Goal: Task Accomplishment & Management: Use online tool/utility

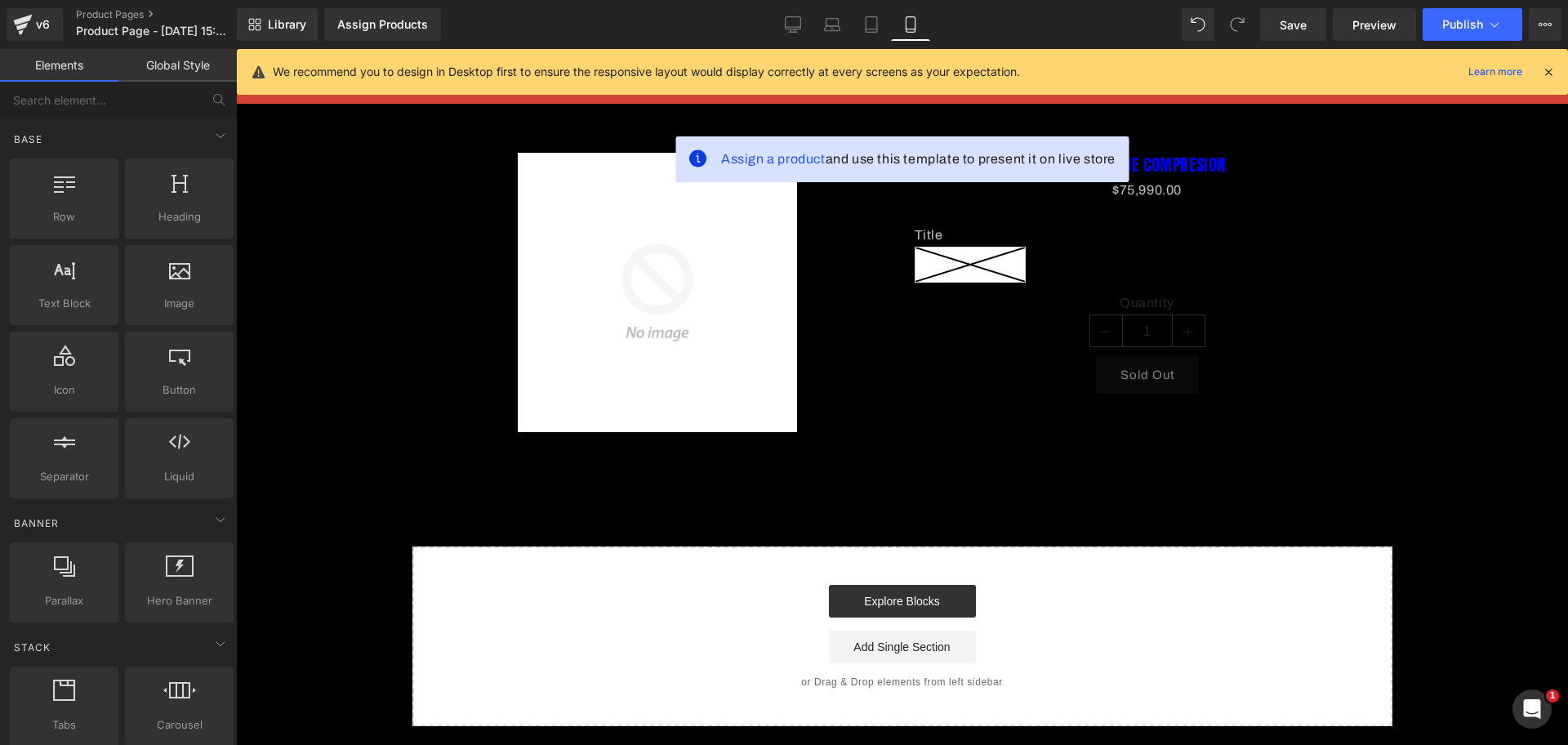
scroll to position [0, 282]
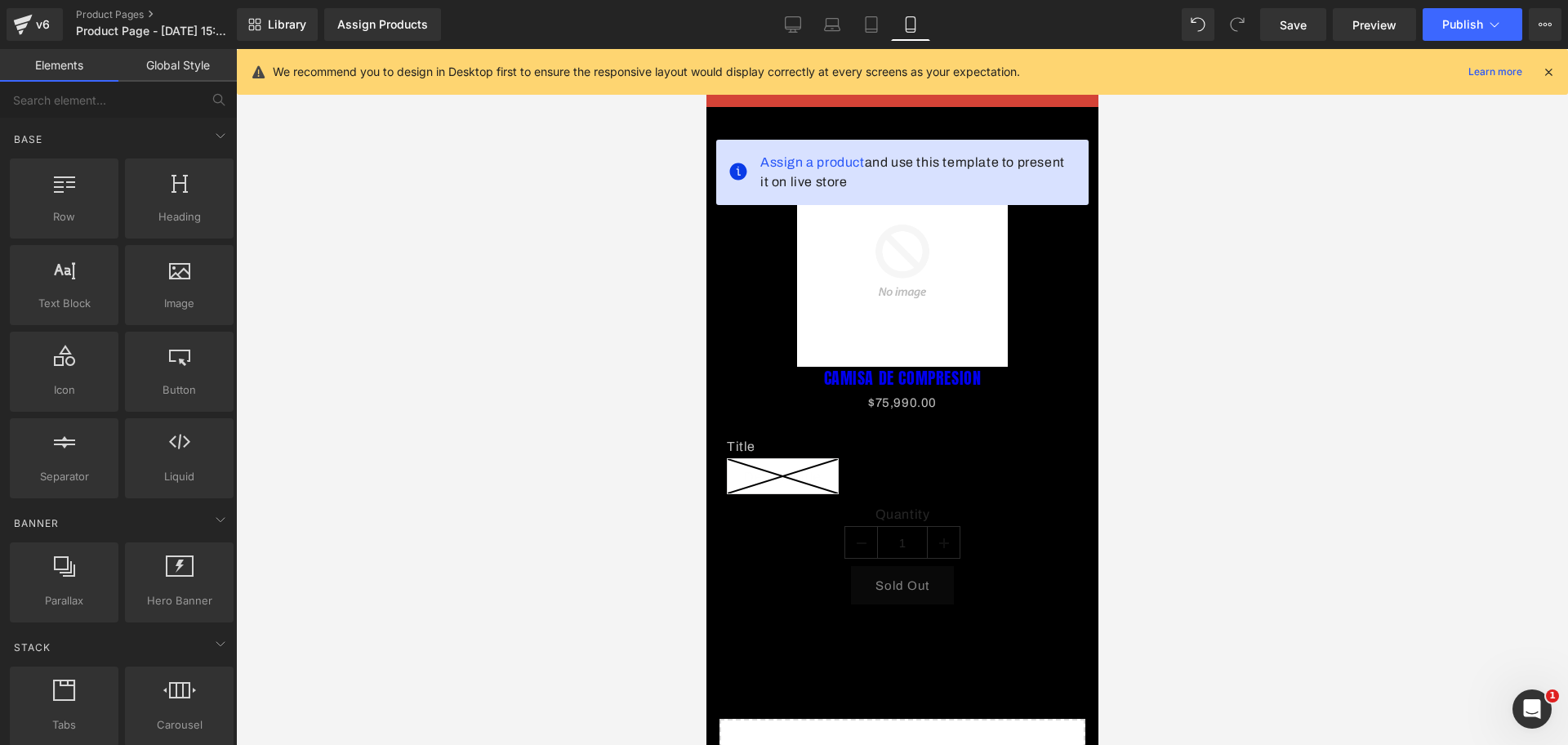
click at [1551, 66] on icon at bounding box center [1548, 71] width 15 height 15
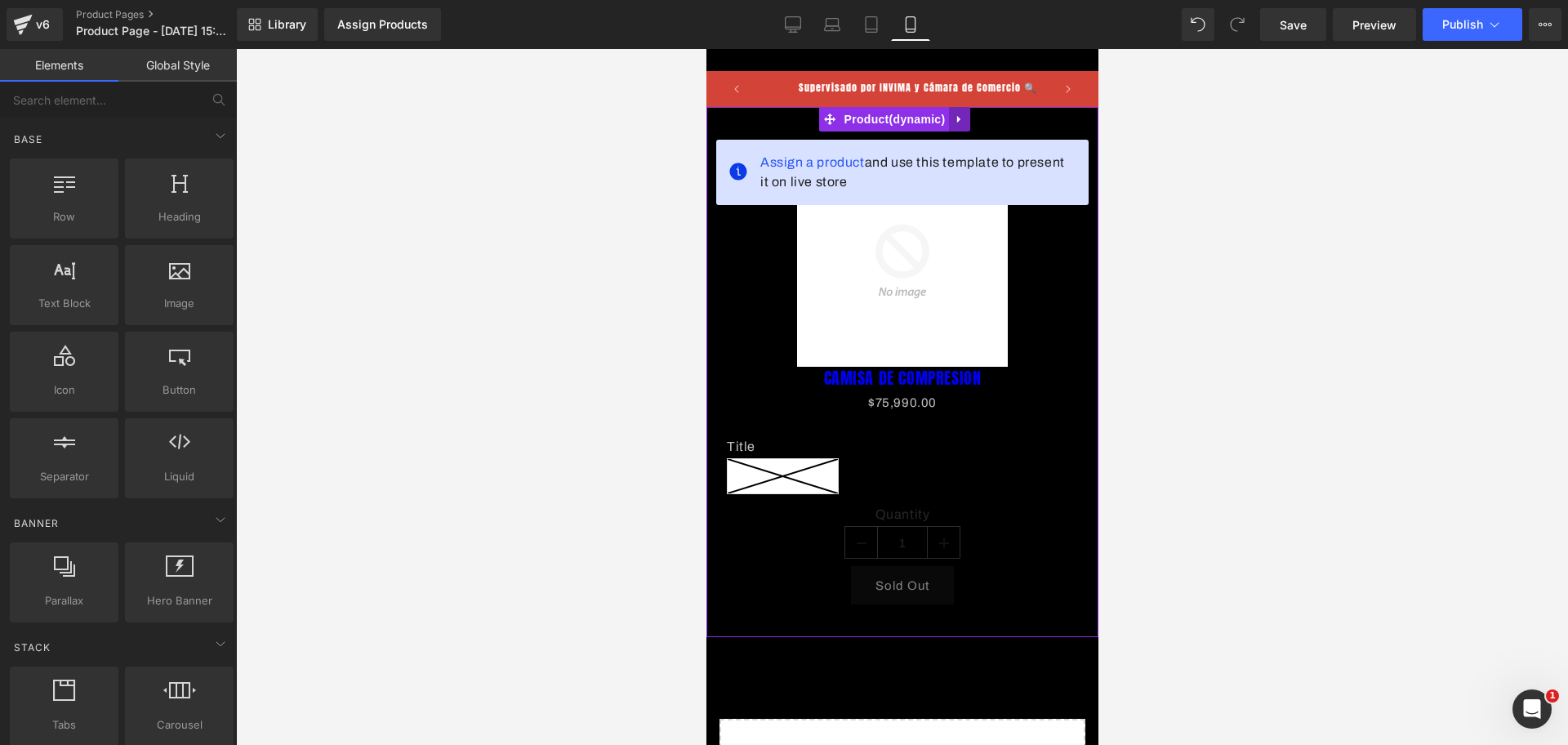
click at [965, 108] on link at bounding box center [958, 119] width 21 height 25
click at [967, 116] on icon at bounding box center [970, 119] width 12 height 12
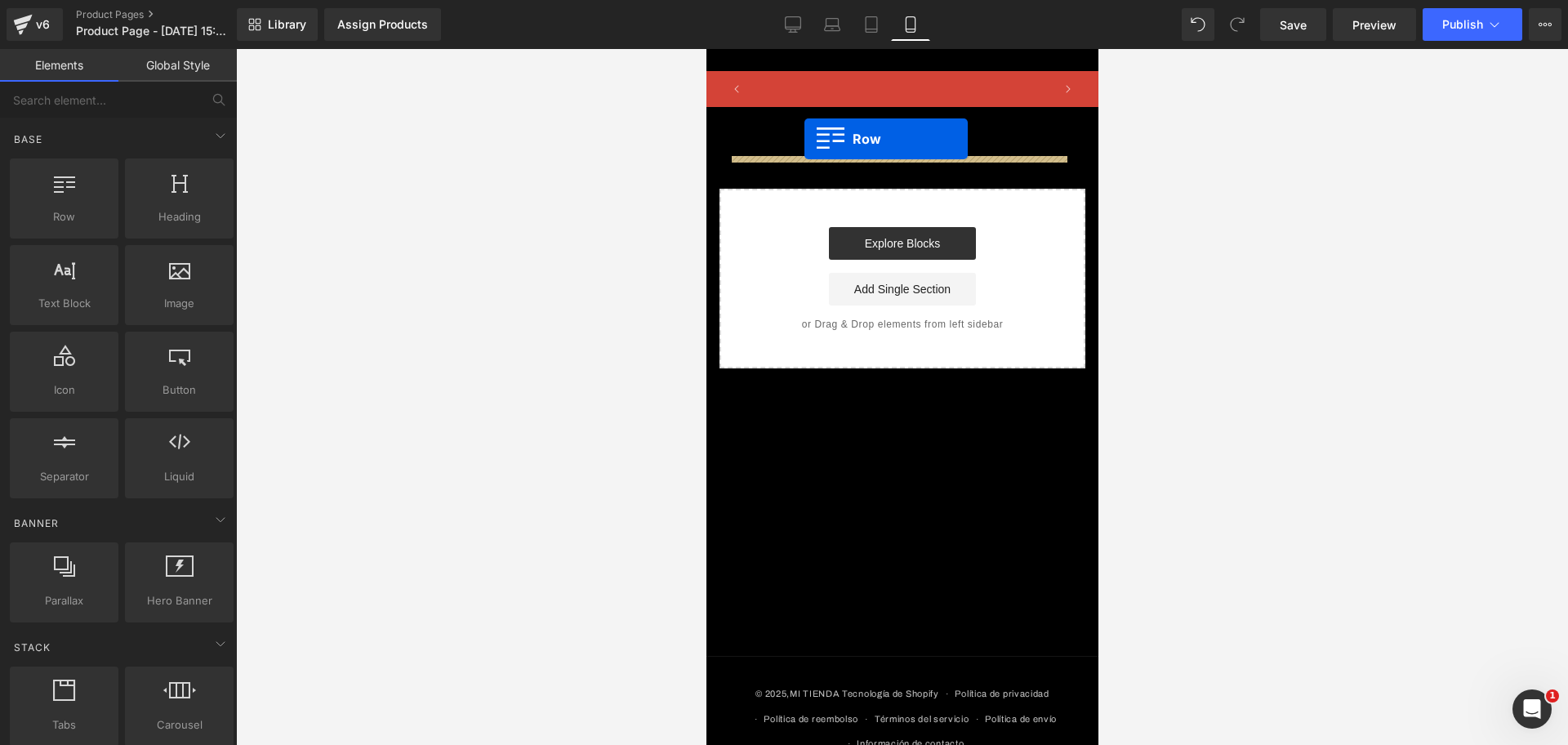
scroll to position [0, 563]
drag, startPoint x: 735, startPoint y: 179, endPoint x: 804, endPoint y: 139, distance: 79.8
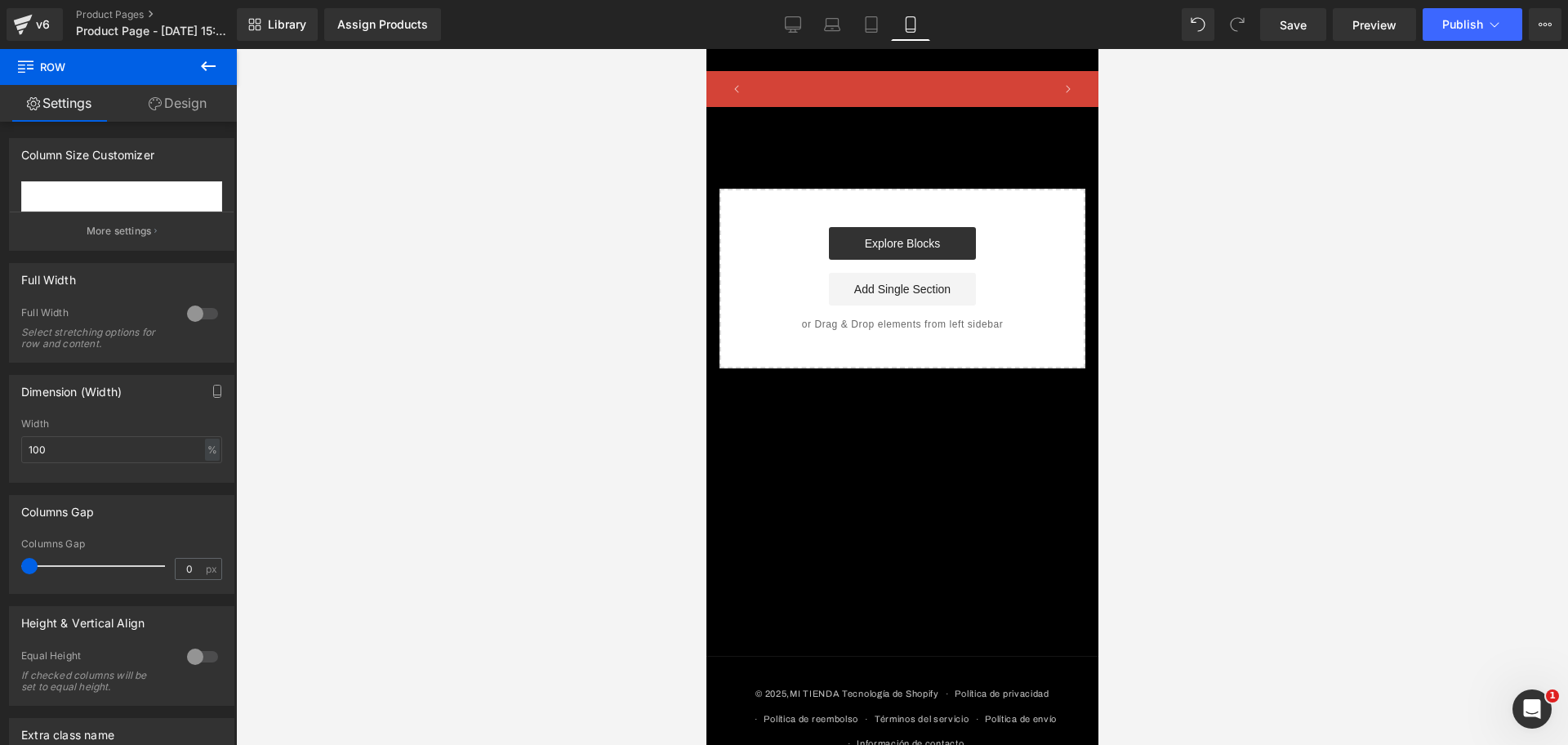
scroll to position [0, 846]
click at [236, 62] on button at bounding box center [208, 66] width 58 height 36
click at [0, 0] on link "Global Style" at bounding box center [0, 0] width 0 height 0
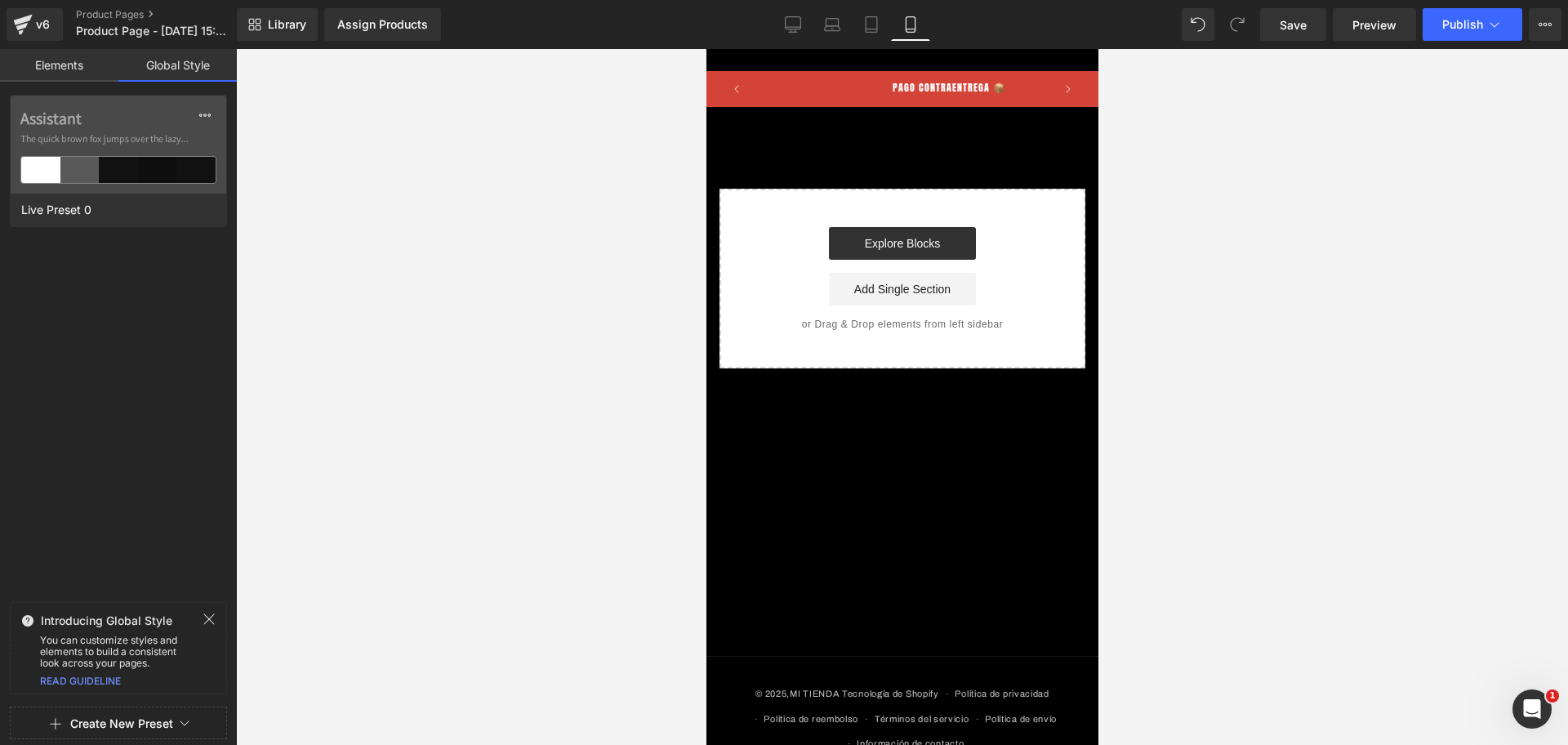
click at [869, 139] on div "Select your layout" at bounding box center [902, 238] width 392 height 262
click at [54, 68] on link "Elements" at bounding box center [59, 64] width 118 height 33
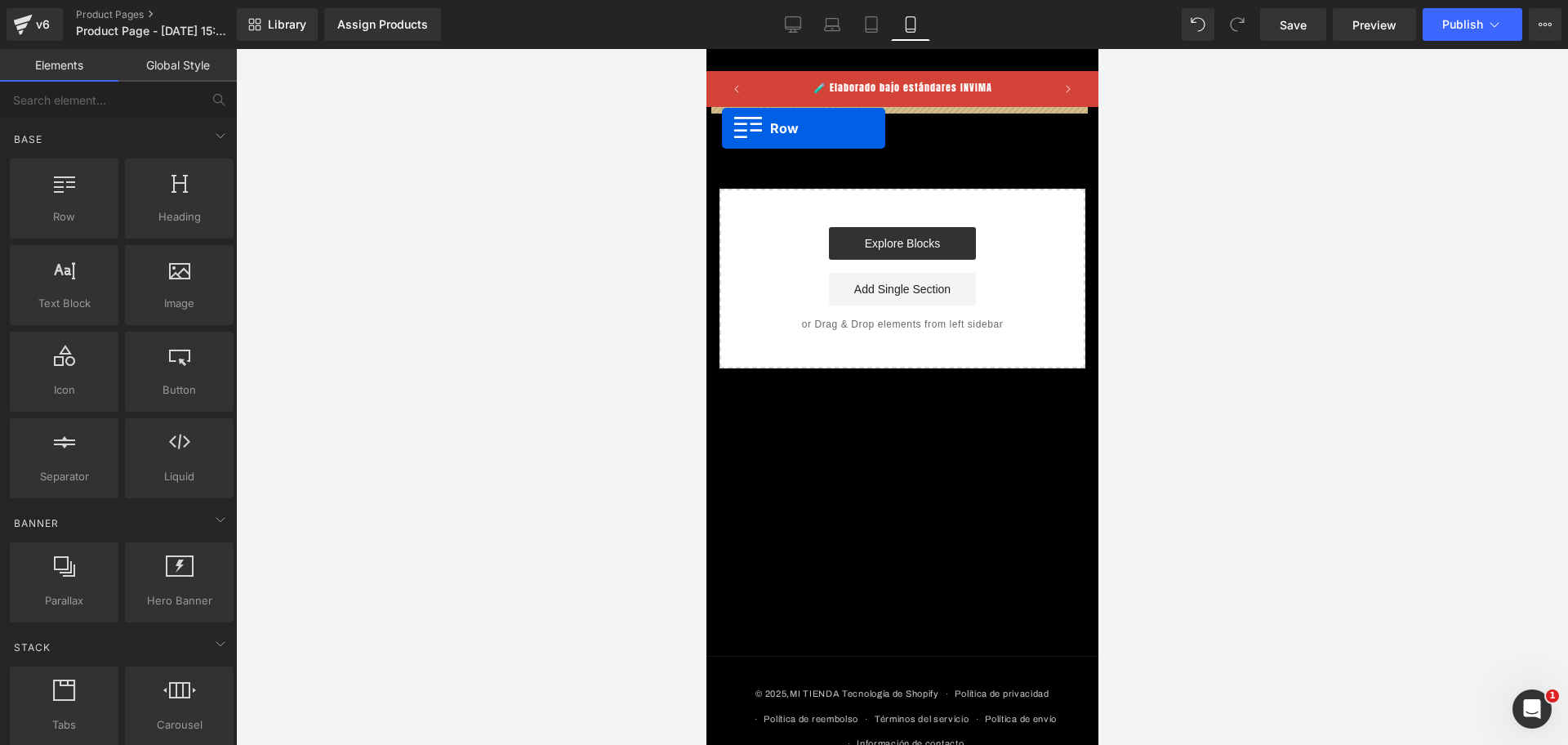
drag, startPoint x: 806, startPoint y: 239, endPoint x: 721, endPoint y: 128, distance: 139.8
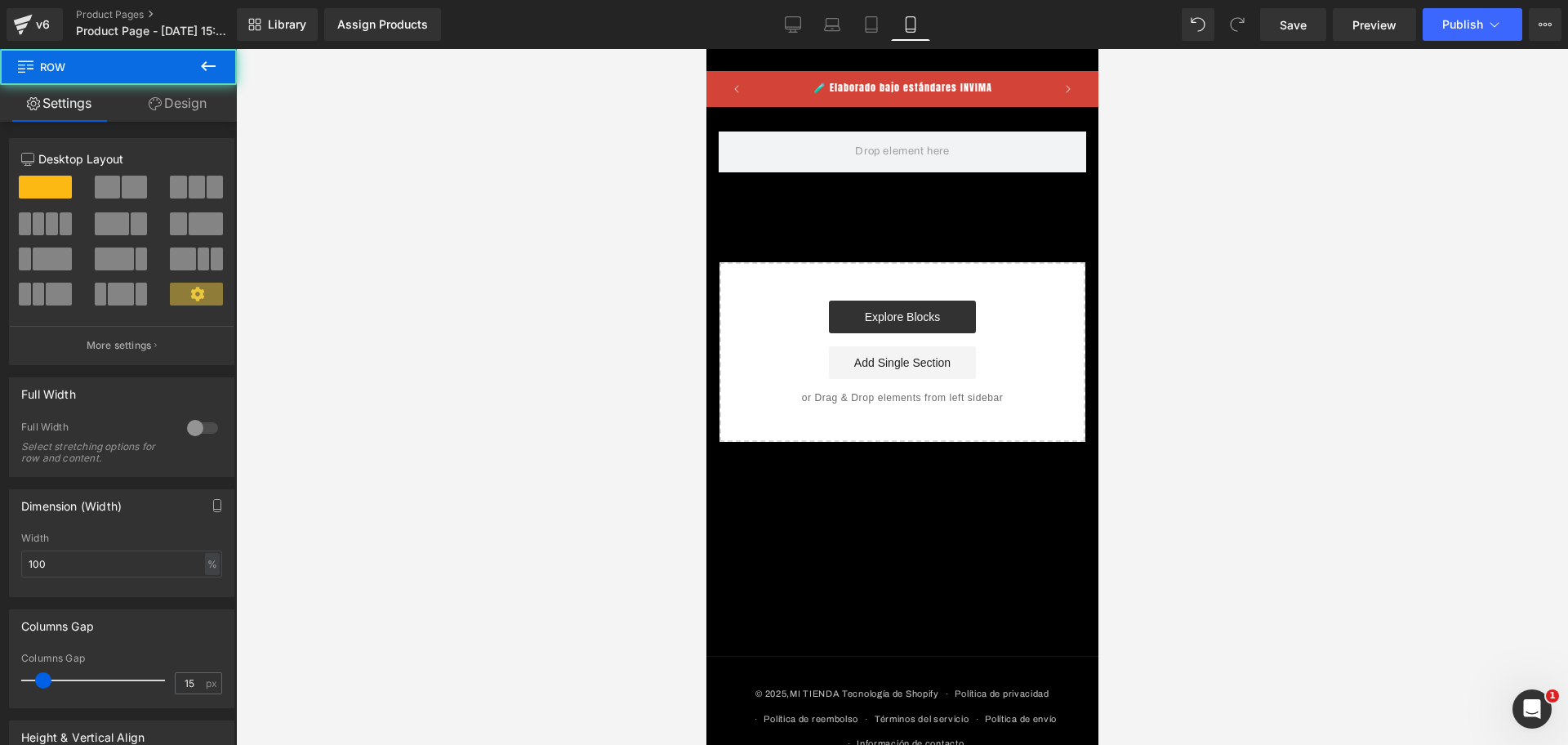
click at [217, 65] on icon at bounding box center [208, 66] width 20 height 20
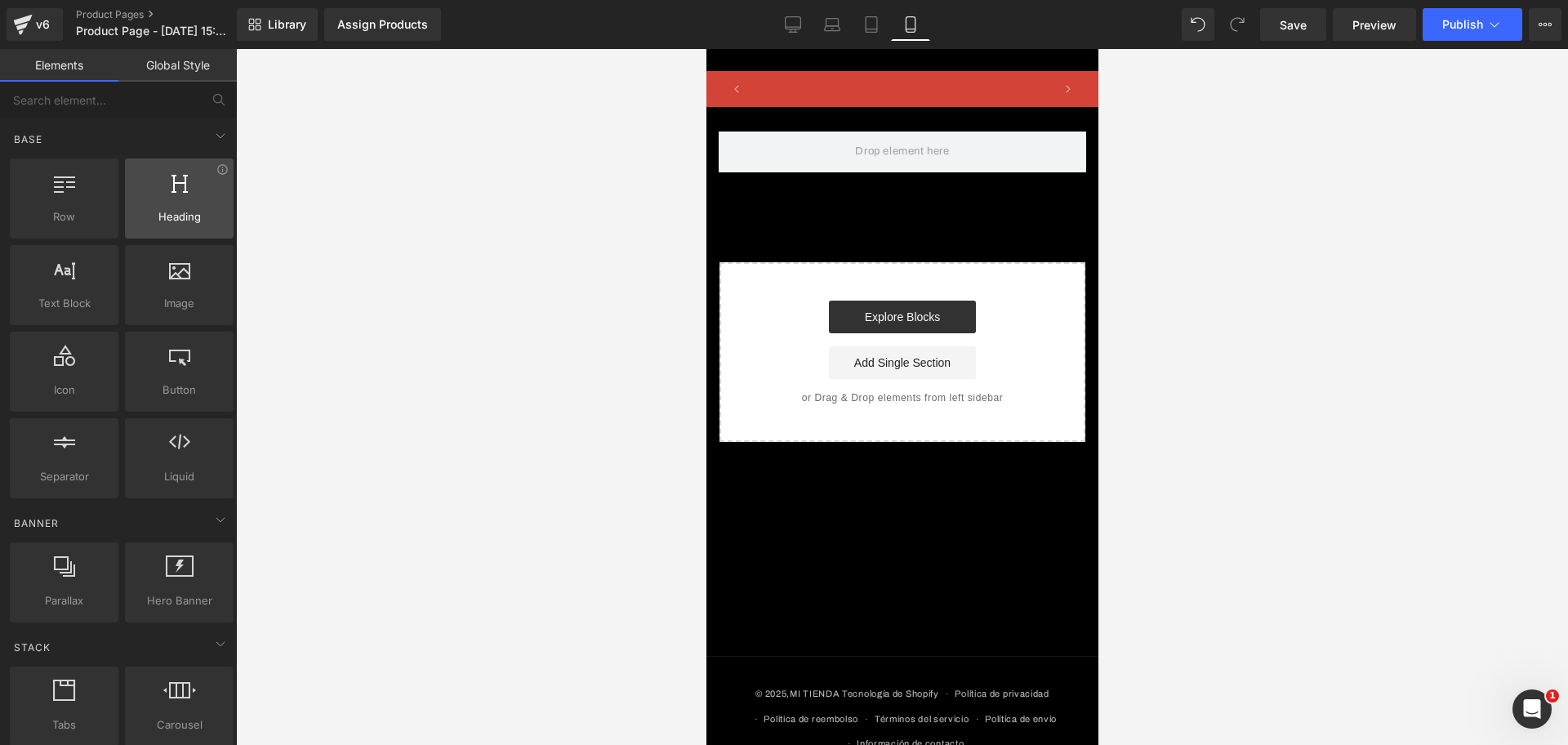
scroll to position [0, 282]
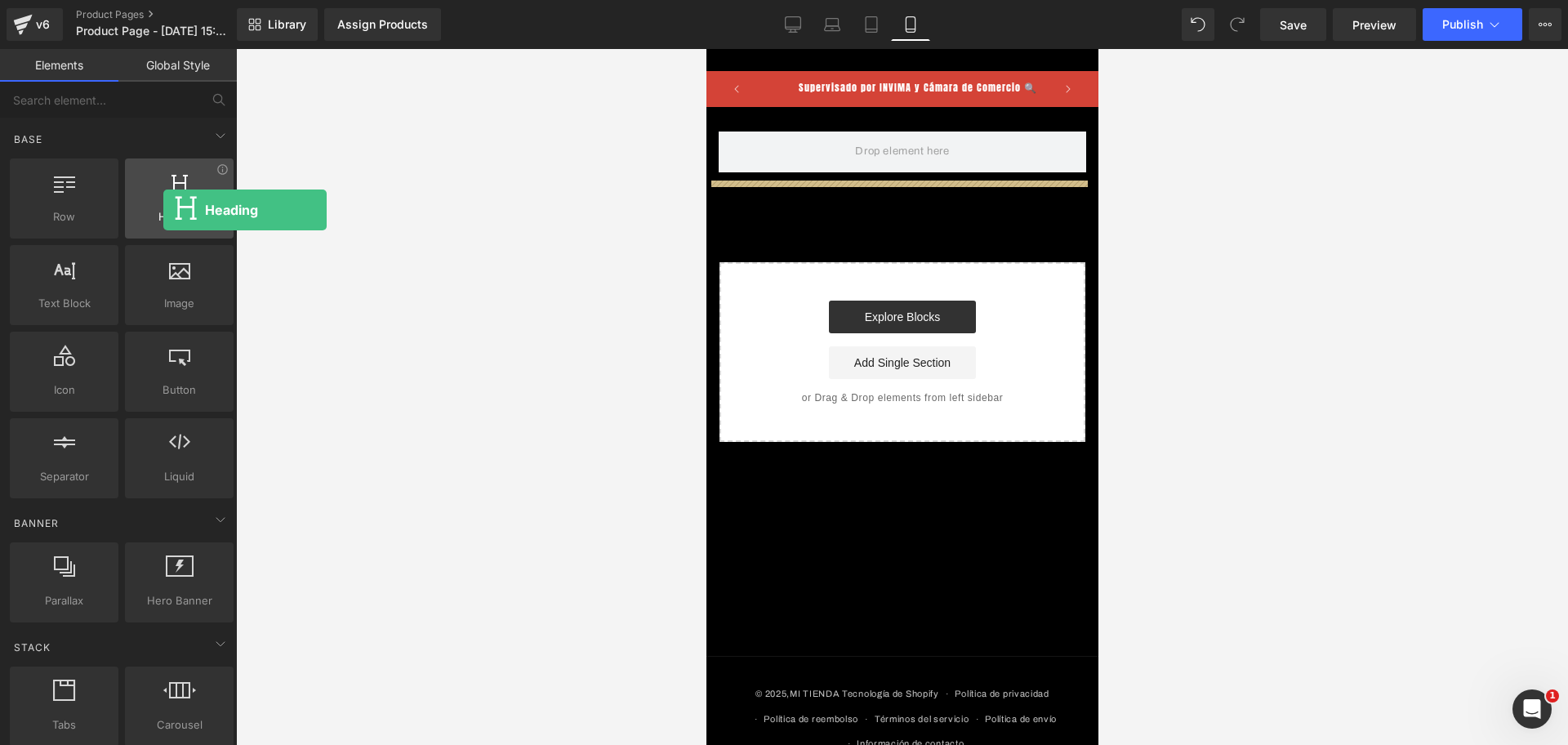
click at [164, 210] on span "Heading" at bounding box center [180, 216] width 99 height 17
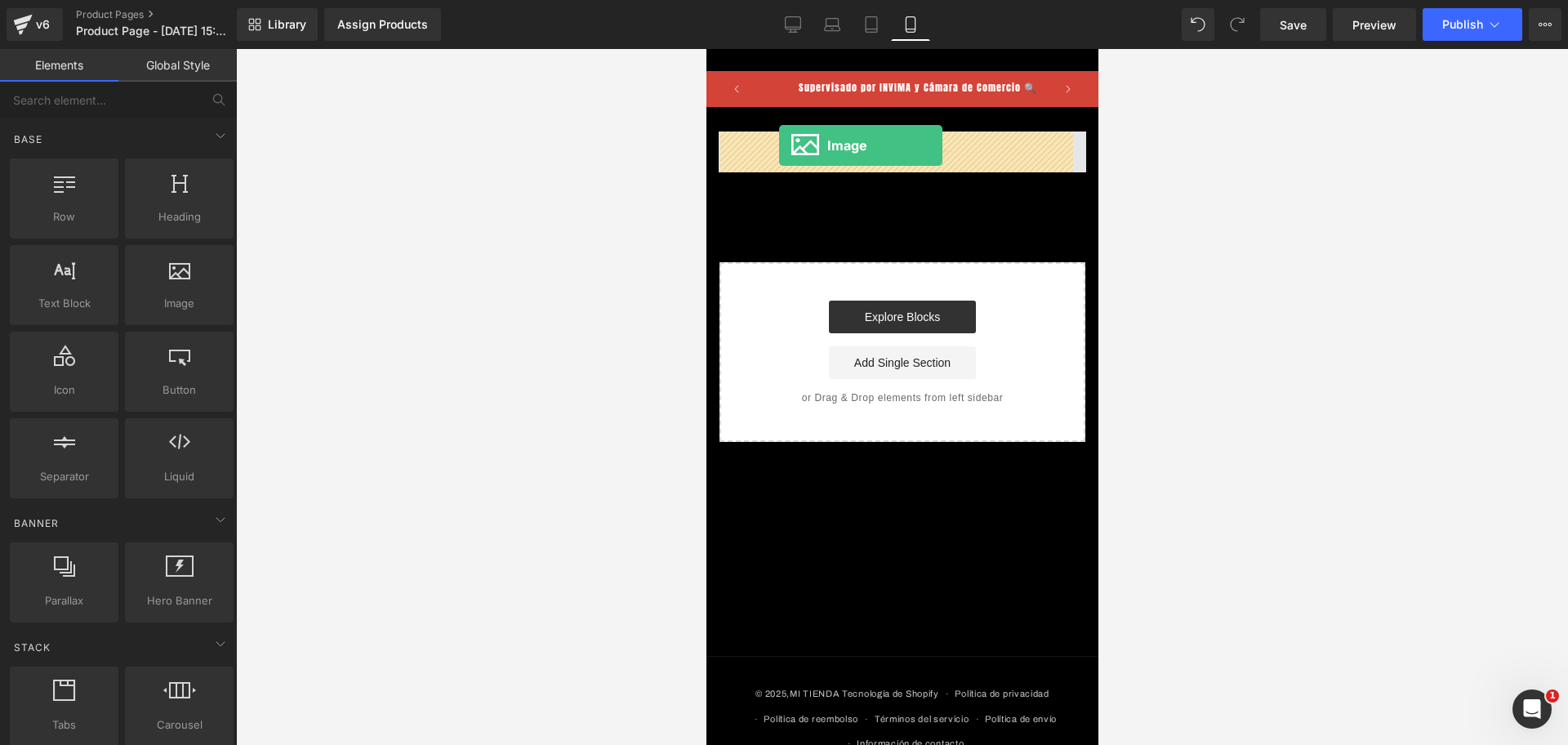
drag, startPoint x: 891, startPoint y: 342, endPoint x: 781, endPoint y: 146, distance: 224.8
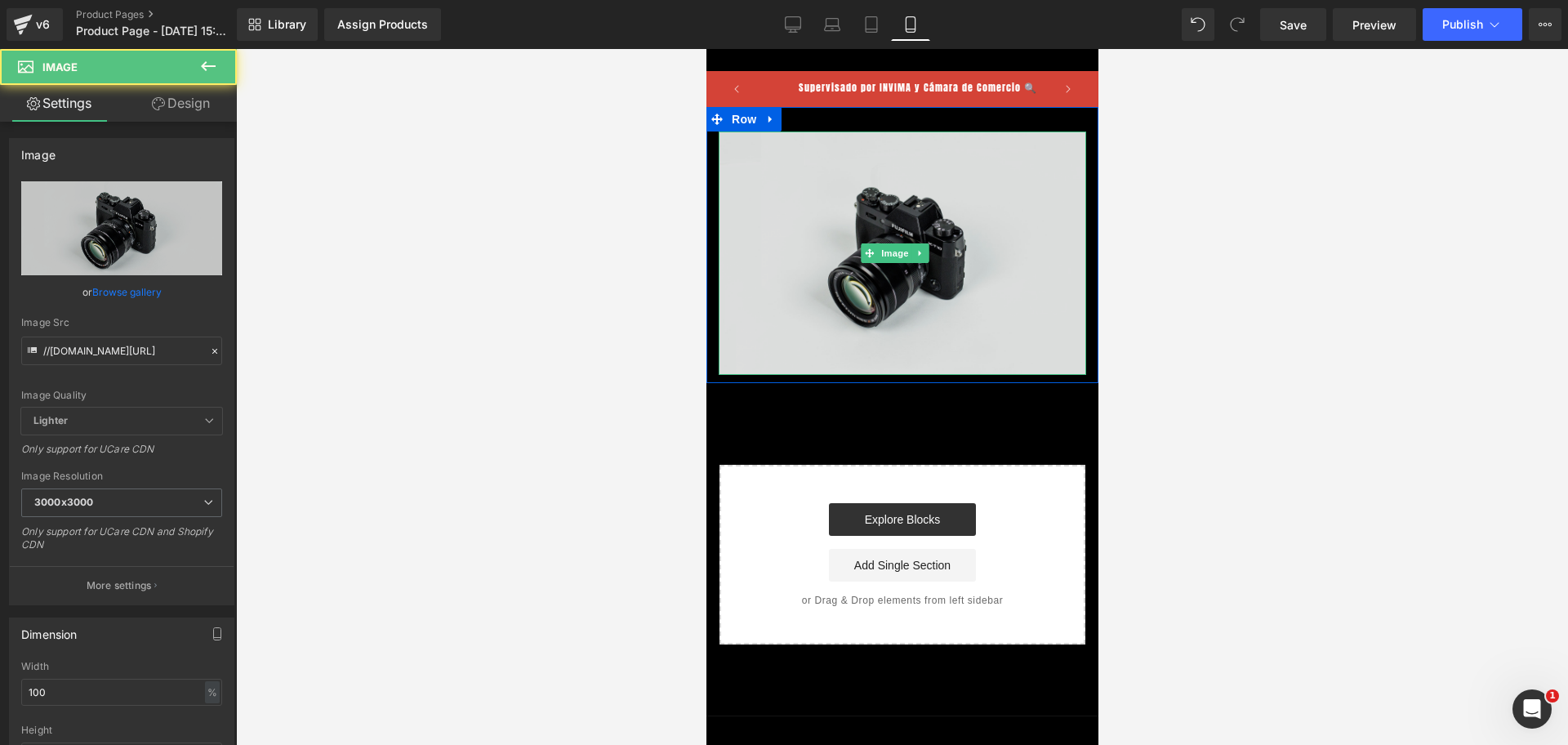
scroll to position [0, 563]
click at [832, 237] on img at bounding box center [902, 253] width 368 height 243
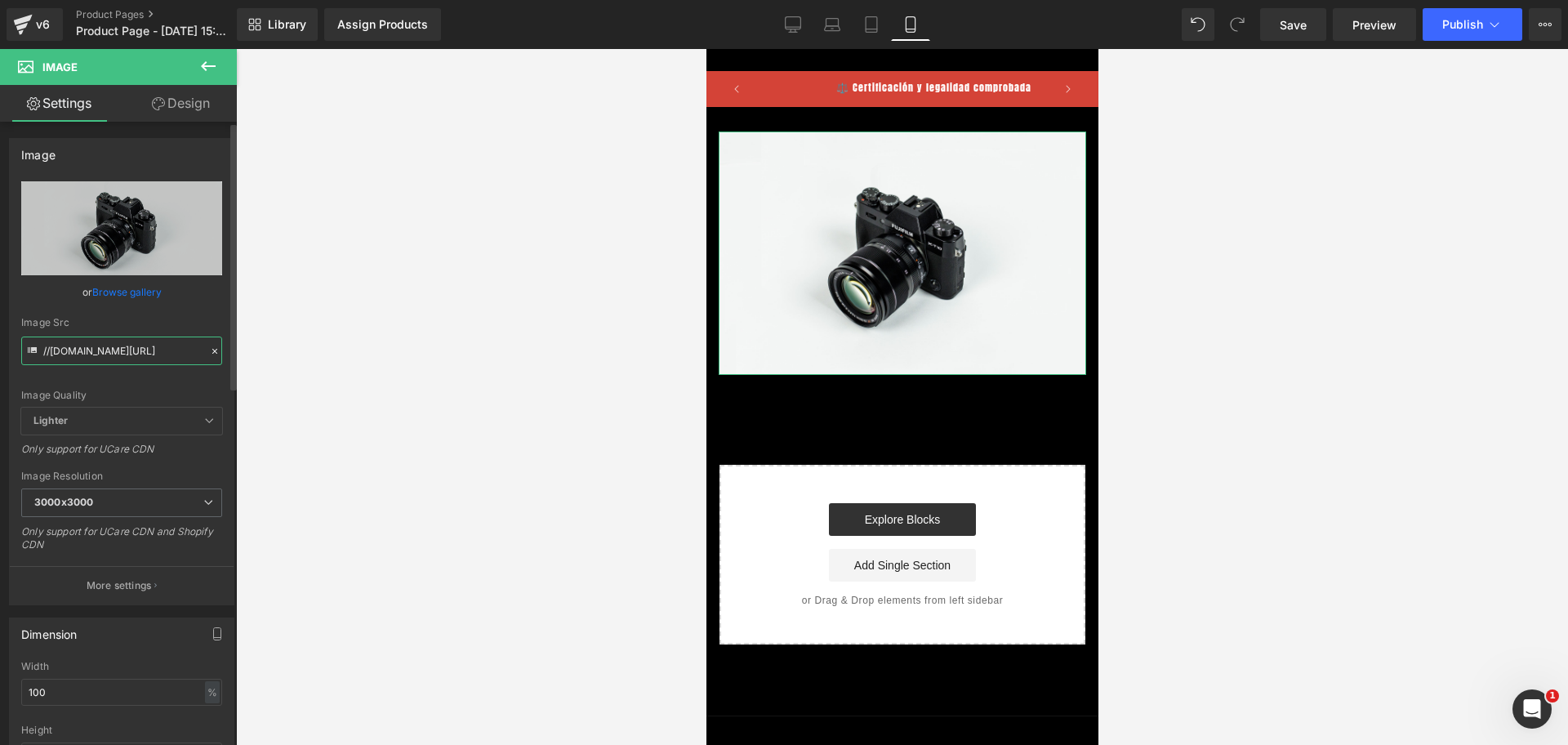
click at [142, 345] on input "//[DOMAIN_NAME][URL]" at bounding box center [121, 350] width 201 height 29
paste input "https://i.ibb.co/4Rg6Ptd1/Chat-GPT-Image-10-oct-2025-03-38-03-p-m.pn"
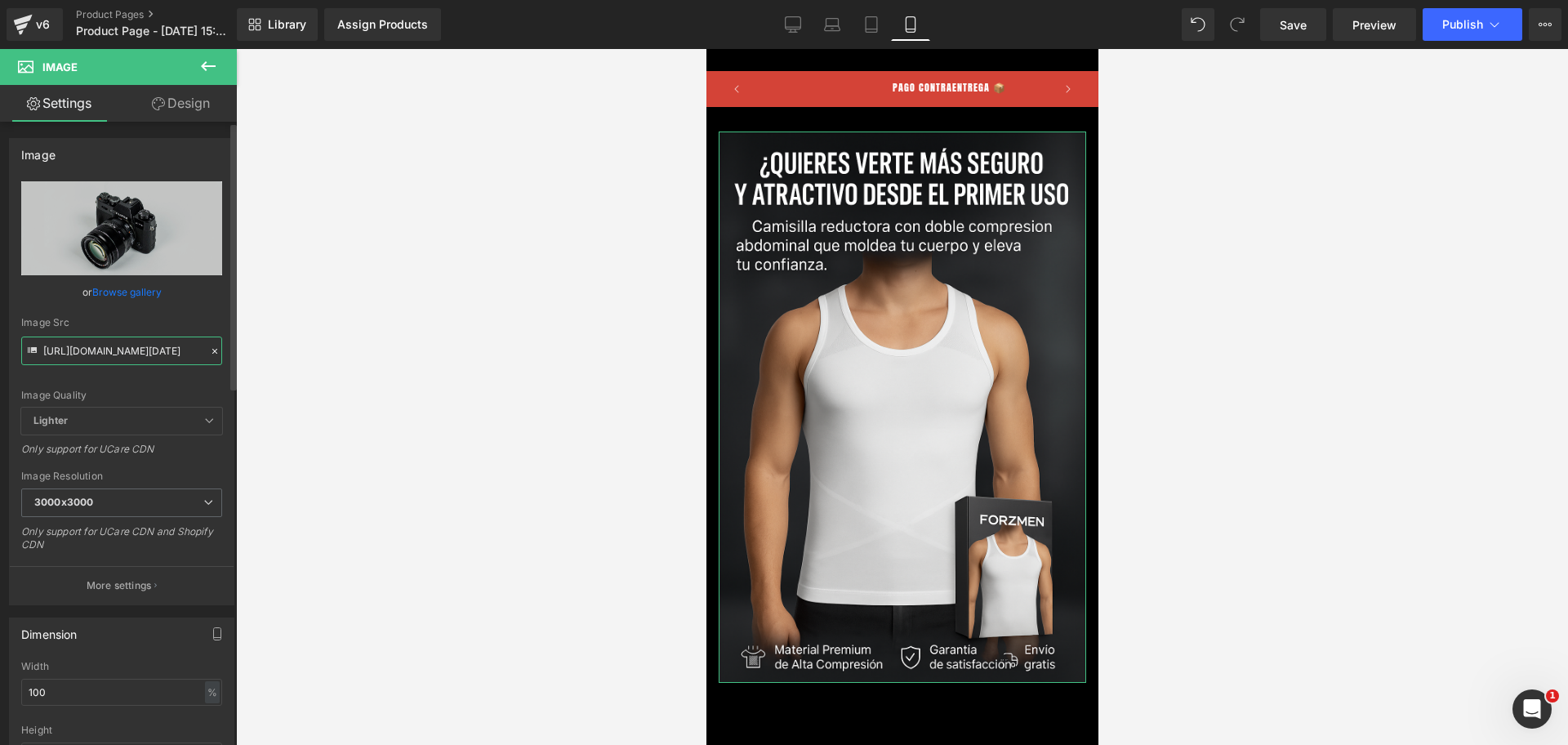
type input "[URL][DOMAIN_NAME][DATE]"
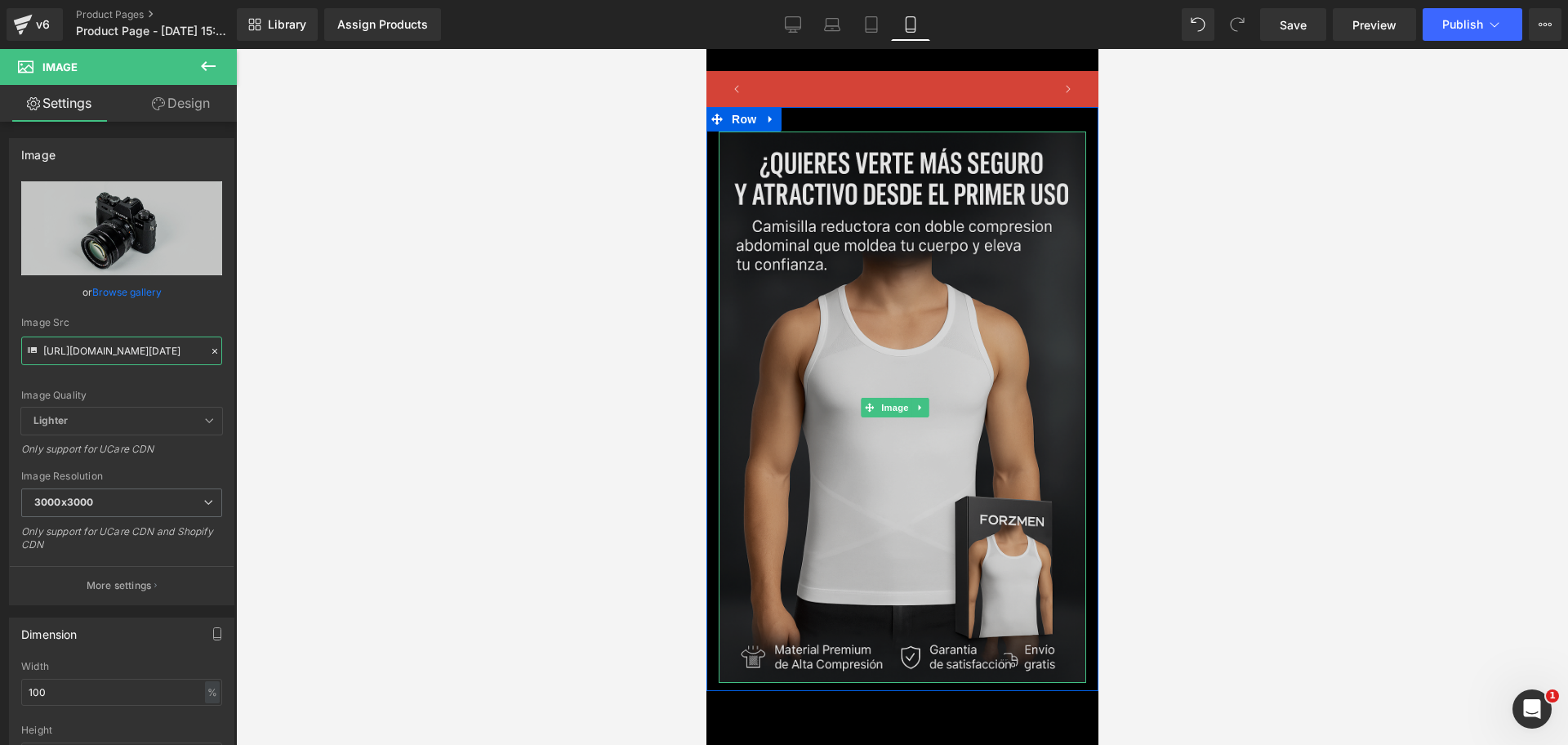
scroll to position [0, 0]
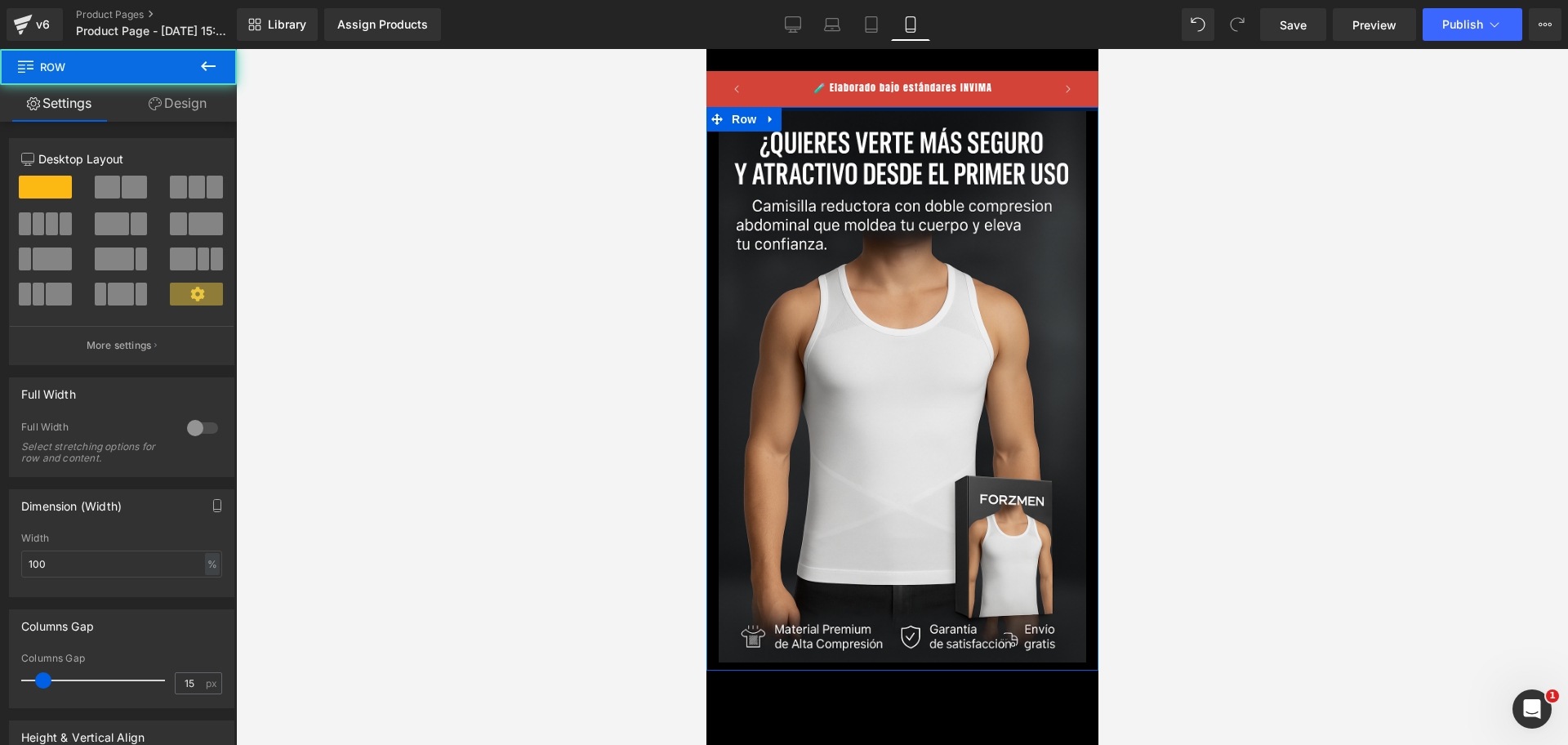
drag, startPoint x: 878, startPoint y: 108, endPoint x: 896, endPoint y: 76, distance: 36.7
click at [896, 76] on body "​ MI TIENDA Ir directamente al contenido 🧪 Elaborado bajo estándares INVIMA Sup…" at bounding box center [902, 587] width 392 height 1077
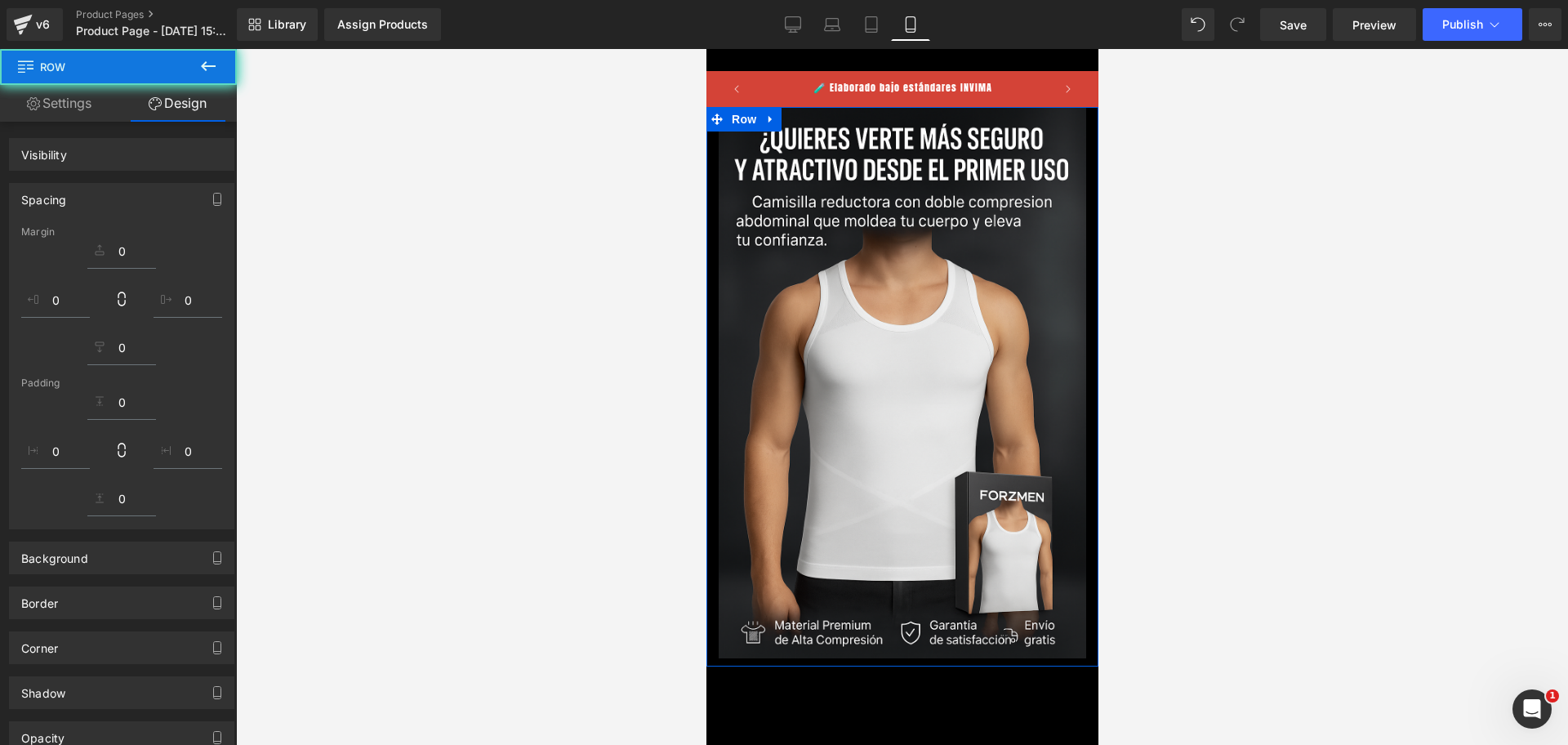
click at [1146, 197] on div at bounding box center [902, 397] width 1332 height 696
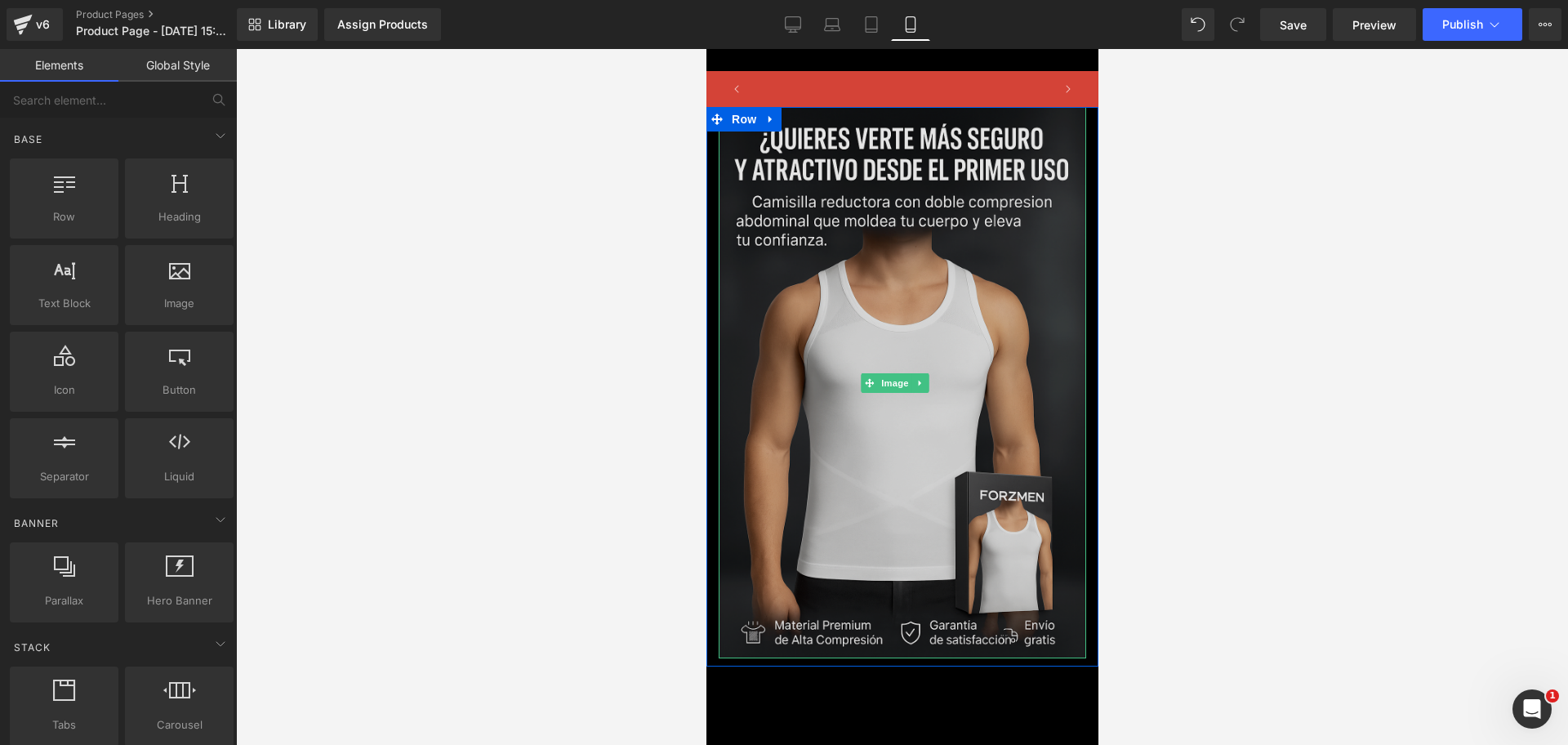
scroll to position [0, 282]
click at [993, 225] on img at bounding box center [902, 383] width 368 height 552
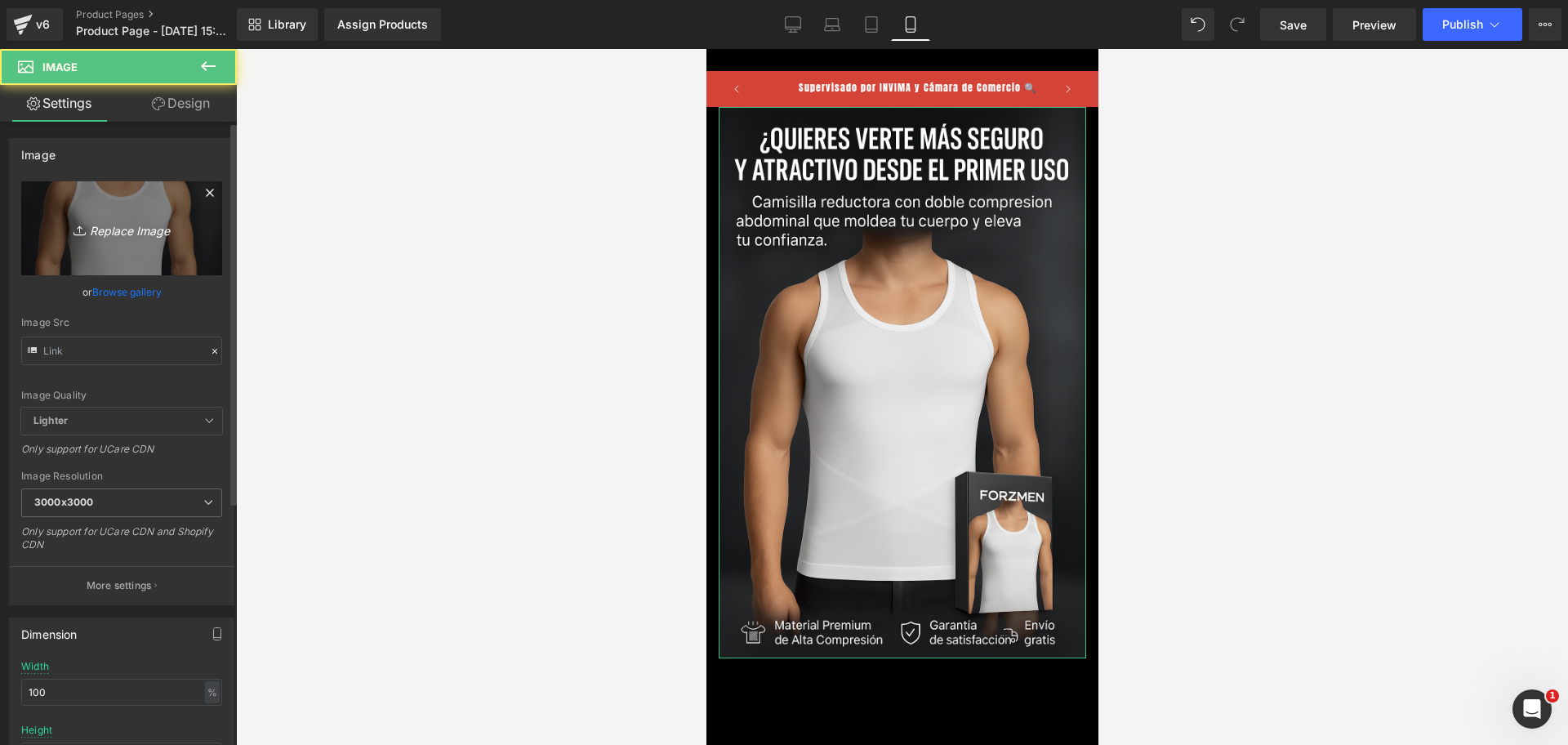
type input "[URL][DOMAIN_NAME][DATE]"
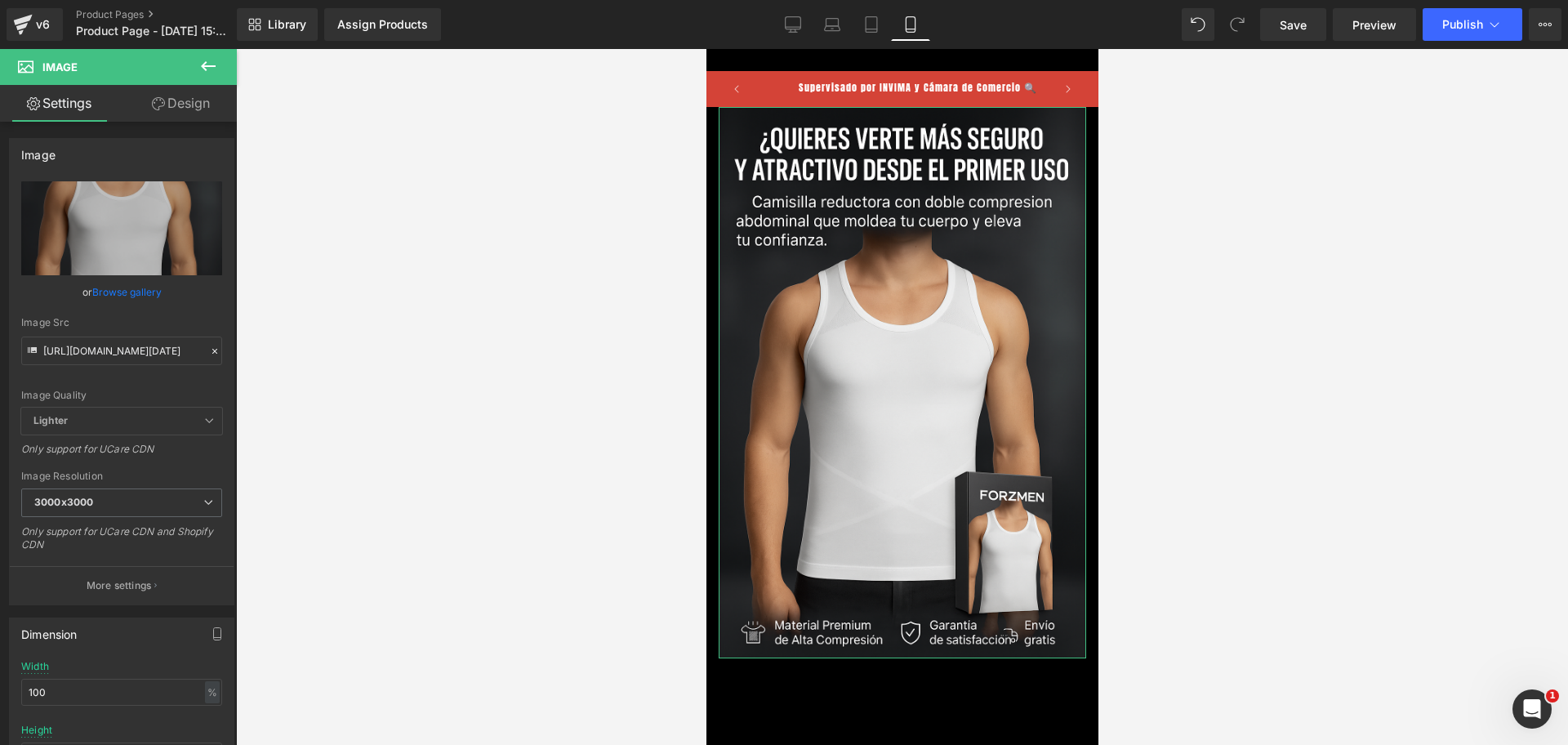
click at [163, 112] on link "Design" at bounding box center [181, 103] width 118 height 37
click at [0, 0] on div "Spacing" at bounding box center [0, 0] width 0 height 0
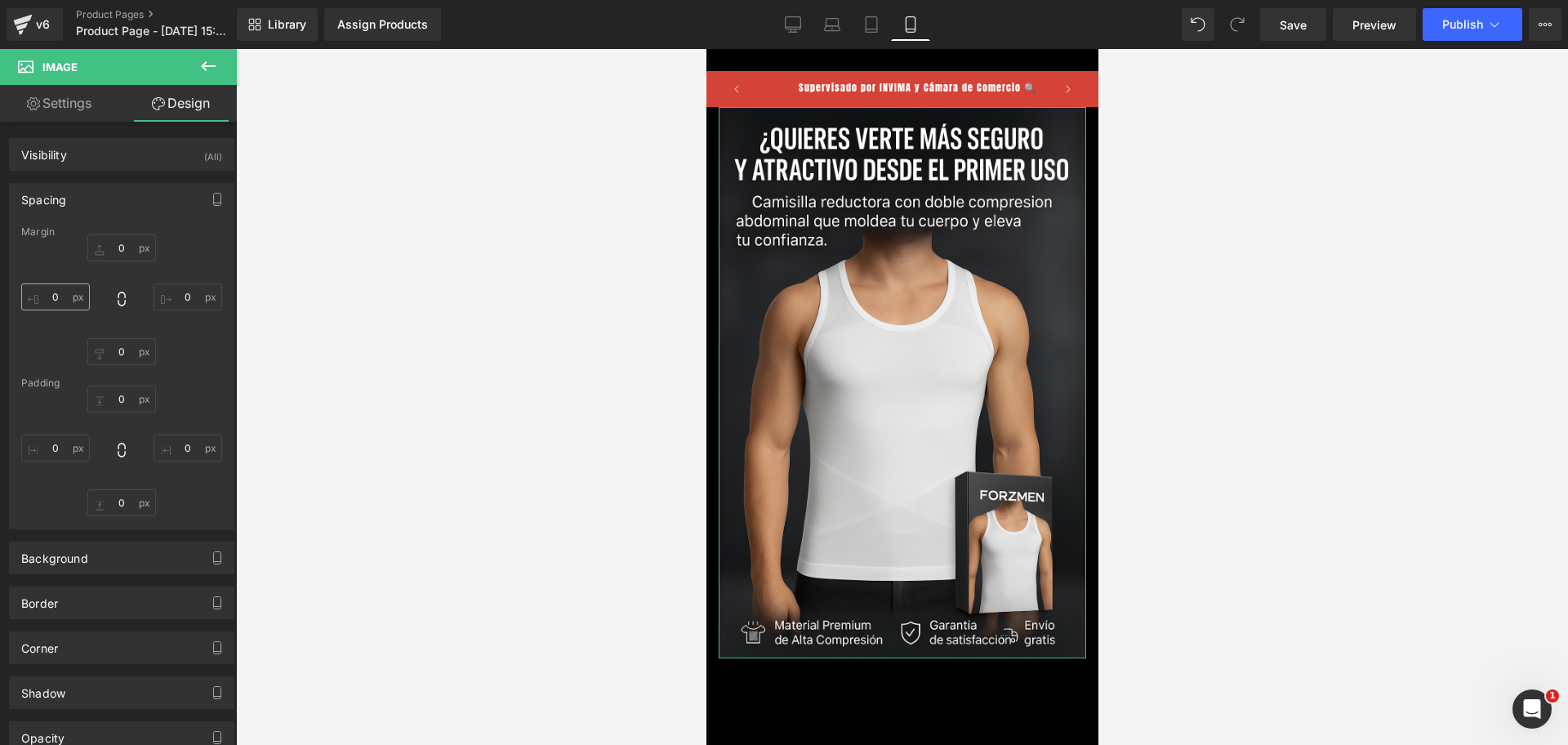
click at [84, 236] on div "Margin" at bounding box center [121, 232] width 201 height 12
type input "0"
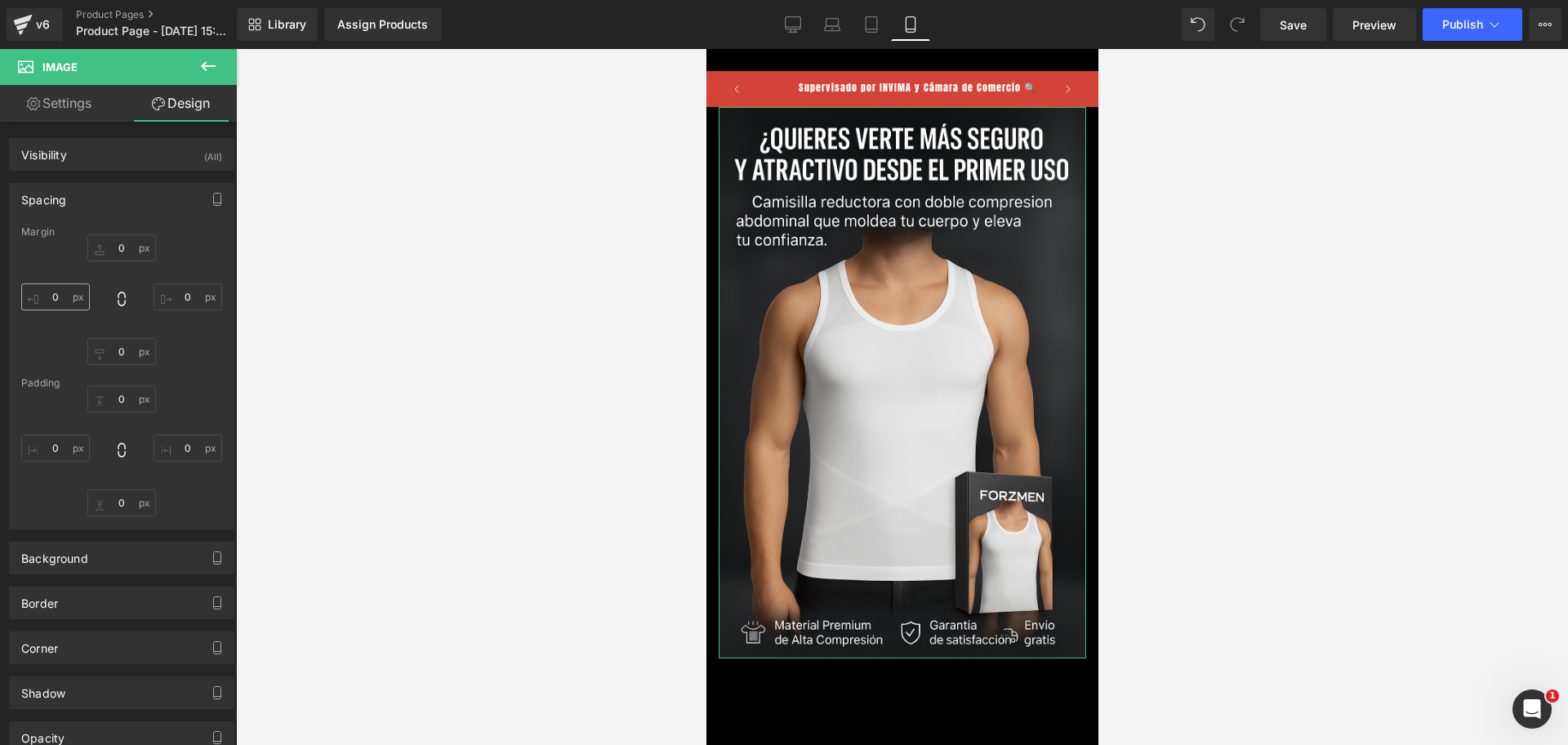
type input "0"
click at [62, 289] on input "0" at bounding box center [55, 297] width 68 height 27
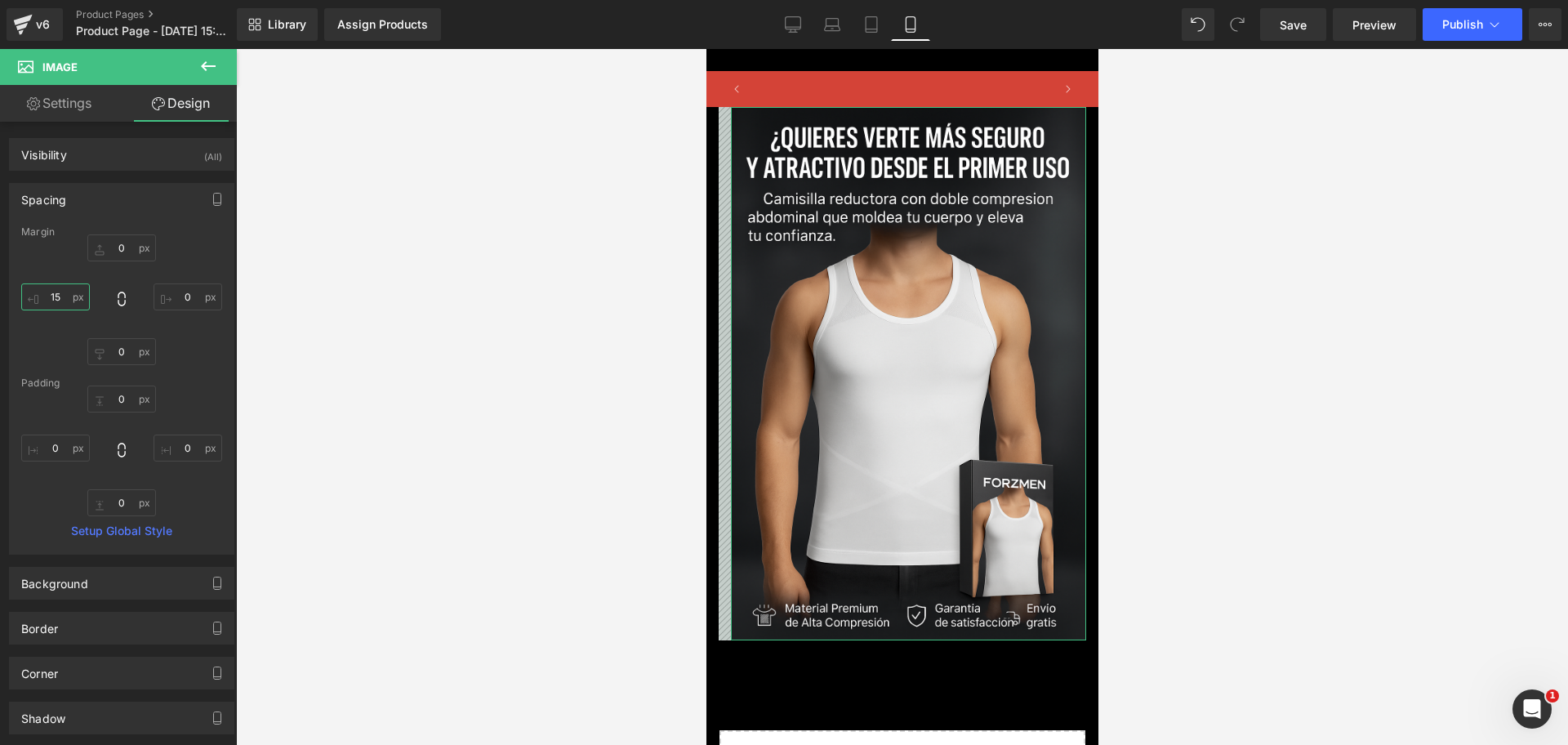
scroll to position [0, 846]
type input "1"
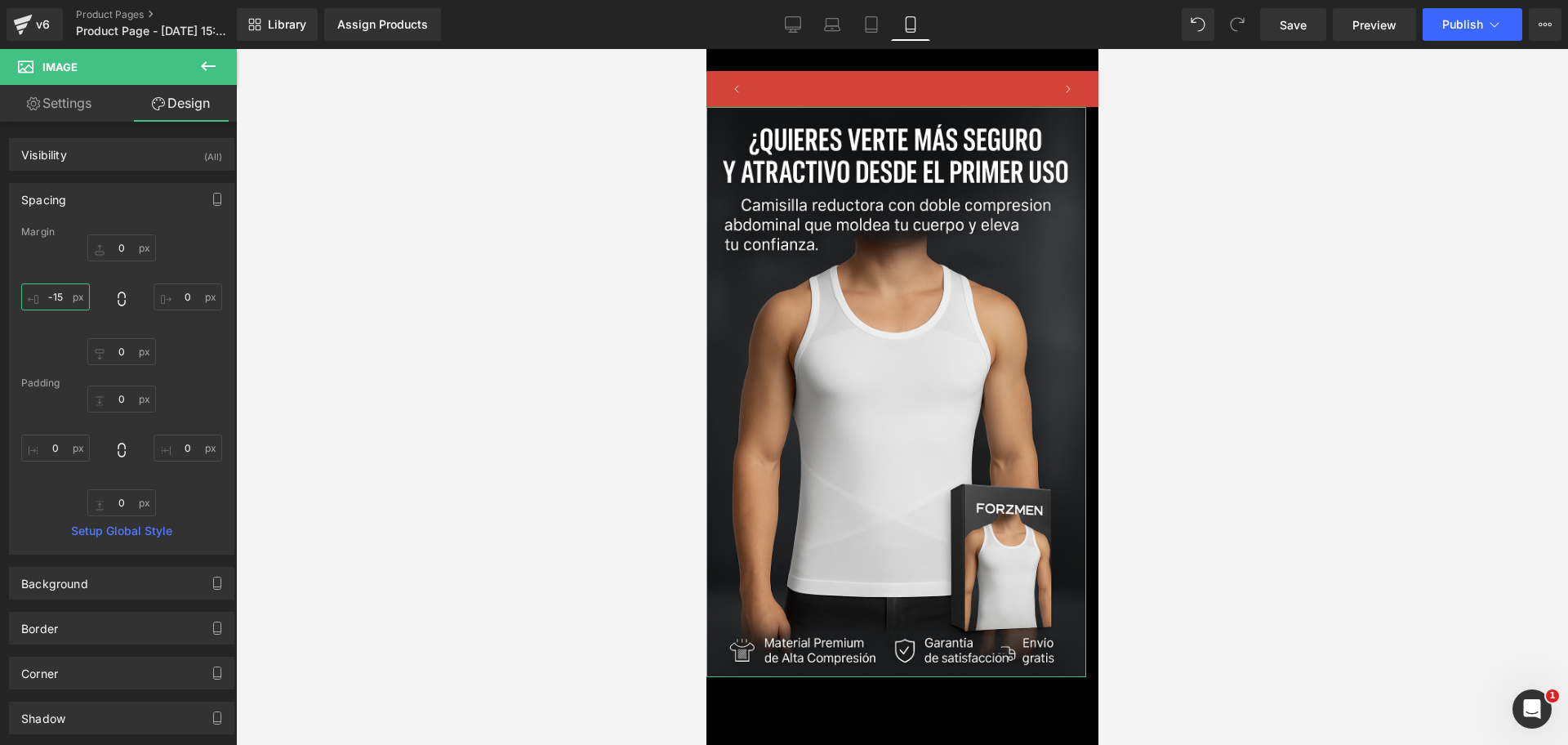
scroll to position [0, 0]
type input "-15"
click at [181, 299] on input "0" at bounding box center [187, 297] width 68 height 27
type input "-15"
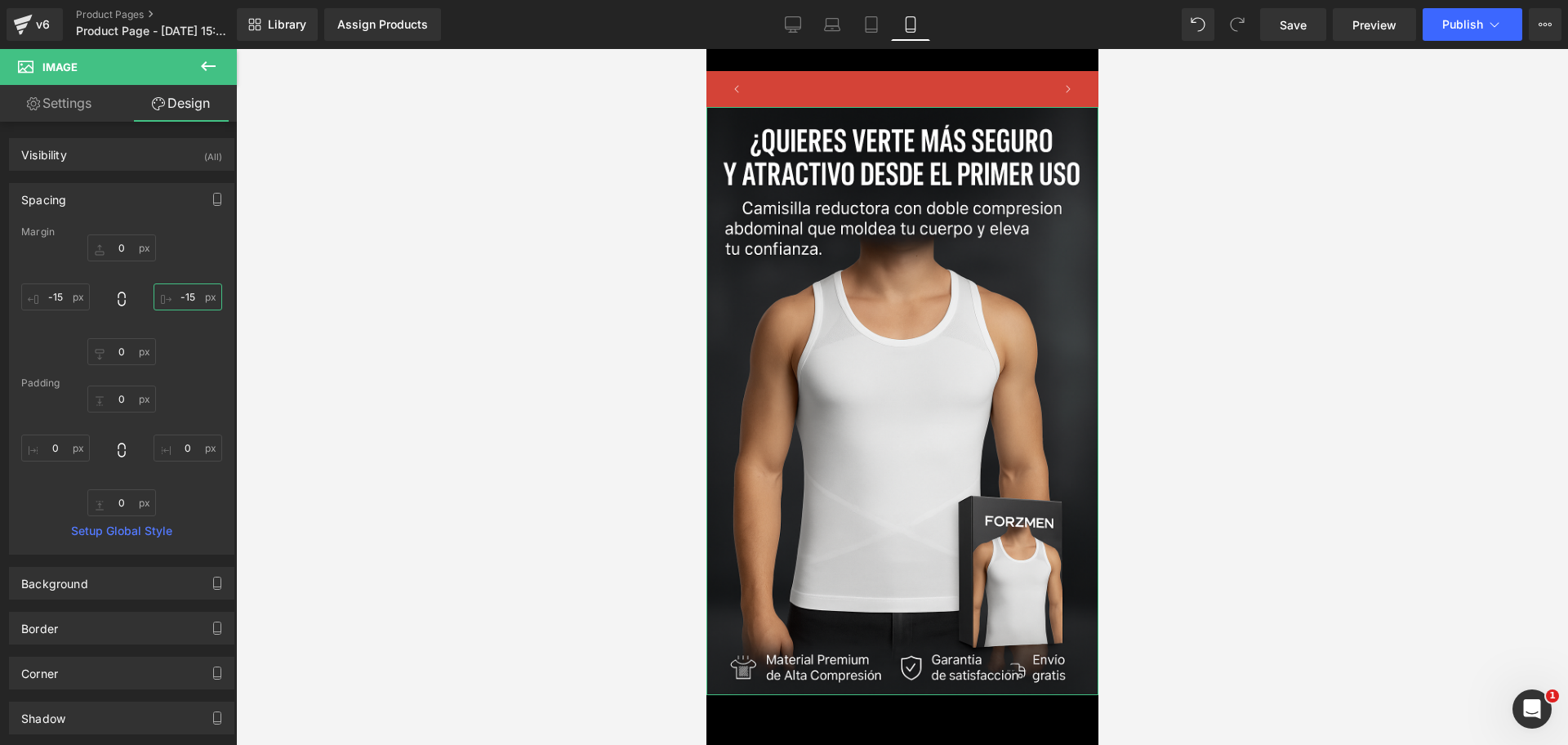
scroll to position [0, 282]
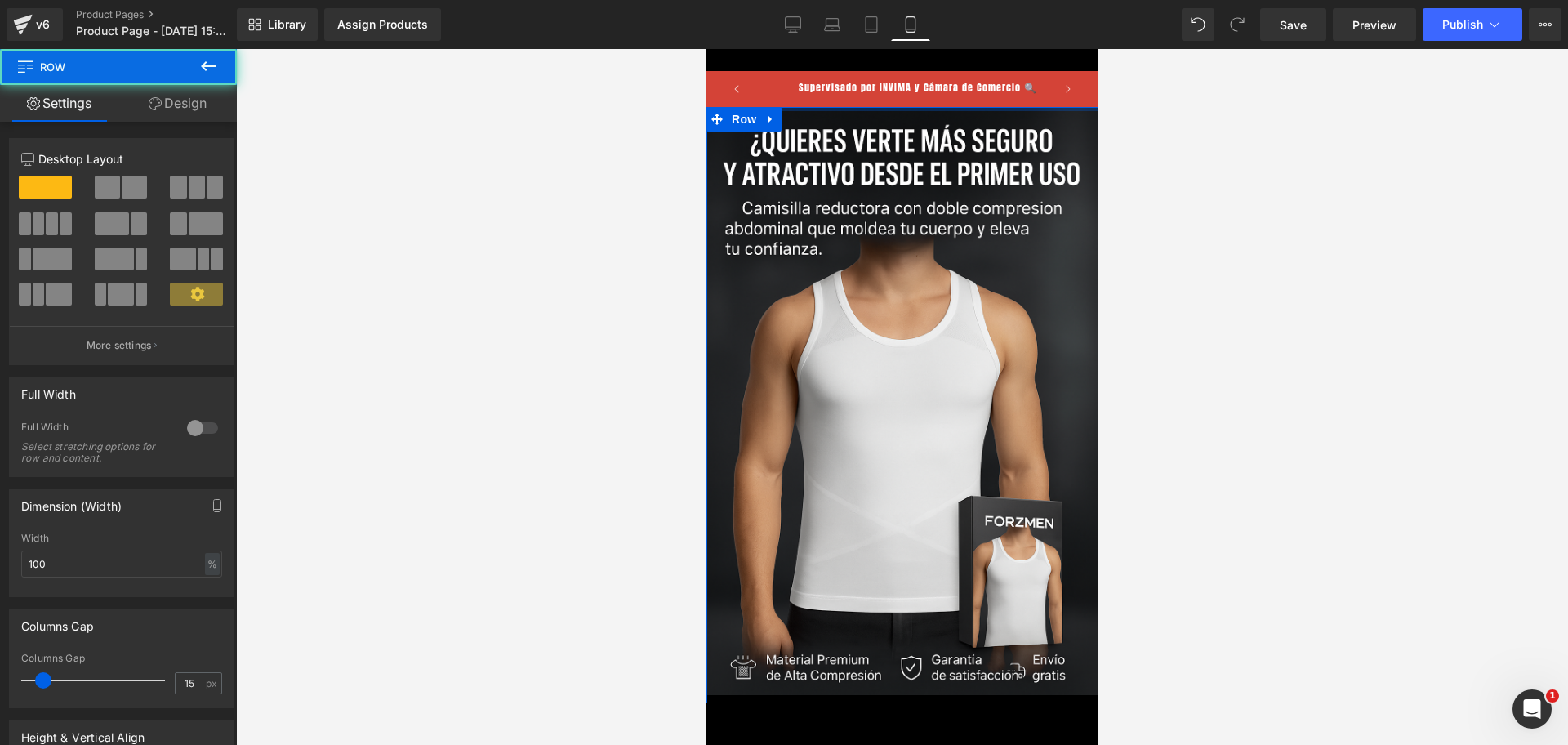
click at [902, 107] on div at bounding box center [902, 109] width 392 height 4
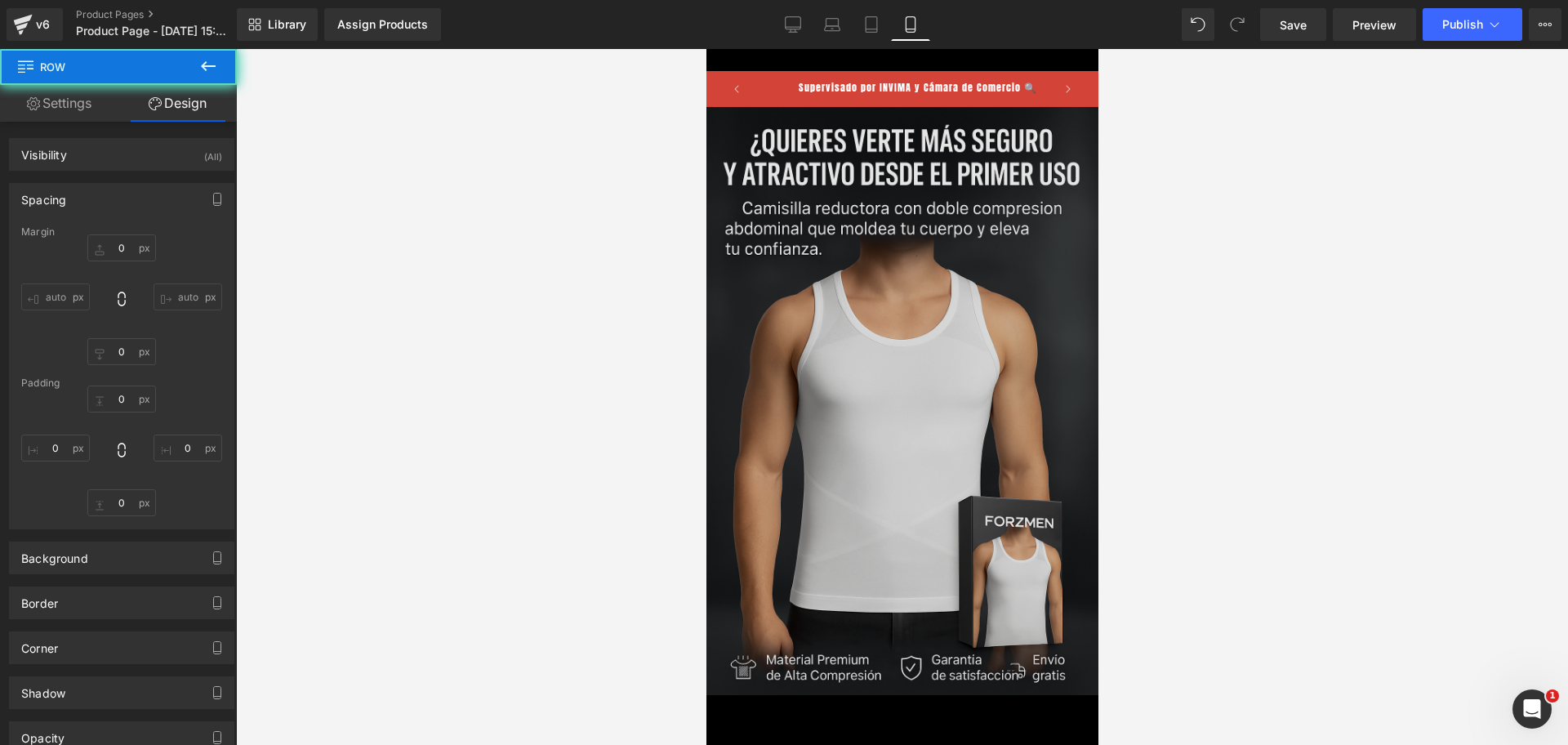
scroll to position [102, 0]
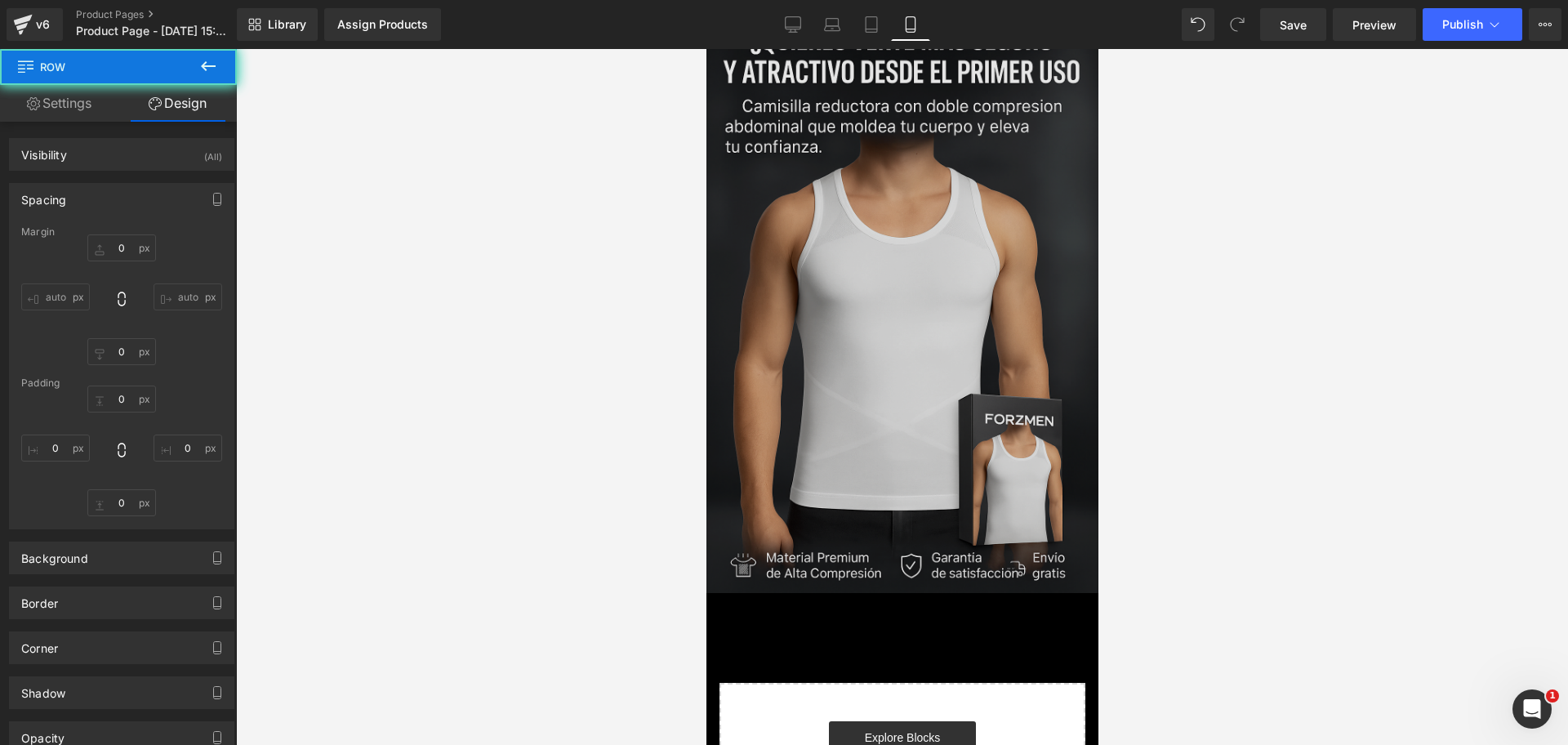
type input "0"
type input "10"
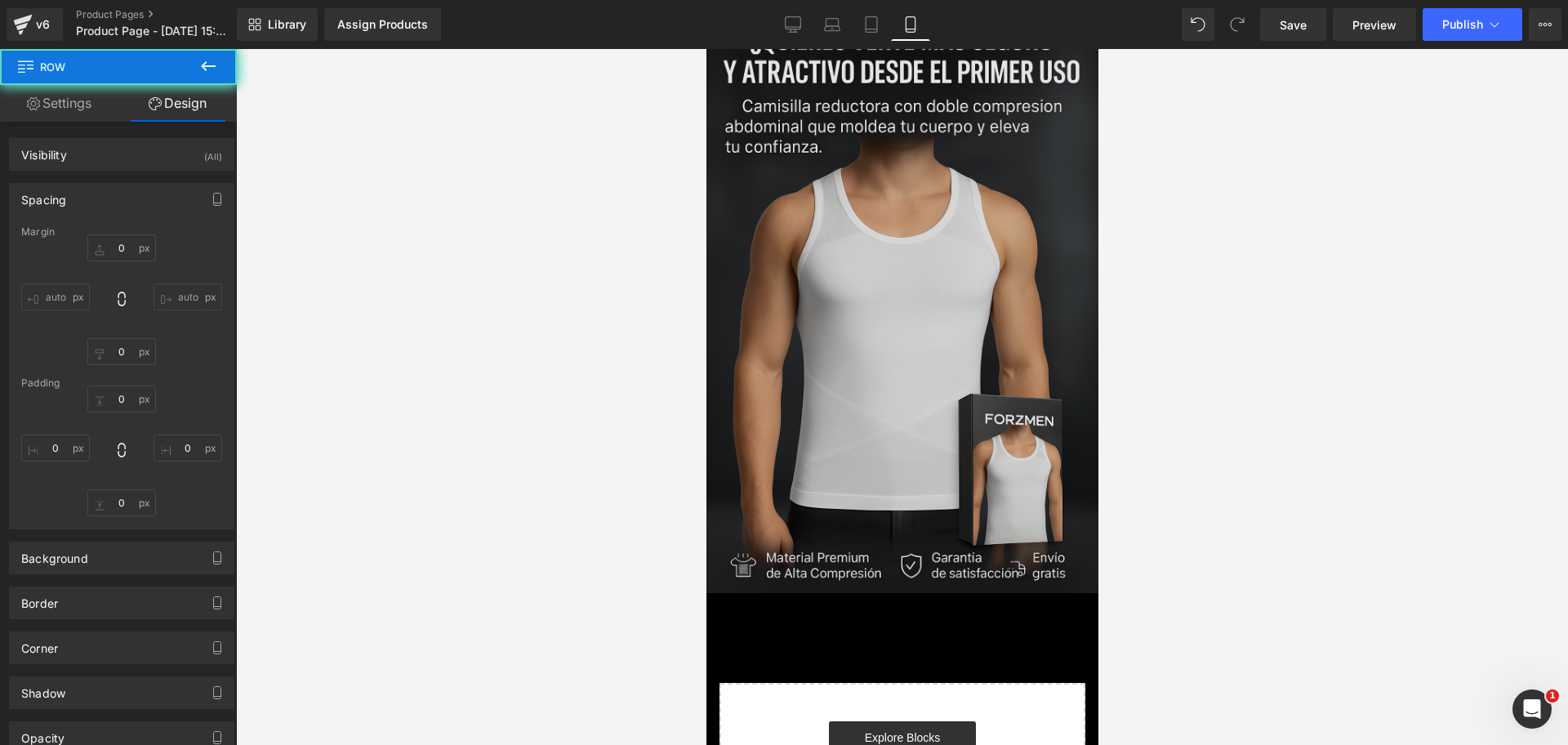
type input "0"
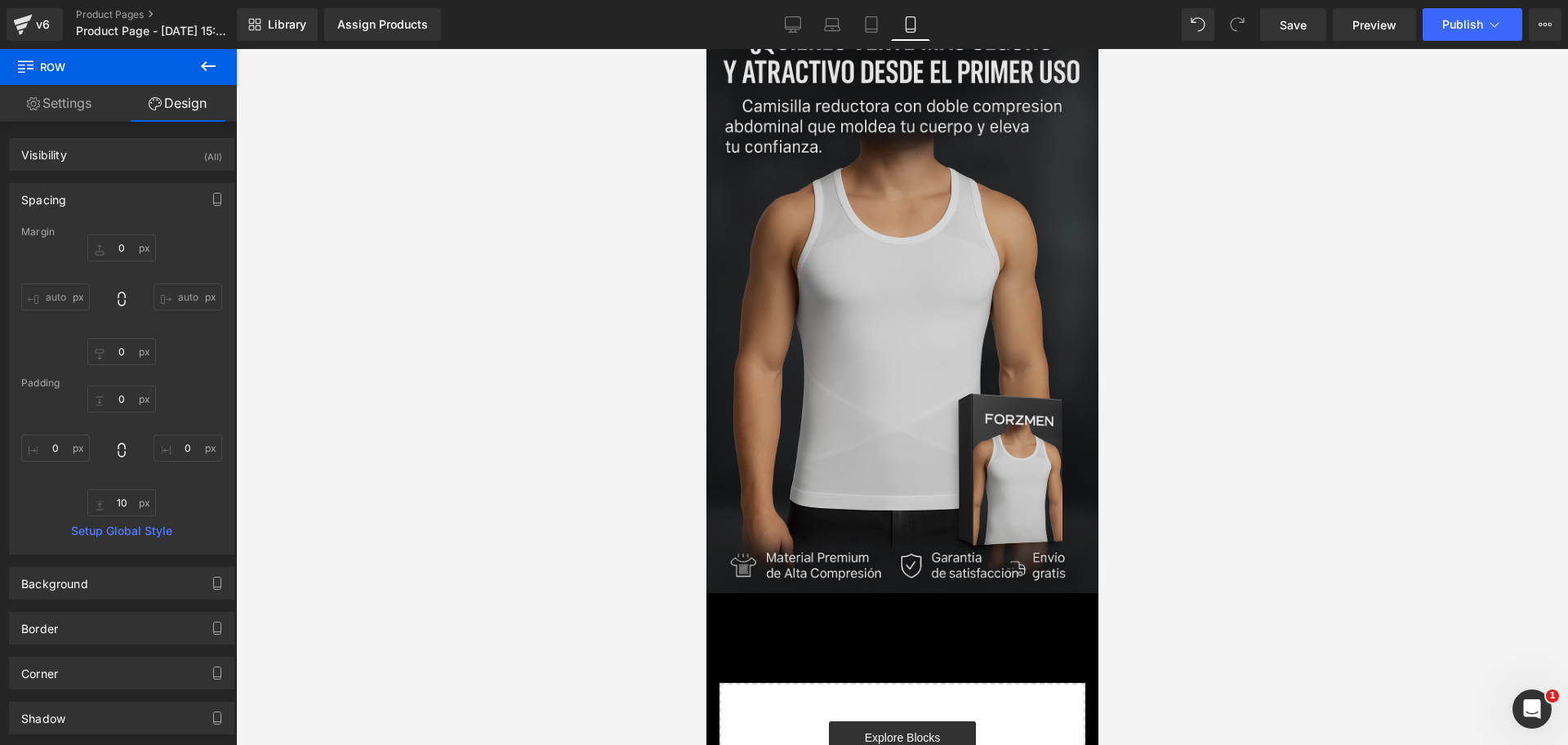
scroll to position [0, 0]
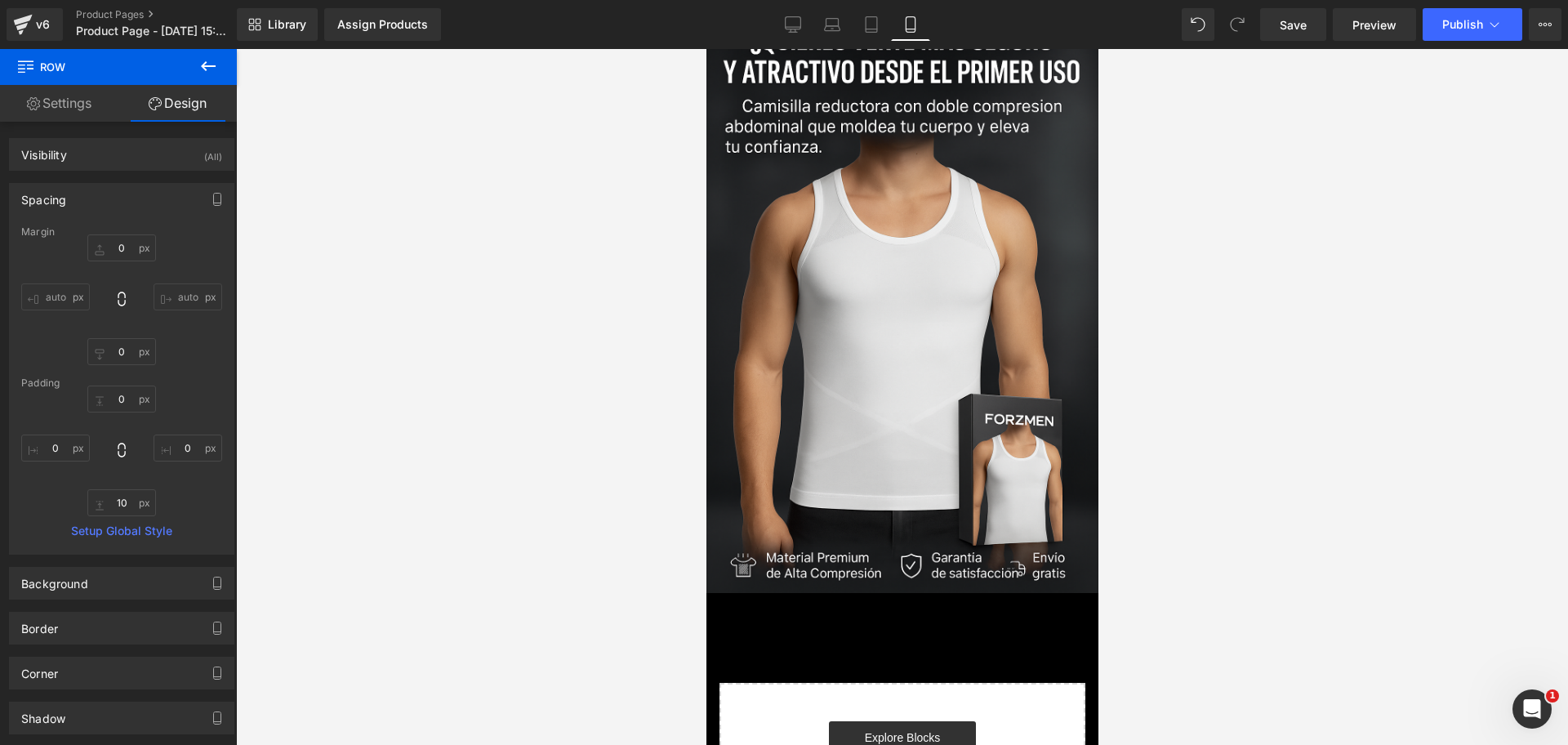
click at [220, 54] on button at bounding box center [208, 66] width 58 height 36
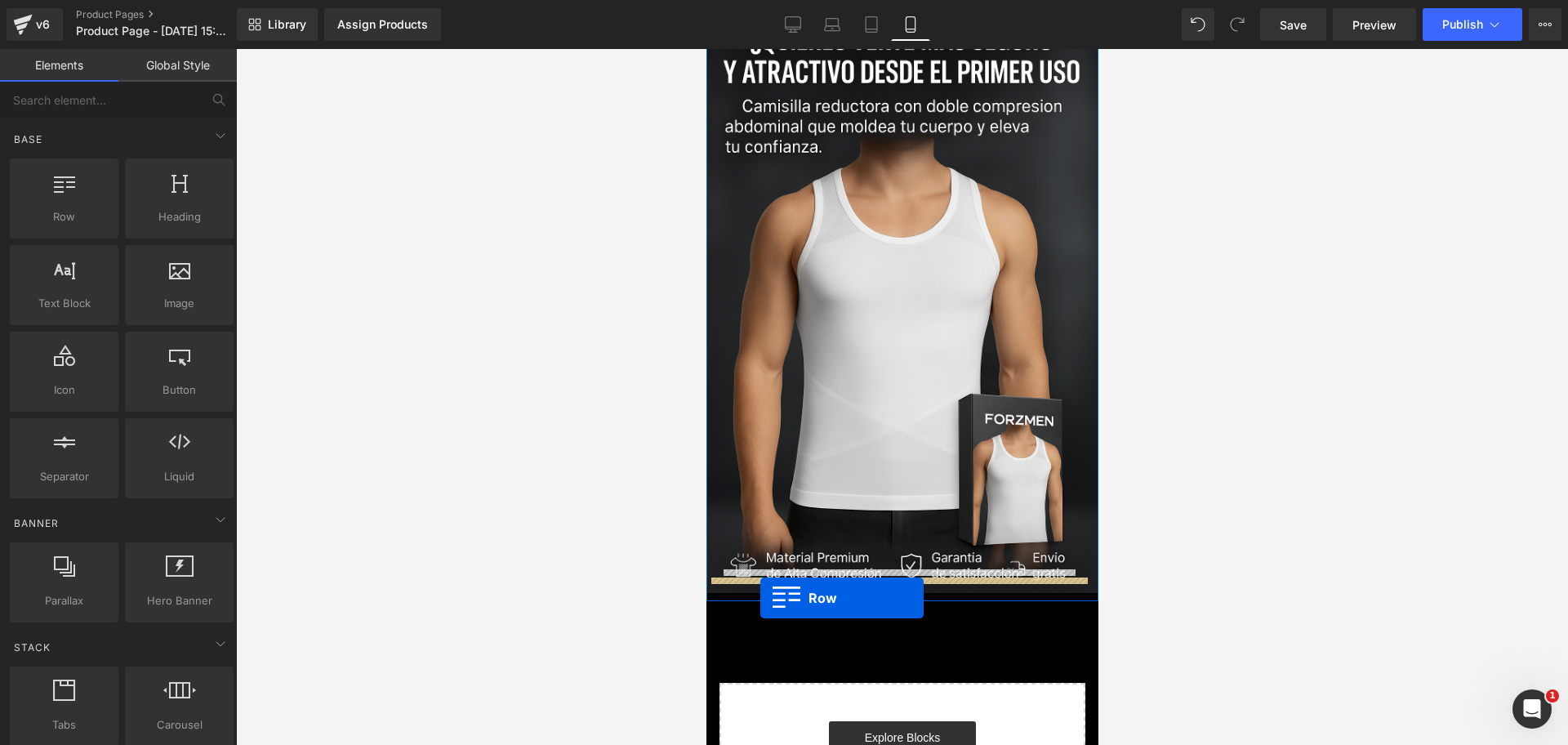
drag, startPoint x: 749, startPoint y: 256, endPoint x: 754, endPoint y: 595, distance: 339.0
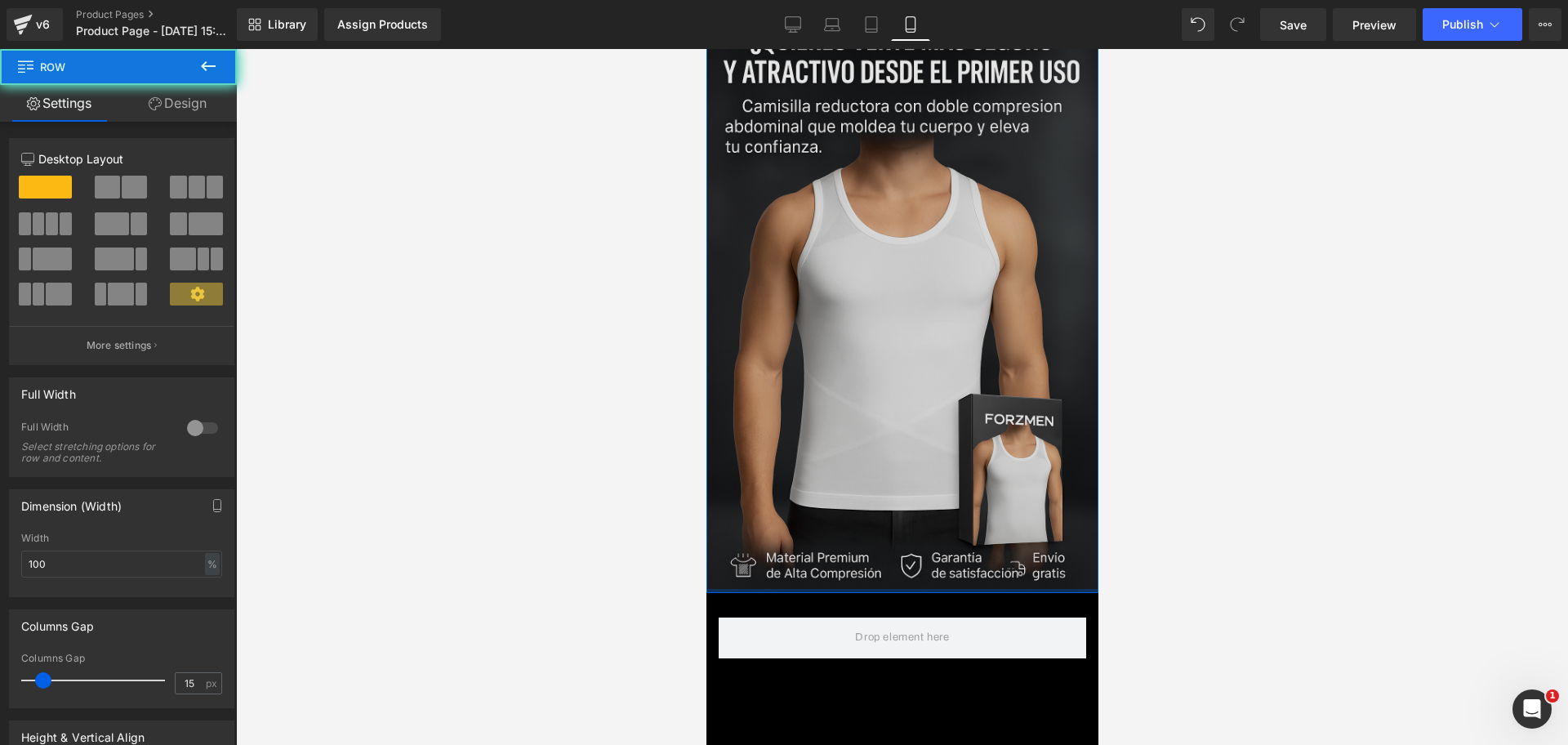
scroll to position [0, 282]
drag, startPoint x: 777, startPoint y: 573, endPoint x: 777, endPoint y: 560, distance: 13.0
click at [777, 560] on div "Image Row" at bounding box center [902, 299] width 392 height 588
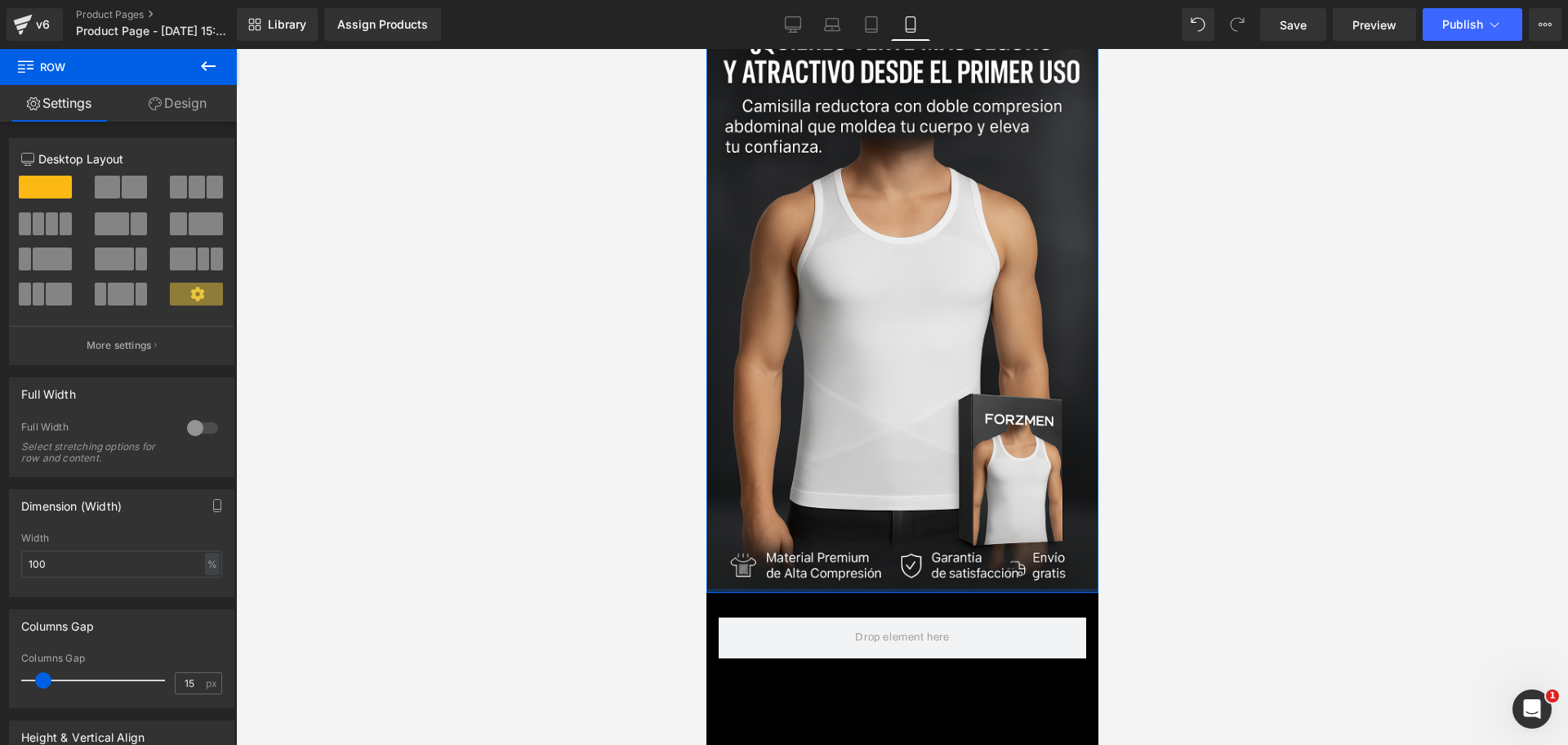
click at [1198, 526] on div at bounding box center [902, 397] width 1332 height 696
click at [883, 624] on span at bounding box center [902, 637] width 105 height 27
click at [871, 593] on div "Row" at bounding box center [902, 630] width 392 height 73
click at [203, 109] on link "Design" at bounding box center [177, 103] width 118 height 37
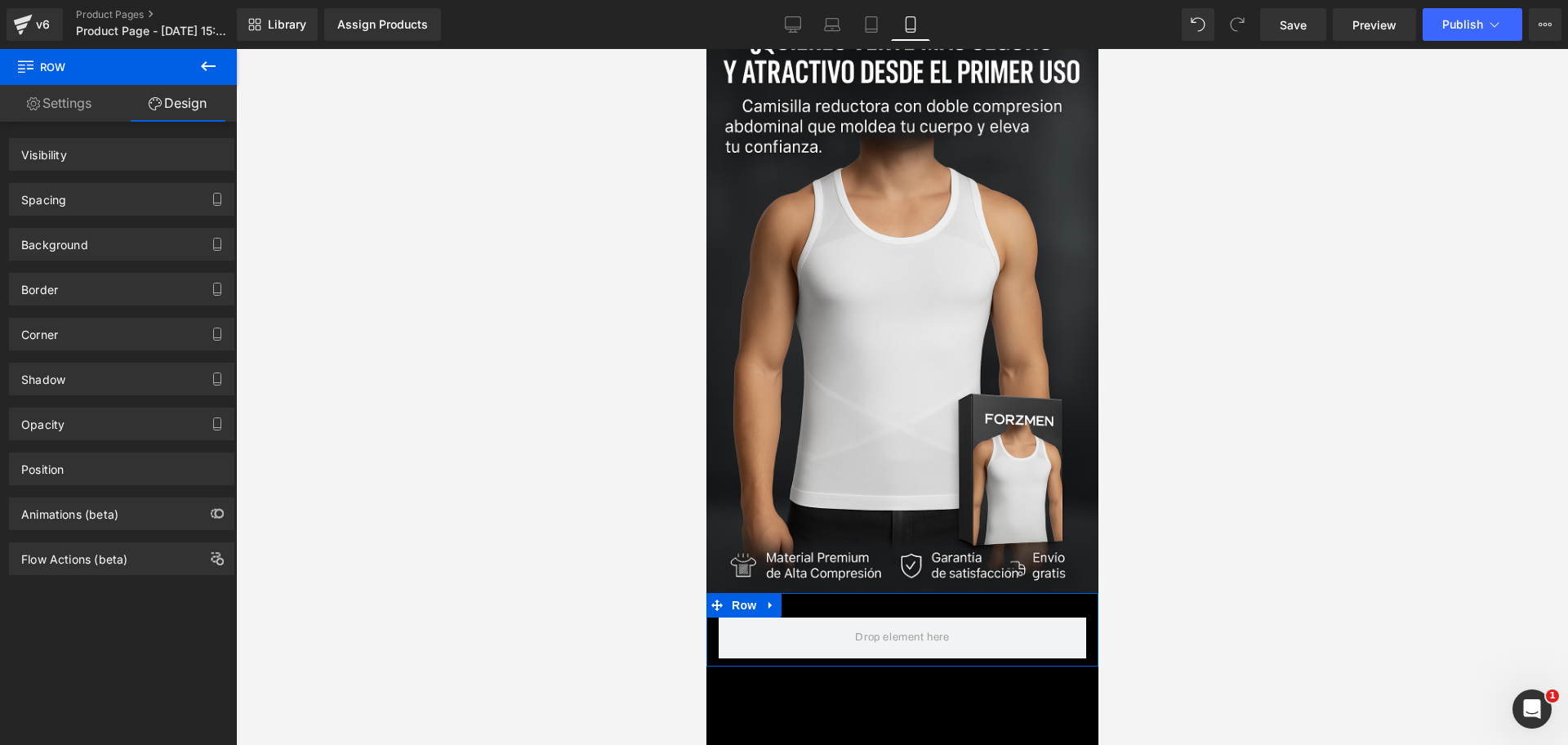
click at [229, 43] on div "v6 Product Pages Product Page - Oct 10, 15:38:17" at bounding box center [118, 24] width 237 height 49
click at [199, 72] on icon at bounding box center [208, 66] width 20 height 20
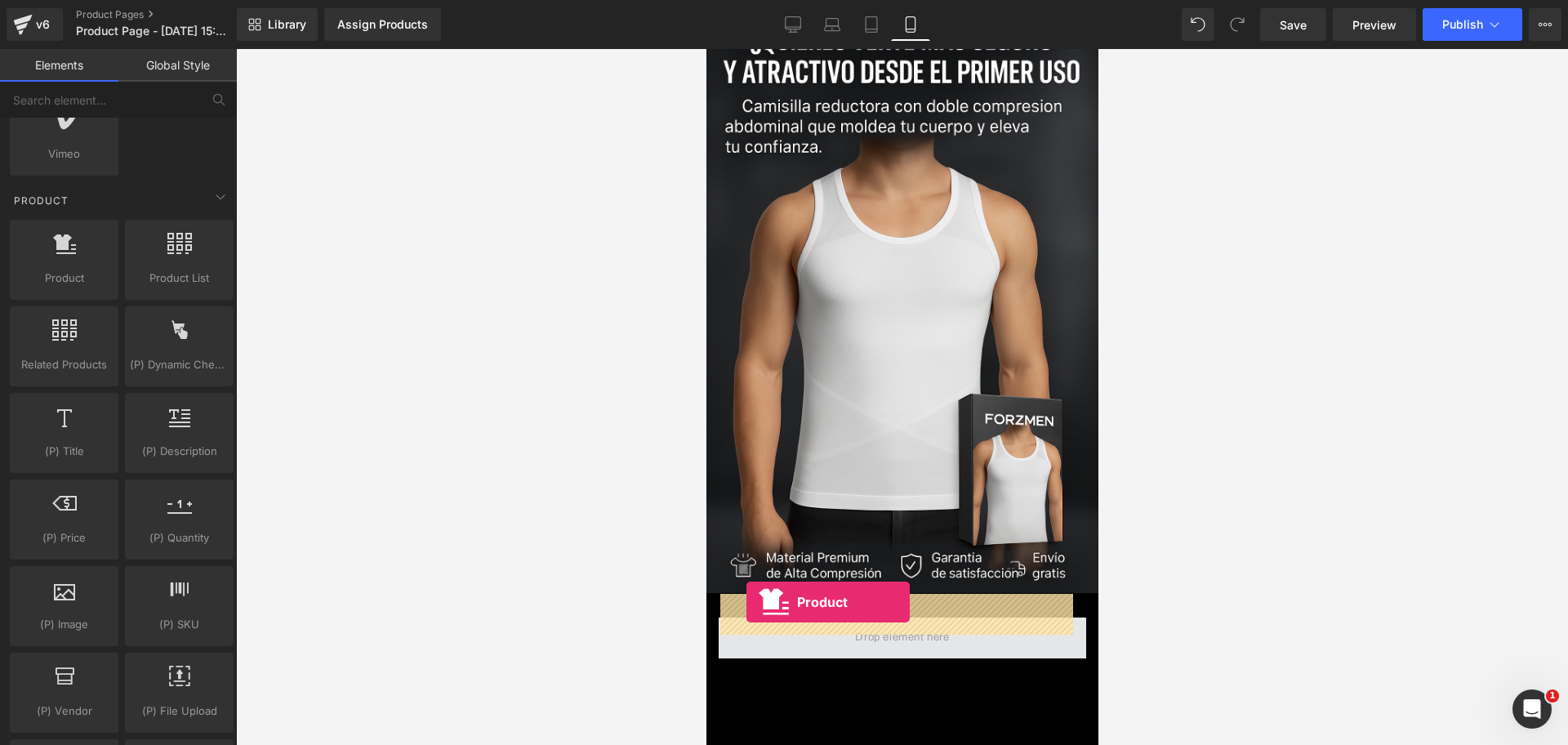
drag, startPoint x: 787, startPoint y: 334, endPoint x: 746, endPoint y: 602, distance: 271.1
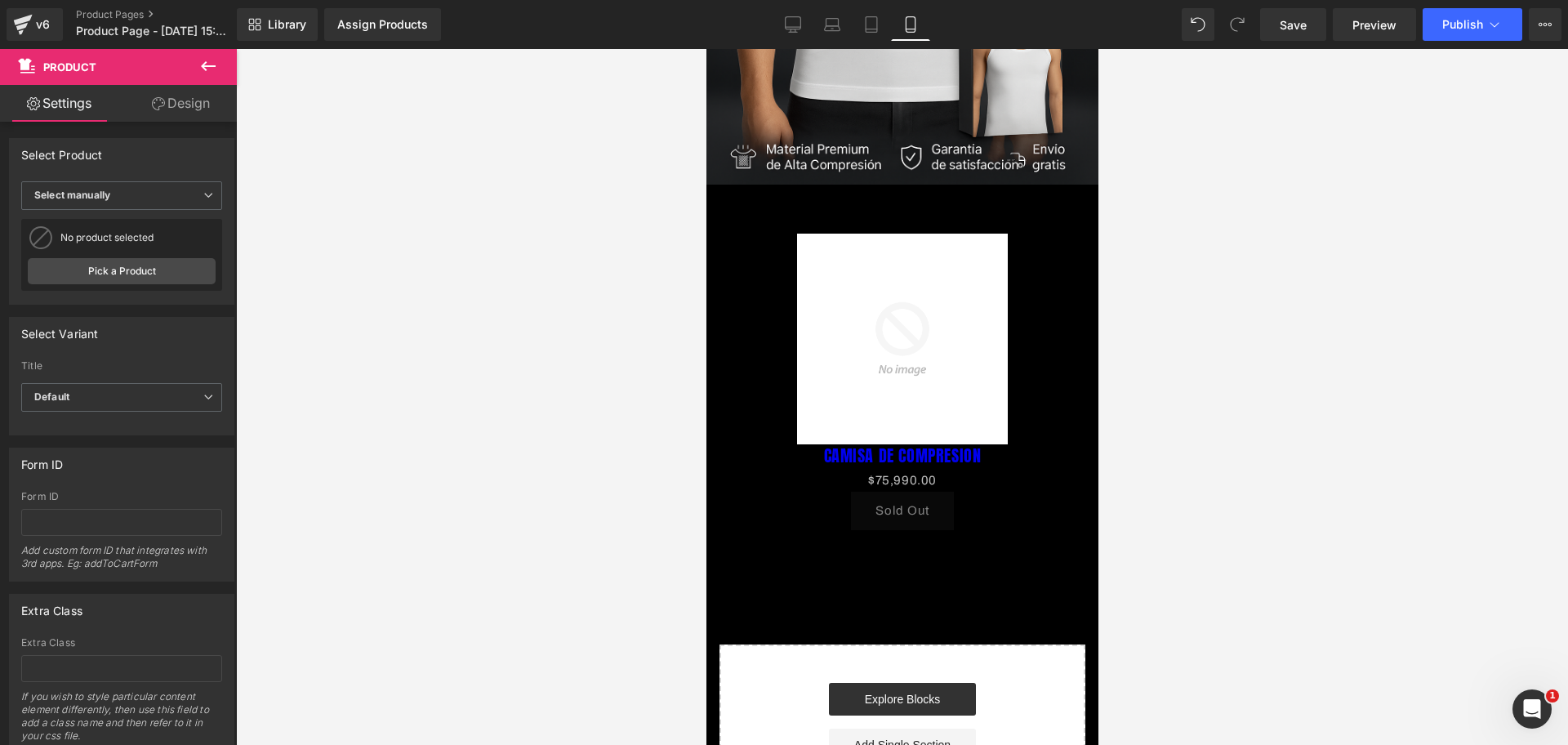
scroll to position [0, 563]
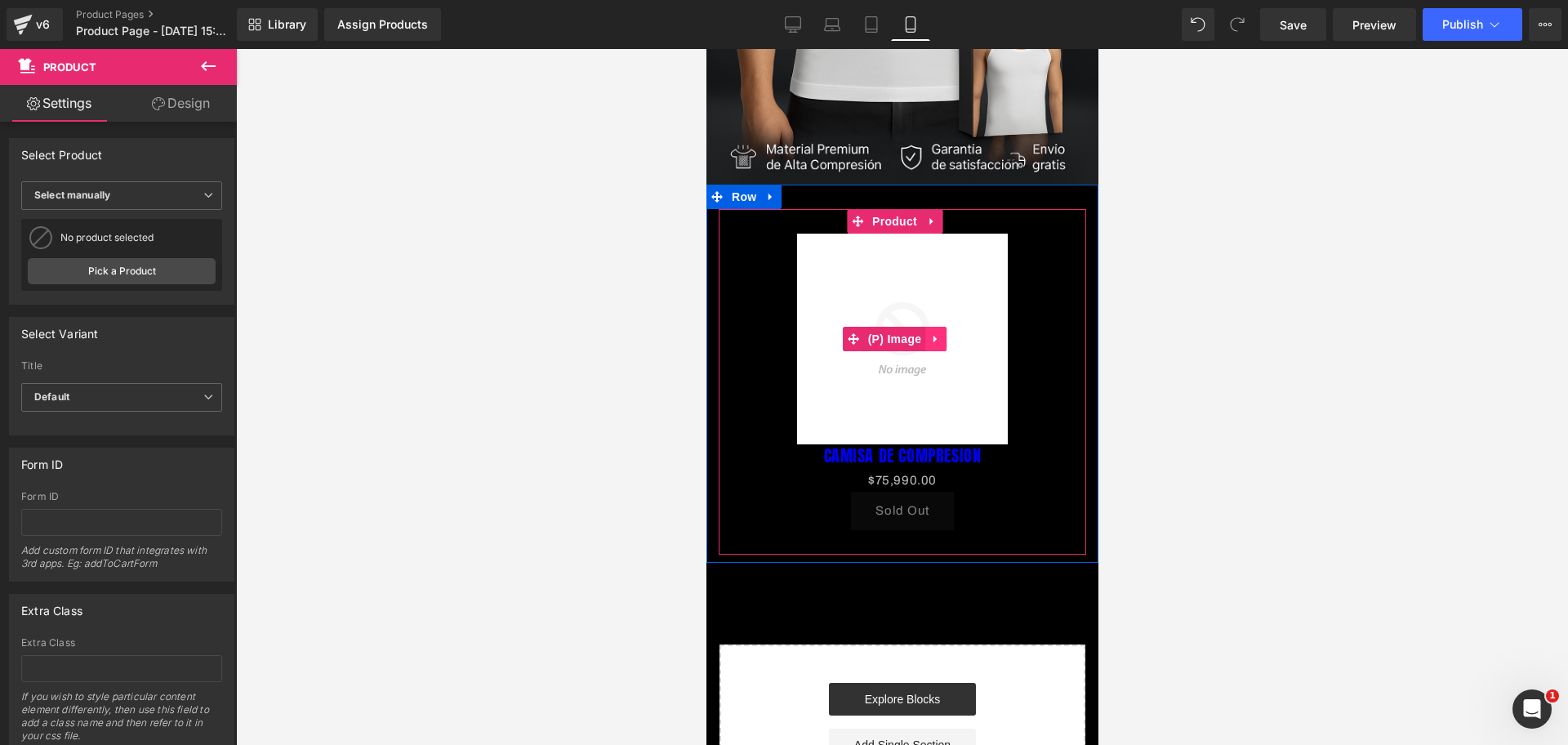
click at [933, 333] on icon at bounding box center [935, 339] width 12 height 12
click at [952, 326] on link at bounding box center [945, 338] width 21 height 25
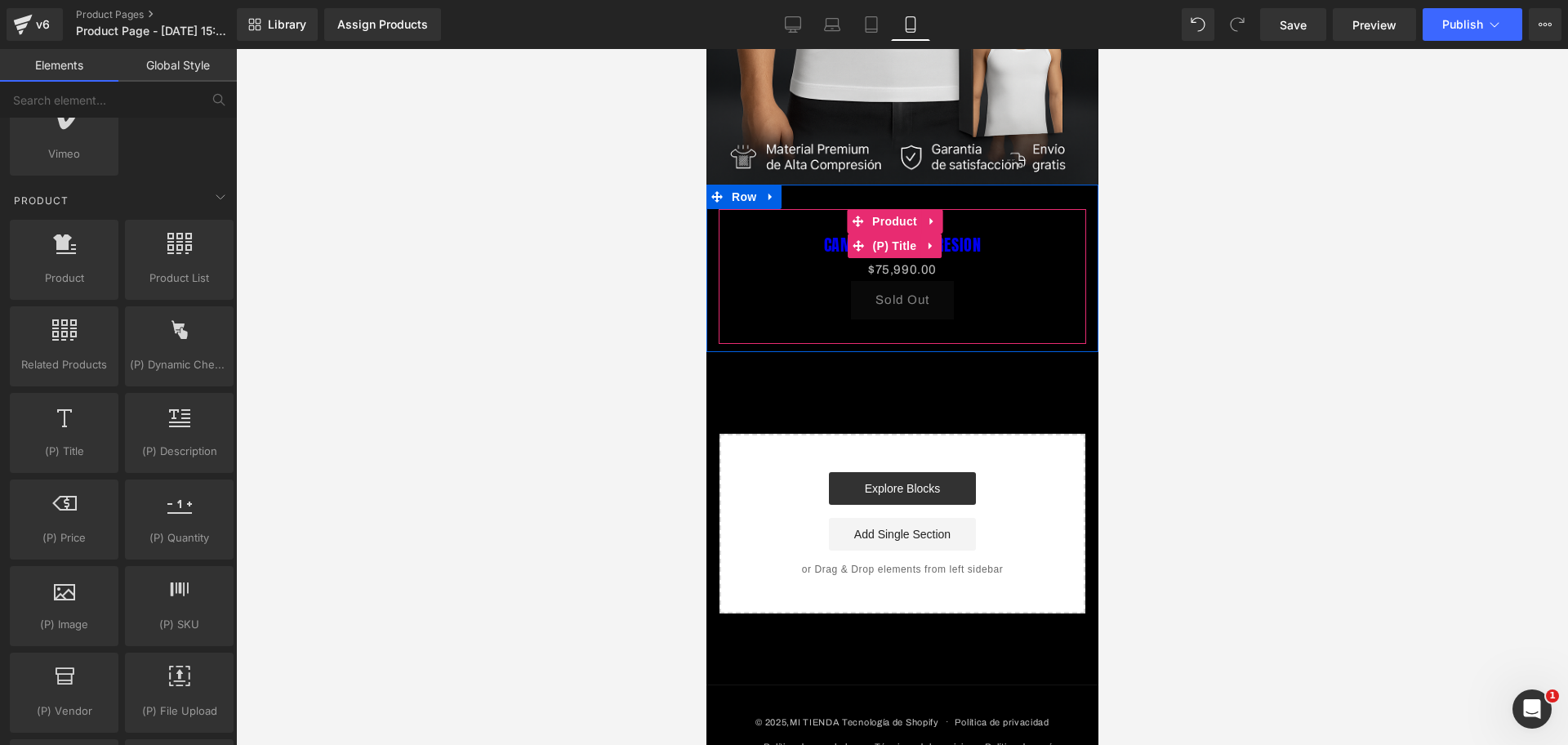
click at [969, 235] on link "CAMISA DE COMPRESION" at bounding box center [902, 245] width 158 height 20
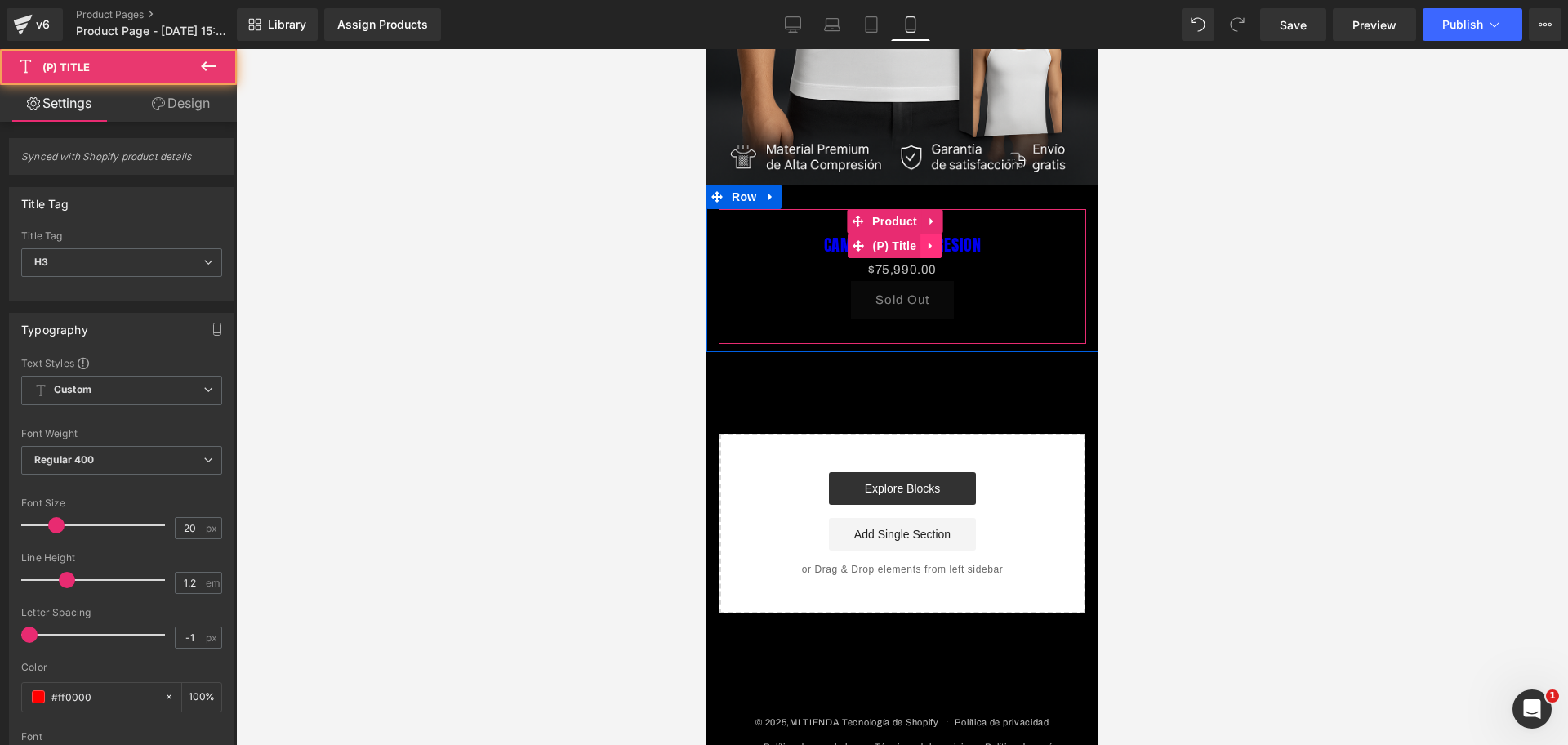
click at [924, 240] on icon at bounding box center [930, 246] width 12 height 12
click at [935, 240] on icon at bounding box center [941, 246] width 12 height 12
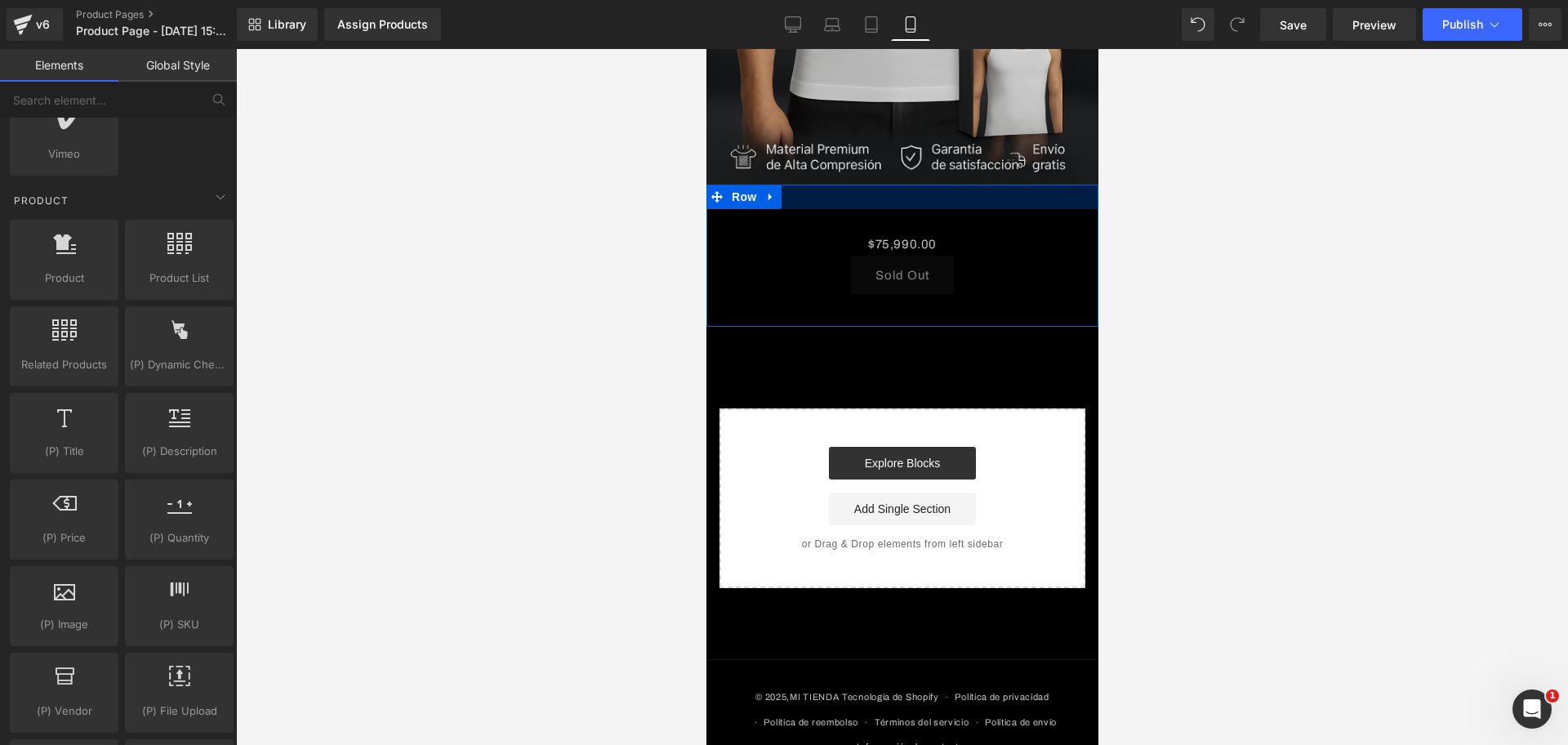
scroll to position [500, 0]
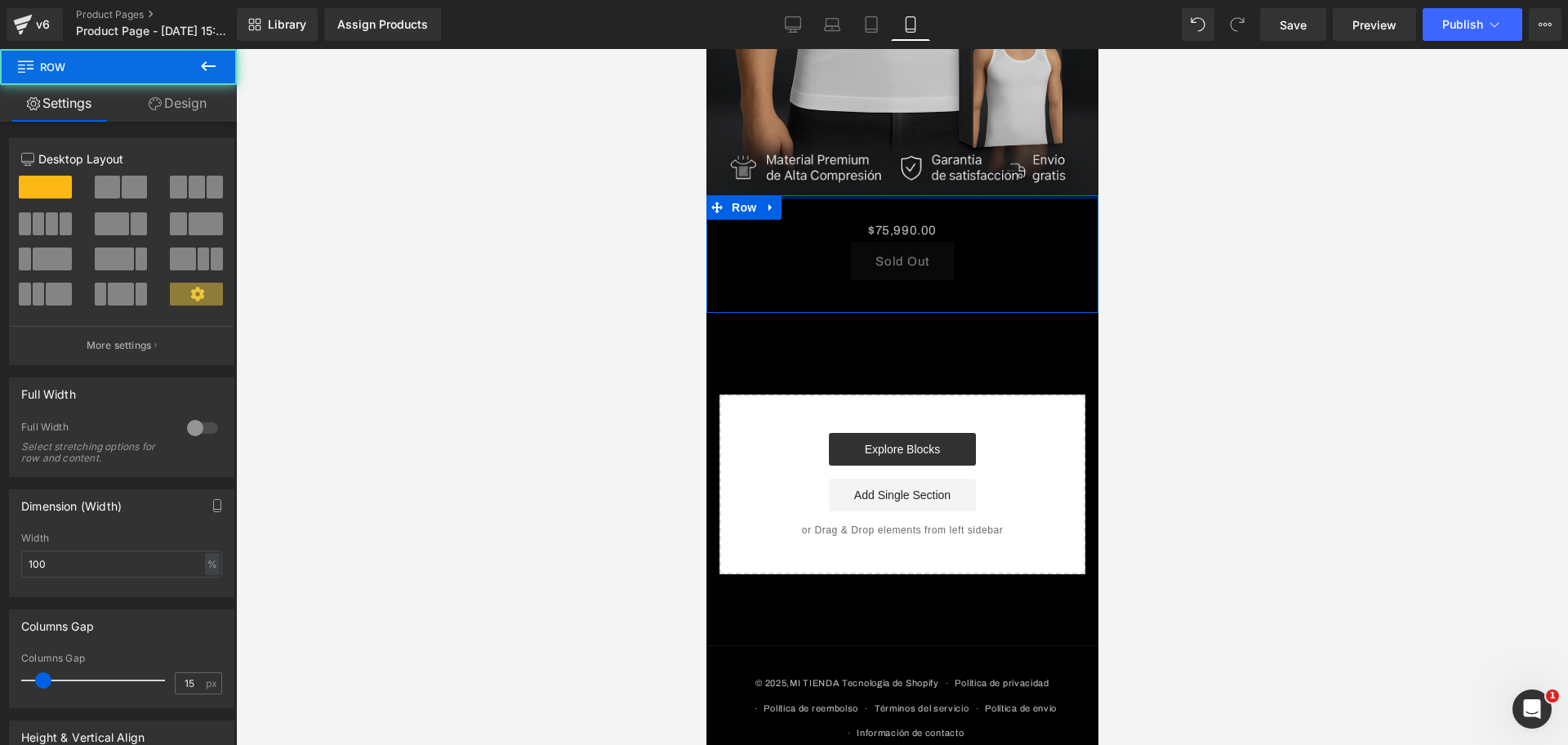
drag, startPoint x: 964, startPoint y: 174, endPoint x: 966, endPoint y: 141, distance: 33.1
click at [966, 141] on div "Image Row $0 $75,990.00 (P) Price Sold Out (P) Cart Button Product Row Select y…" at bounding box center [902, 90] width 392 height 967
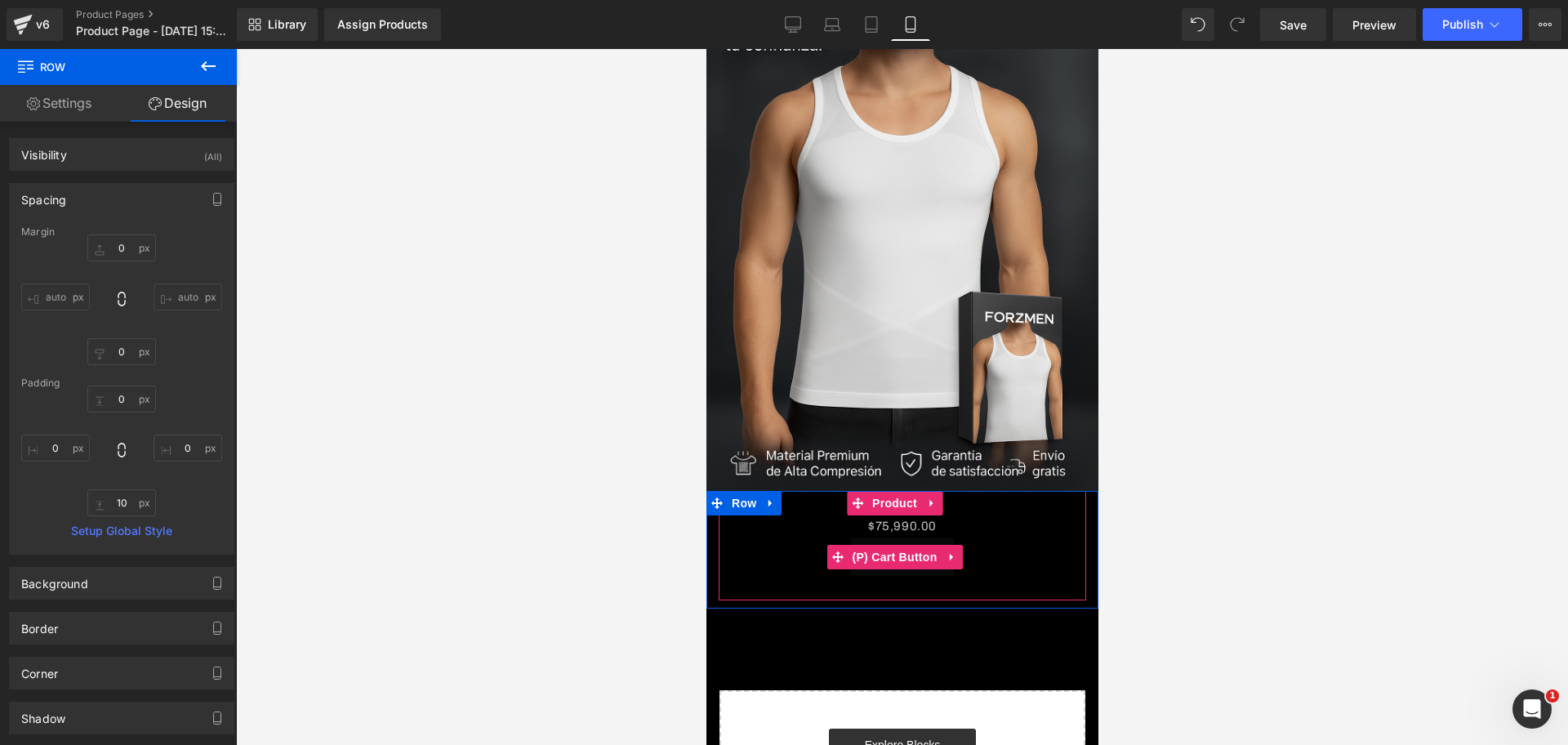
scroll to position [0, 563]
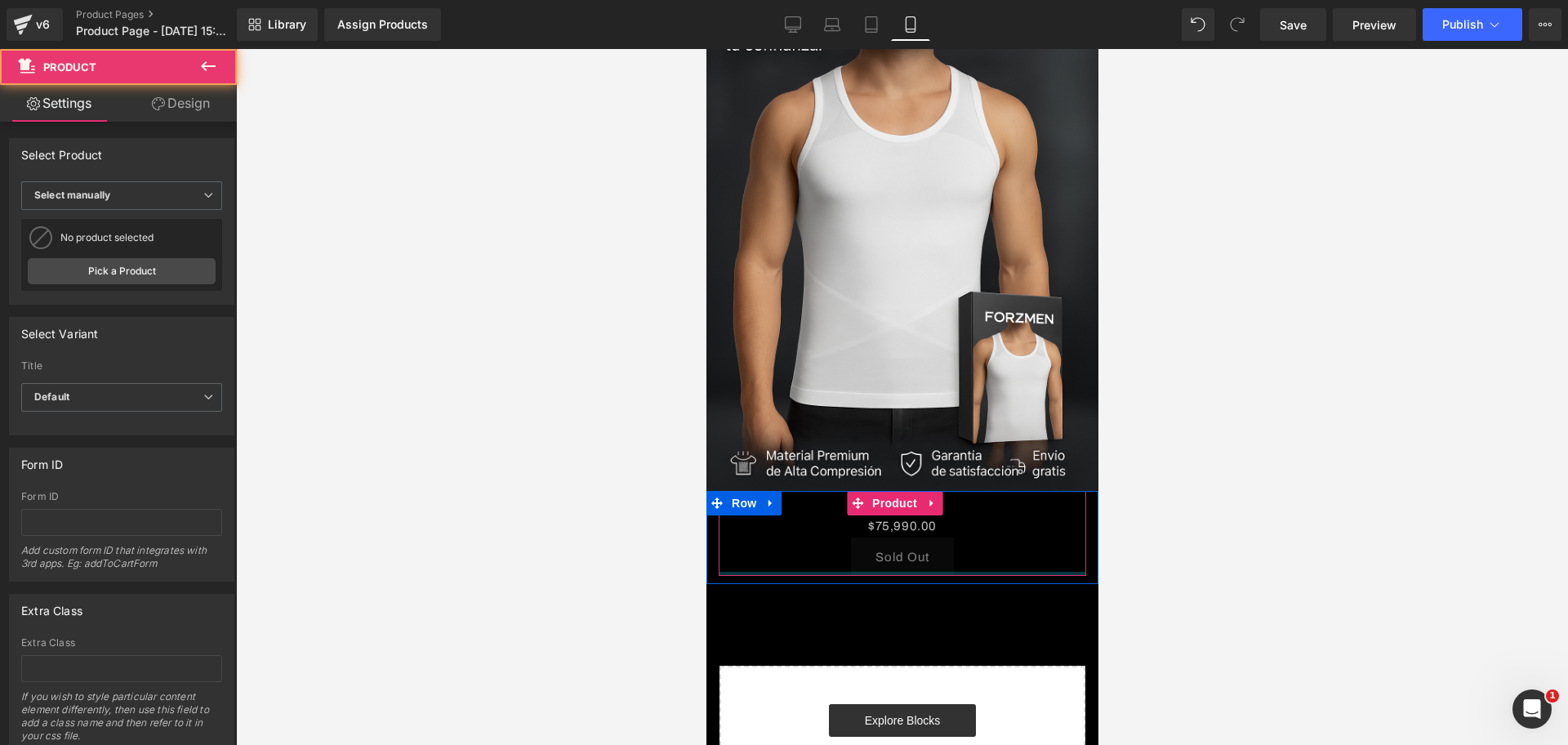
drag, startPoint x: 969, startPoint y: 567, endPoint x: 1232, endPoint y: 64, distance: 567.6
click at [972, 540] on div "$0 $75,990.00 (P) Price Sold Out (P) Cart Button Product" at bounding box center [902, 534] width 368 height 85
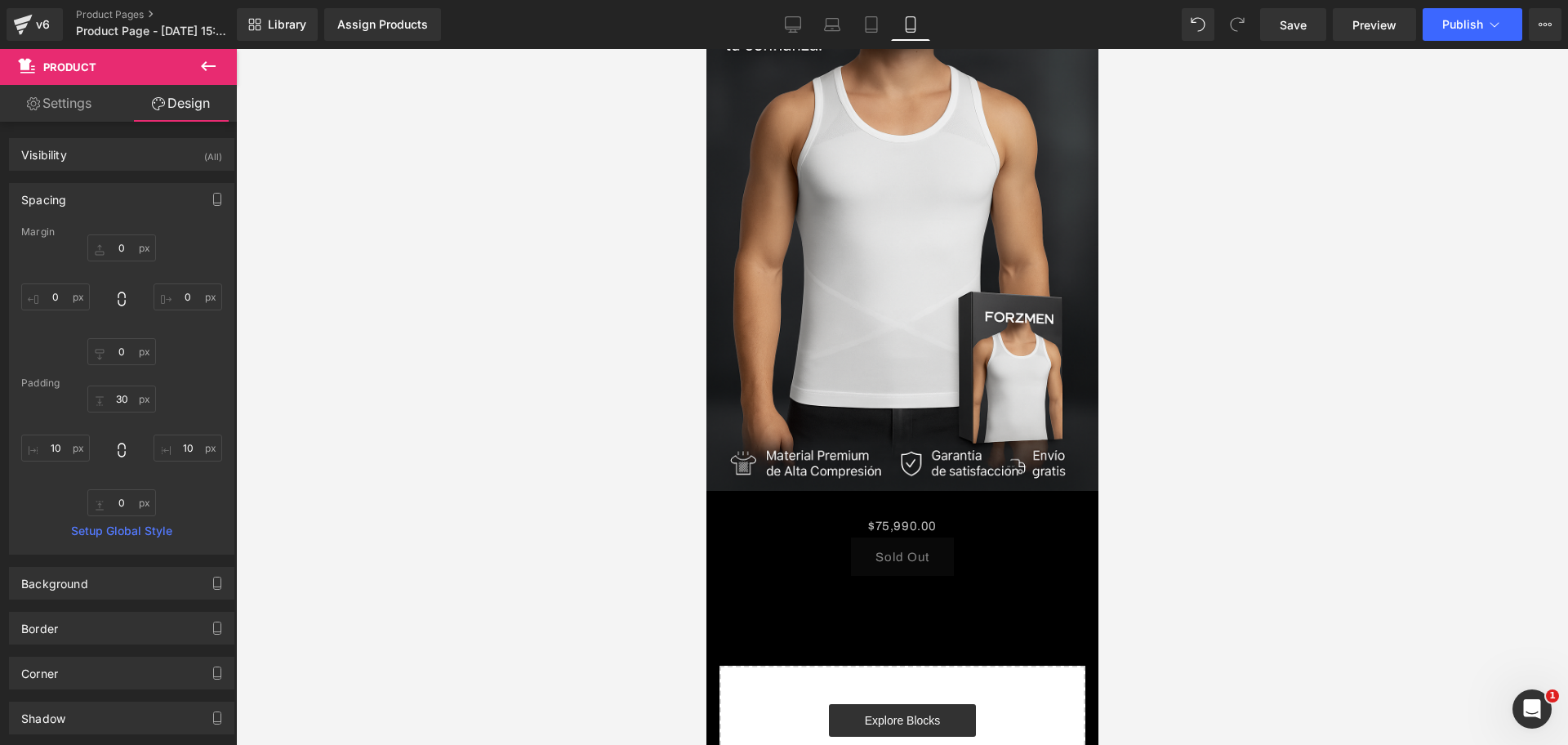
scroll to position [0, 846]
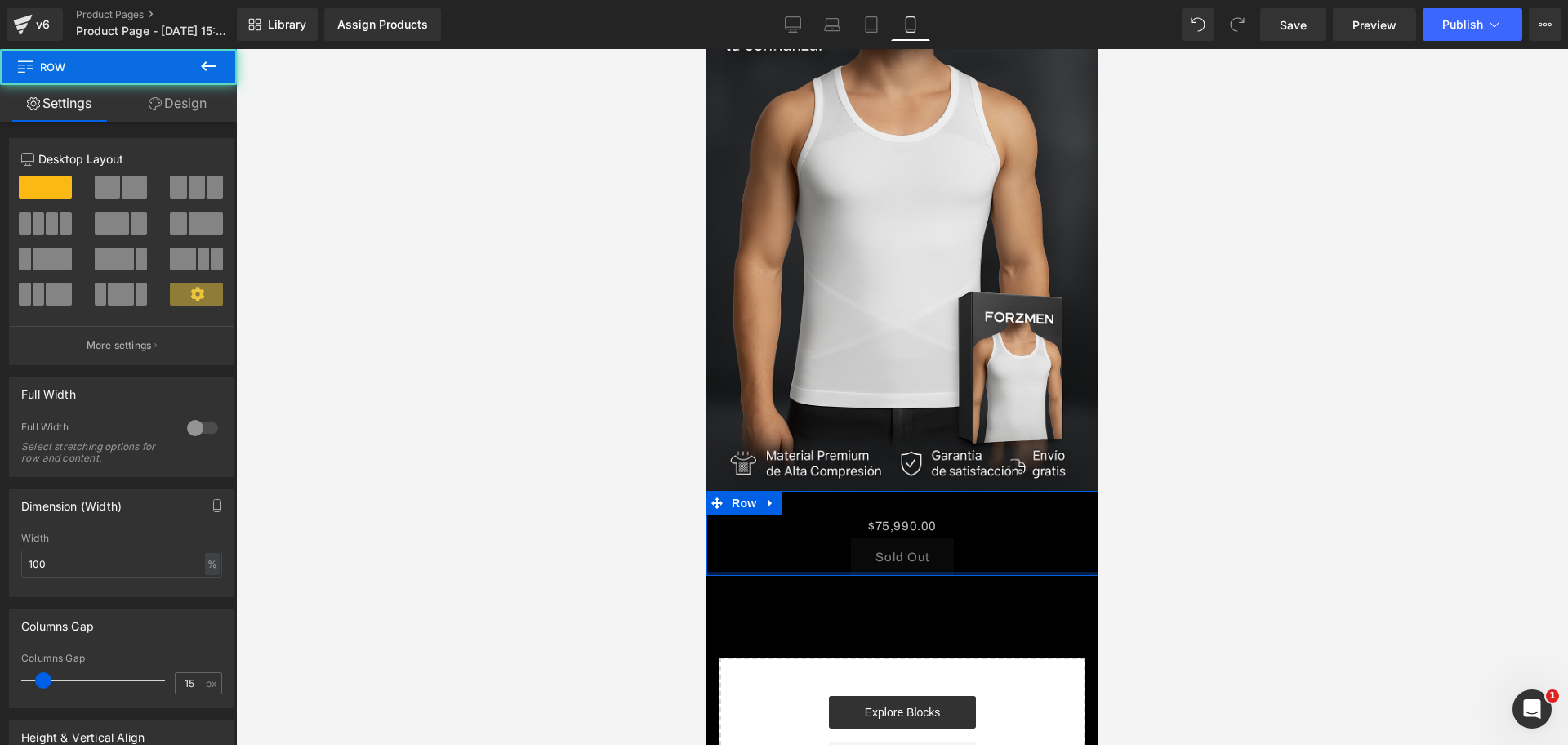
drag, startPoint x: 855, startPoint y: 554, endPoint x: 855, endPoint y: 538, distance: 16.0
click at [855, 538] on div "$0 $75,990.00 (P) Price Sold Out (P) Cart Button Product Row" at bounding box center [902, 534] width 392 height 85
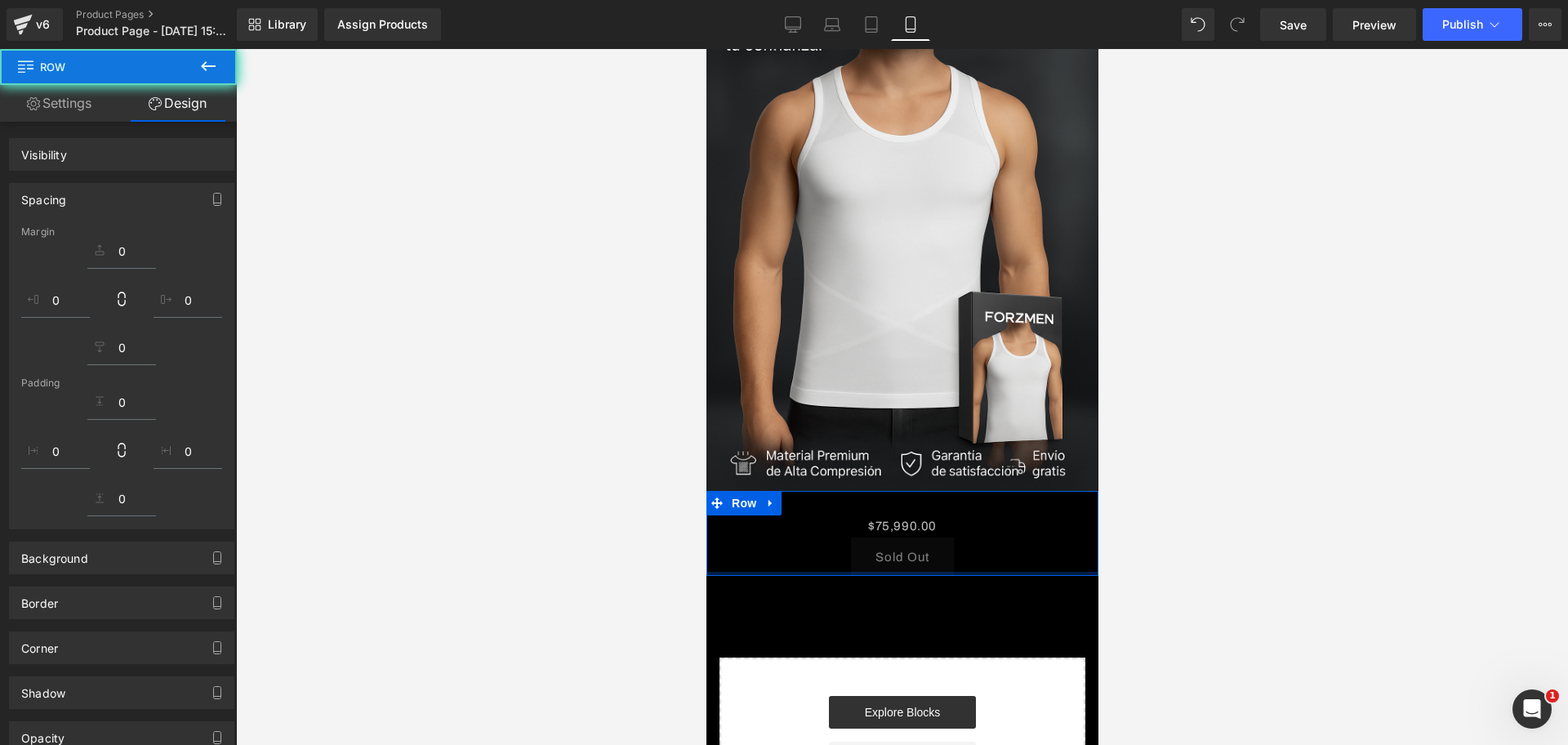
click at [202, 66] on icon at bounding box center [208, 66] width 15 height 10
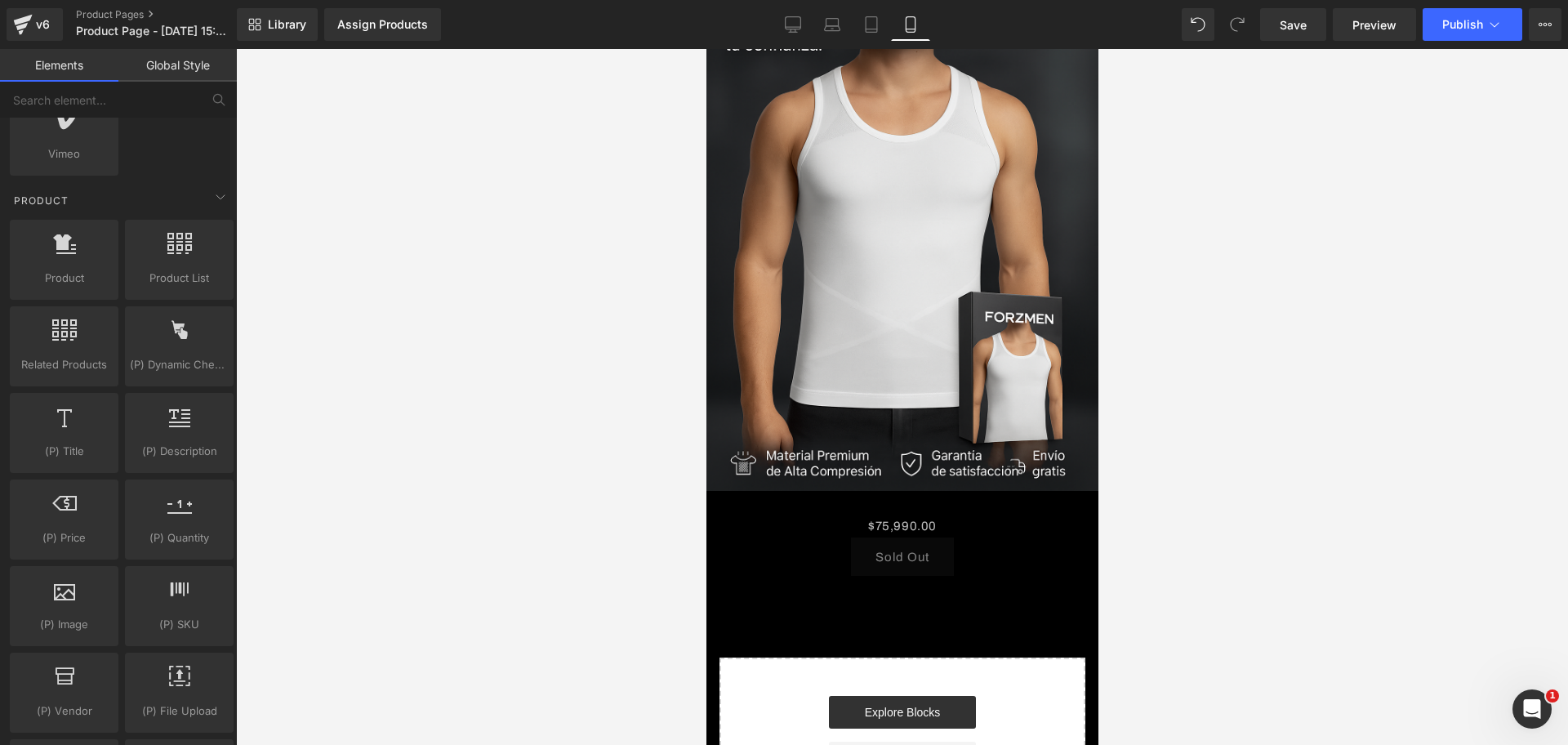
click at [211, 81] on link "Global Style" at bounding box center [177, 64] width 118 height 33
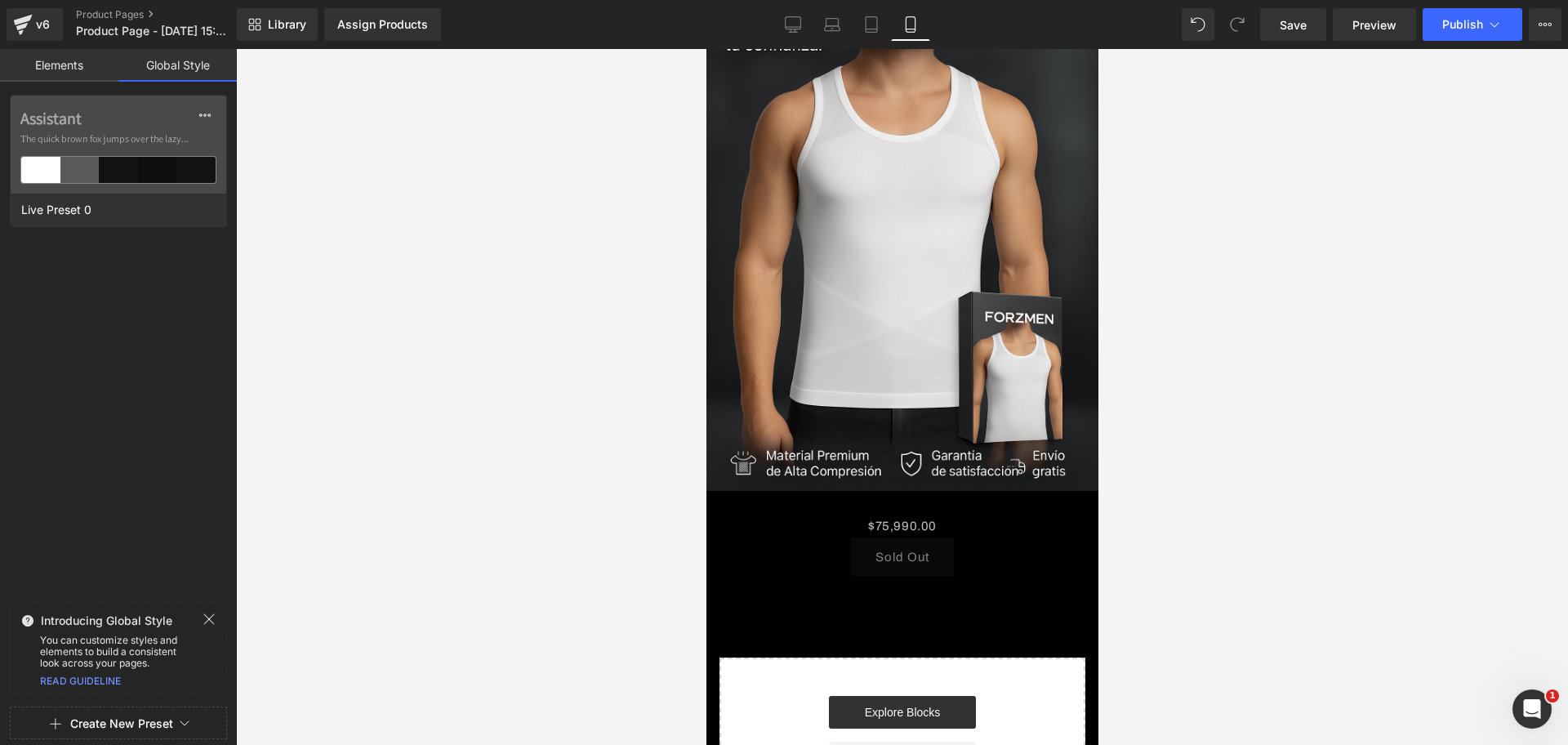
scroll to position [0, 282]
click at [75, 57] on link "Elements" at bounding box center [59, 64] width 118 height 33
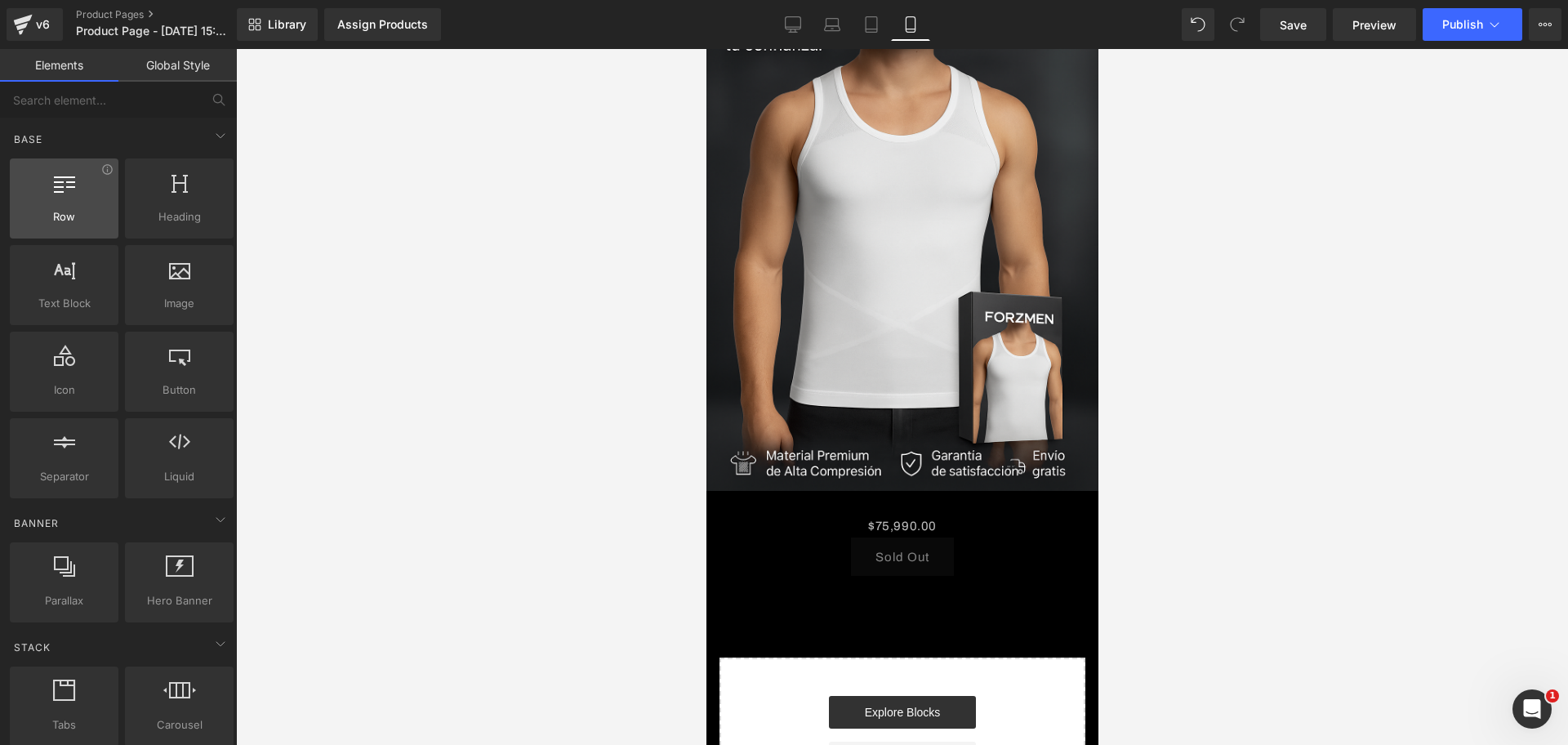
scroll to position [0, 563]
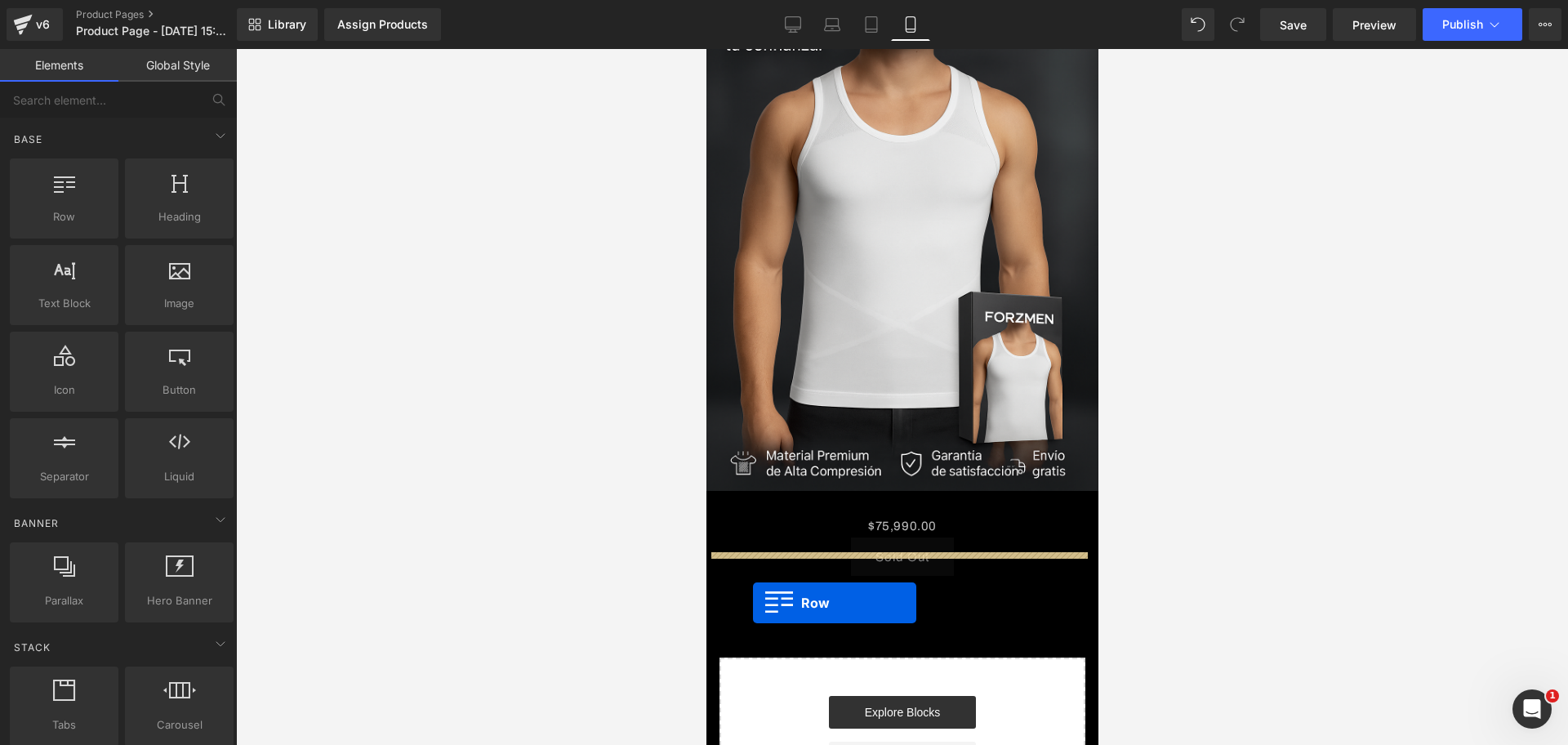
drag, startPoint x: 777, startPoint y: 260, endPoint x: 753, endPoint y: 603, distance: 343.8
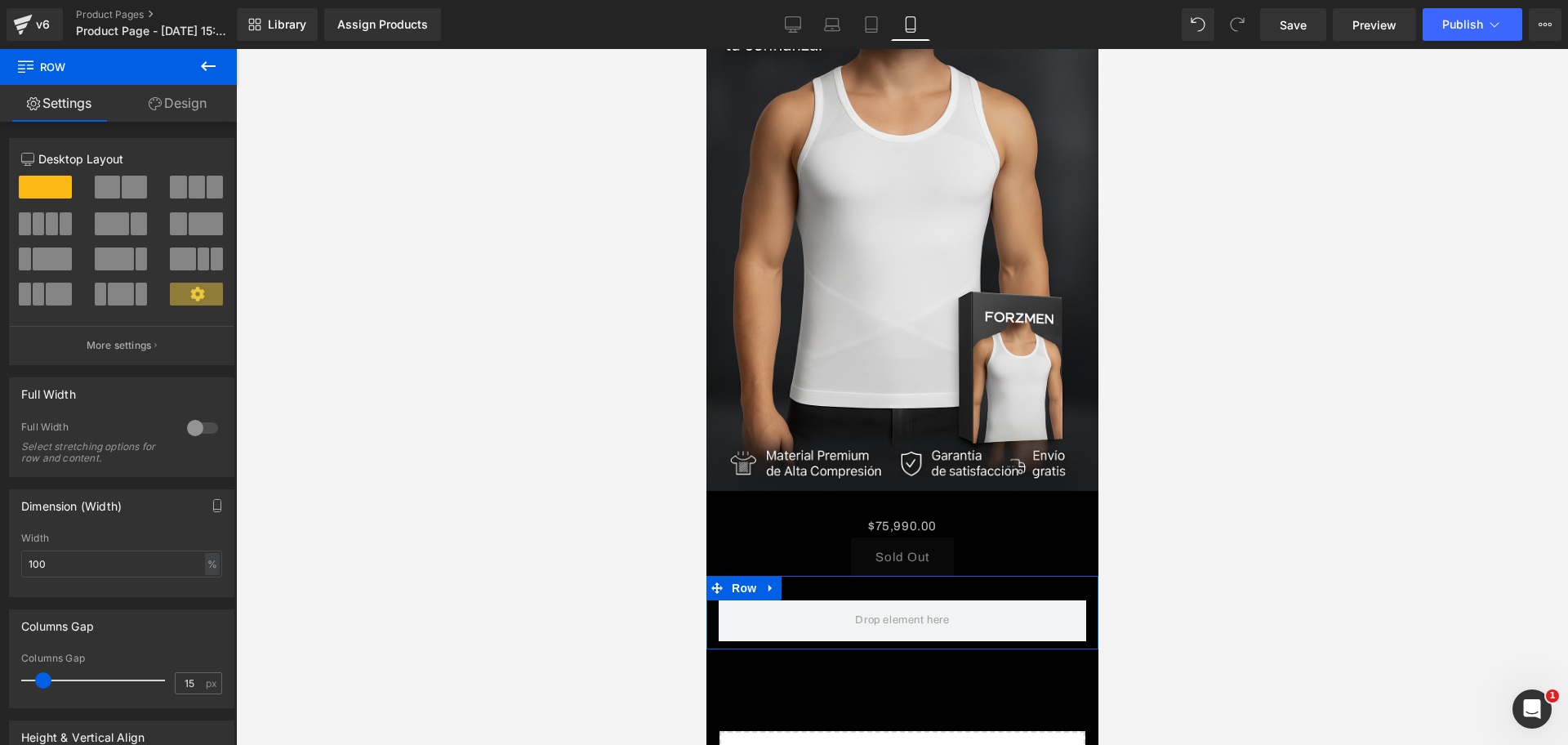
scroll to position [0, 846]
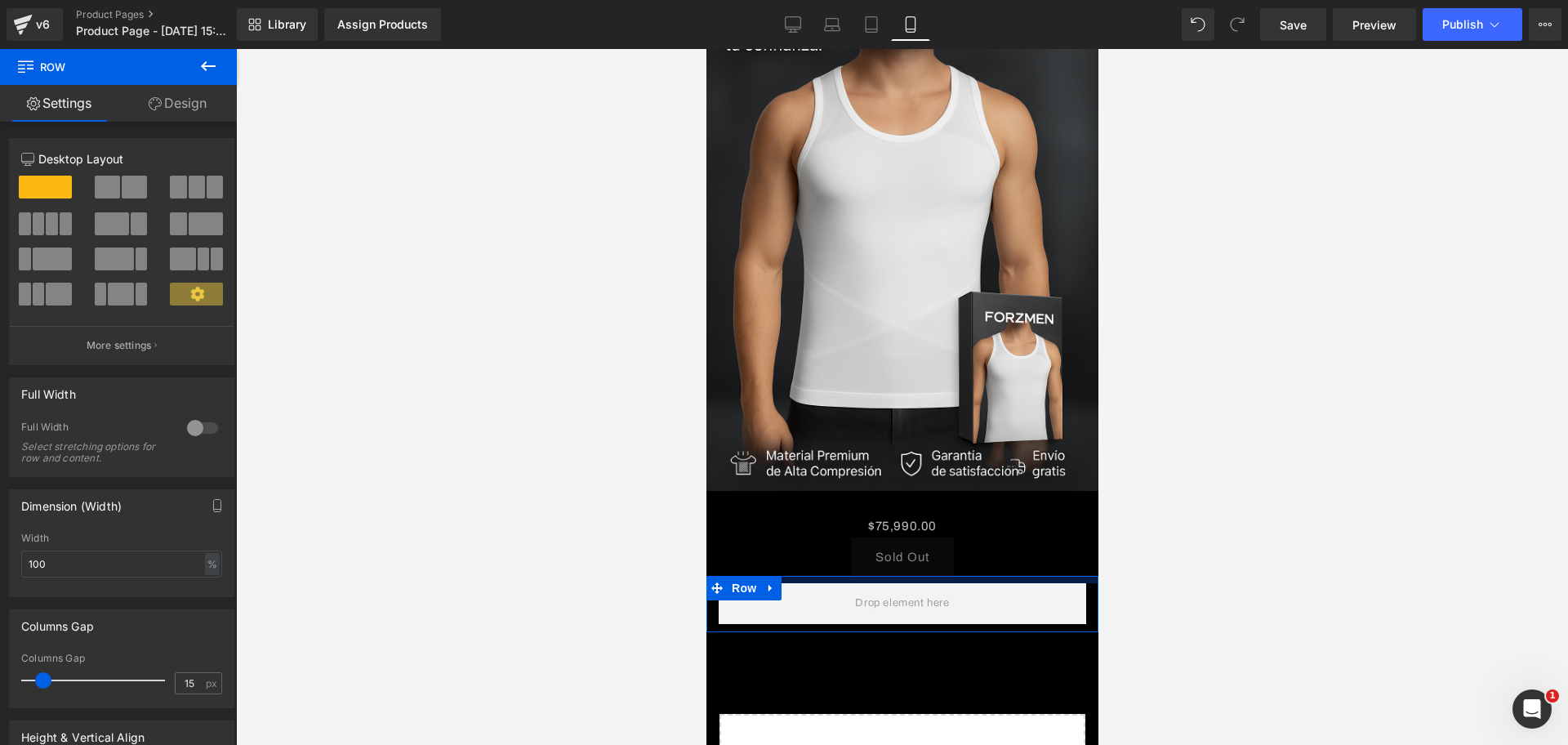
drag, startPoint x: 889, startPoint y: 556, endPoint x: 897, endPoint y: 539, distance: 18.8
click at [897, 539] on div "Image Row $0 $75,990.00 (P) Price Sold Out (P) Cart Button Product Row Row Sele…" at bounding box center [902, 398] width 392 height 991
click at [0, 0] on link "Global Style" at bounding box center [0, 0] width 0 height 0
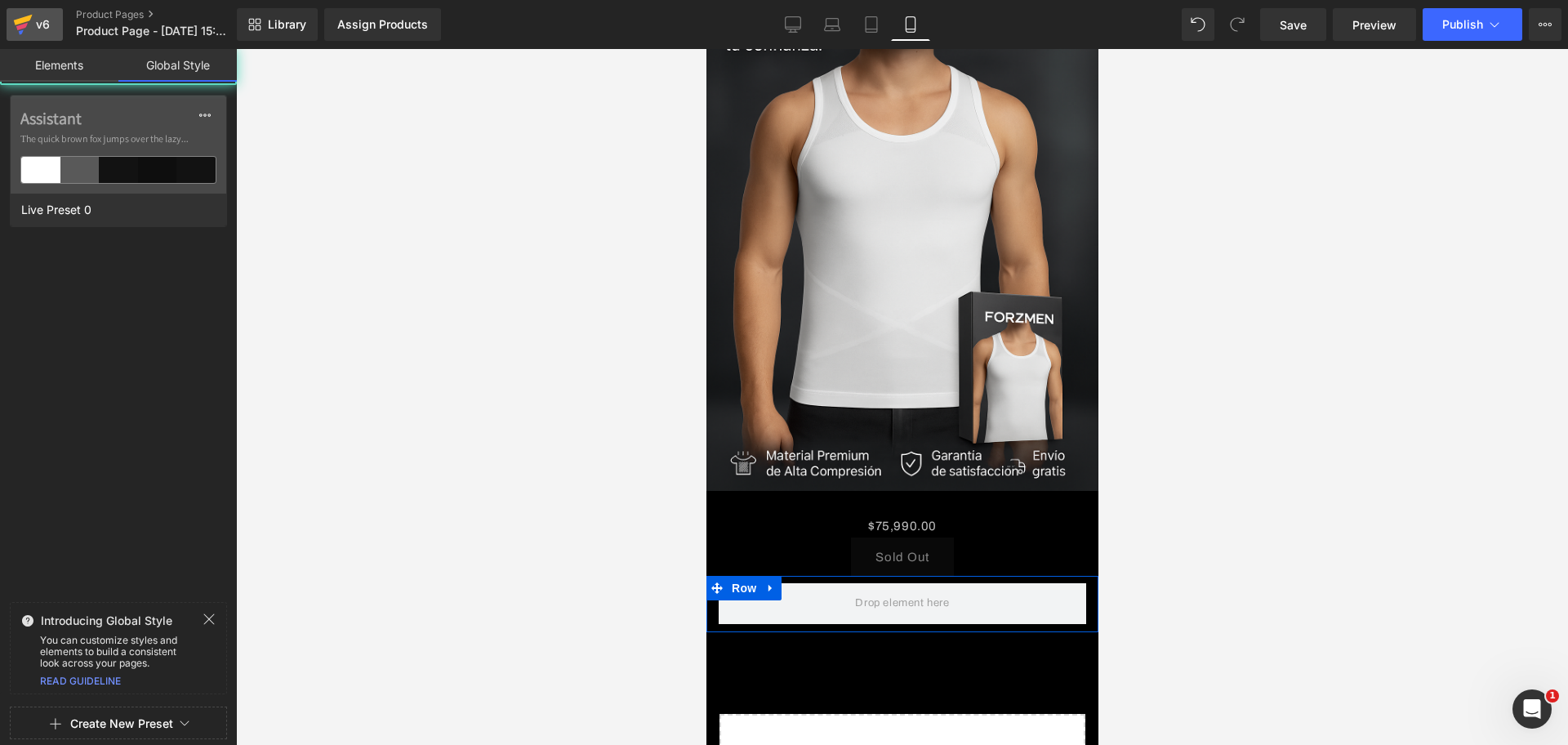
click at [45, 40] on link "v6" at bounding box center [35, 24] width 57 height 33
click at [88, 44] on div "v6 Product Pages Product Page - Oct 10, 15:38:17" at bounding box center [118, 24] width 237 height 49
click at [81, 66] on link "Elements" at bounding box center [59, 64] width 118 height 33
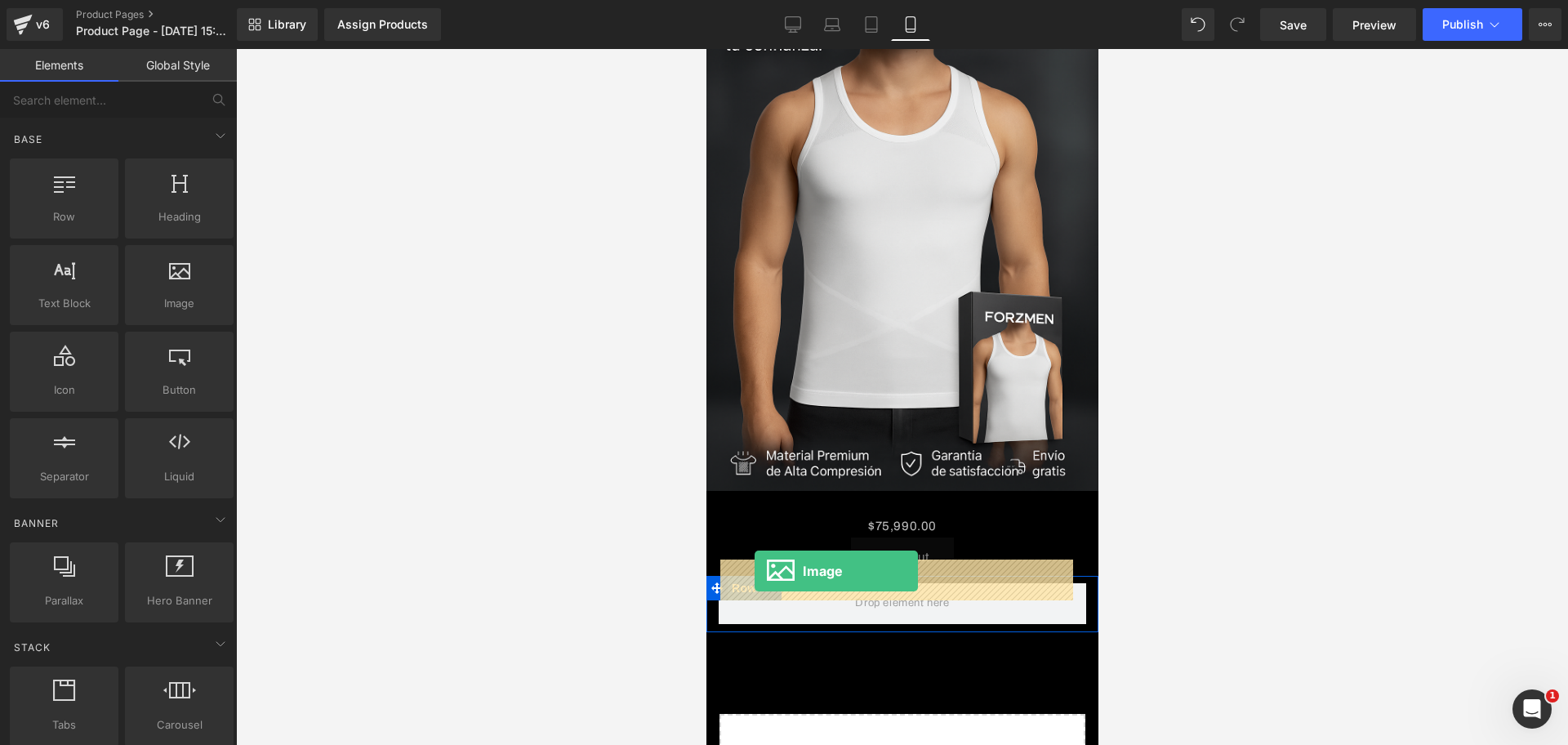
drag, startPoint x: 886, startPoint y: 336, endPoint x: 754, endPoint y: 571, distance: 269.5
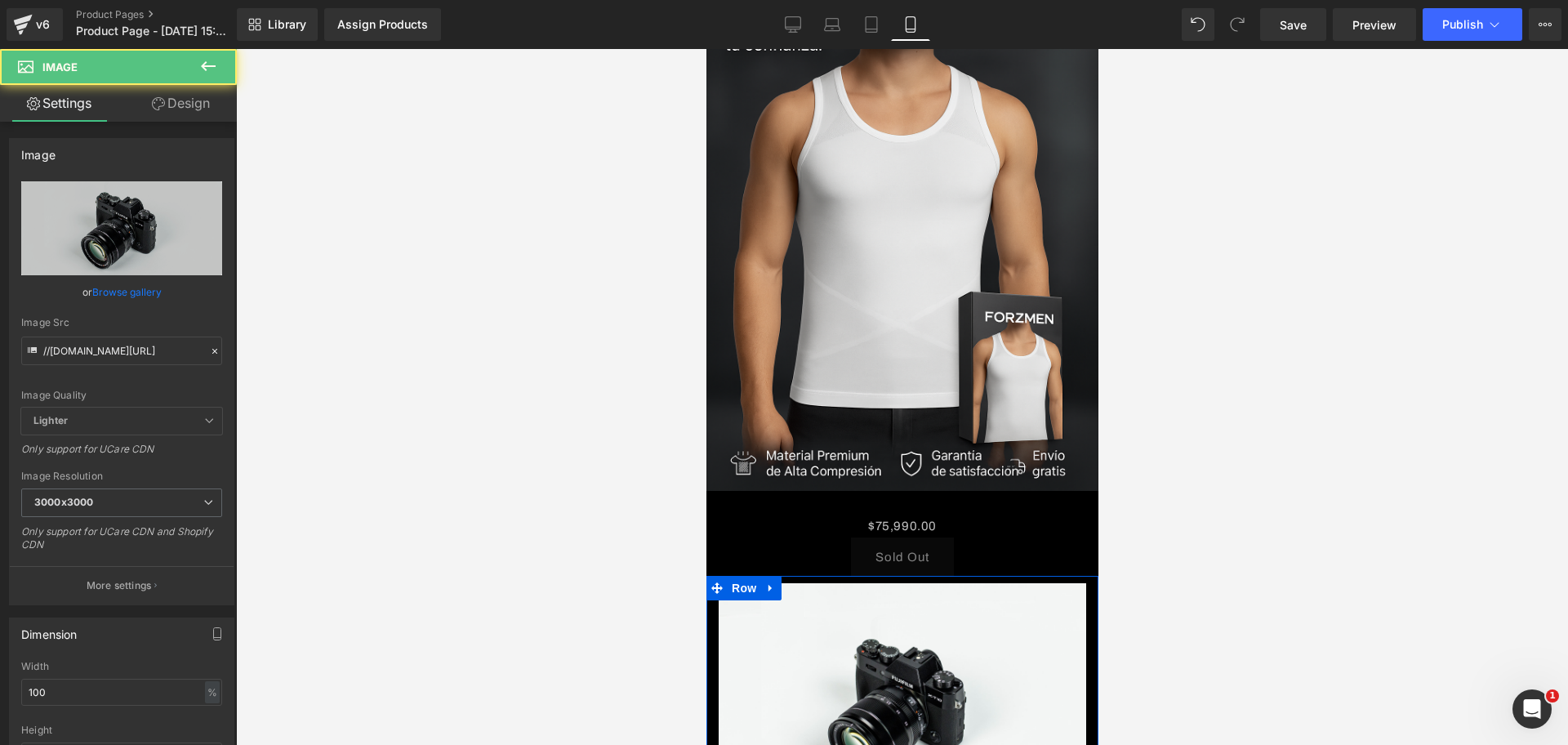
click at [781, 583] on div "Image" at bounding box center [902, 704] width 368 height 243
click at [777, 576] on link at bounding box center [770, 588] width 21 height 25
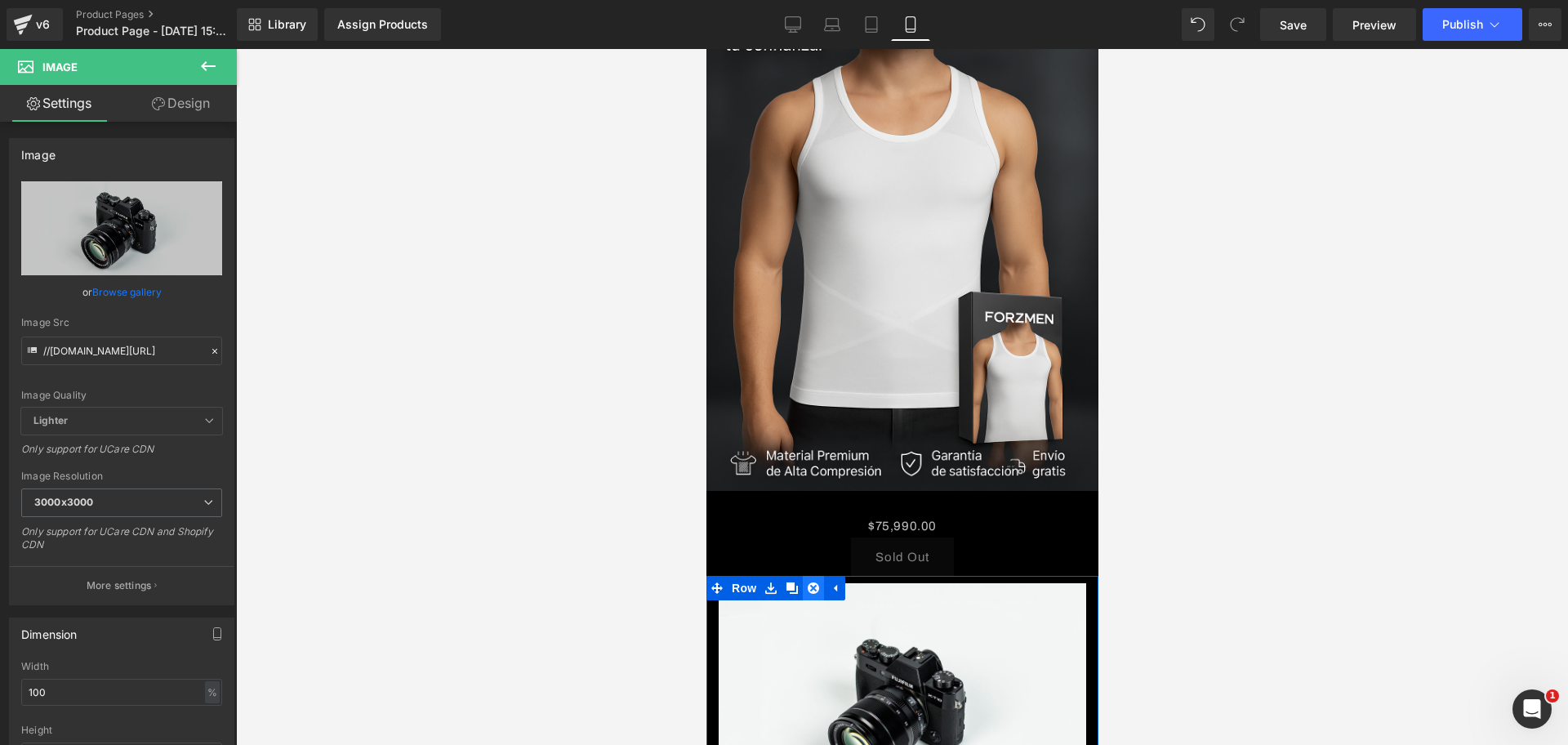
click at [808, 576] on link at bounding box center [812, 588] width 21 height 25
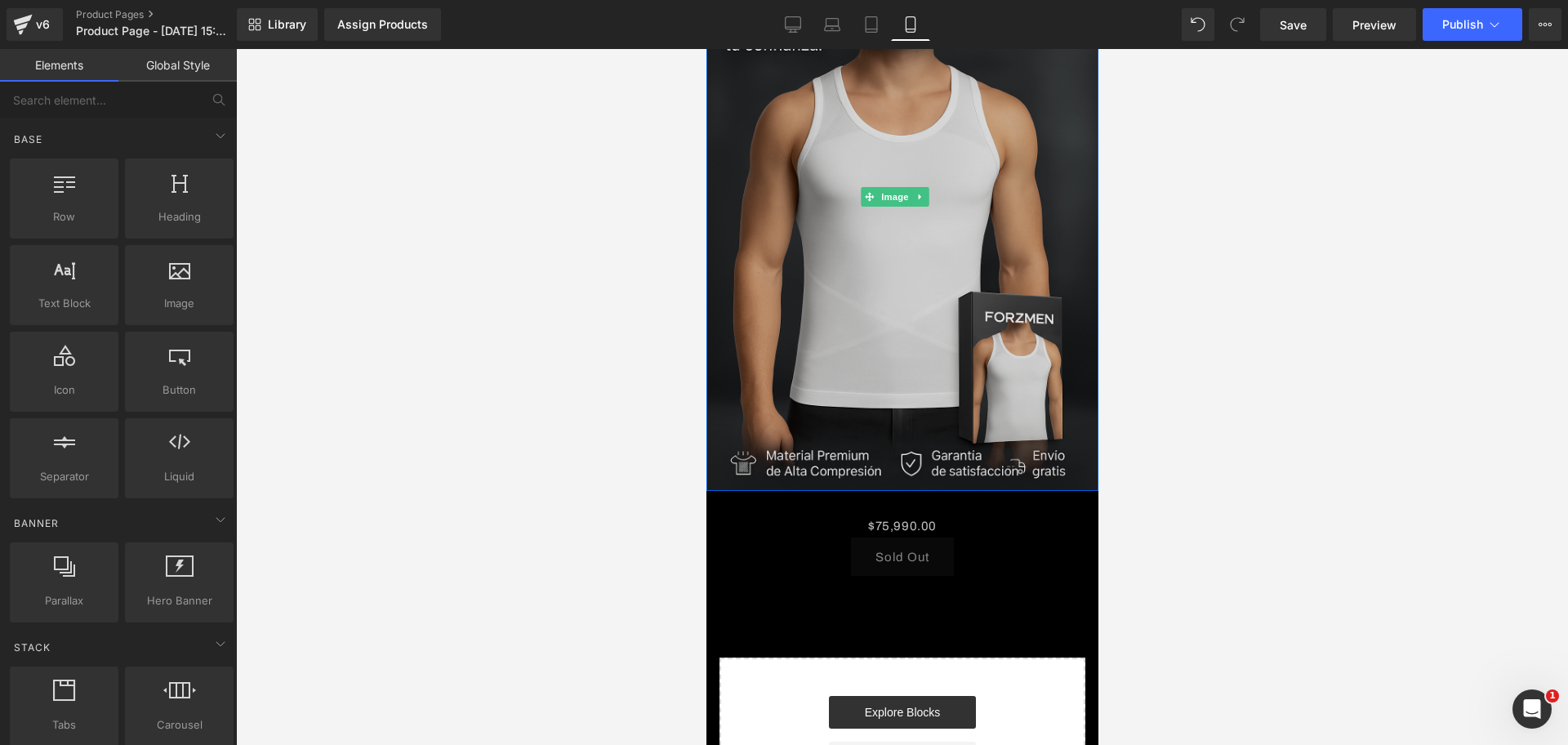
scroll to position [0, 0]
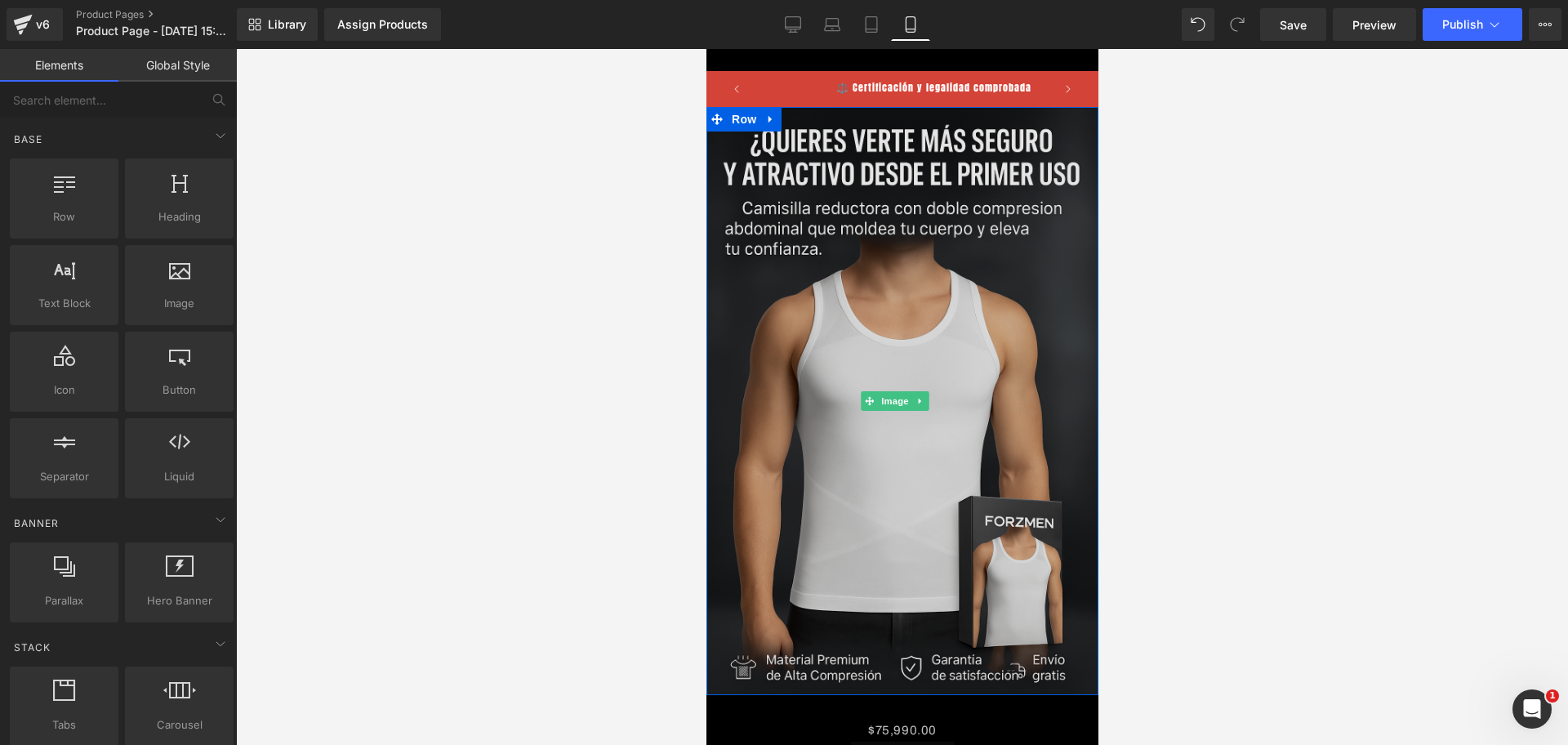
click at [910, 392] on link at bounding box center [918, 402] width 17 height 20
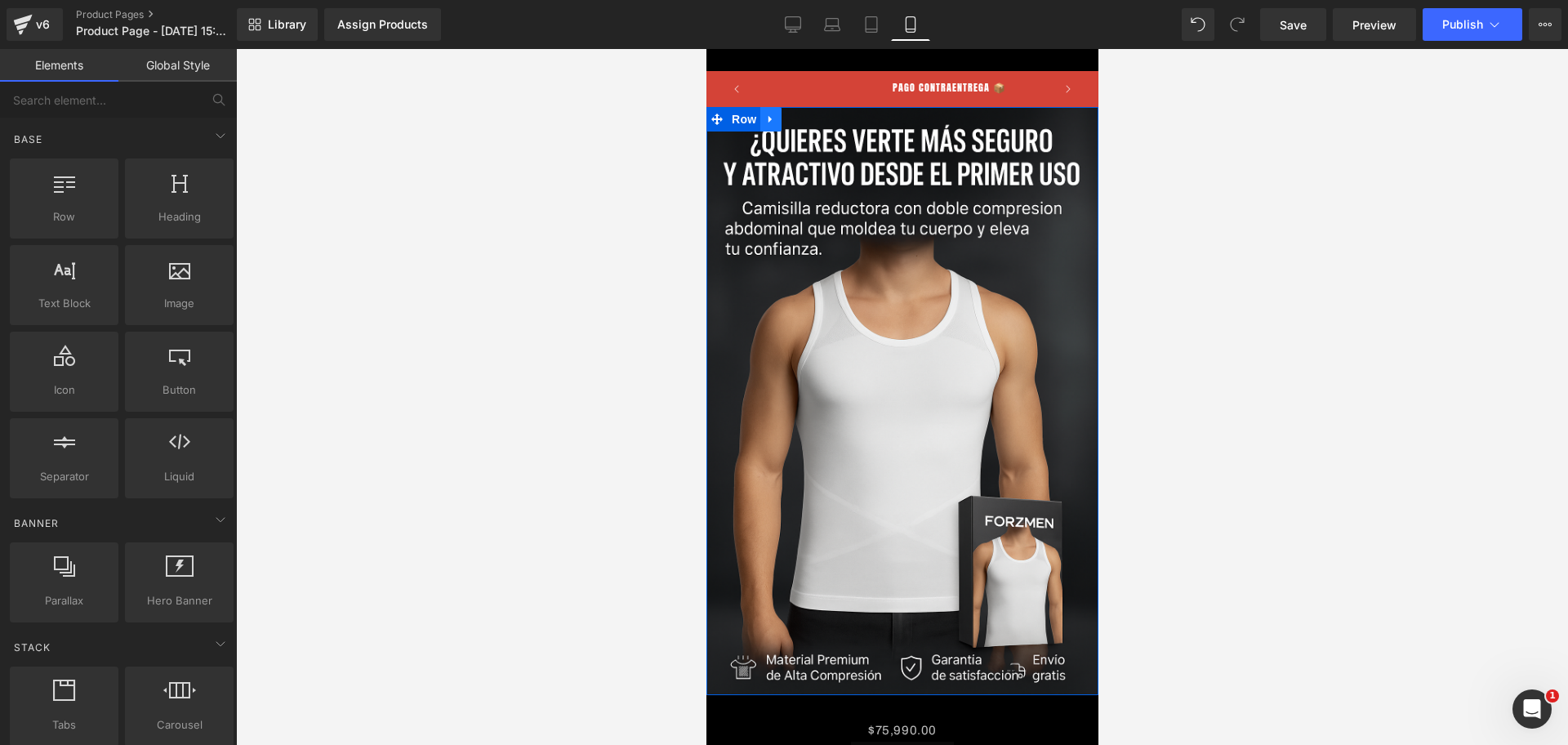
click at [768, 113] on icon at bounding box center [771, 119] width 12 height 12
click at [791, 125] on icon at bounding box center [791, 119] width 12 height 12
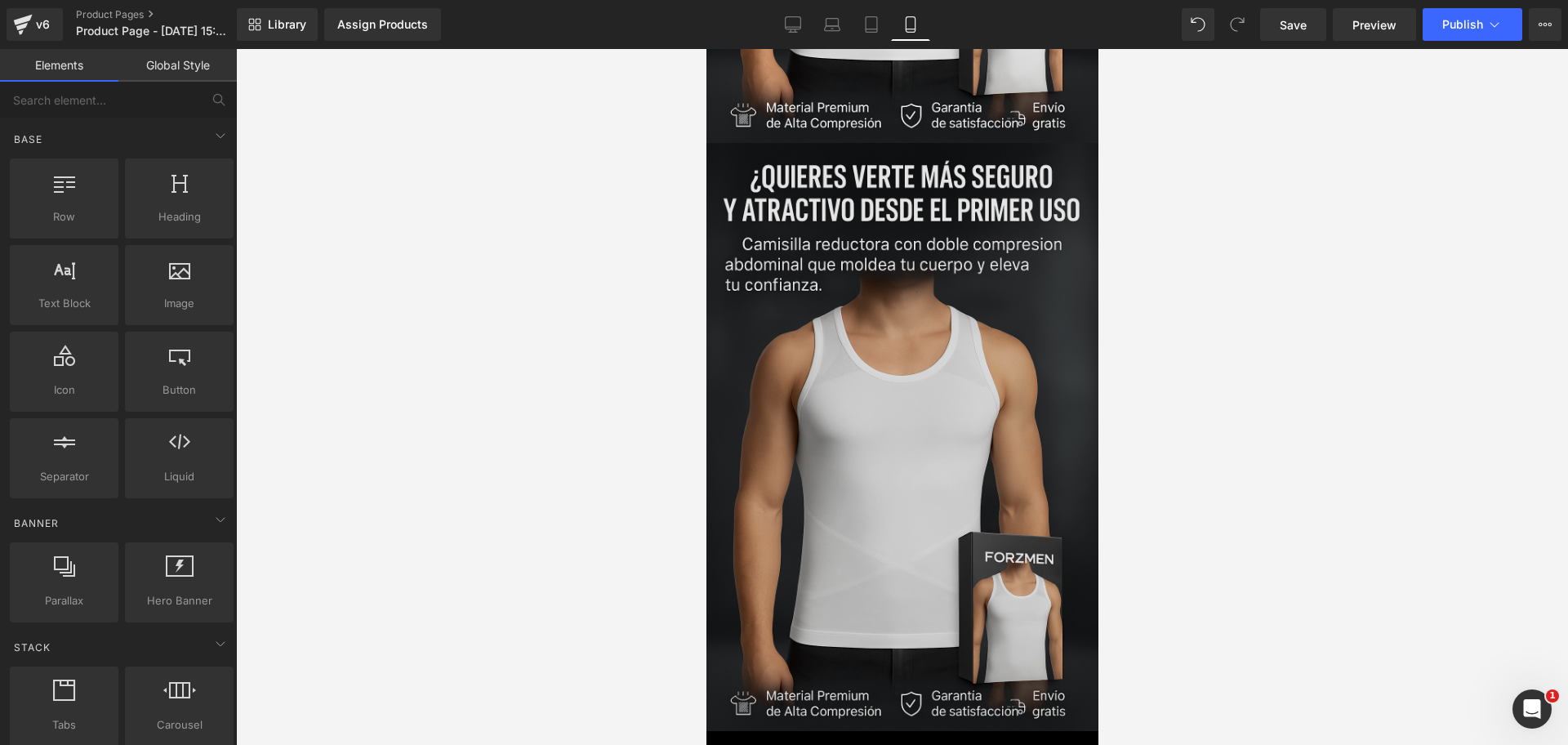
scroll to position [559, 0]
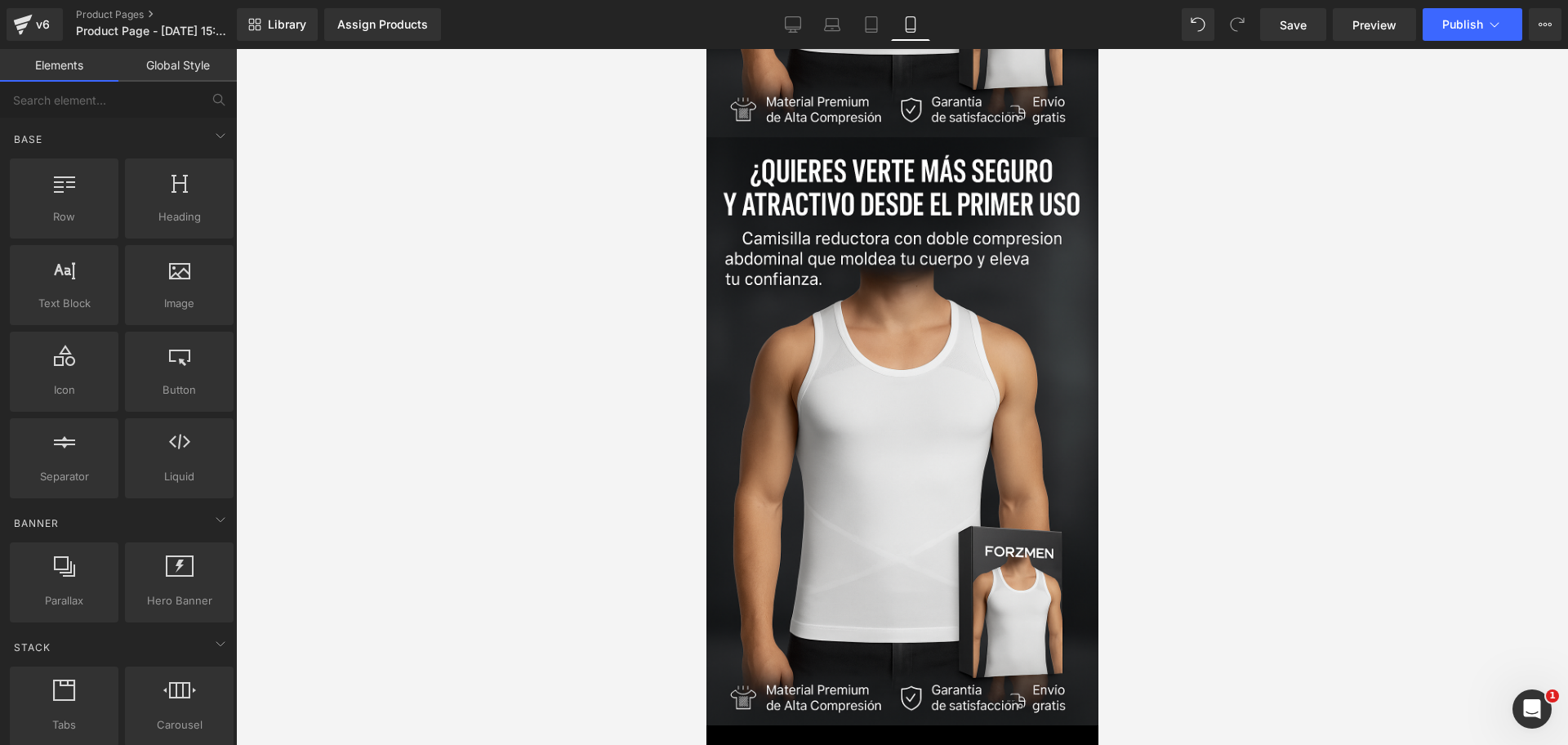
click at [749, 156] on img at bounding box center [902, 431] width 392 height 588
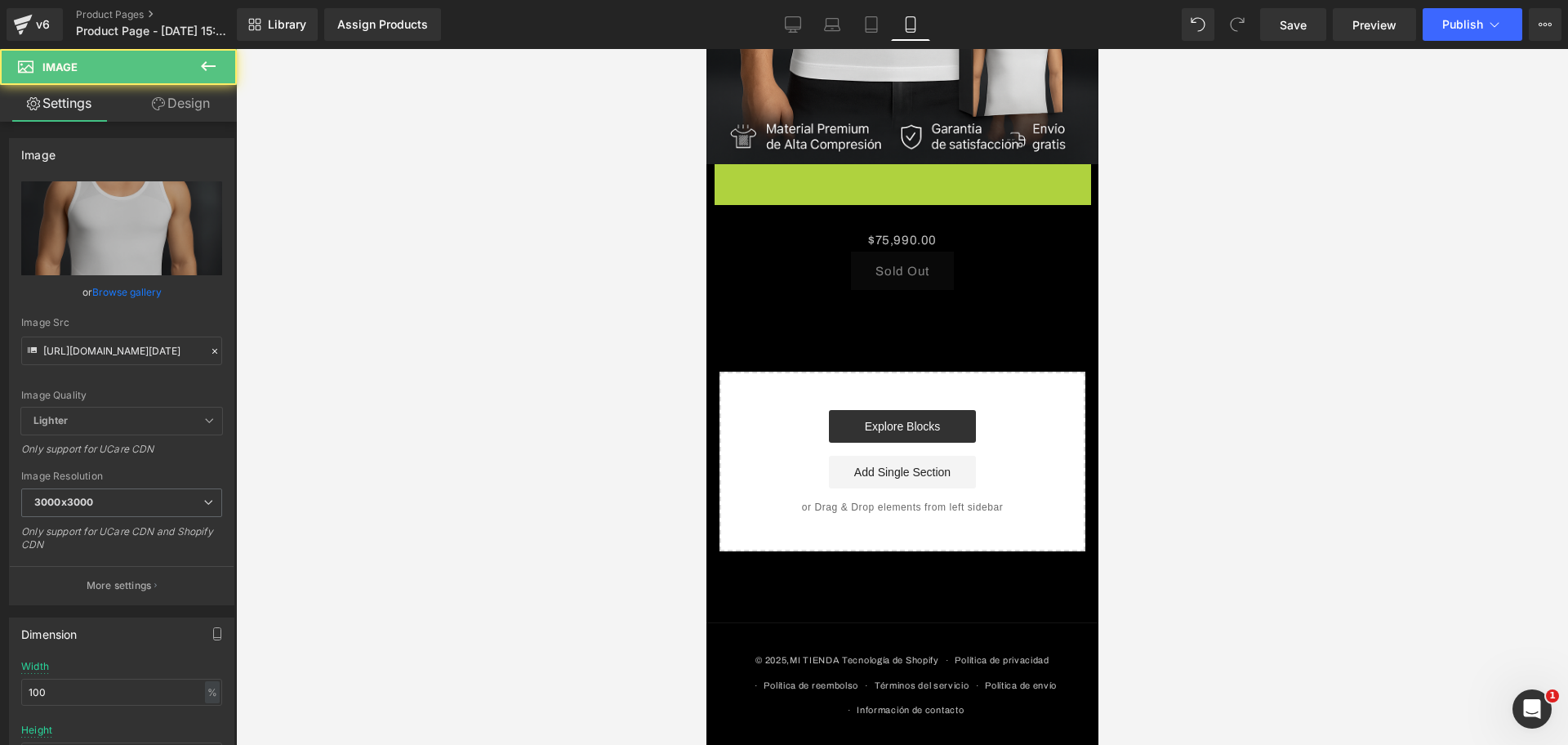
scroll to position [508, 0]
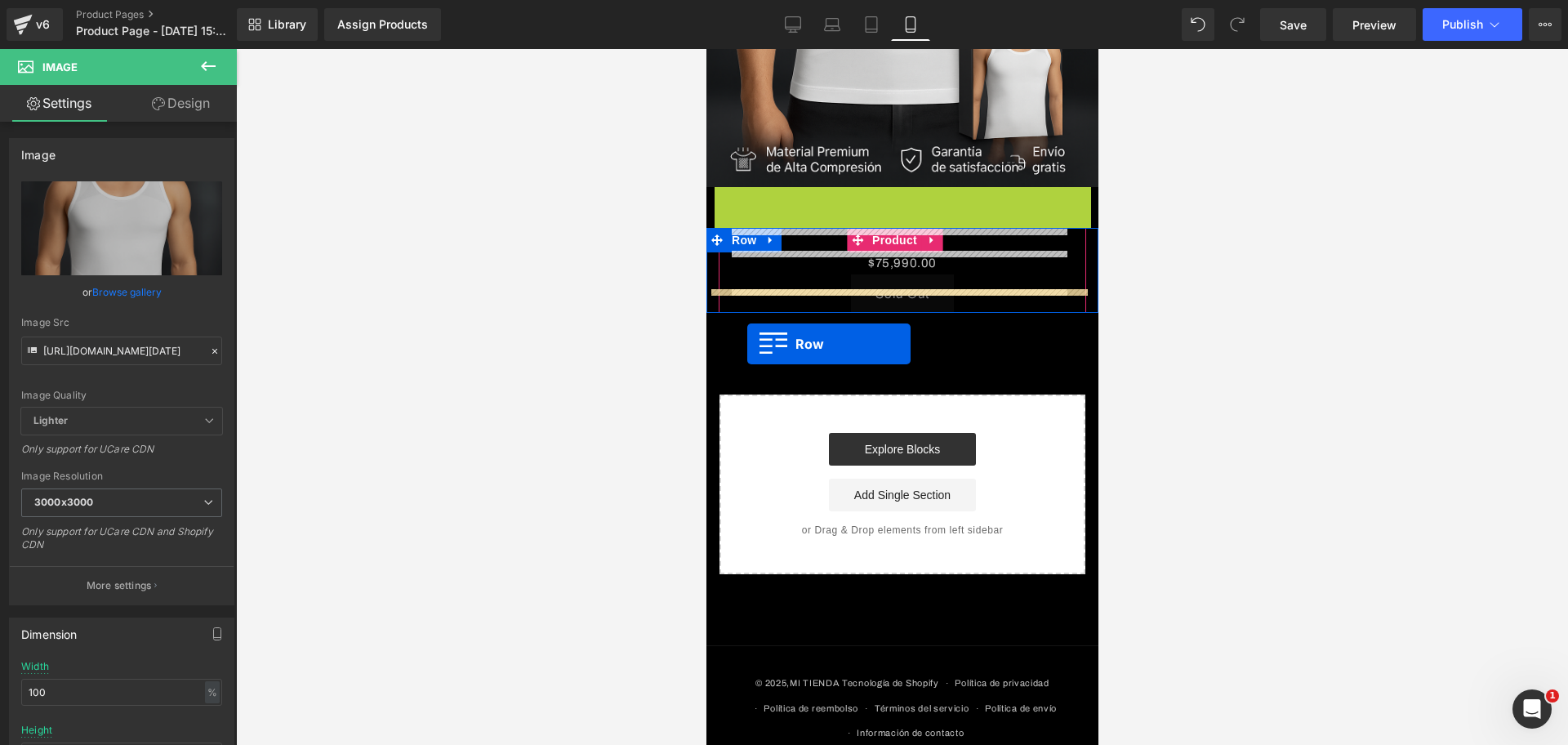
drag, startPoint x: 723, startPoint y: 125, endPoint x: 747, endPoint y: 344, distance: 220.3
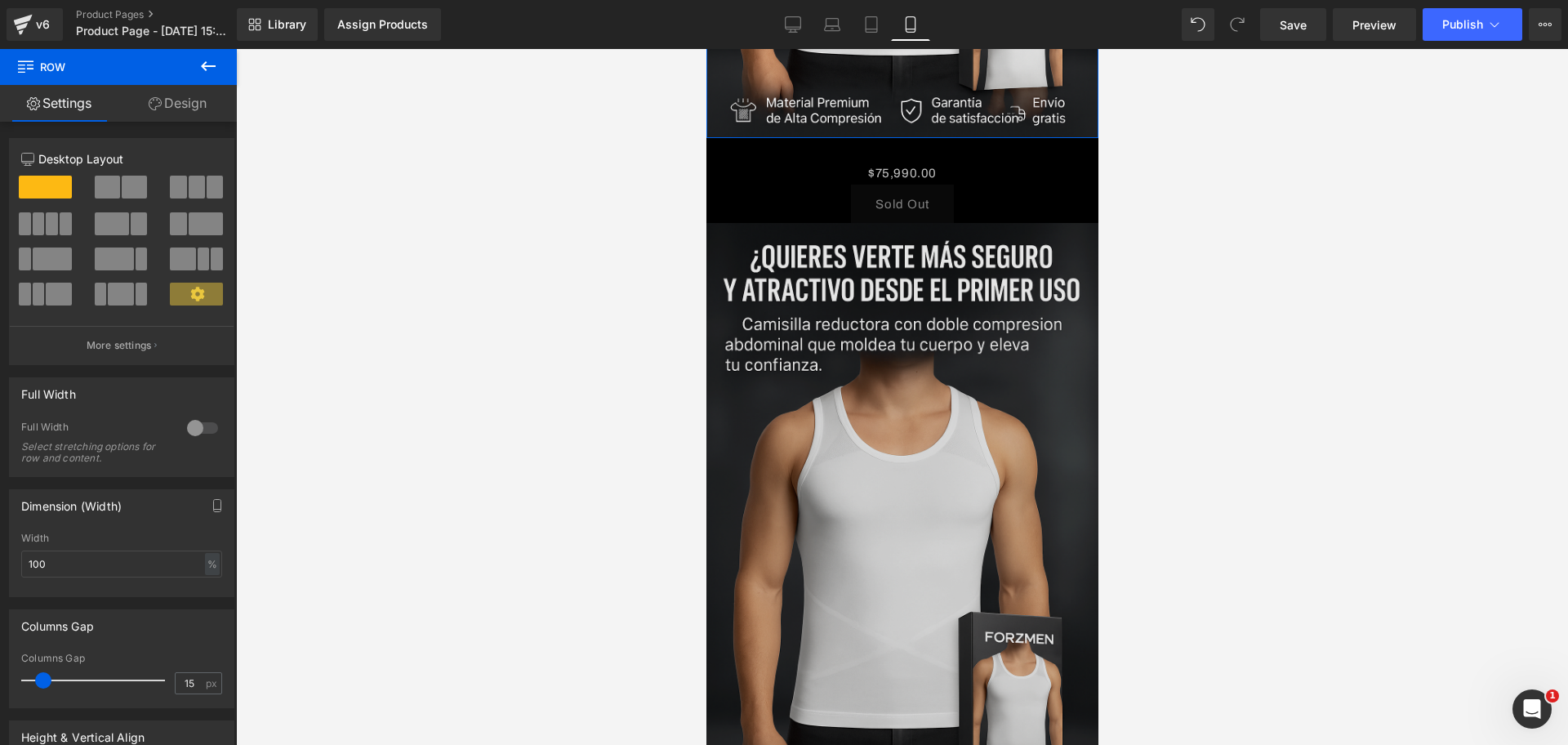
scroll to position [0, 0]
click at [904, 392] on img at bounding box center [902, 516] width 392 height 588
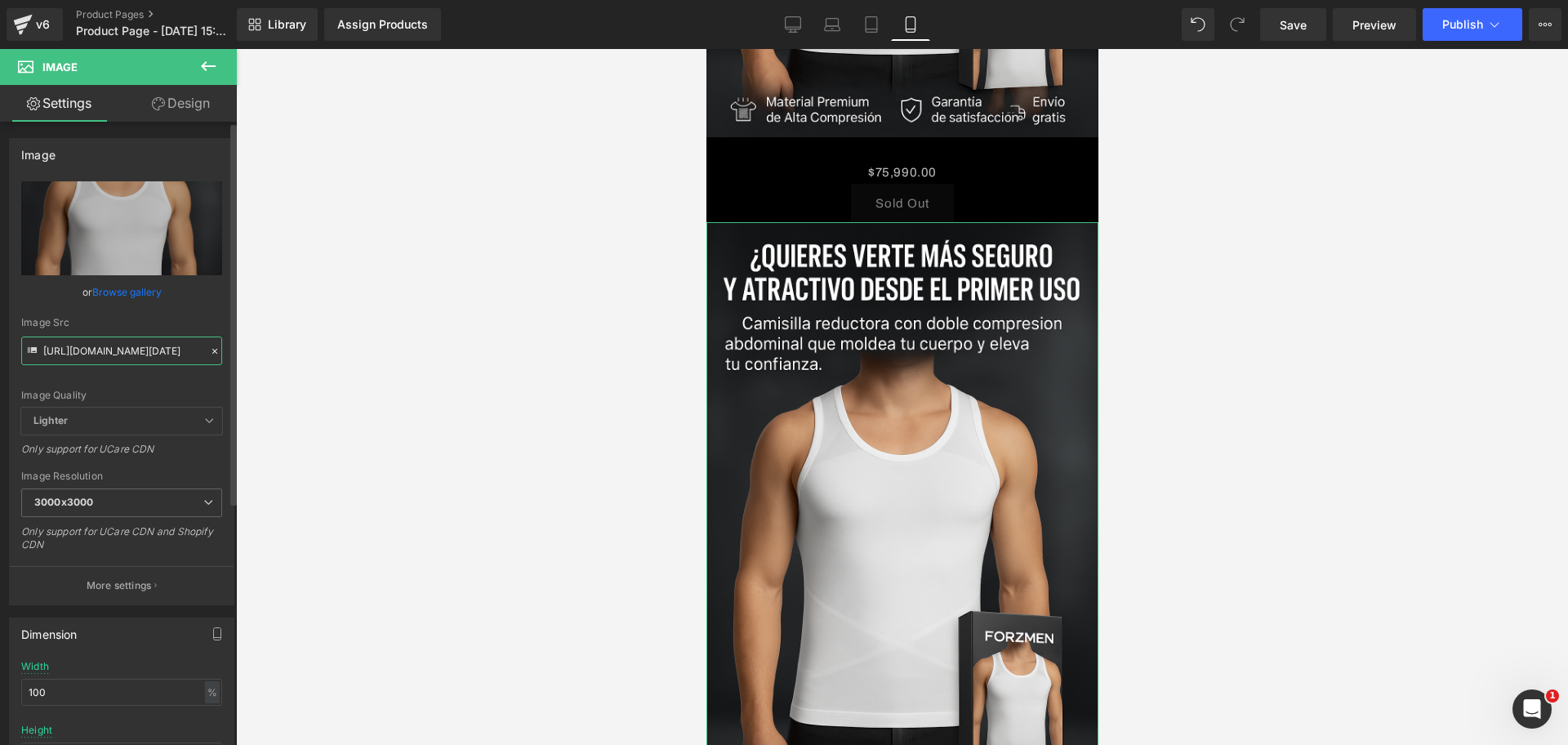
click at [115, 359] on input "[URL][DOMAIN_NAME][DATE]" at bounding box center [121, 350] width 201 height 29
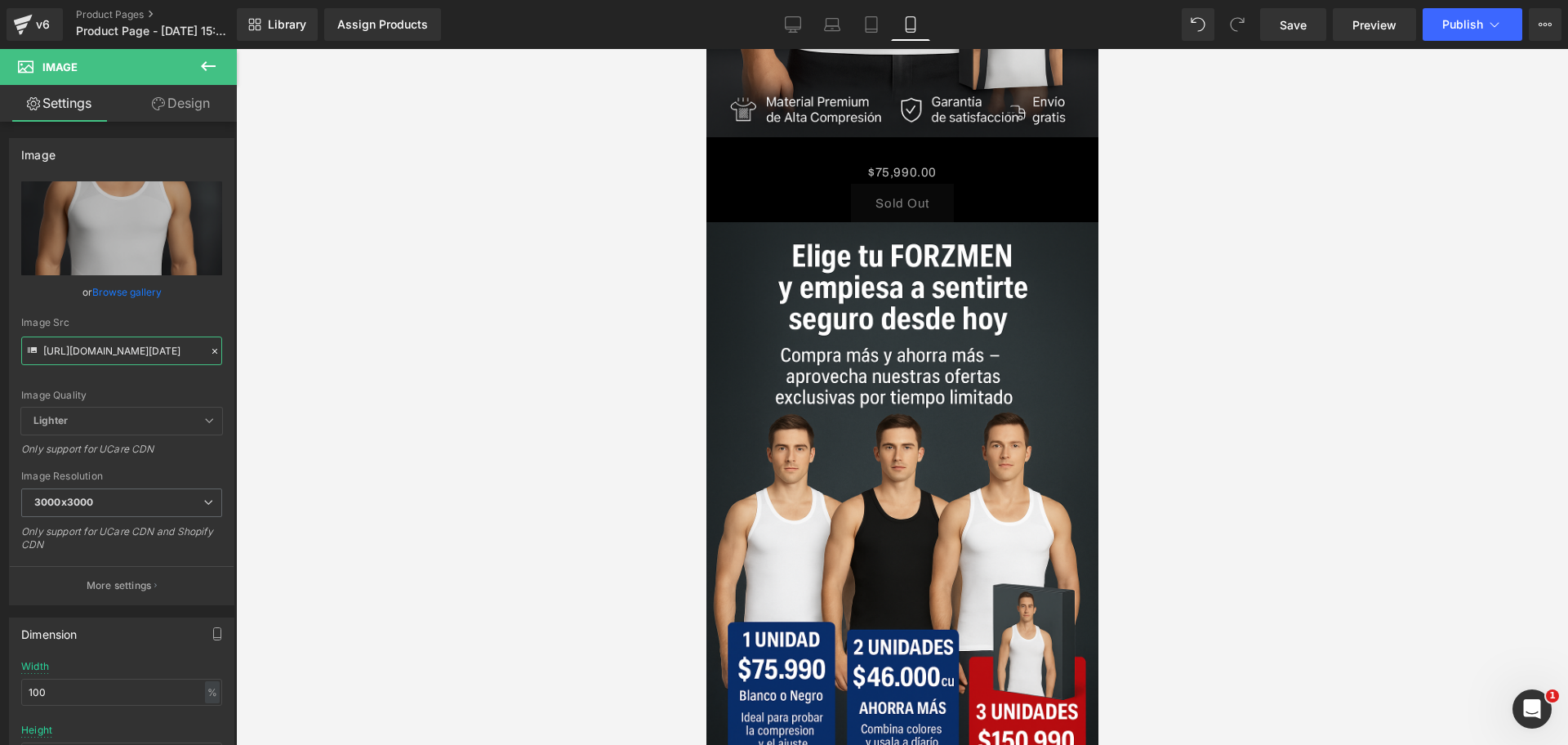
scroll to position [0, 282]
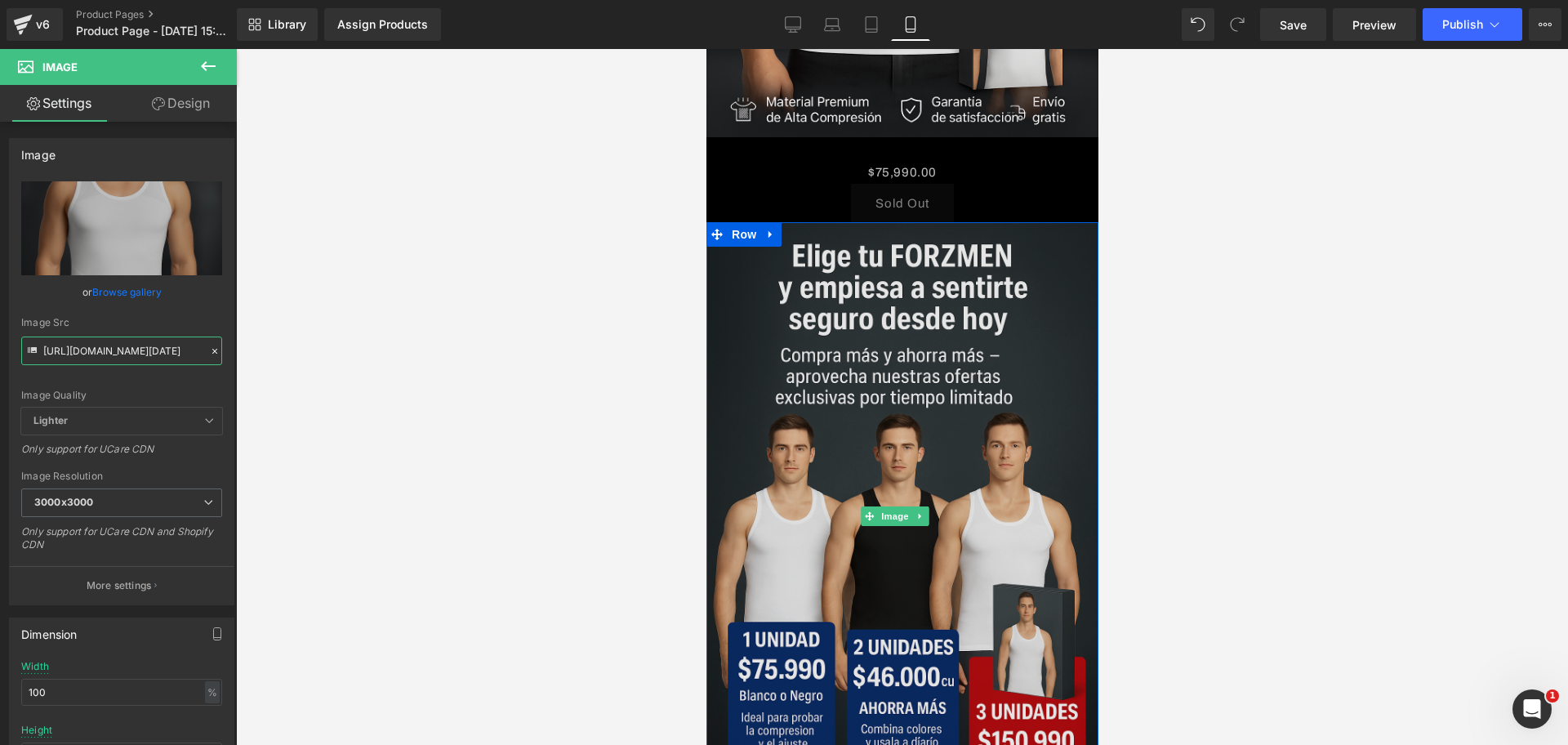
type input "[URL][DOMAIN_NAME][DATE]"
click at [874, 301] on img at bounding box center [902, 516] width 392 height 588
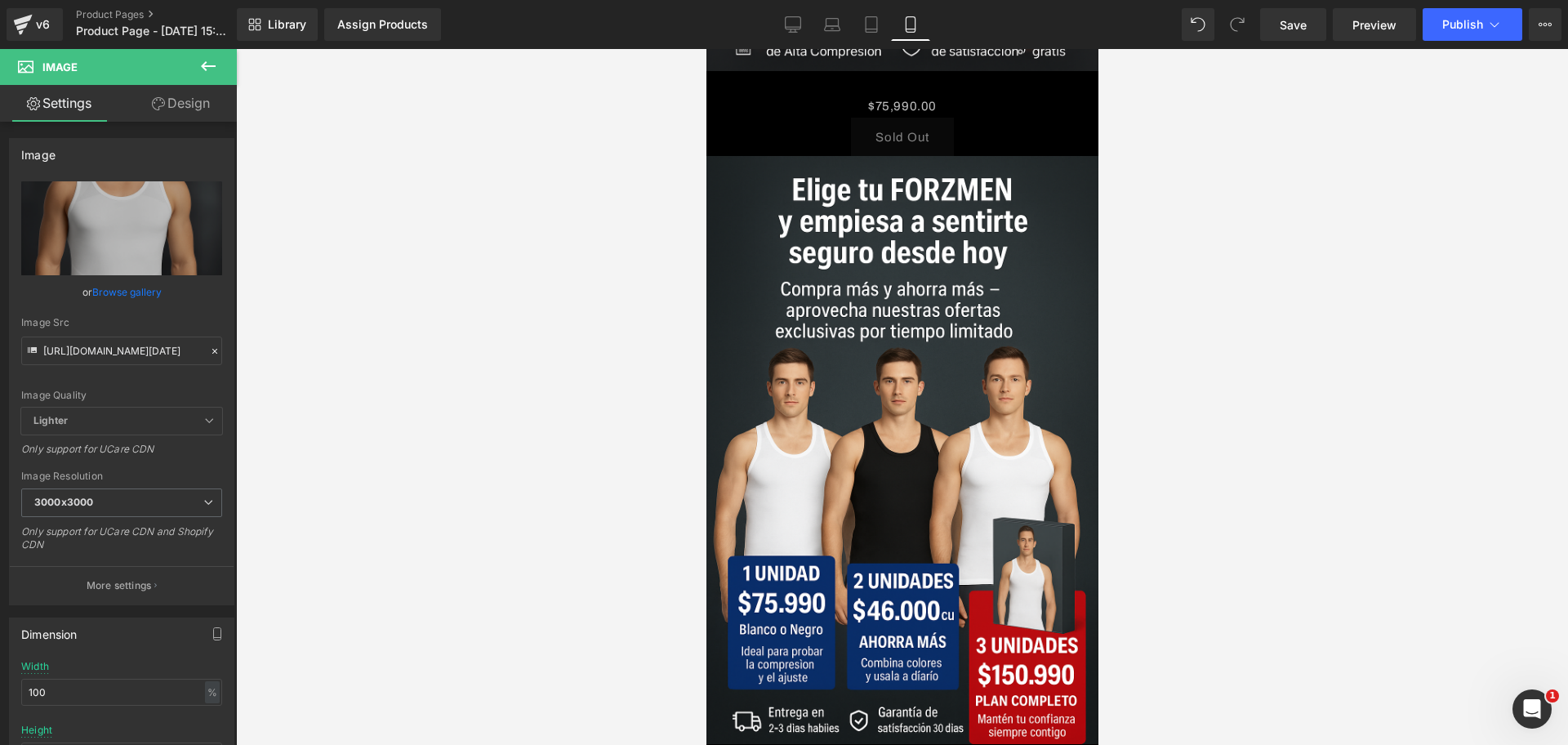
scroll to position [661, 0]
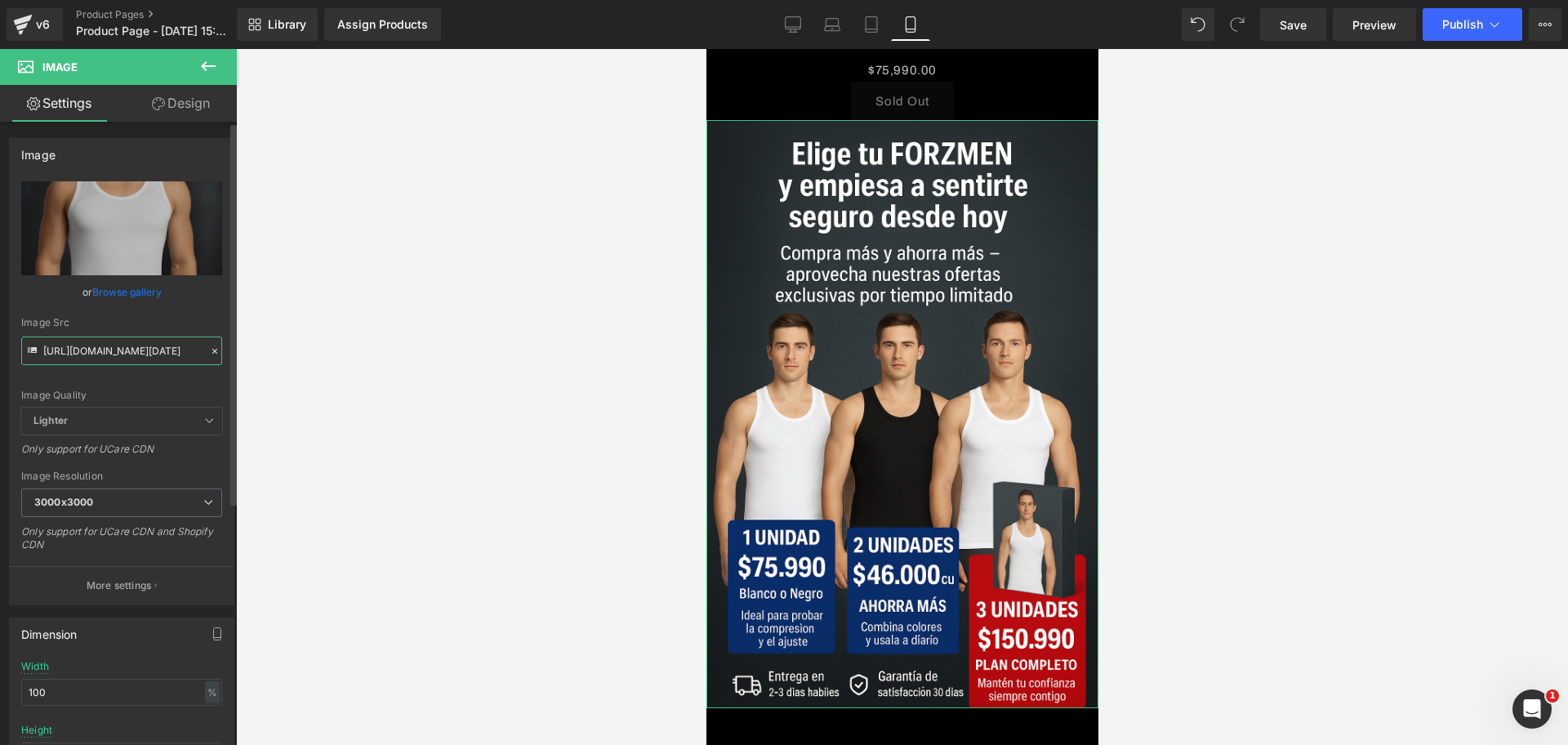
click at [182, 354] on input "[URL][DOMAIN_NAME][DATE]" at bounding box center [121, 350] width 201 height 29
click at [181, 354] on input "[URL][DOMAIN_NAME][DATE]" at bounding box center [121, 350] width 201 height 29
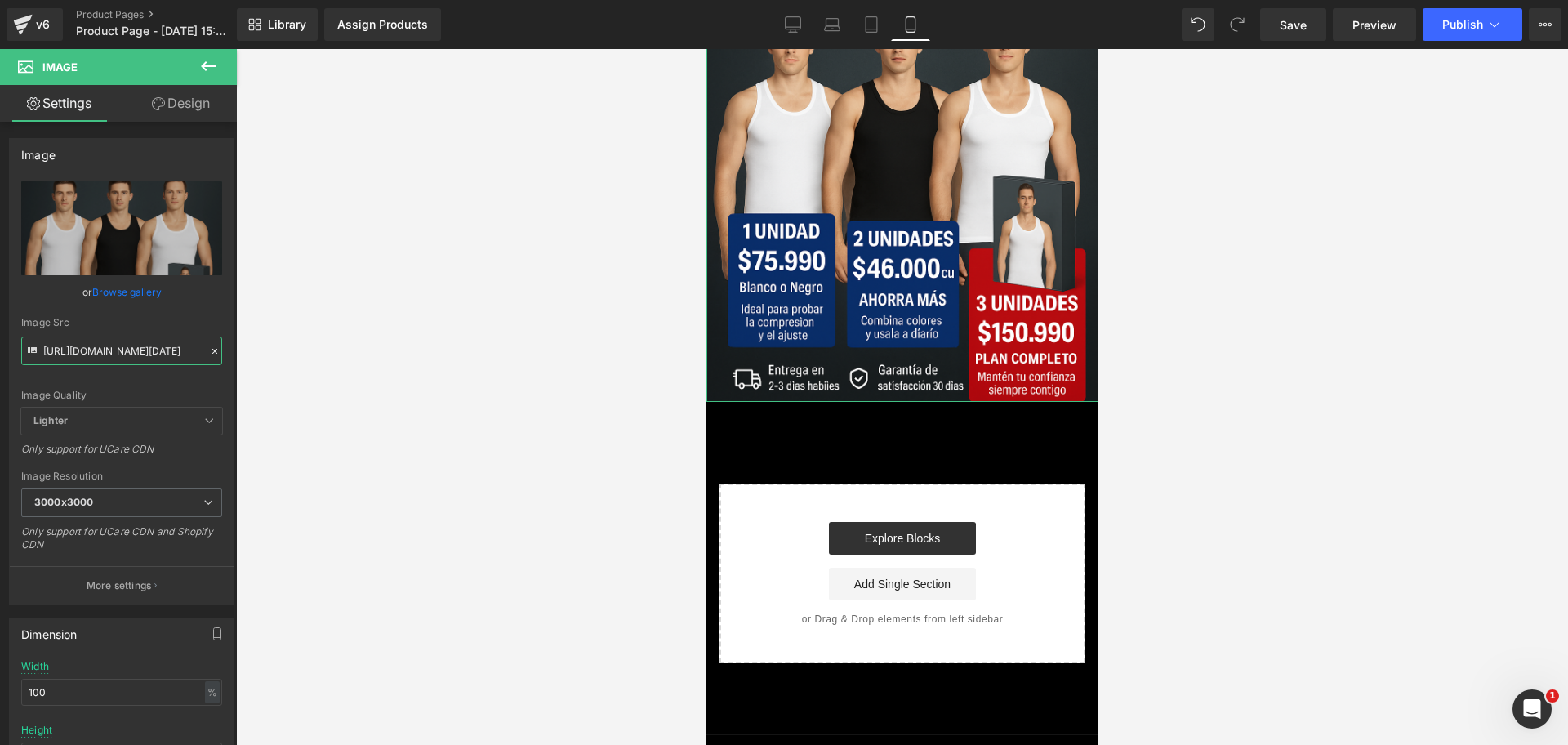
scroll to position [0, 0]
click at [208, 63] on icon at bounding box center [208, 66] width 20 height 20
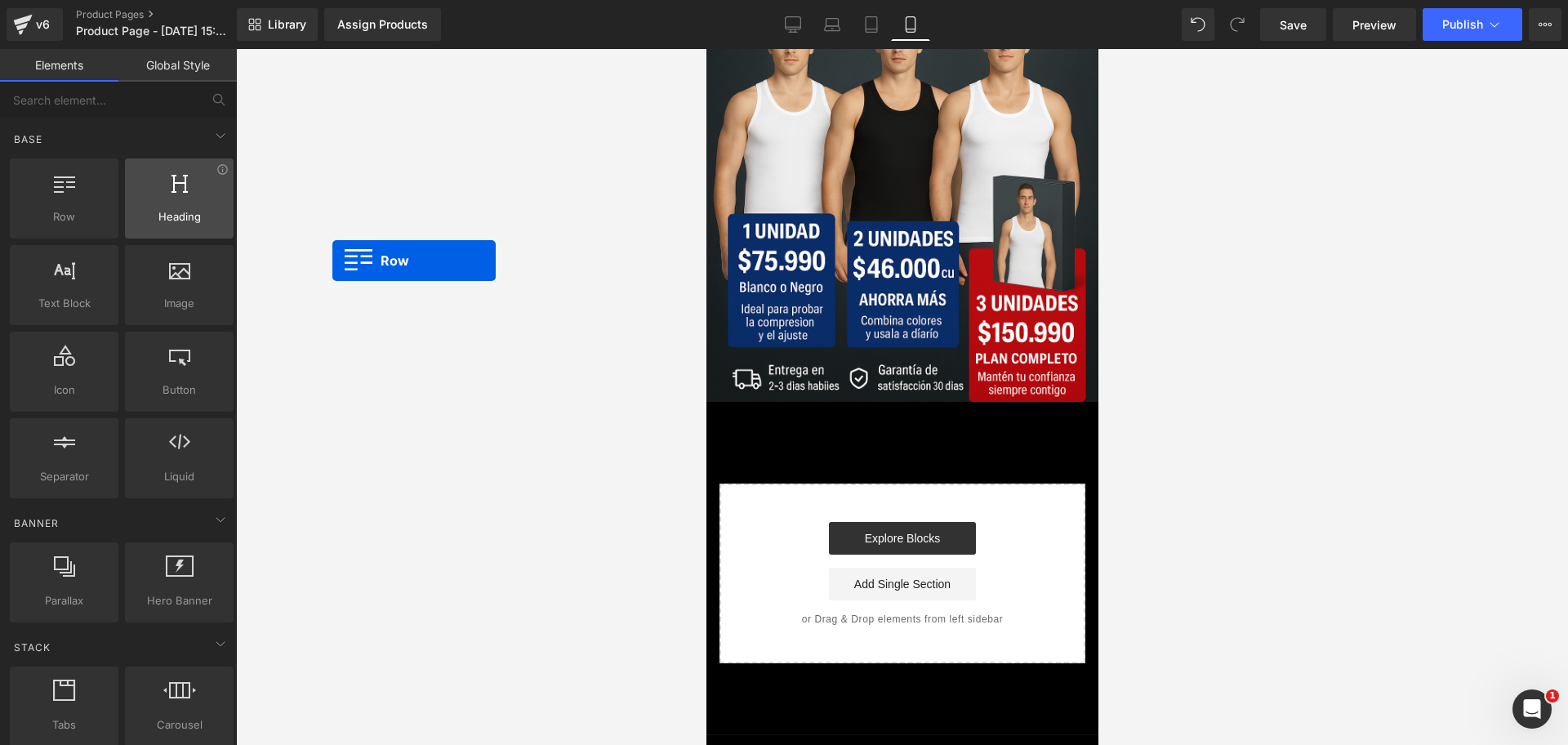
drag, startPoint x: 36, startPoint y: 192, endPoint x: 201, endPoint y: 221, distance: 167.5
click at [206, 225] on div "Row rows, columns, layouts, div Heading headings, titles, h1,h2,h3,h4,h5,h6 Tex…" at bounding box center [122, 328] width 230 height 346
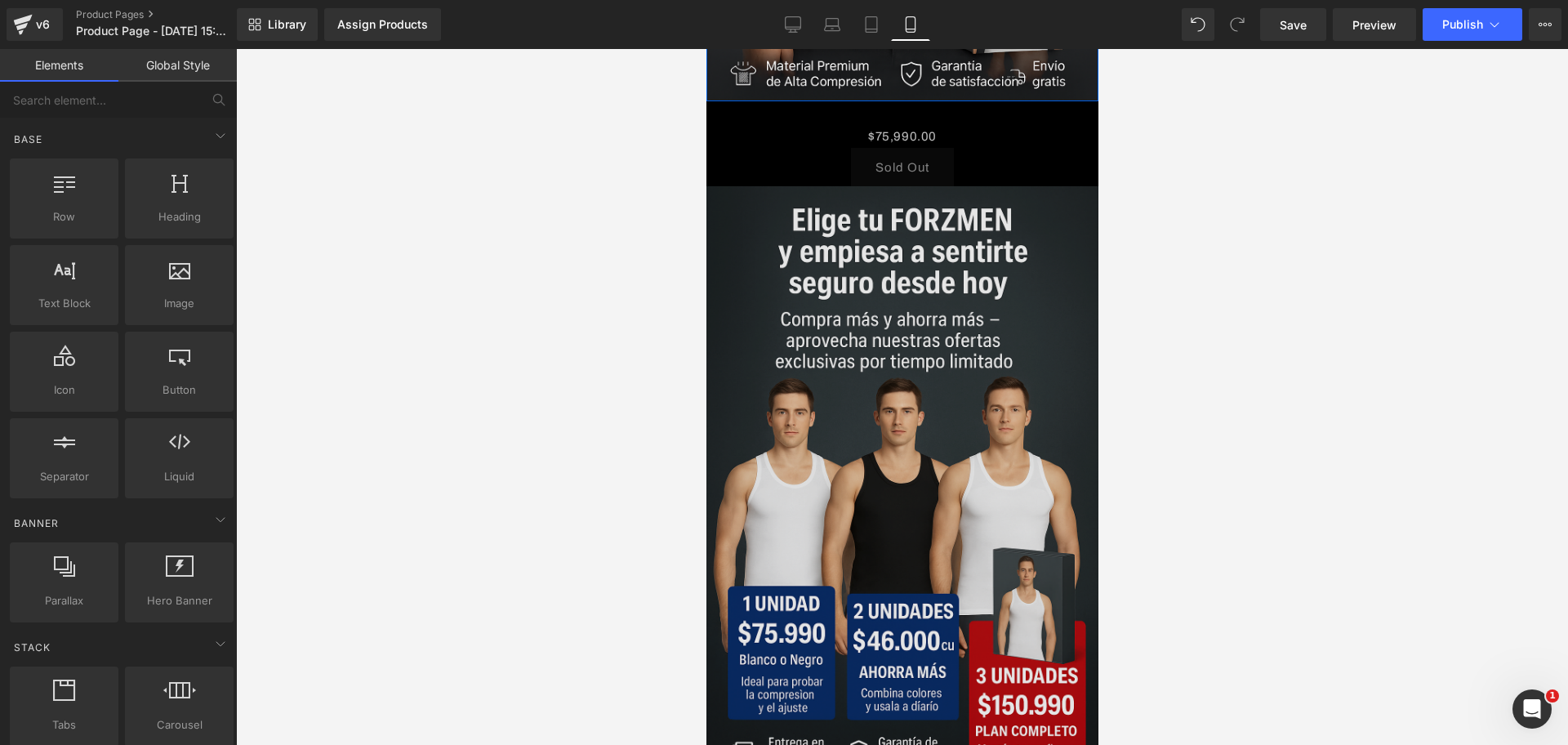
scroll to position [0, 282]
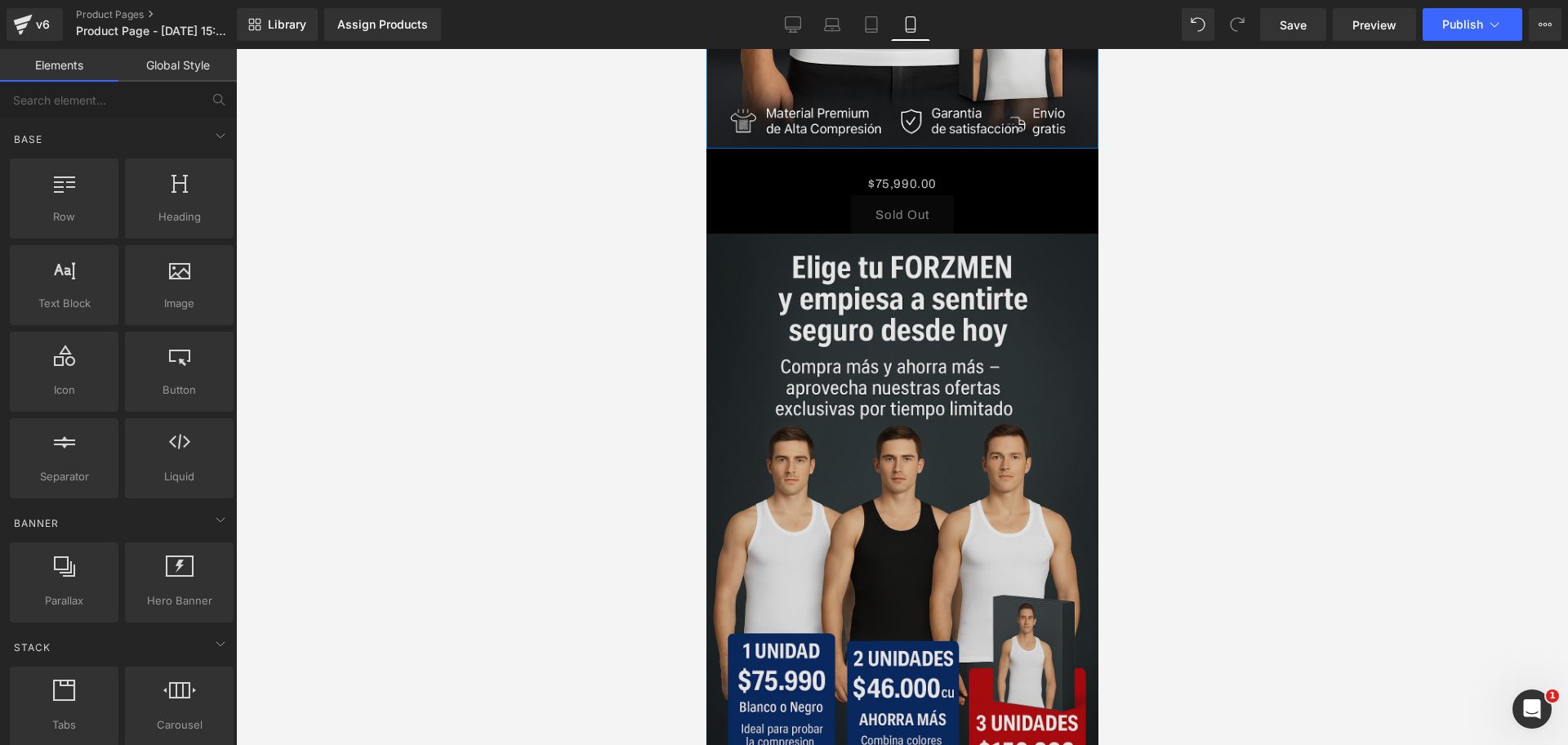
click at [853, 340] on img at bounding box center [902, 528] width 392 height 588
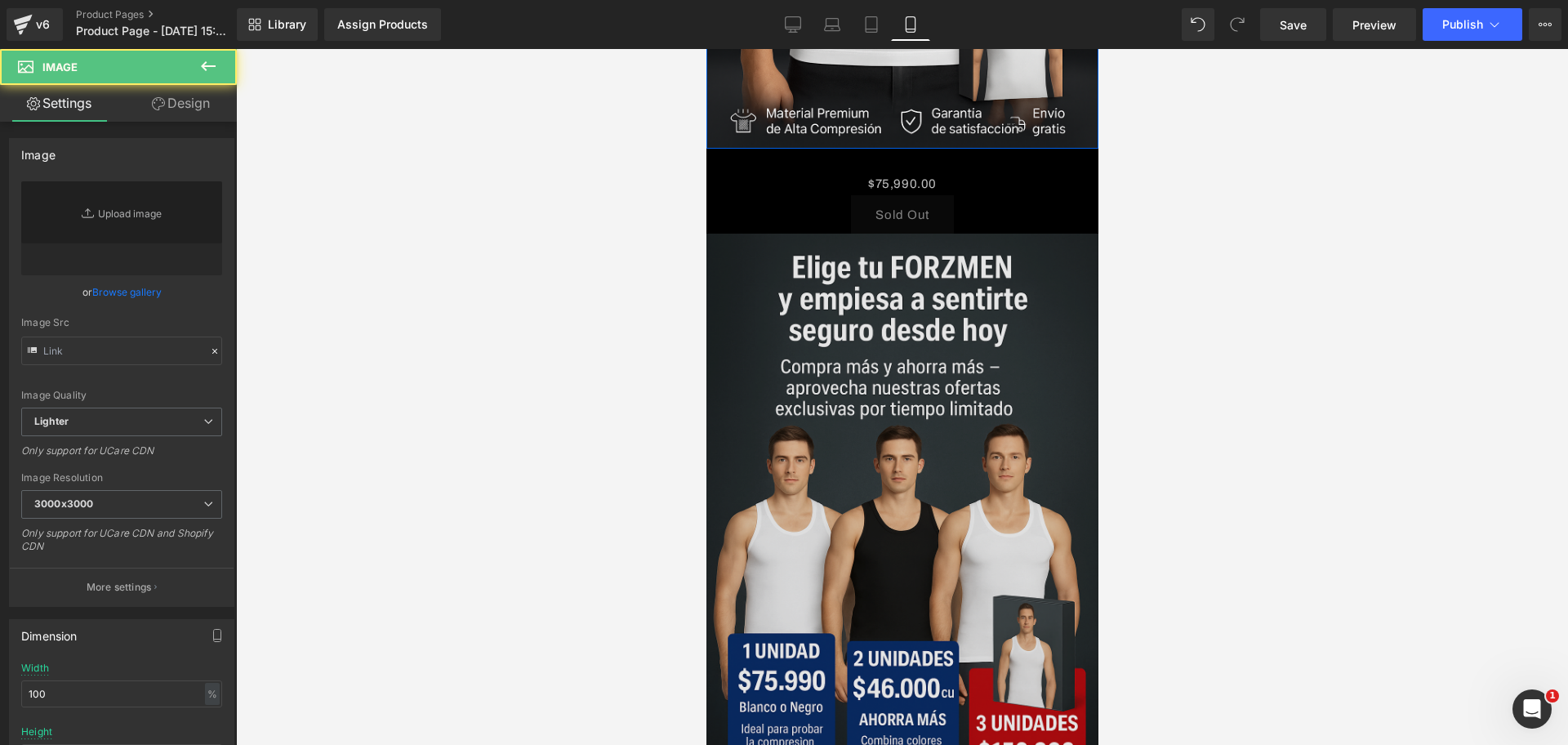
scroll to position [559, 0]
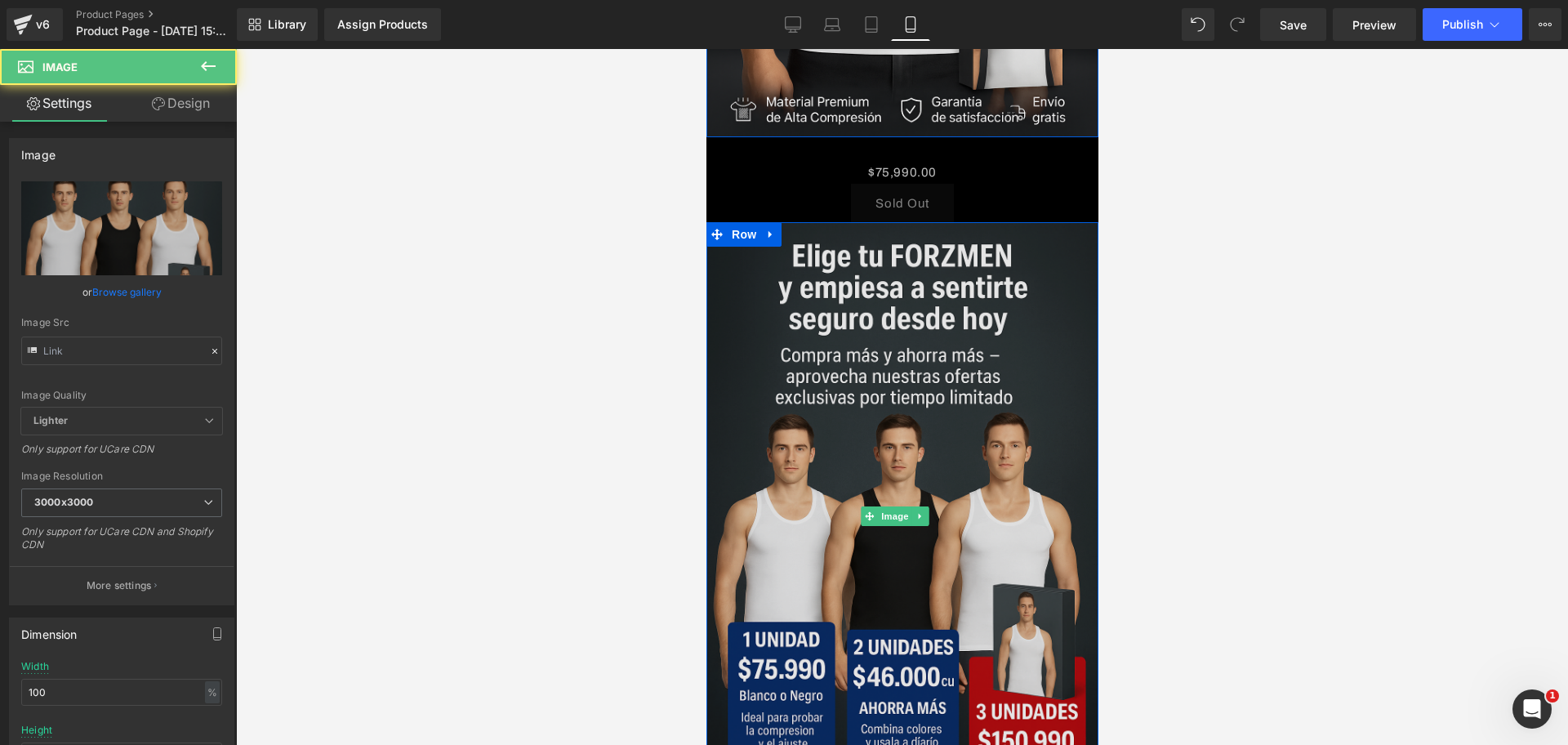
type input "[URL][DOMAIN_NAME][DATE]"
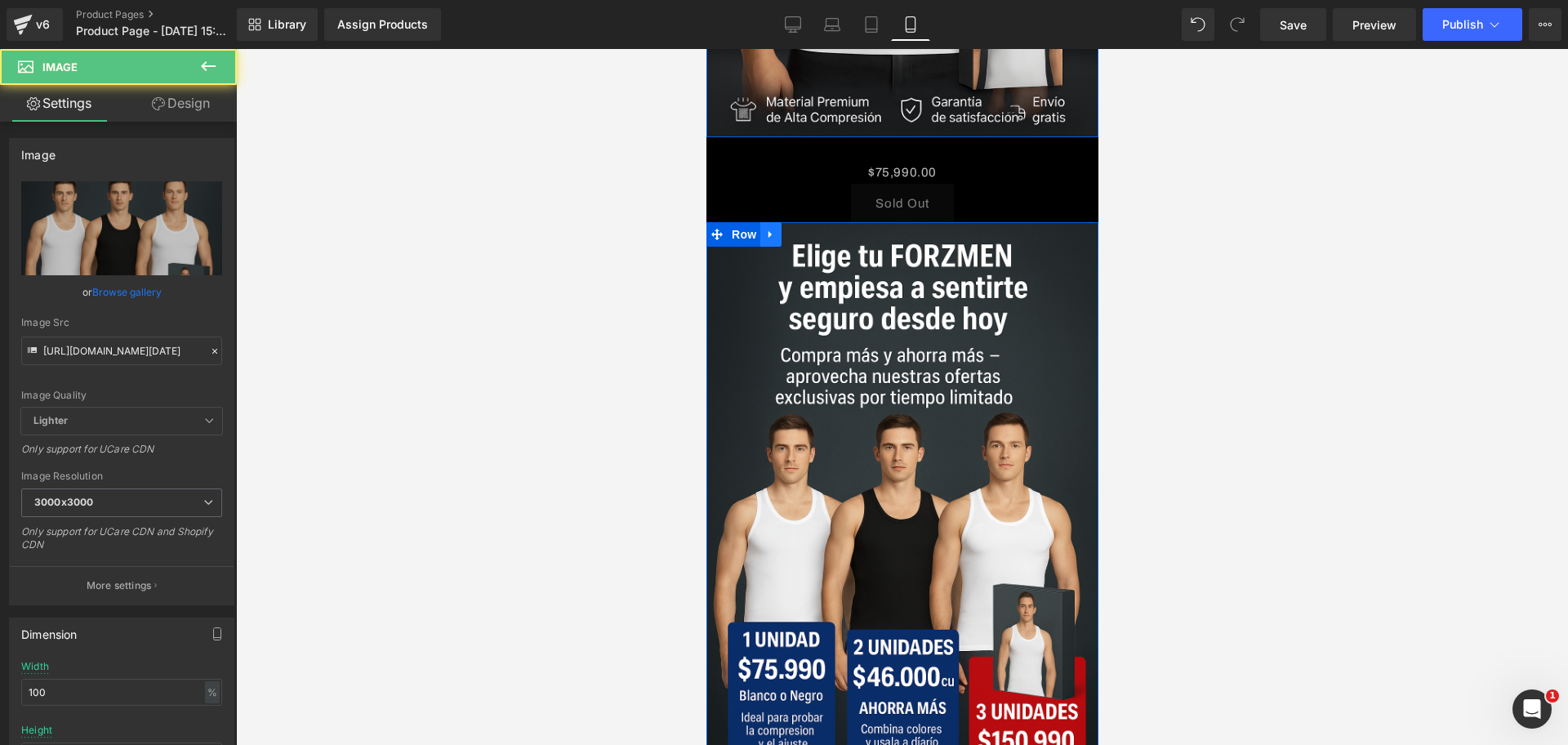
click at [774, 222] on link at bounding box center [770, 234] width 21 height 25
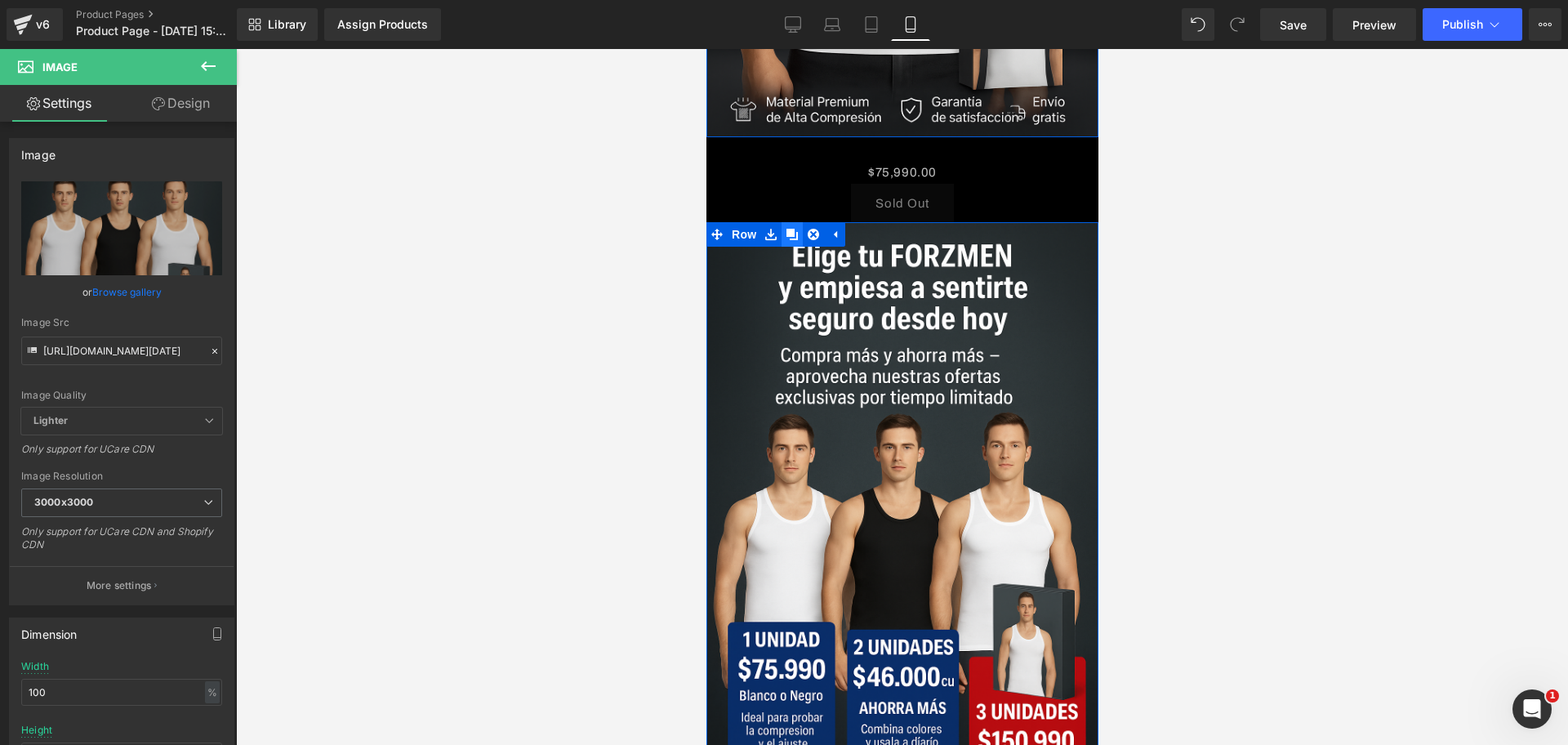
click at [786, 229] on icon at bounding box center [791, 235] width 12 height 12
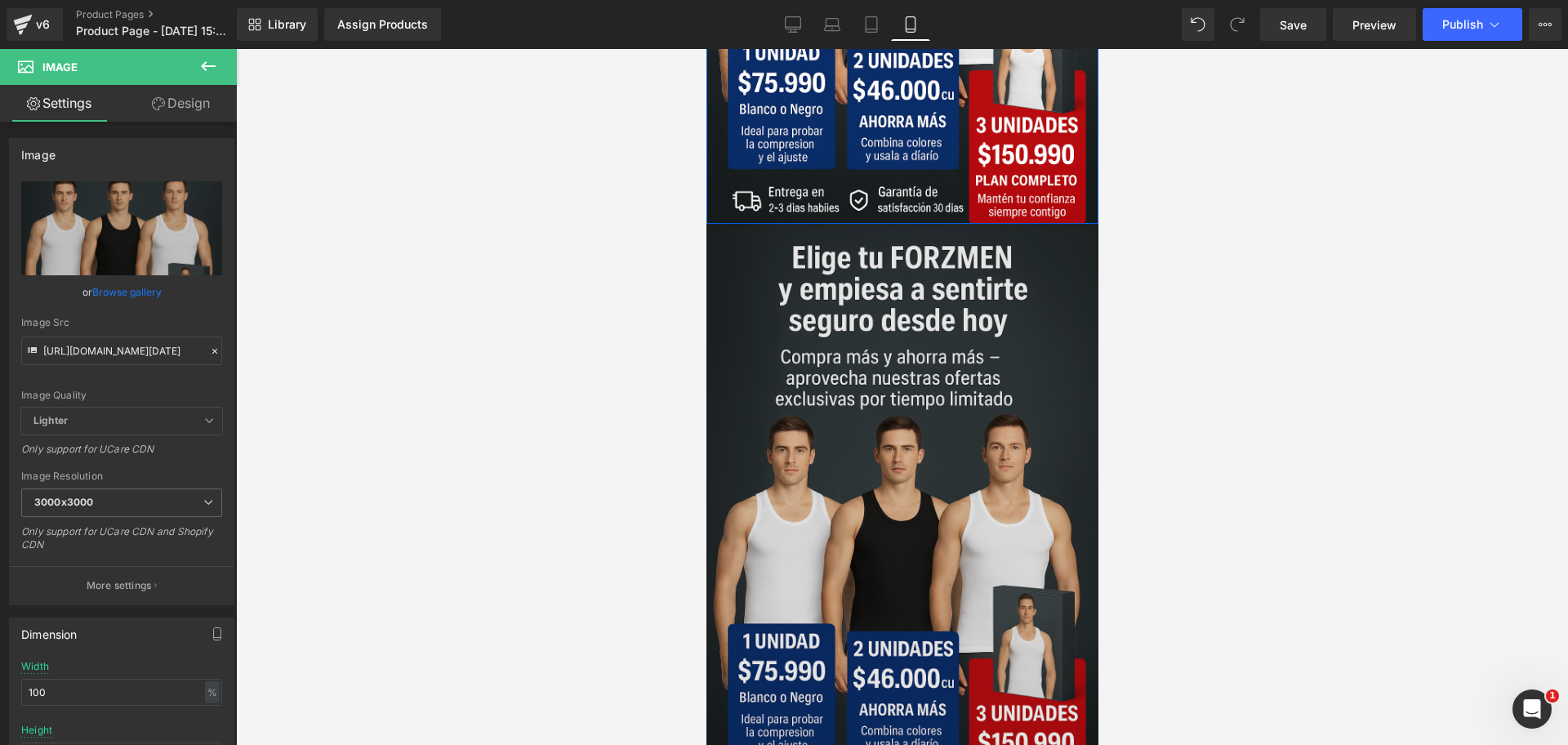
scroll to position [0, 563]
click at [888, 434] on img at bounding box center [902, 518] width 392 height 588
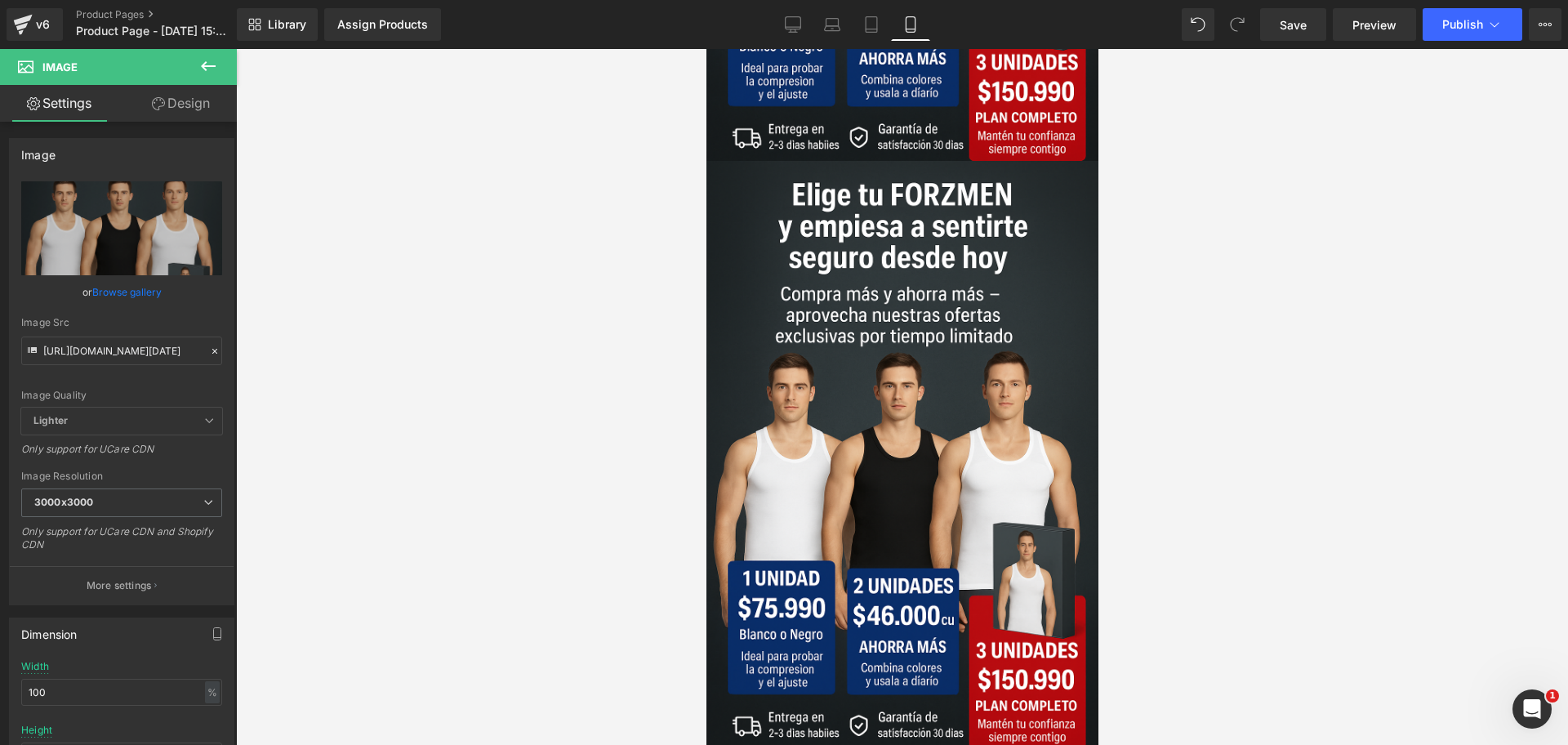
scroll to position [0, 846]
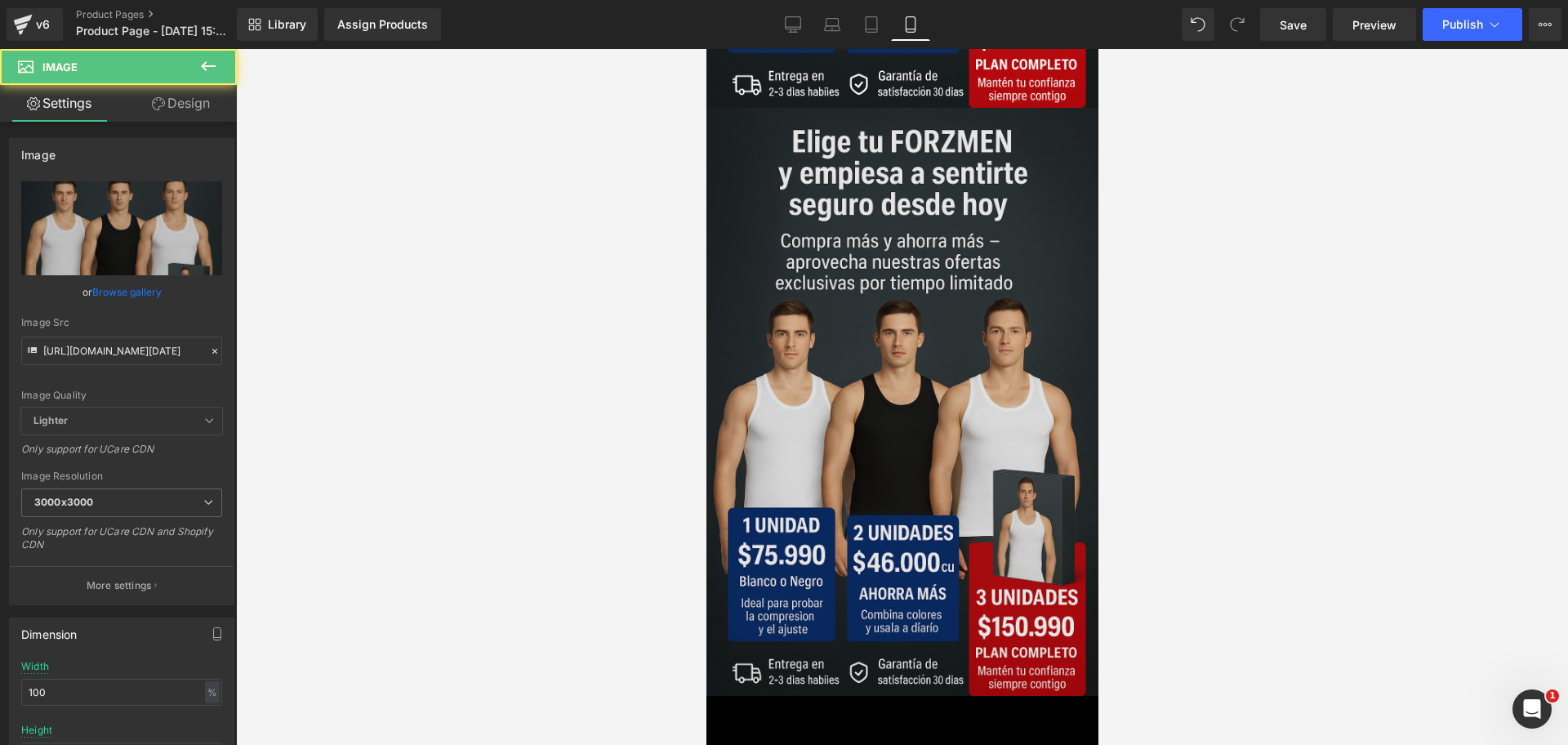
click at [971, 414] on img at bounding box center [902, 402] width 392 height 588
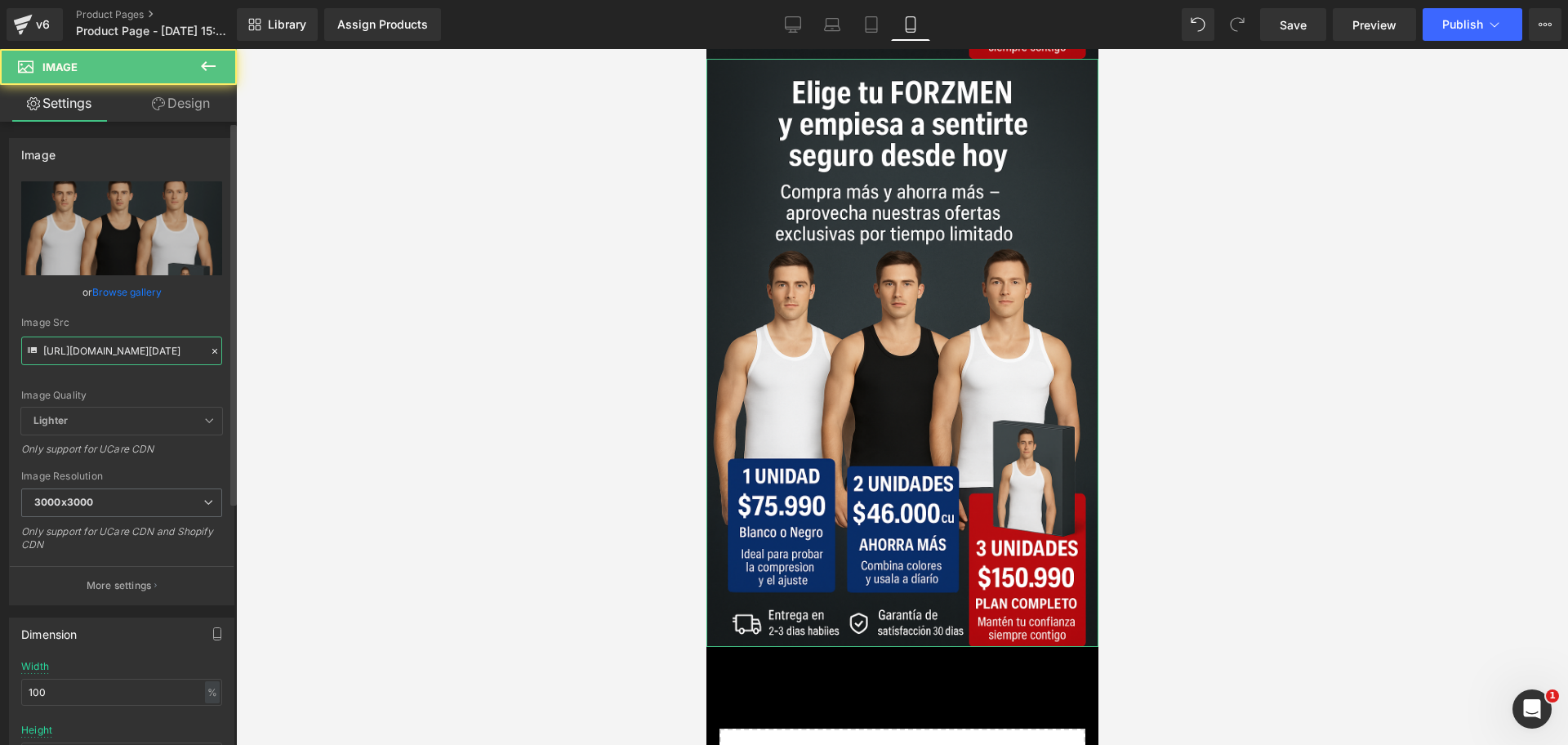
click at [80, 358] on input "[URL][DOMAIN_NAME][DATE]" at bounding box center [121, 350] width 201 height 29
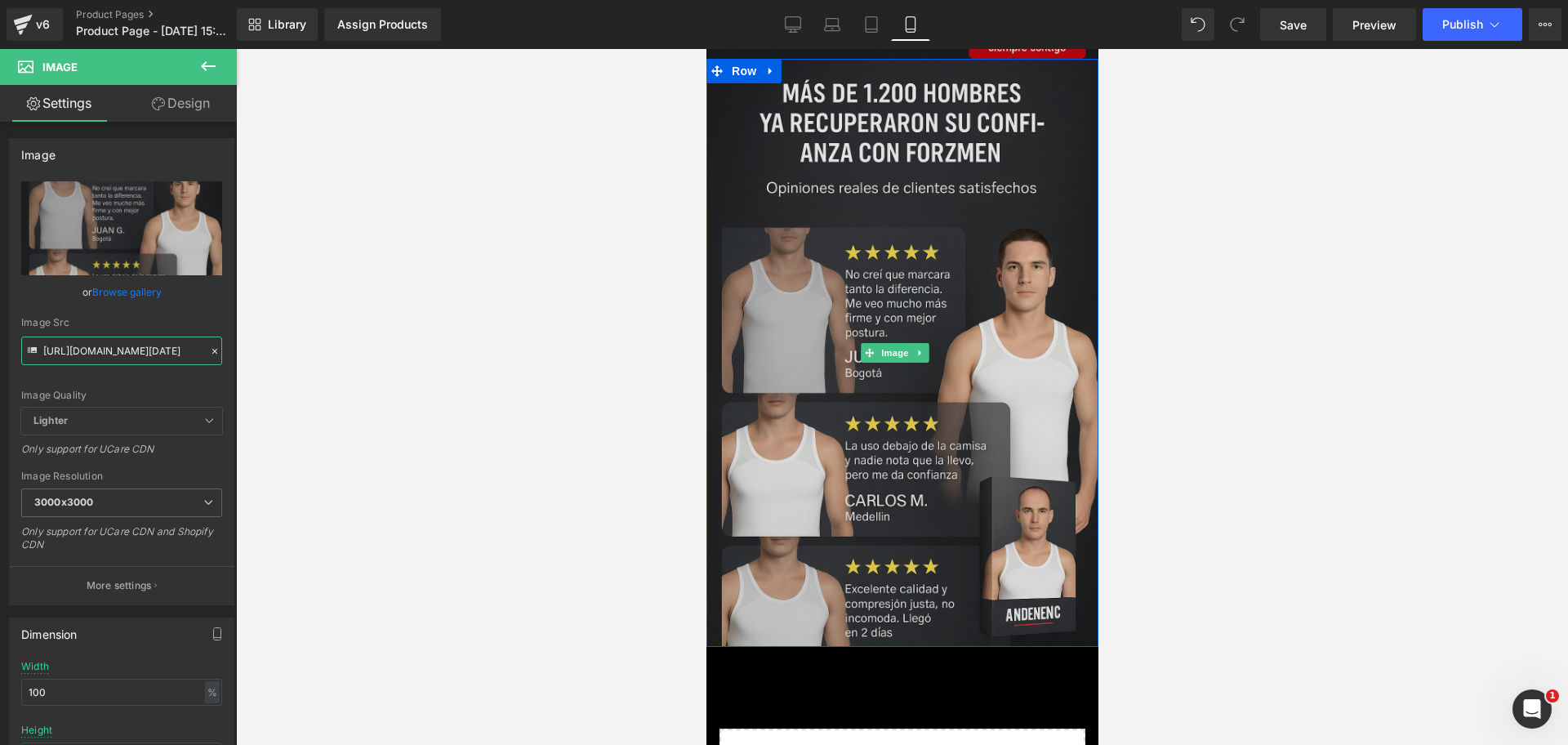
scroll to position [902, 0]
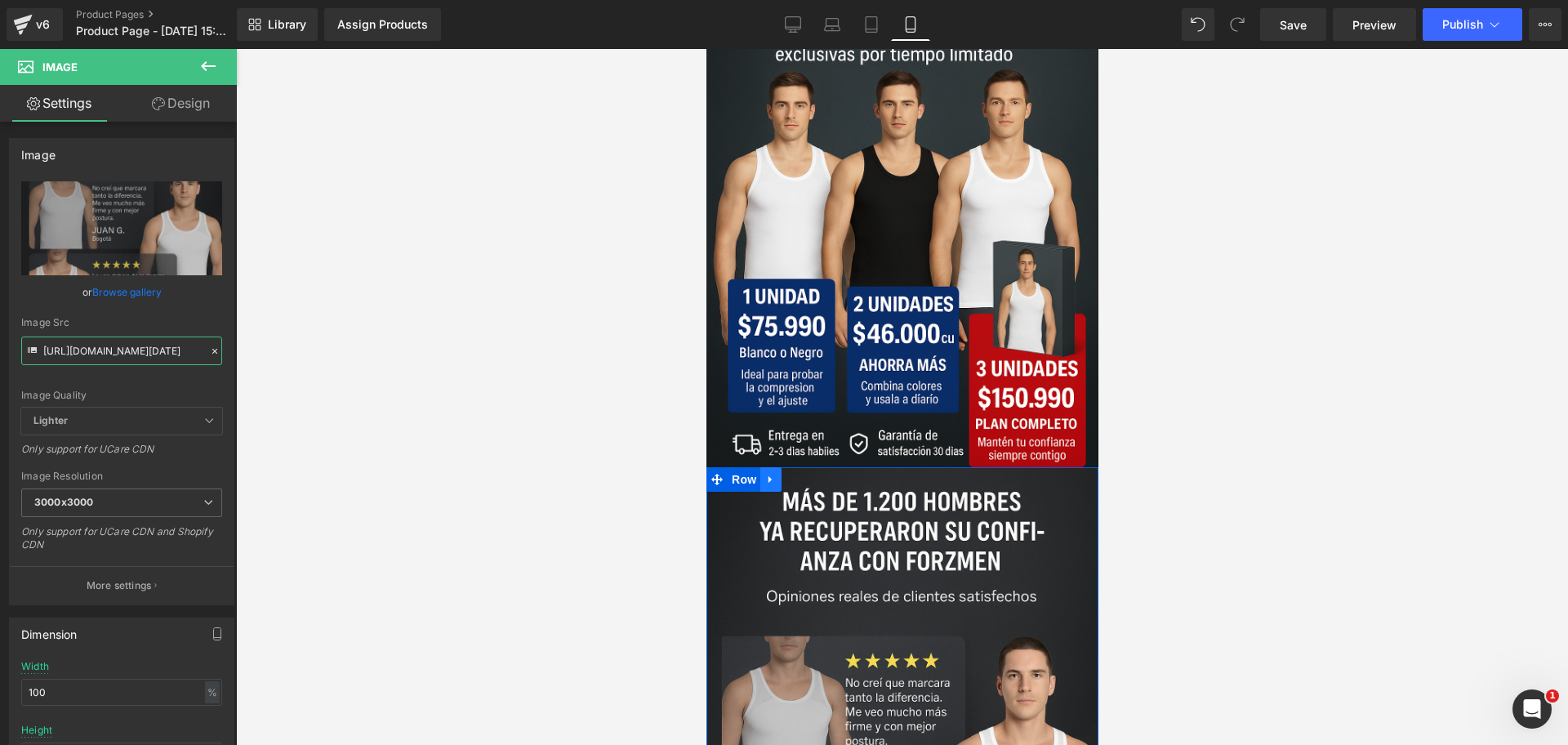
type input "[URL][DOMAIN_NAME][DATE]"
click at [772, 474] on icon at bounding box center [771, 480] width 12 height 12
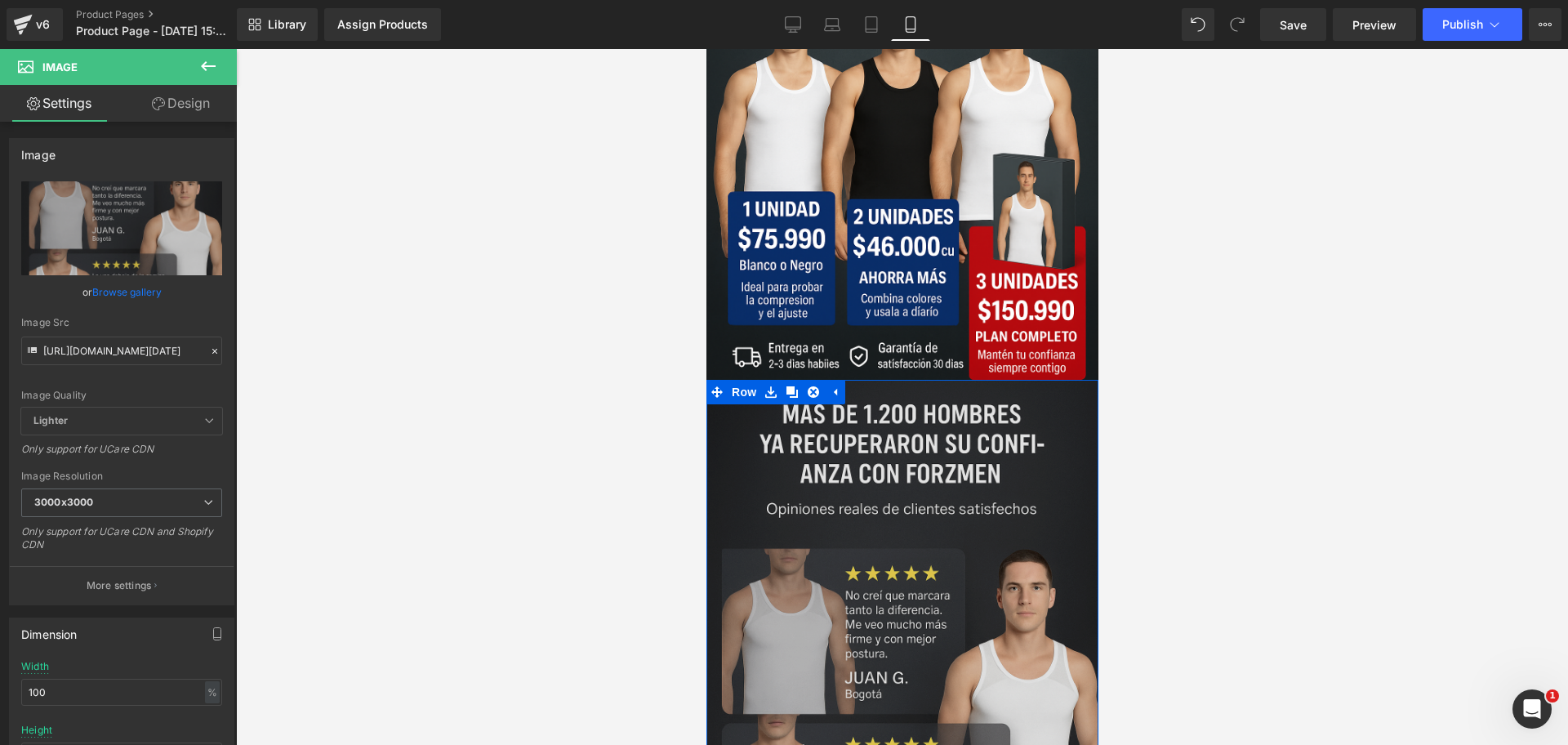
scroll to position [1309, 0]
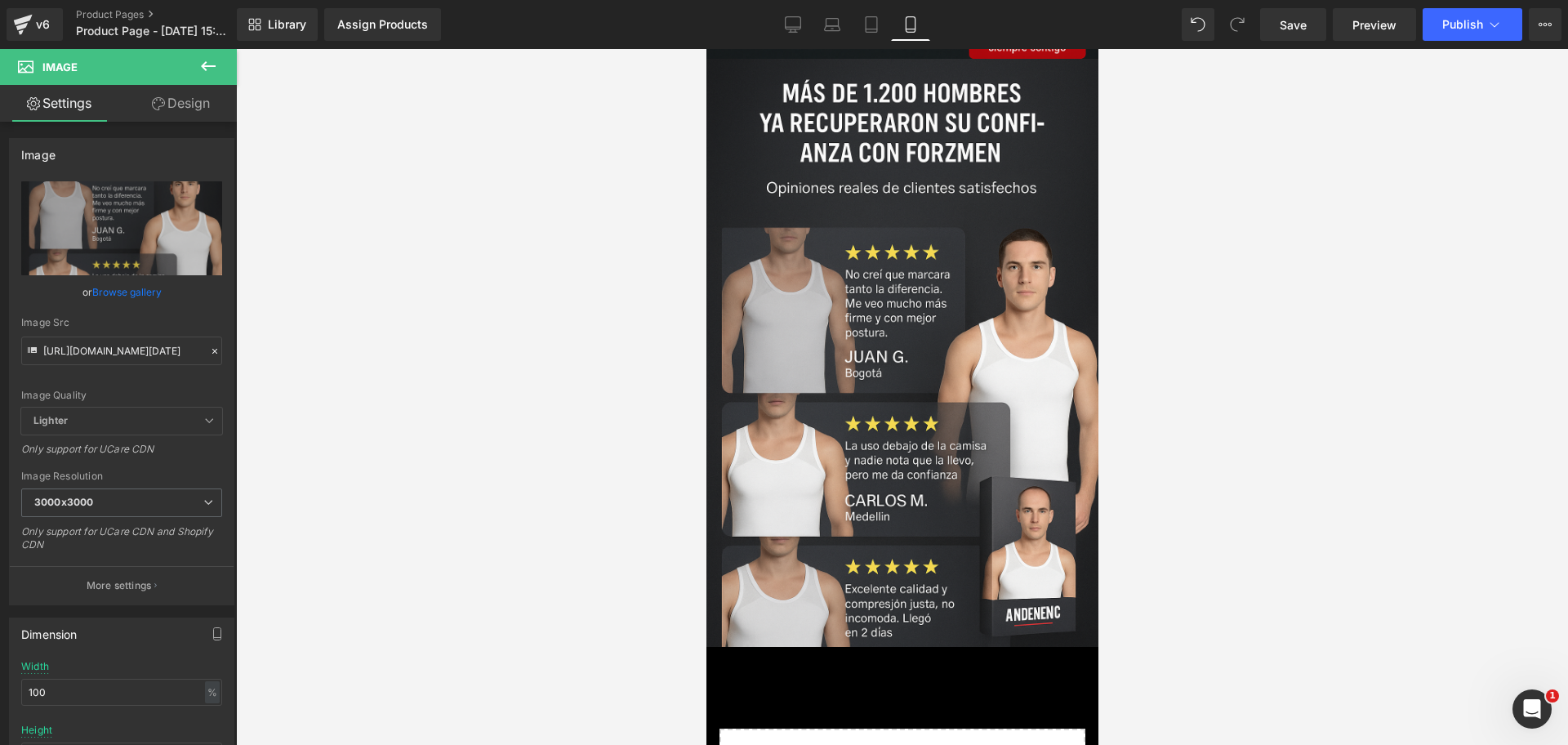
click at [542, 393] on div at bounding box center [902, 397] width 1332 height 696
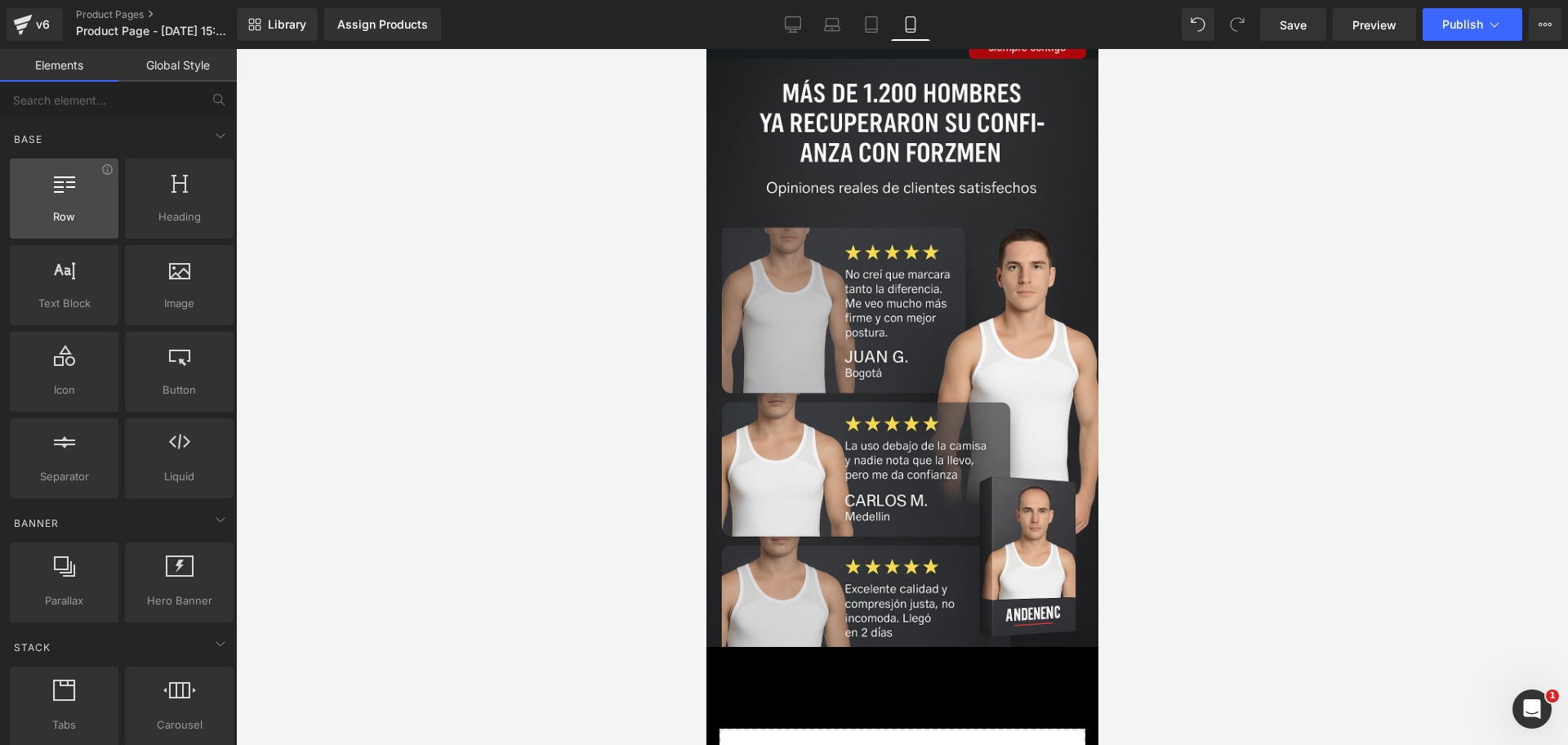
scroll to position [0, 846]
drag, startPoint x: 83, startPoint y: 187, endPoint x: 65, endPoint y: 221, distance: 38.5
click at [65, 221] on div "Row rows, columns, layouts, div" at bounding box center [64, 198] width 109 height 80
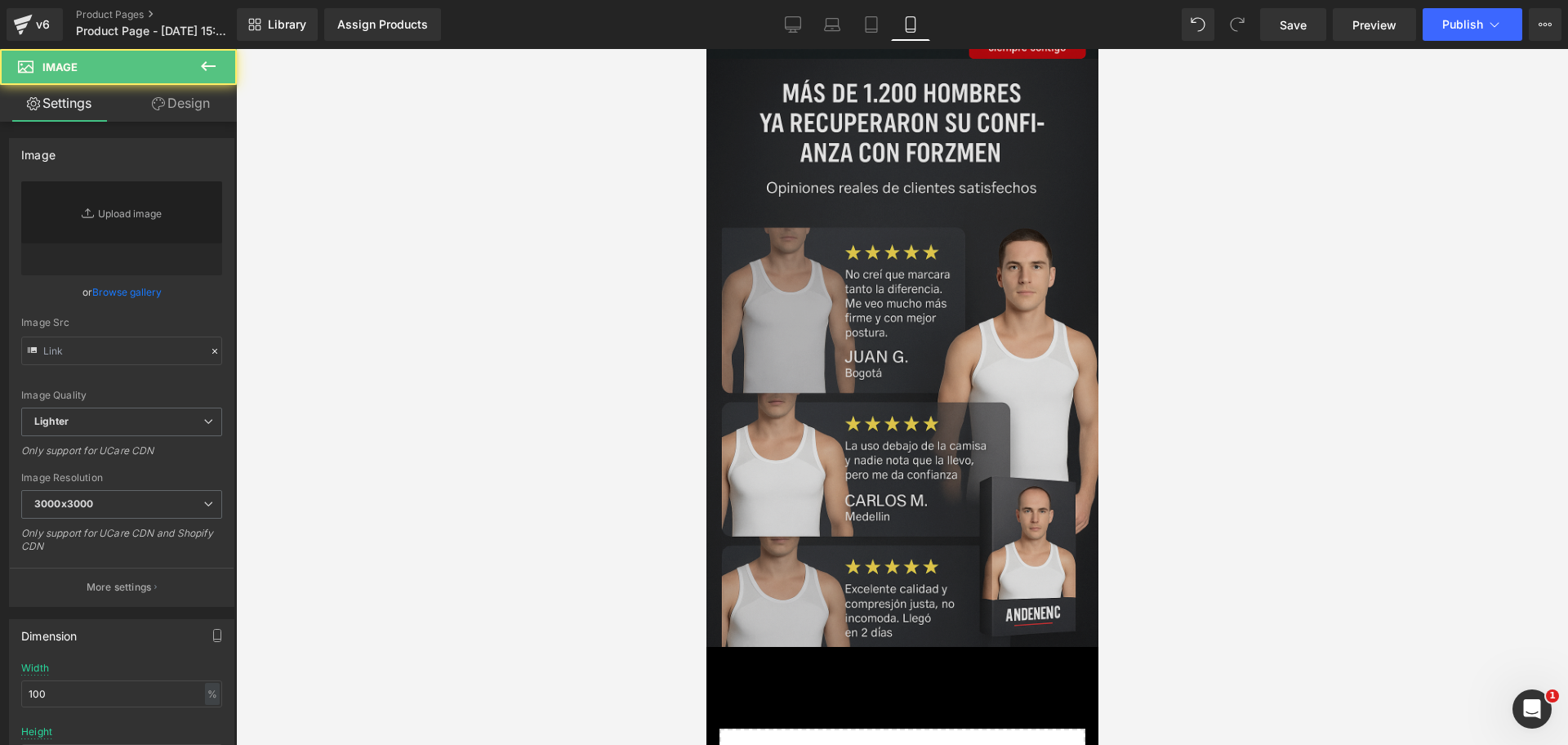
click at [859, 336] on img at bounding box center [902, 352] width 392 height 588
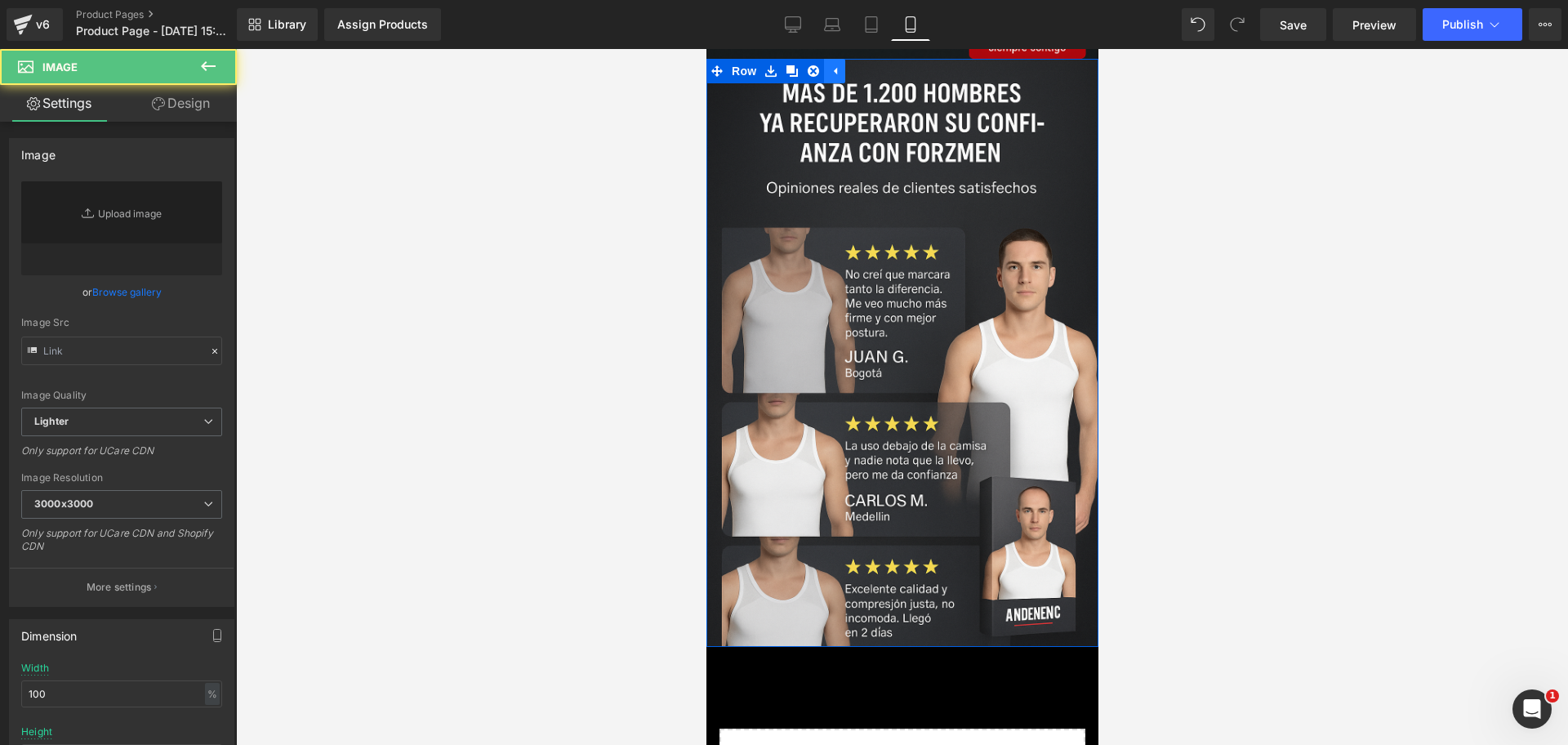
click at [832, 77] on icon at bounding box center [834, 71] width 12 height 12
click at [1204, 308] on div at bounding box center [902, 397] width 1332 height 696
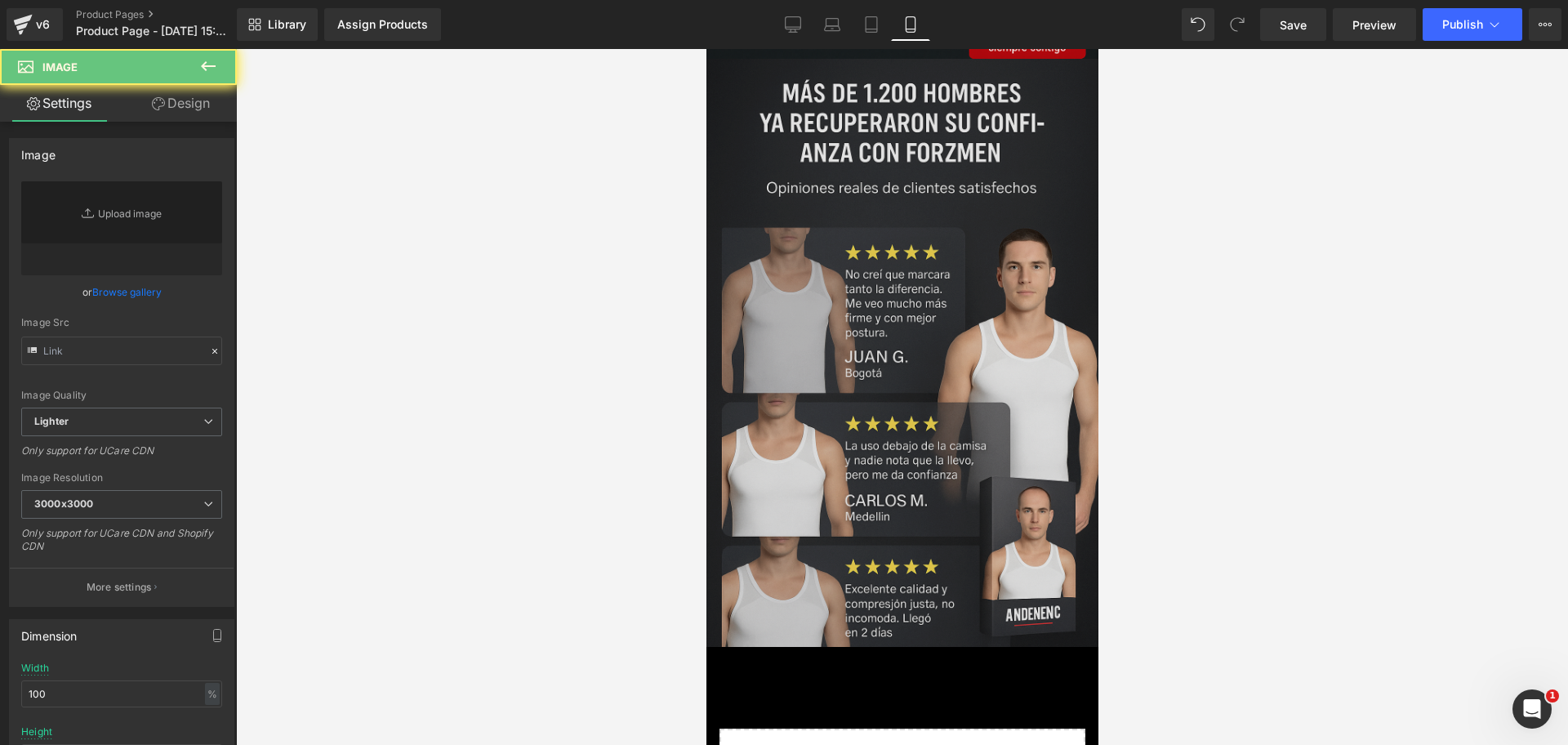
click at [880, 313] on img at bounding box center [902, 352] width 392 height 588
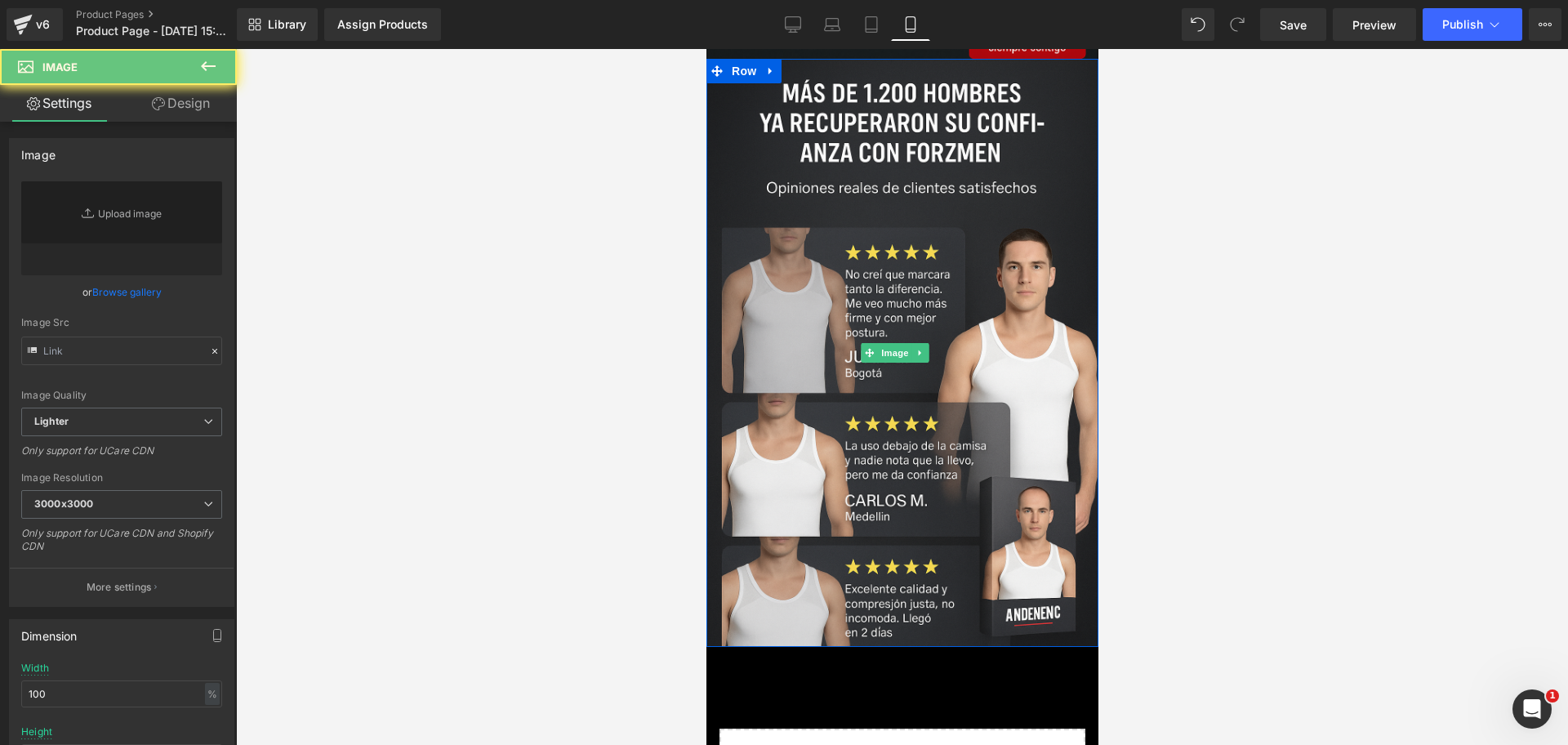
click at [769, 83] on link at bounding box center [770, 70] width 21 height 25
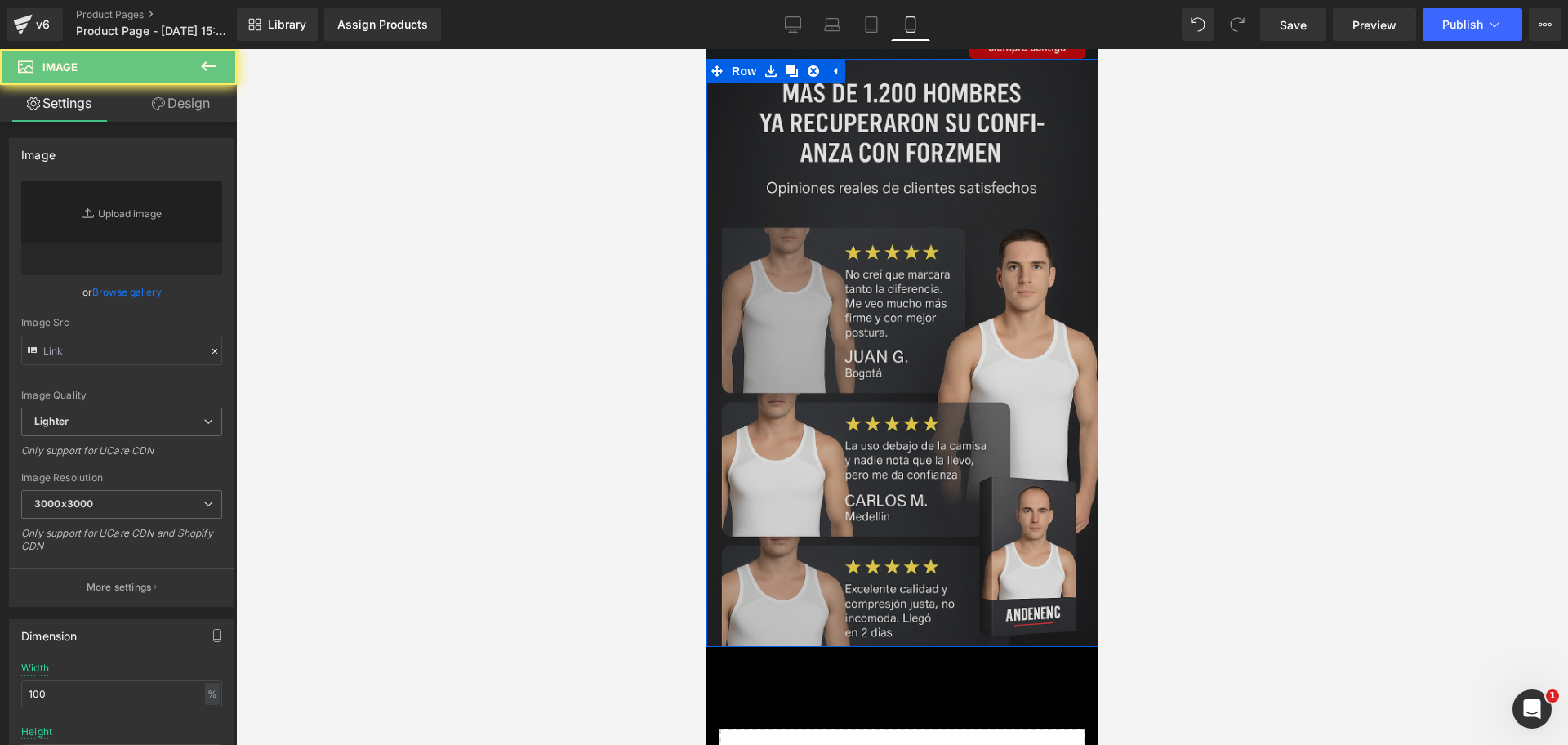
click at [791, 83] on link at bounding box center [790, 70] width 21 height 25
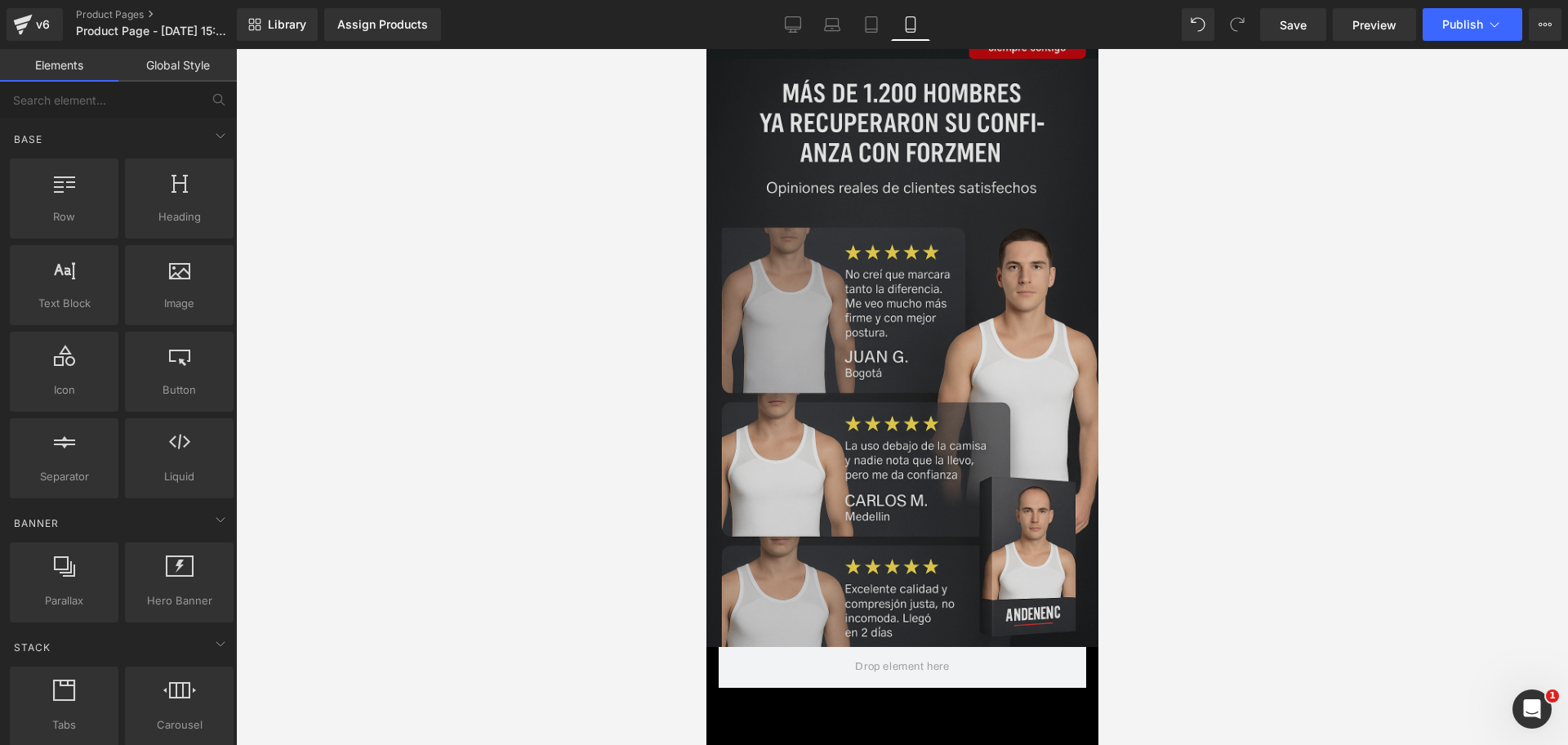
drag, startPoint x: 790, startPoint y: 719, endPoint x: 782, endPoint y: 254, distance: 465.1
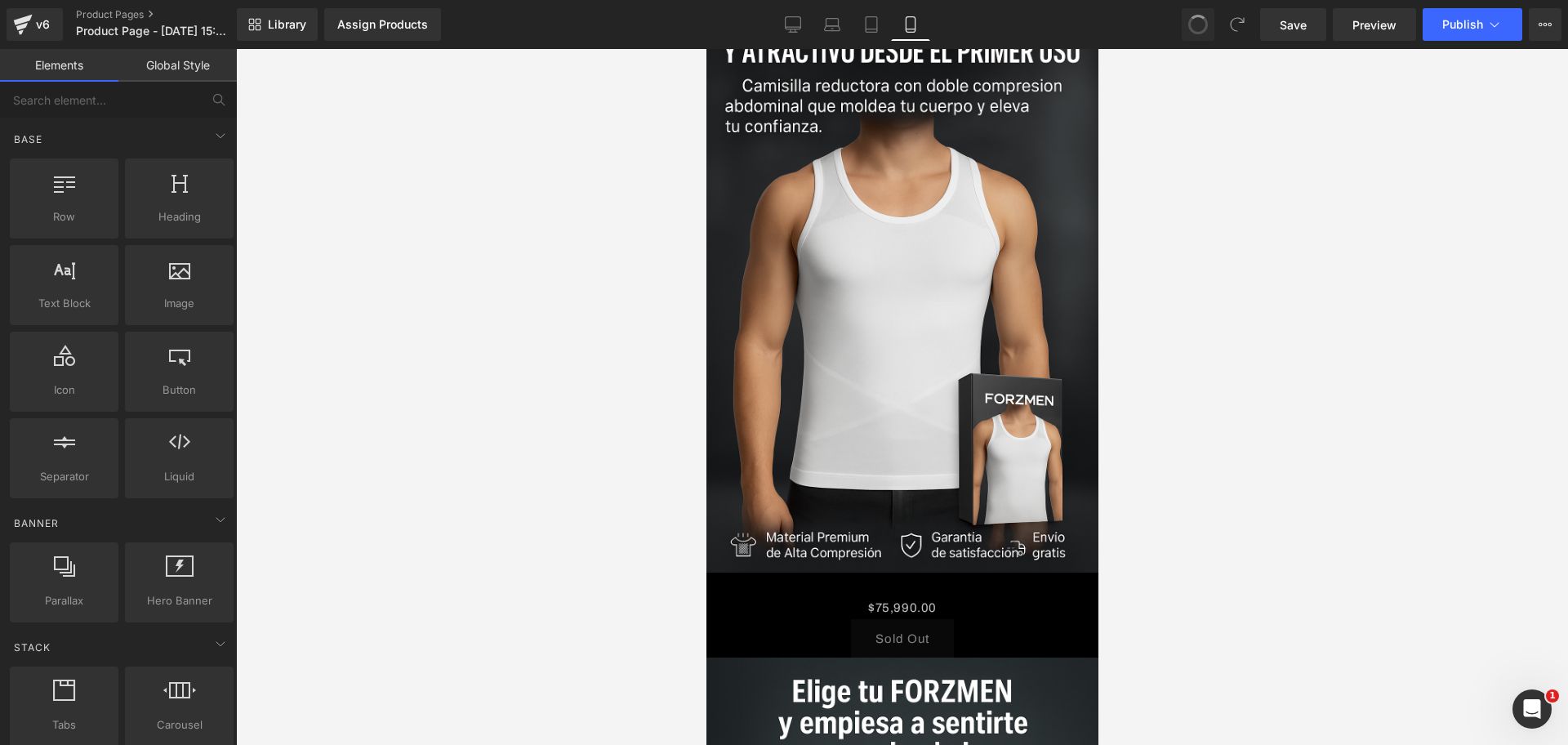
scroll to position [920, 0]
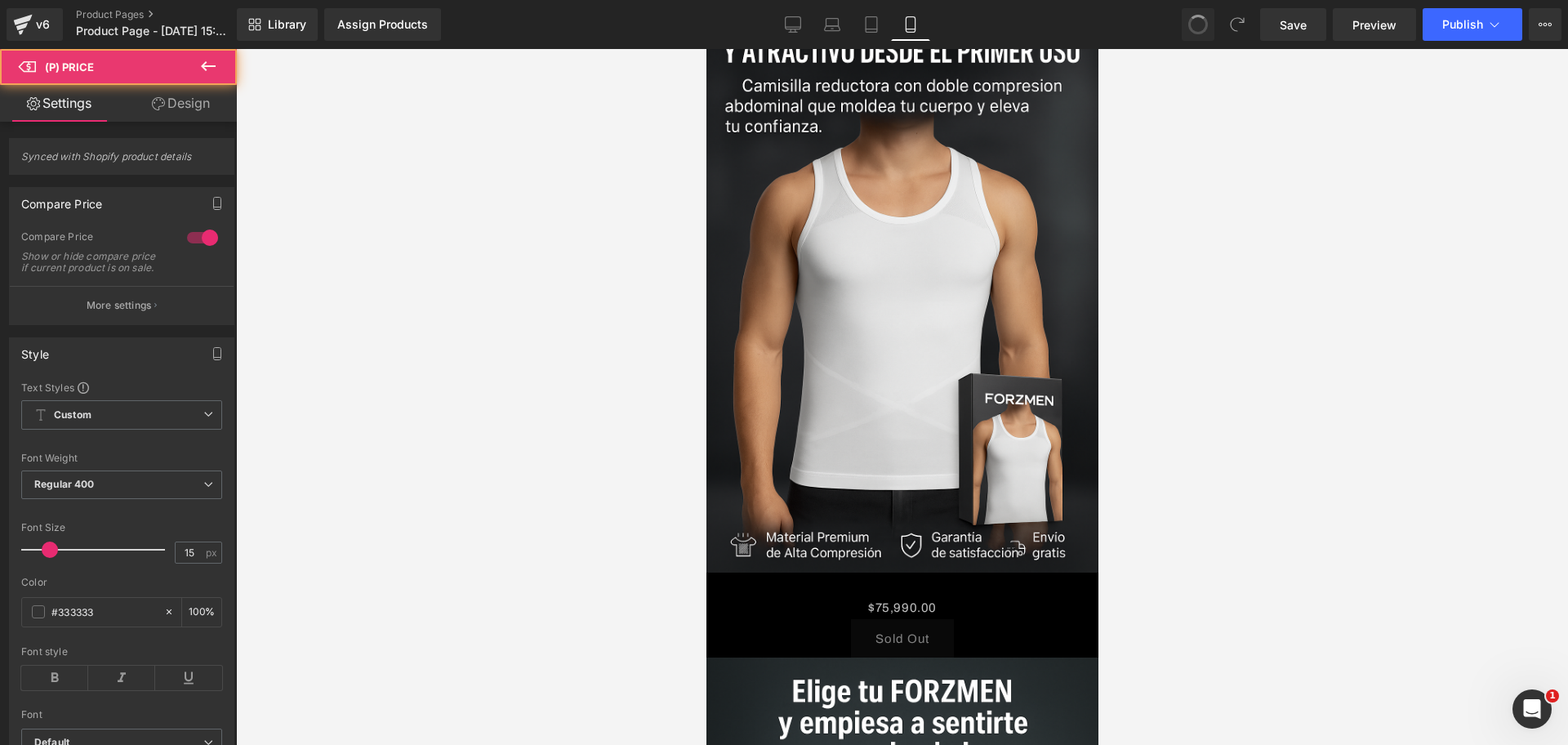
click at [968, 573] on div "$0 $75,990.00 (P) Price Sold Out (P) Cart Button Product" at bounding box center [902, 615] width 368 height 85
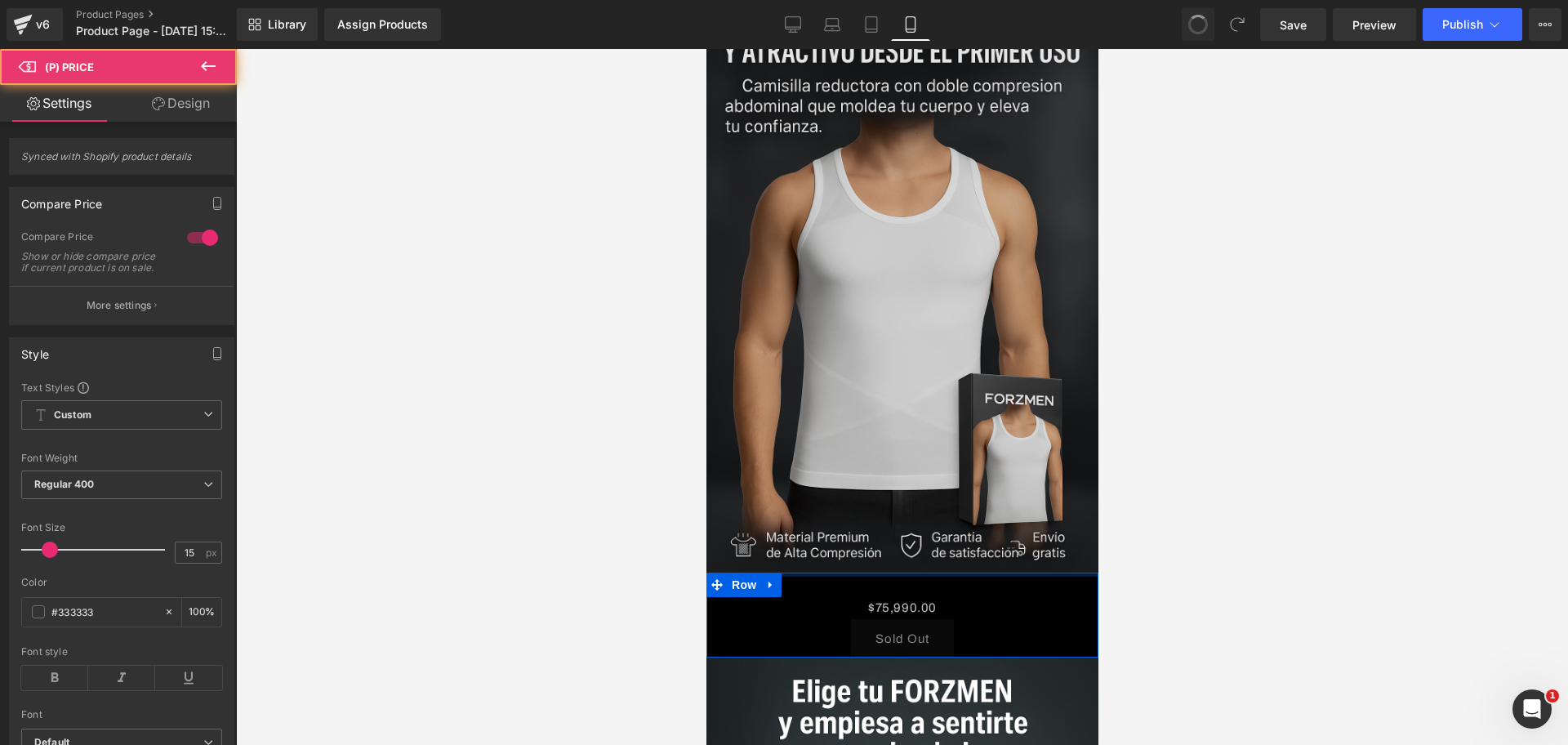
drag, startPoint x: 938, startPoint y: 551, endPoint x: 971, endPoint y: 484, distance: 74.7
click at [938, 572] on div at bounding box center [902, 574] width 392 height 4
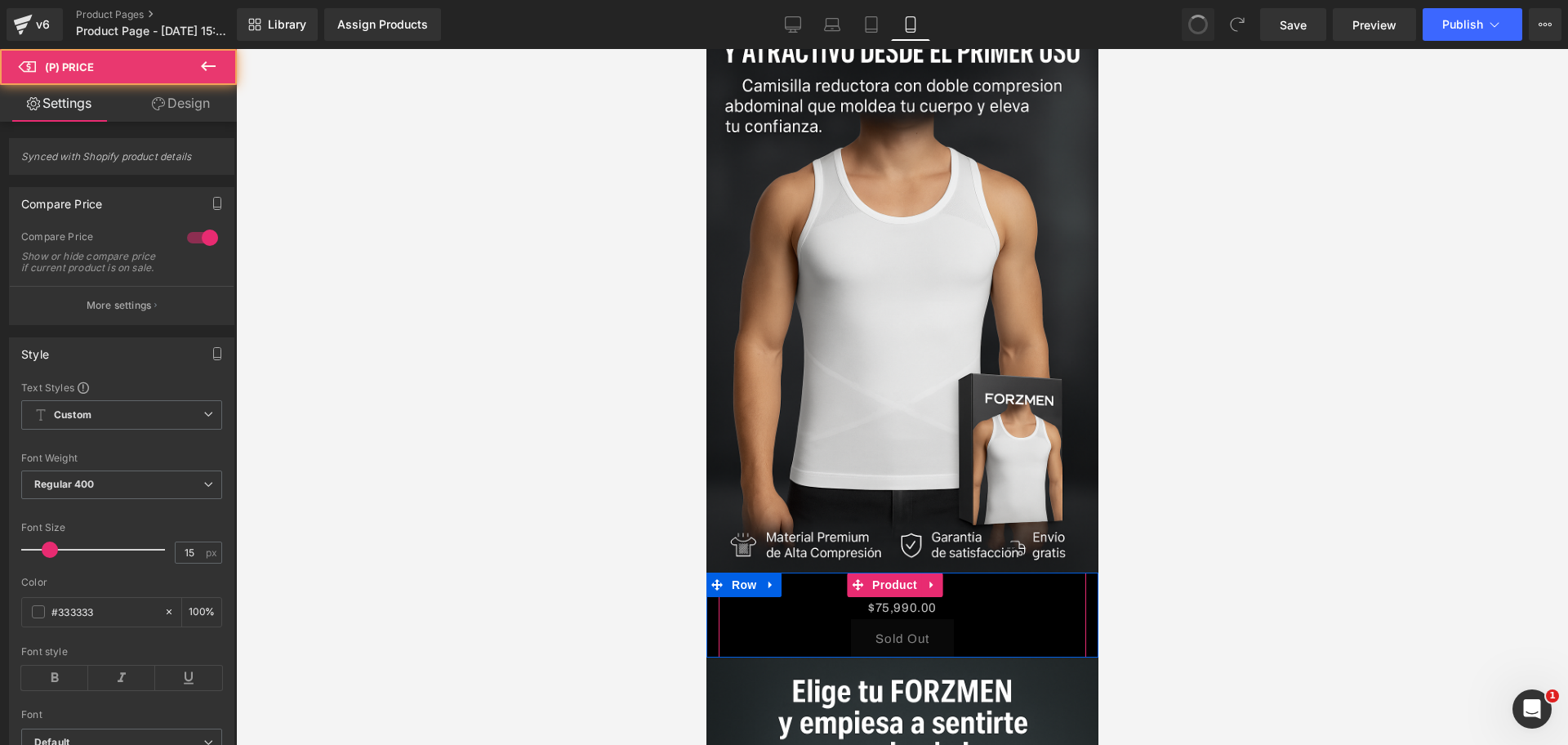
click at [1170, 278] on div at bounding box center [902, 397] width 1332 height 696
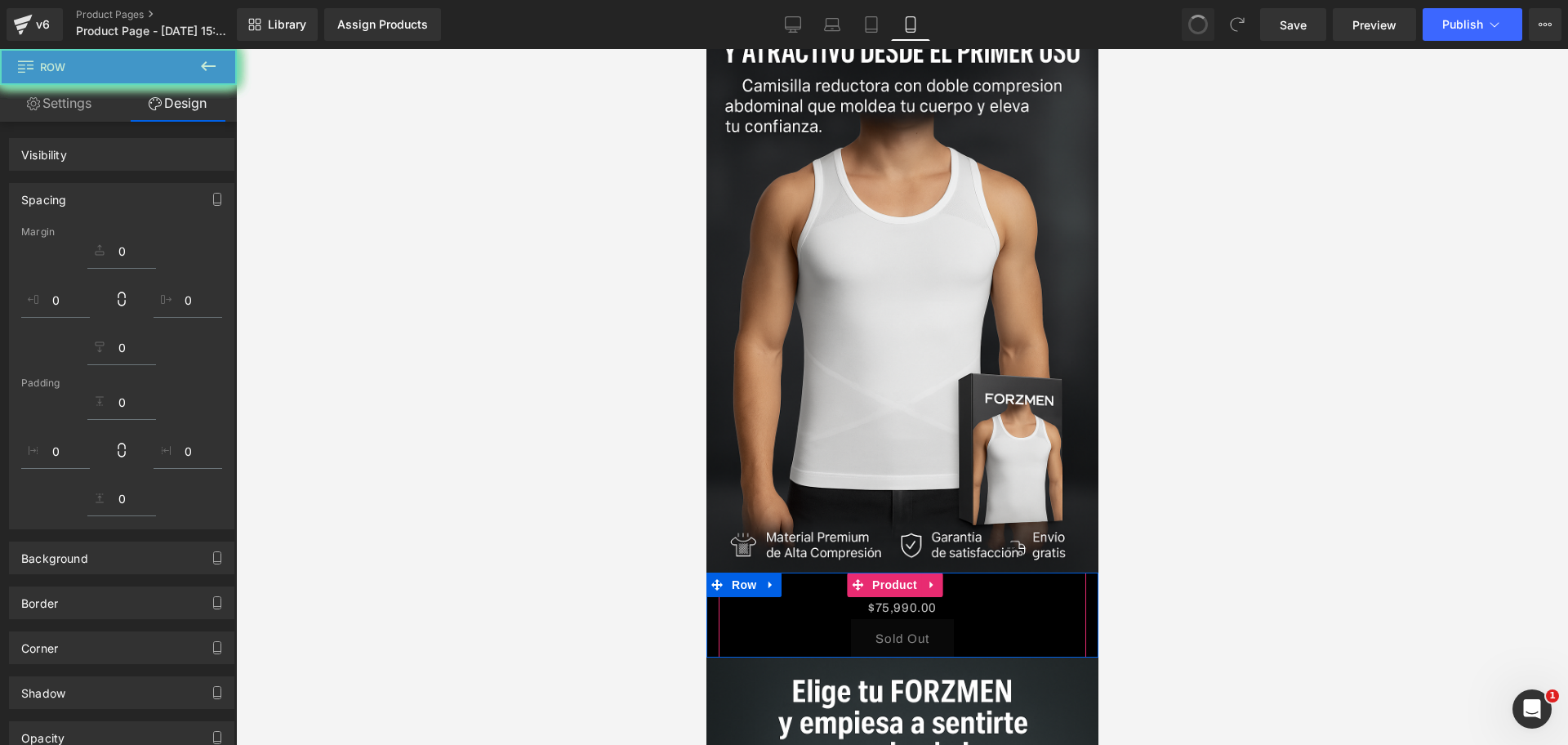
drag, startPoint x: 215, startPoint y: 70, endPoint x: 215, endPoint y: 91, distance: 21.0
click at [215, 70] on icon at bounding box center [208, 66] width 20 height 20
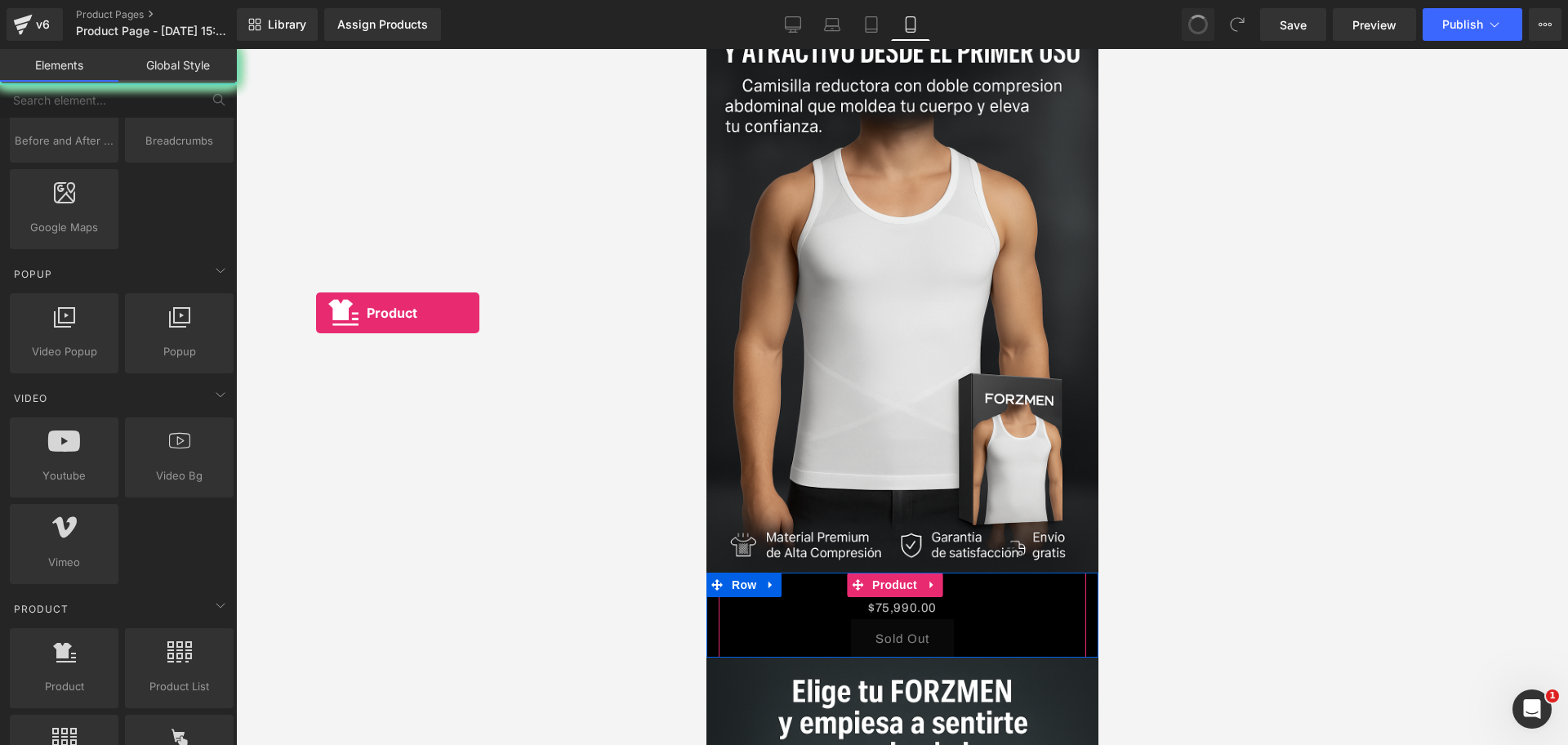
drag, startPoint x: 1022, startPoint y: 362, endPoint x: 739, endPoint y: 283, distance: 293.8
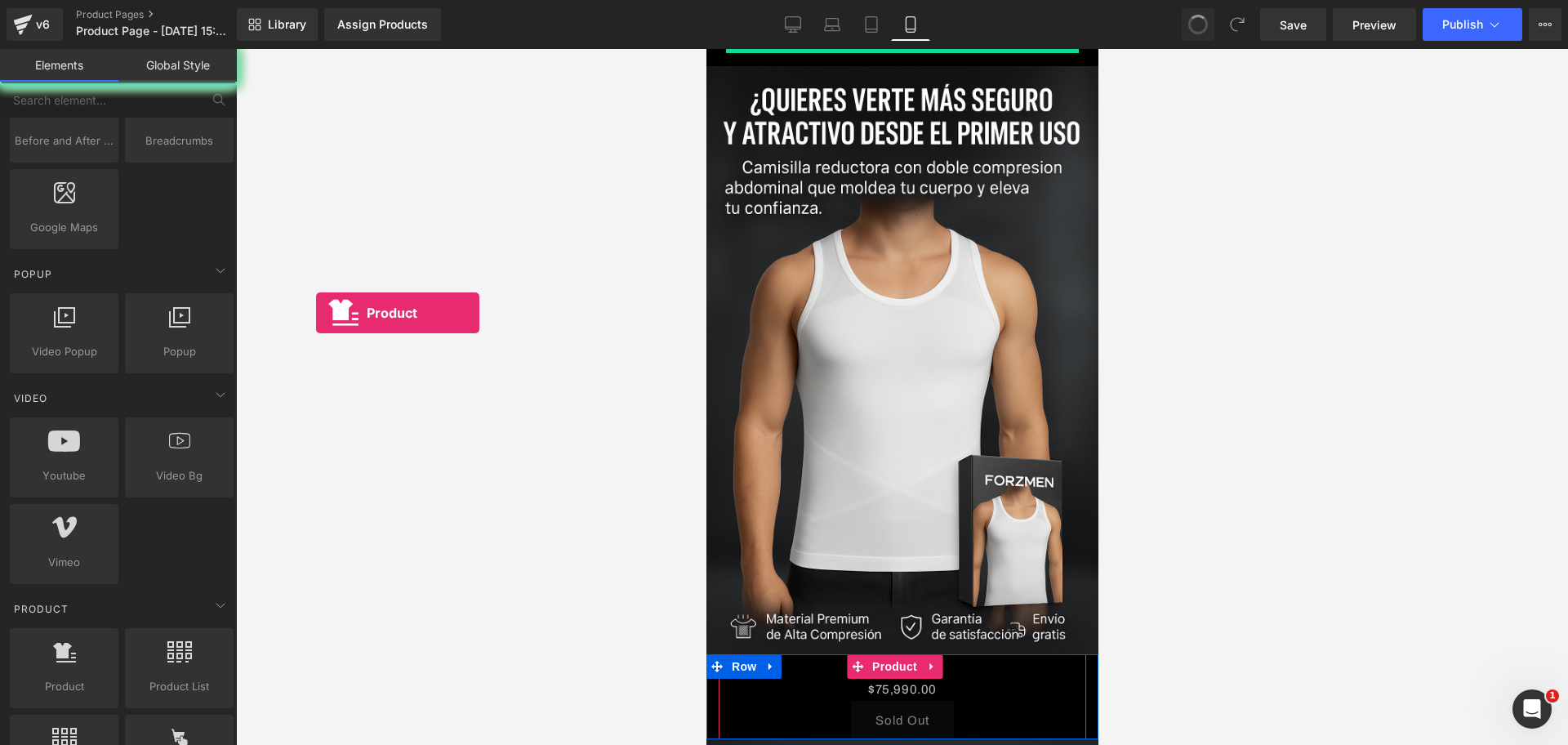
click at [829, 66] on div at bounding box center [902, 25] width 392 height 81
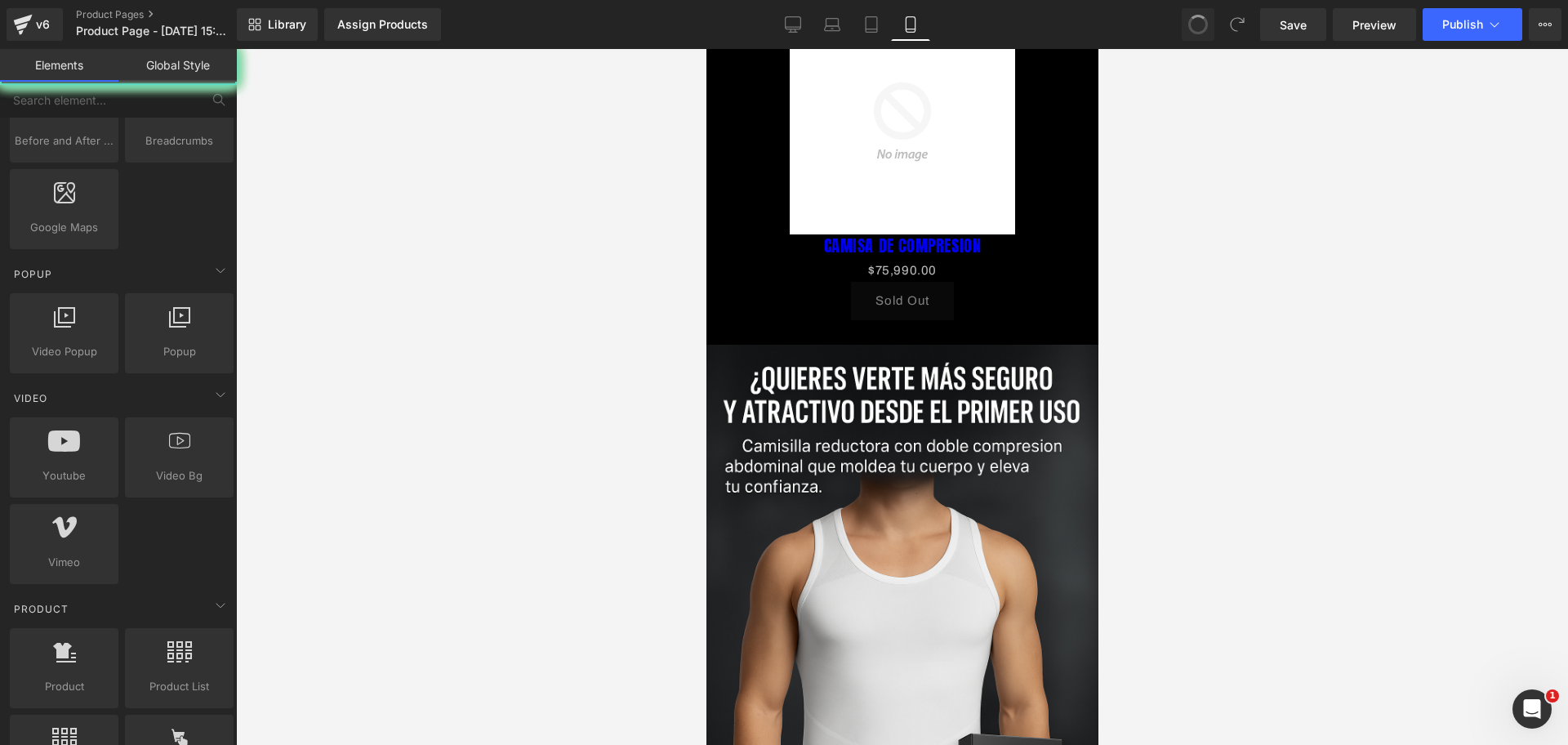
click at [978, 320] on div "Sold Out" at bounding box center [902, 301] width 376 height 39
click at [945, 234] on div "Sale Off (P) Image" at bounding box center [902, 121] width 376 height 225
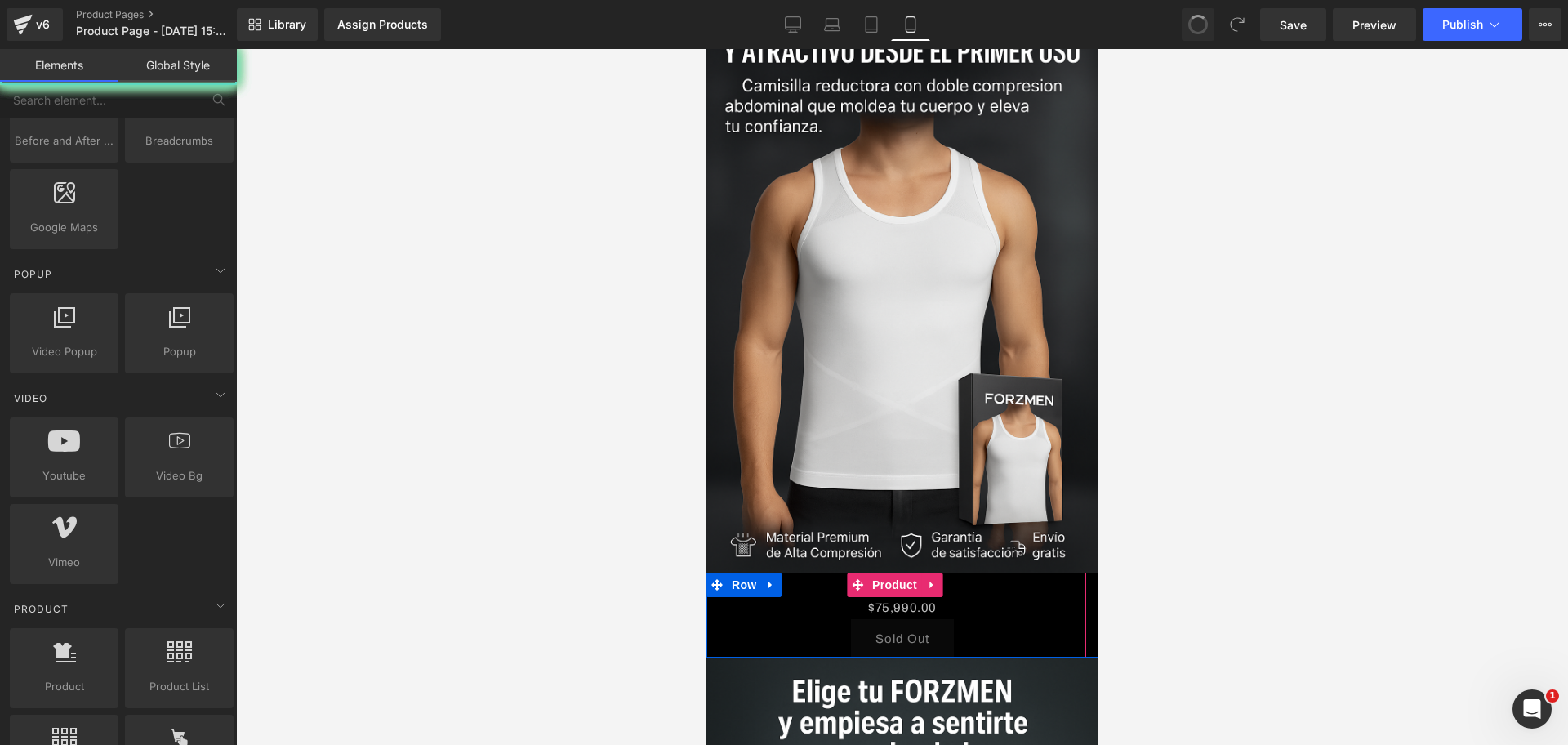
drag, startPoint x: 911, startPoint y: 166, endPoint x: 892, endPoint y: 128, distance: 42.5
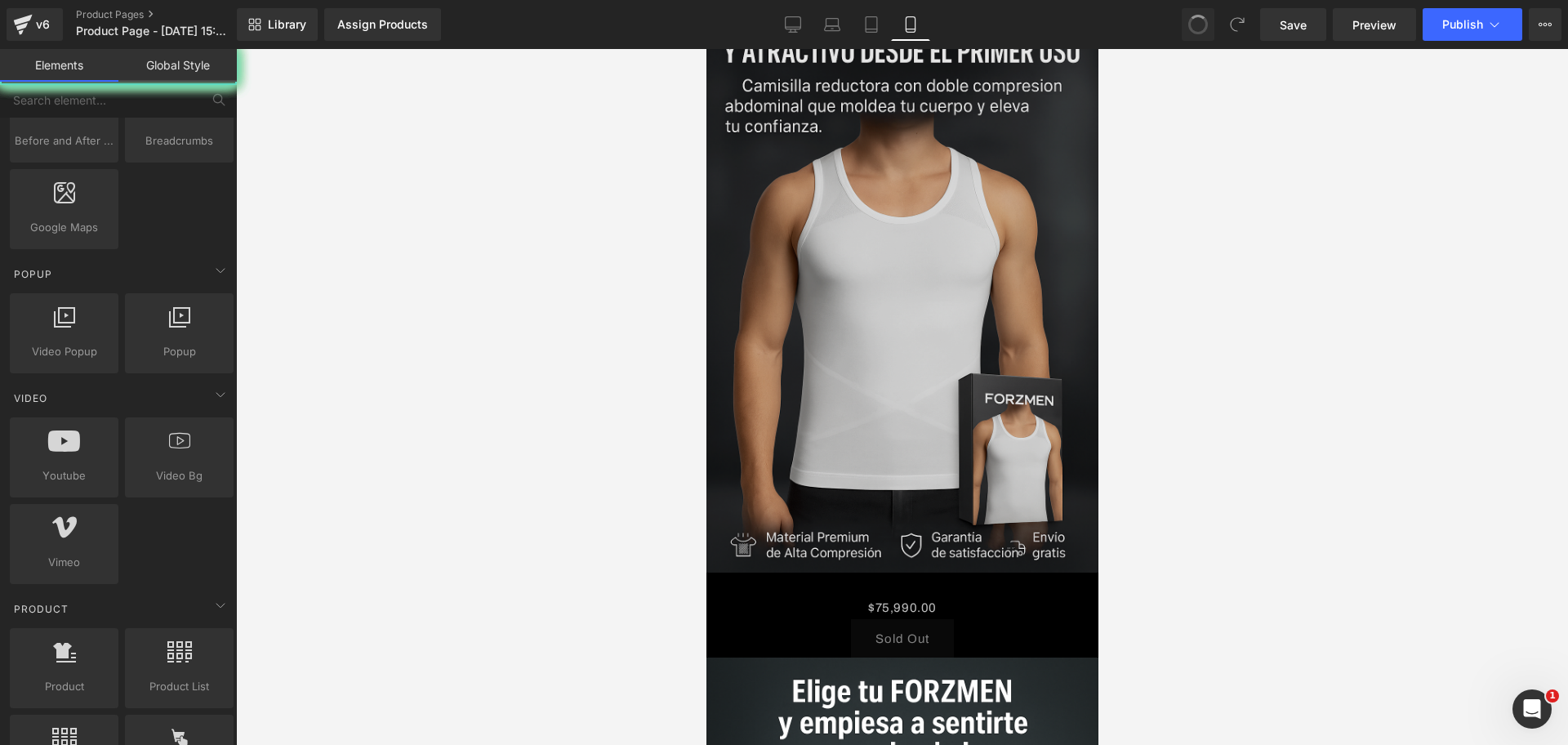
drag, startPoint x: 827, startPoint y: 149, endPoint x: 924, endPoint y: 220, distance: 120.2
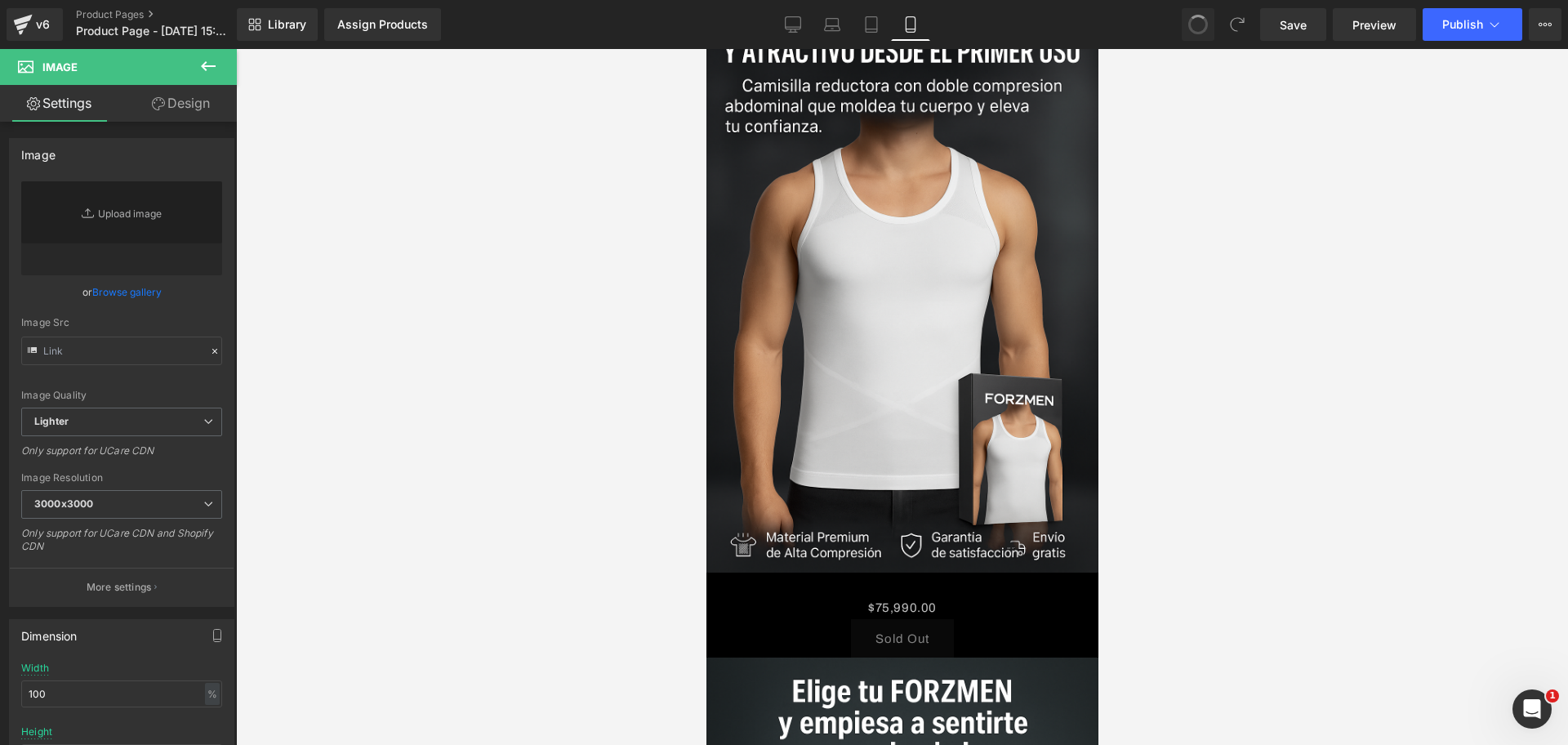
click at [109, 350] on input "text" at bounding box center [121, 350] width 201 height 29
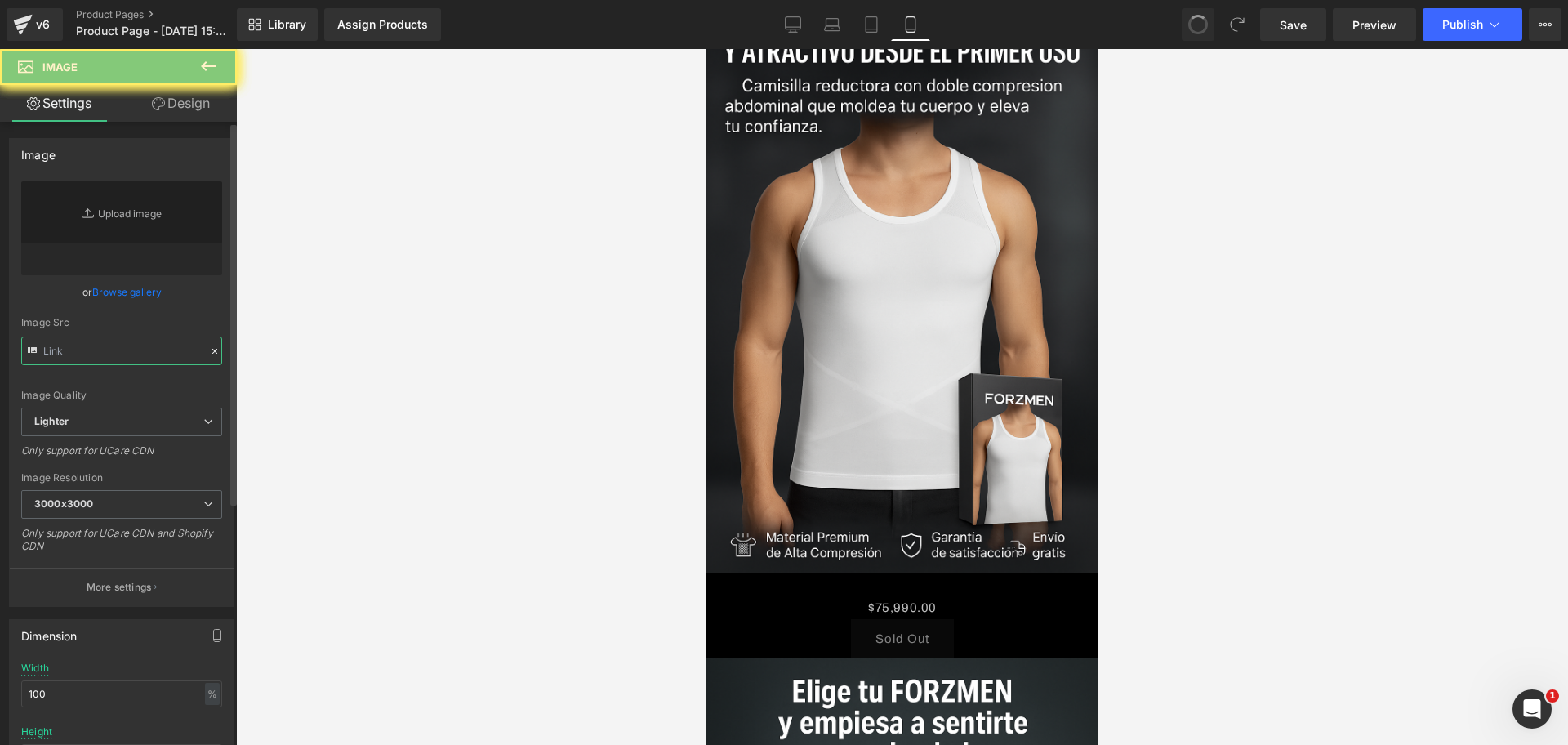
click at [82, 350] on input "text" at bounding box center [121, 350] width 201 height 29
click at [396, 450] on div at bounding box center [902, 397] width 1332 height 696
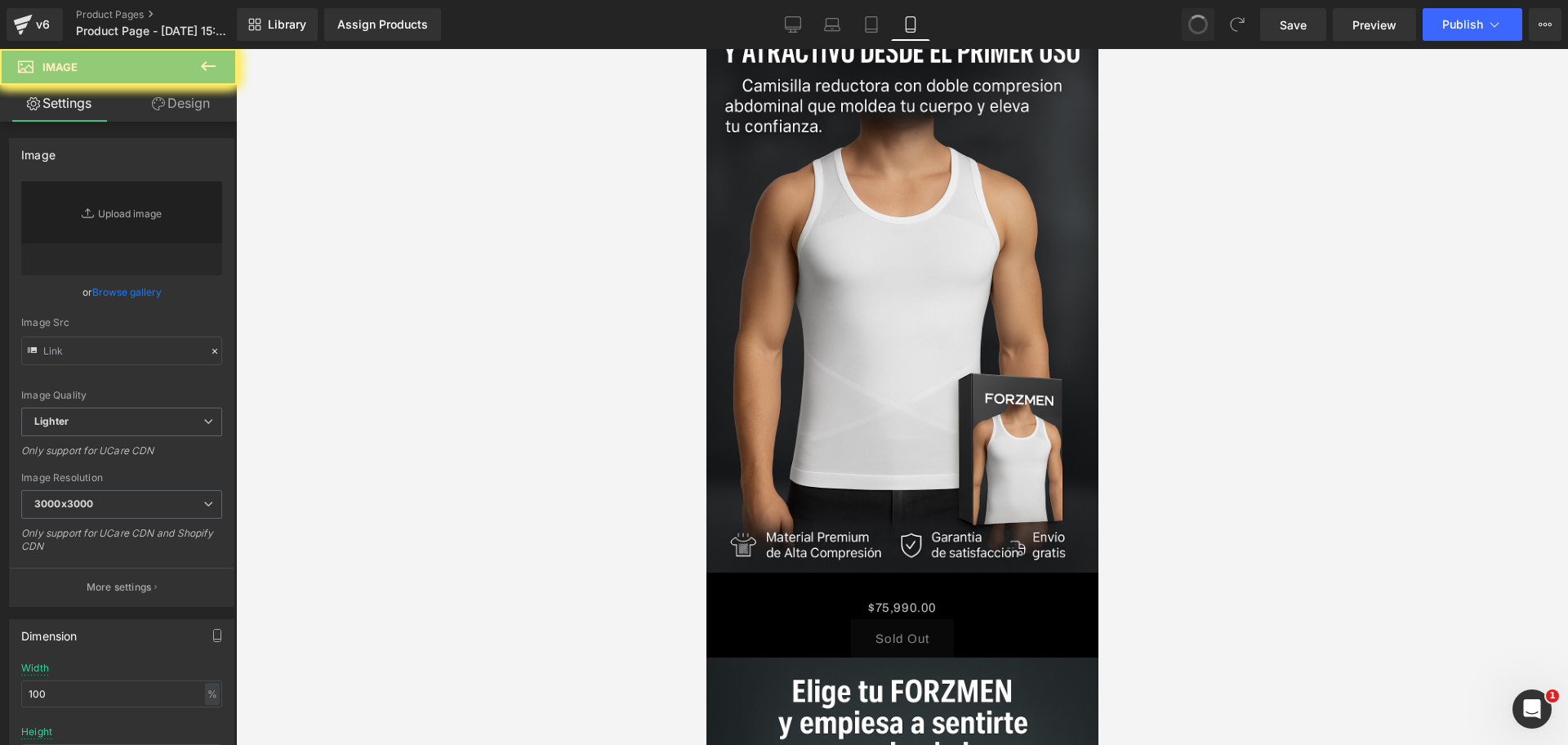
click at [44, 341] on input "text" at bounding box center [121, 350] width 201 height 29
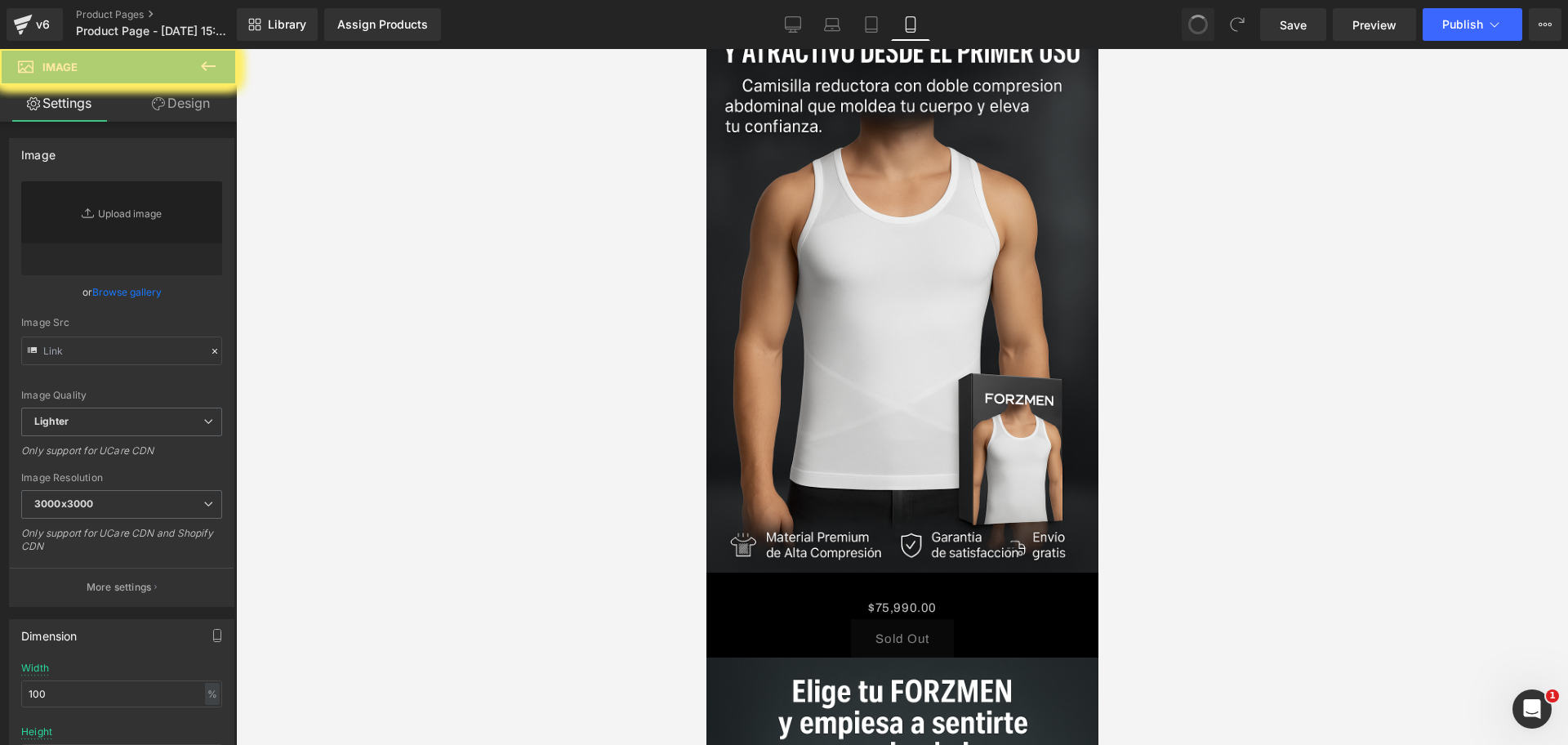
click at [706, 49] on icon at bounding box center [706, 49] width 0 height 0
click at [1283, 17] on span "Save" at bounding box center [1293, 24] width 27 height 17
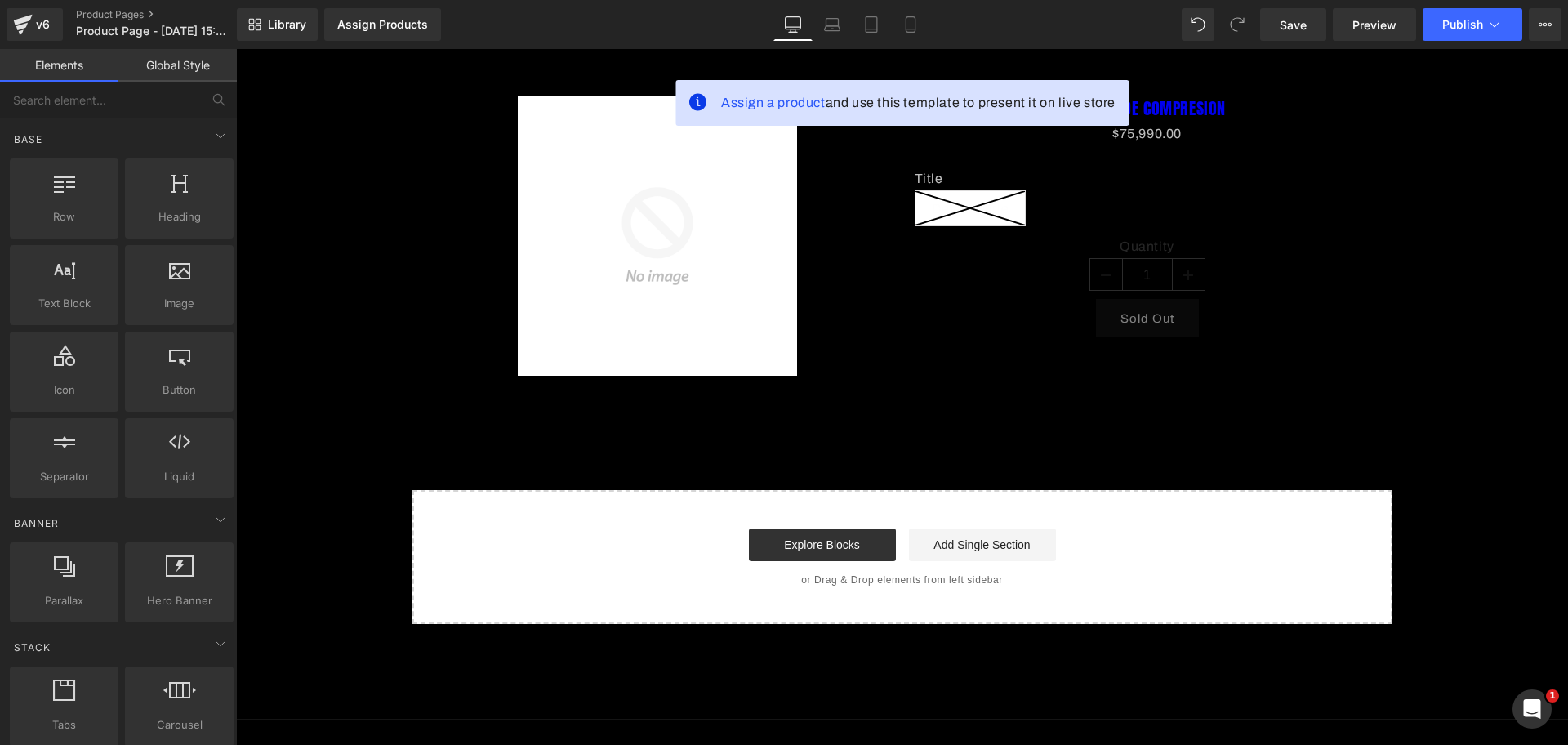
scroll to position [102, 0]
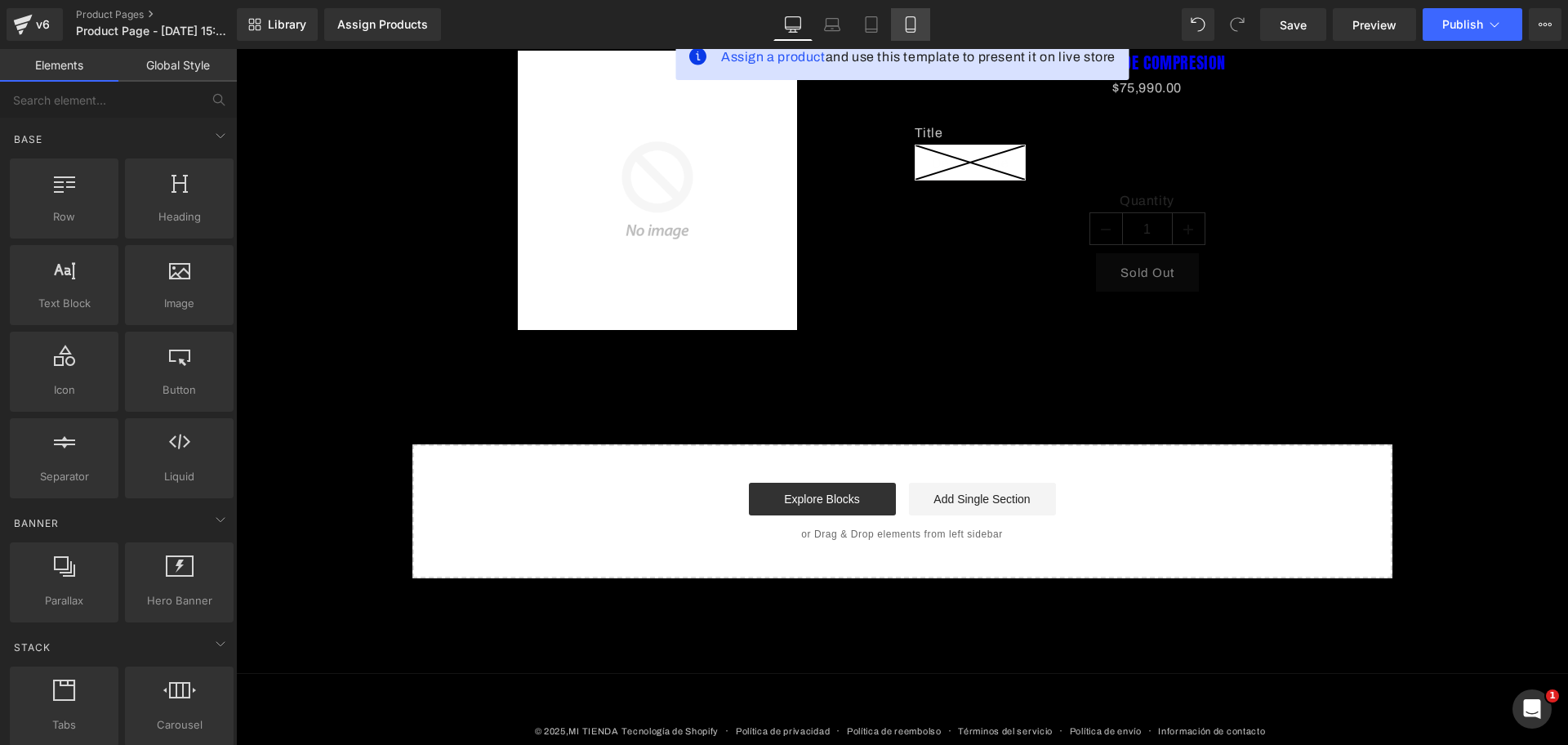
click at [923, 16] on link "Mobile" at bounding box center [911, 24] width 40 height 33
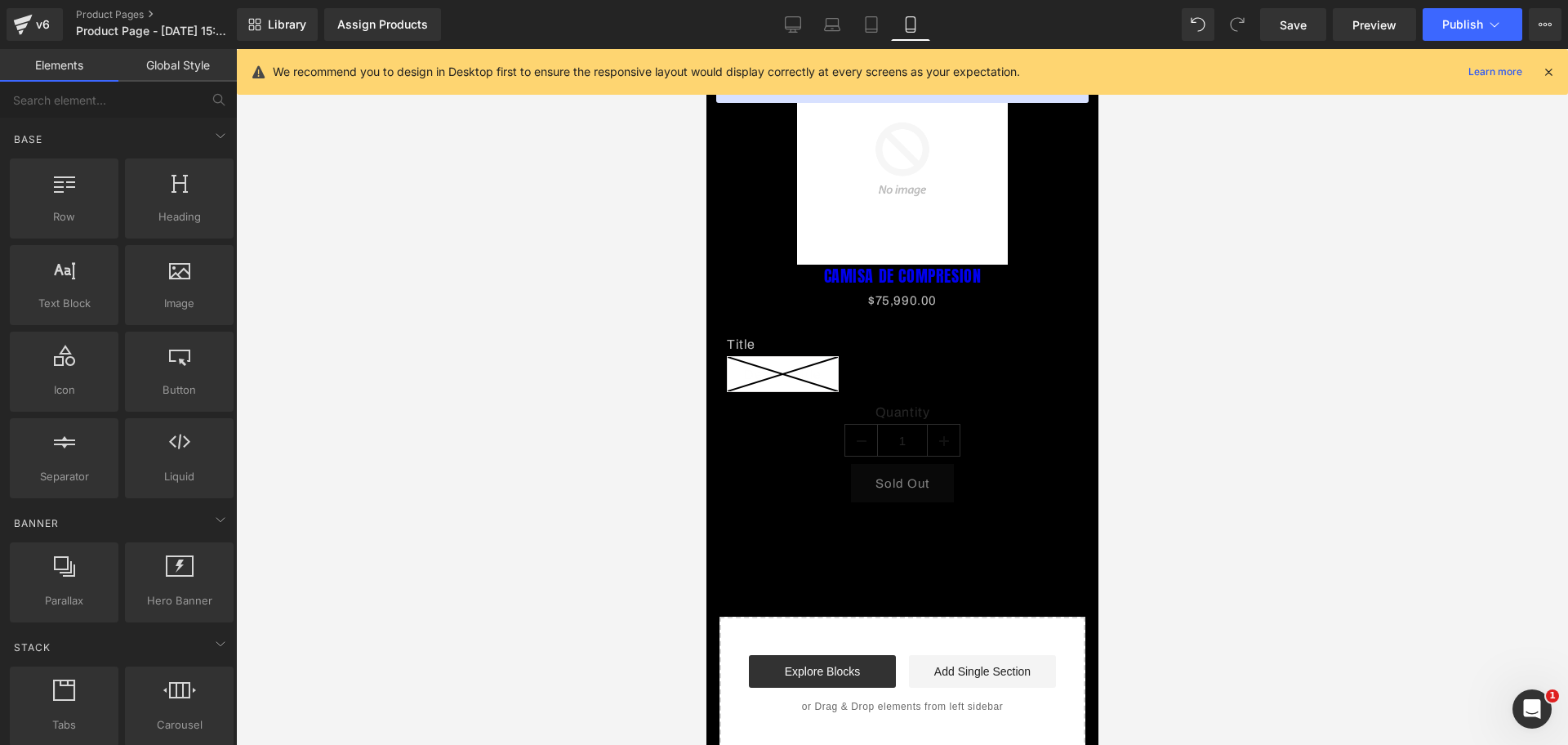
scroll to position [0, 846]
click at [1545, 80] on div "We recommend you to design in Desktop first to ensure the responsive layout wou…" at bounding box center [903, 71] width 1332 height 46
click at [1545, 75] on icon at bounding box center [1548, 71] width 15 height 15
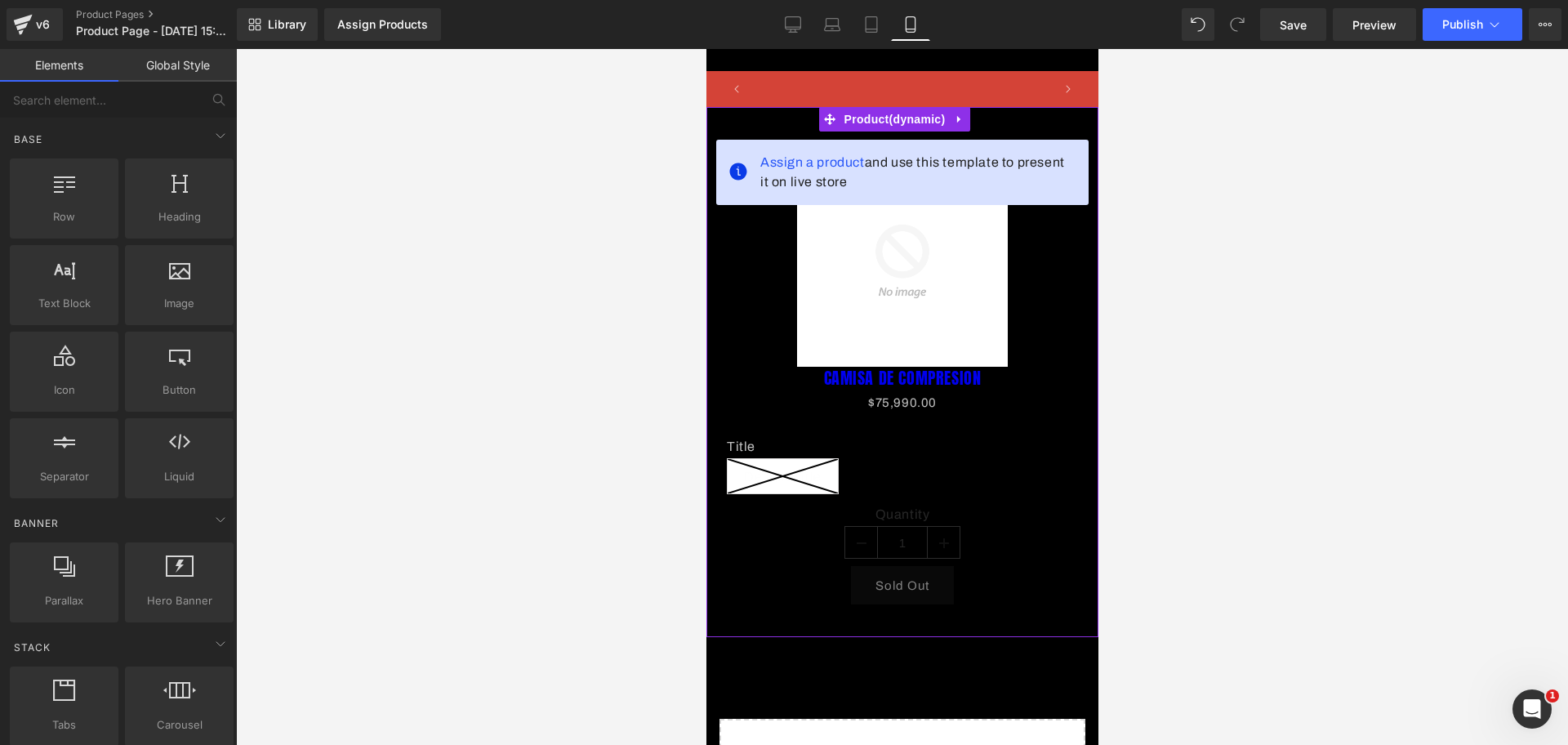
scroll to position [0, 0]
click at [968, 127] on link at bounding box center [958, 119] width 21 height 25
click at [971, 127] on link at bounding box center [969, 119] width 21 height 25
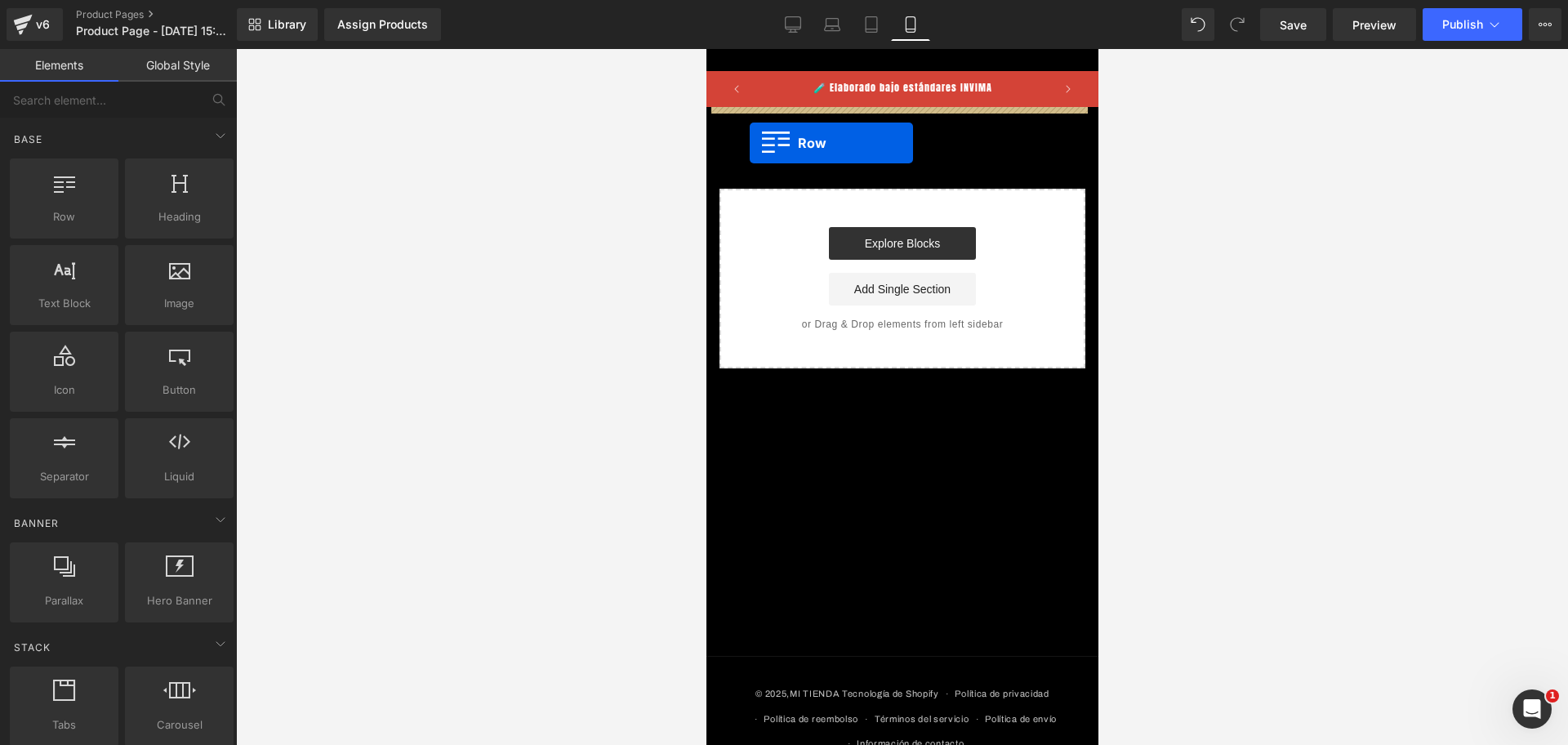
drag, startPoint x: 781, startPoint y: 234, endPoint x: 749, endPoint y: 143, distance: 96.5
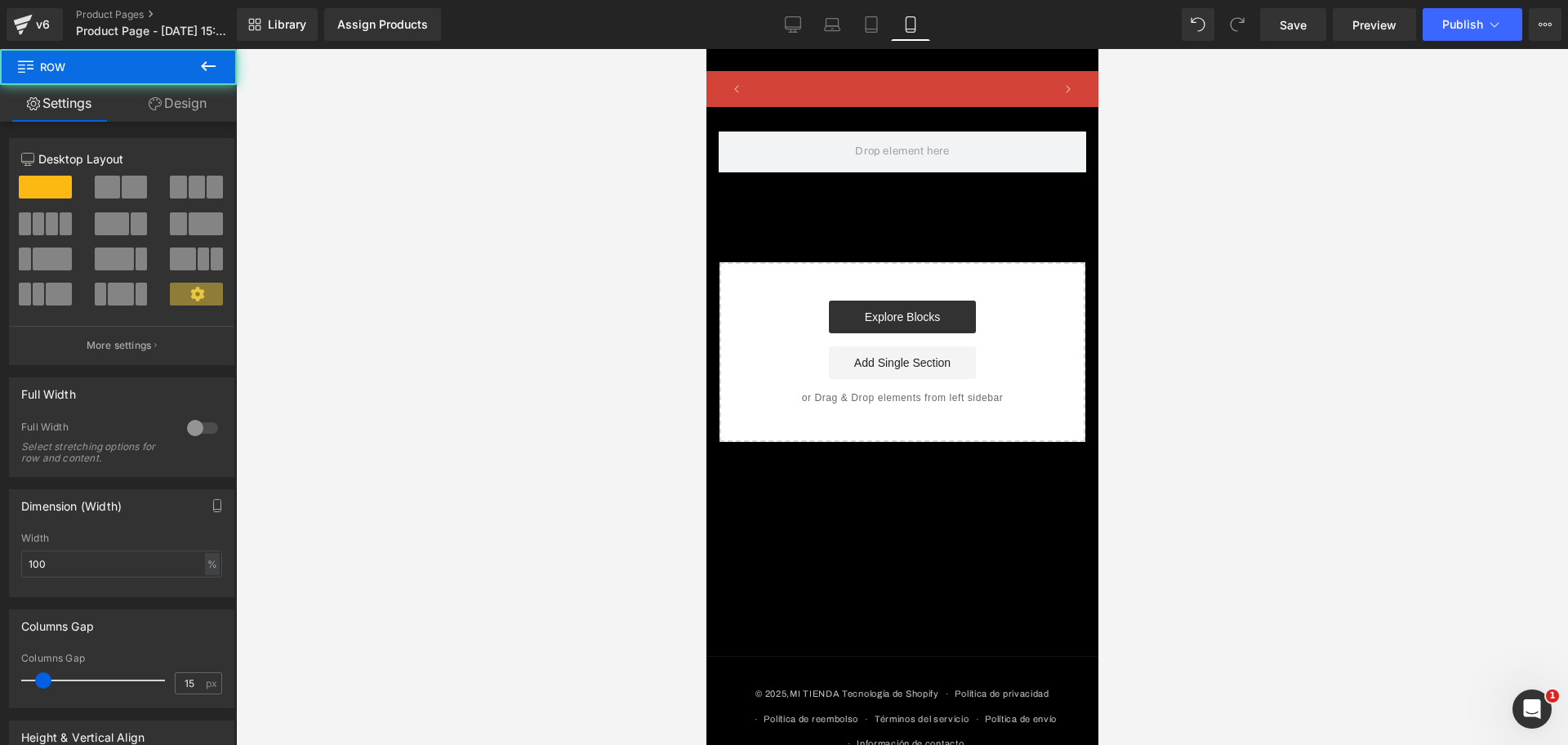
scroll to position [0, 282]
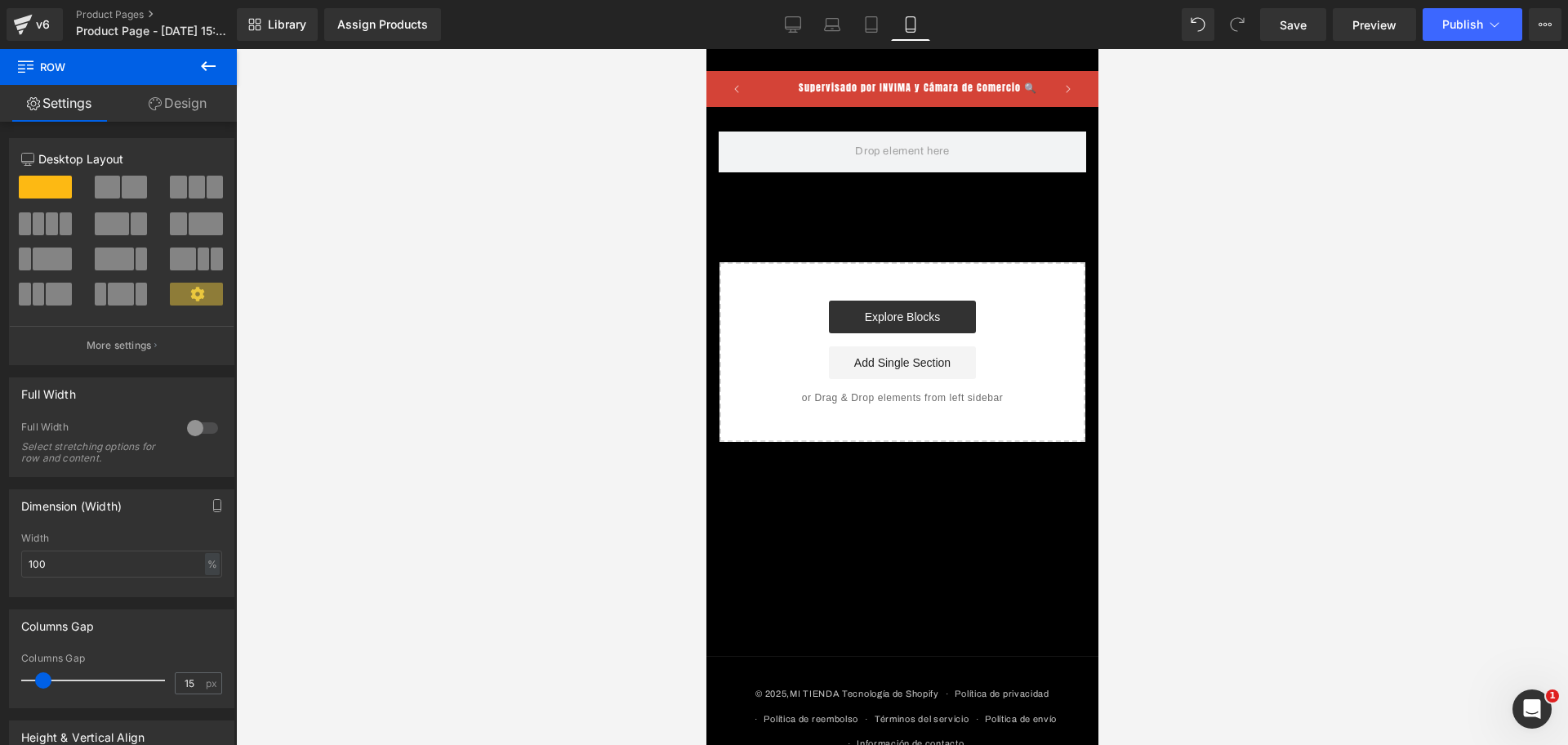
click at [219, 81] on button at bounding box center [208, 66] width 58 height 36
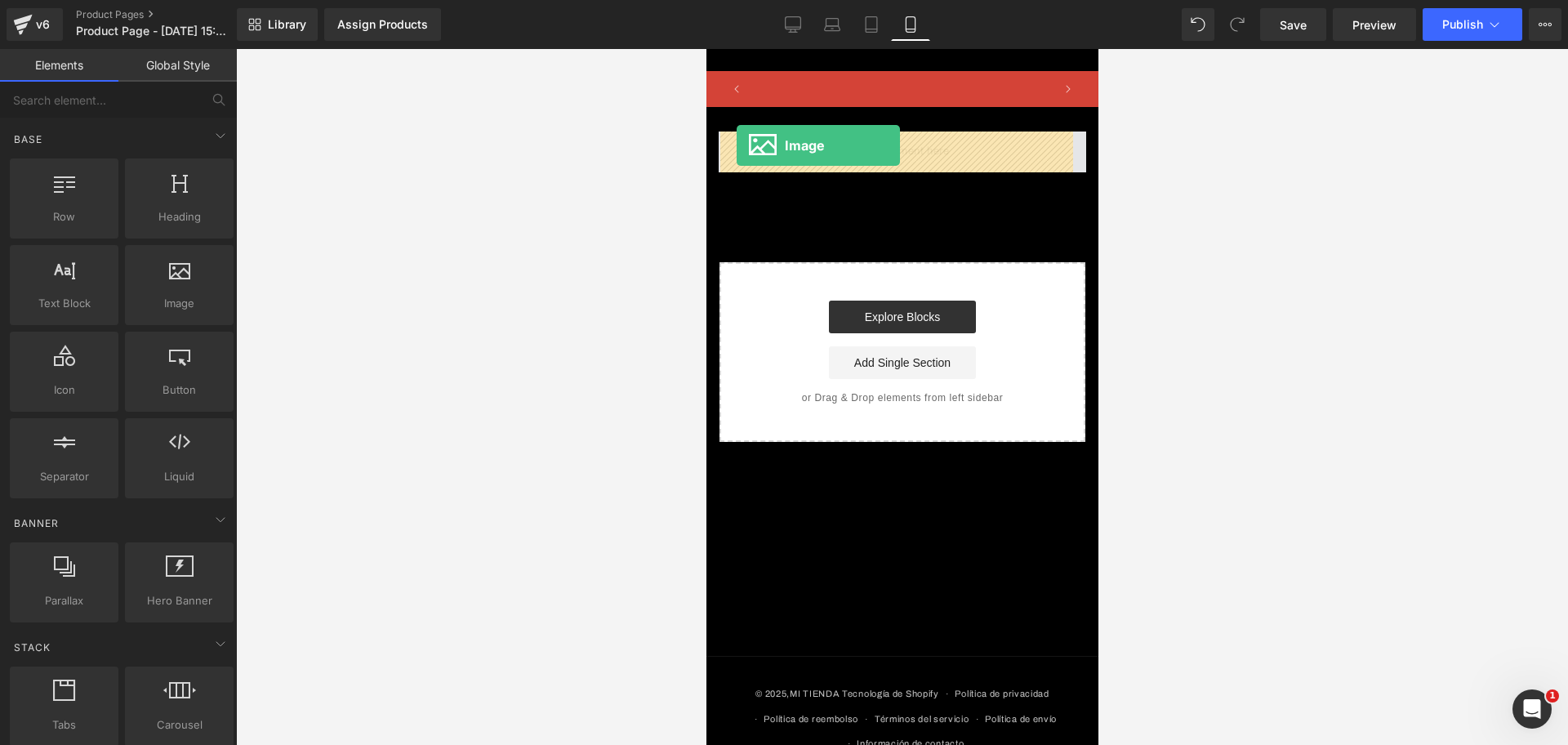
drag, startPoint x: 881, startPoint y: 345, endPoint x: 736, endPoint y: 146, distance: 246.2
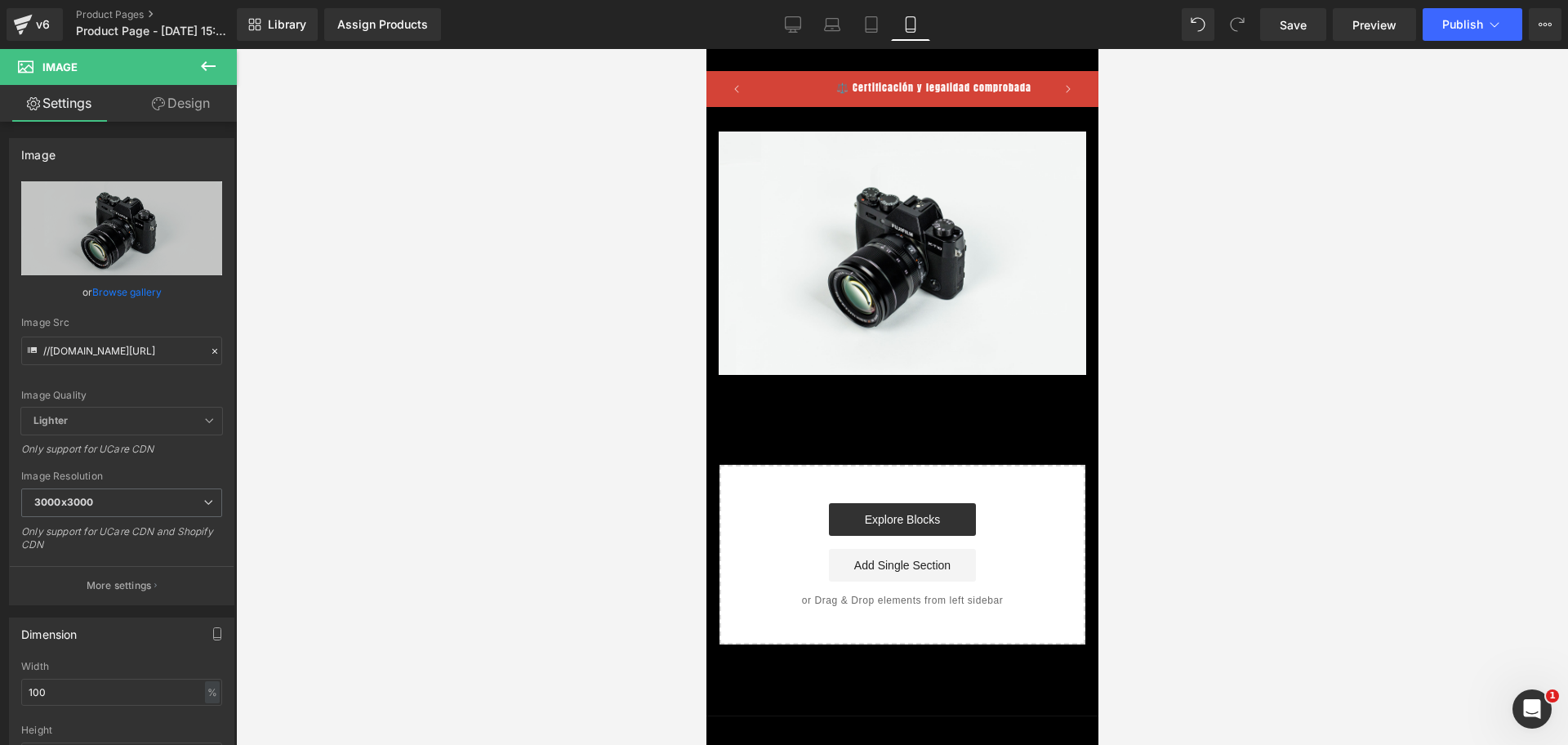
scroll to position [0, 846]
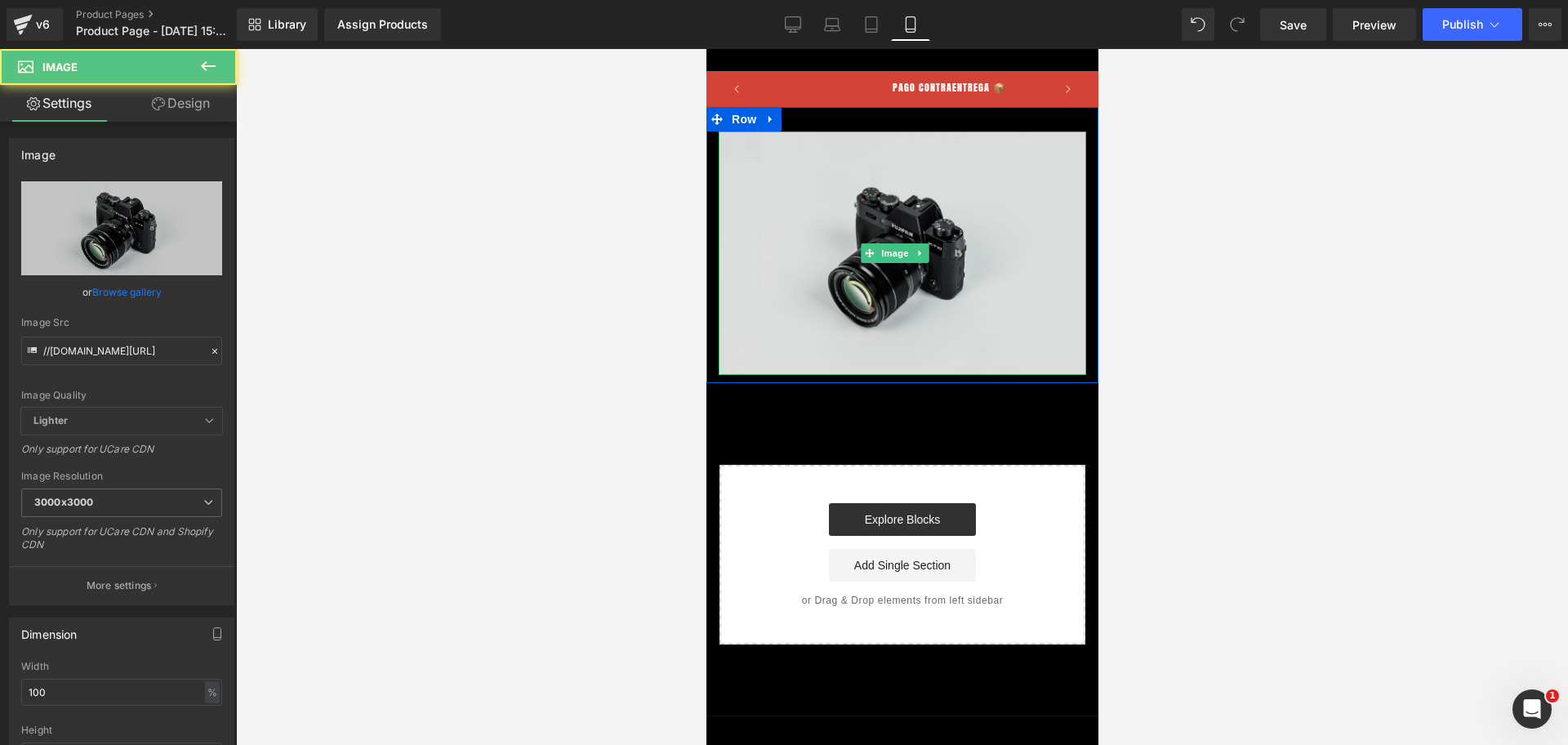
click at [869, 205] on img at bounding box center [902, 253] width 368 height 243
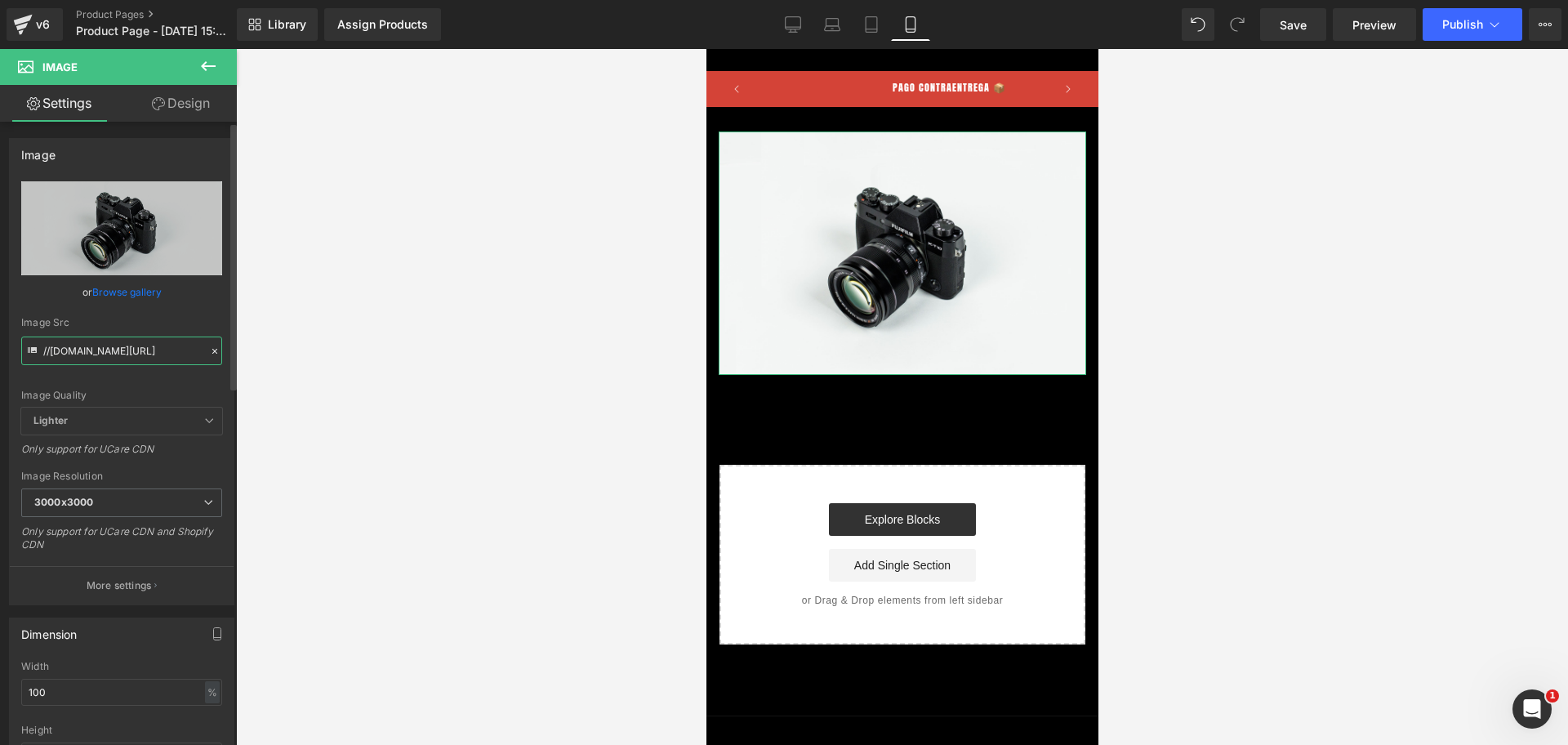
click at [156, 350] on input "//[DOMAIN_NAME][URL]" at bounding box center [121, 350] width 201 height 29
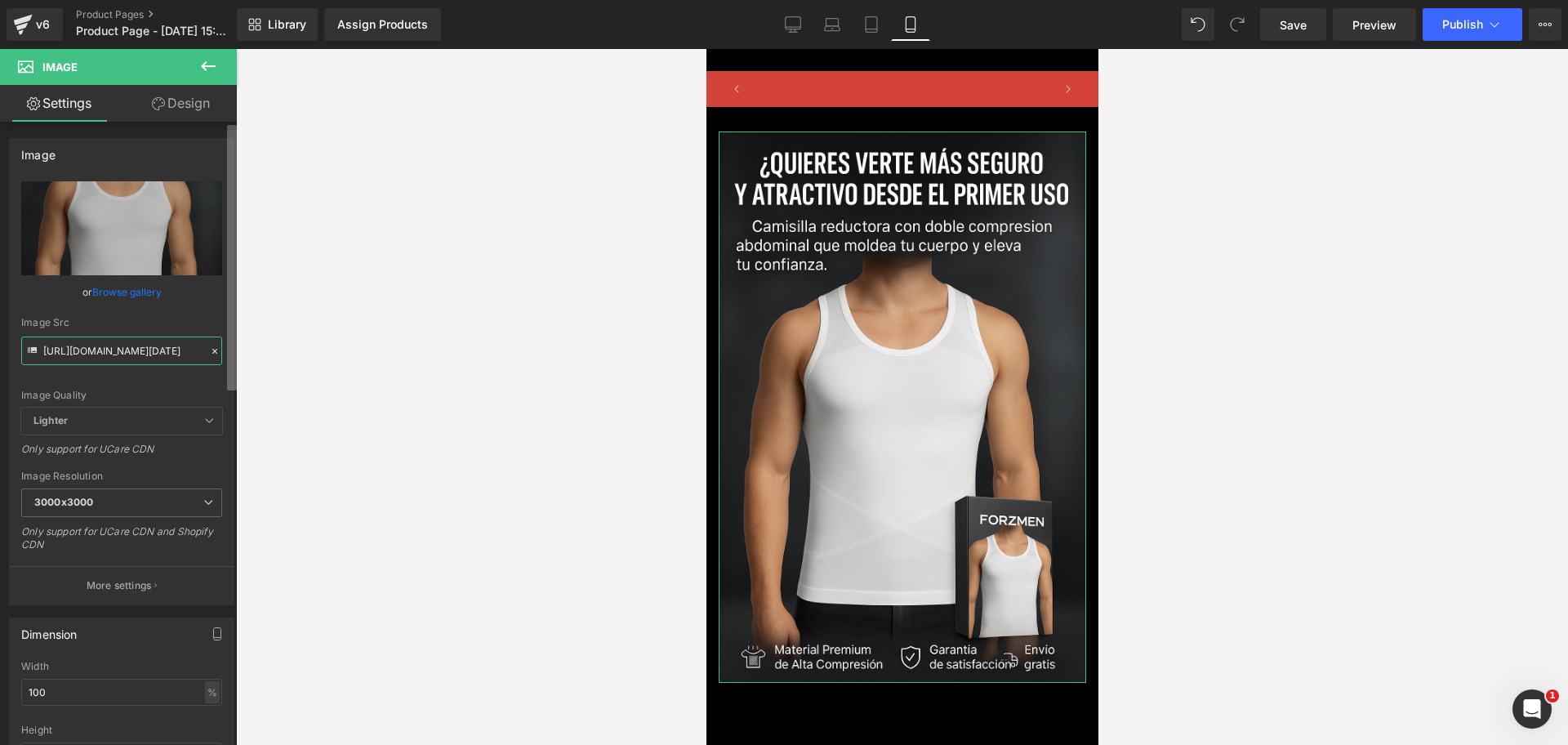
scroll to position [0, 0]
type input "[URL][DOMAIN_NAME][DATE]"
click at [189, 159] on div "Image" at bounding box center [122, 154] width 224 height 31
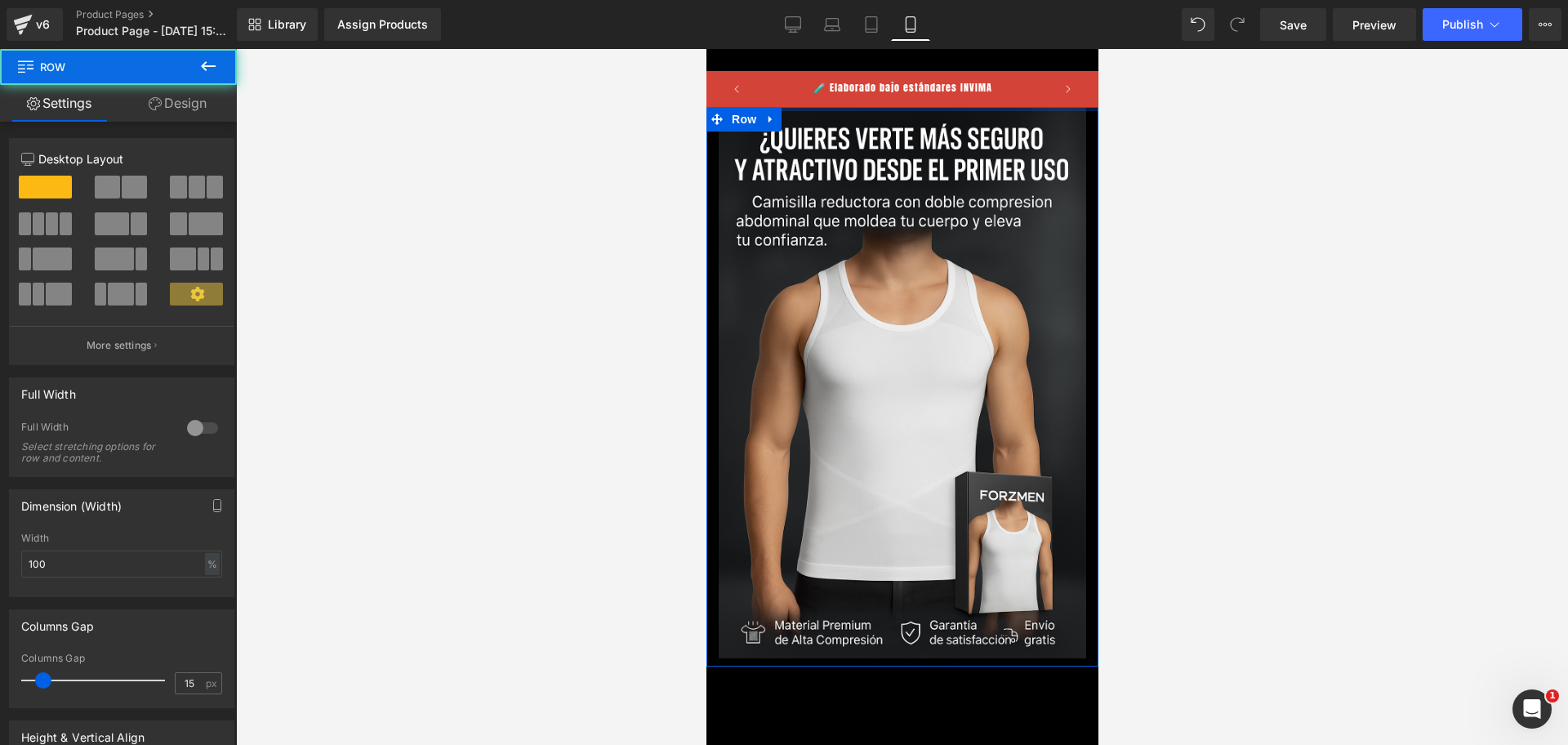
drag, startPoint x: 847, startPoint y: 123, endPoint x: 866, endPoint y: 86, distance: 41.6
click at [866, 86] on body "​ MI TIENDA Ir directamente al contenido 🧪 Elaborado bajo estándares INVIMA Sup…" at bounding box center [902, 585] width 392 height 1073
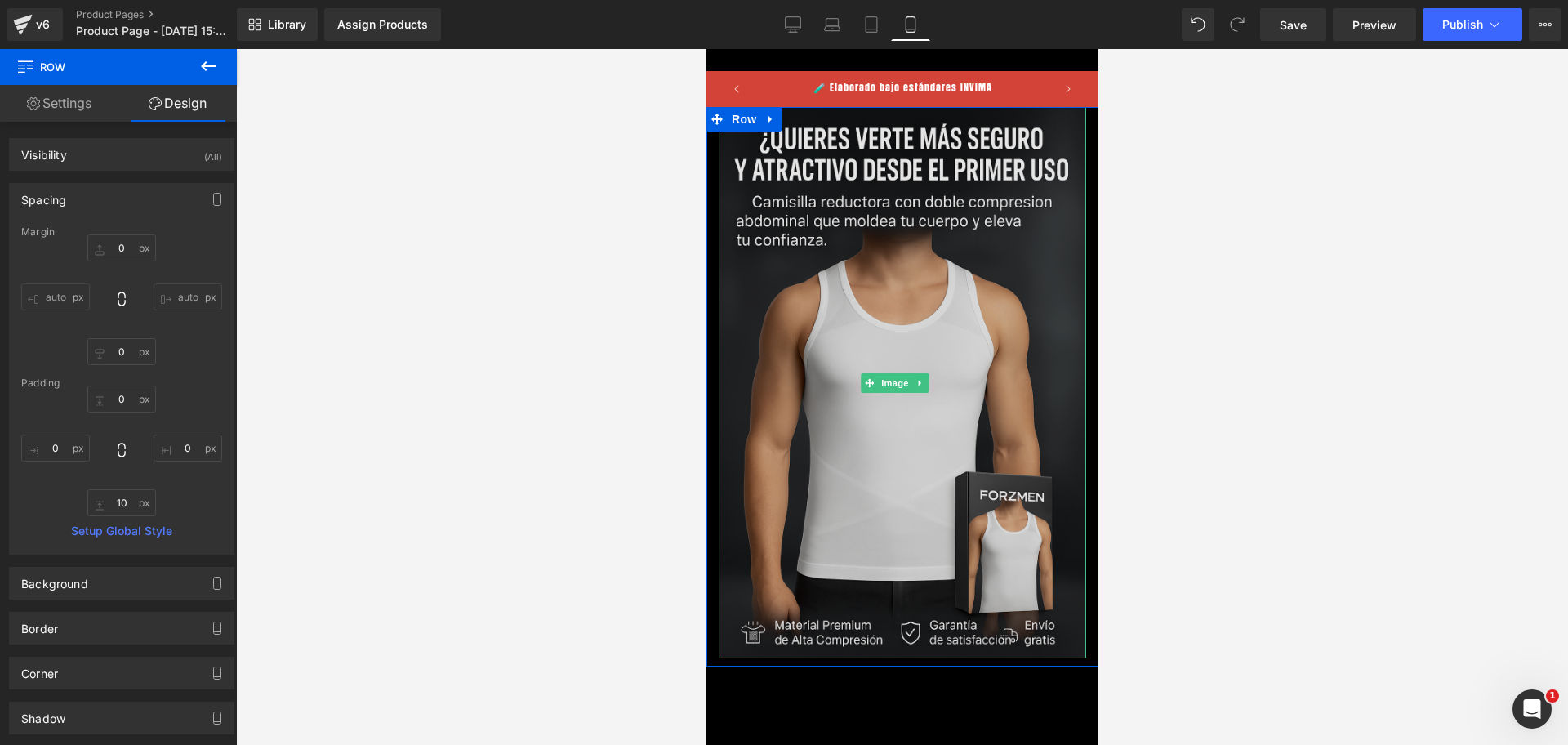
click at [934, 168] on img at bounding box center [902, 383] width 368 height 552
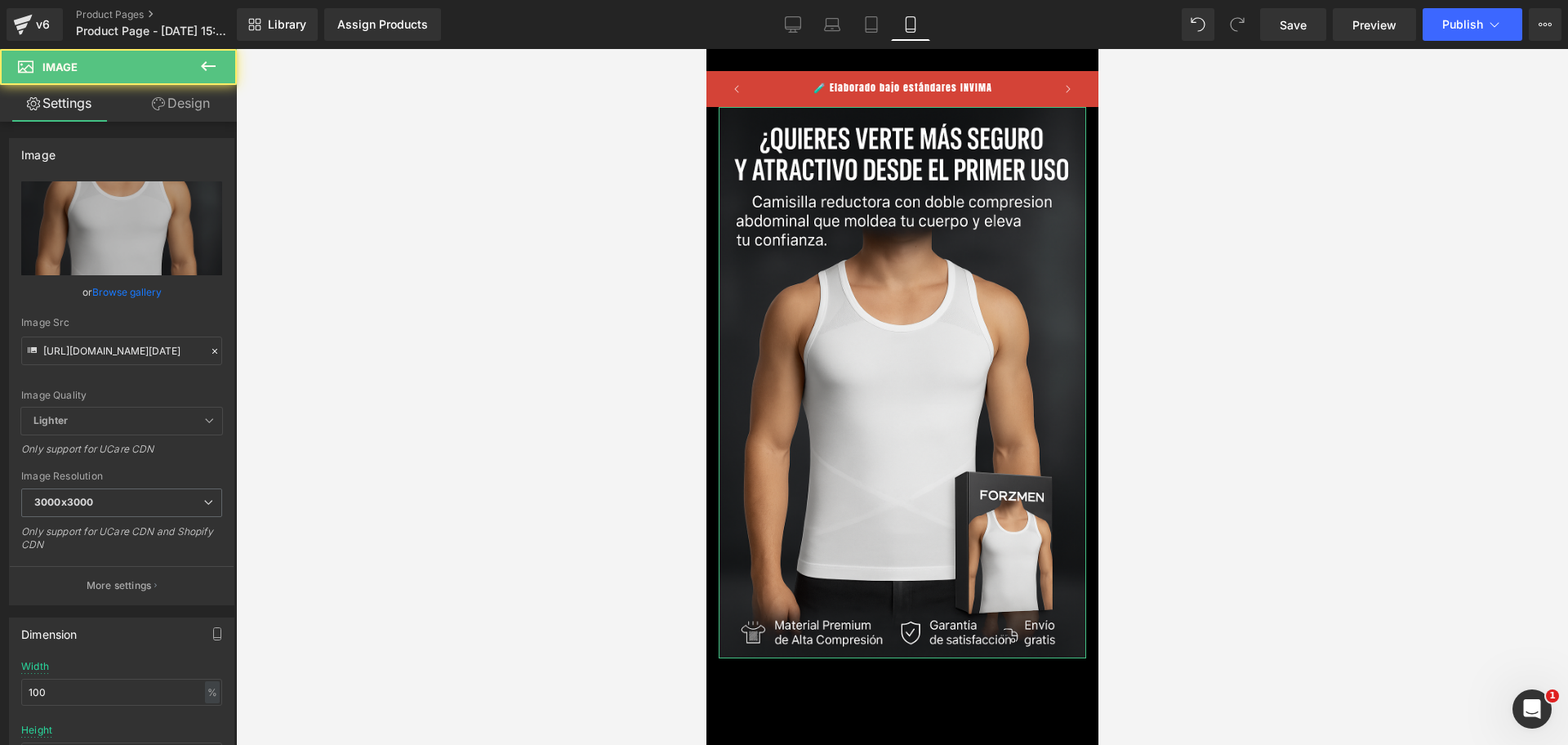
click at [165, 117] on link "Design" at bounding box center [181, 103] width 118 height 37
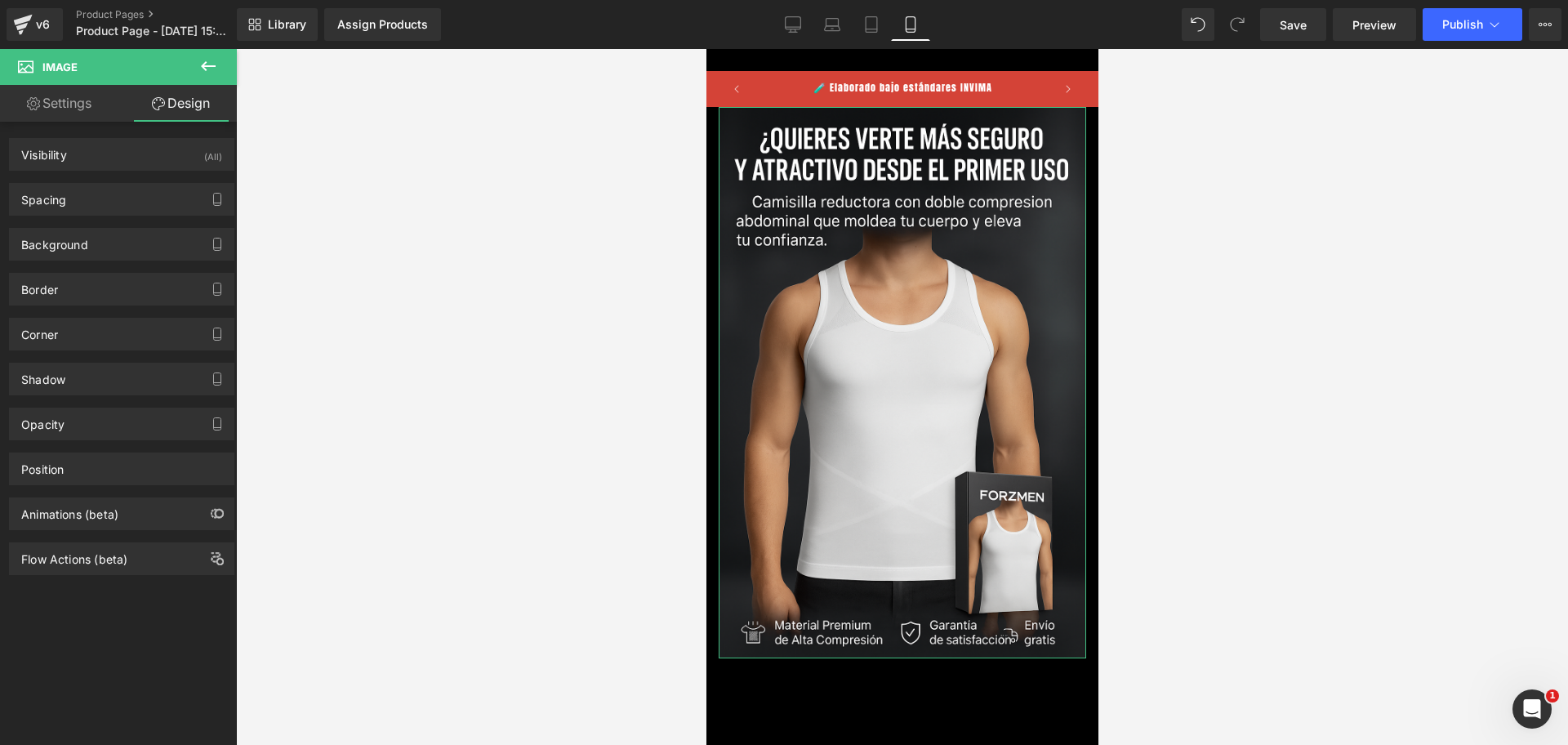
type input "0"
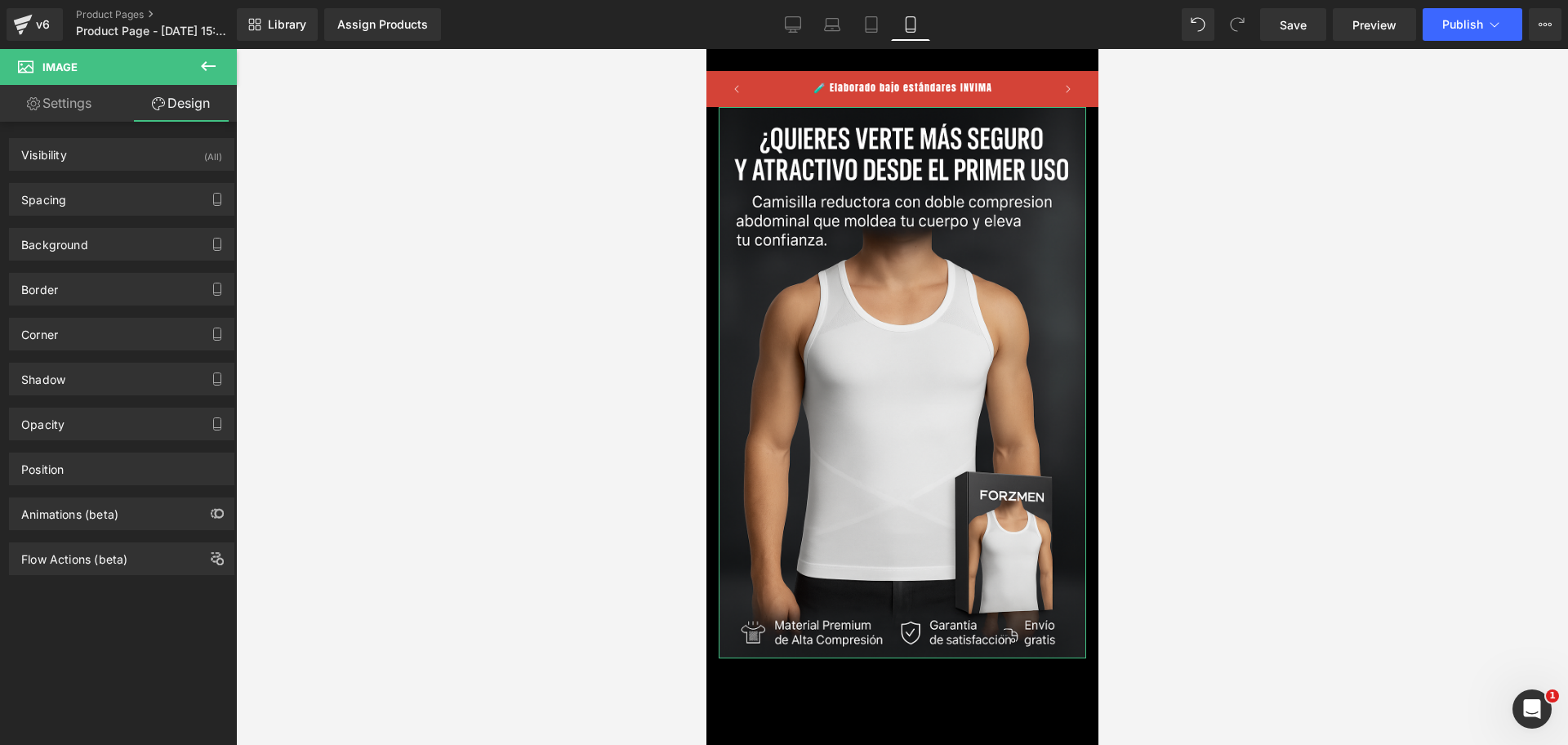
type input "0"
click at [149, 195] on div "Spacing" at bounding box center [122, 198] width 224 height 31
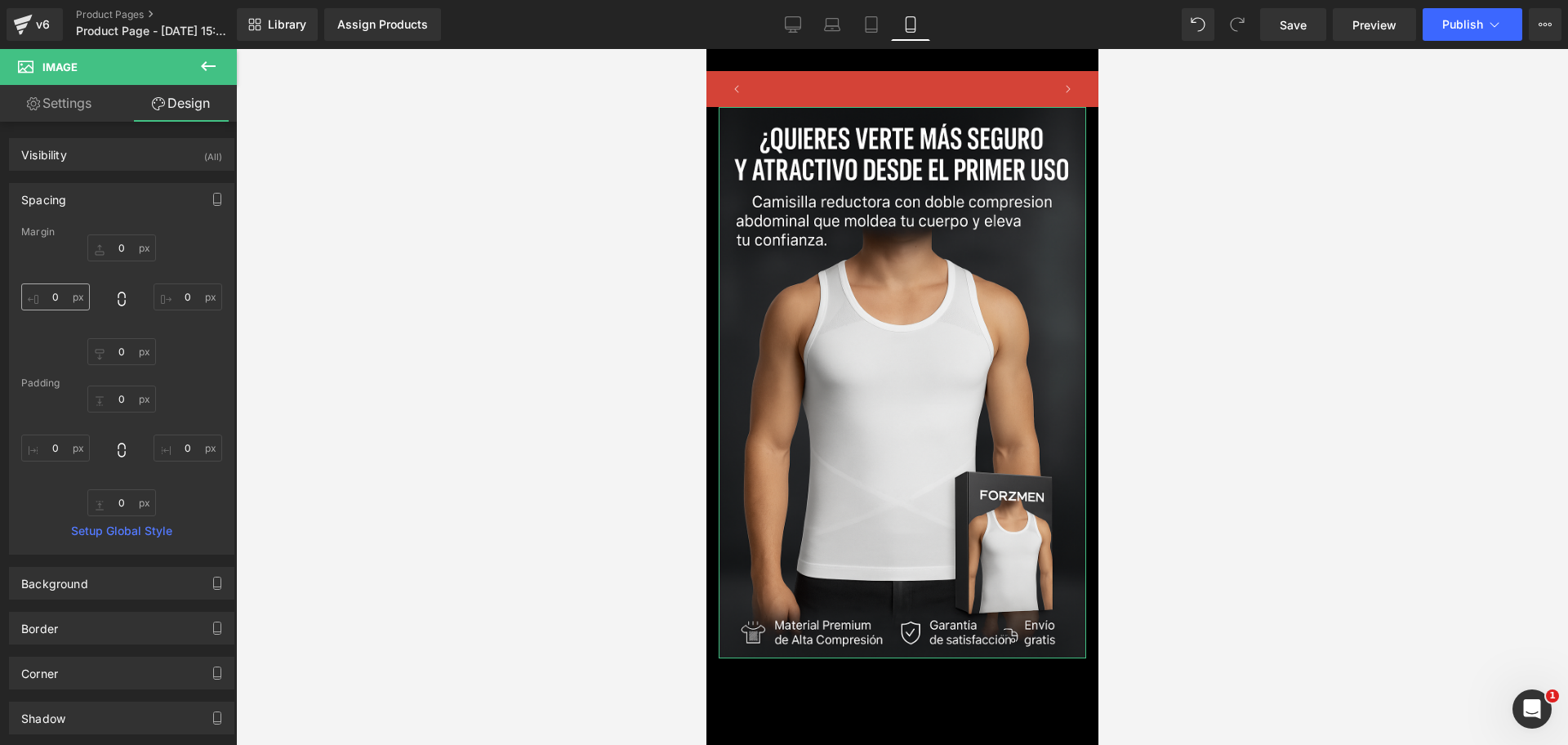
scroll to position [0, 282]
click at [48, 302] on input "0" at bounding box center [55, 297] width 68 height 27
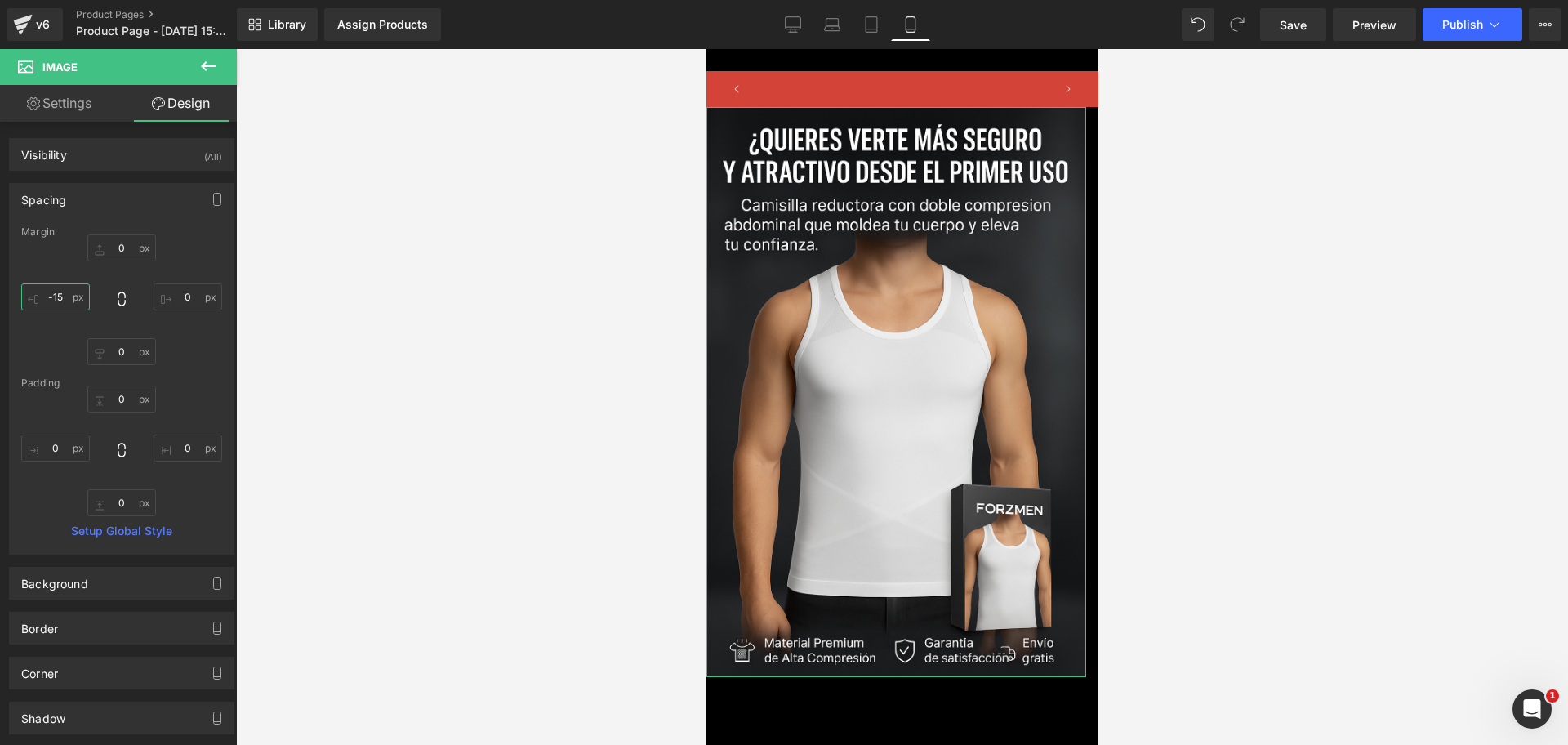
scroll to position [0, 563]
type input "-15"
click at [181, 298] on input "0" at bounding box center [187, 297] width 68 height 27
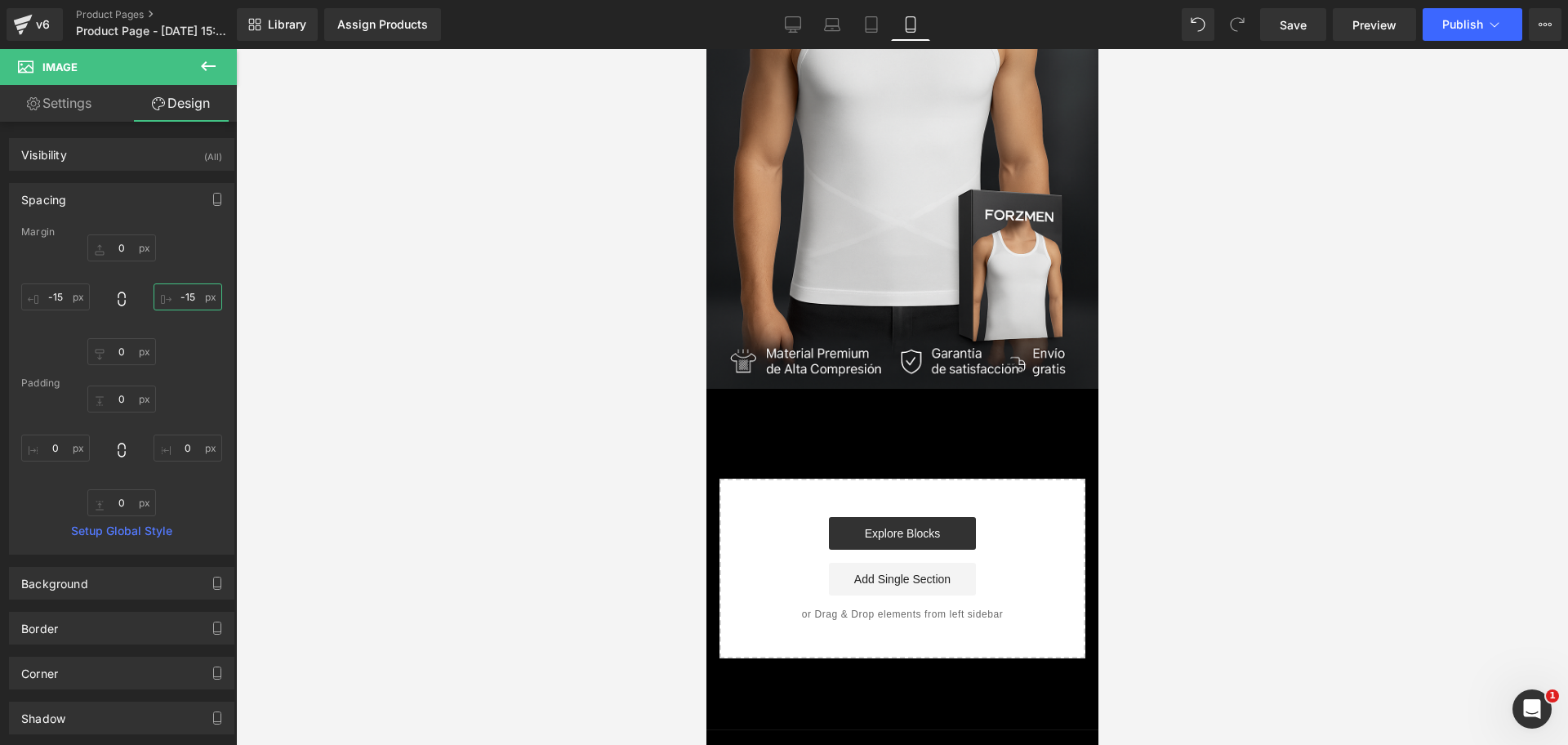
scroll to position [0, 0]
type input "-15"
click at [210, 79] on button at bounding box center [208, 66] width 58 height 36
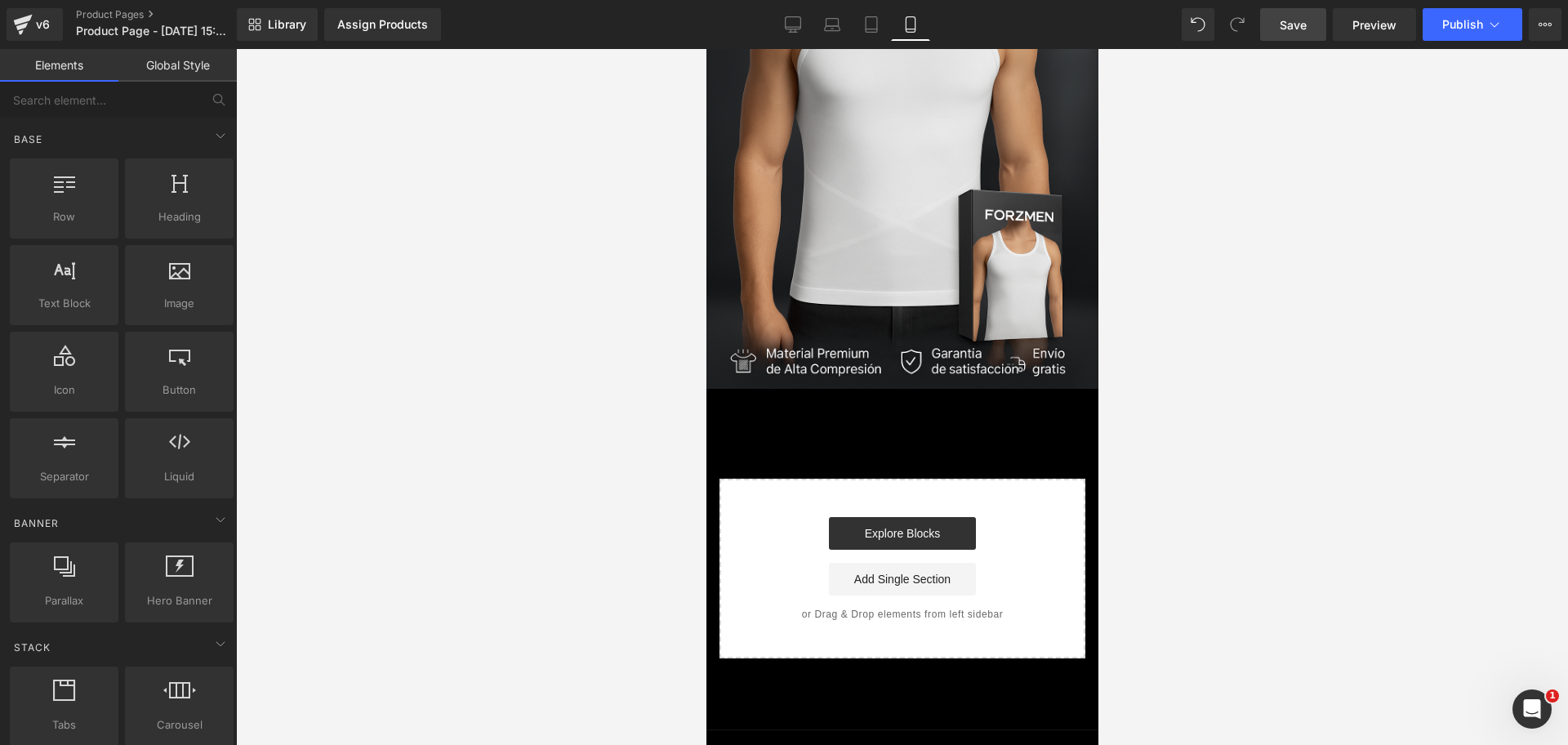
click at [1295, 34] on link "Save" at bounding box center [1293, 24] width 66 height 33
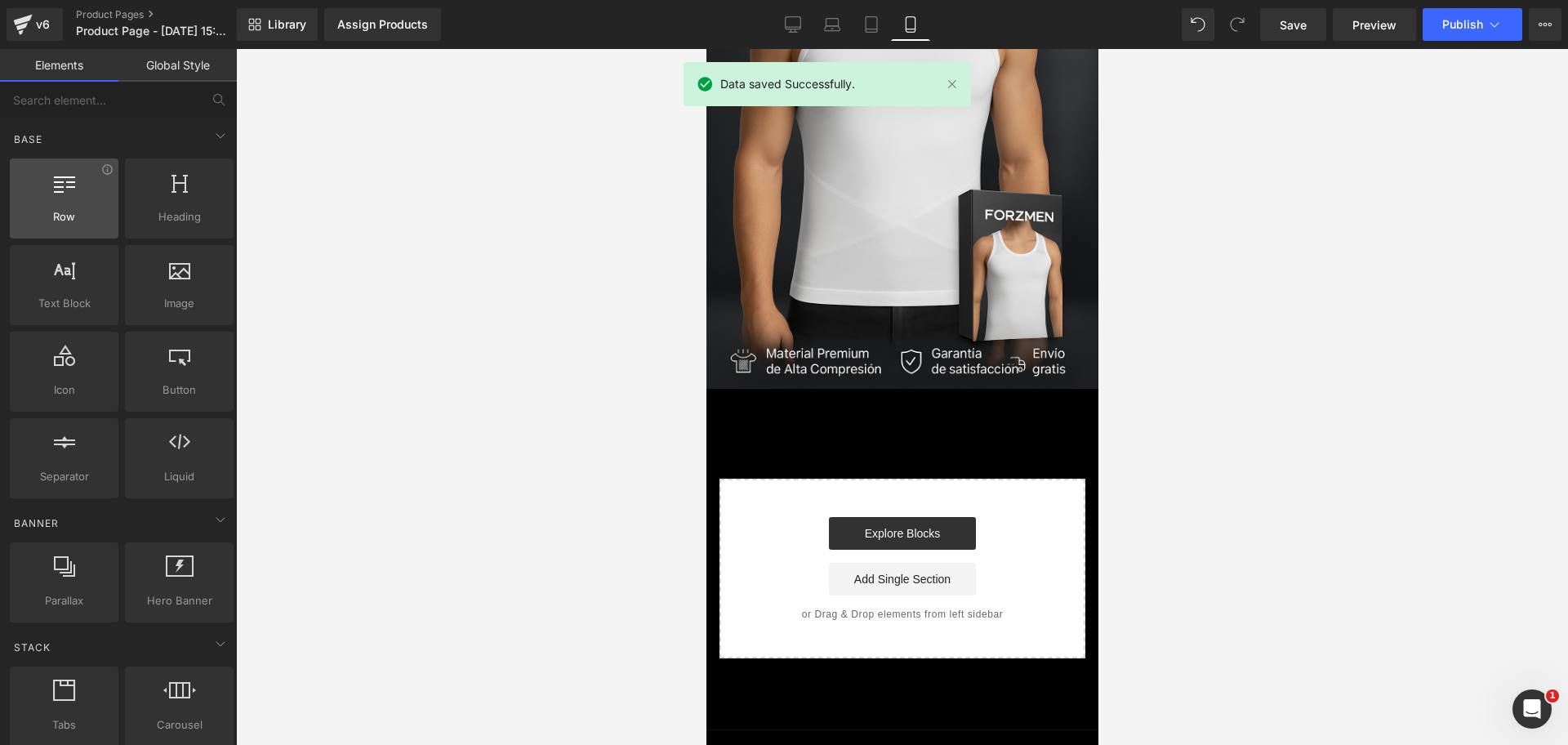
scroll to position [0, 282]
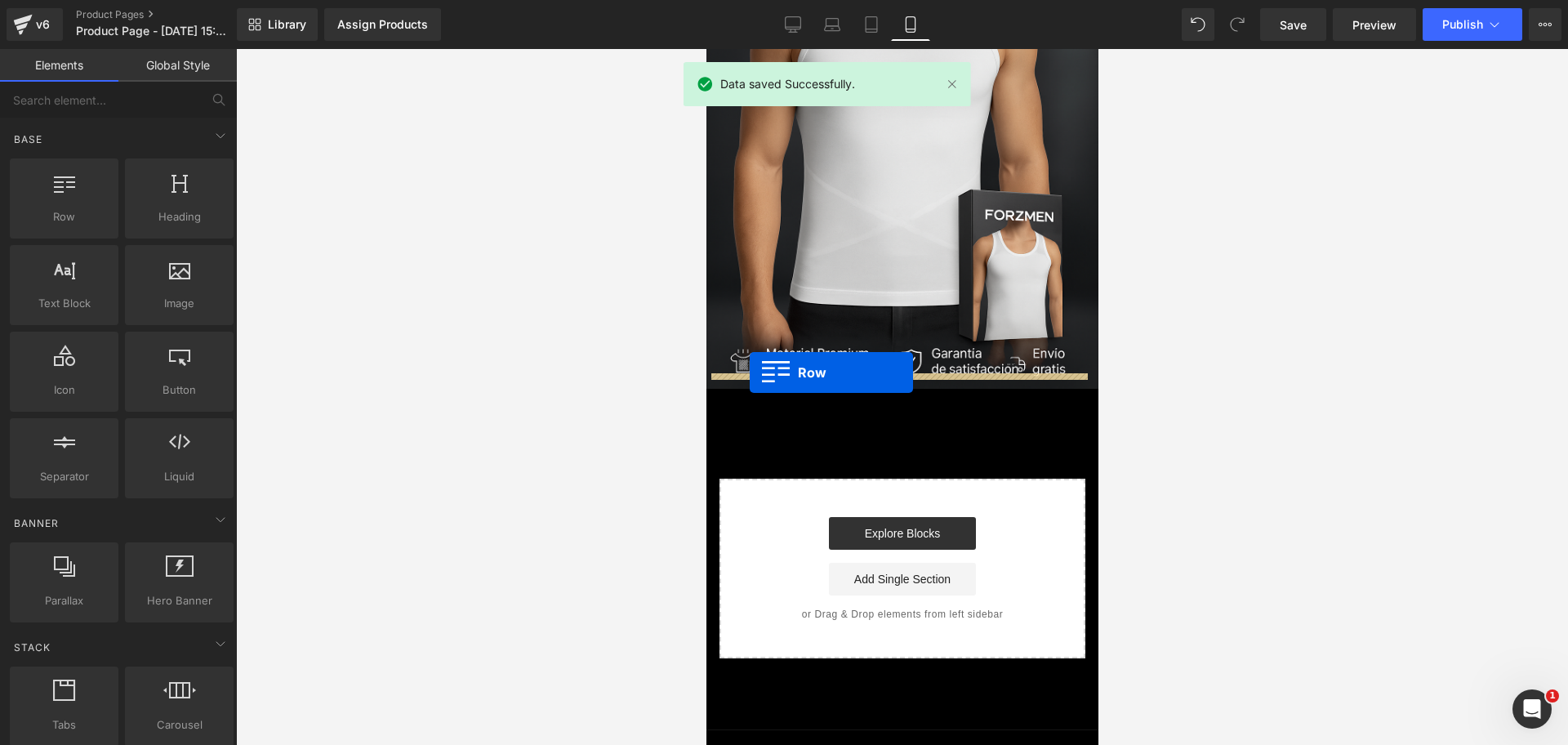
drag, startPoint x: 763, startPoint y: 243, endPoint x: 749, endPoint y: 373, distance: 130.8
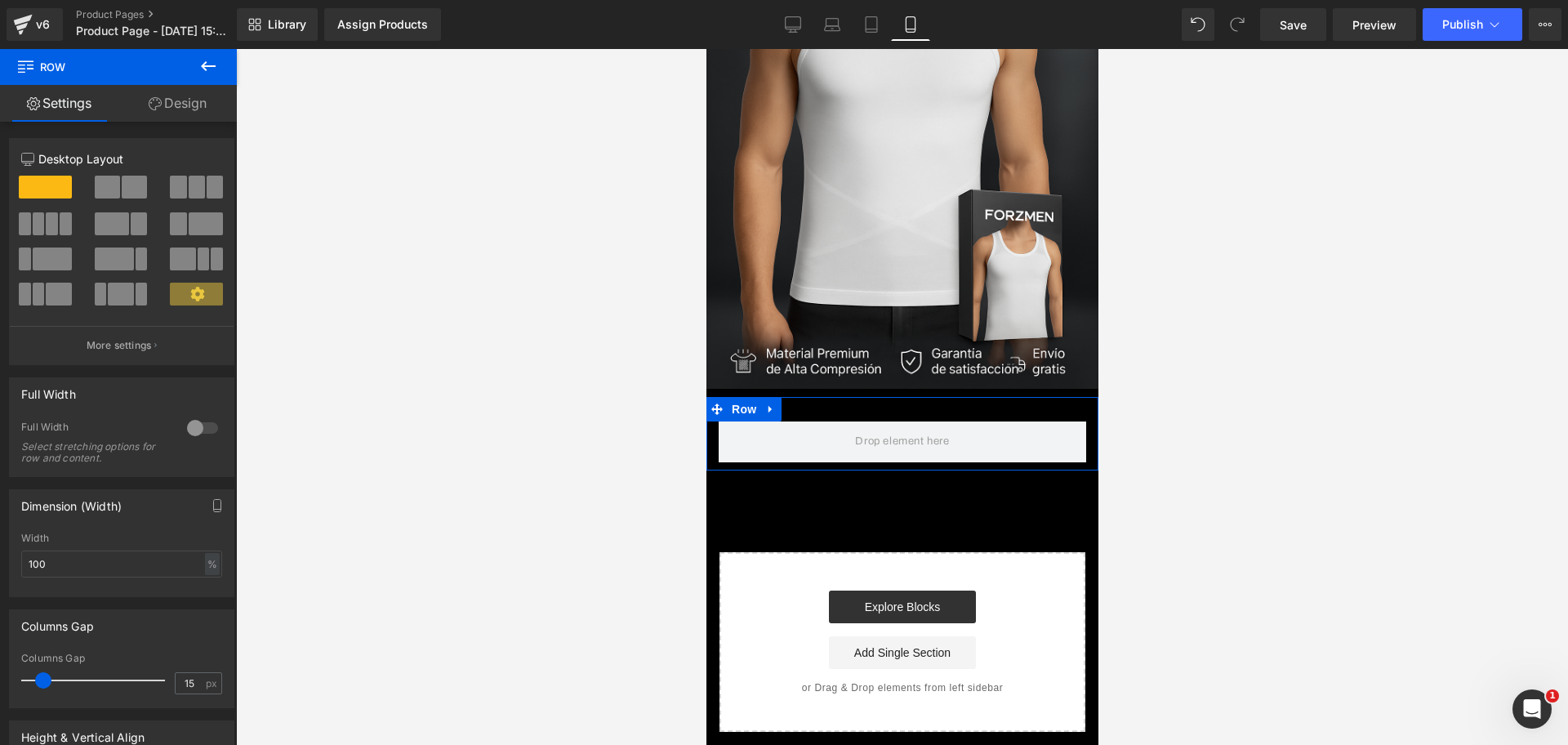
scroll to position [0, 563]
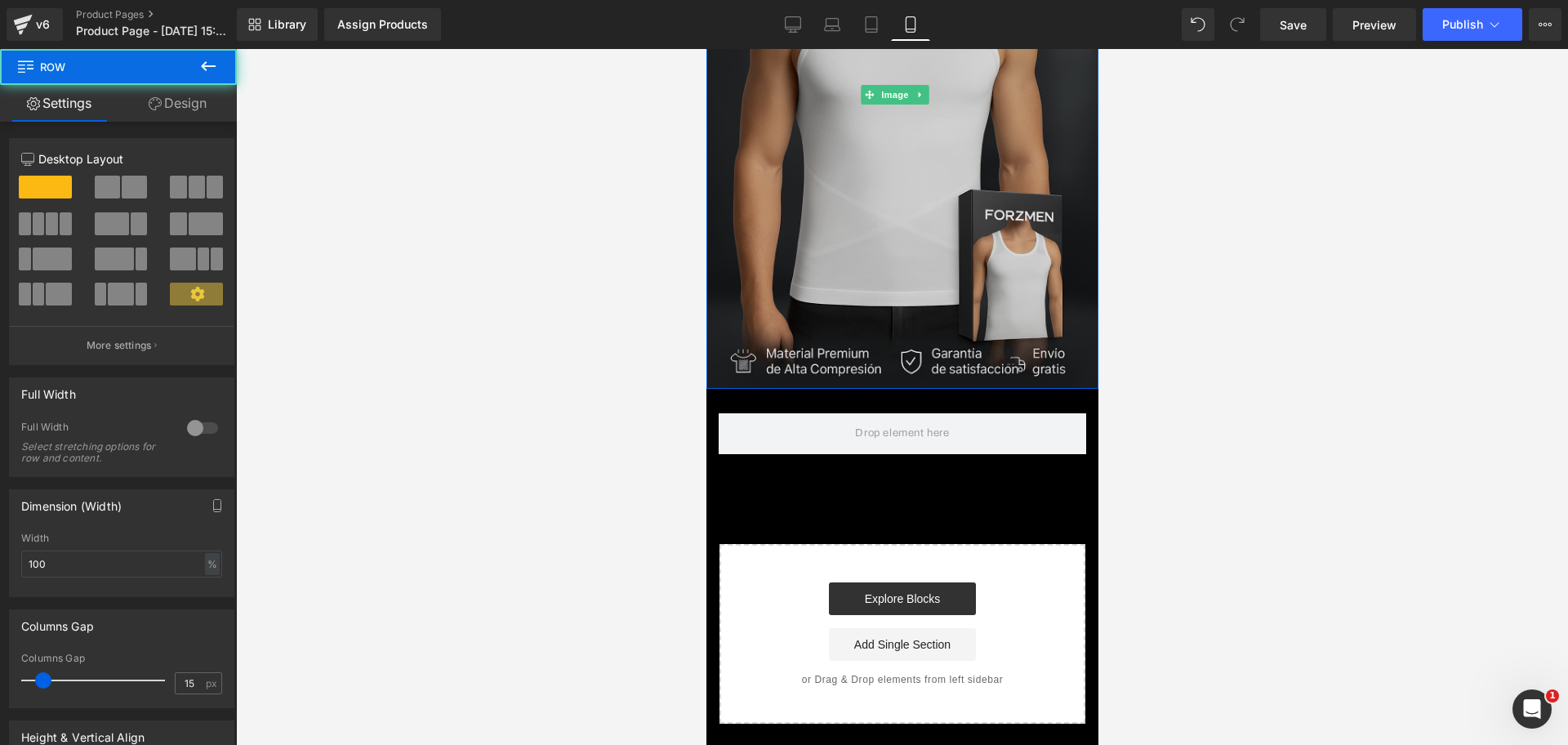
drag, startPoint x: 846, startPoint y: 370, endPoint x: 847, endPoint y: 360, distance: 10.0
click at [847, 360] on div "Image Row" at bounding box center [902, 94] width 392 height 588
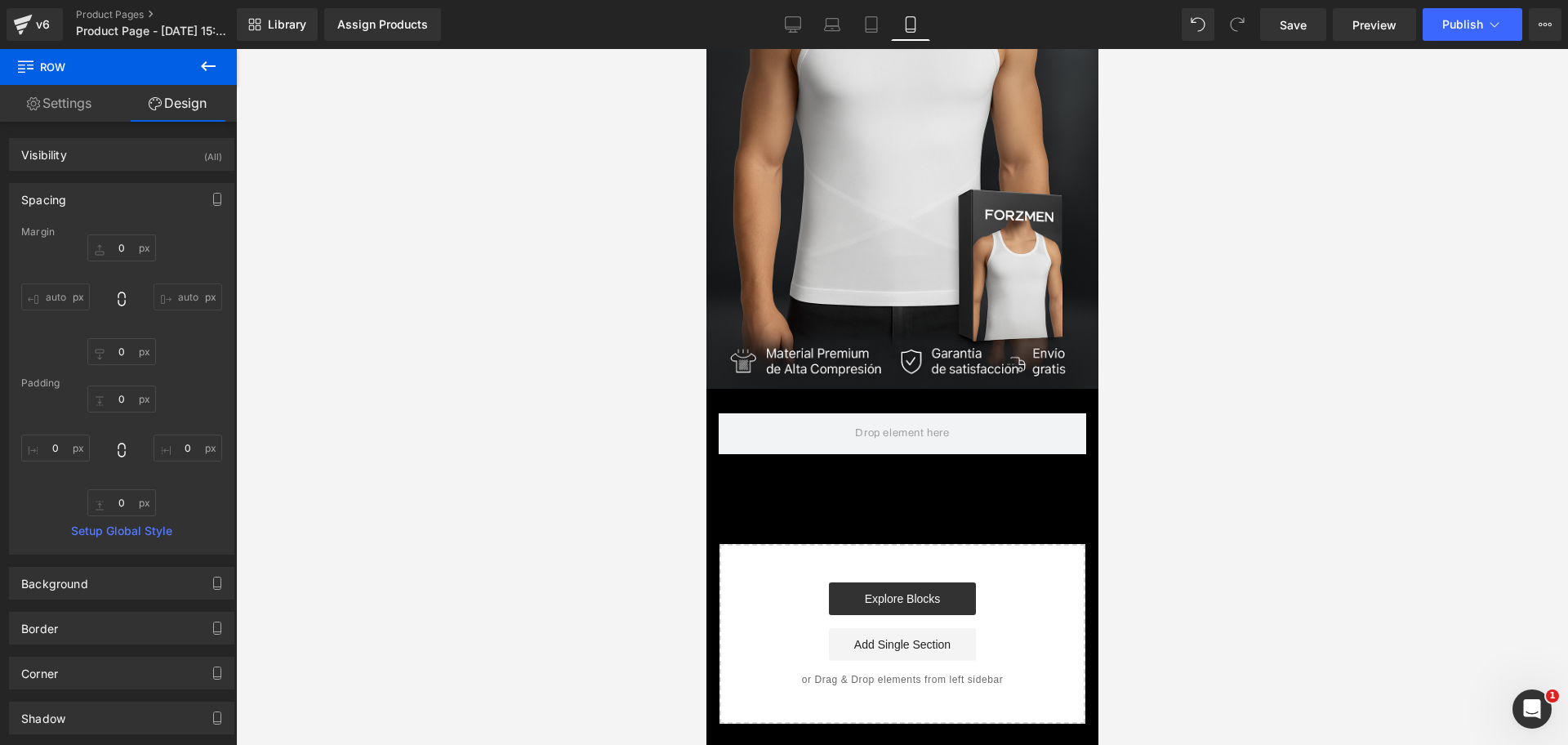
click at [206, 57] on icon at bounding box center [208, 66] width 20 height 20
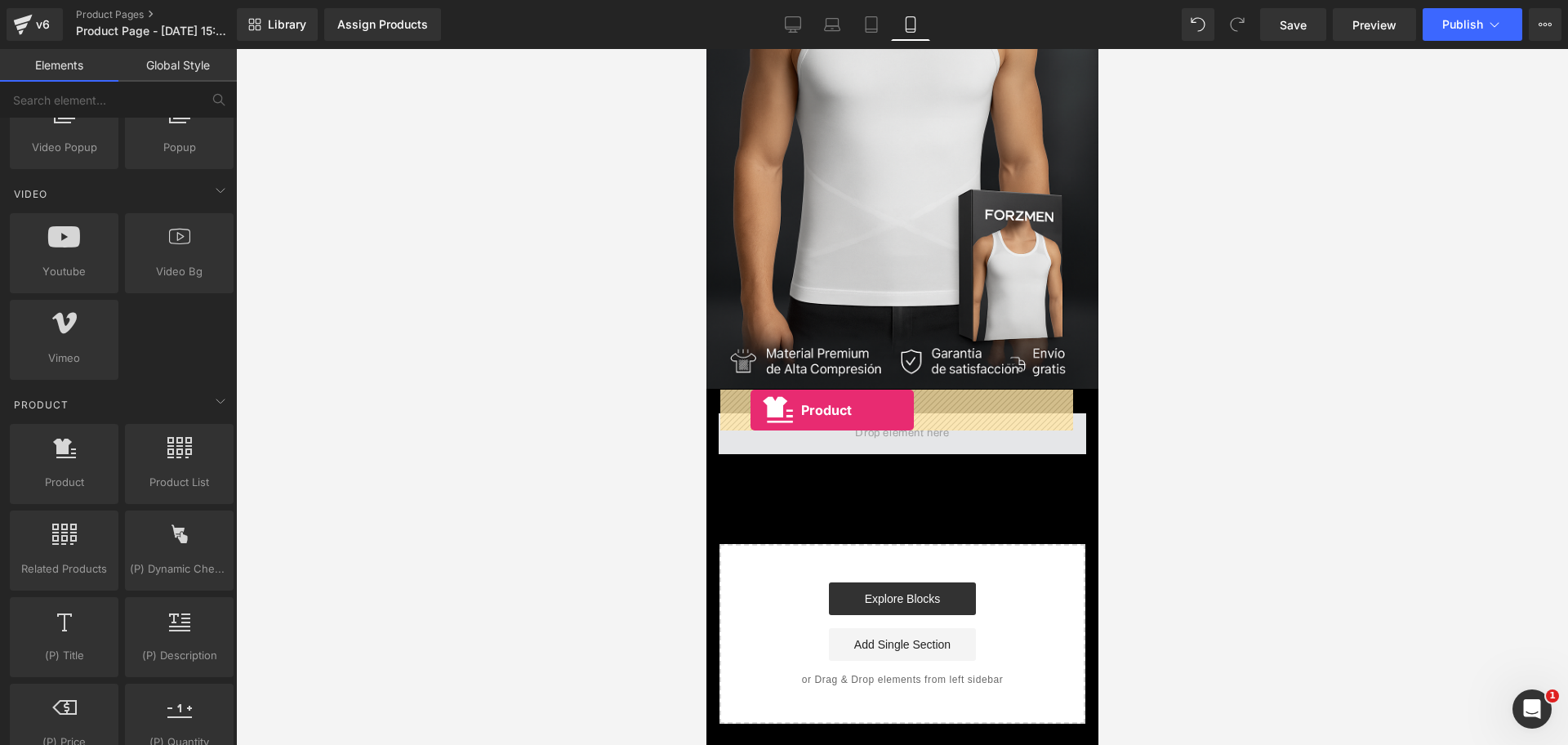
scroll to position [0, 0]
drag, startPoint x: 789, startPoint y: 530, endPoint x: 750, endPoint y: 410, distance: 126.2
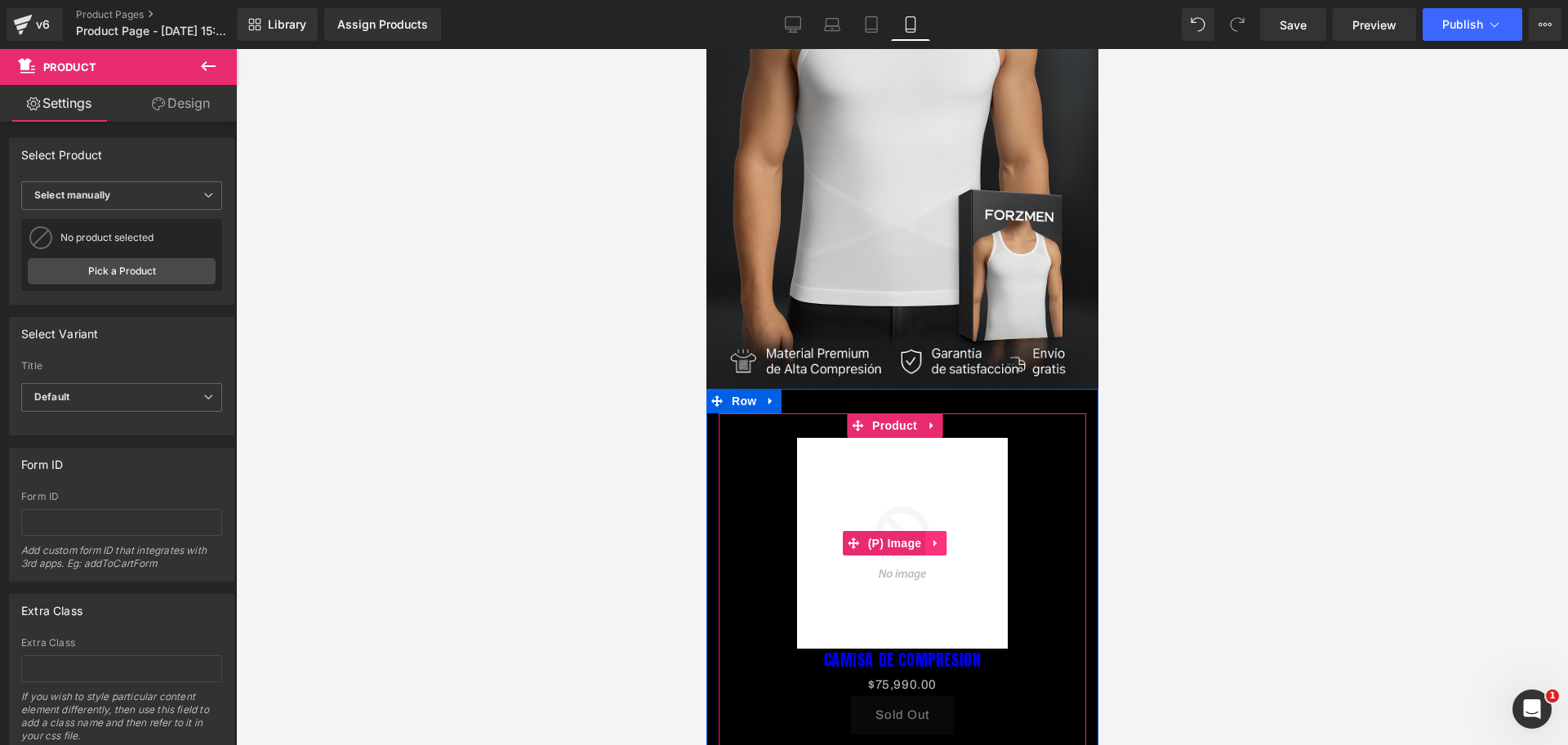
click at [937, 531] on link at bounding box center [934, 543] width 21 height 25
click at [951, 538] on icon at bounding box center [946, 544] width 12 height 12
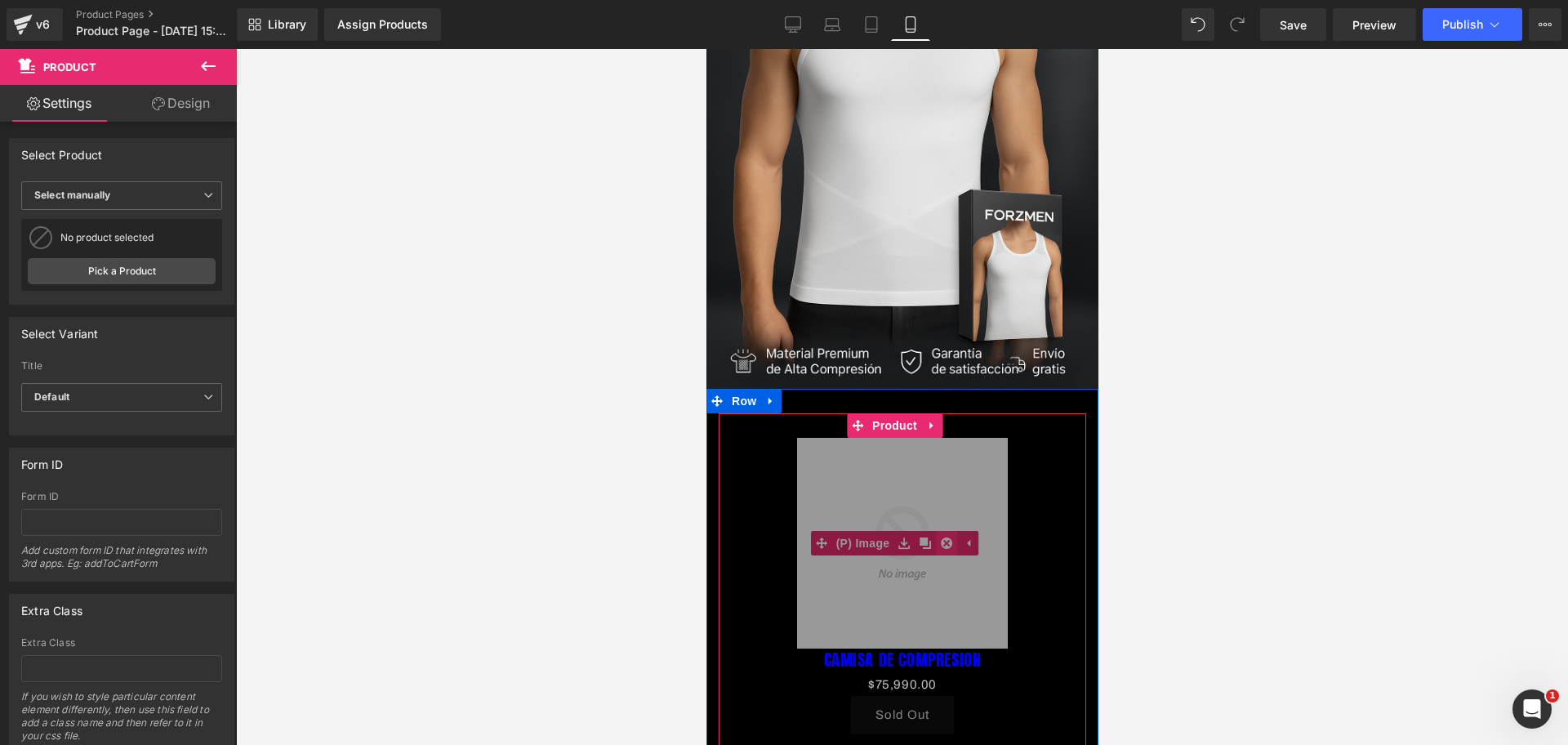
scroll to position [0, 282]
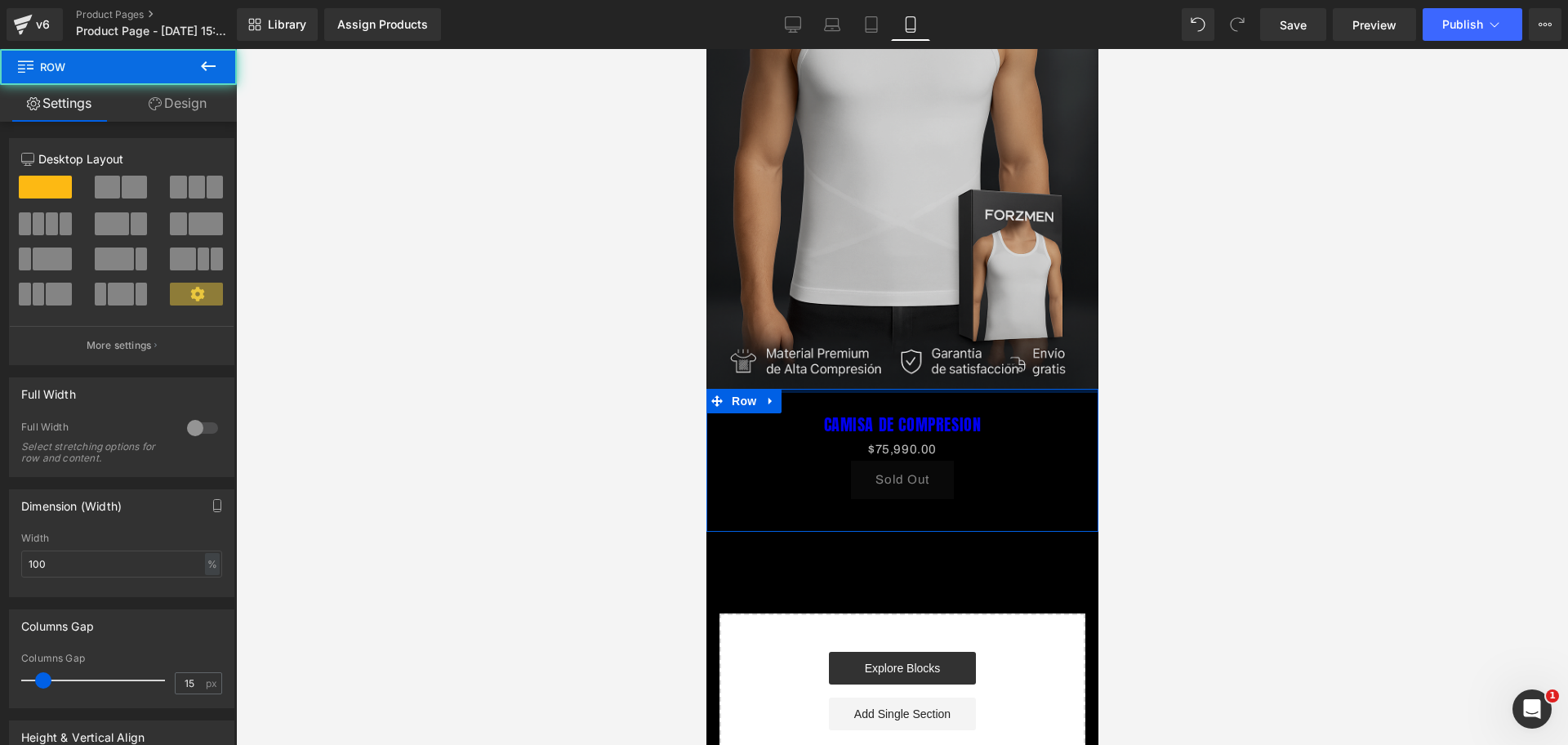
drag, startPoint x: 952, startPoint y: 381, endPoint x: 957, endPoint y: 345, distance: 36.3
click at [957, 345] on div "Image Row CAMISA DE COMPRESION (P) Title $0 $75,990.00 (P) Price Sold Out (P) C…" at bounding box center [902, 297] width 392 height 993
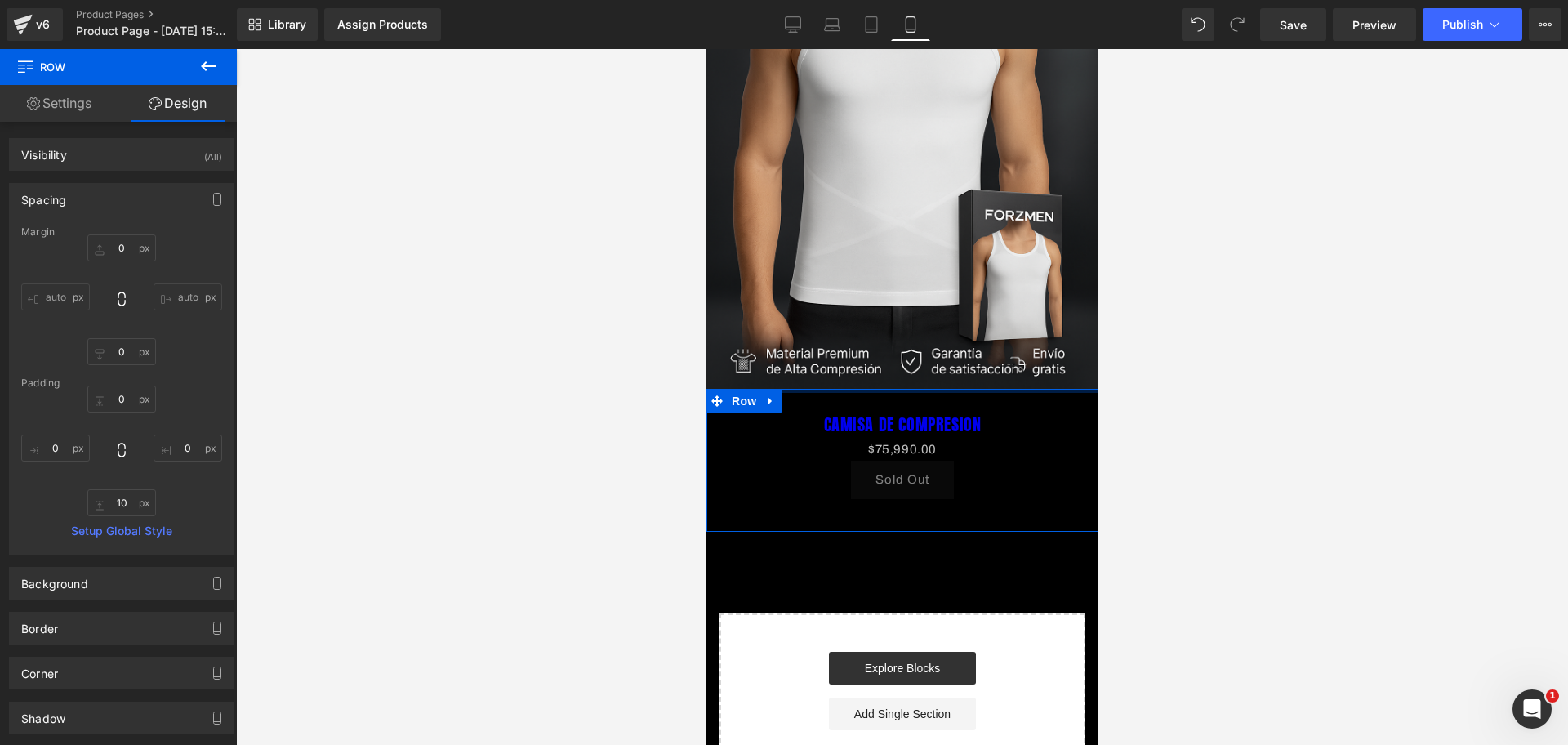
scroll to position [0, 563]
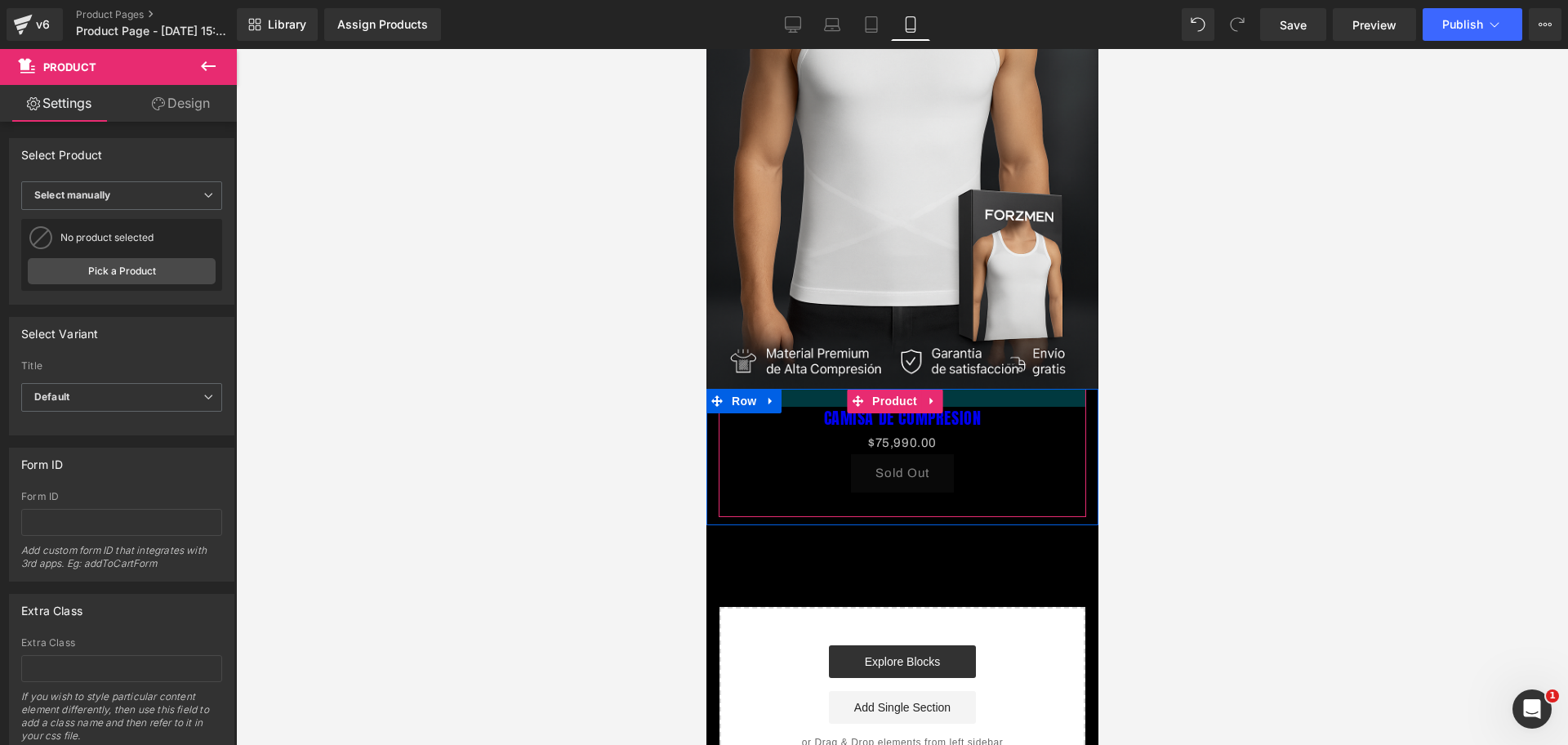
drag, startPoint x: 975, startPoint y: 377, endPoint x: 988, endPoint y: 370, distance: 14.8
click at [988, 389] on div at bounding box center [902, 398] width 368 height 18
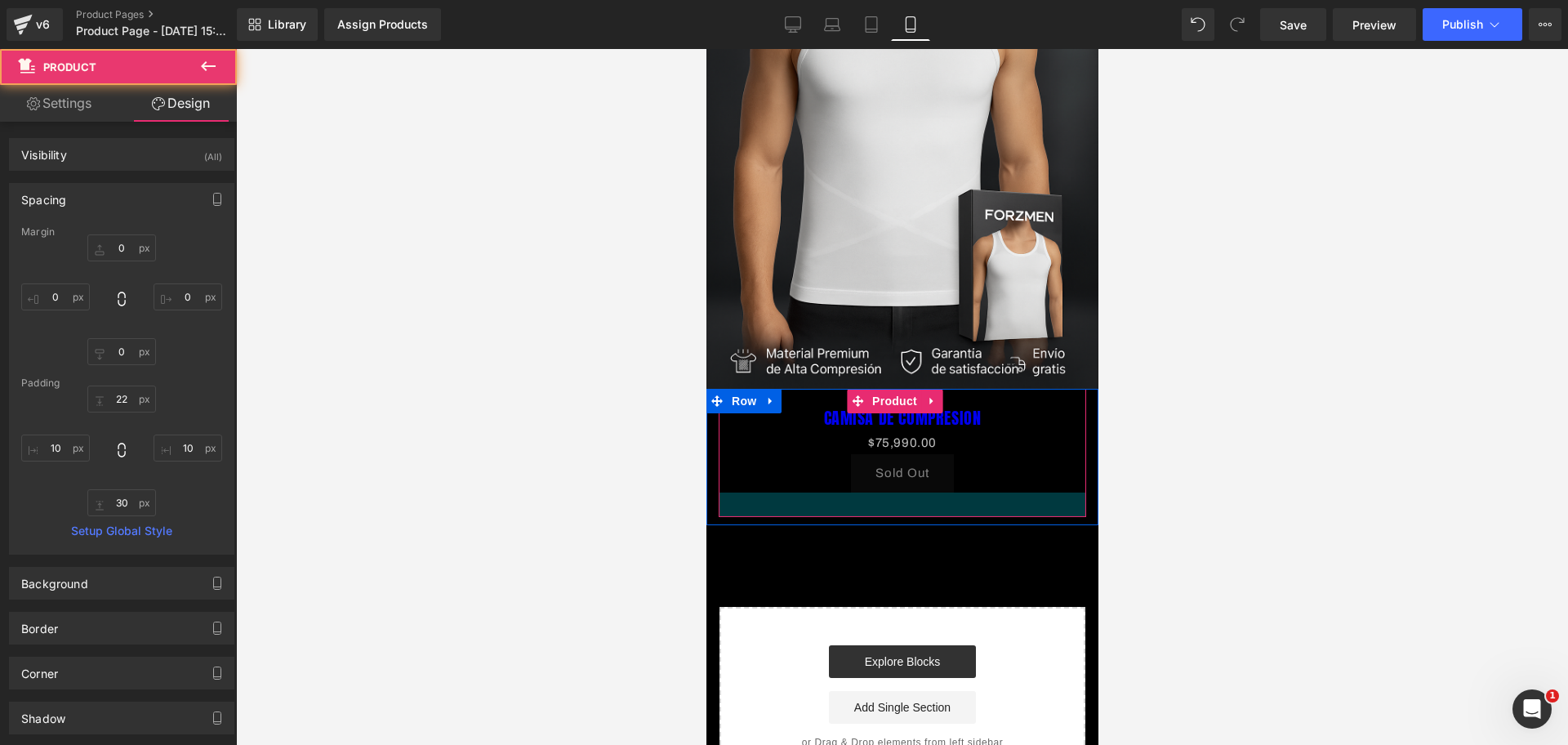
scroll to position [0, 846]
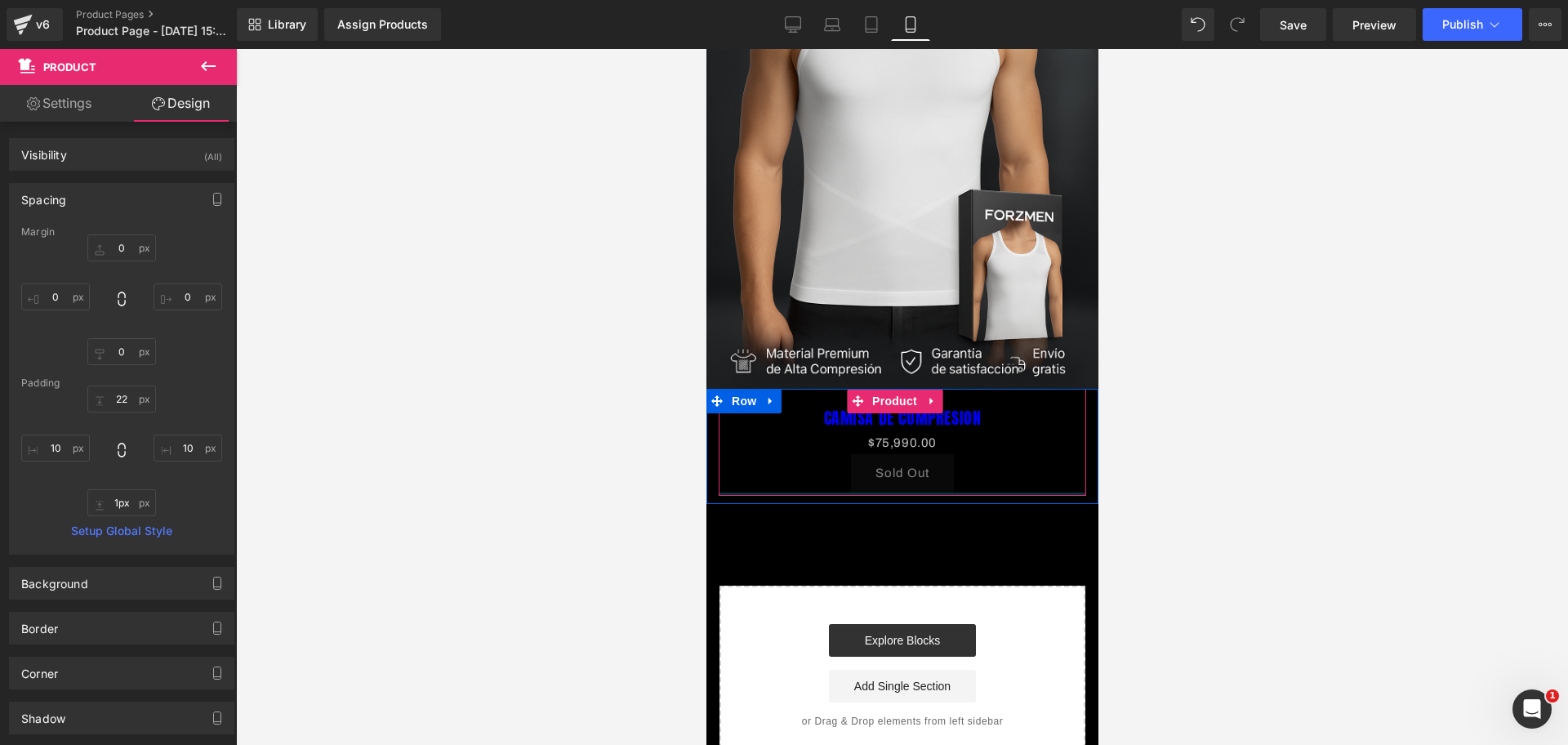
type input "0px"
drag, startPoint x: 915, startPoint y: 484, endPoint x: 922, endPoint y: 453, distance: 31.8
click at [922, 453] on div "CAMISA DE COMPRESION (P) Title $0 $75,990.00 (P) Price Sold Out (P) Cart Button…" at bounding box center [902, 440] width 368 height 104
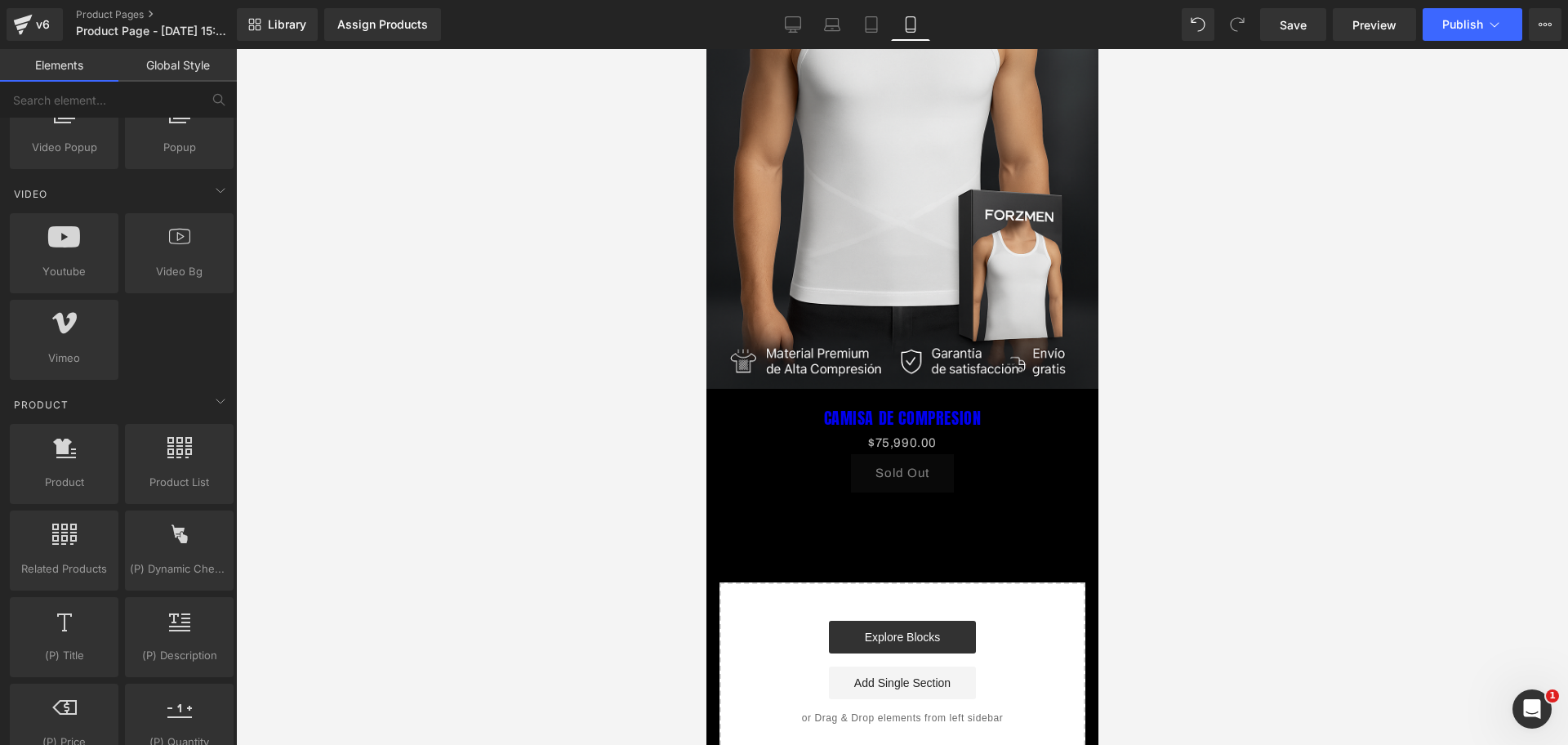
click at [994, 491] on div "Image Row CAMISA DE COMPRESION (P) Title $0 $75,990.00 (P) Price Sold Out (P) C…" at bounding box center [902, 281] width 392 height 961
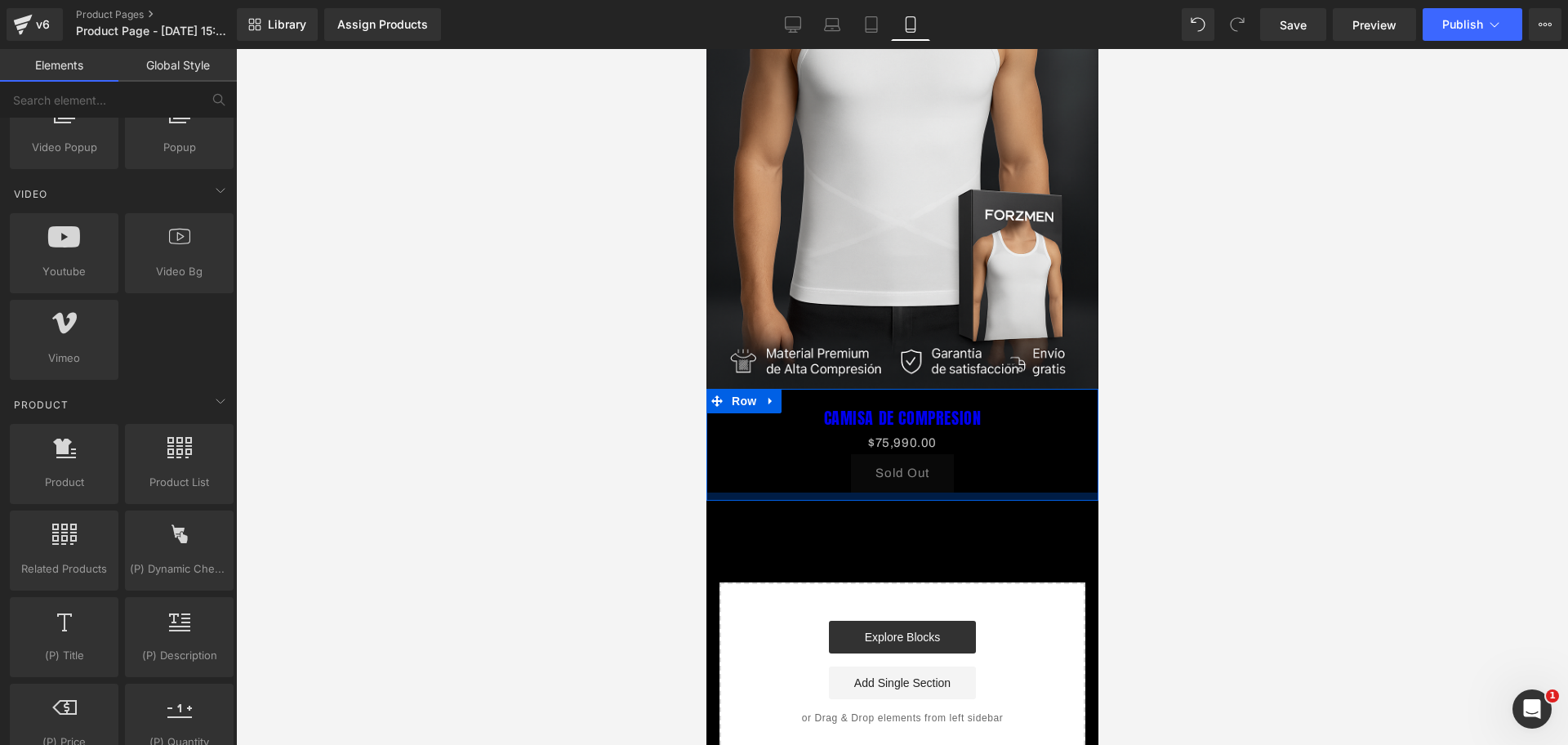
scroll to position [0, 0]
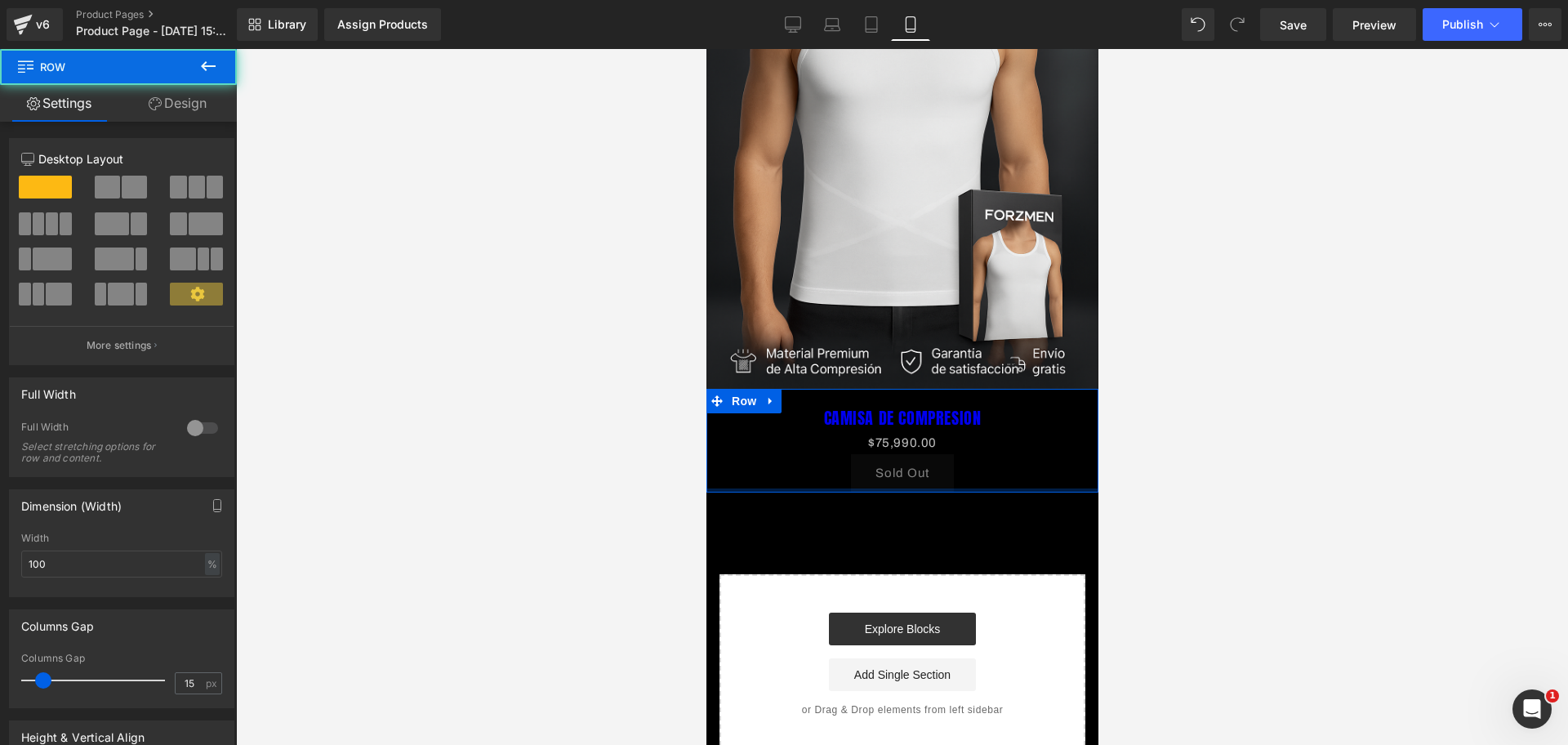
drag, startPoint x: 945, startPoint y: 472, endPoint x: 943, endPoint y: 463, distance: 9.2
click at [943, 463] on div "CAMISA DE COMPRESION (P) Title $0 $75,990.00 (P) Price Sold Out (P) Cart Button…" at bounding box center [902, 440] width 392 height 104
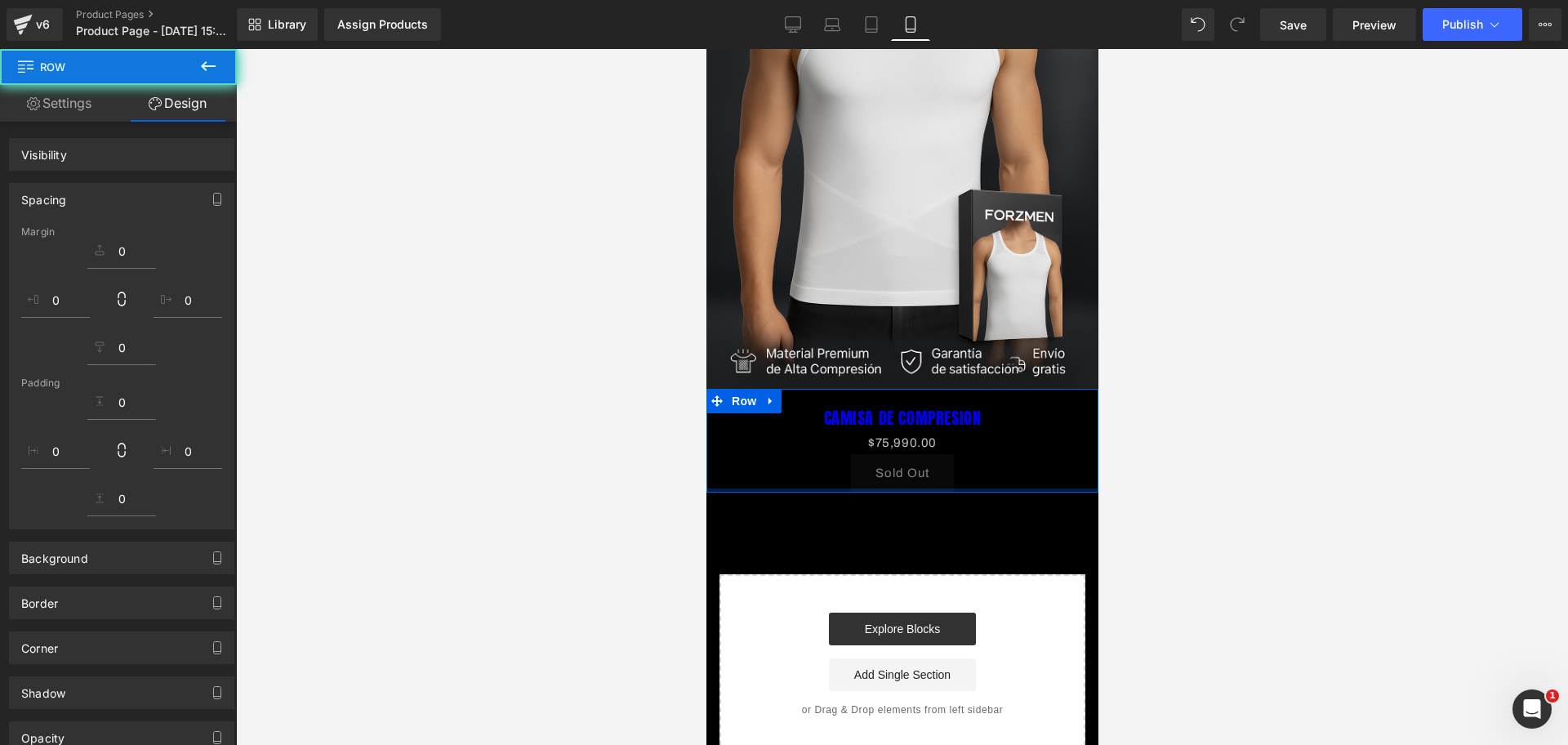
click at [951, 479] on div "Image Row CAMISA DE COMPRESION (P) Title $0 $75,990.00 (P) Price Sold Out (P) C…" at bounding box center [902, 277] width 392 height 953
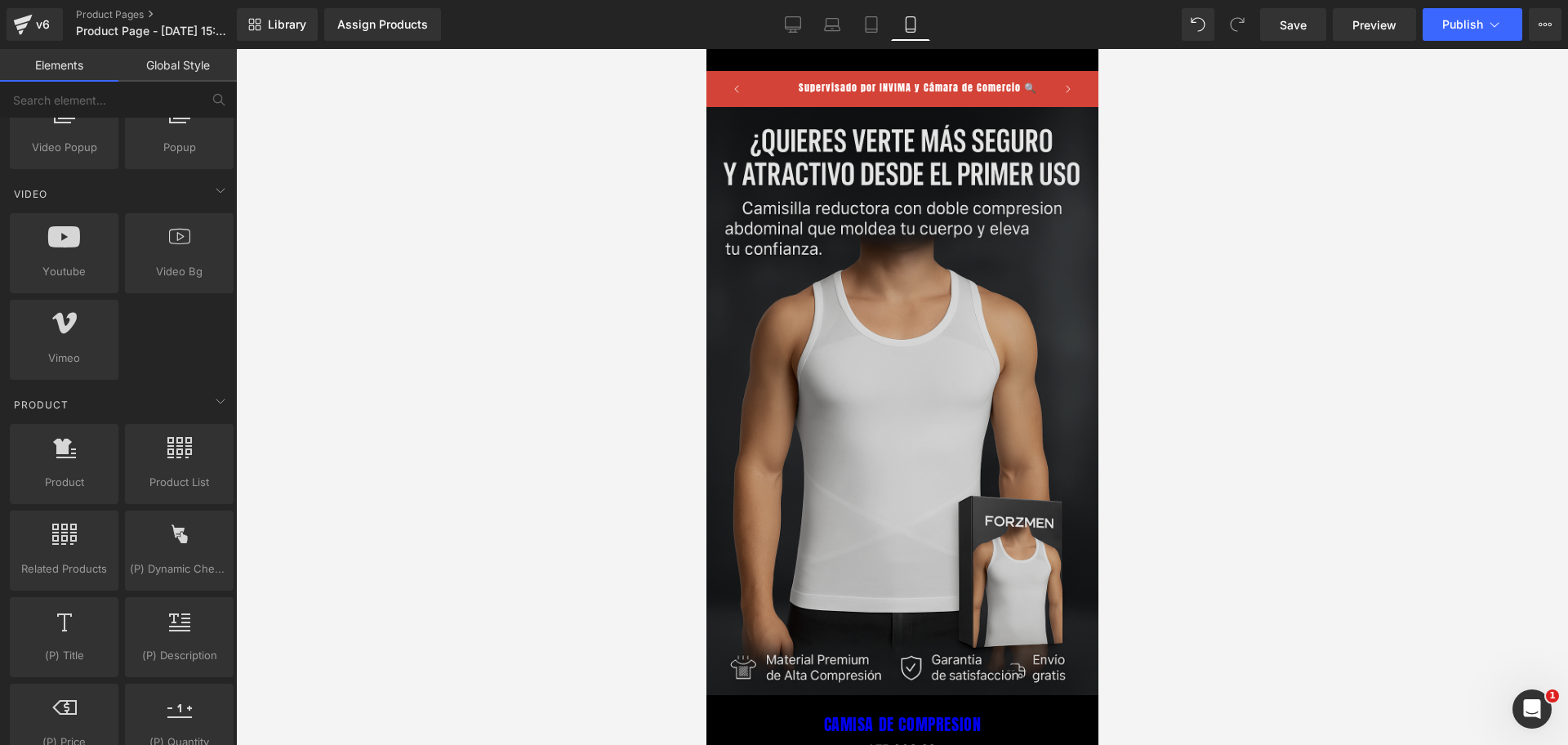
click at [850, 338] on img at bounding box center [902, 401] width 392 height 588
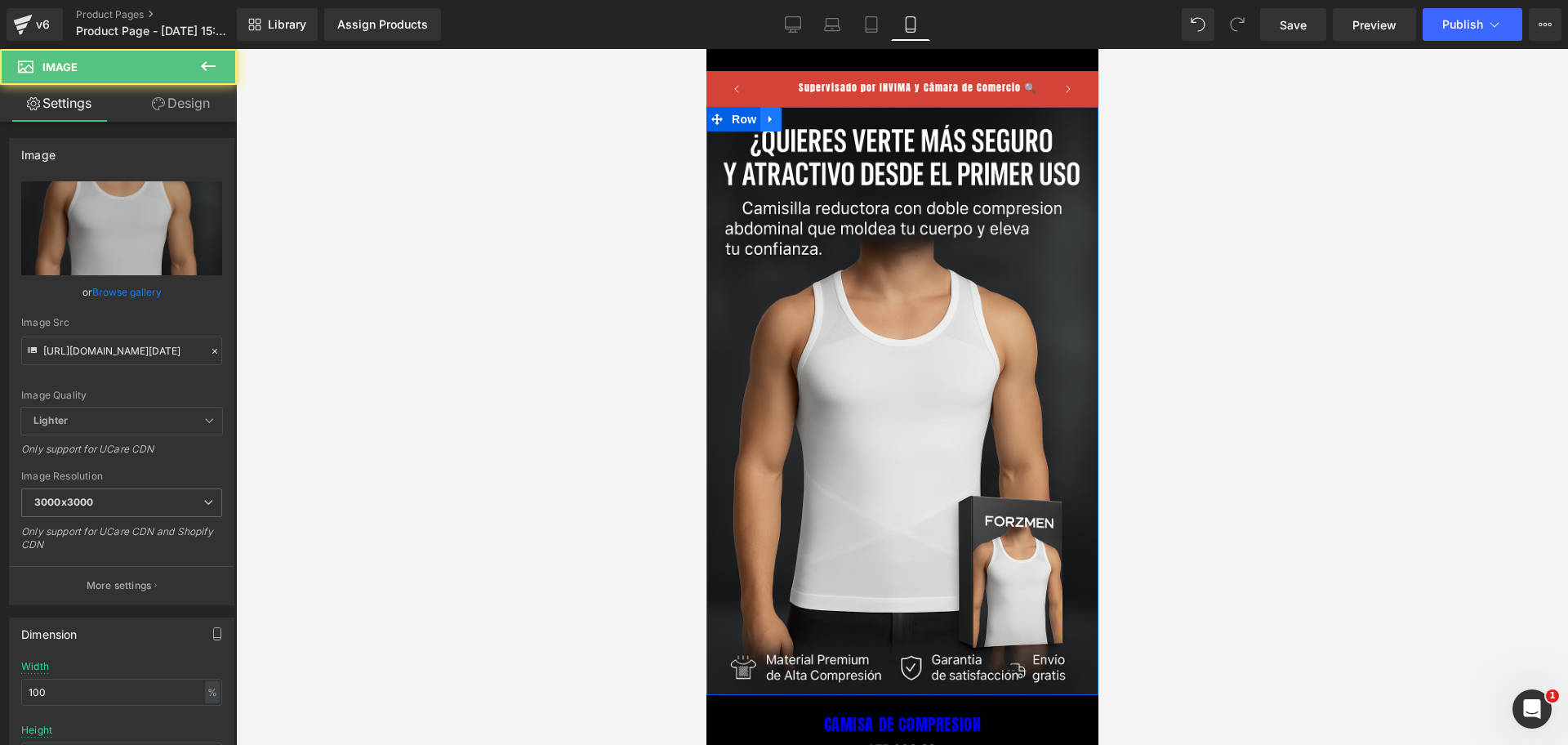
click at [778, 110] on link at bounding box center [770, 119] width 21 height 25
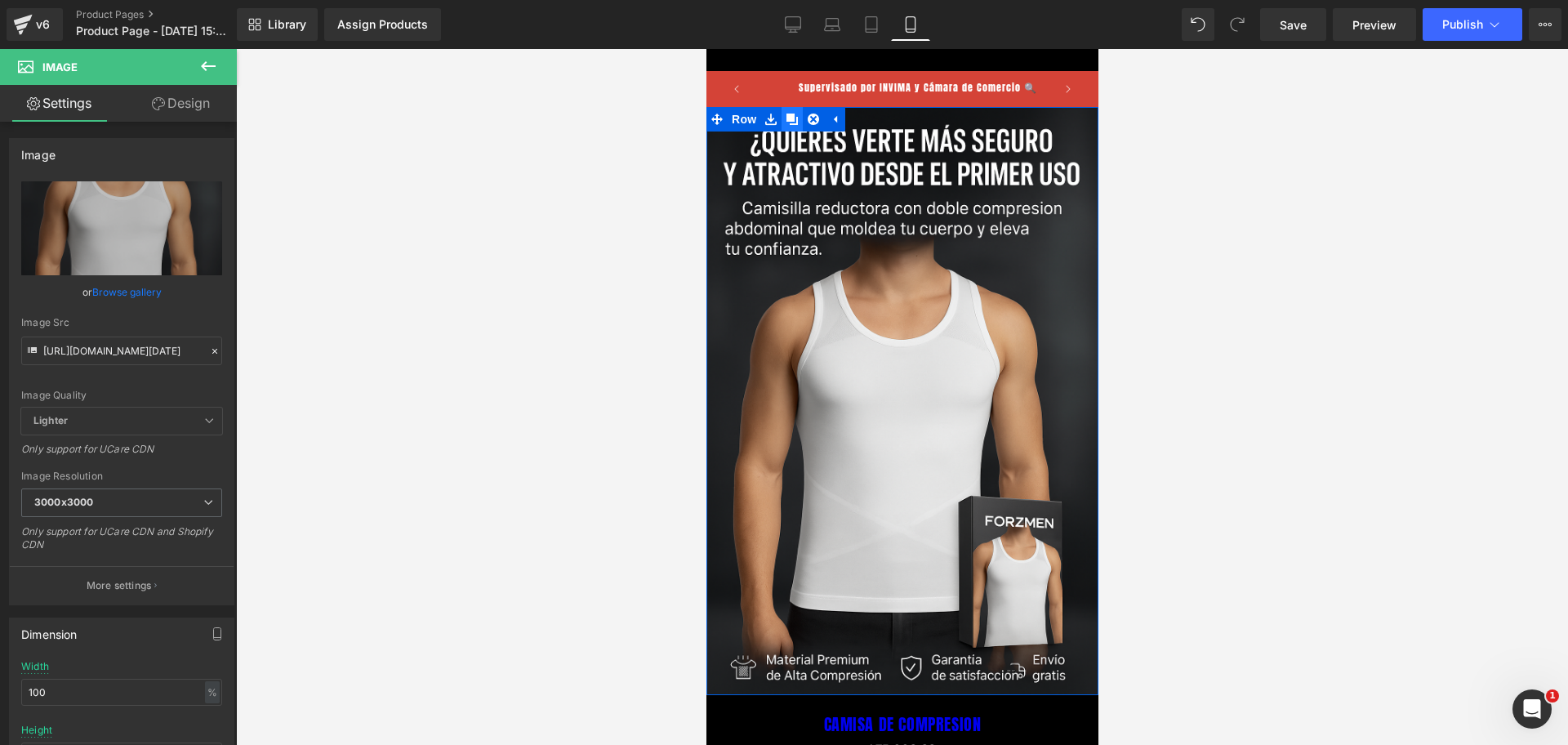
click at [786, 120] on icon at bounding box center [791, 119] width 12 height 12
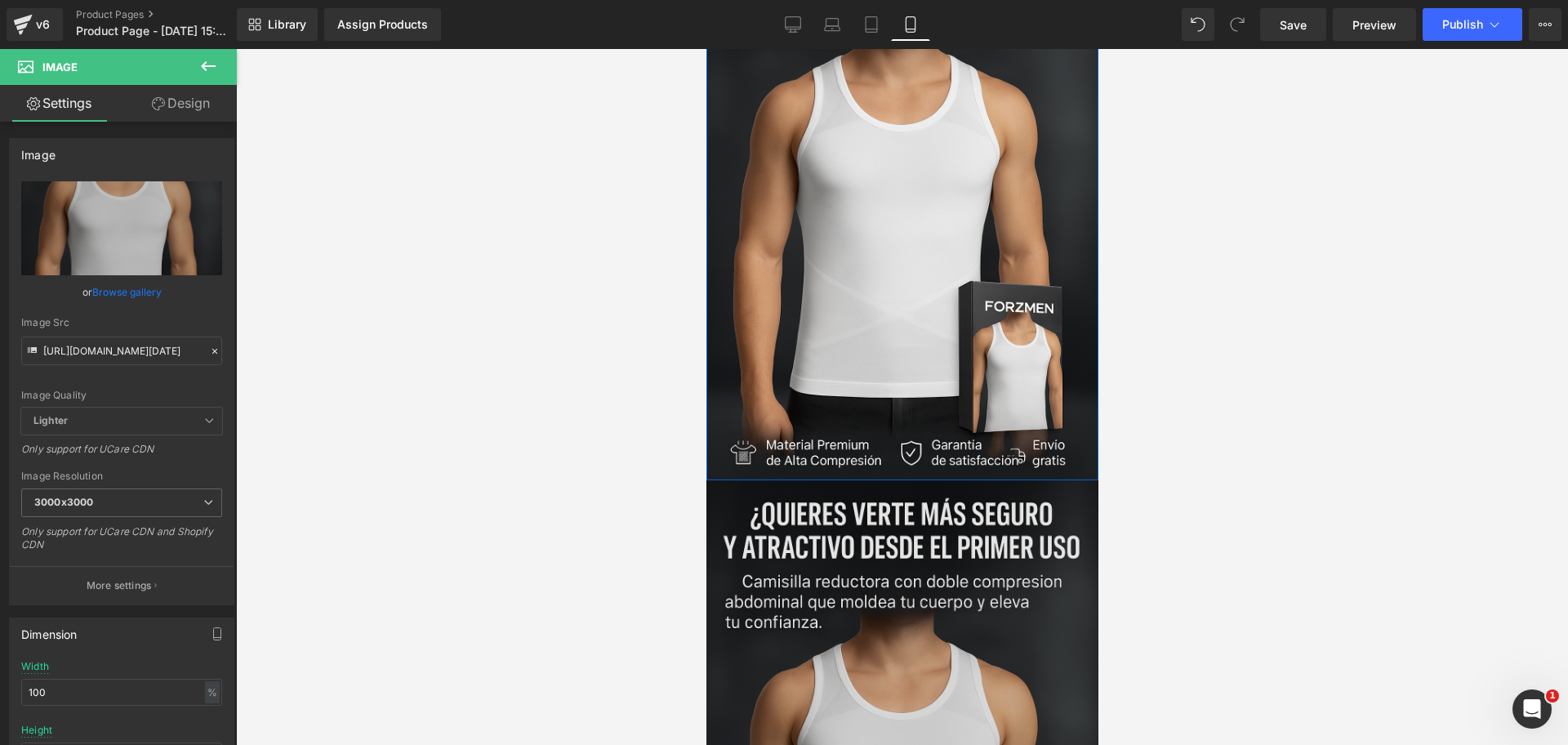
scroll to position [0, 563]
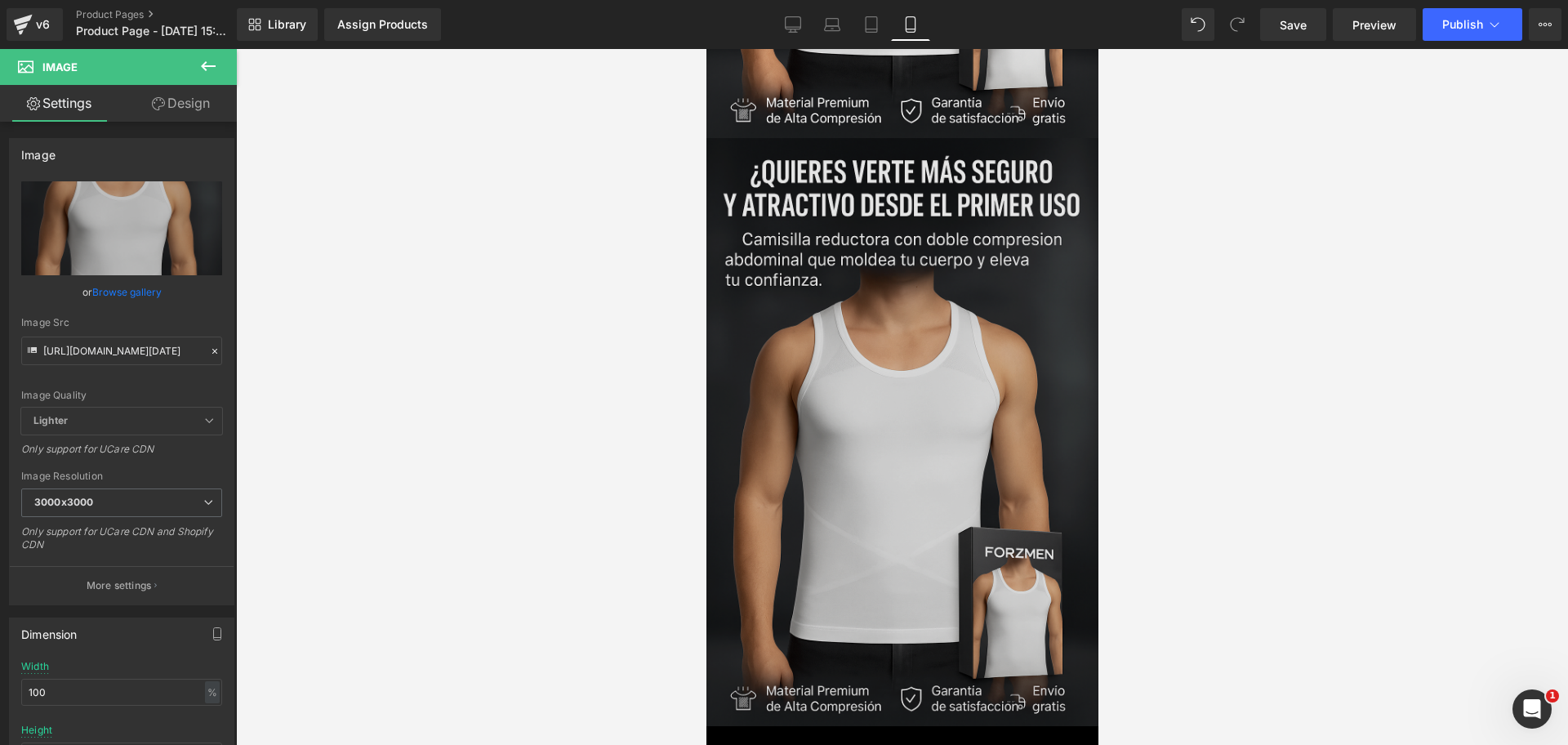
click at [791, 361] on img at bounding box center [902, 432] width 392 height 588
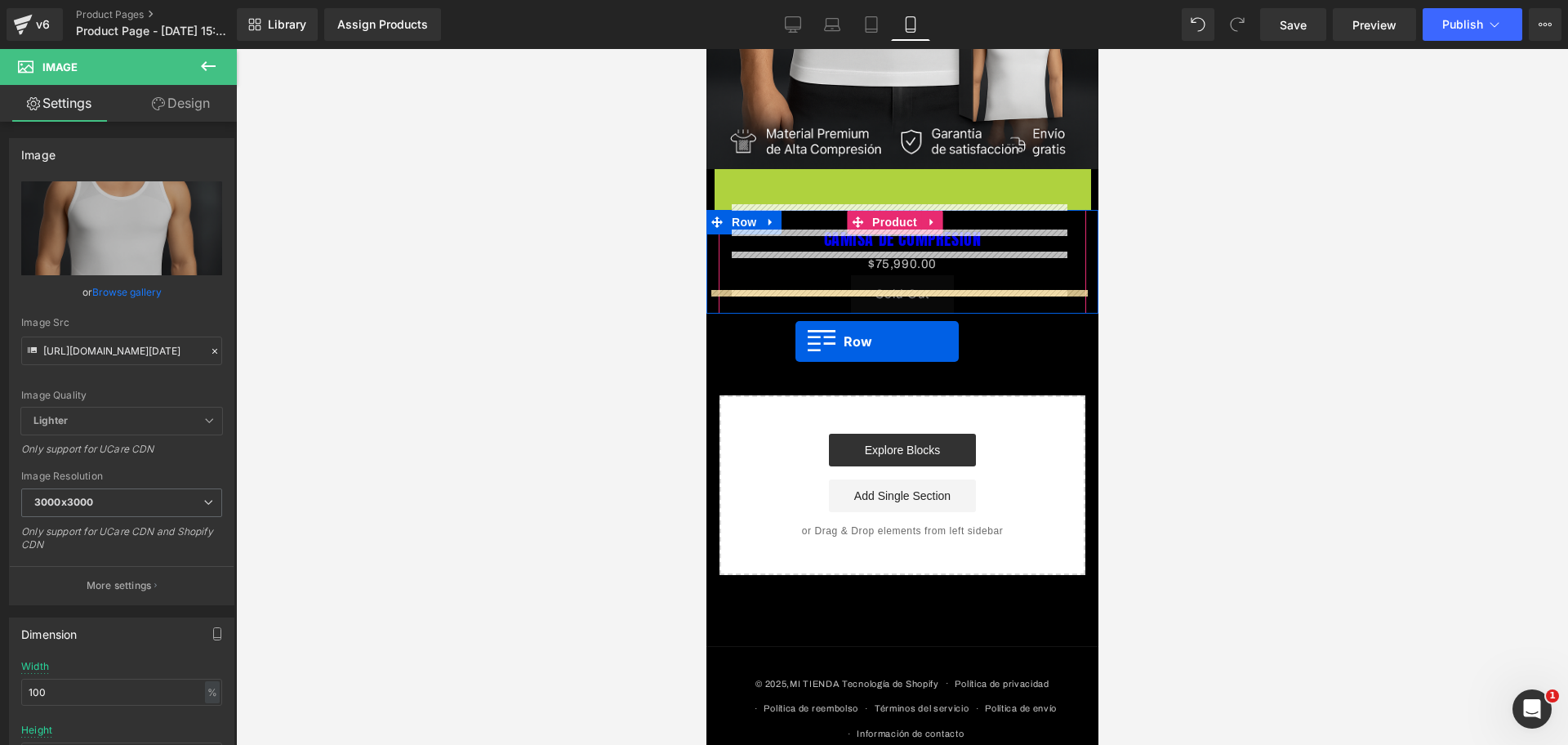
scroll to position [0, 846]
drag, startPoint x: 722, startPoint y: 129, endPoint x: 794, endPoint y: 341, distance: 223.9
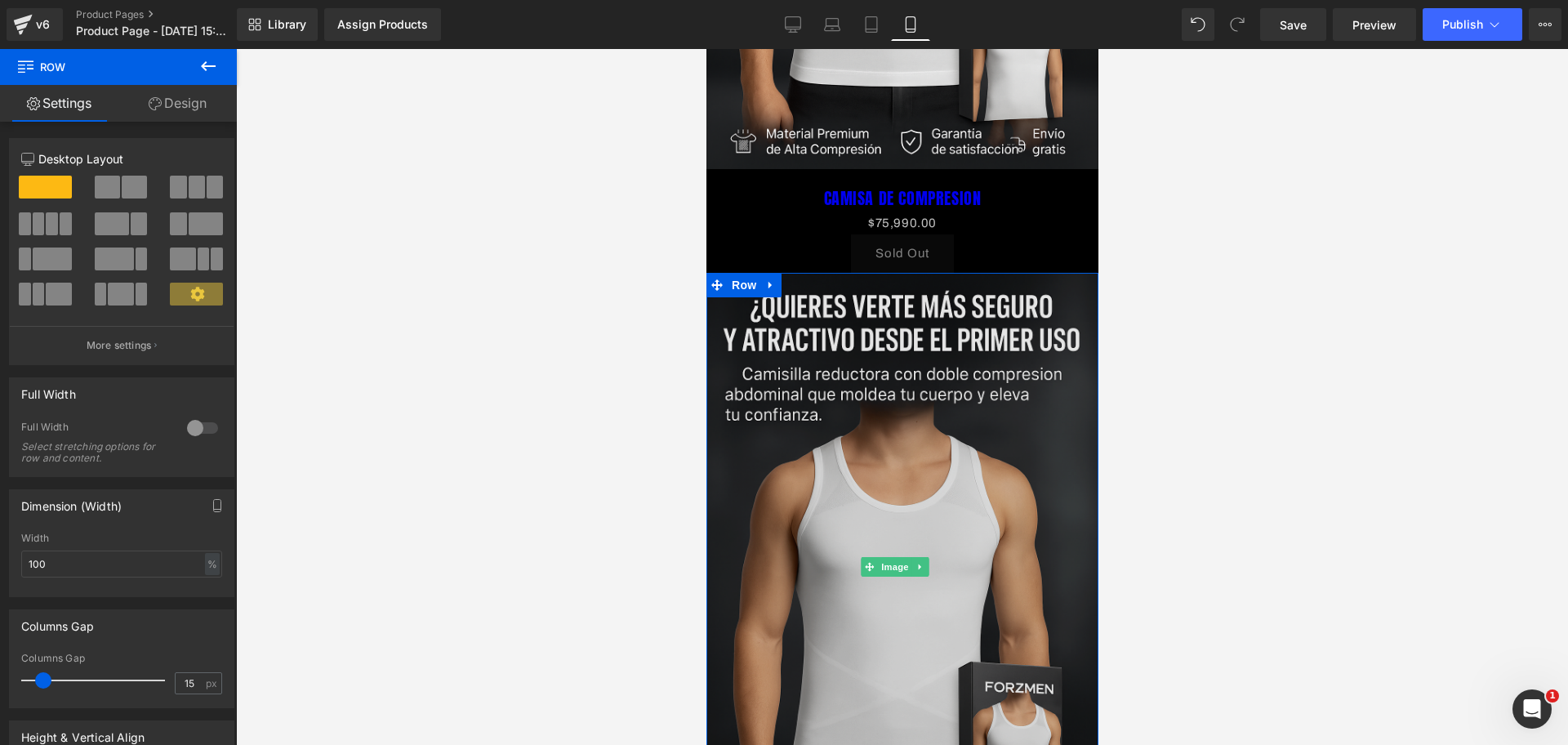
click at [901, 373] on img at bounding box center [902, 566] width 392 height 588
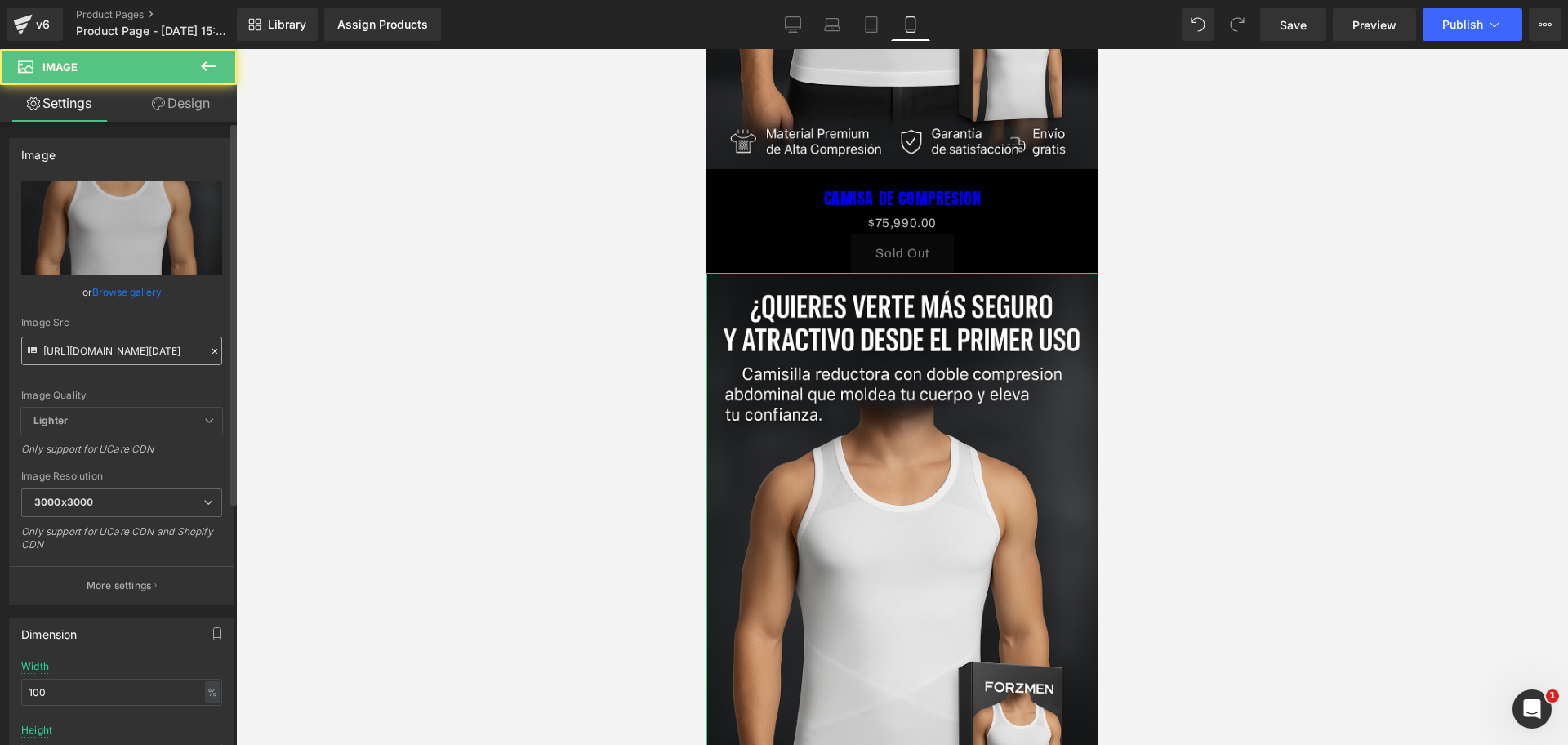
scroll to position [0, 0]
click at [73, 347] on input "[URL][DOMAIN_NAME][DATE]" at bounding box center [121, 350] width 201 height 29
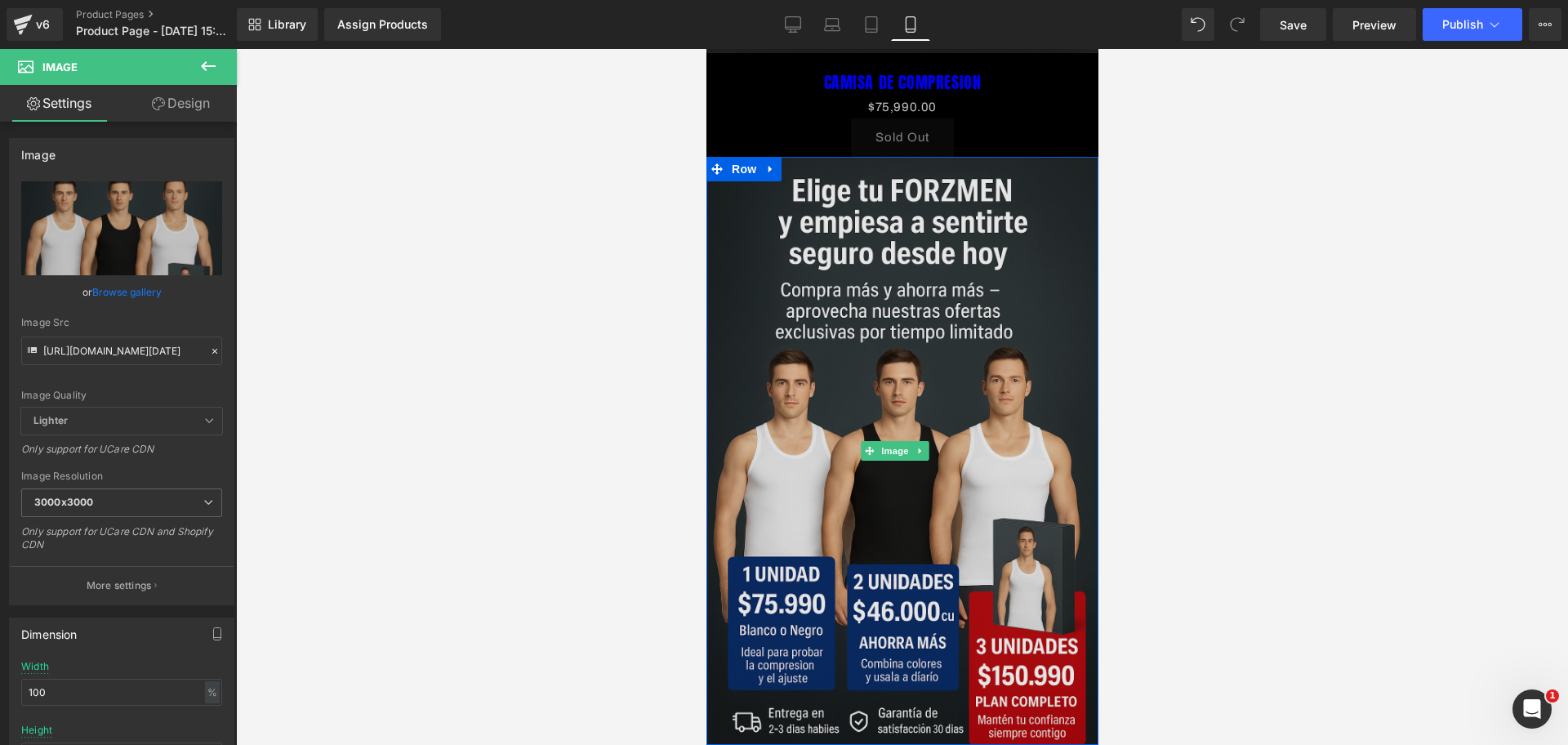
scroll to position [730, 0]
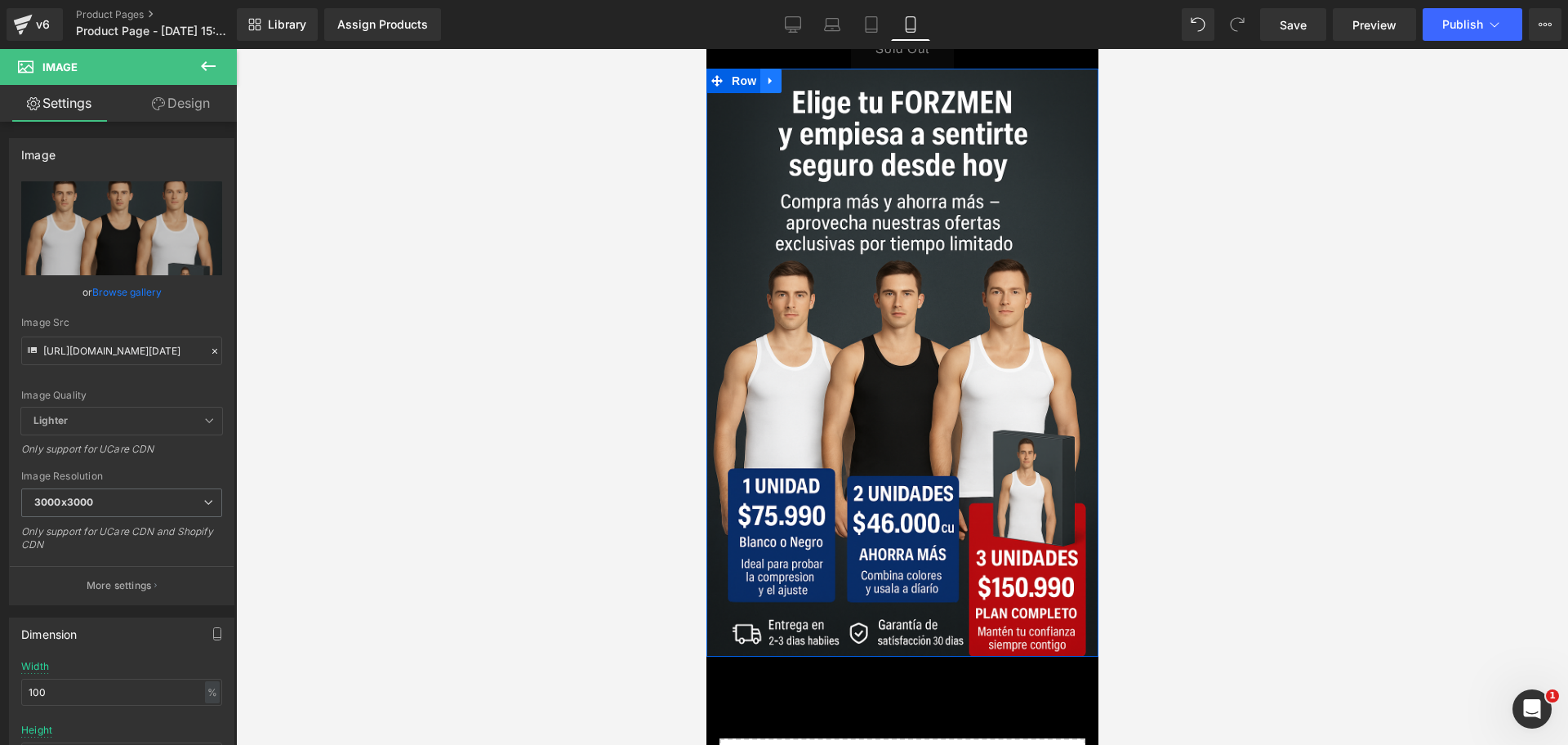
type input "[URL][DOMAIN_NAME][DATE]"
click at [780, 68] on link at bounding box center [770, 80] width 21 height 25
click at [789, 75] on icon at bounding box center [791, 81] width 12 height 12
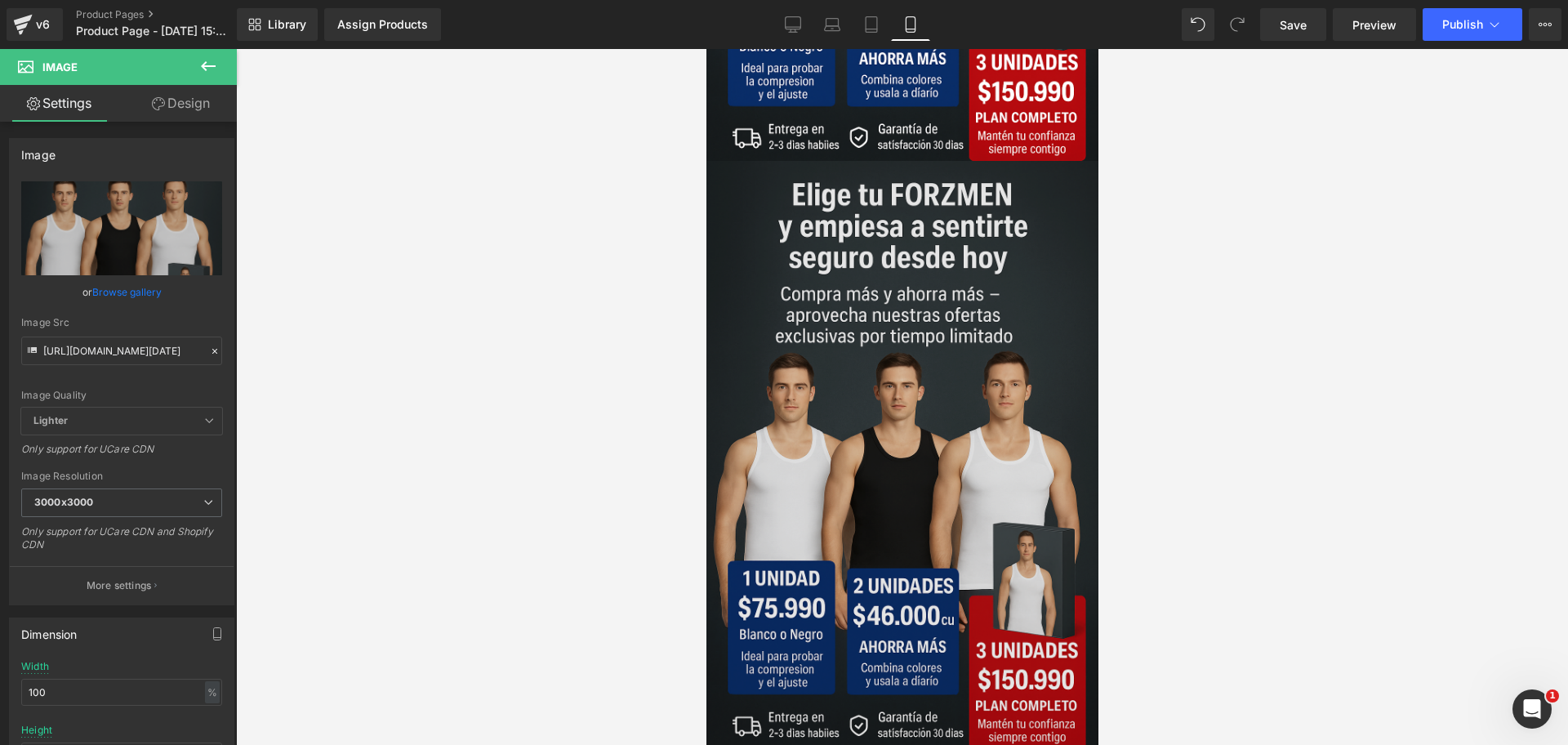
click at [846, 334] on img at bounding box center [902, 454] width 392 height 588
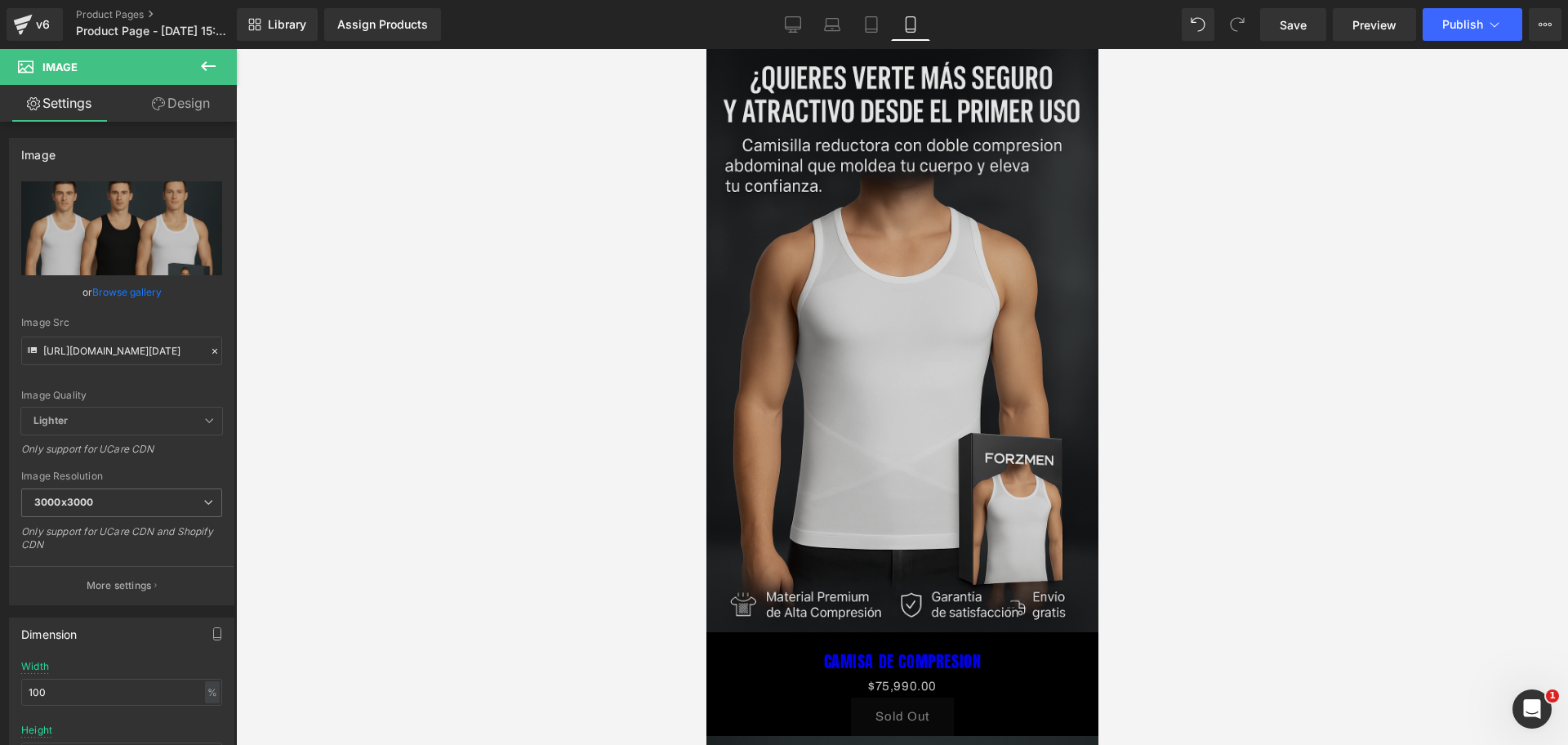
scroll to position [0, 282]
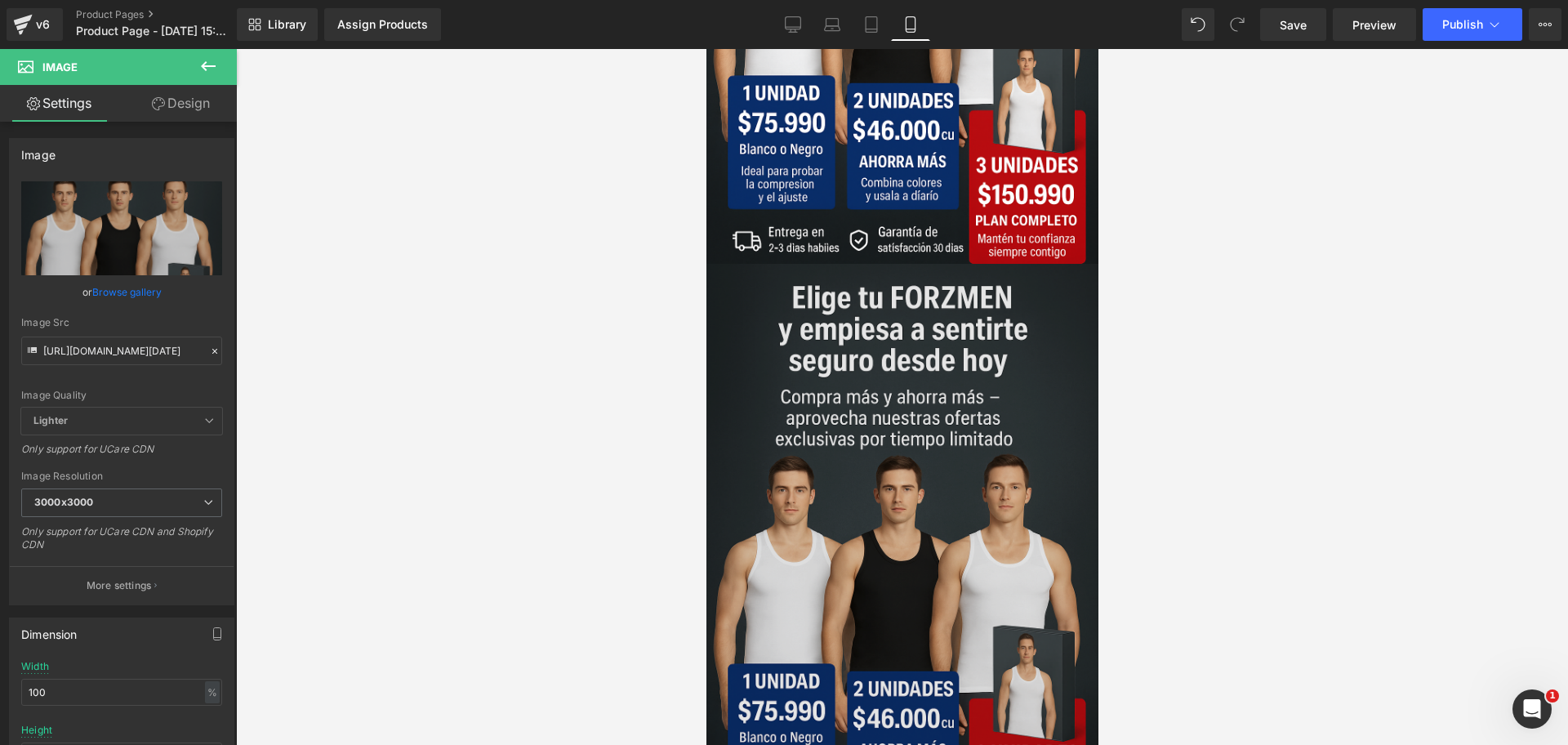
click at [914, 264] on img at bounding box center [902, 558] width 392 height 588
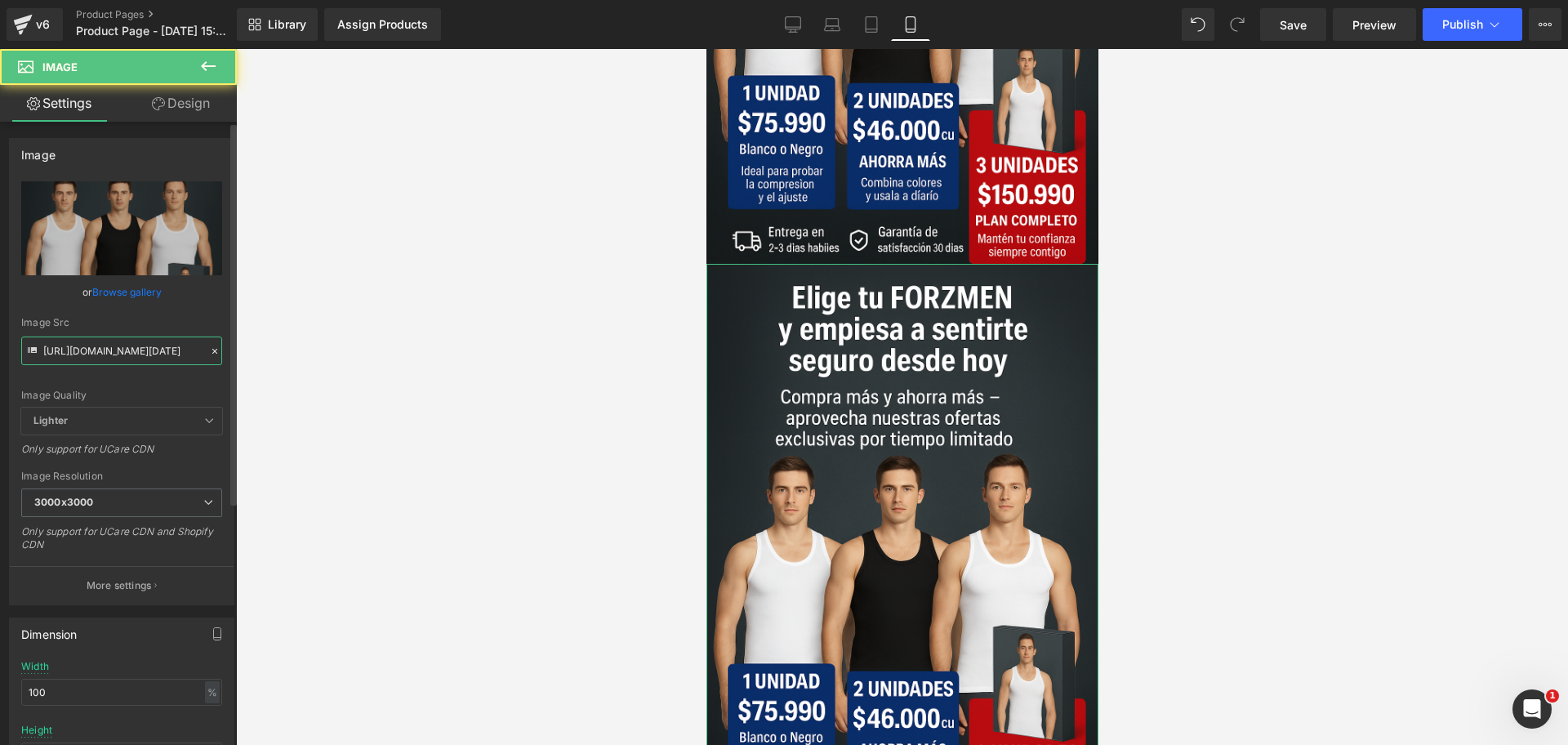
click at [138, 354] on input "[URL][DOMAIN_NAME][DATE]" at bounding box center [121, 350] width 201 height 29
paste input "TDhzsGKS/Chat-GPT-Image-[DATE]-07-17-11"
type input "[URL][DOMAIN_NAME][DATE]"
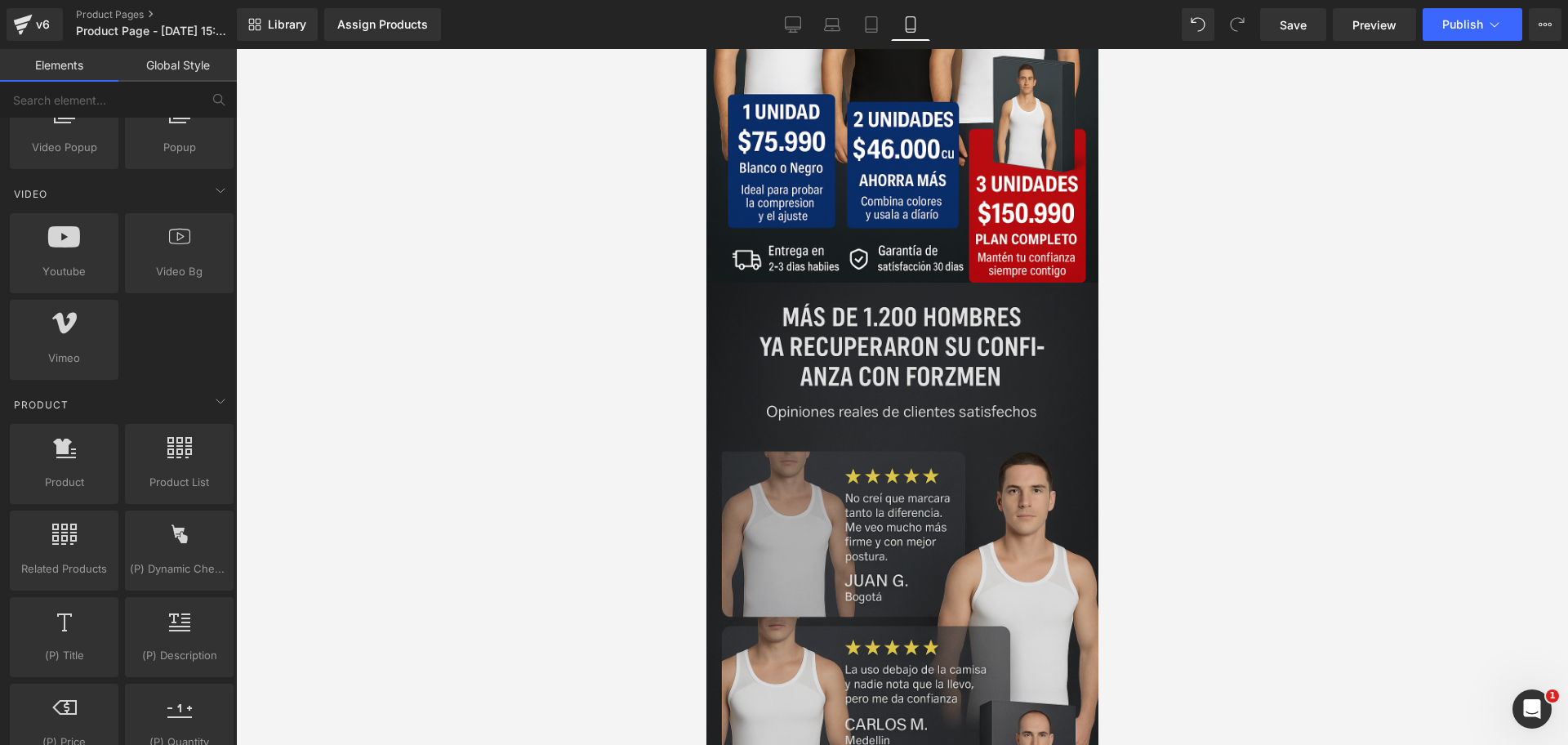
click at [852, 319] on img at bounding box center [902, 576] width 392 height 588
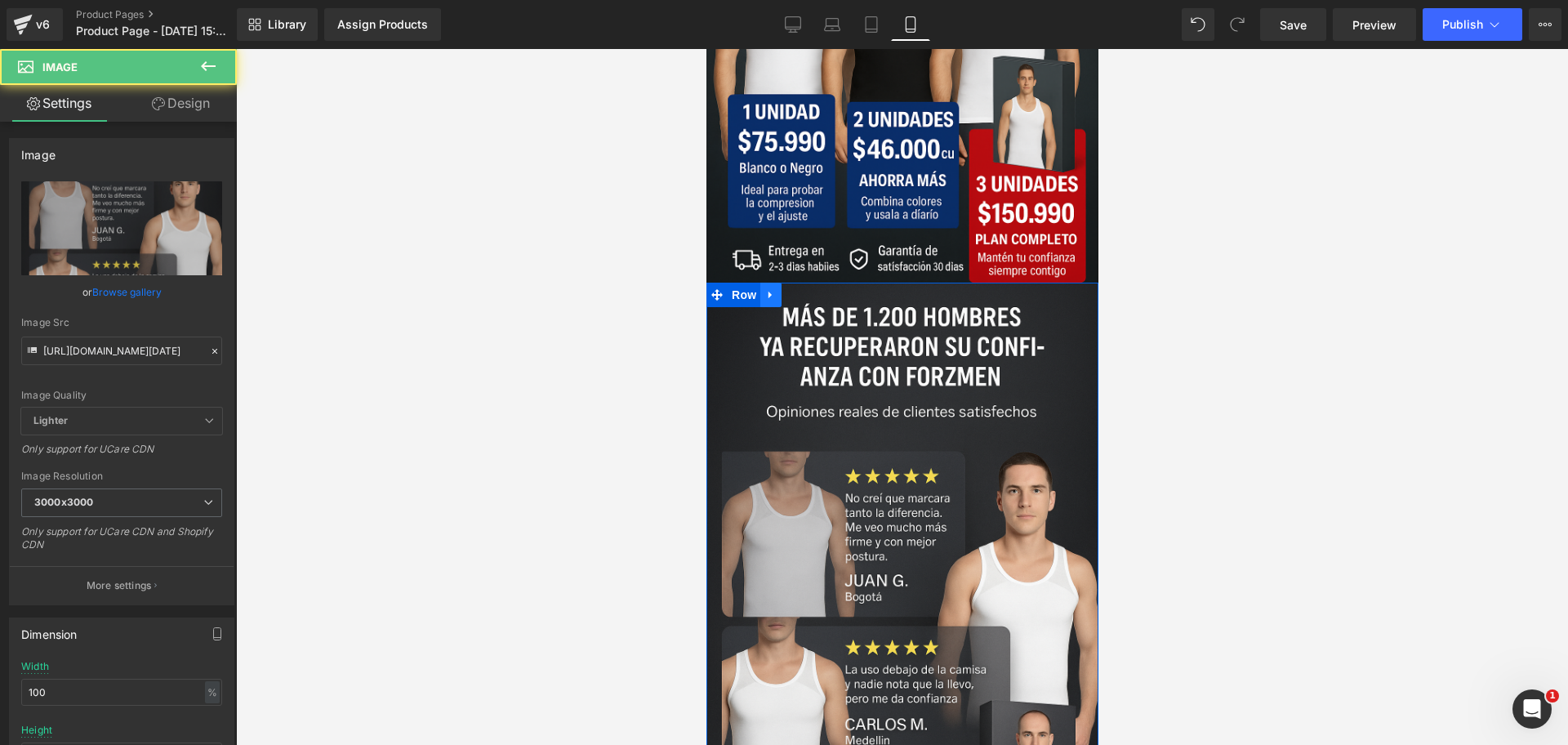
click at [777, 283] on link at bounding box center [770, 295] width 21 height 25
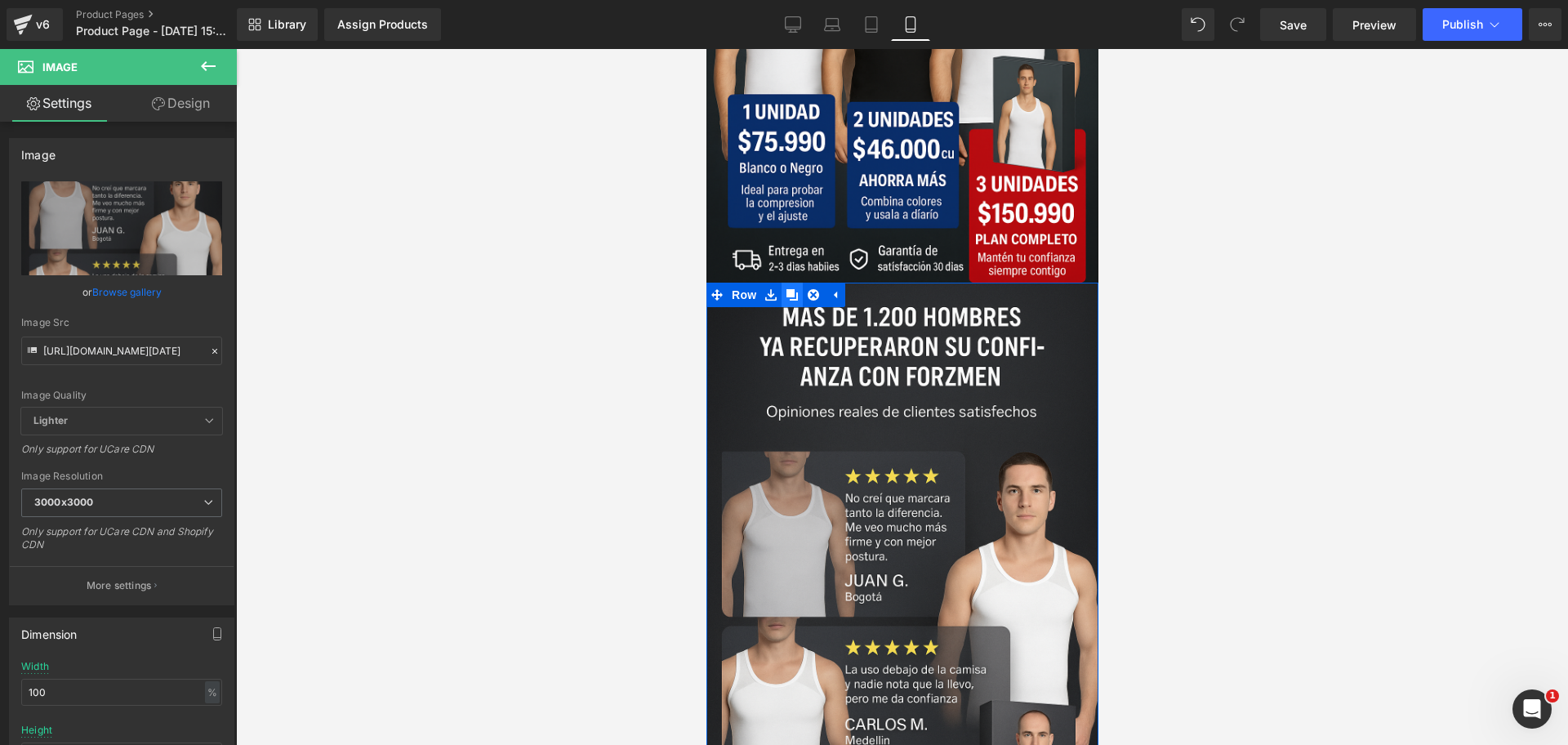
click at [784, 283] on link at bounding box center [790, 295] width 21 height 25
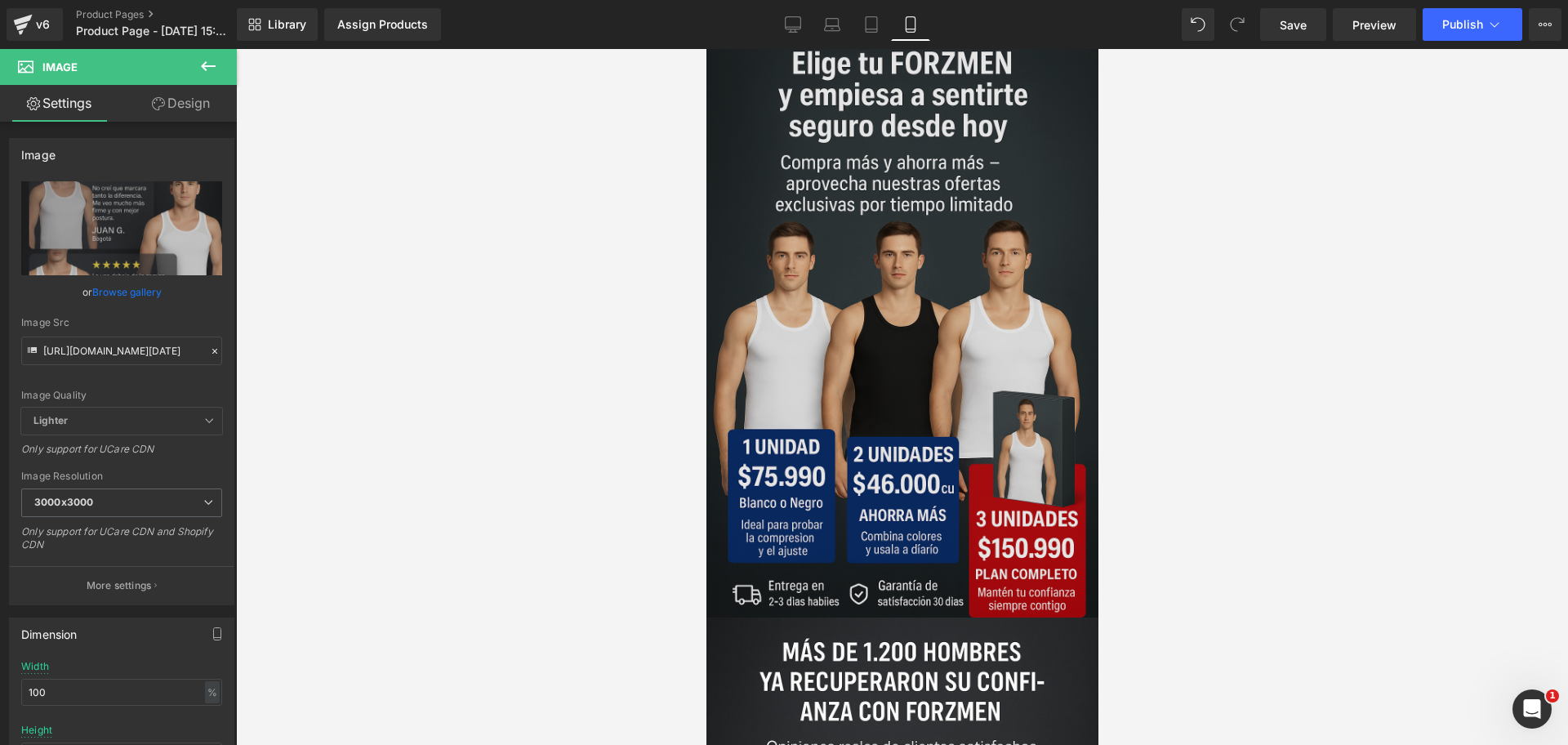
scroll to position [259, 0]
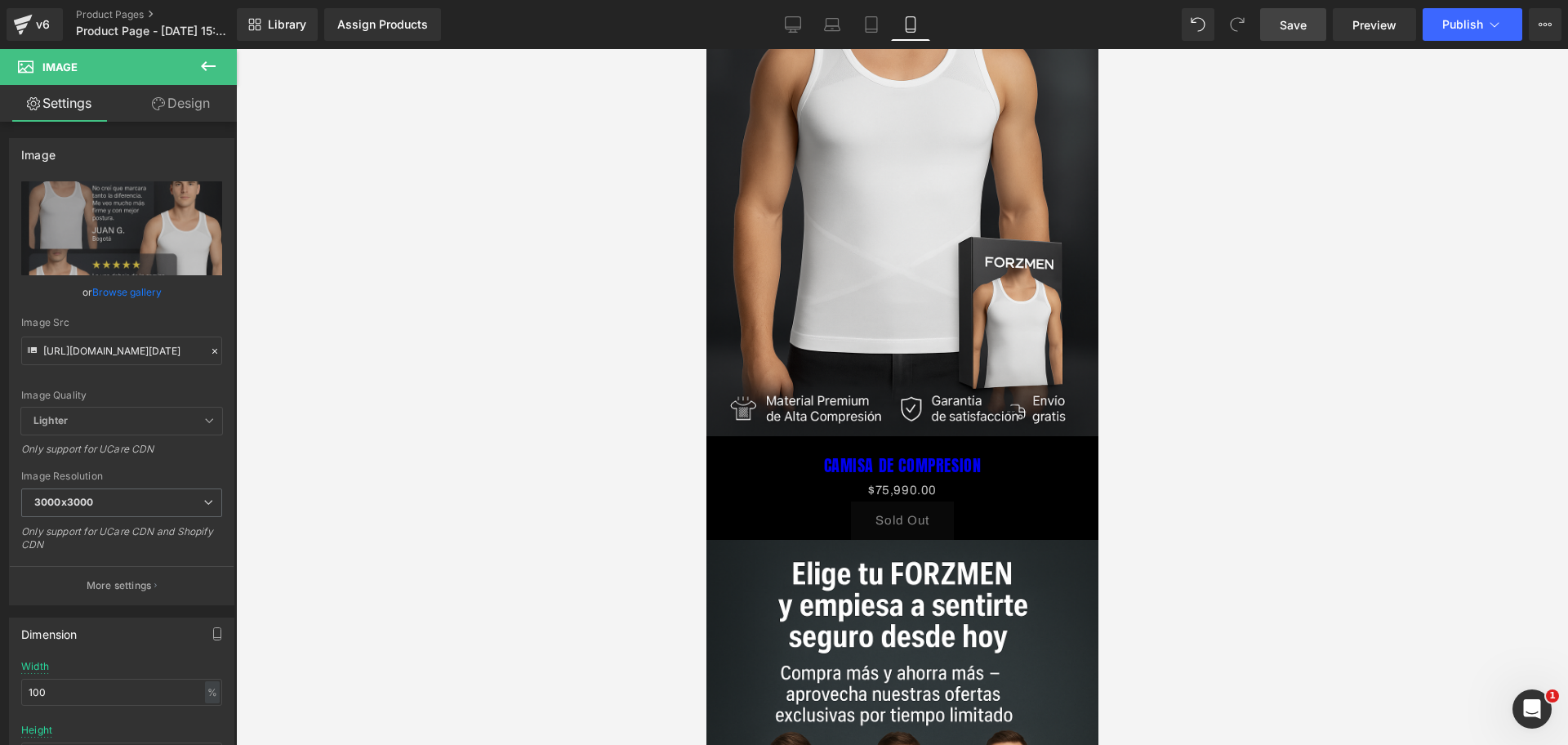
click at [1318, 31] on link "Save" at bounding box center [1293, 24] width 66 height 33
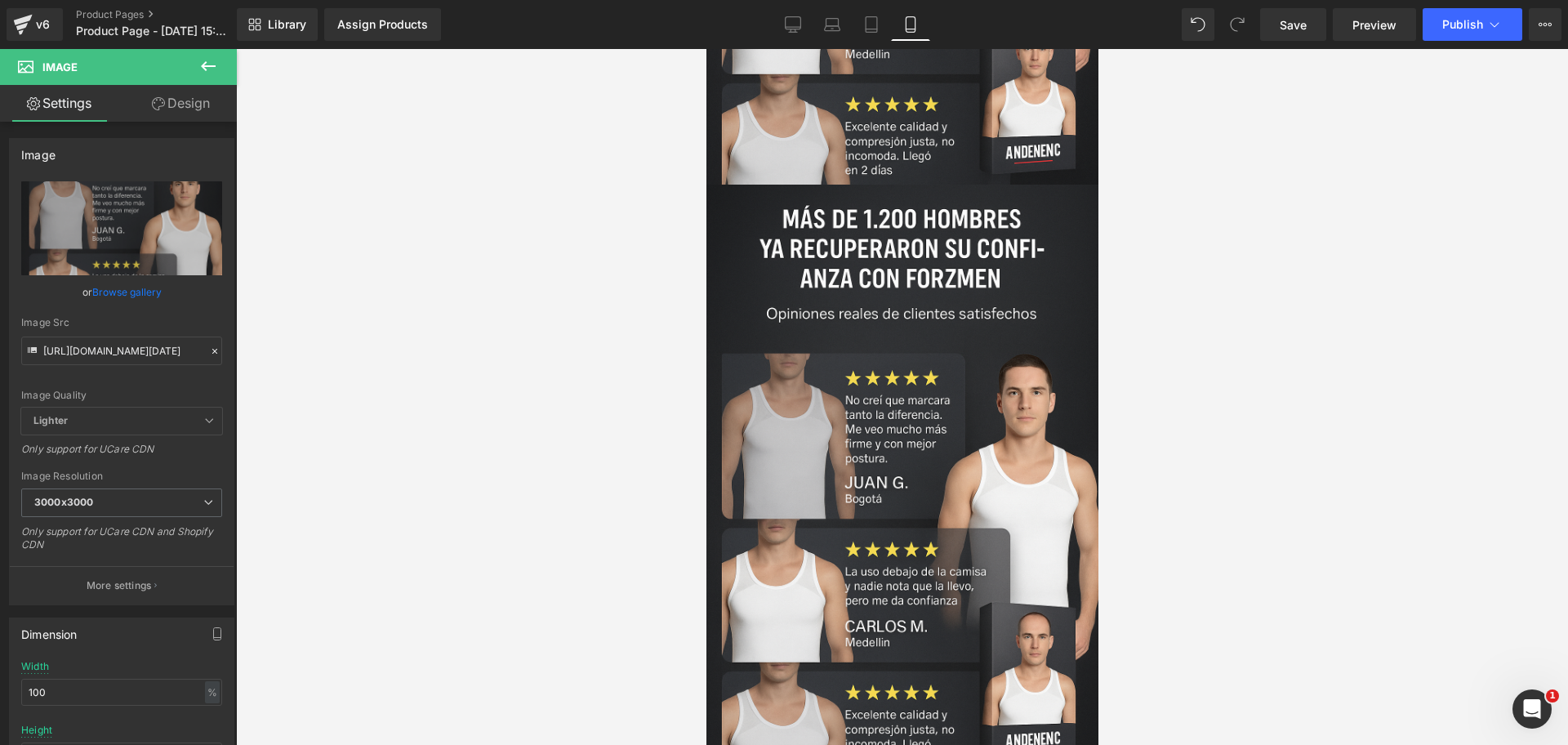
scroll to position [0, 563]
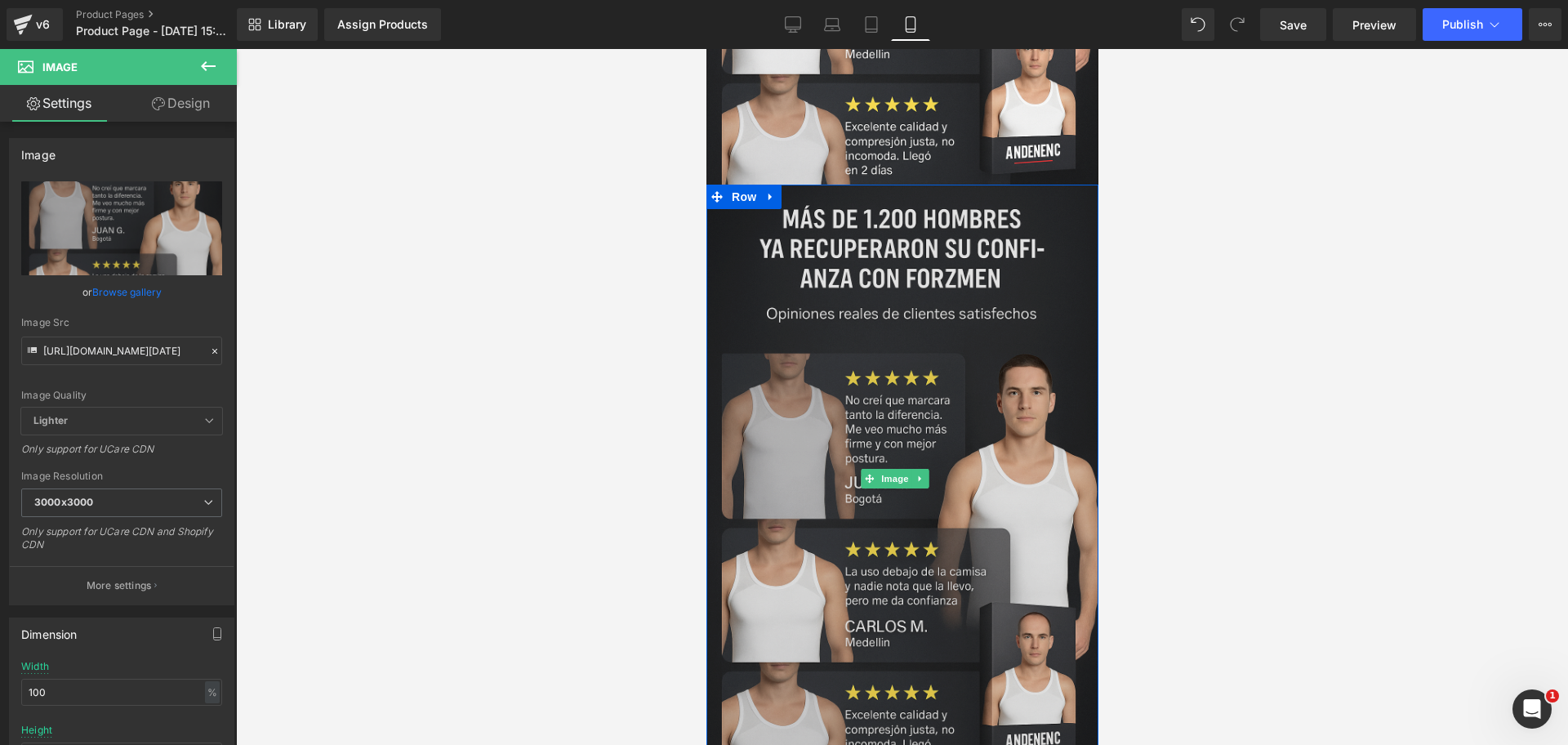
click at [952, 369] on img at bounding box center [902, 478] width 392 height 588
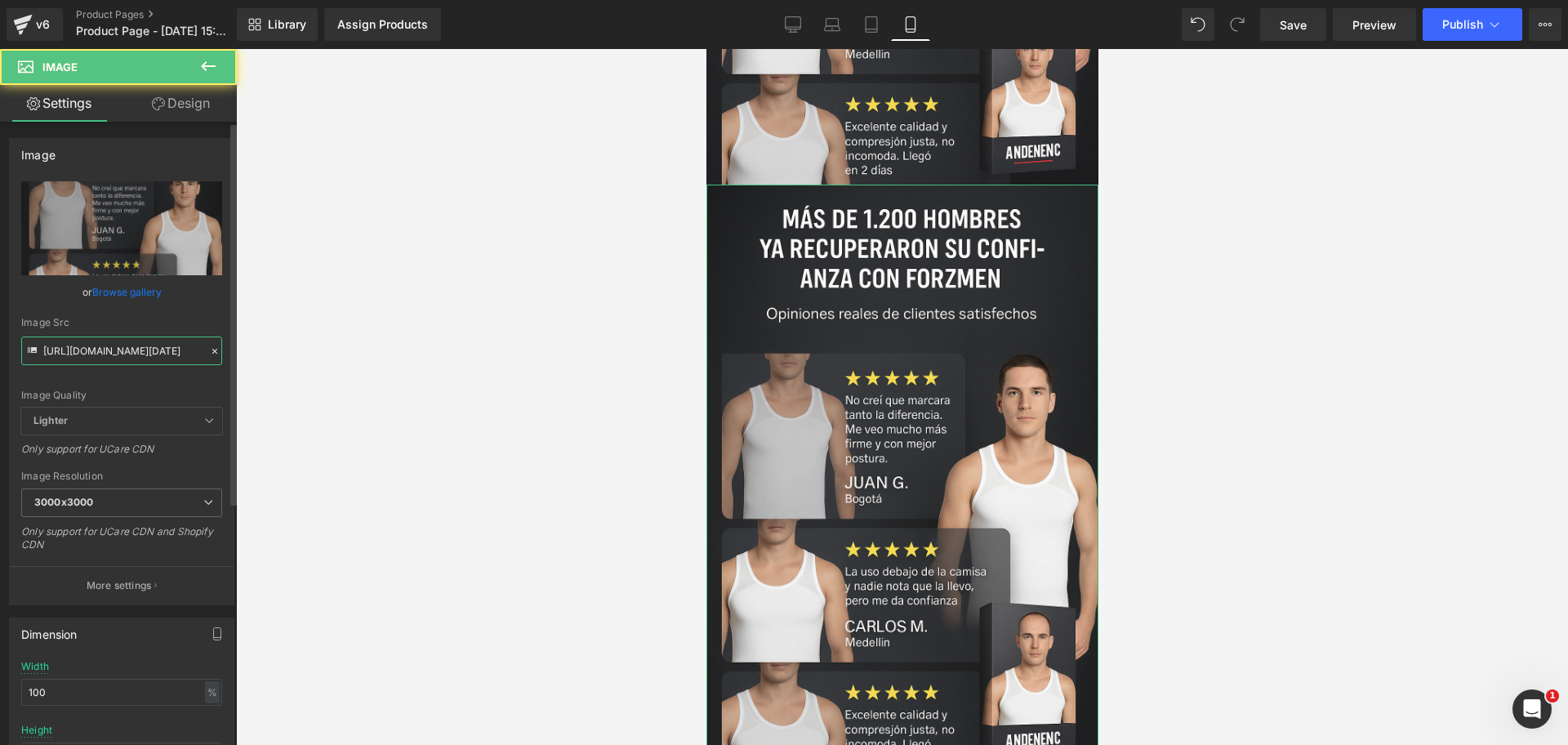
click at [161, 345] on input "[URL][DOMAIN_NAME][DATE]" at bounding box center [121, 350] width 201 height 29
paste input "KzfDgMPD/Chat-GPT-Image-[DATE]-07-10-3"
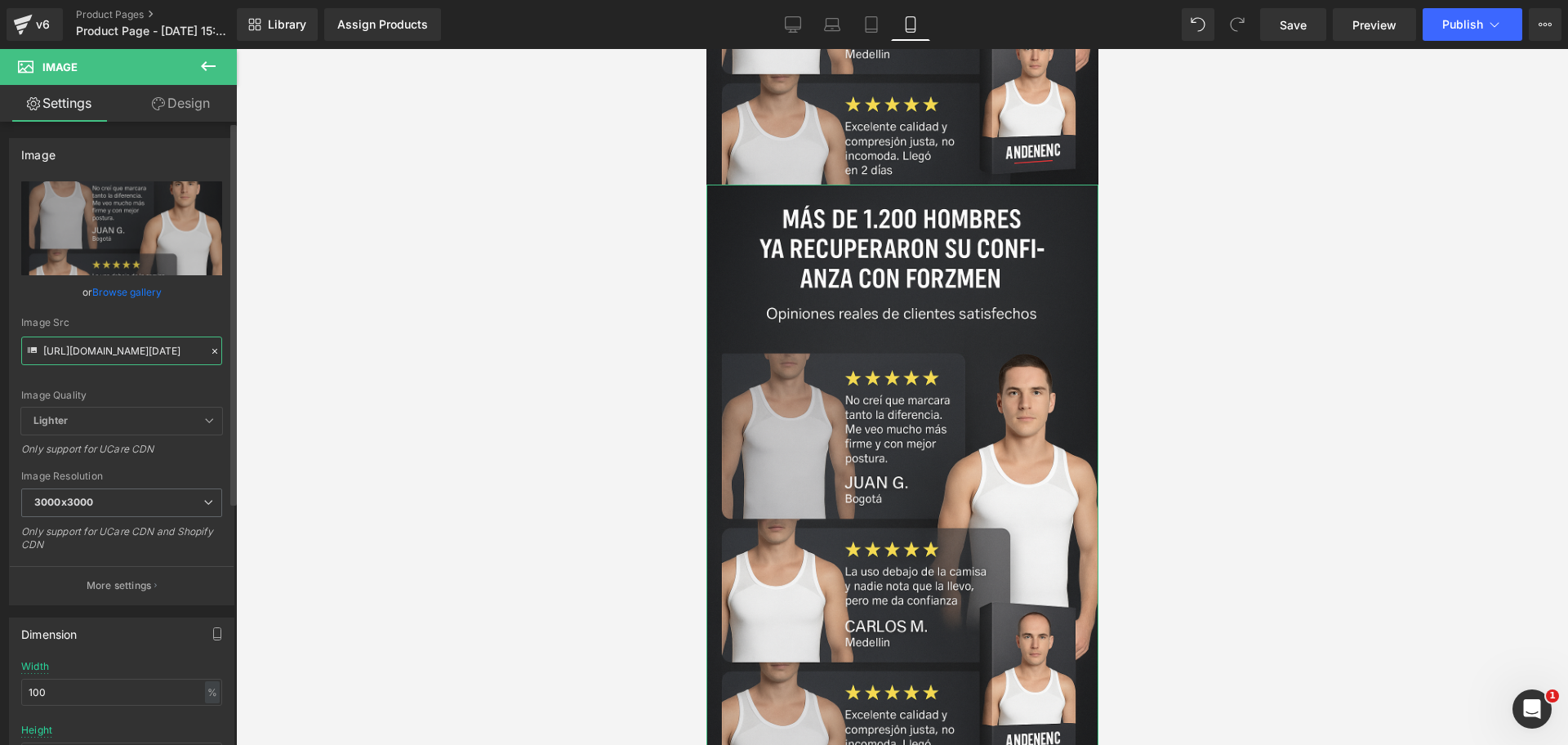
type input "[URL][DOMAIN_NAME][DATE]"
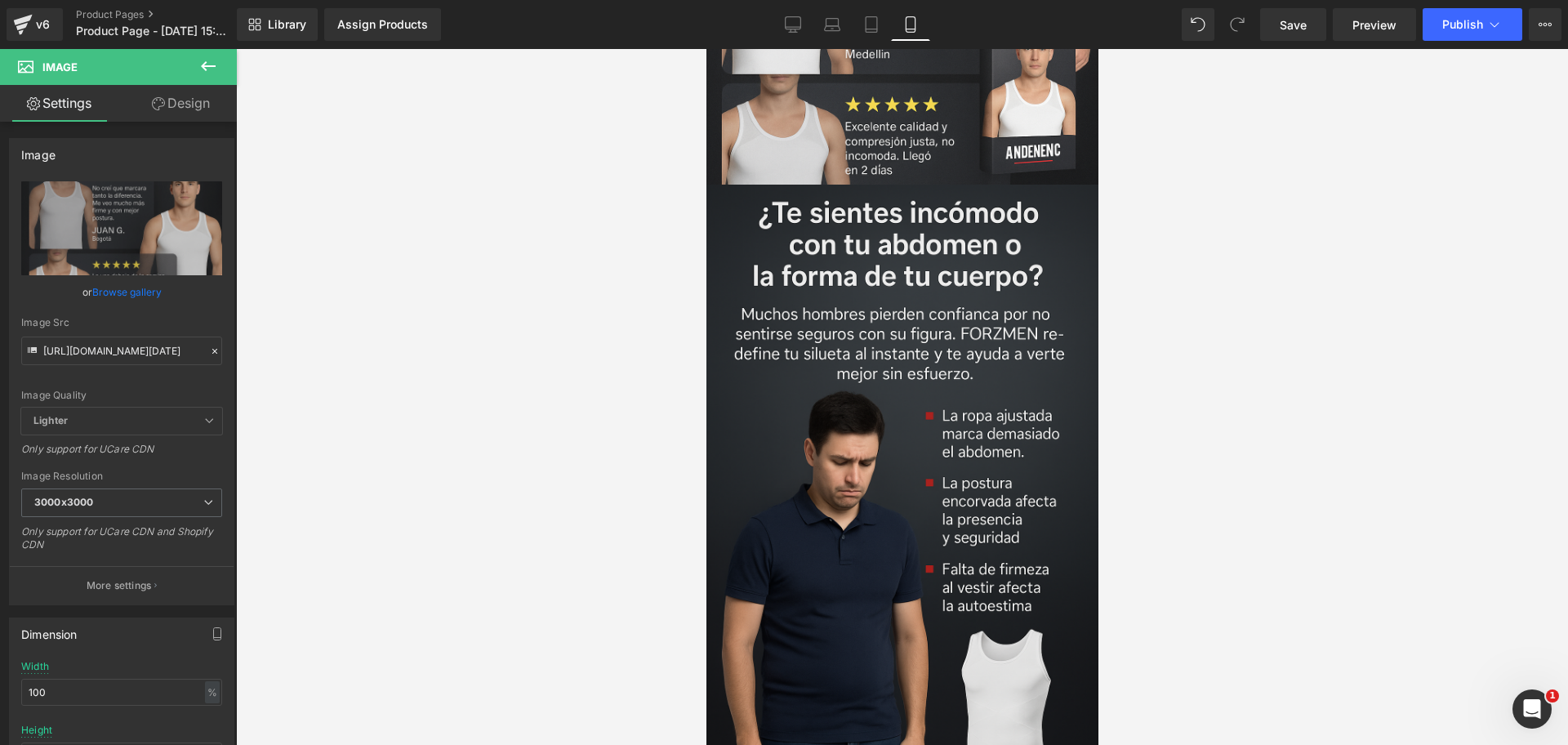
click at [1358, 325] on div at bounding box center [902, 397] width 1332 height 696
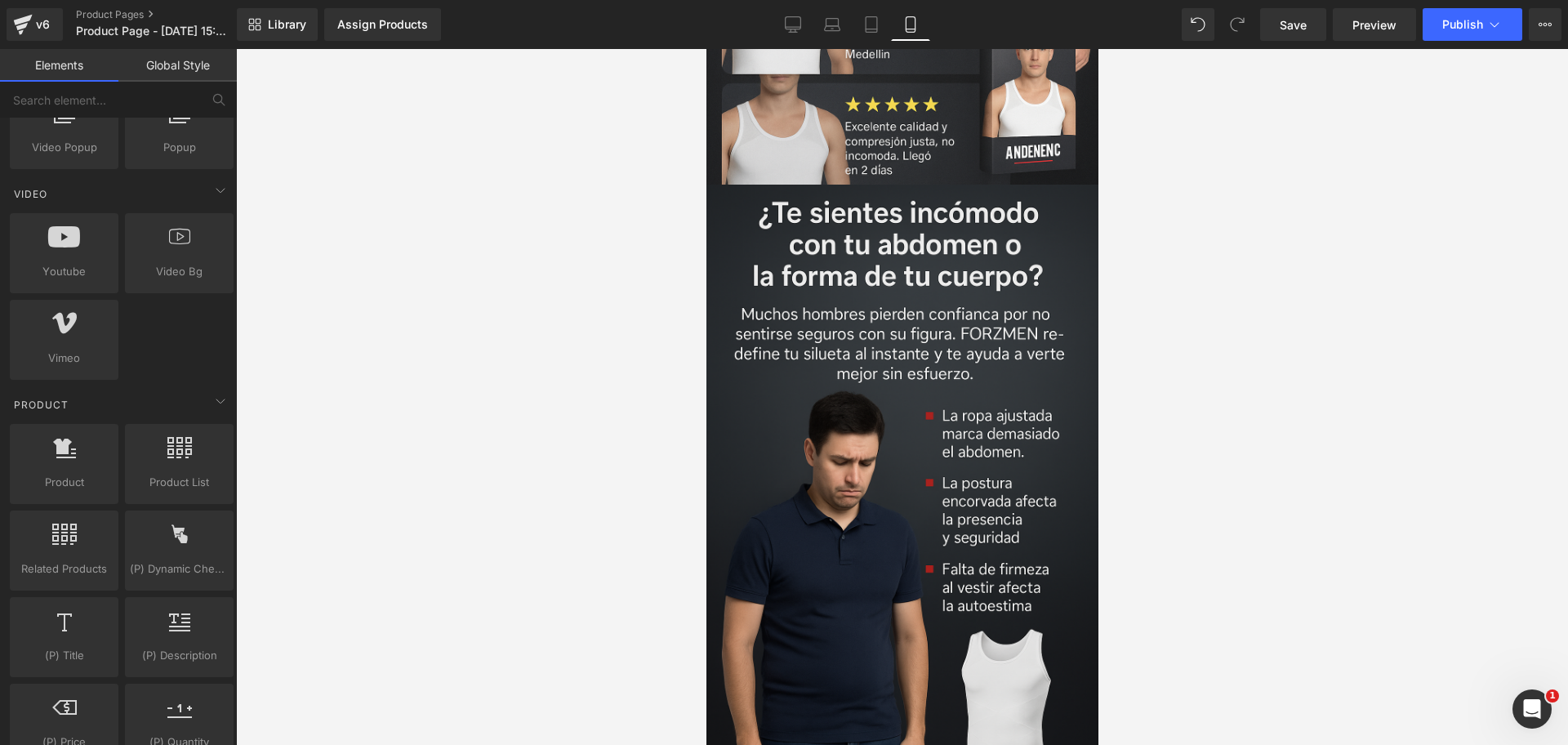
scroll to position [0, 0]
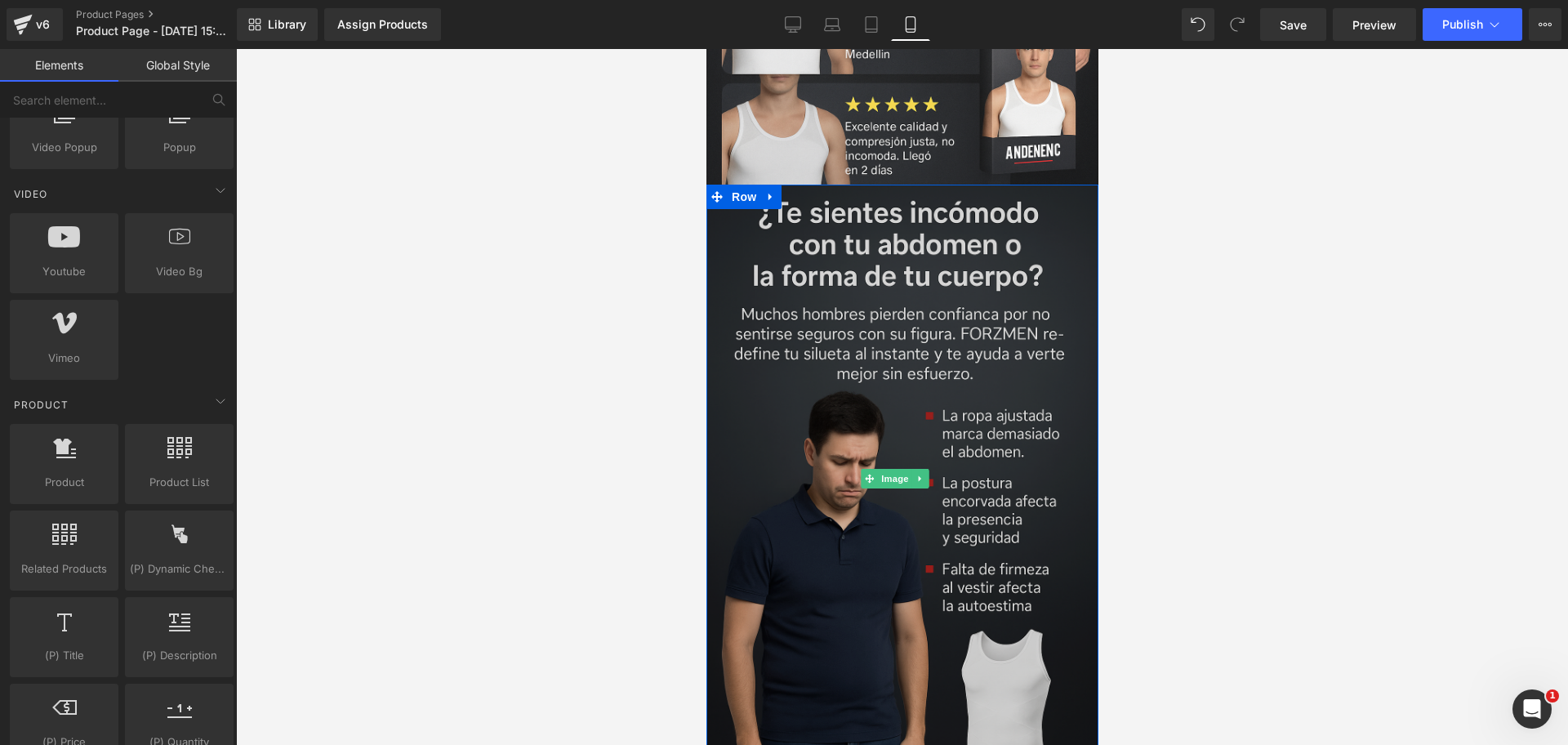
click at [872, 324] on img at bounding box center [902, 478] width 392 height 588
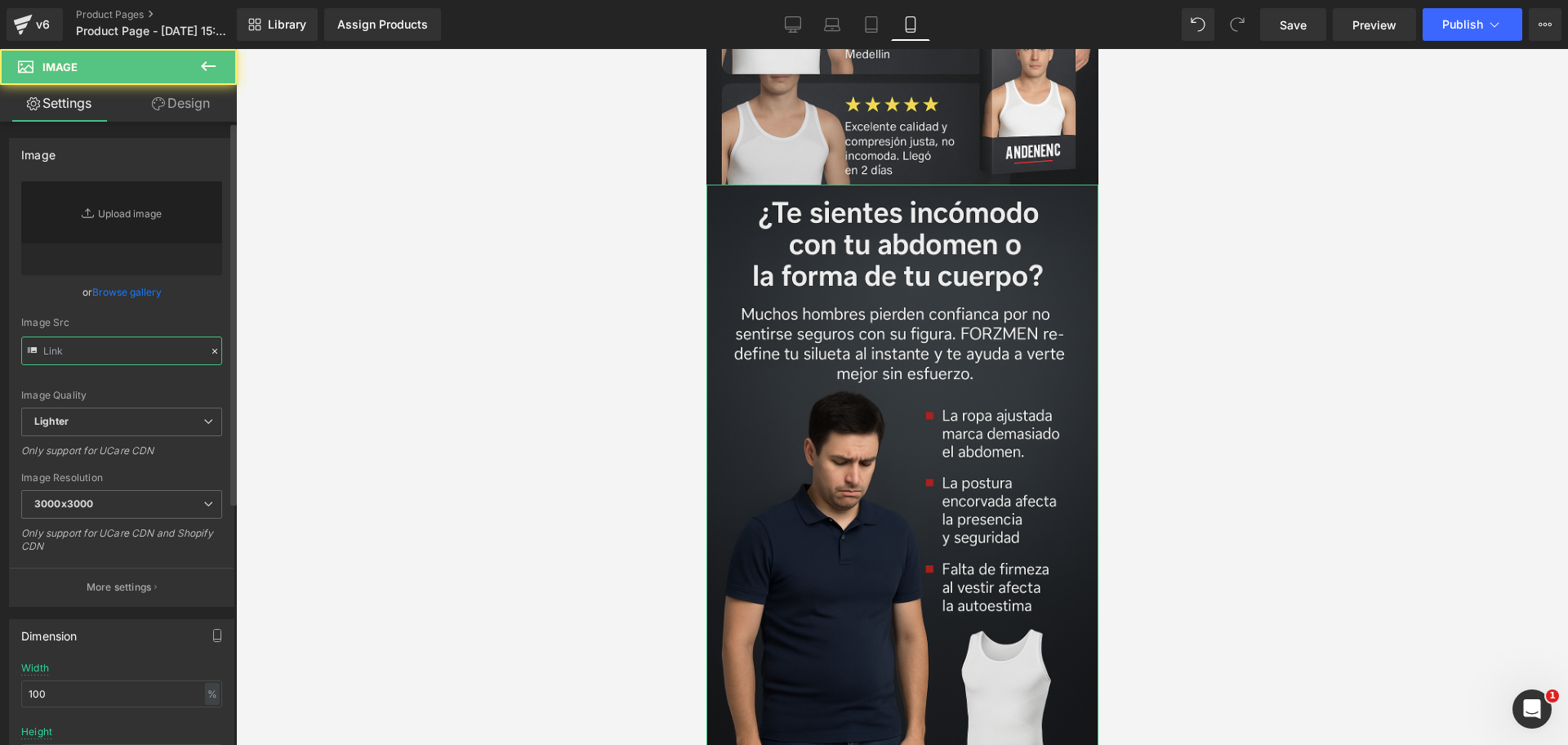
click at [141, 358] on input "text" at bounding box center [121, 350] width 201 height 29
type input "[URL][DOMAIN_NAME][DATE]"
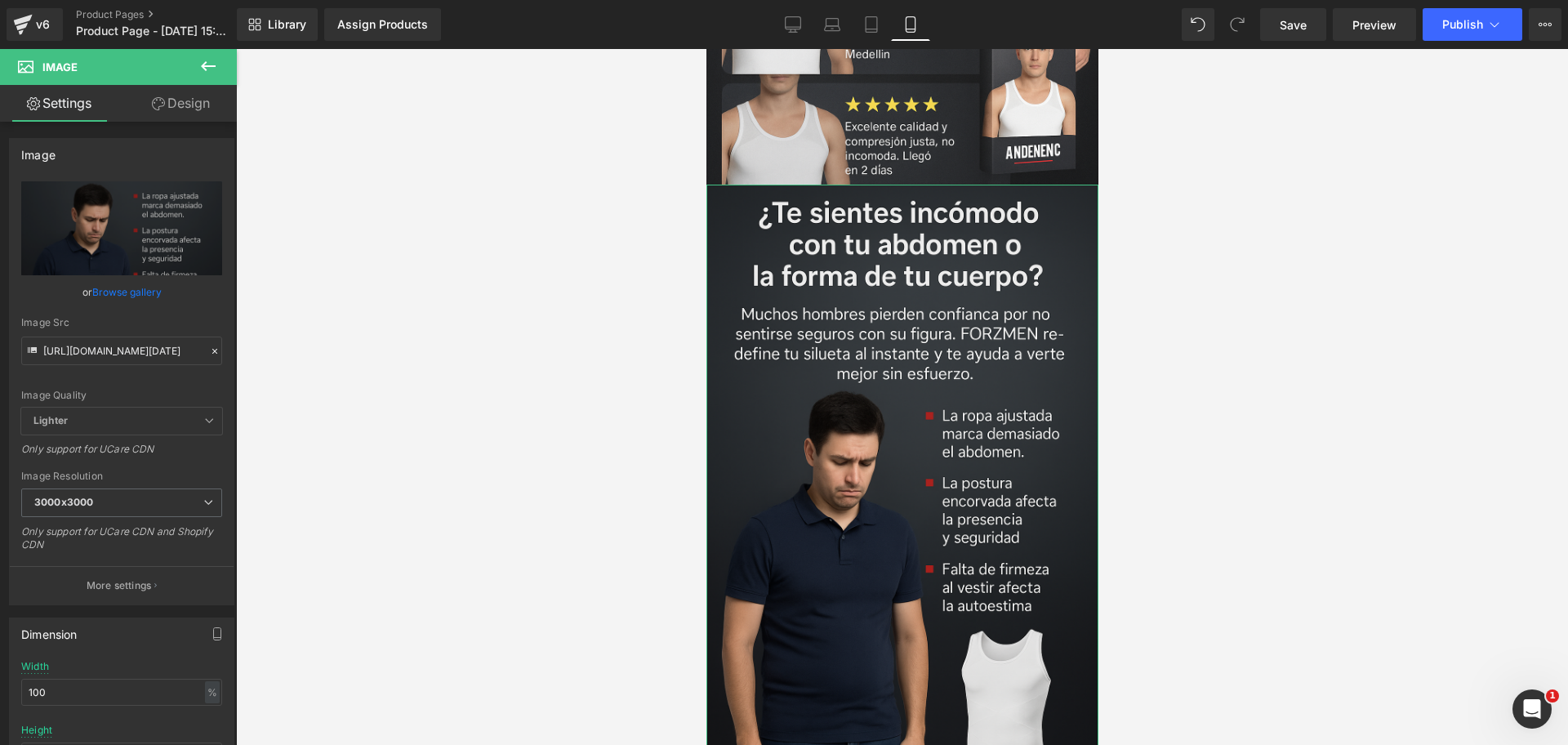
drag, startPoint x: 141, startPoint y: 358, endPoint x: 556, endPoint y: 230, distance: 434.3
click at [556, 230] on div at bounding box center [902, 397] width 1332 height 696
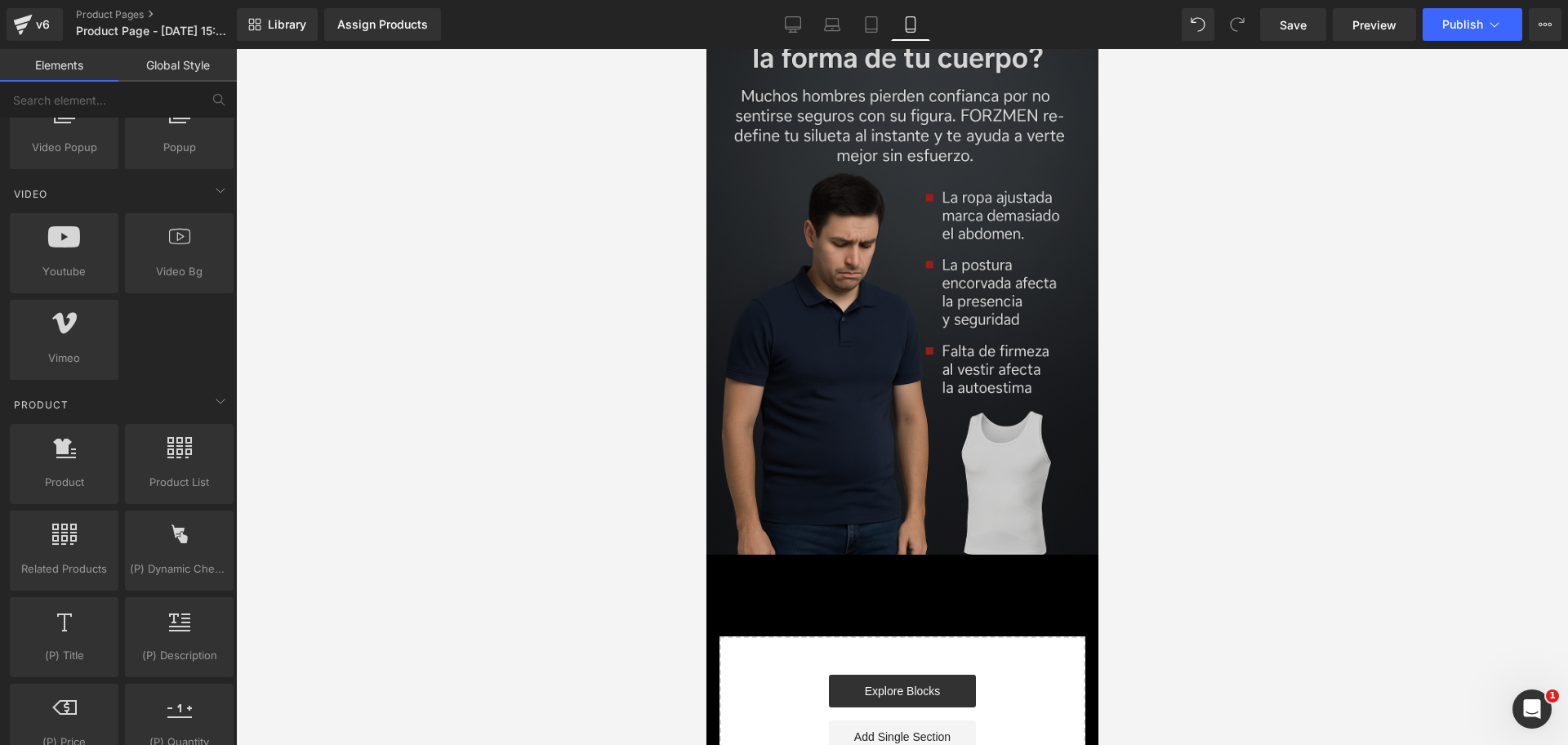
scroll to position [2097, 0]
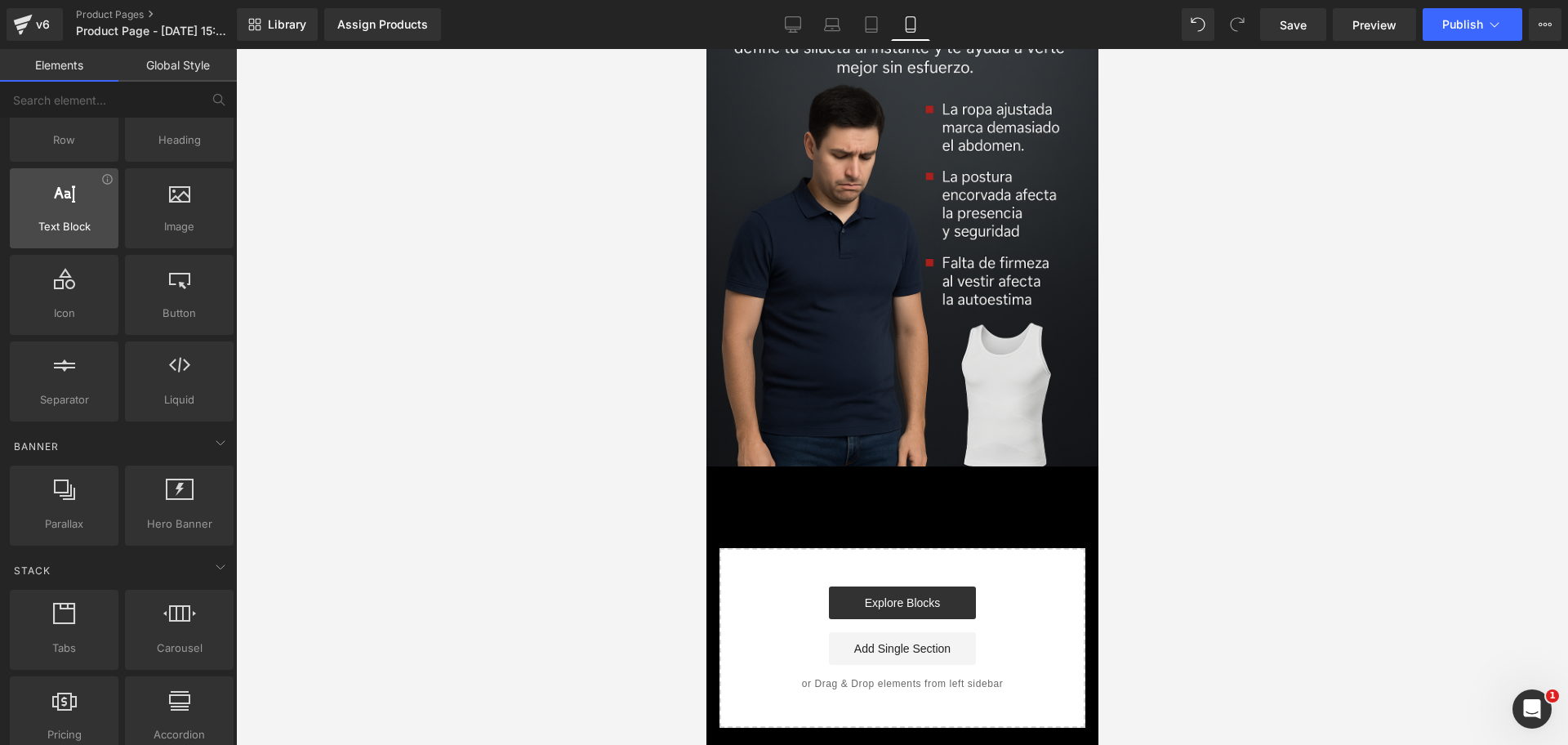
scroll to position [0, 0]
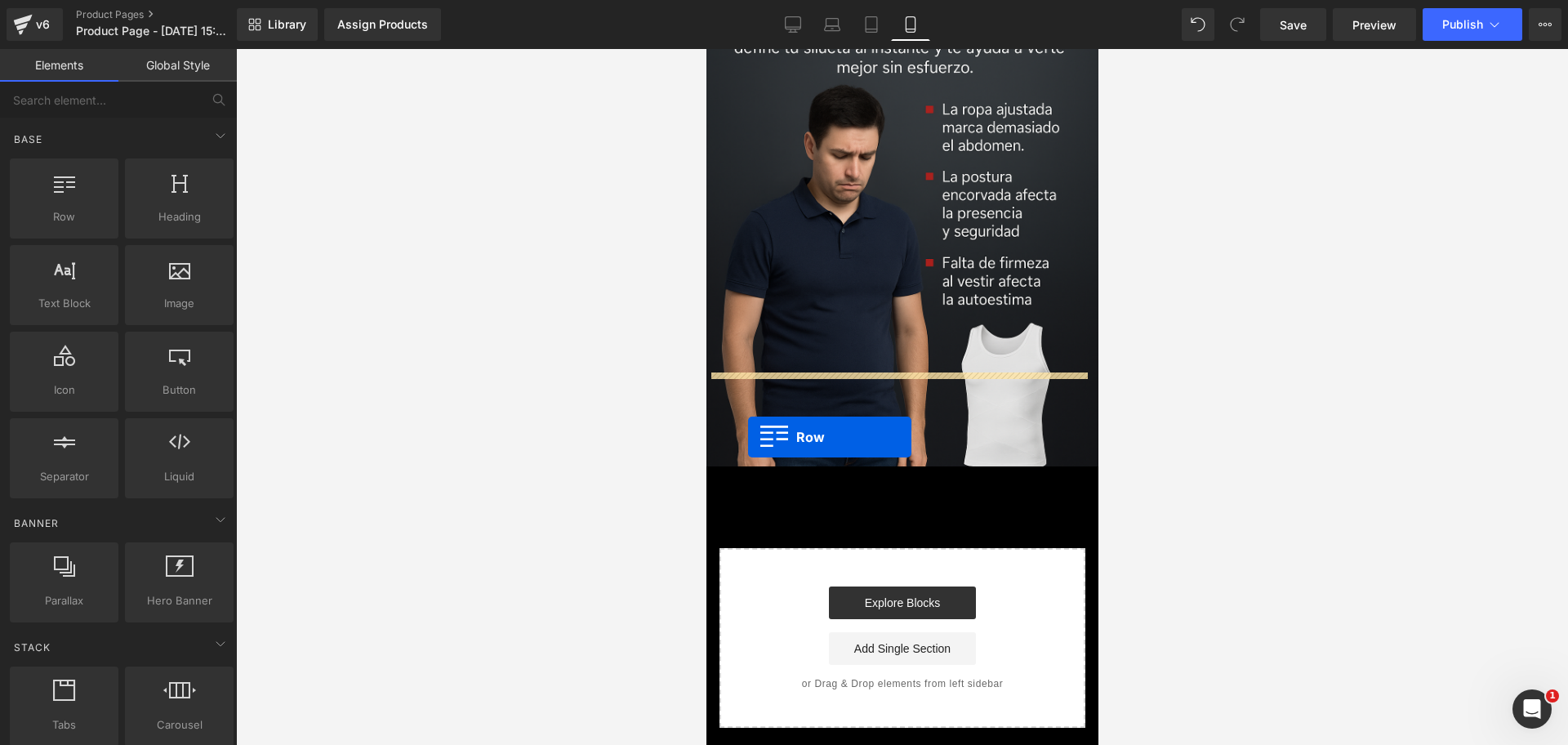
drag, startPoint x: 773, startPoint y: 247, endPoint x: 748, endPoint y: 437, distance: 191.6
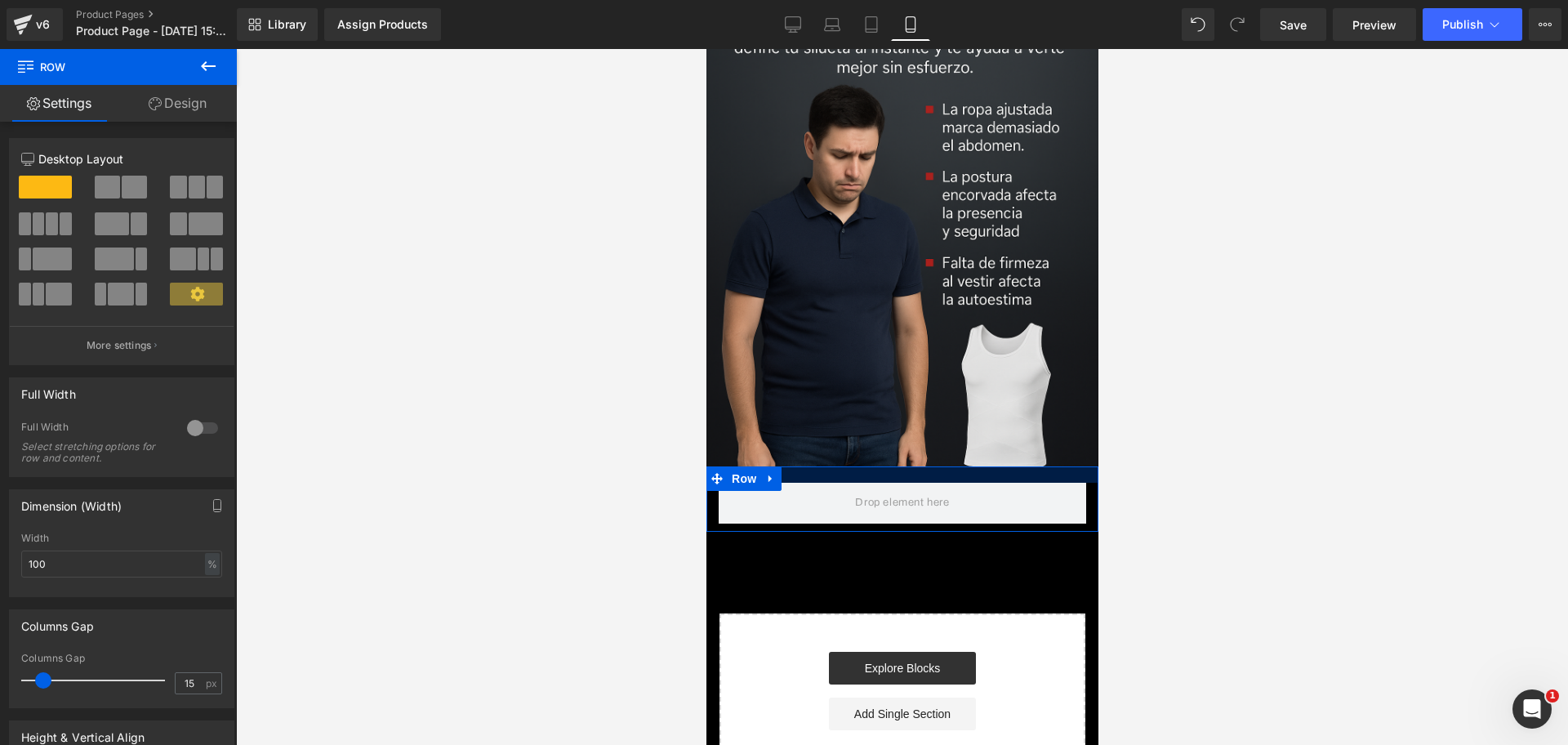
drag, startPoint x: 813, startPoint y: 384, endPoint x: 1379, endPoint y: 427, distance: 567.6
click at [814, 466] on div at bounding box center [902, 474] width 392 height 16
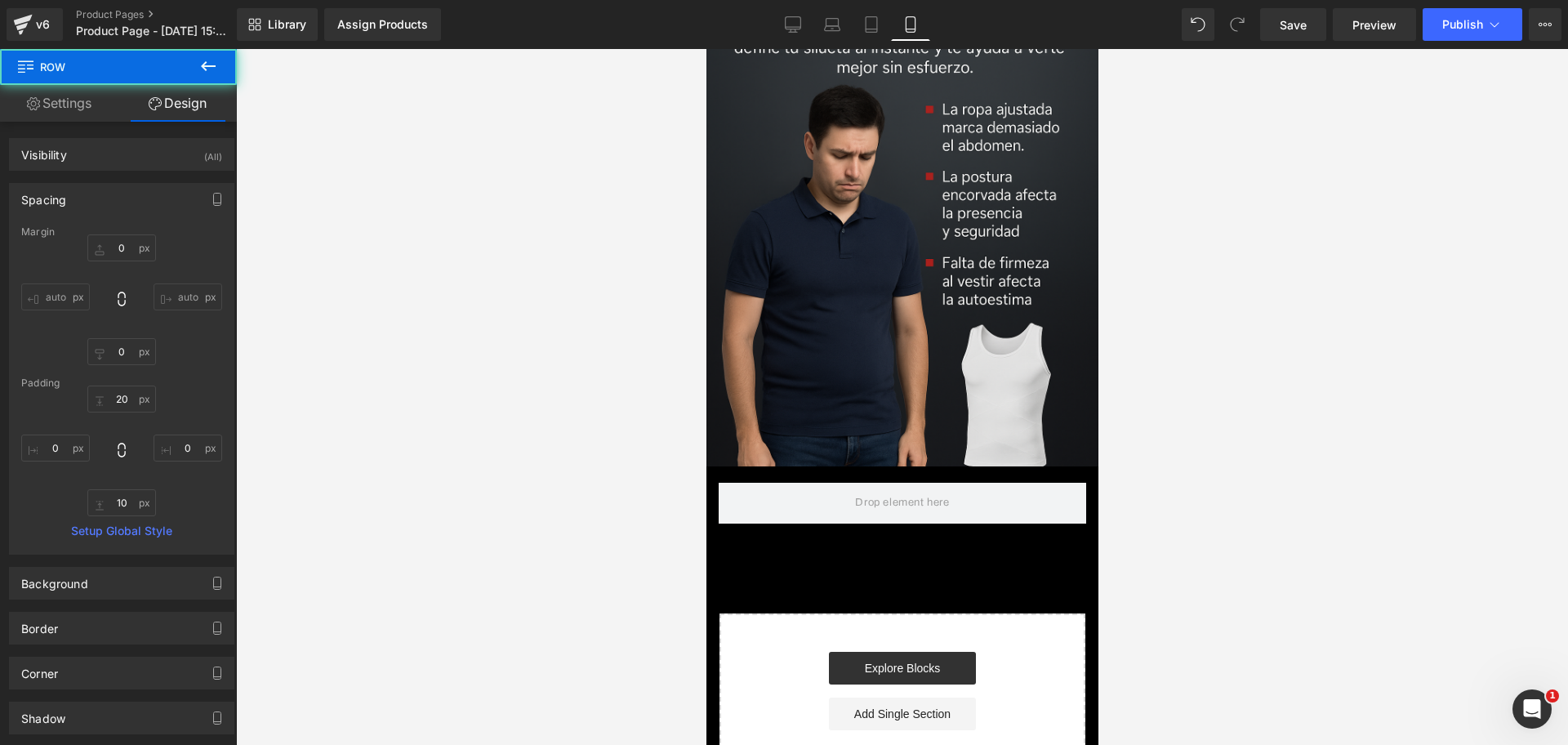
click at [285, 378] on div at bounding box center [902, 397] width 1332 height 696
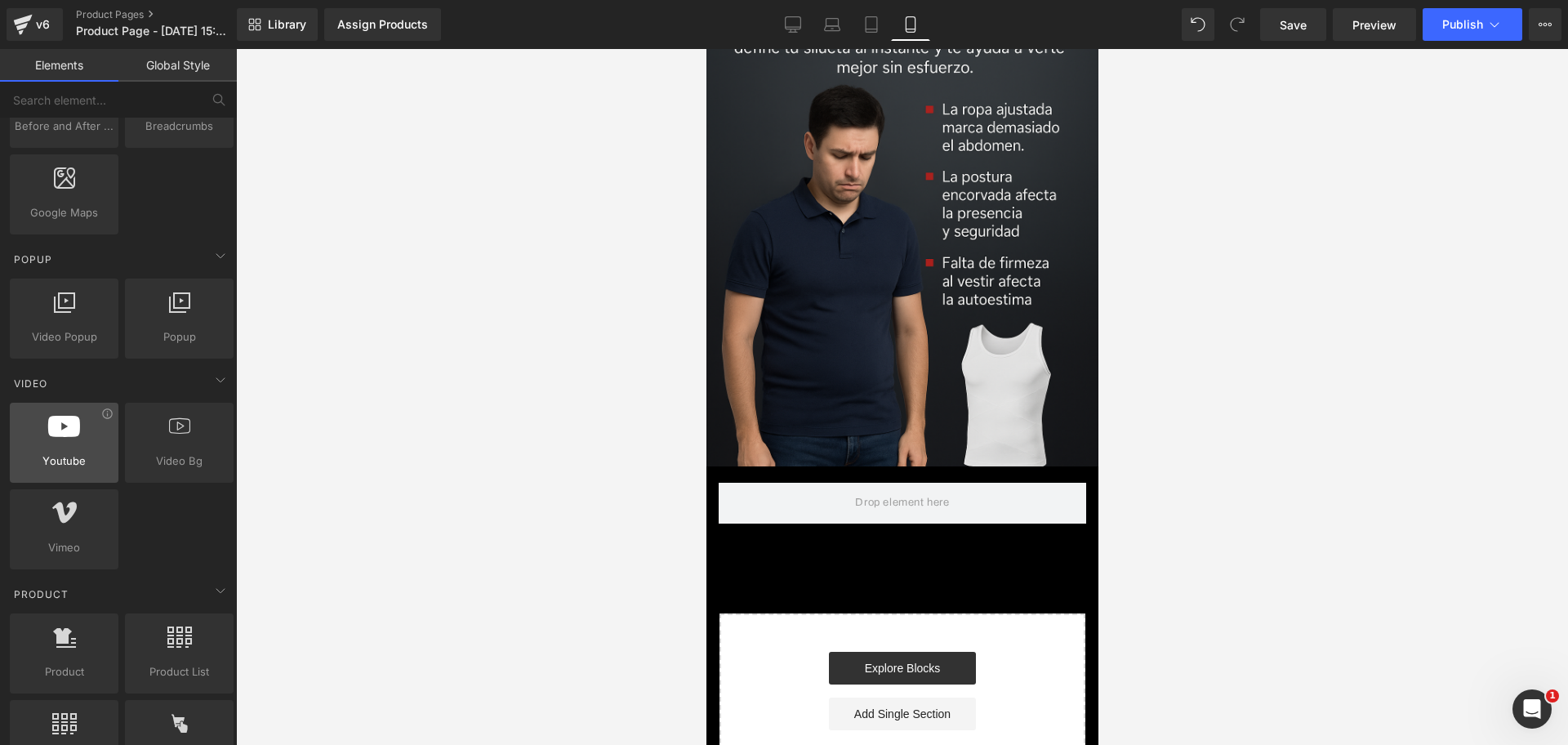
scroll to position [1022, 0]
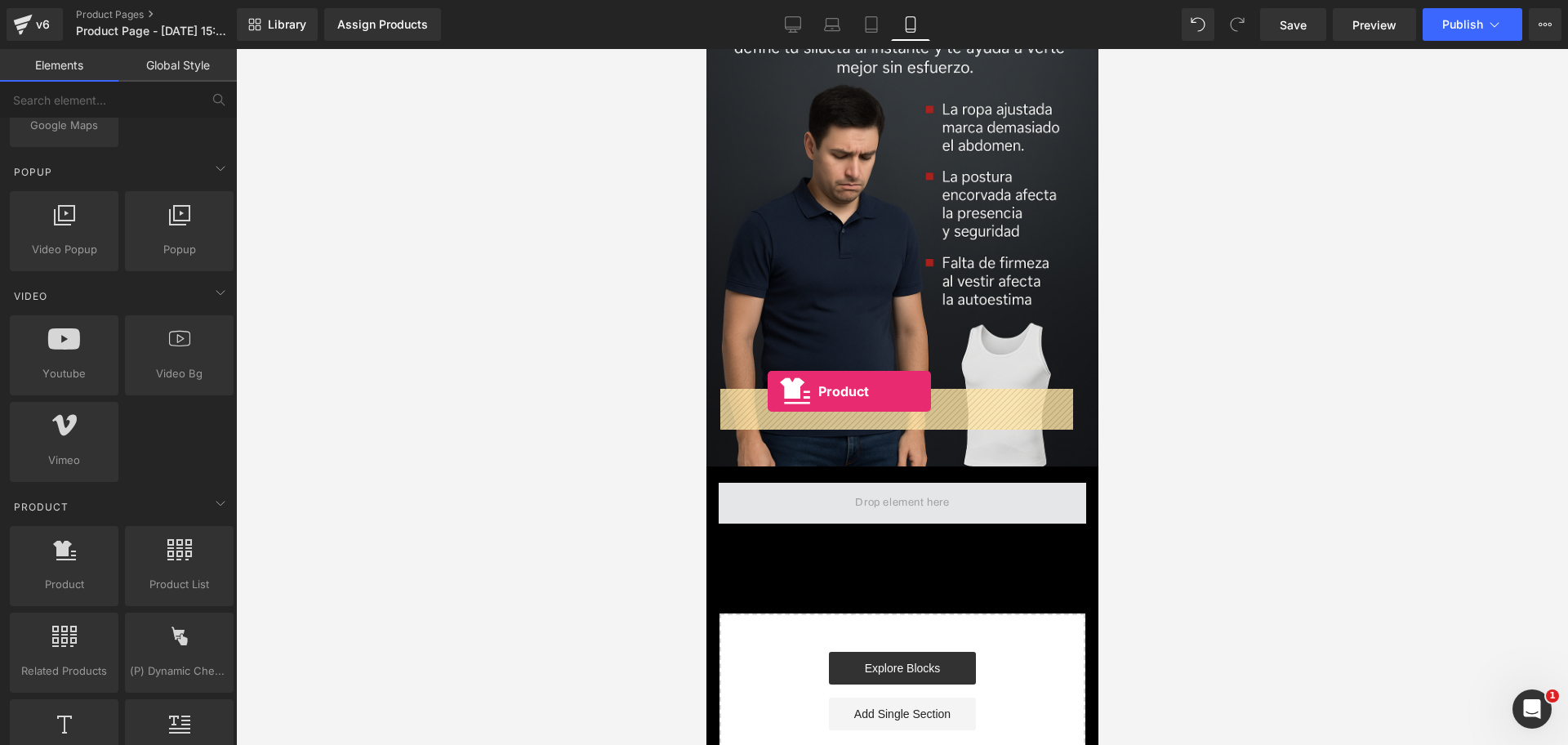
drag, startPoint x: 764, startPoint y: 602, endPoint x: 767, endPoint y: 392, distance: 210.0
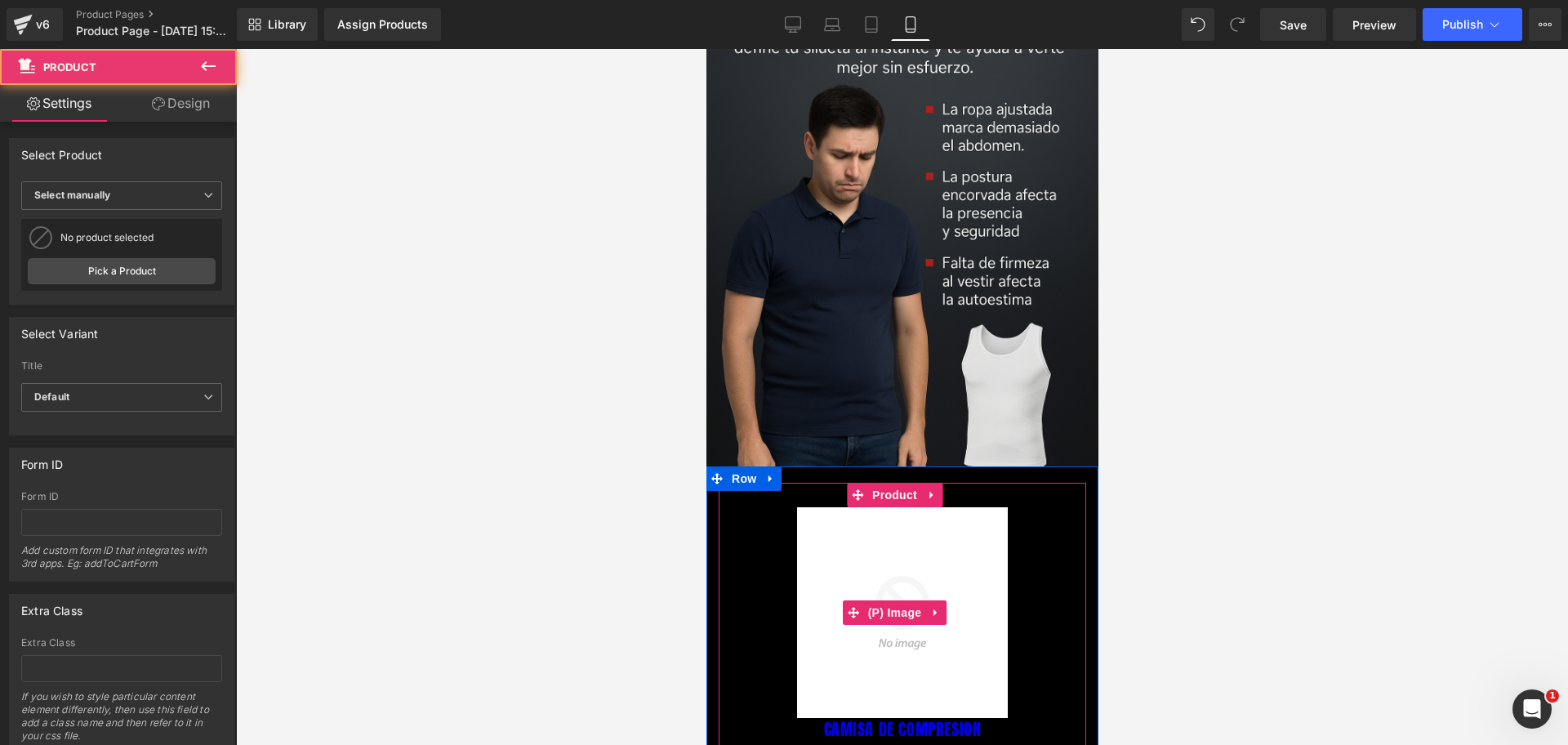
scroll to position [0, 563]
click at [940, 606] on icon at bounding box center [935, 612] width 12 height 12
click at [942, 607] on icon at bounding box center [946, 613] width 12 height 12
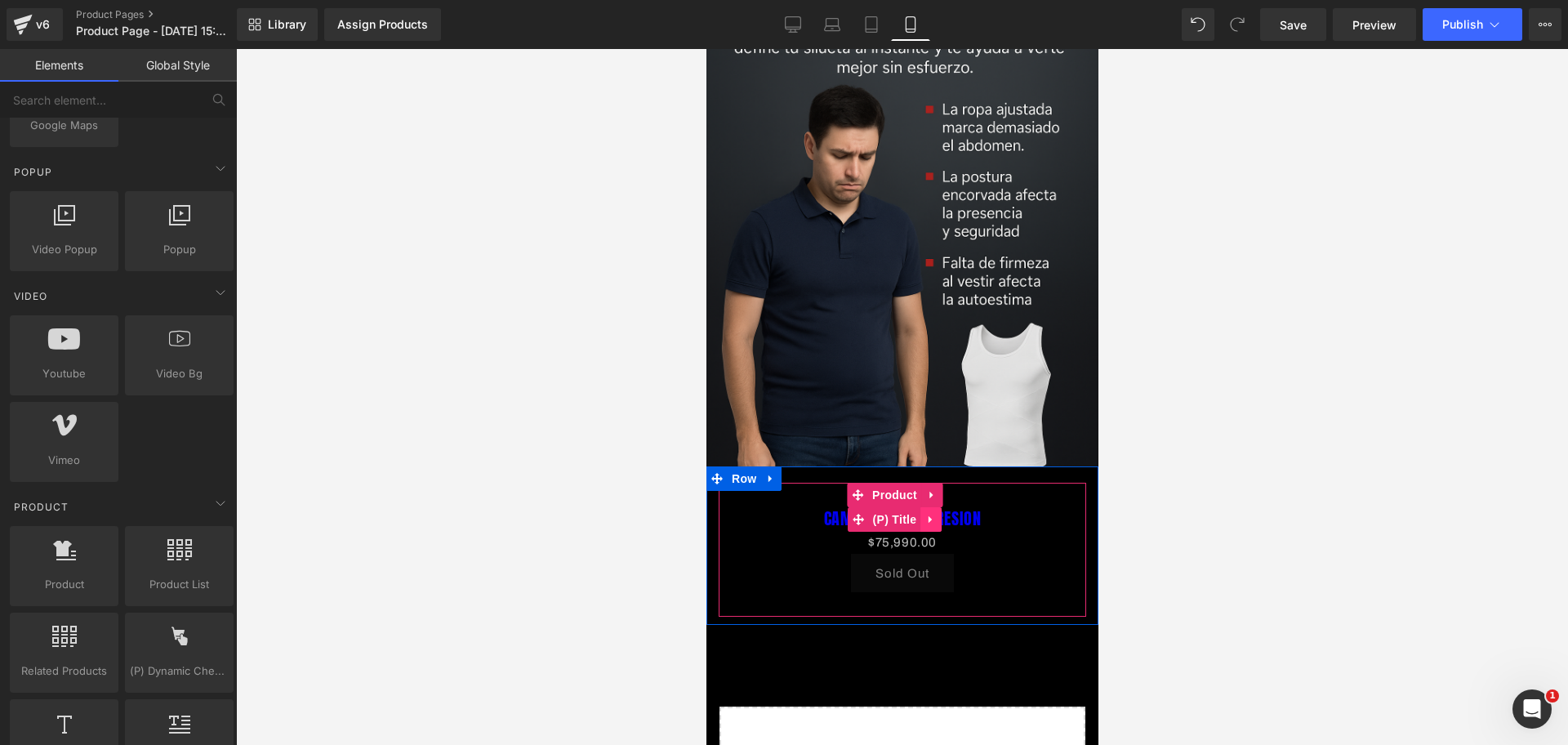
scroll to position [0, 846]
click at [932, 513] on icon at bounding box center [930, 519] width 12 height 12
click at [939, 513] on icon at bounding box center [941, 519] width 12 height 12
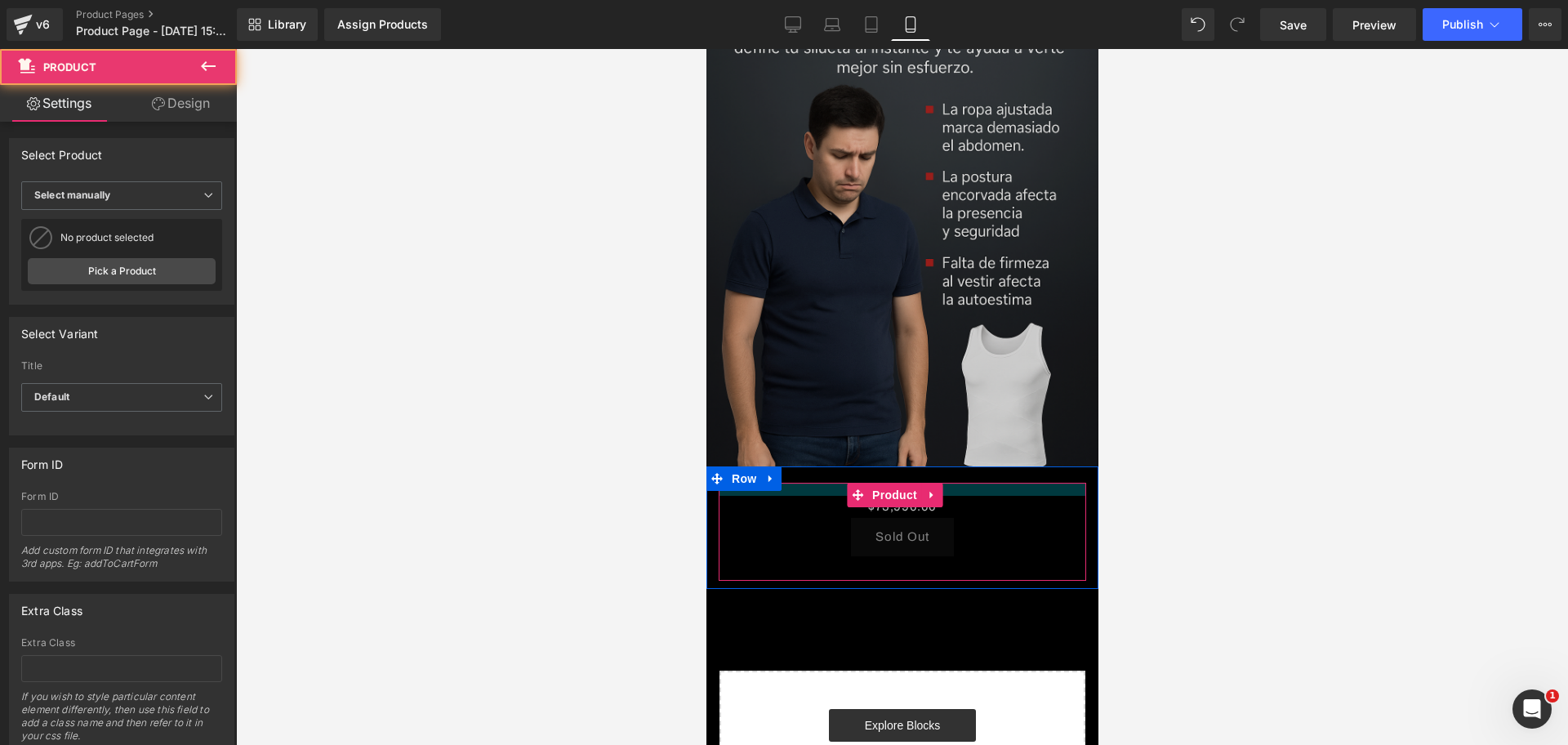
scroll to position [0, 0]
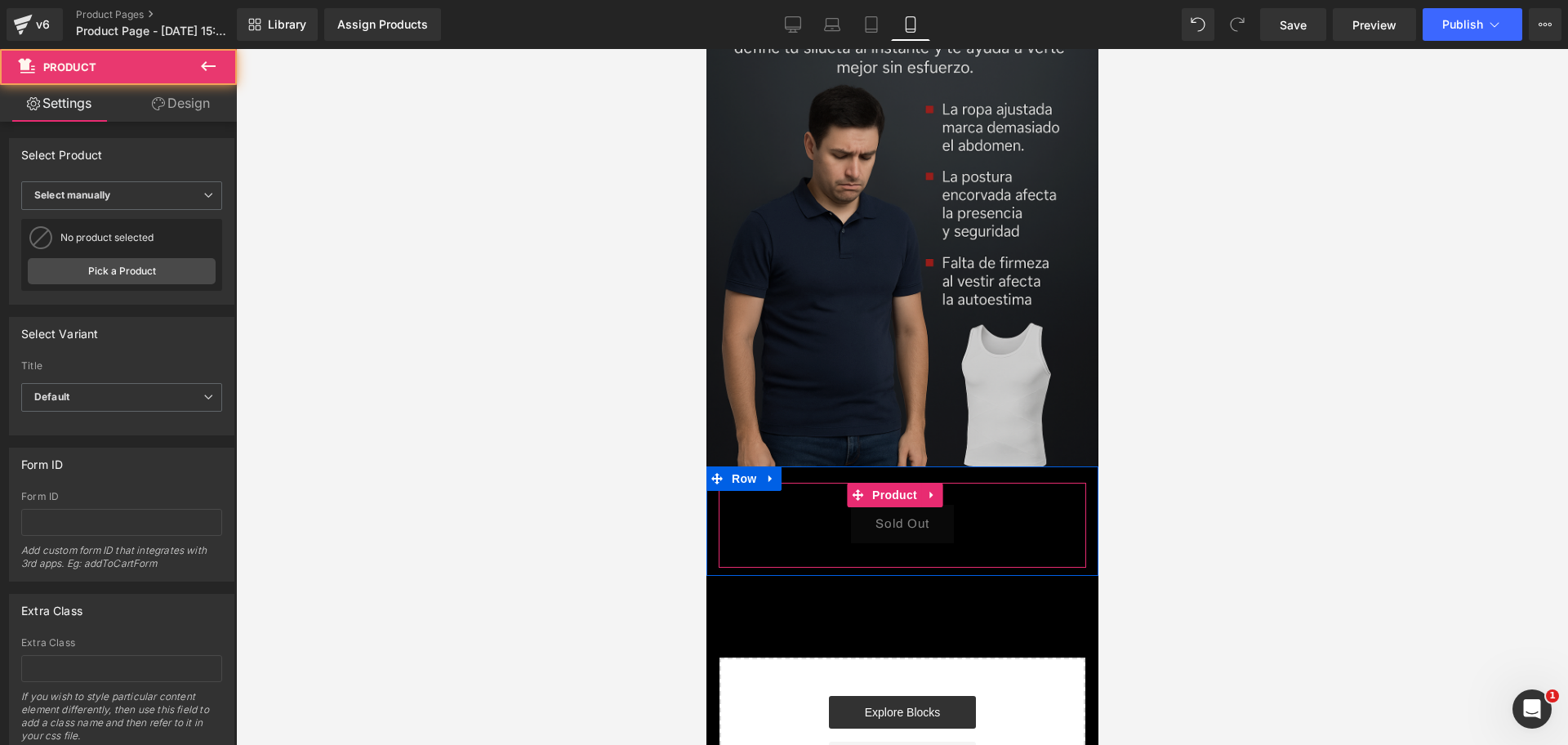
drag, startPoint x: 964, startPoint y: 391, endPoint x: 970, endPoint y: 366, distance: 25.7
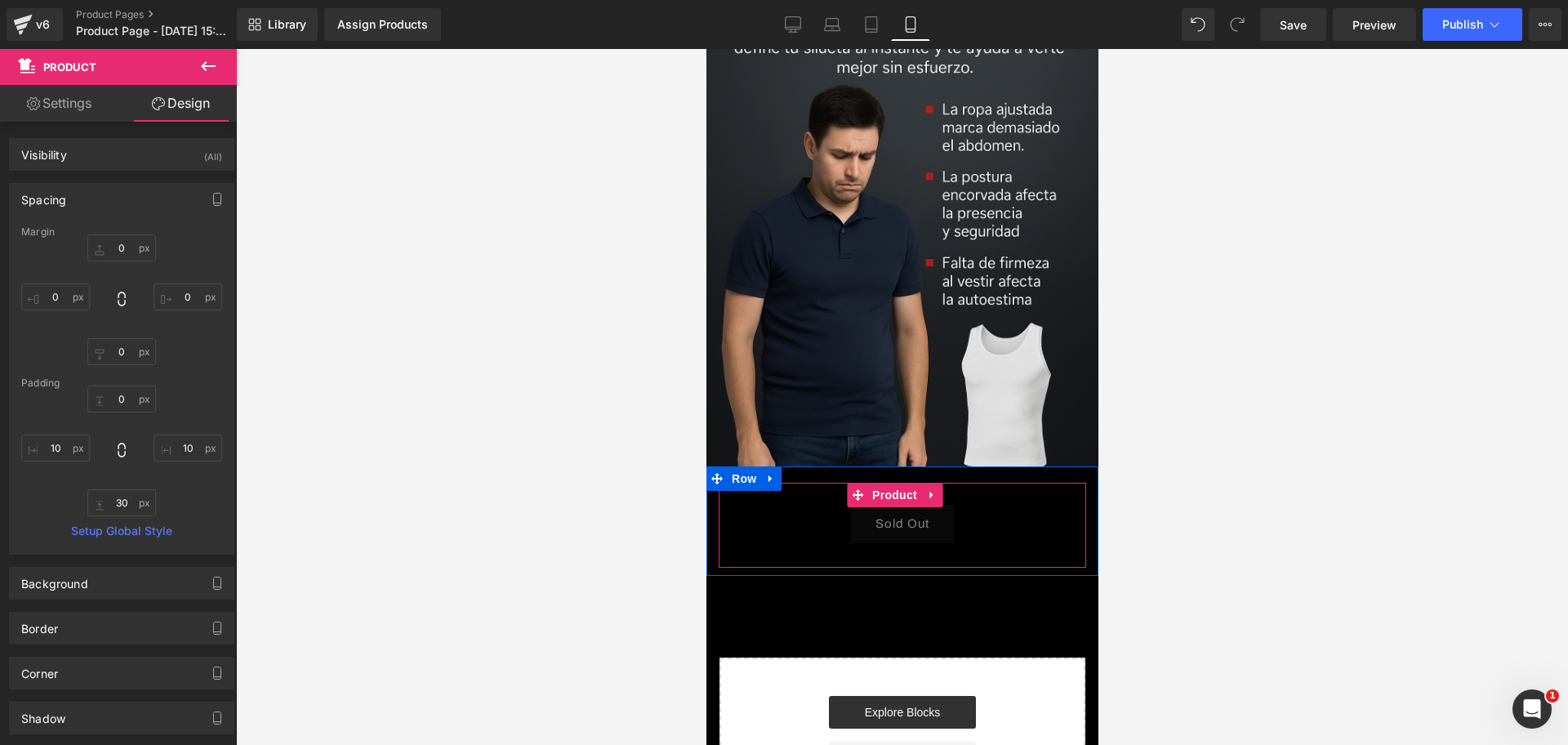
click at [978, 483] on div "$0 $75,990.00" at bounding box center [902, 494] width 351 height 22
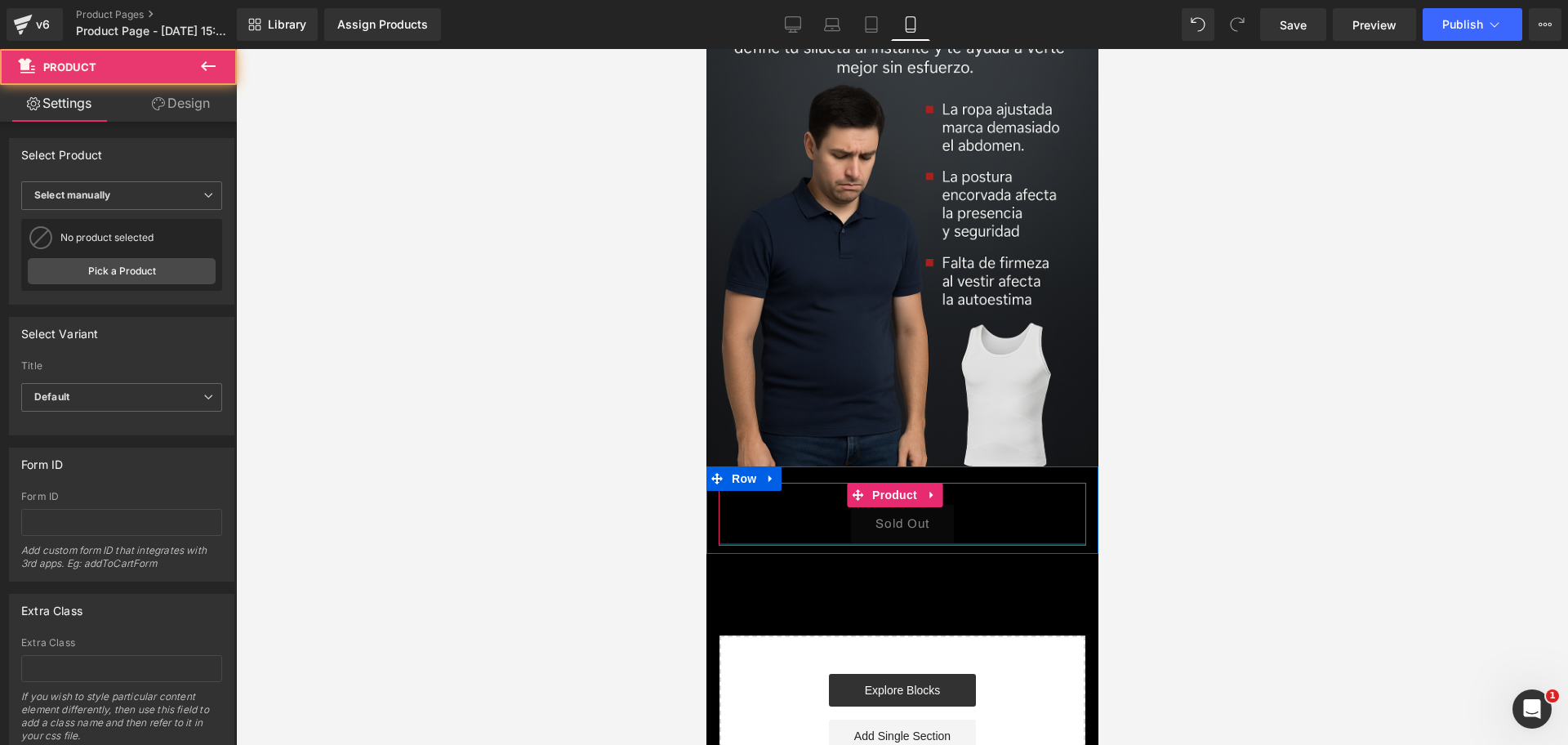
drag, startPoint x: 918, startPoint y: 466, endPoint x: 917, endPoint y: 443, distance: 23.0
click at [917, 483] on div "$0 $75,990.00 (P) Price Sold Out (P) Cart Button Product" at bounding box center [902, 514] width 368 height 62
click at [917, 505] on button "Sold Out" at bounding box center [902, 524] width 103 height 39
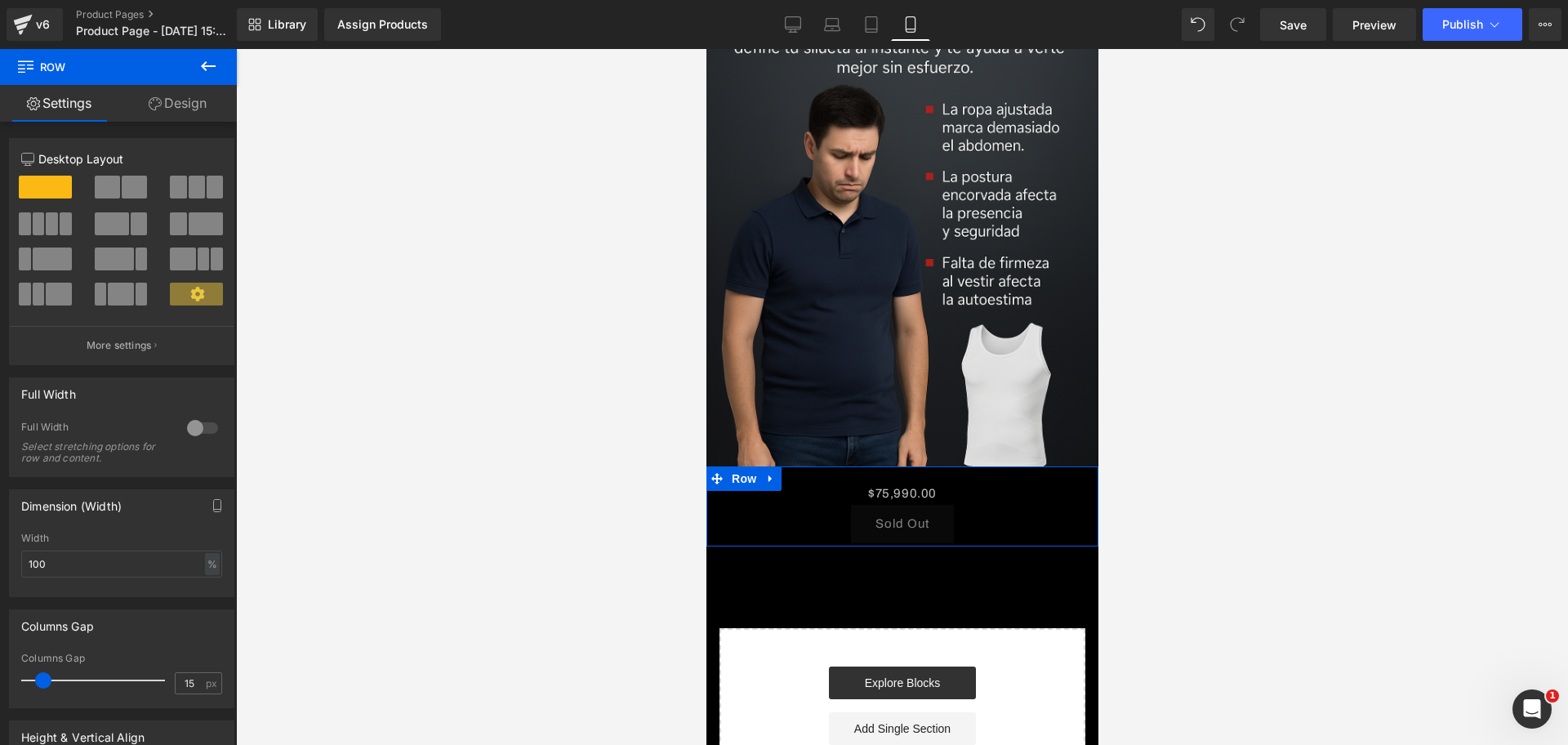
drag, startPoint x: 892, startPoint y: 458, endPoint x: 1900, endPoint y: 500, distance: 1008.9
click at [891, 466] on div "$0 $75,990.00 (P) Price Sold Out (P) Cart Button Product Row" at bounding box center [902, 506] width 392 height 80
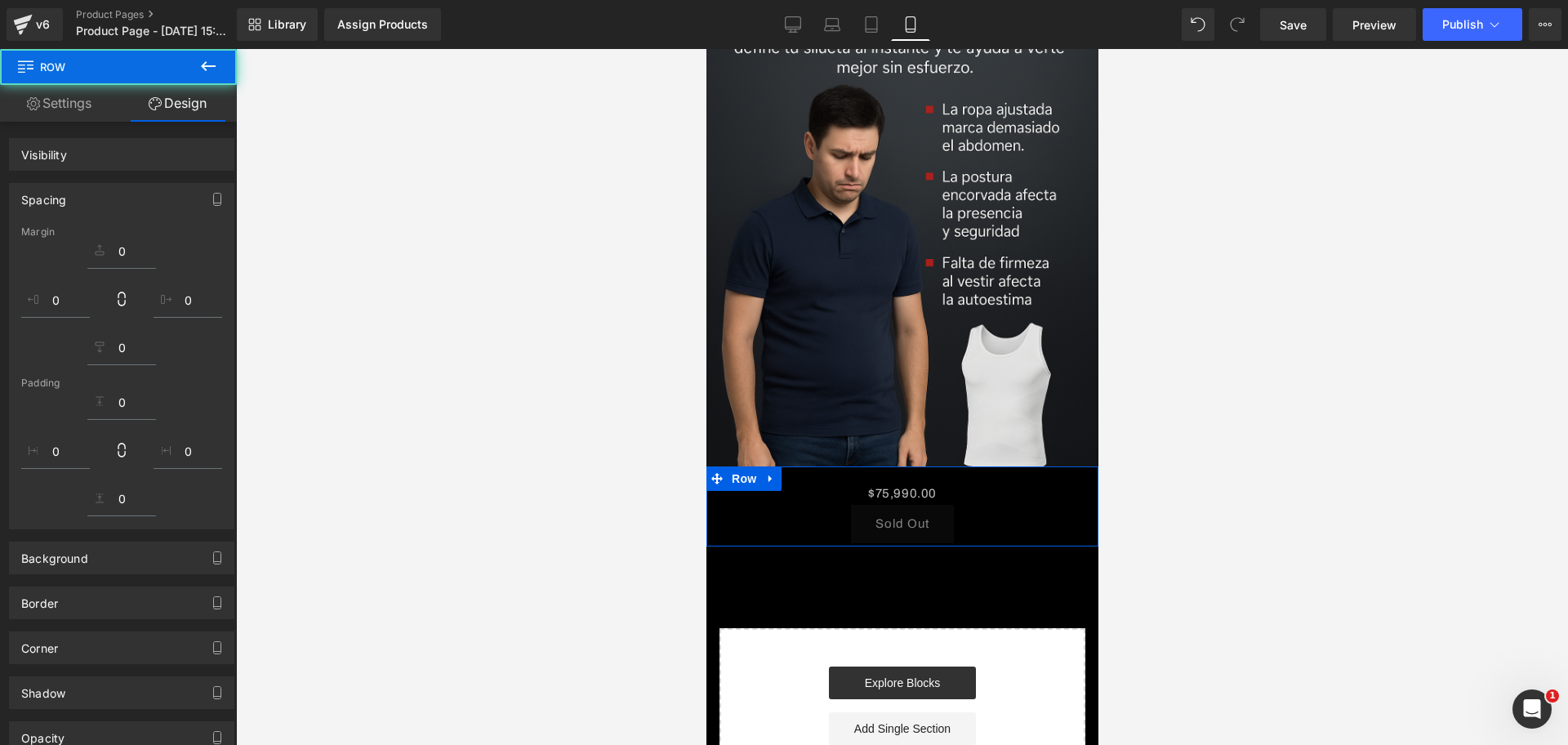
click at [1212, 452] on div at bounding box center [902, 397] width 1332 height 696
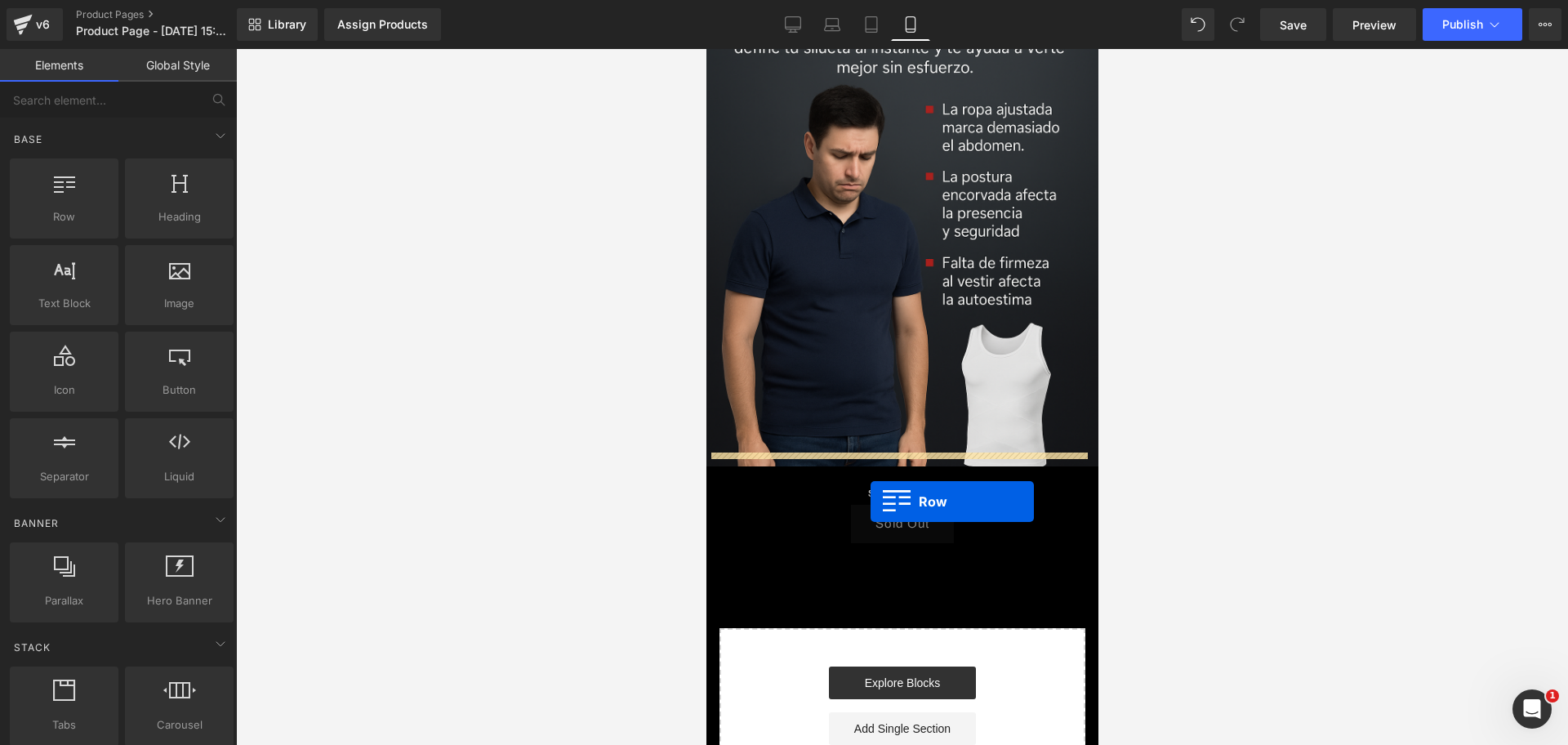
drag, startPoint x: 784, startPoint y: 254, endPoint x: 870, endPoint y: 502, distance: 262.5
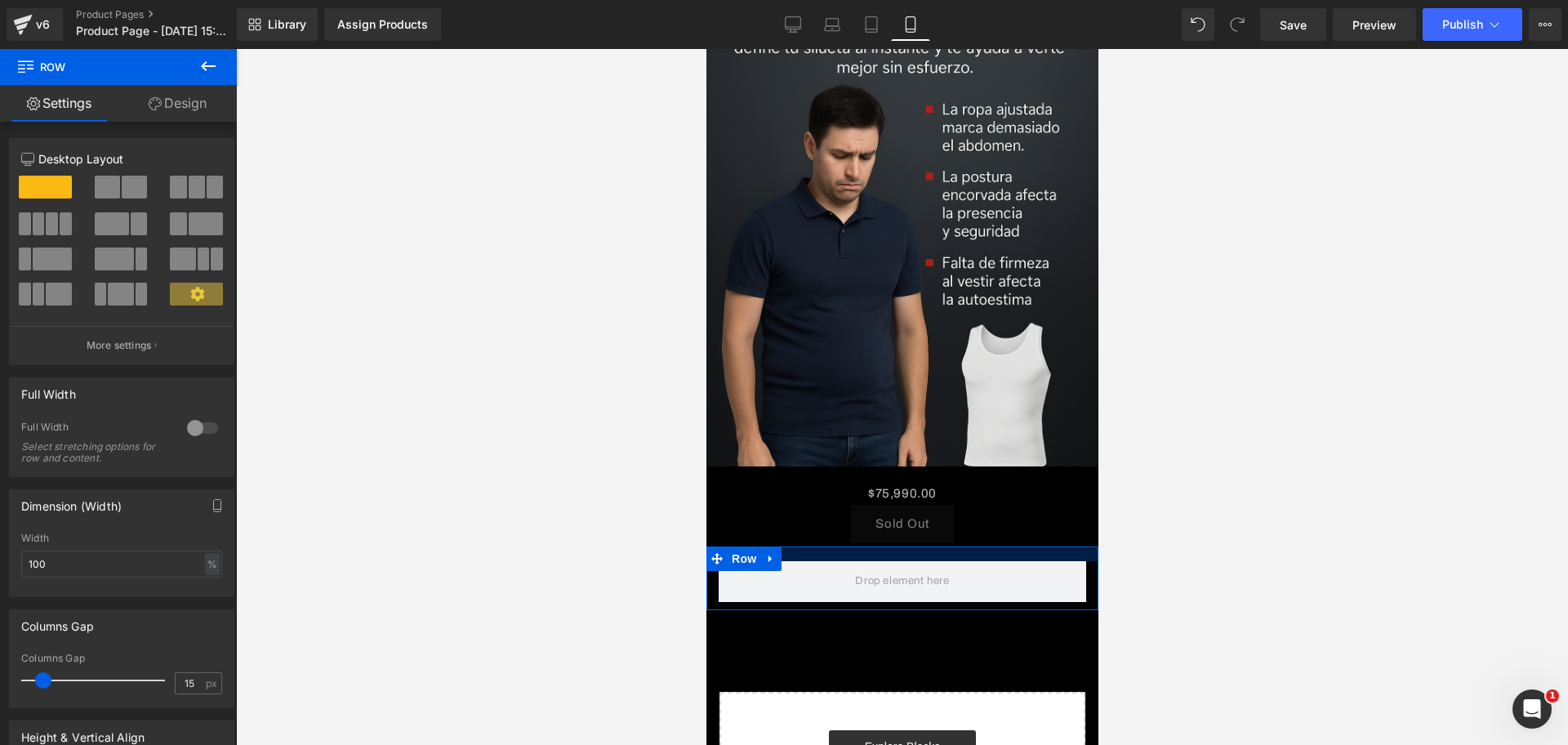
click at [843, 547] on div at bounding box center [902, 554] width 392 height 15
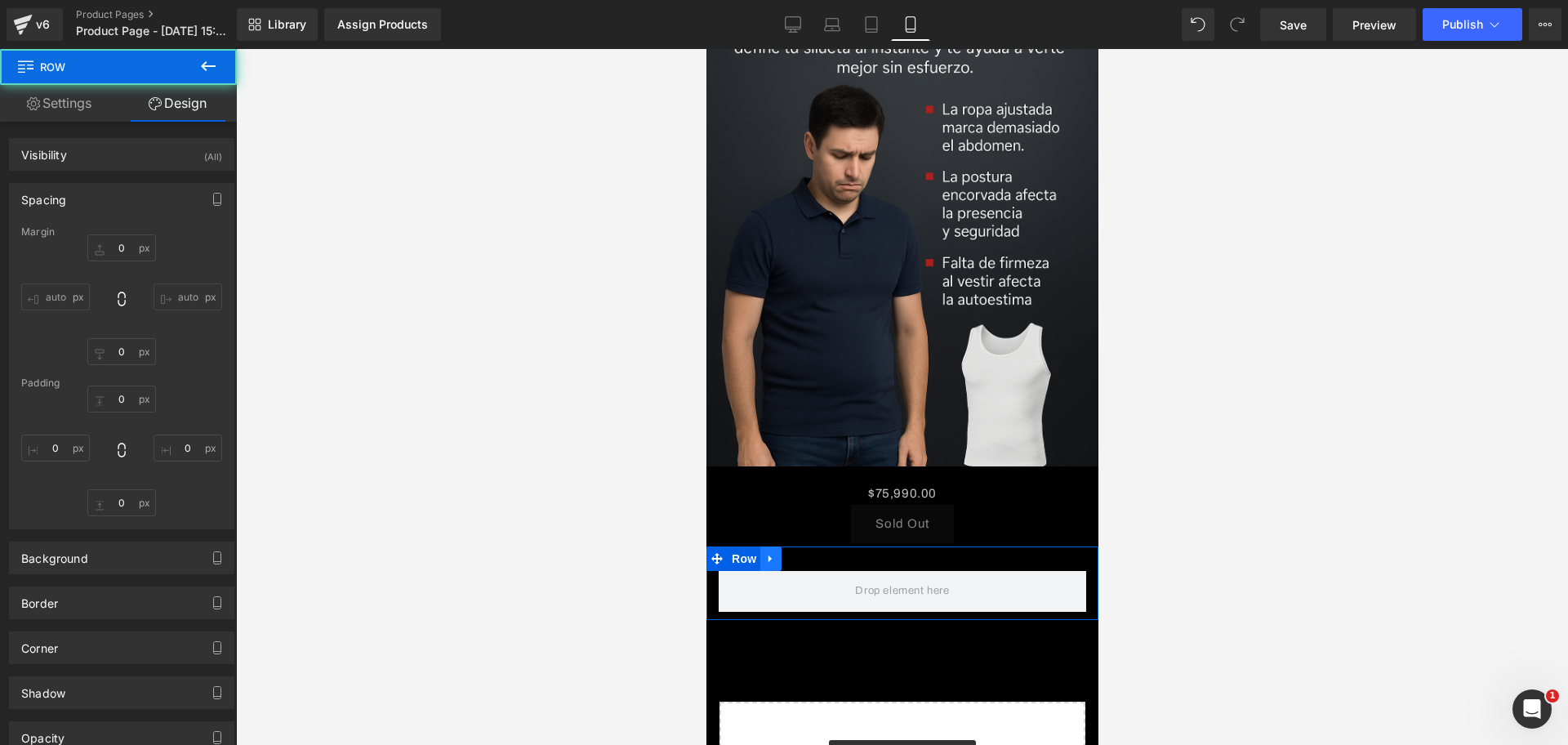
click at [766, 553] on icon at bounding box center [771, 559] width 12 height 12
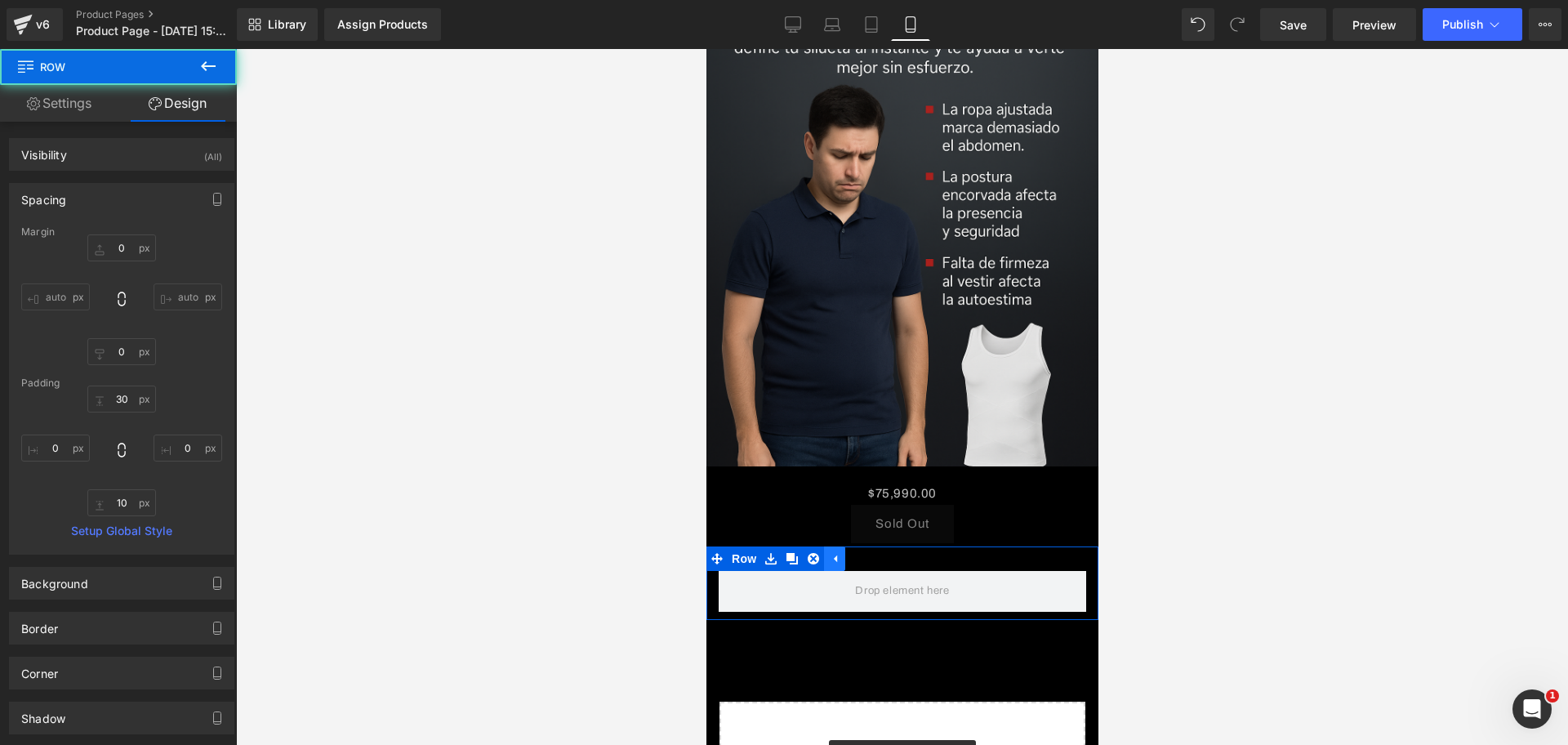
type input "0"
type input "30"
type input "0"
type input "10"
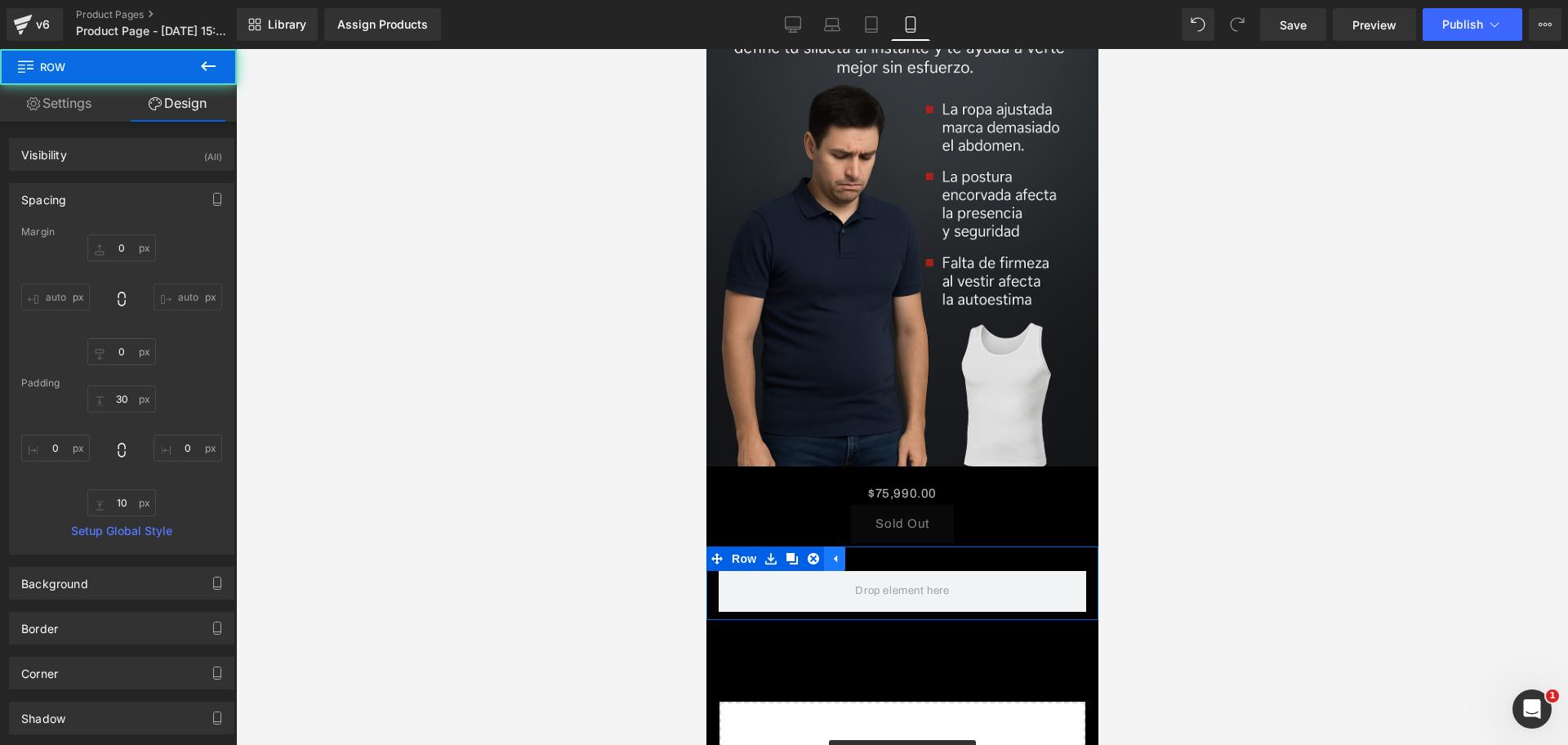
type input "0"
click at [807, 547] on li at bounding box center [791, 559] width 63 height 25
click at [813, 553] on icon at bounding box center [813, 559] width 12 height 12
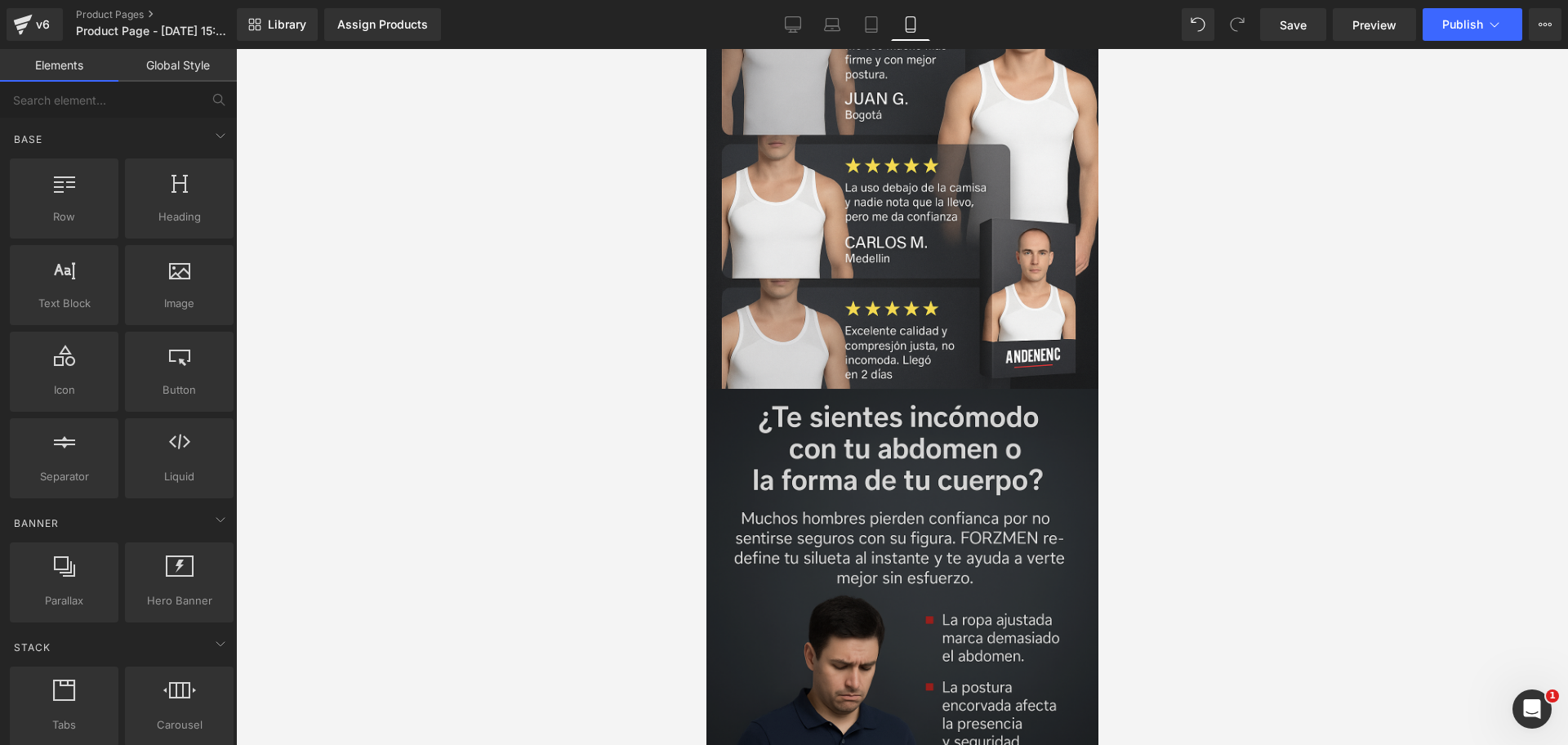
click at [813, 458] on img at bounding box center [902, 683] width 392 height 588
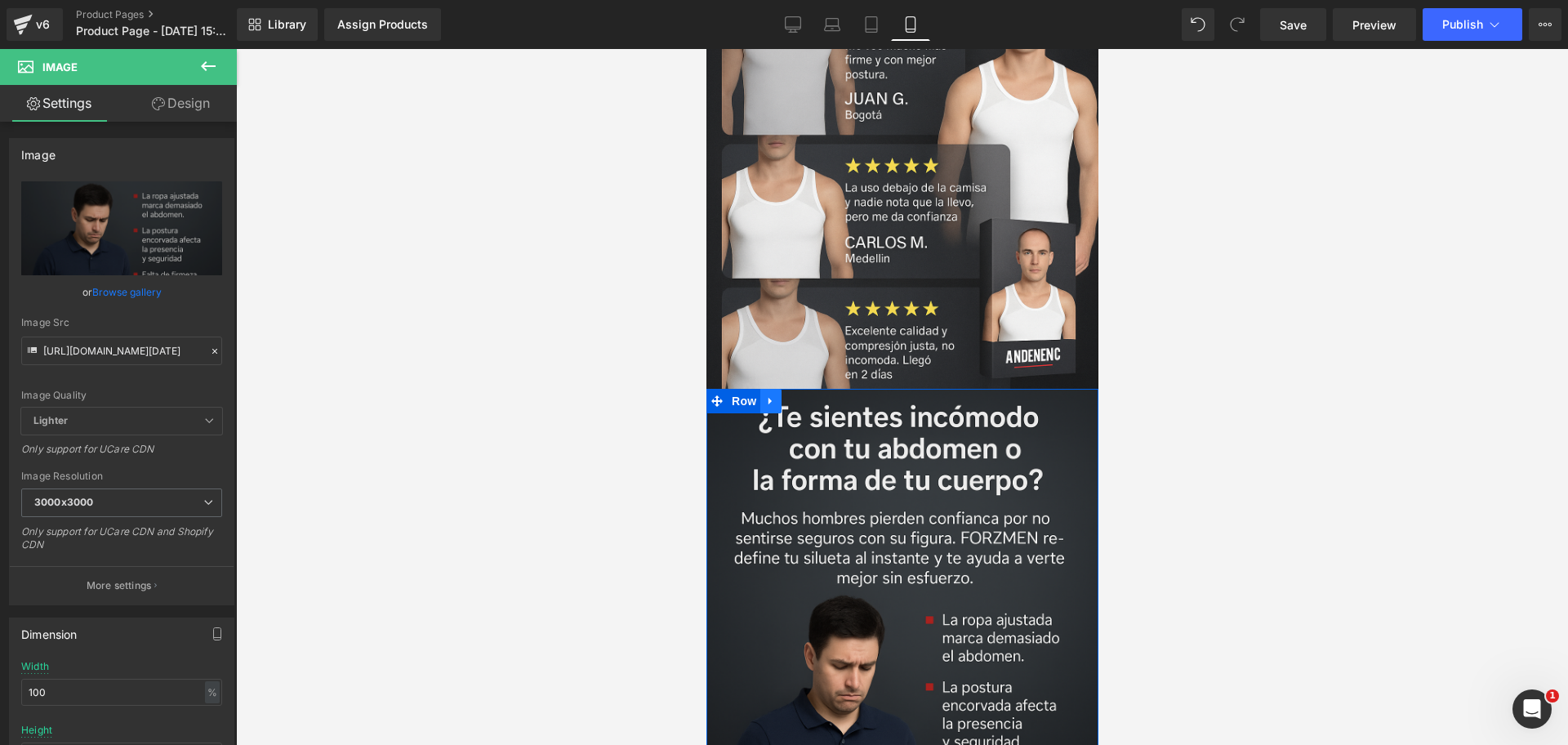
click at [776, 395] on icon at bounding box center [771, 401] width 12 height 12
click at [799, 389] on link at bounding box center [790, 401] width 21 height 25
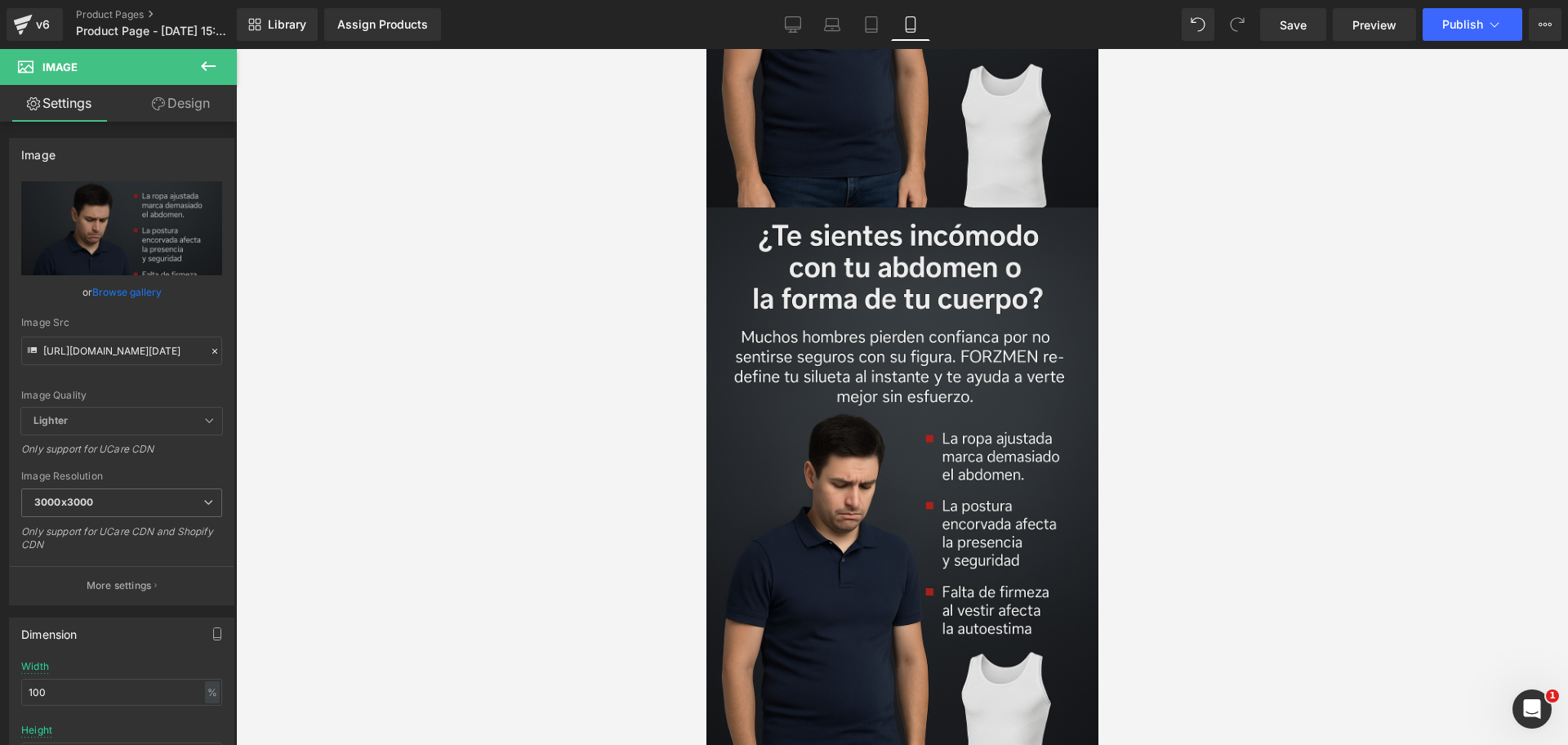
click at [799, 331] on img at bounding box center [902, 501] width 392 height 588
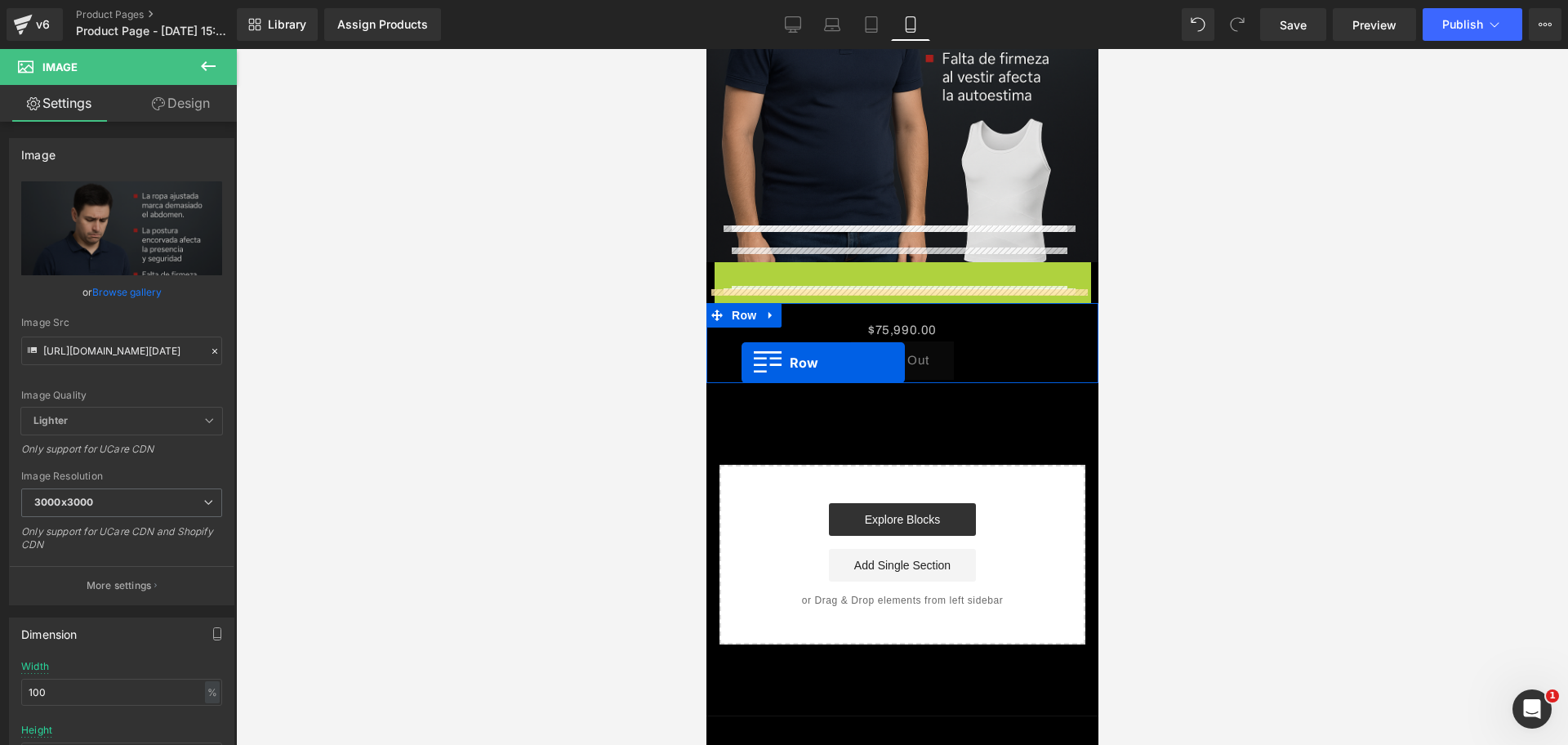
drag, startPoint x: 715, startPoint y: 130, endPoint x: 741, endPoint y: 363, distance: 234.4
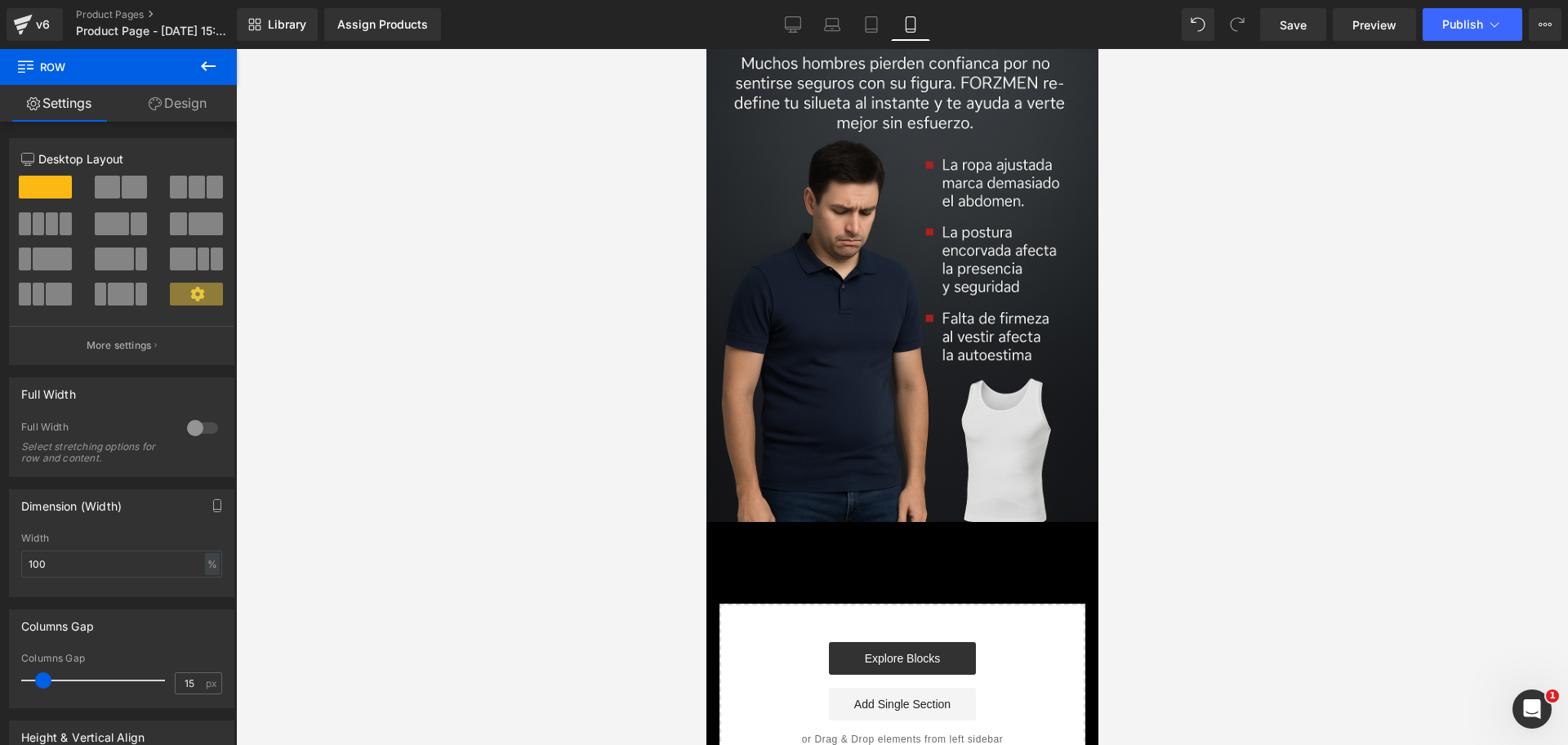
scroll to position [0, 282]
click at [216, 66] on icon at bounding box center [208, 66] width 20 height 20
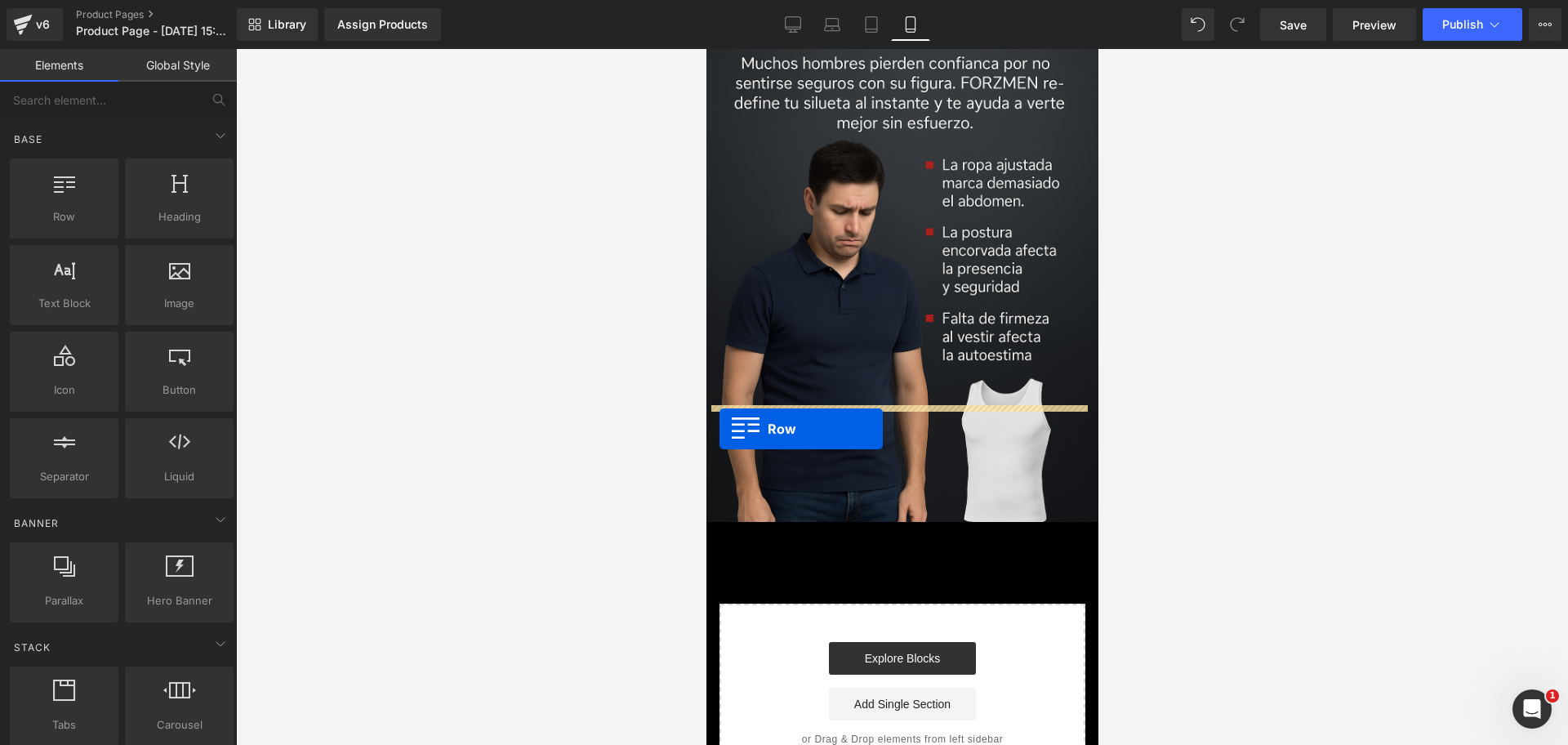
drag, startPoint x: 788, startPoint y: 251, endPoint x: 719, endPoint y: 429, distance: 190.9
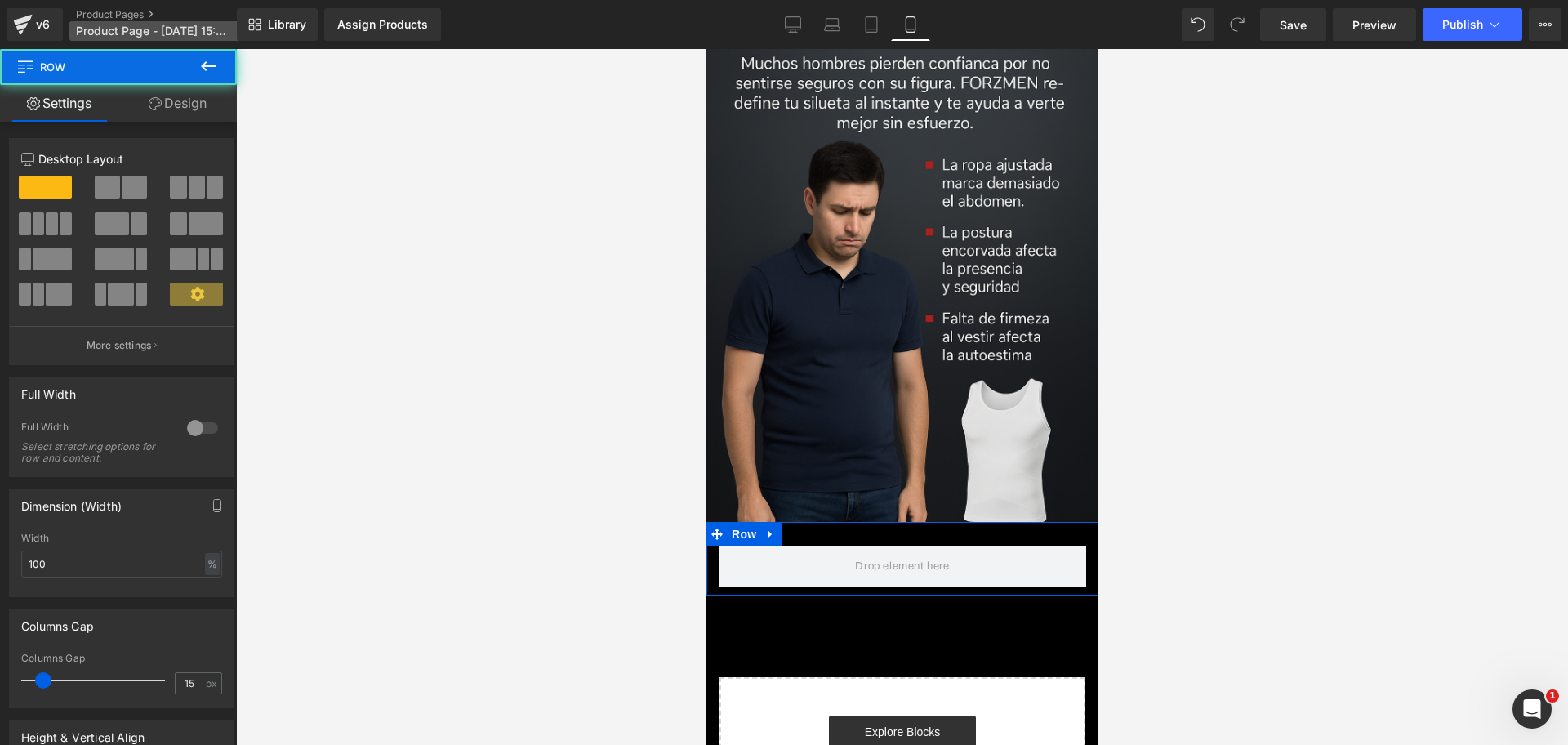
scroll to position [0, 563]
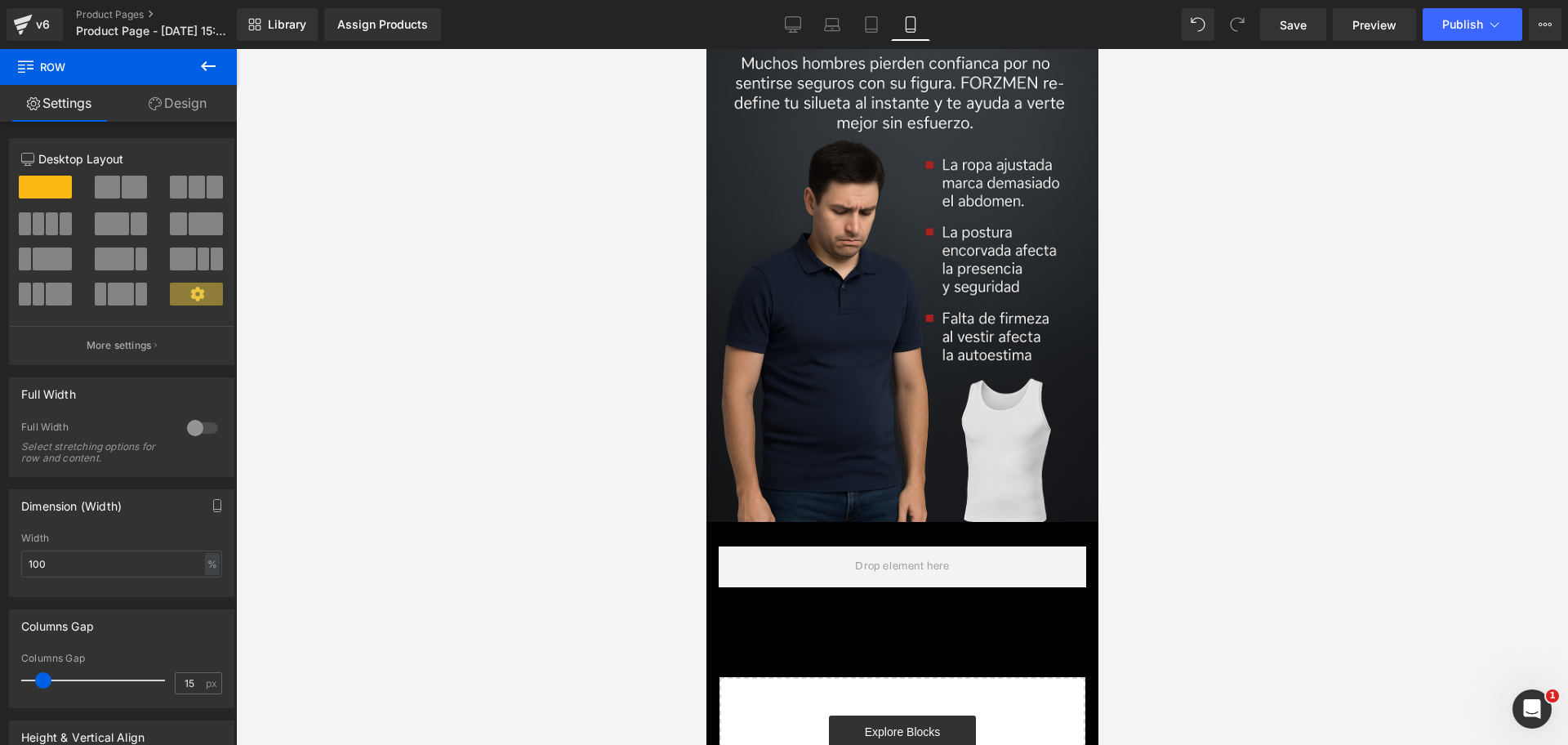
click at [205, 69] on icon at bounding box center [208, 66] width 15 height 10
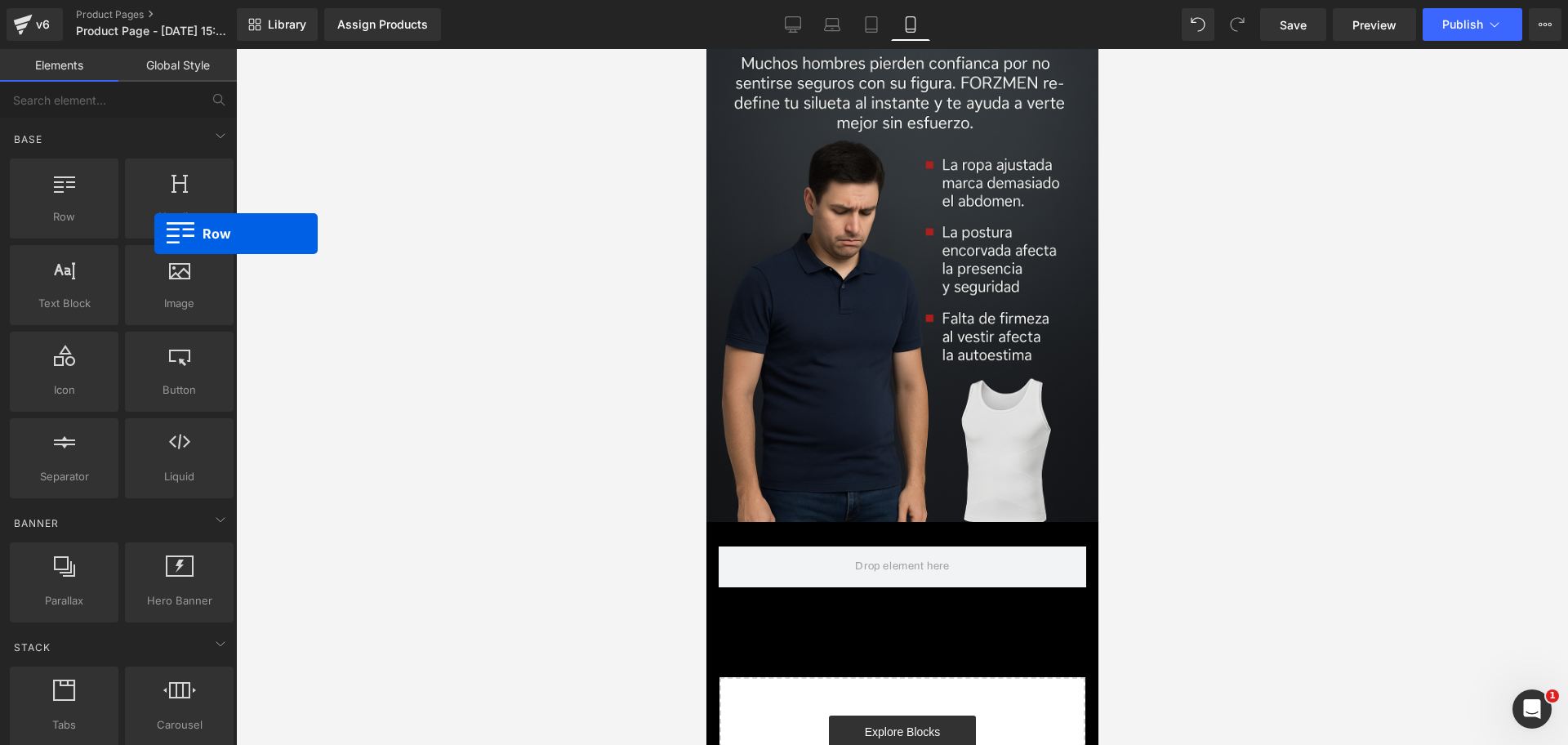
scroll to position [0, 846]
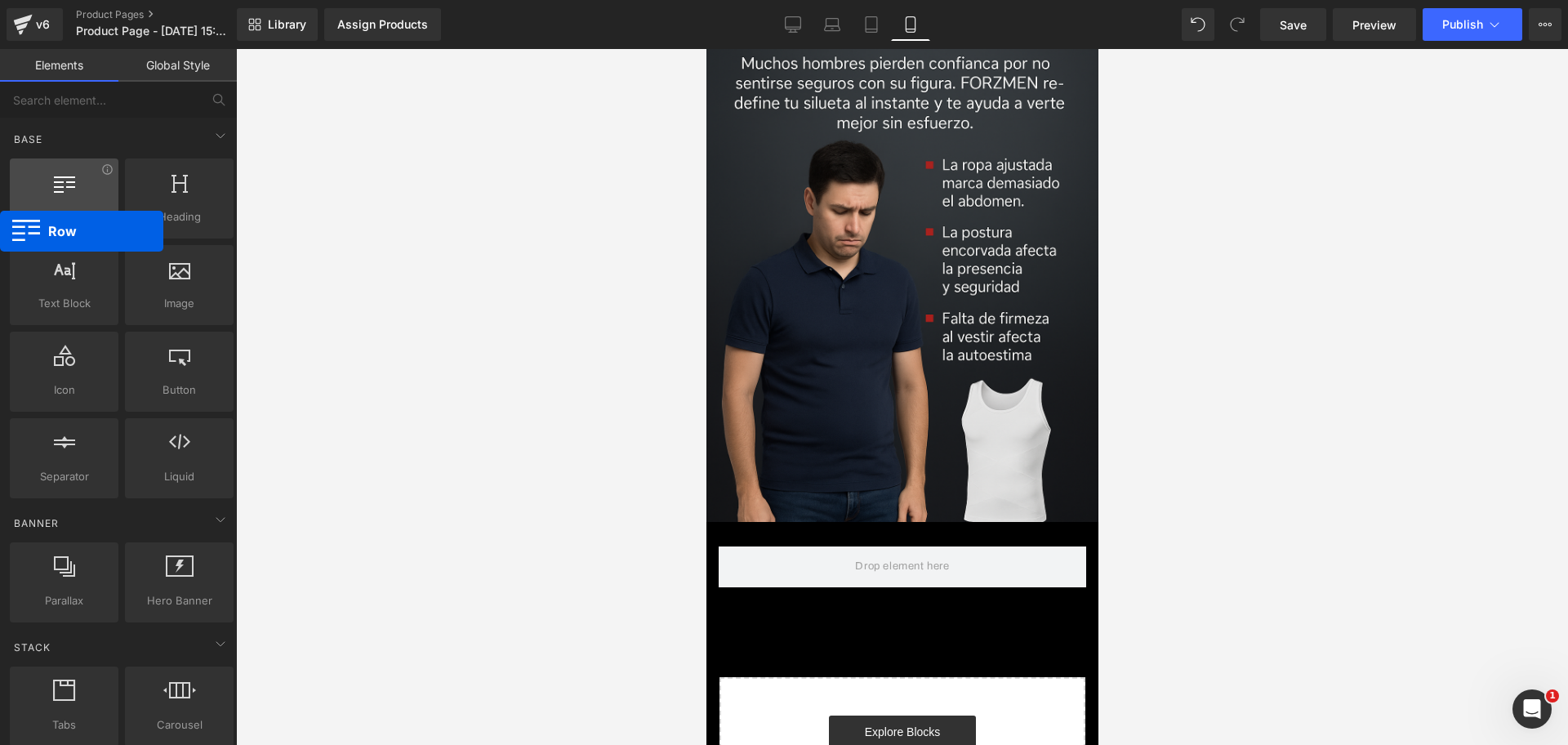
drag, startPoint x: 62, startPoint y: 209, endPoint x: 35, endPoint y: 220, distance: 29.2
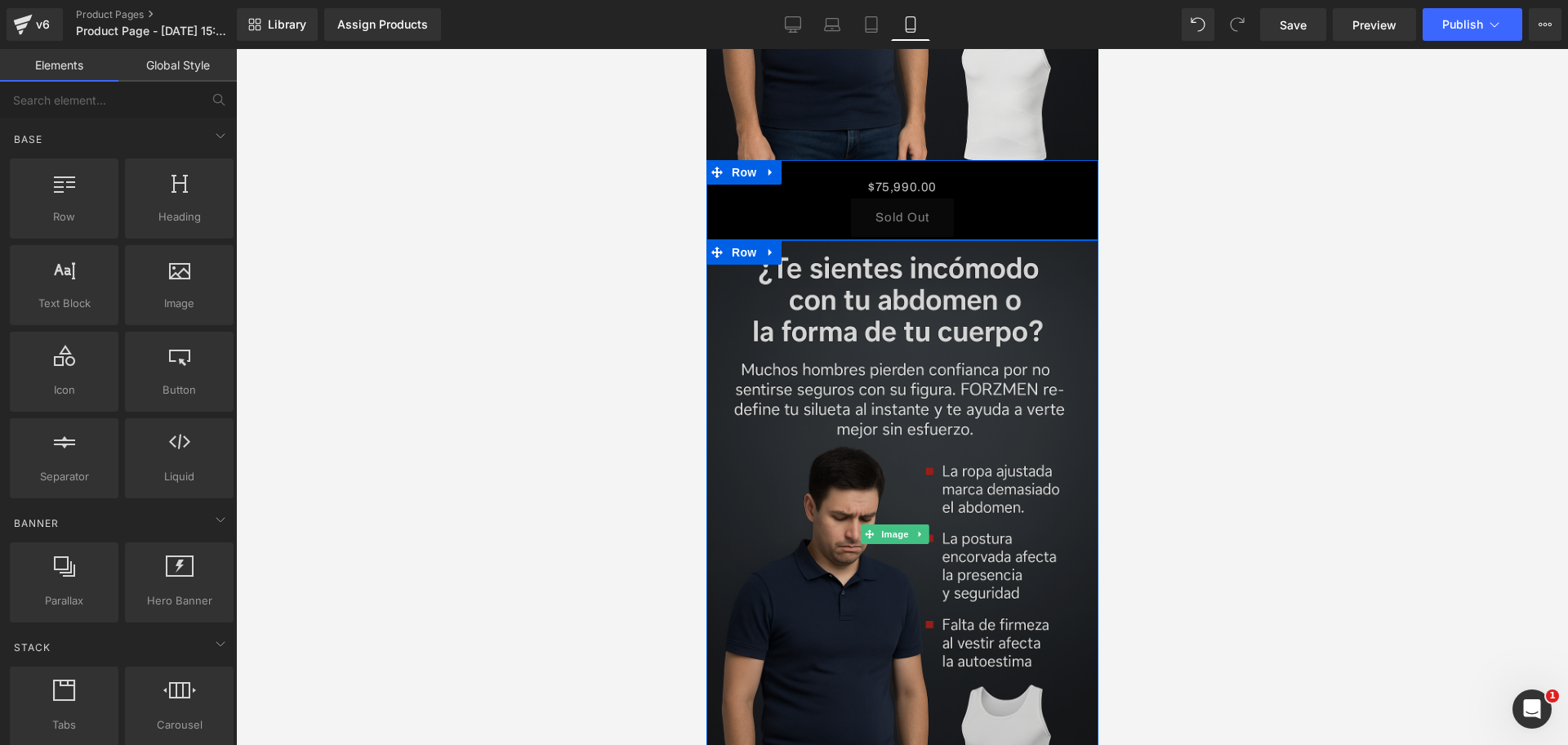
scroll to position [2812, 0]
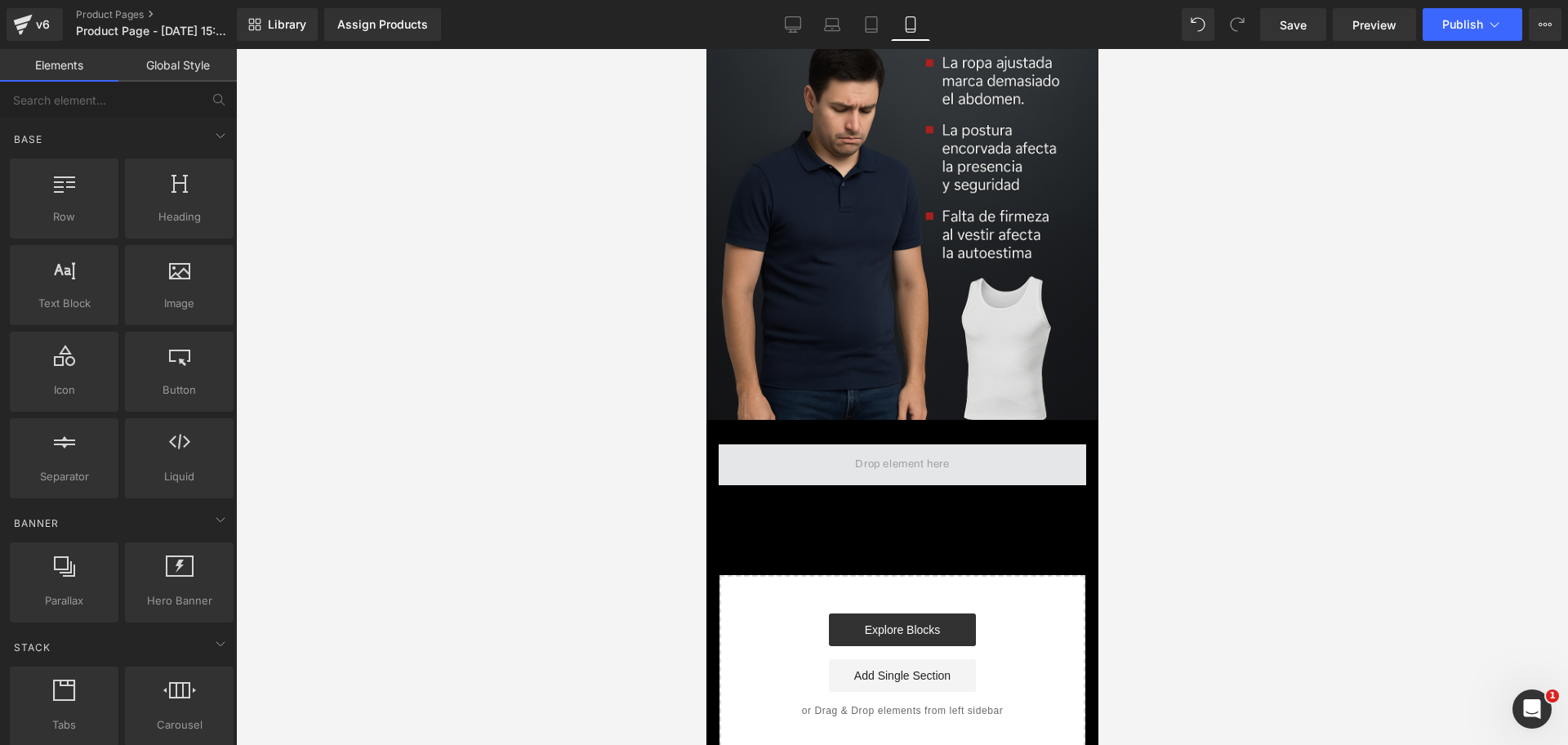
click at [903, 451] on span at bounding box center [902, 464] width 105 height 27
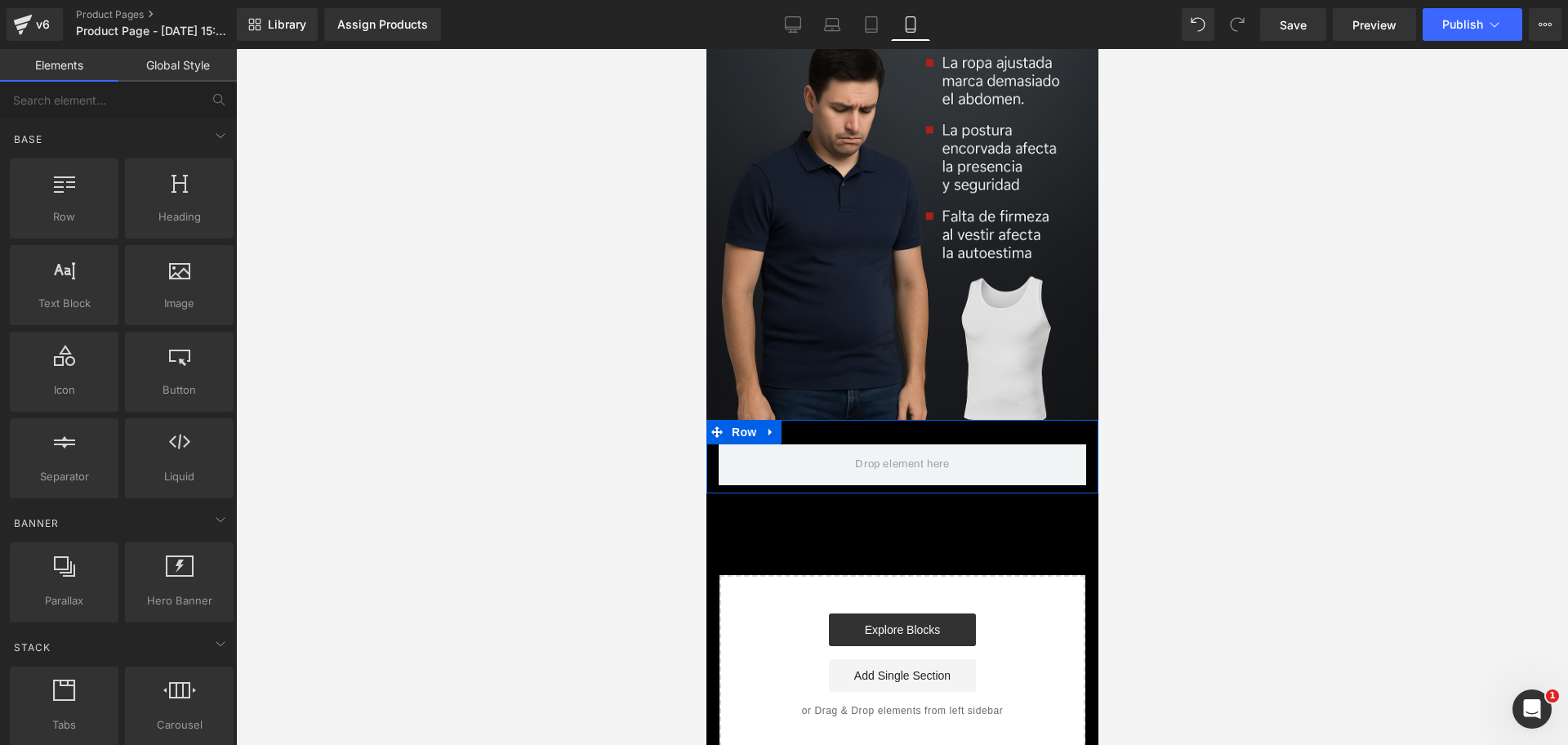
scroll to position [0, 0]
click at [772, 420] on link at bounding box center [770, 432] width 21 height 25
drag, startPoint x: 791, startPoint y: 310, endPoint x: 808, endPoint y: 310, distance: 17.0
click at [808, 420] on li at bounding box center [791, 432] width 63 height 25
click at [808, 426] on icon at bounding box center [813, 432] width 12 height 12
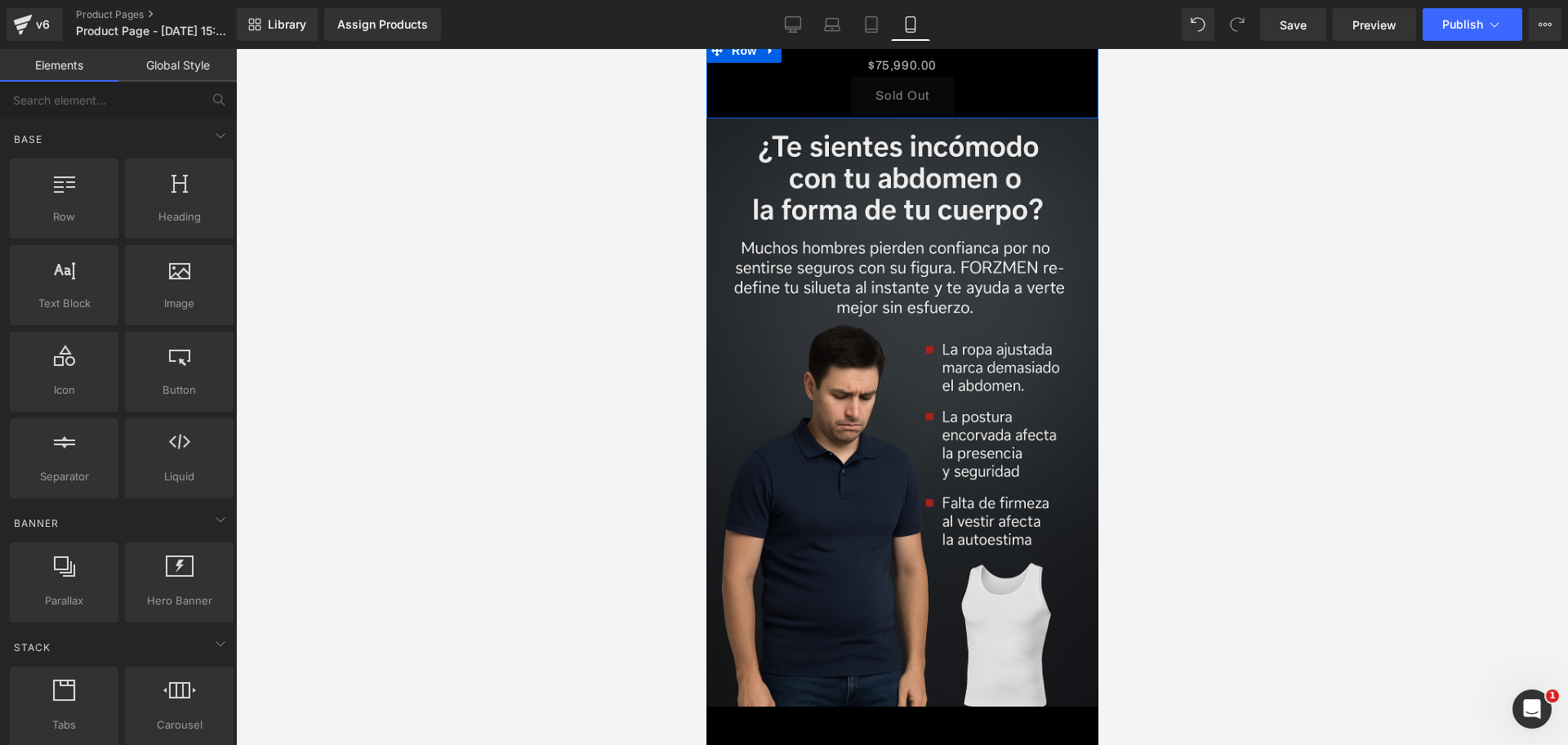
scroll to position [2404, 0]
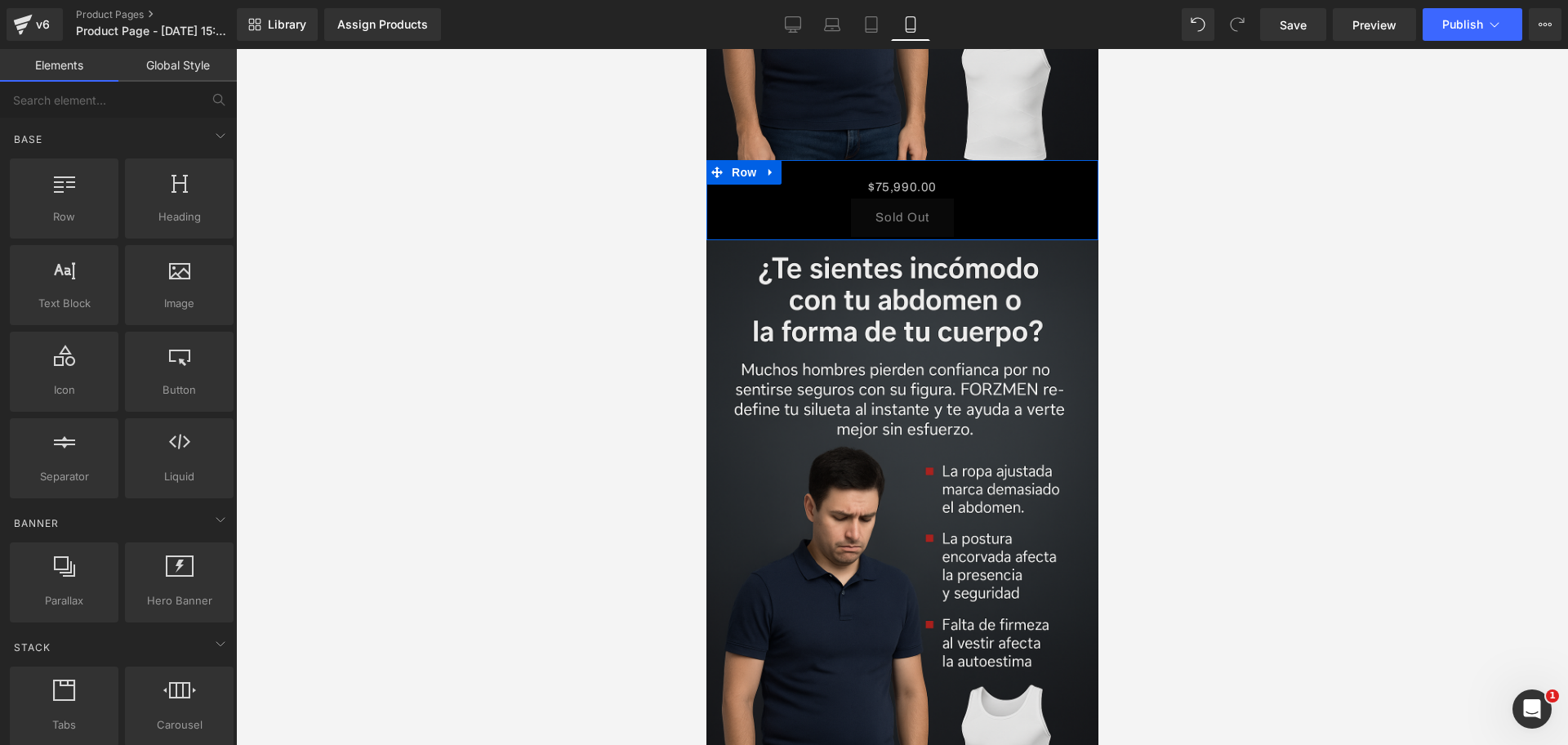
click at [826, 310] on img at bounding box center [902, 534] width 392 height 588
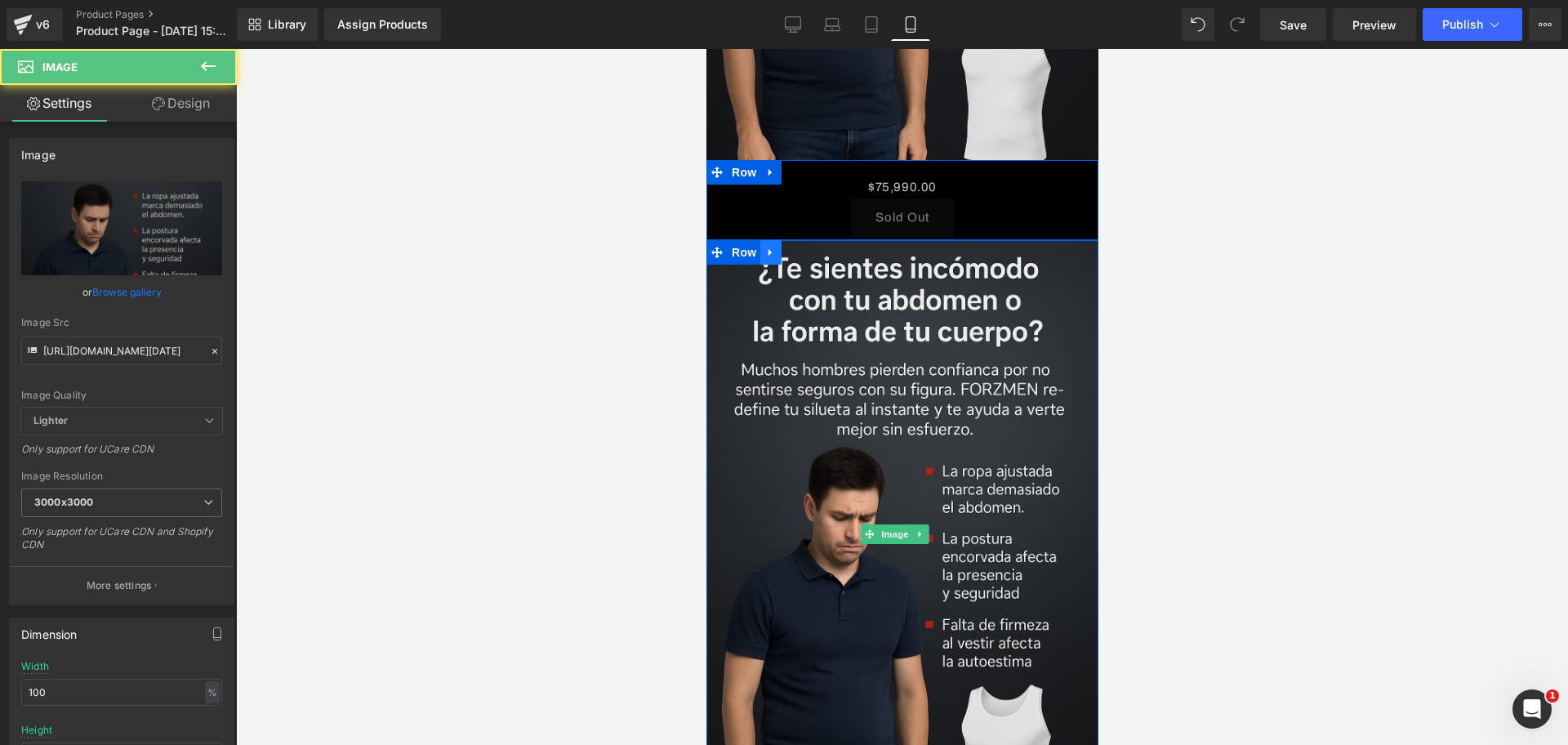
scroll to position [0, 282]
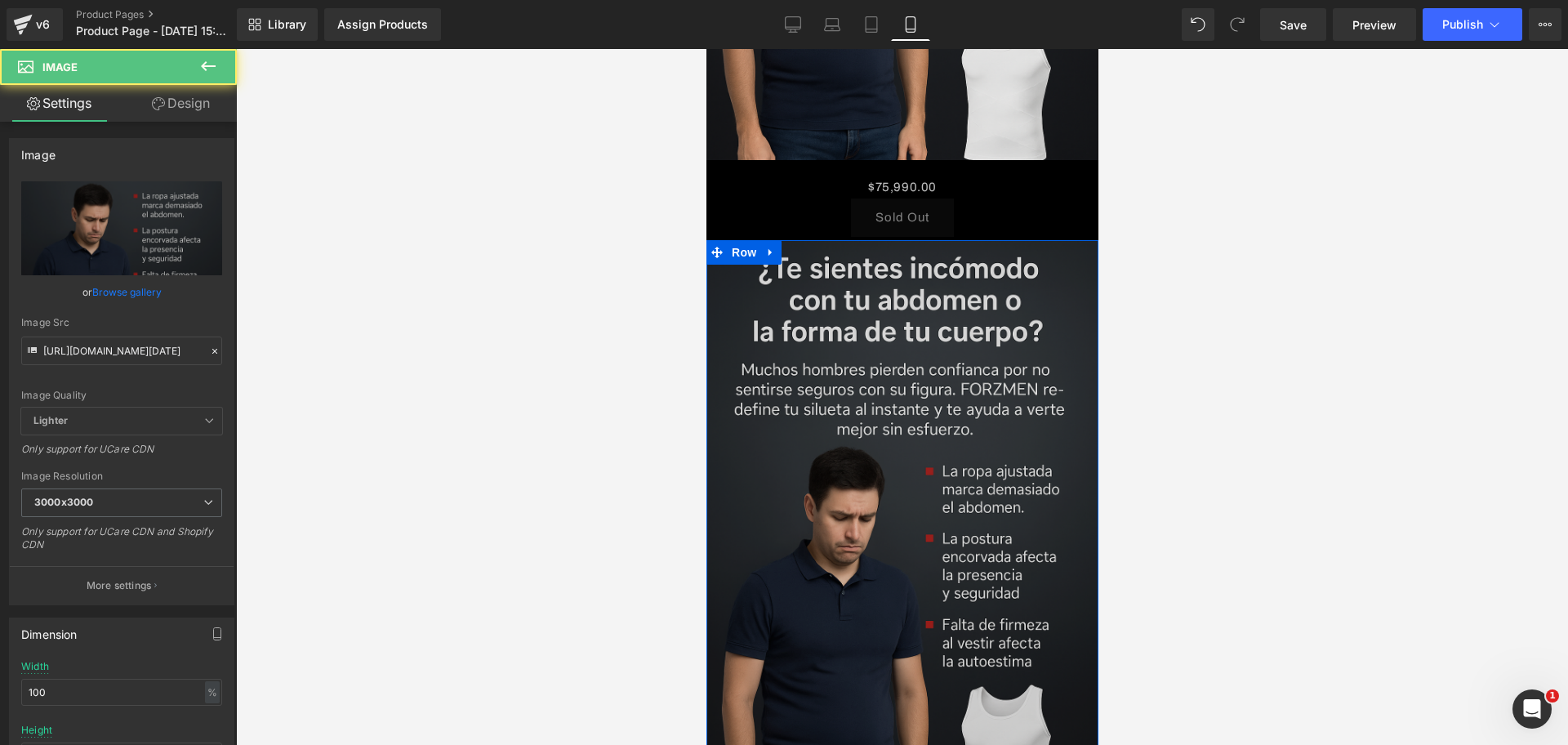
click at [768, 248] on icon at bounding box center [769, 251] width 3 height 7
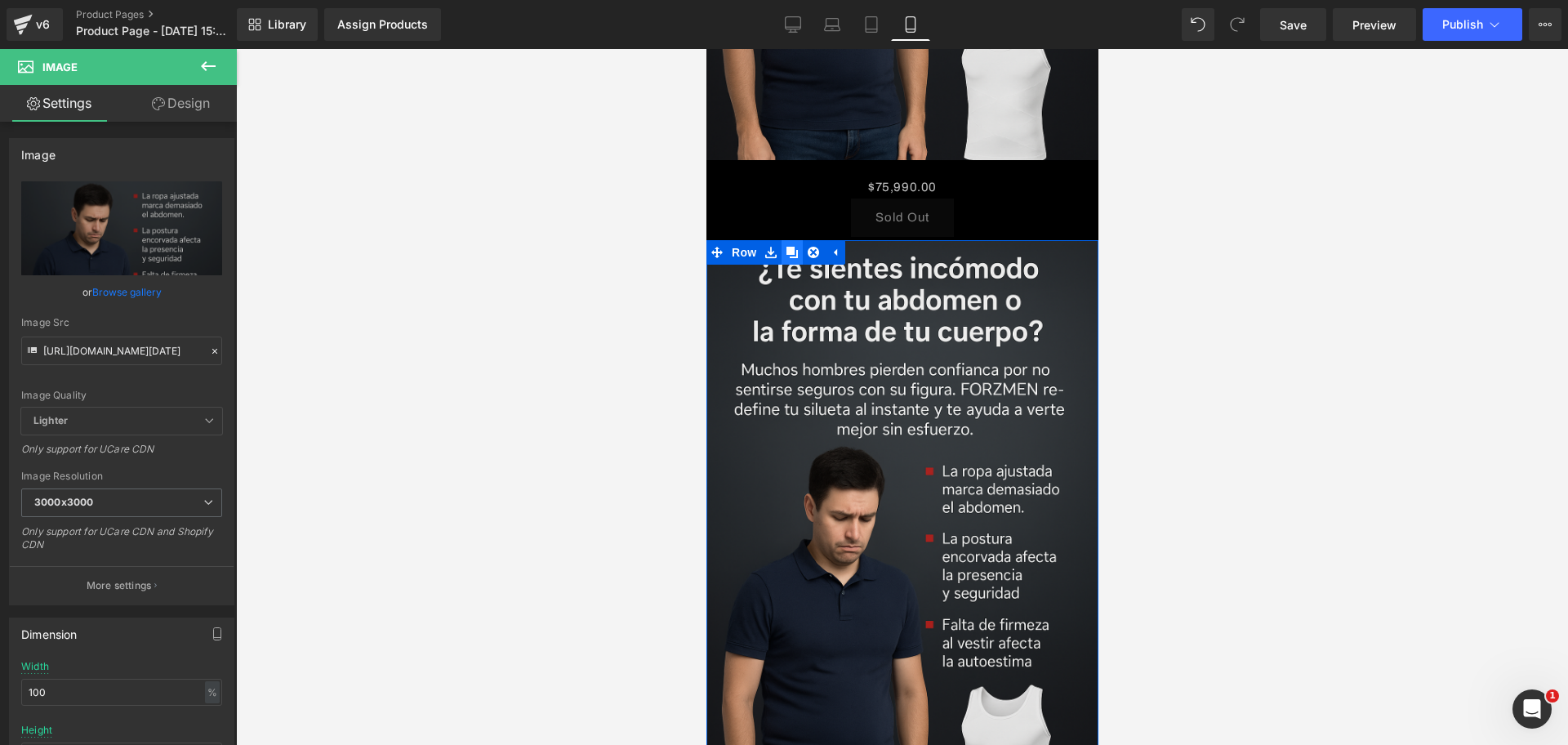
click at [799, 240] on link at bounding box center [790, 252] width 21 height 25
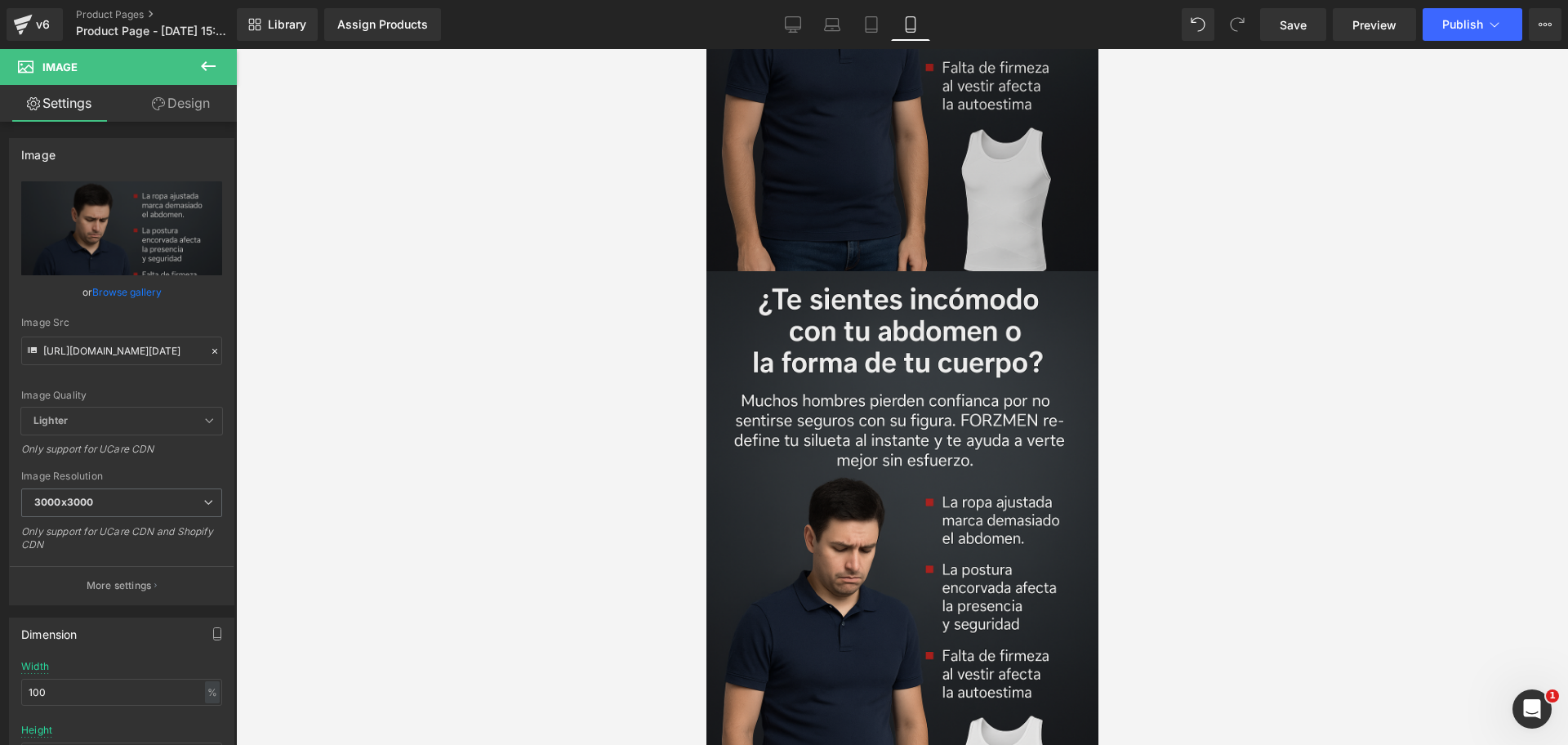
scroll to position [3001, 0]
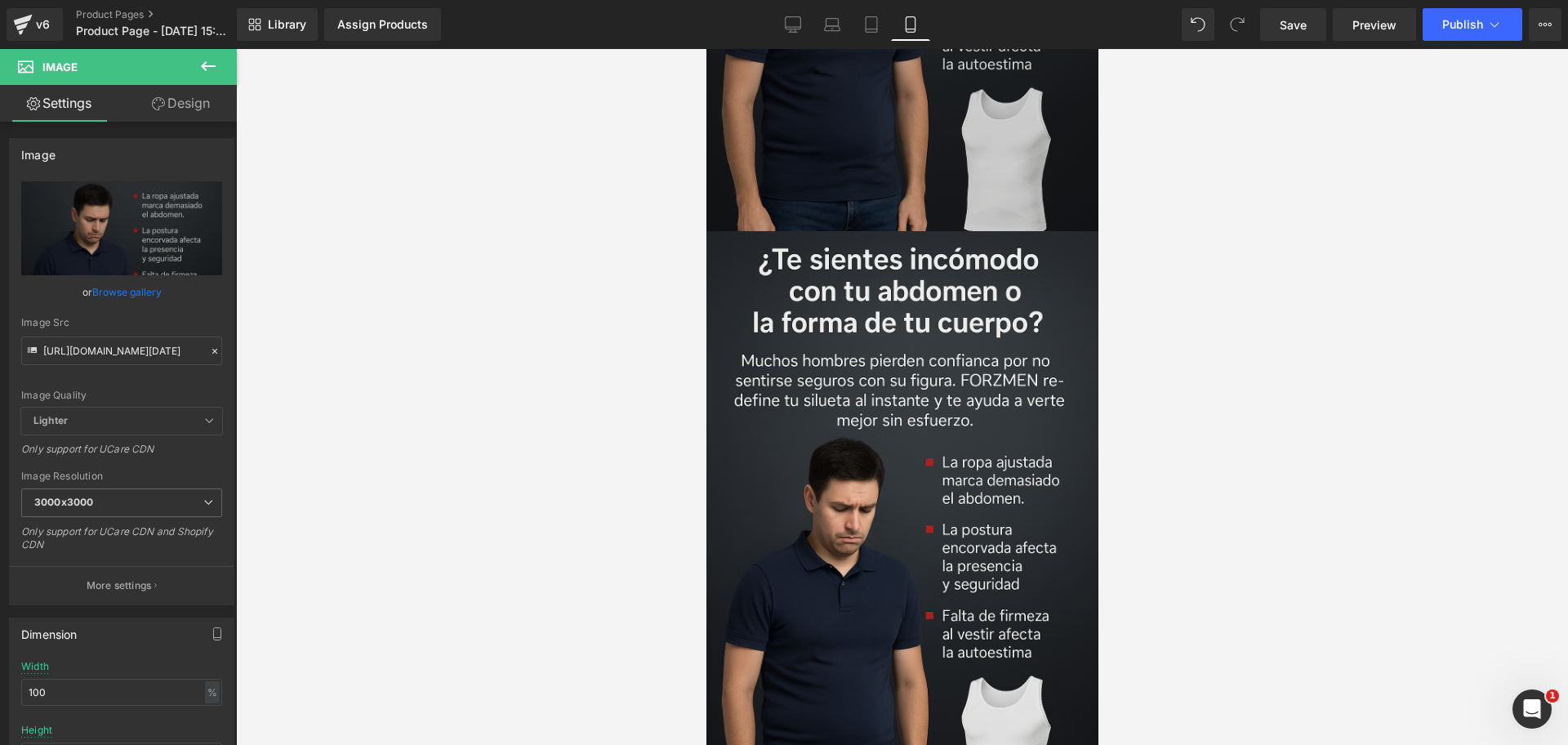
click at [938, 369] on img at bounding box center [902, 525] width 392 height 588
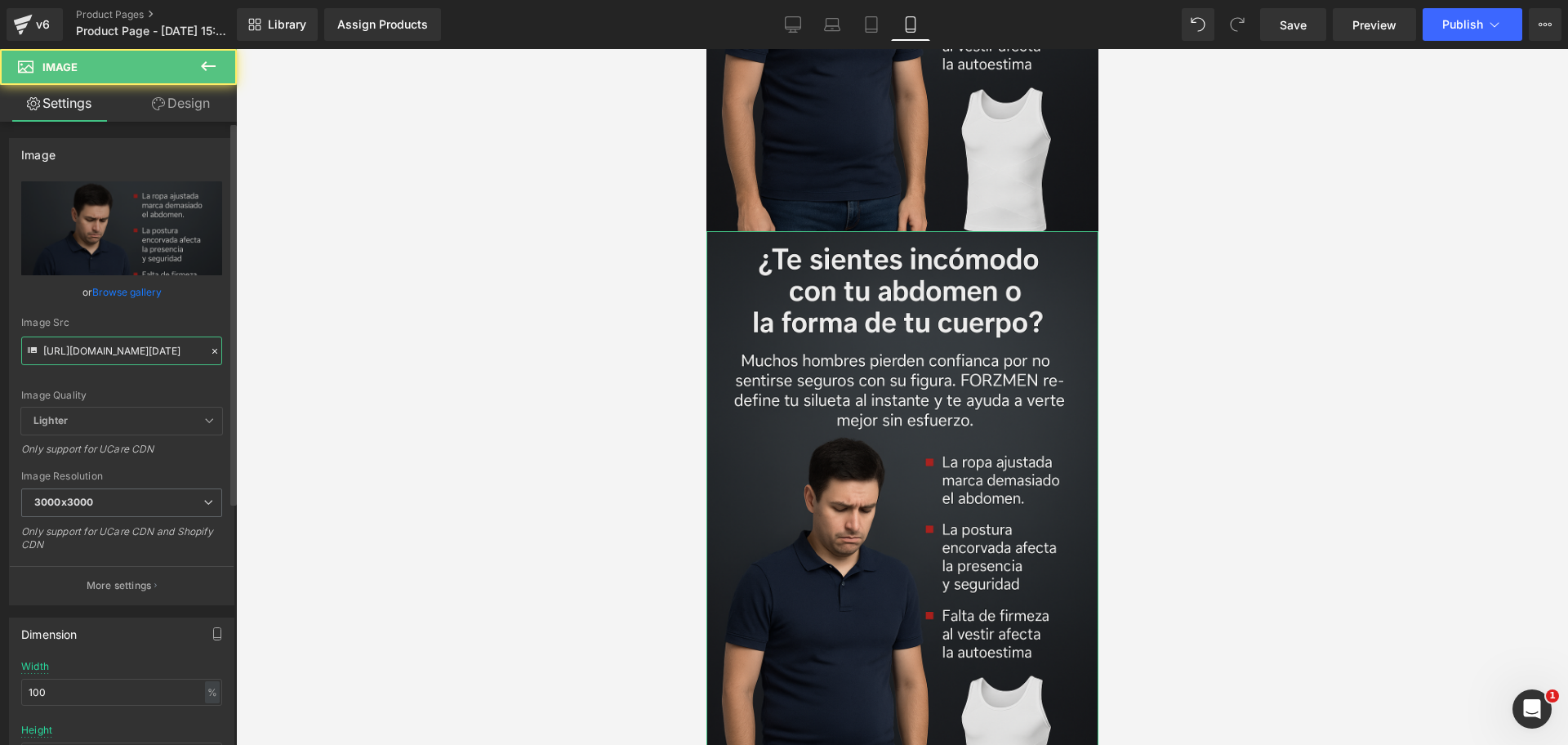
click at [110, 350] on input "[URL][DOMAIN_NAME][DATE]" at bounding box center [121, 350] width 201 height 29
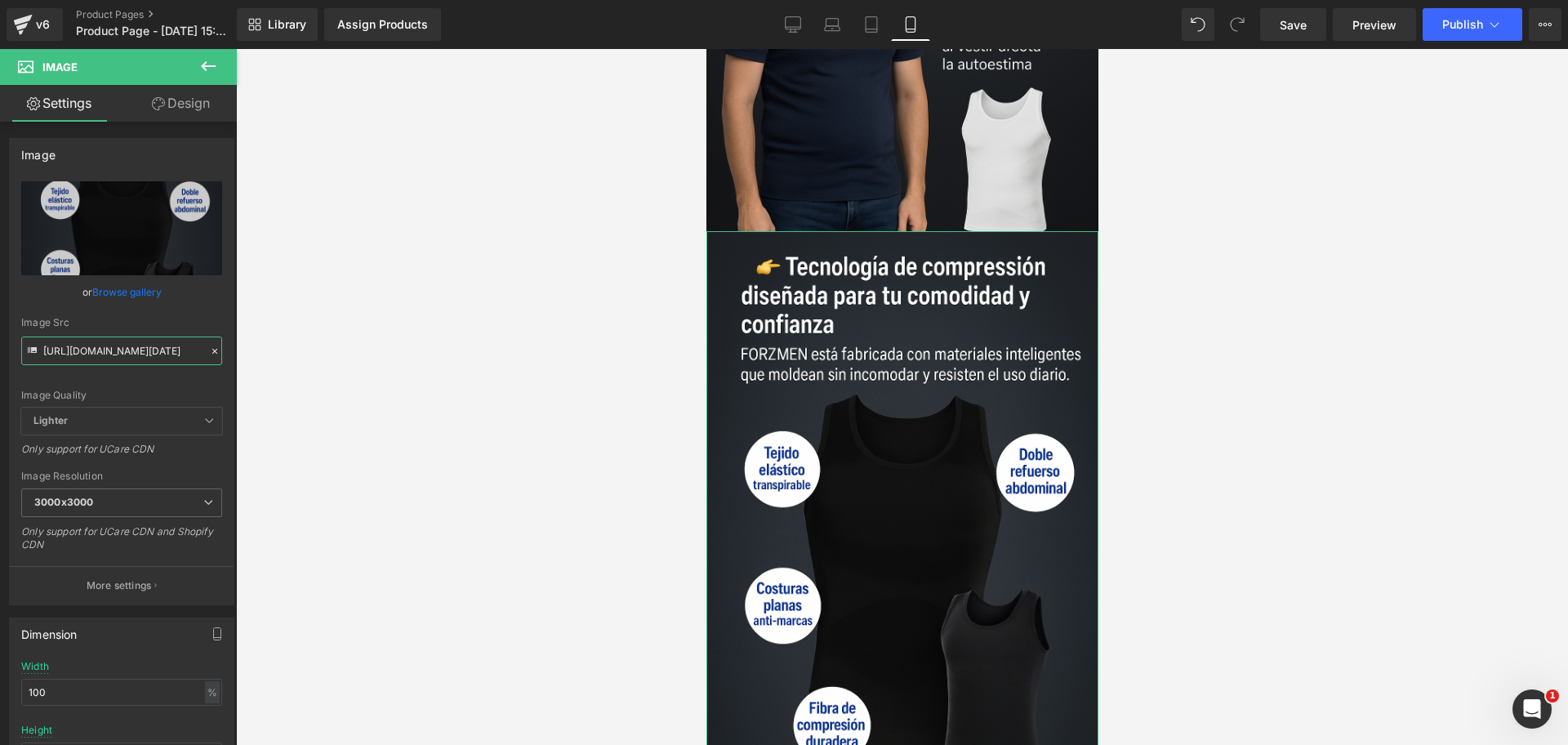
scroll to position [0, 563]
type input "[URL][DOMAIN_NAME][DATE]"
click at [767, 237] on icon at bounding box center [771, 243] width 12 height 12
click at [798, 231] on link at bounding box center [790, 243] width 21 height 25
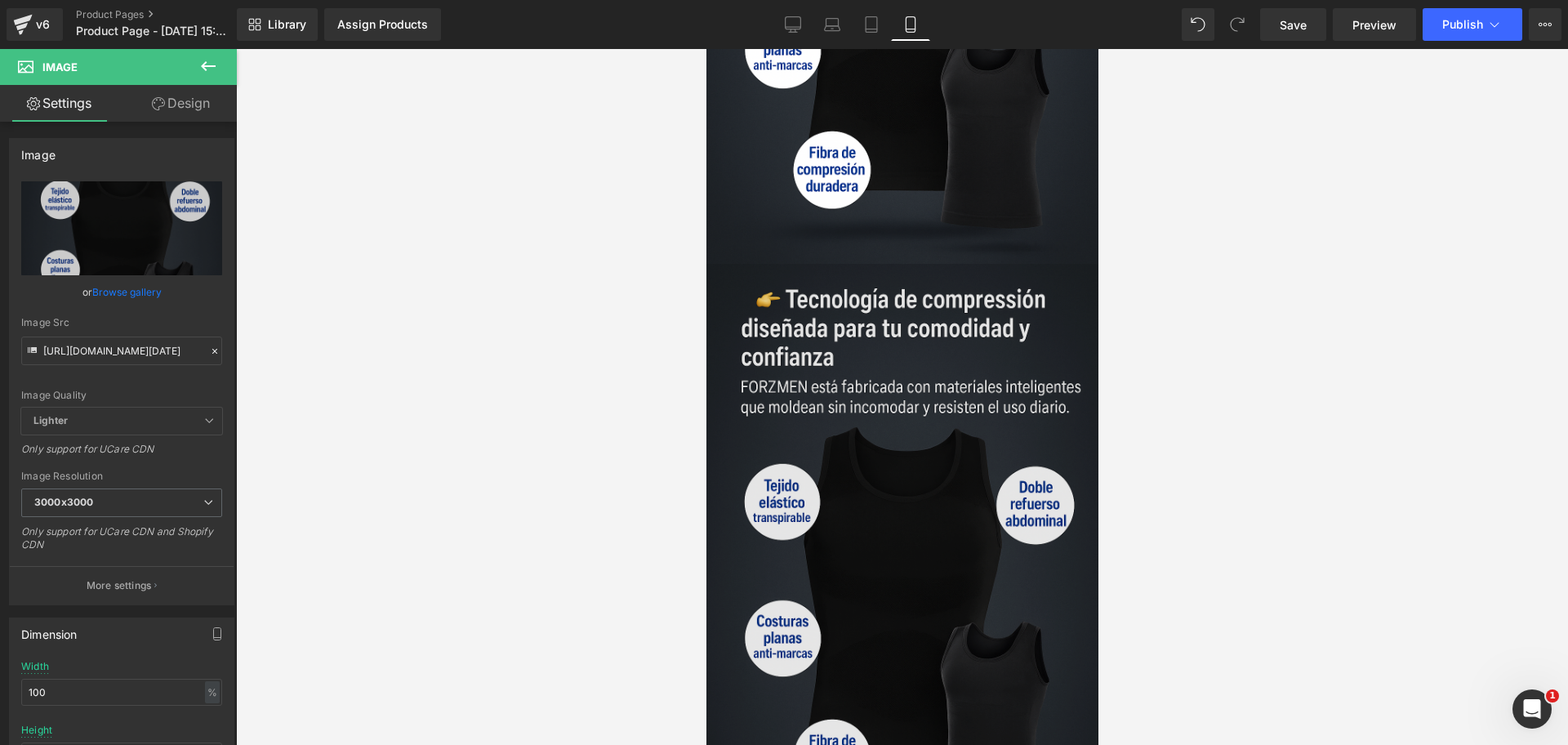
scroll to position [3566, 0]
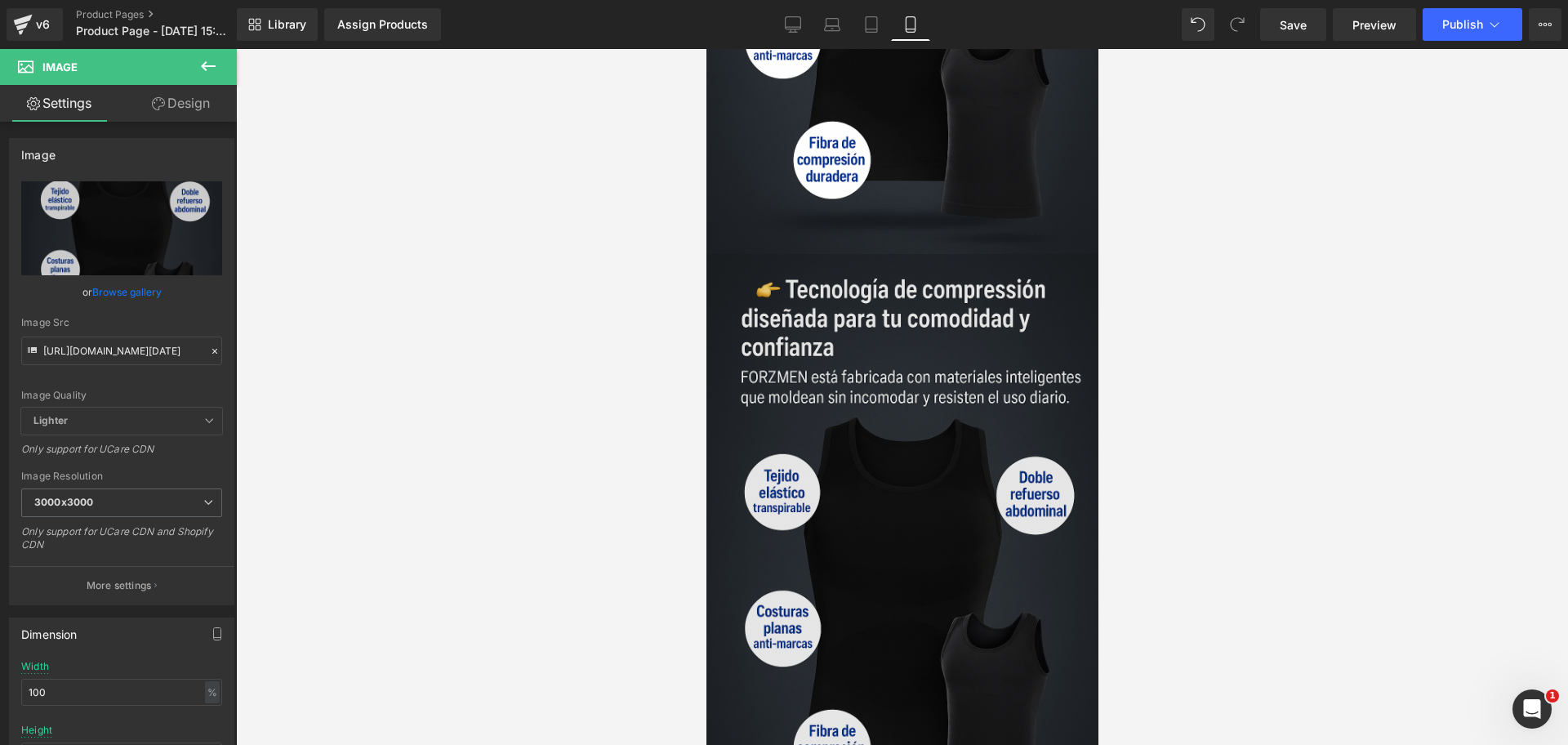
click at [1012, 387] on img at bounding box center [902, 548] width 392 height 588
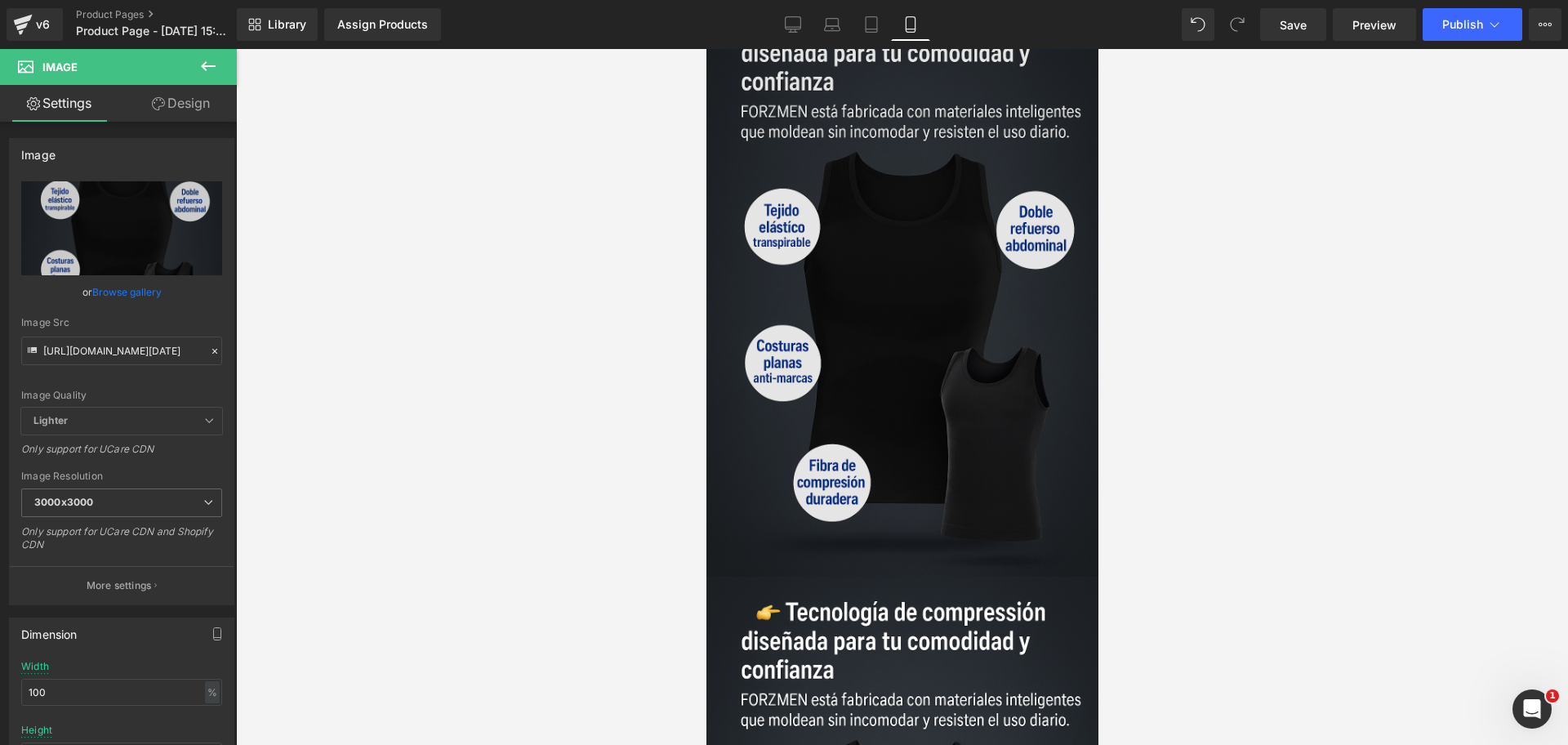
scroll to position [3261, 0]
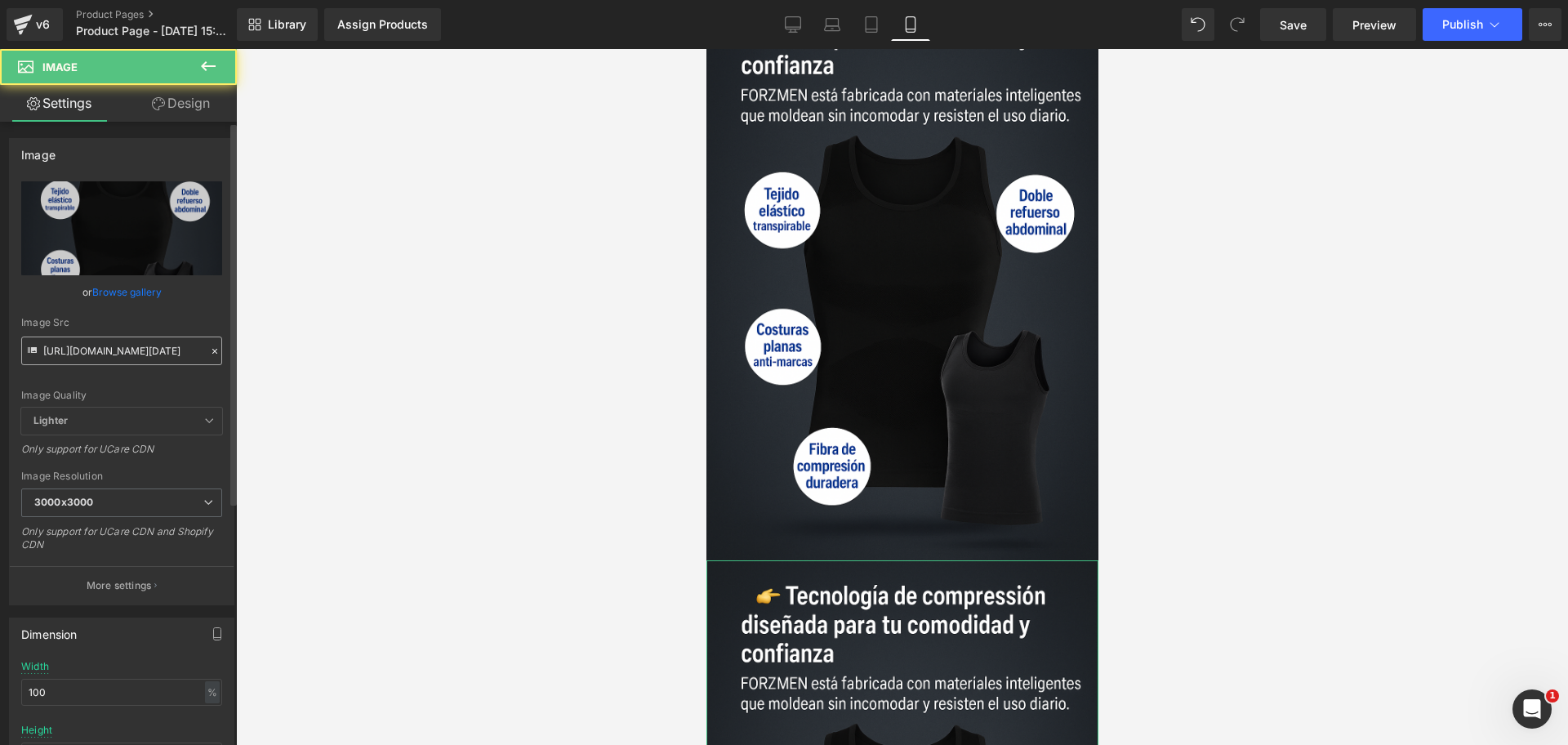
scroll to position [0, 282]
click at [71, 361] on input "[URL][DOMAIN_NAME][DATE]" at bounding box center [121, 350] width 201 height 29
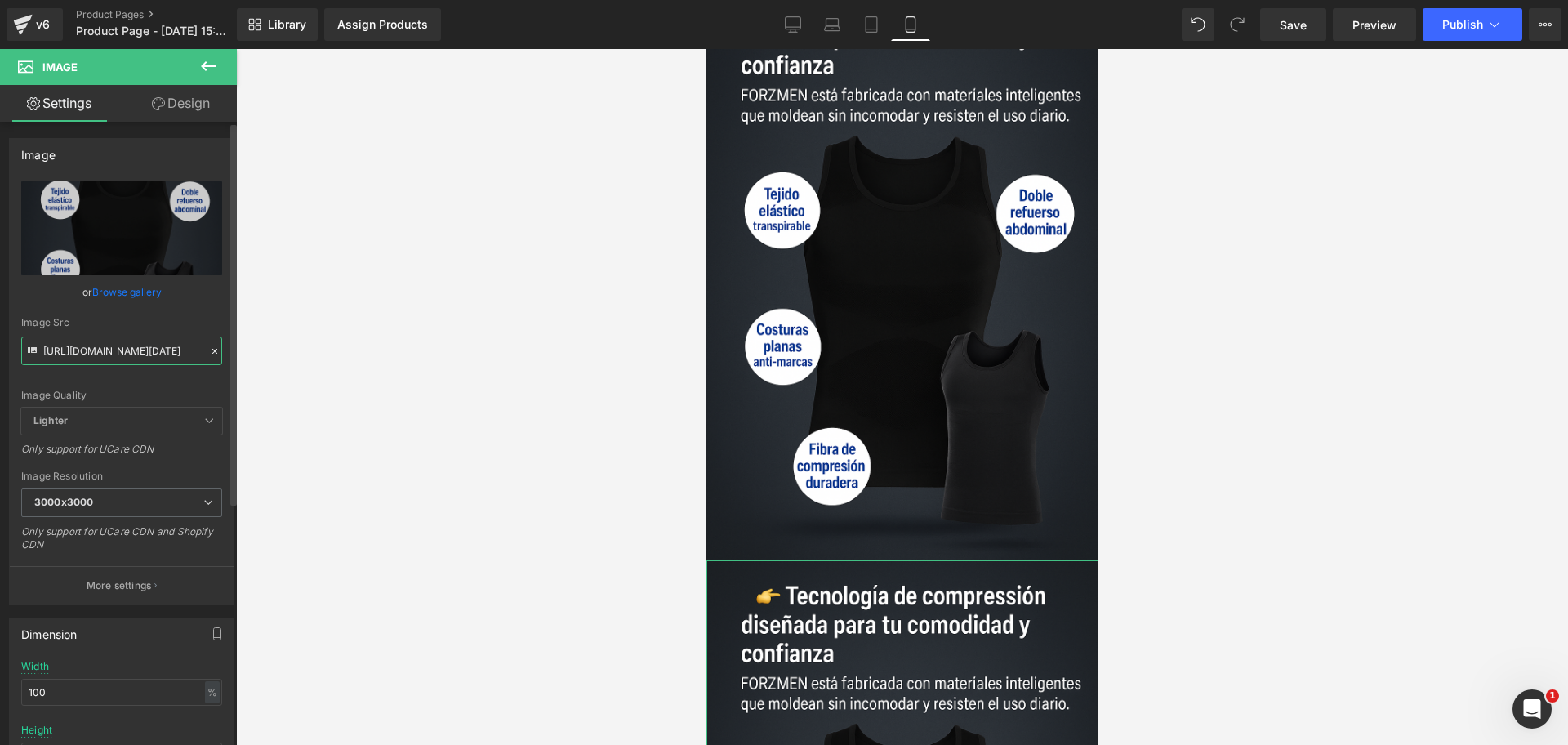
paste input "QssyWqv/Chat-GPT-Image-[DATE]-07-39-00"
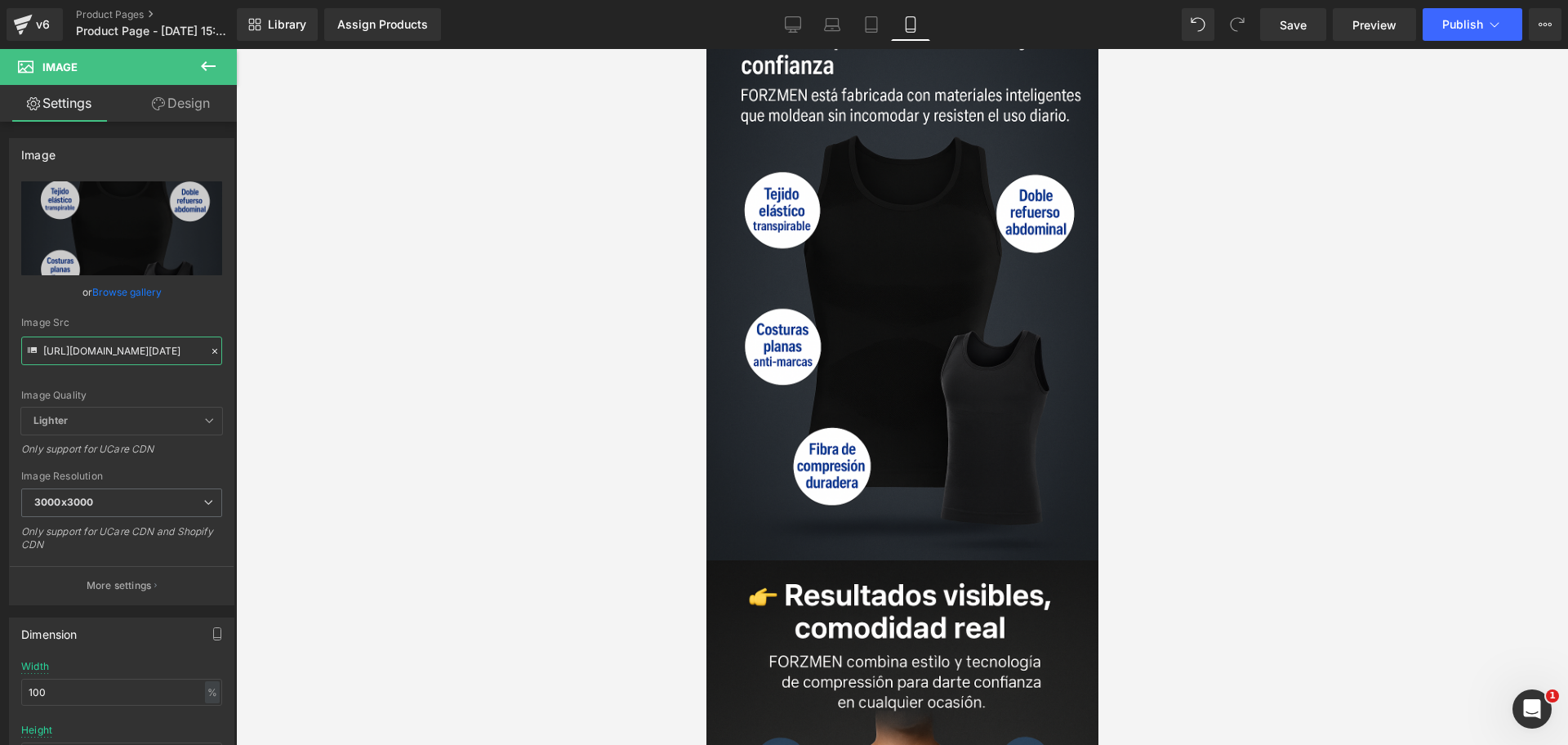
scroll to position [0, 563]
type input "[URL][DOMAIN_NAME][DATE]"
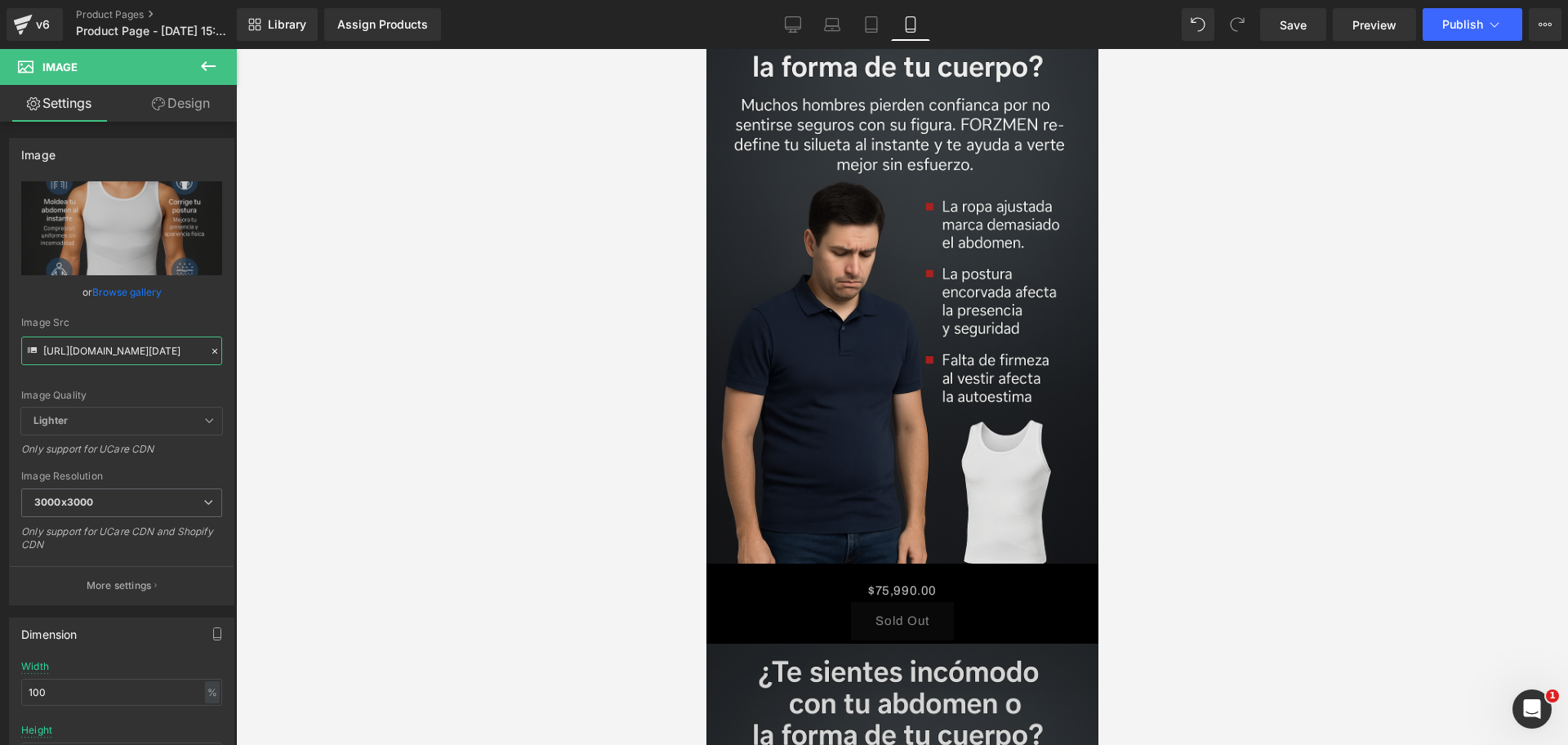
scroll to position [2341, 0]
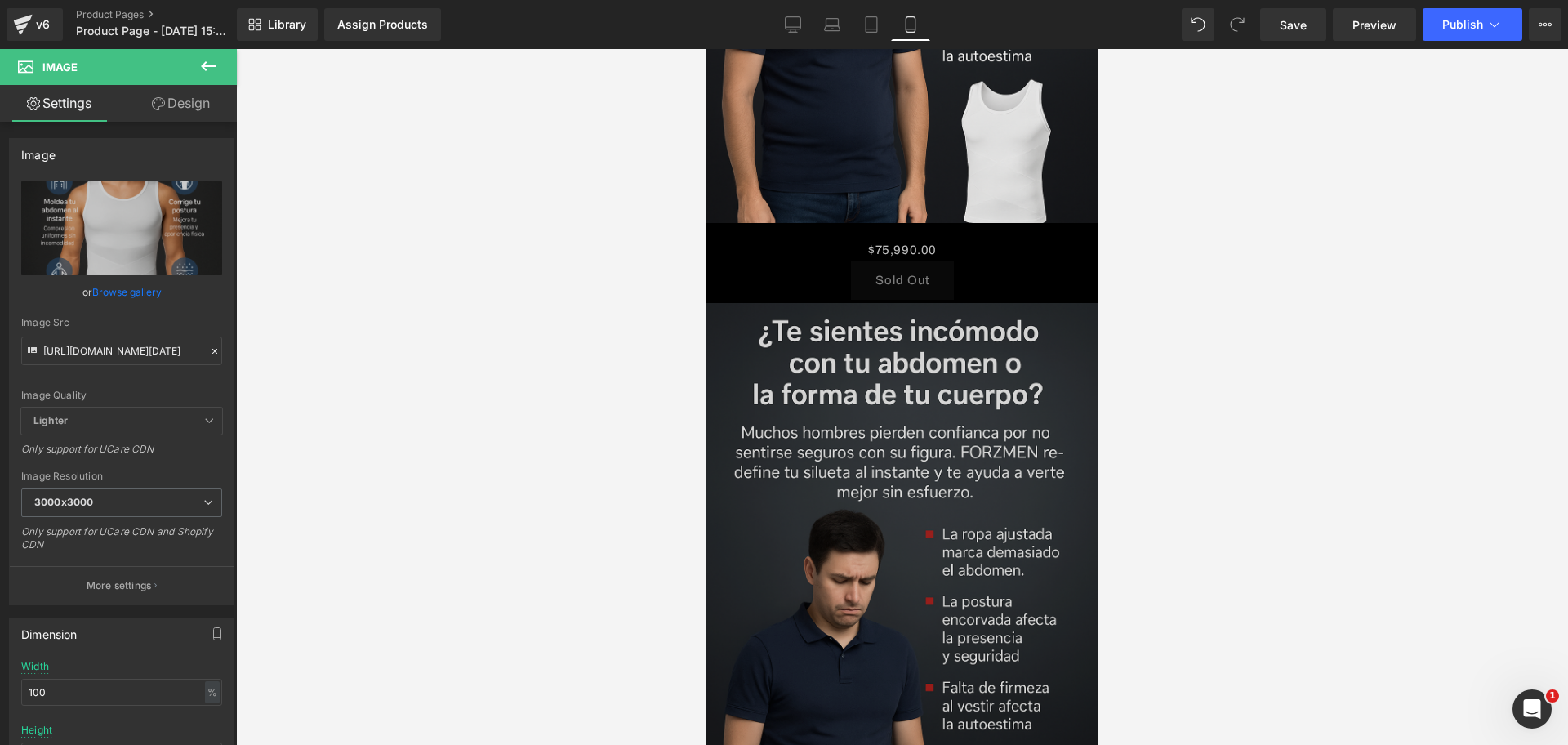
click at [936, 439] on img at bounding box center [902, 597] width 392 height 588
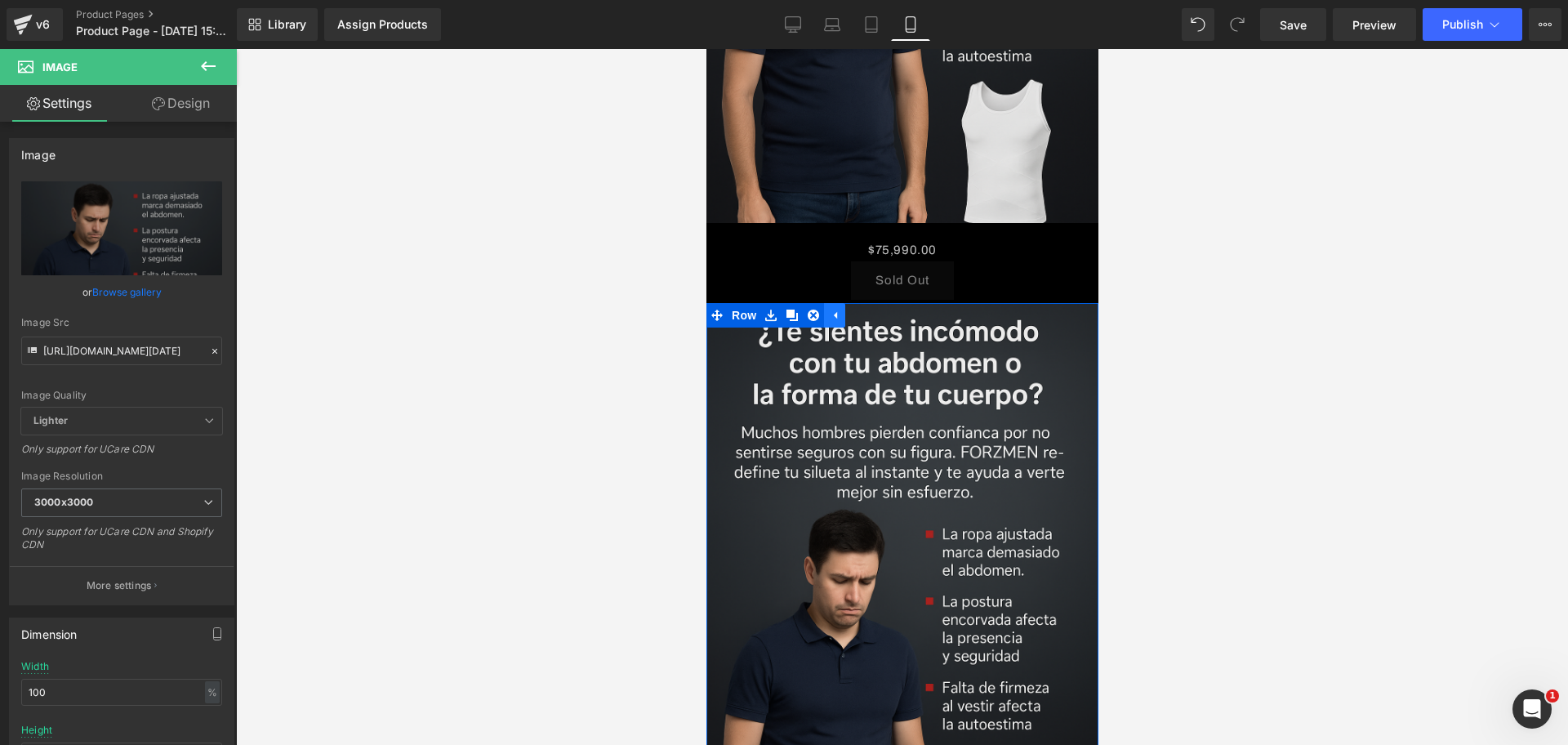
click at [831, 304] on link at bounding box center [833, 315] width 21 height 25
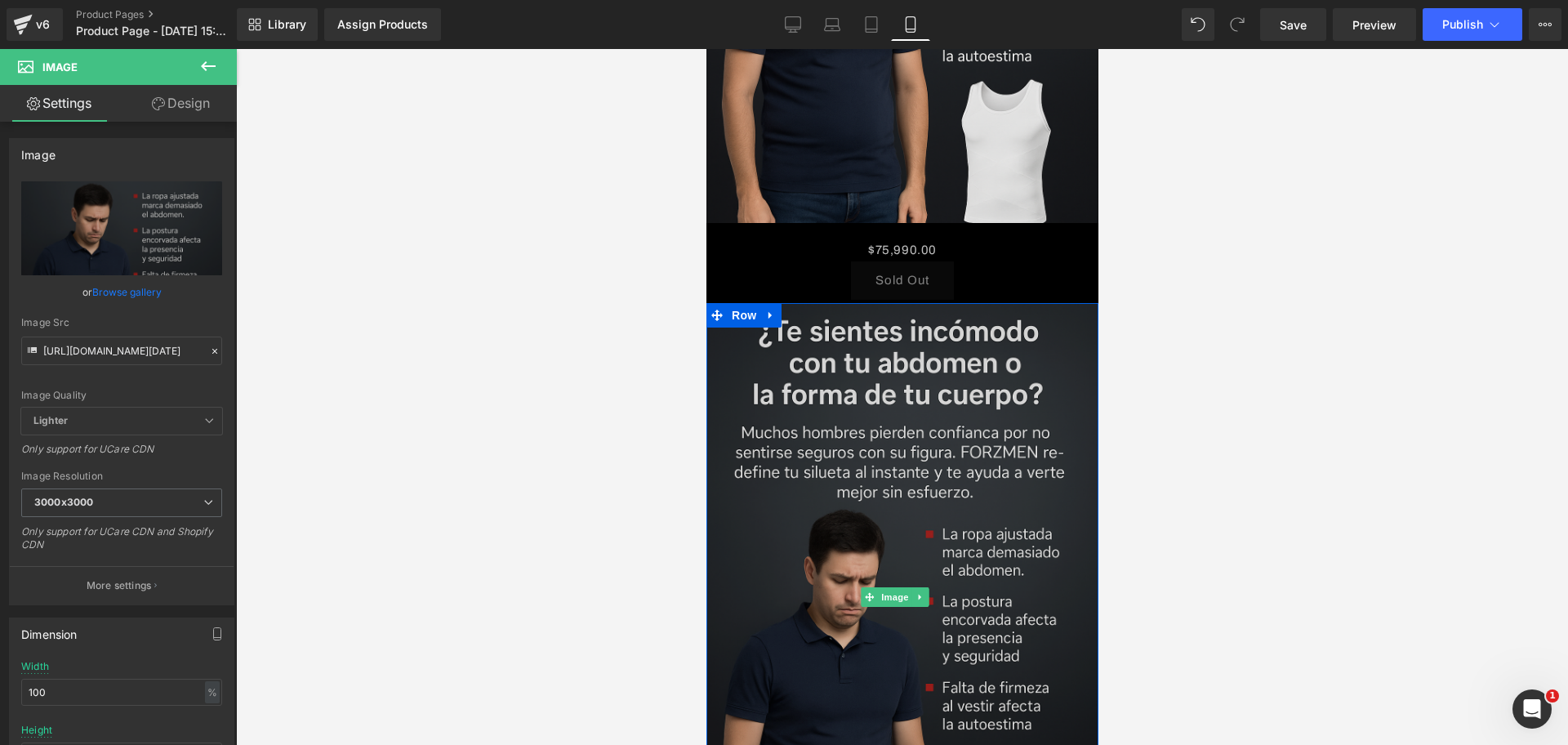
scroll to position [0, 282]
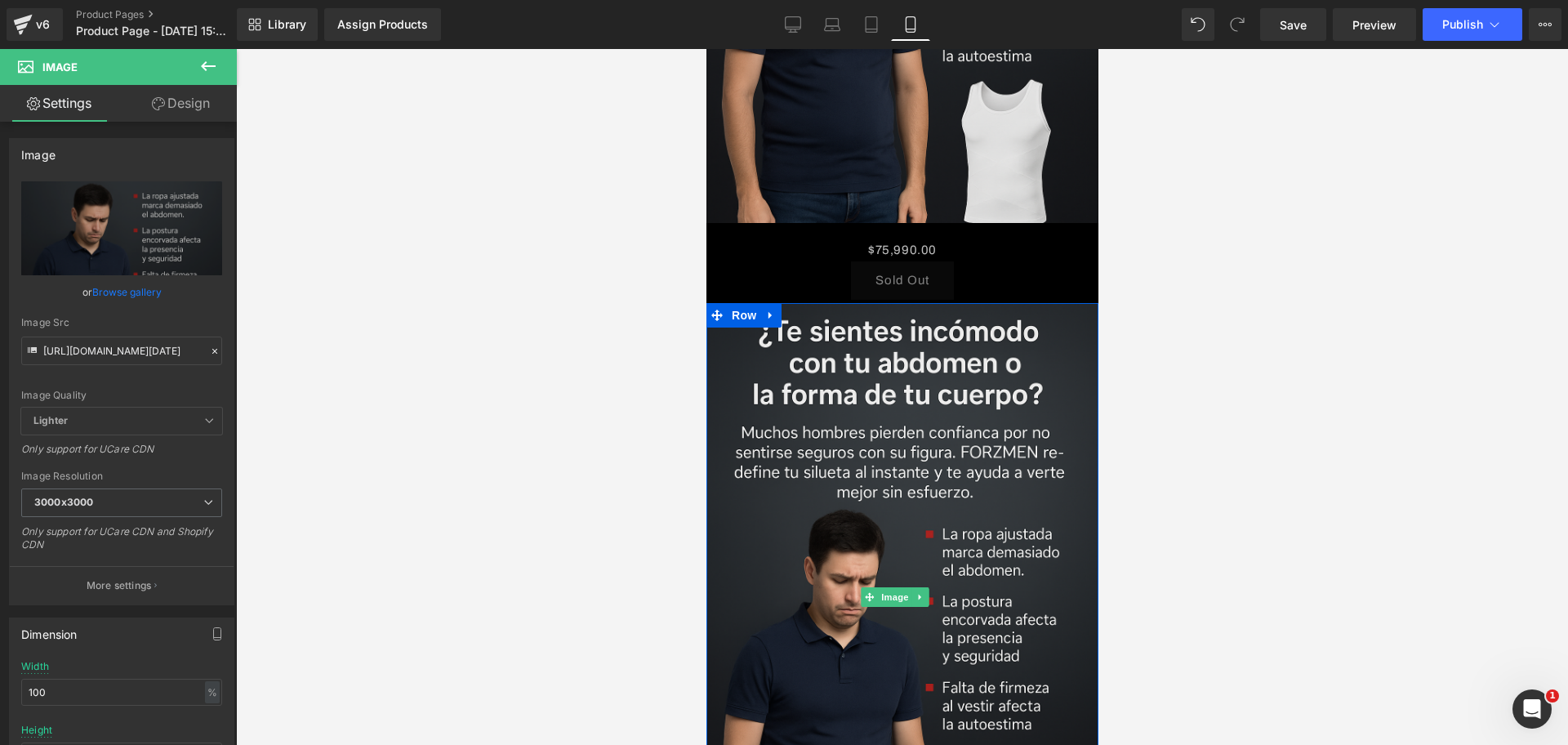
click at [761, 304] on link at bounding box center [770, 315] width 21 height 25
click at [808, 310] on icon at bounding box center [813, 315] width 12 height 12
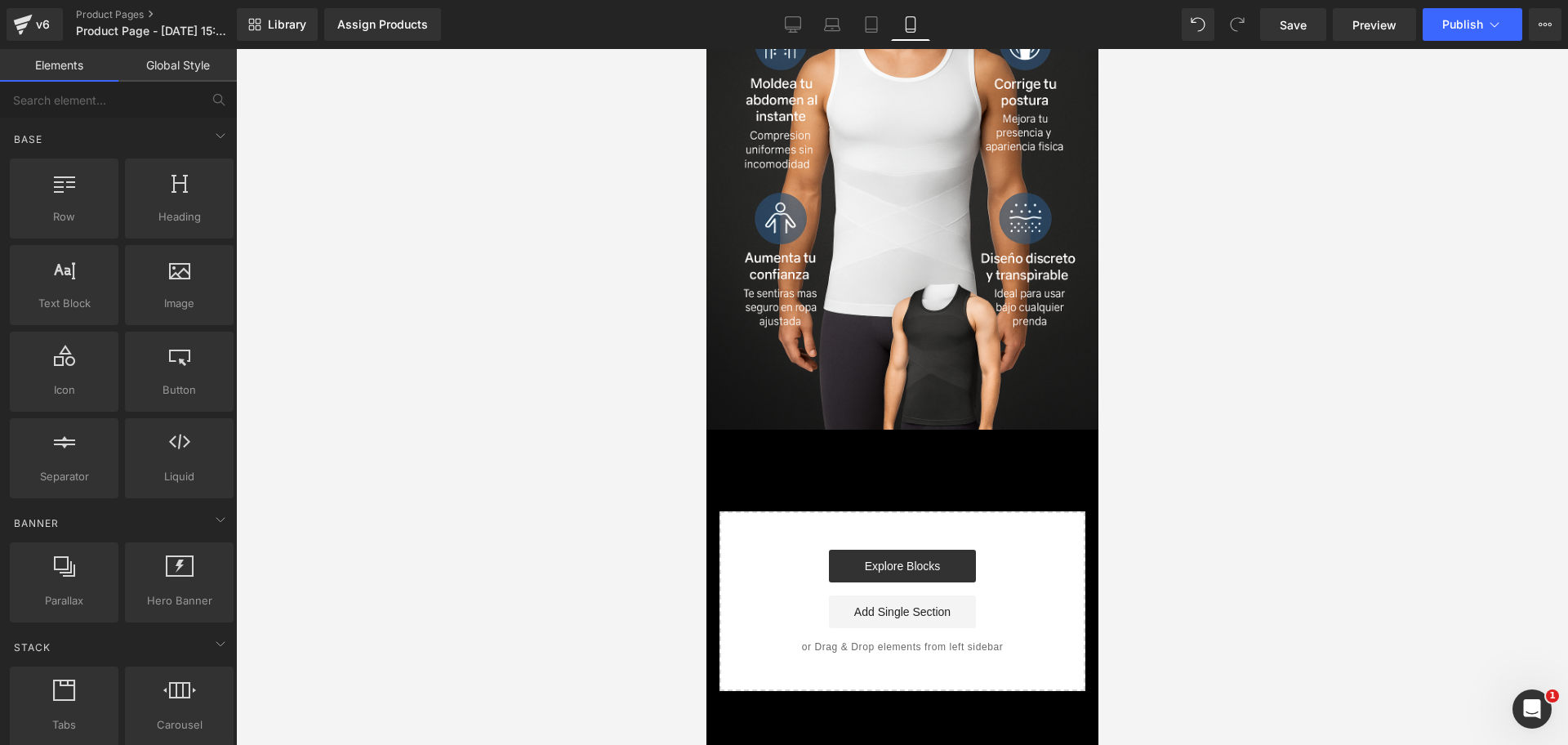
scroll to position [0, 0]
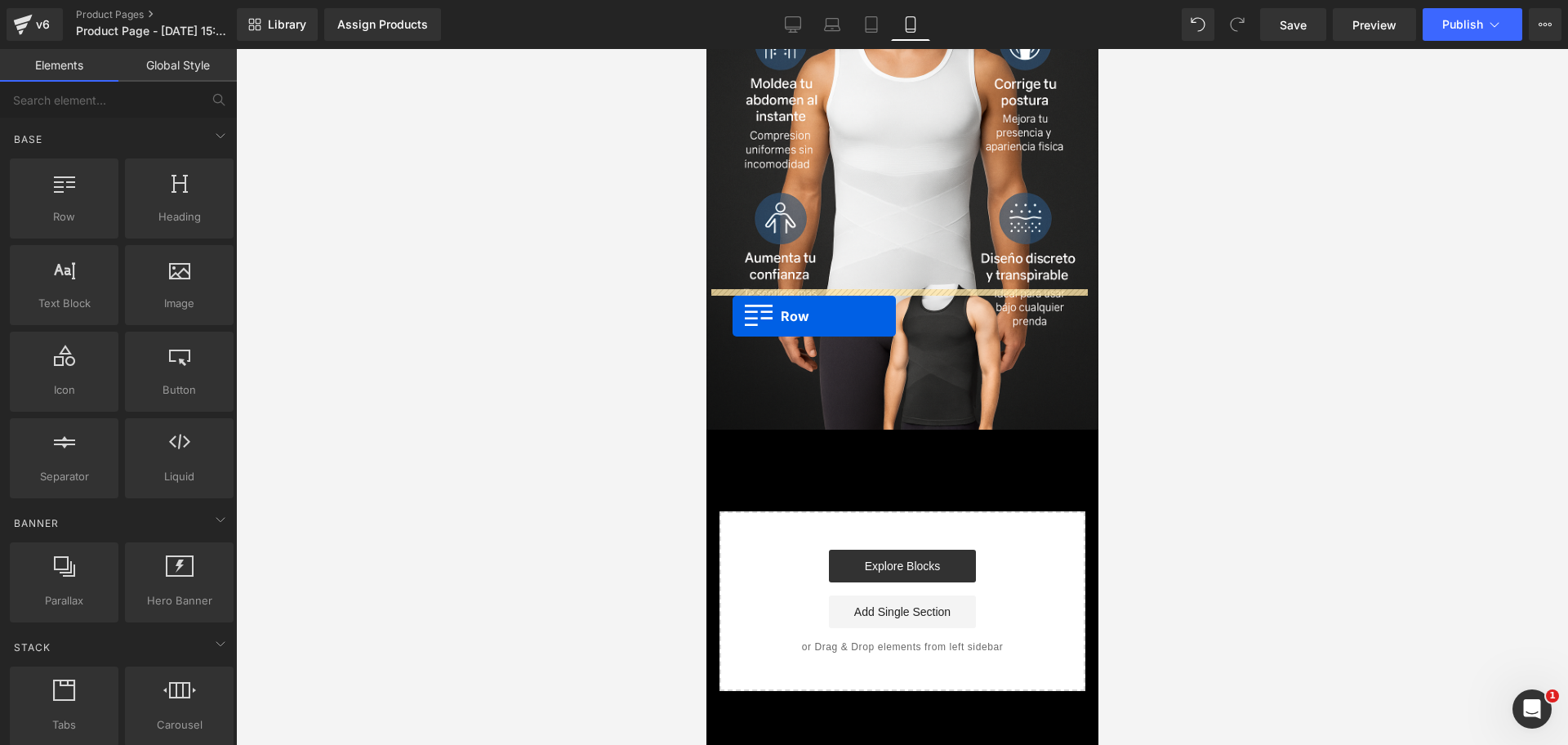
drag, startPoint x: 758, startPoint y: 249, endPoint x: 732, endPoint y: 316, distance: 71.9
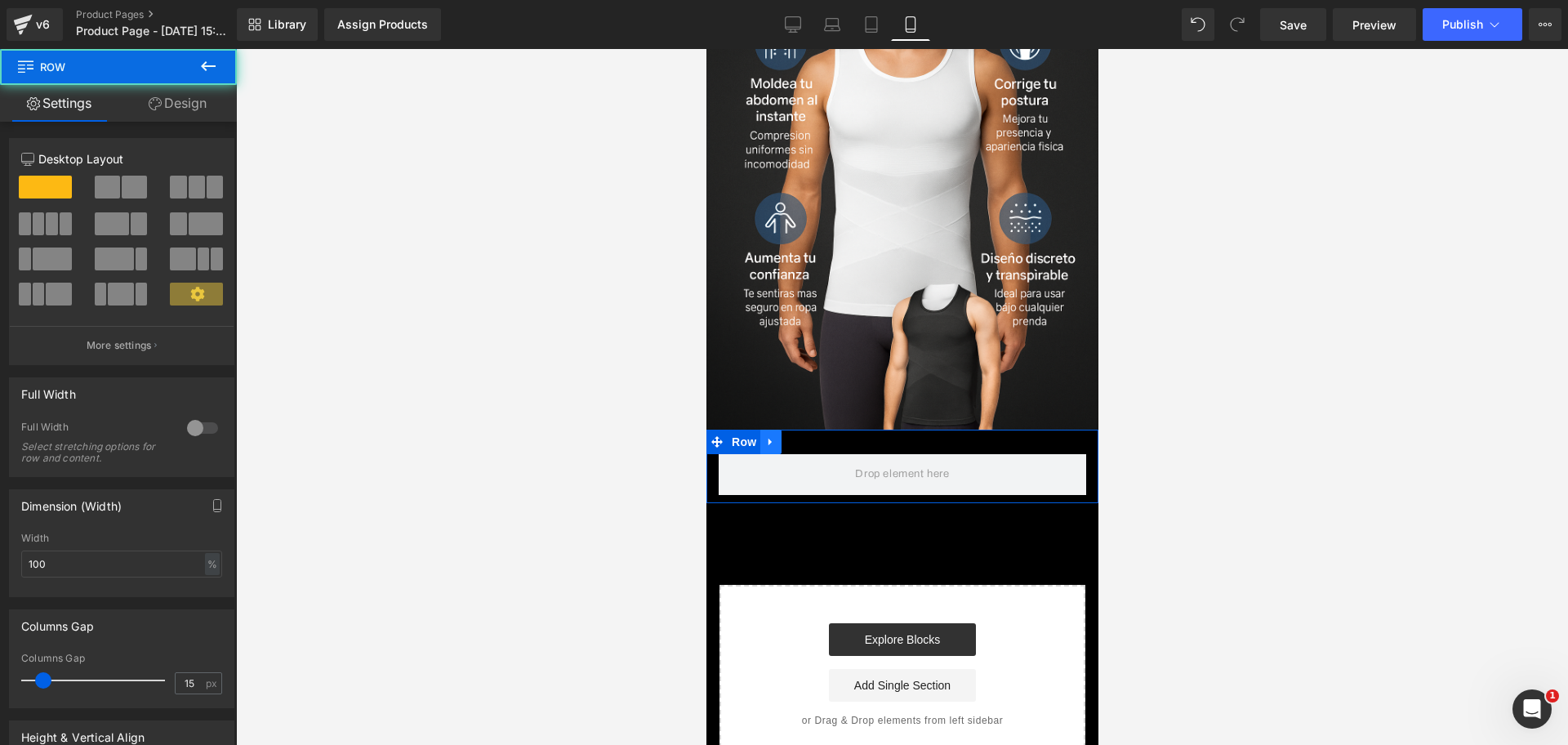
scroll to position [0, 282]
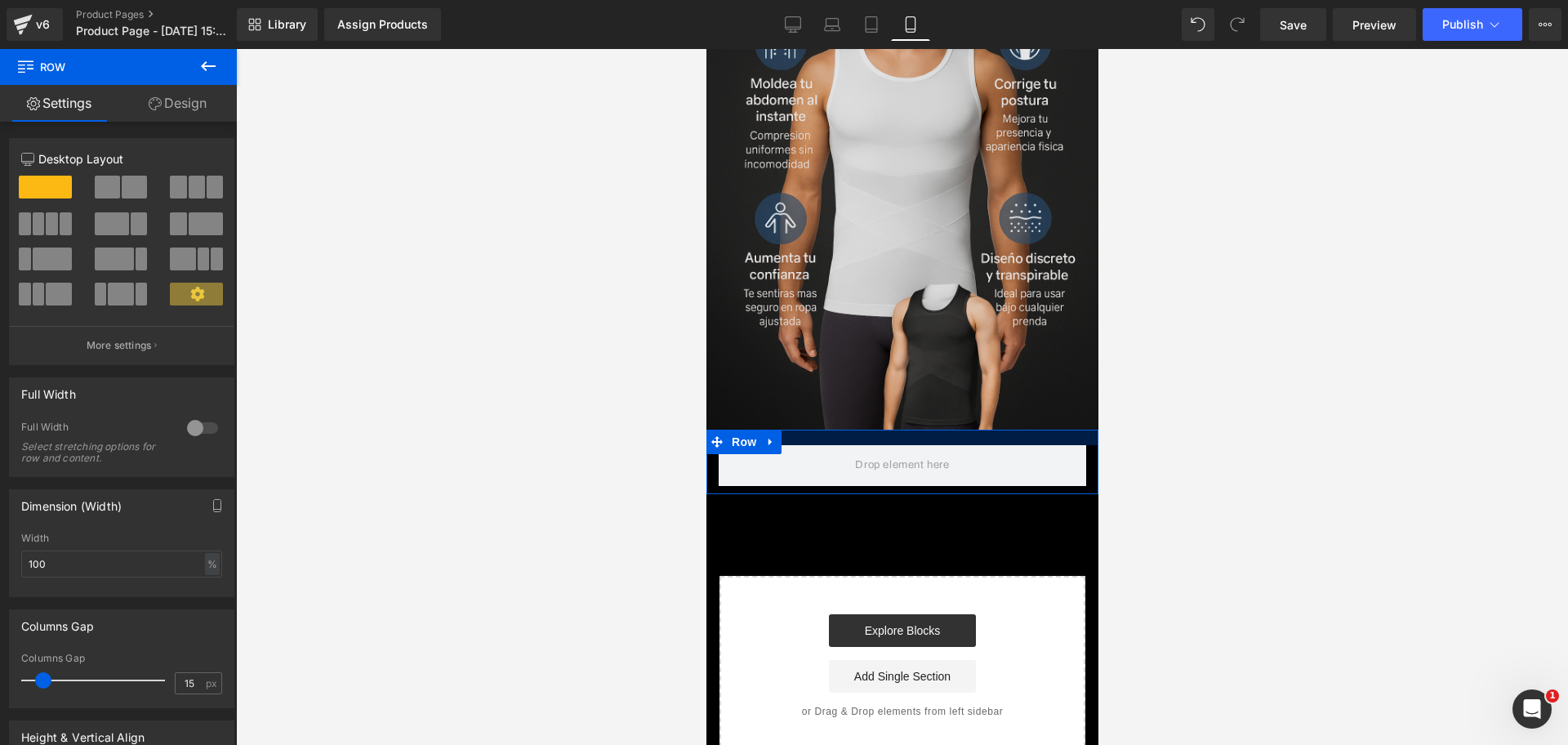
drag, startPoint x: 808, startPoint y: 294, endPoint x: 913, endPoint y: 159, distance: 171.0
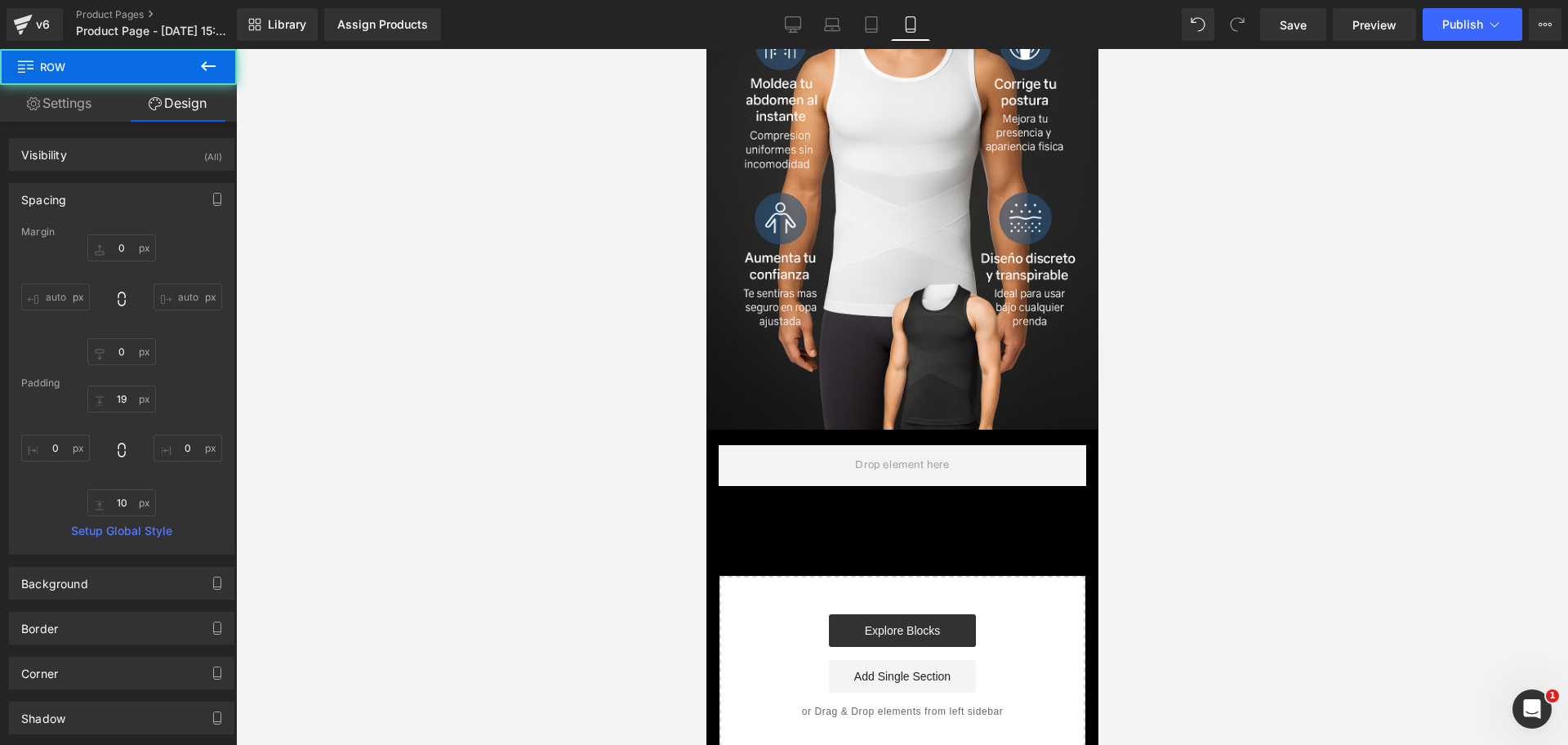
click at [225, 80] on button at bounding box center [208, 66] width 58 height 36
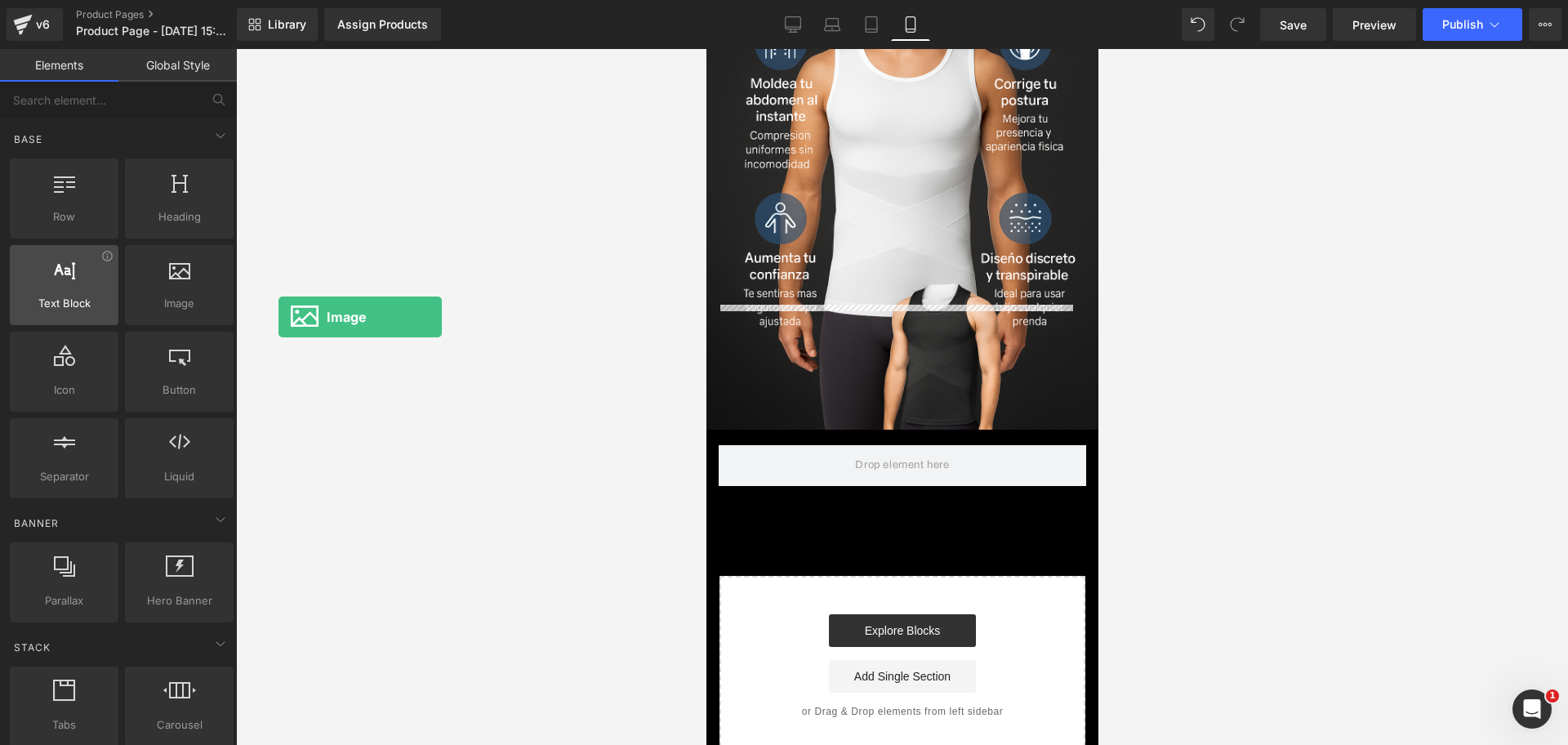
scroll to position [0, 846]
drag, startPoint x: 171, startPoint y: 303, endPoint x: 47, endPoint y: 290, distance: 124.7
click at [47, 290] on div "Row rows, columns, layouts, div Heading headings, titles, h1,h2,h3,h4,h5,h6 Tex…" at bounding box center [122, 328] width 230 height 346
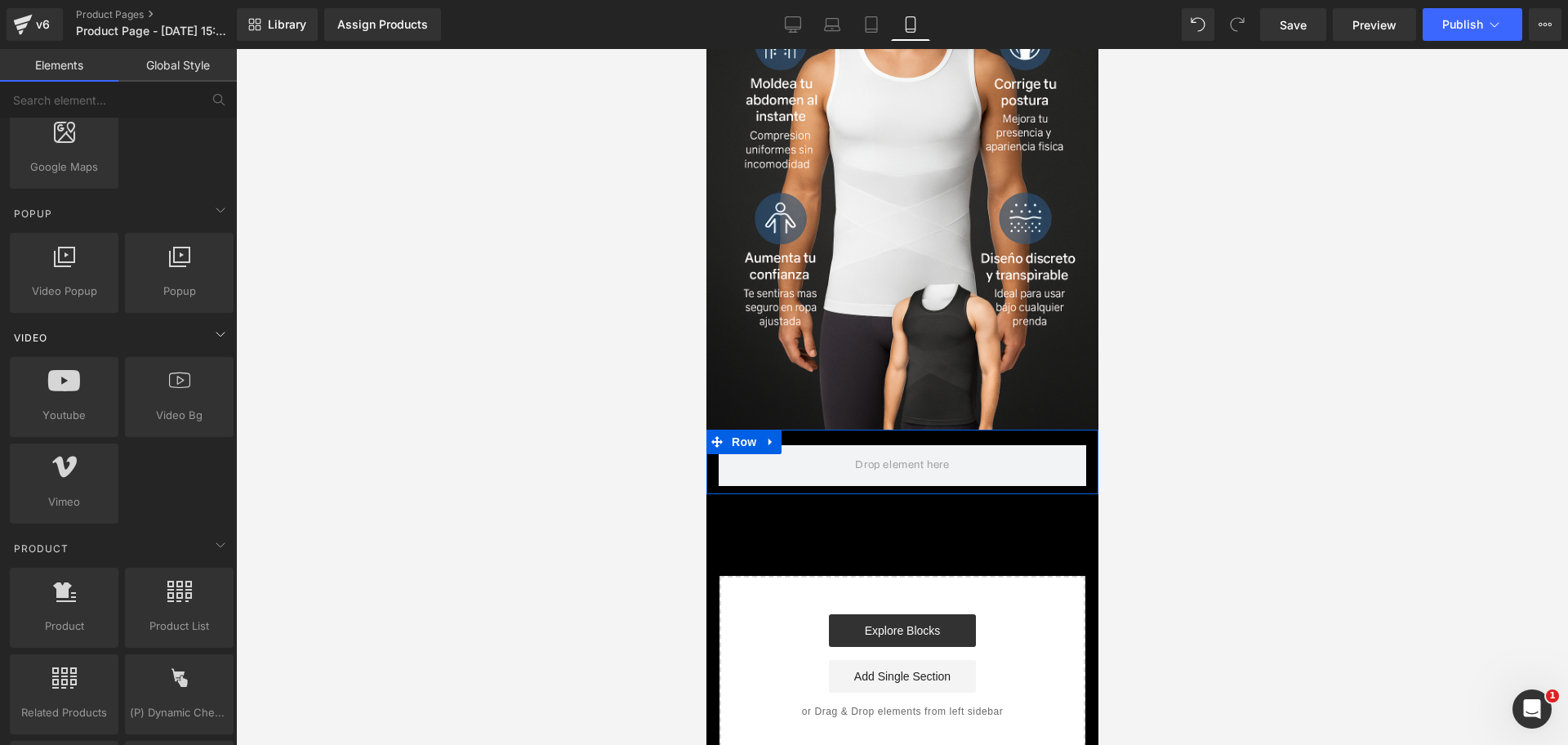
scroll to position [1022, 0]
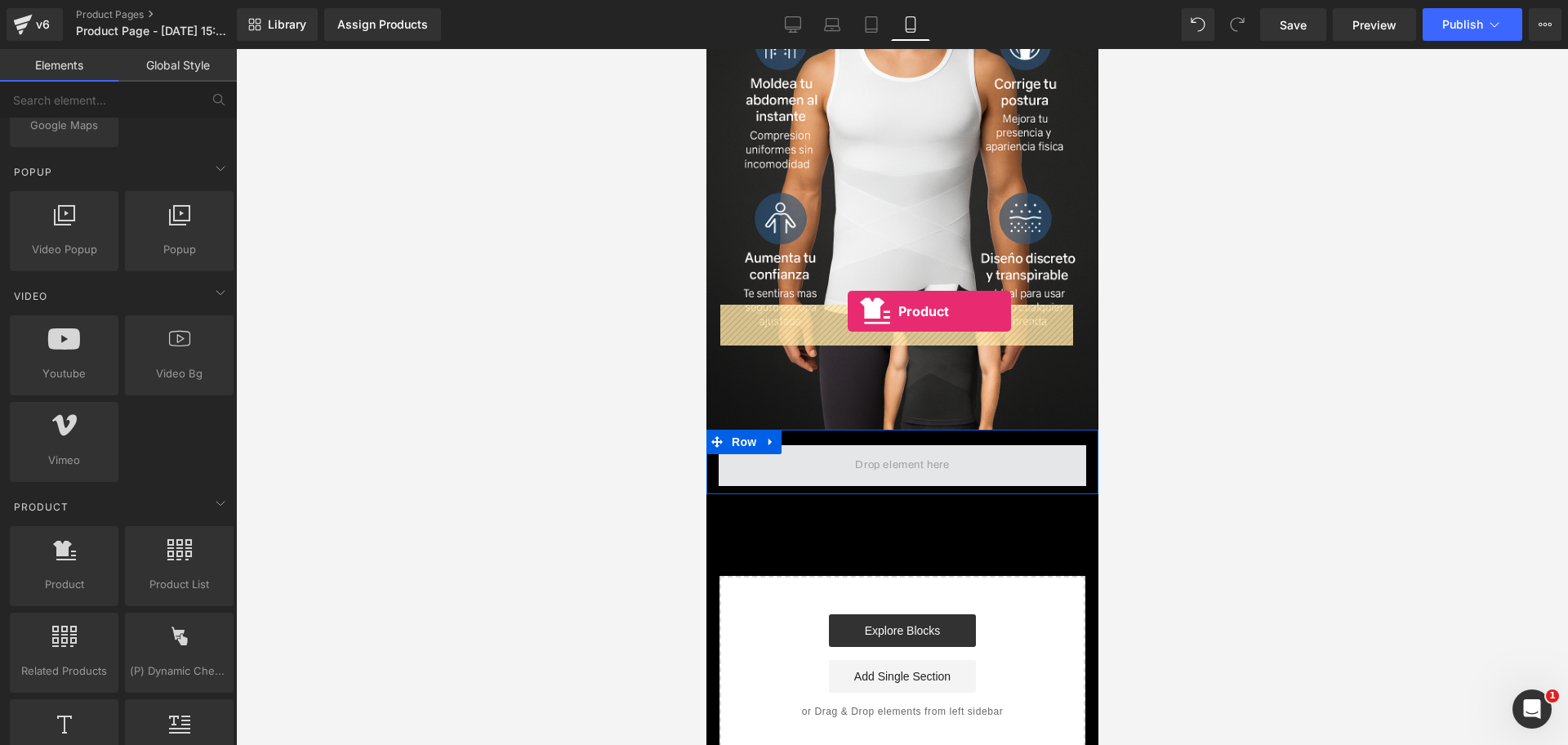
drag, startPoint x: 804, startPoint y: 624, endPoint x: 847, endPoint y: 311, distance: 315.9
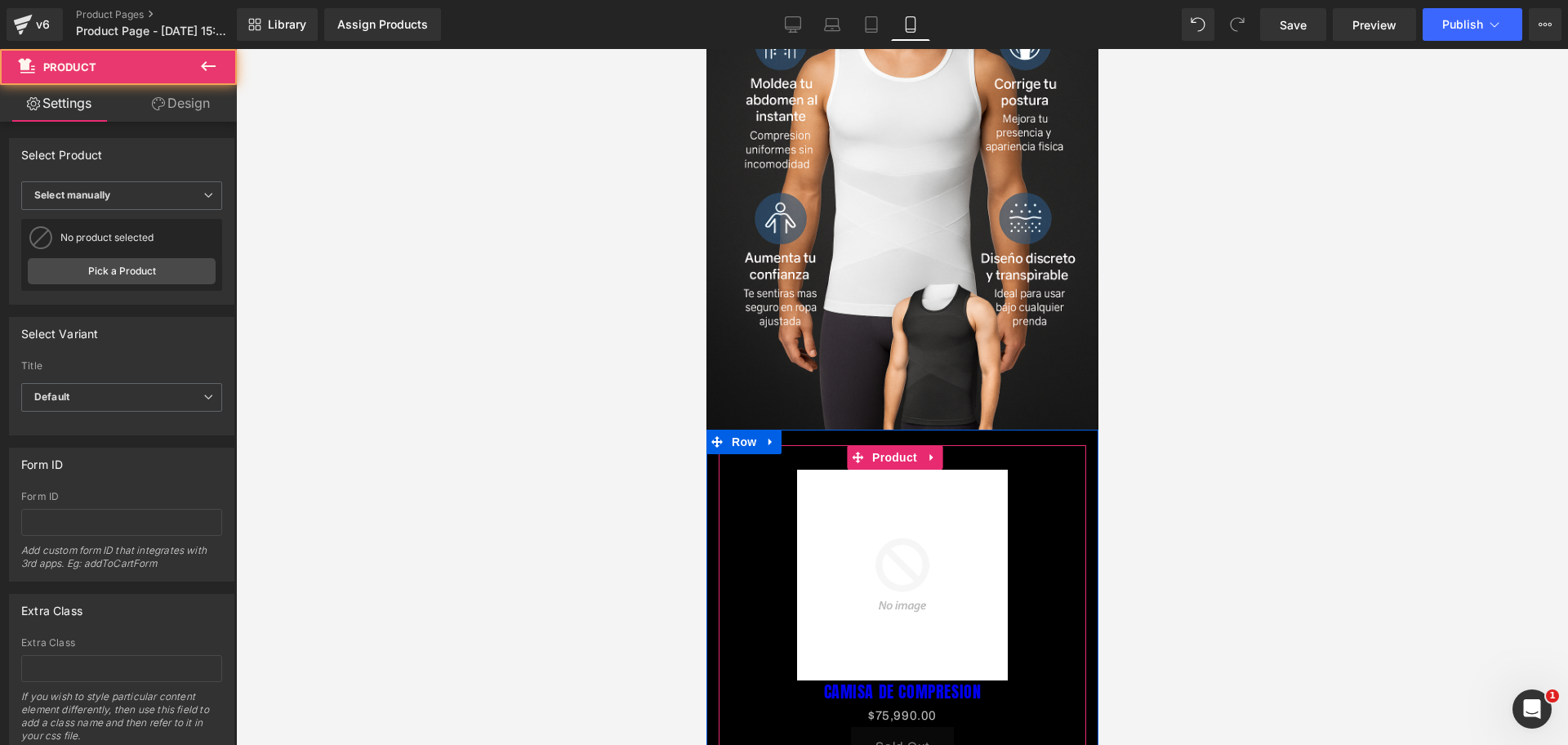
scroll to position [0, 0]
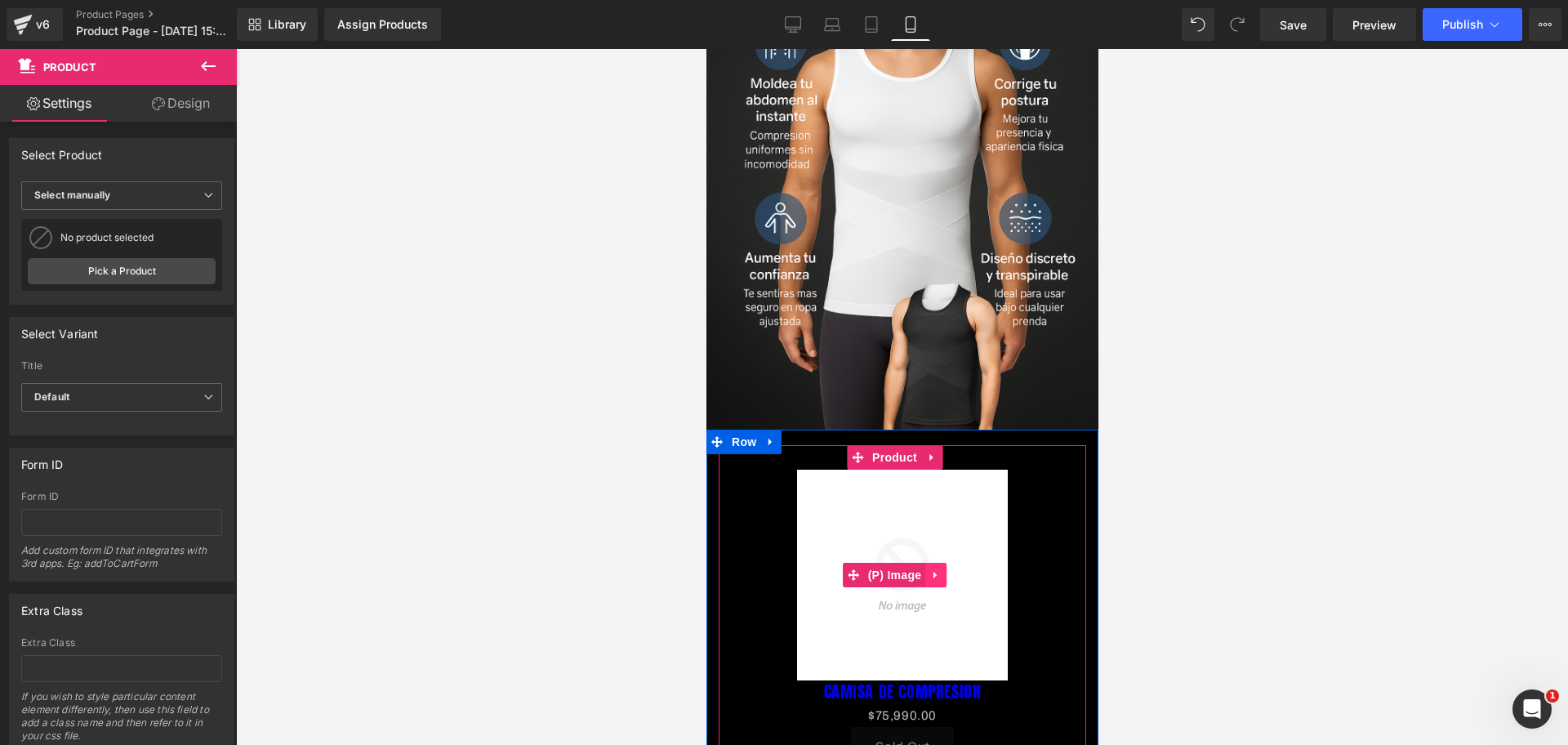
click at [942, 563] on link at bounding box center [934, 575] width 21 height 25
click at [952, 563] on link at bounding box center [945, 575] width 21 height 25
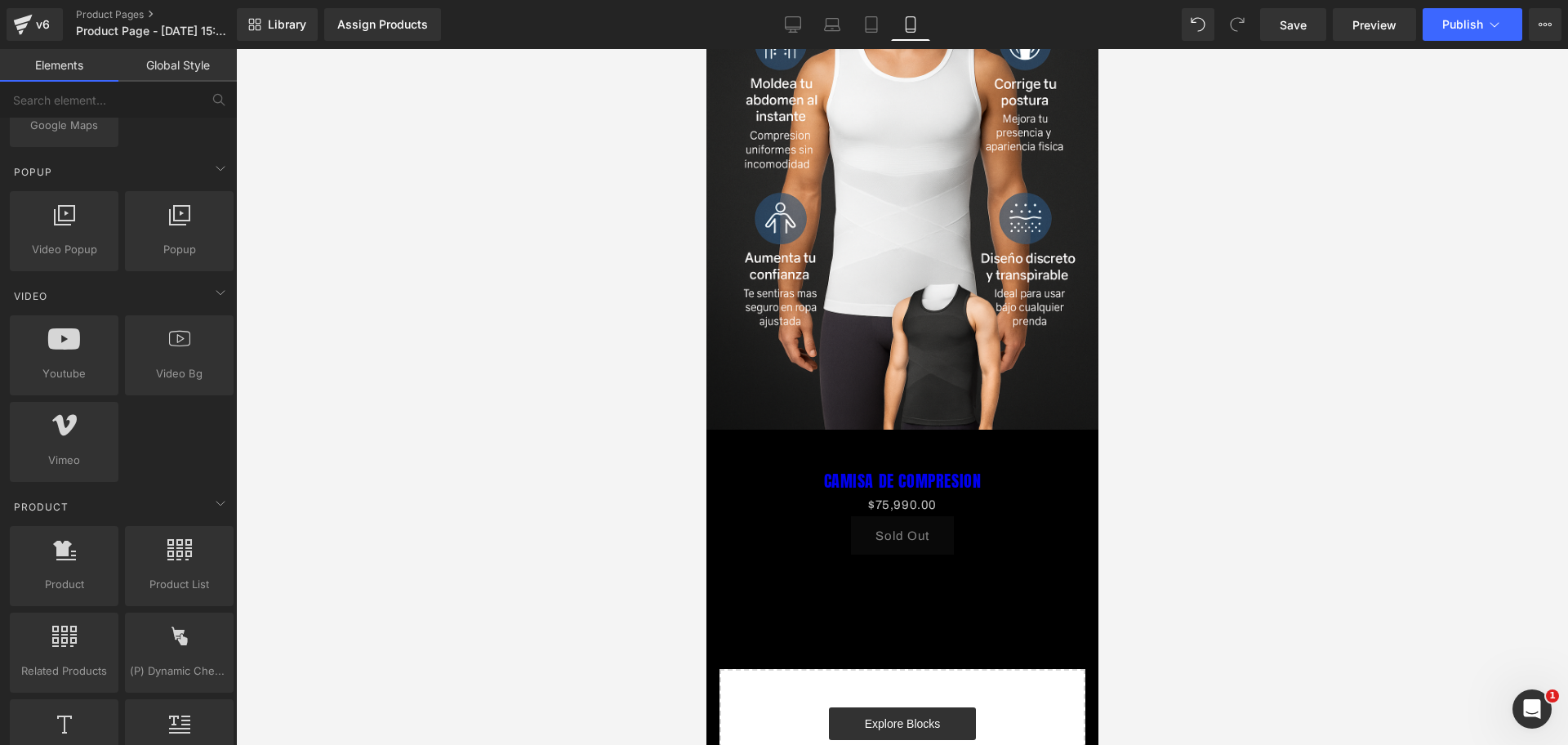
scroll to position [0, 282]
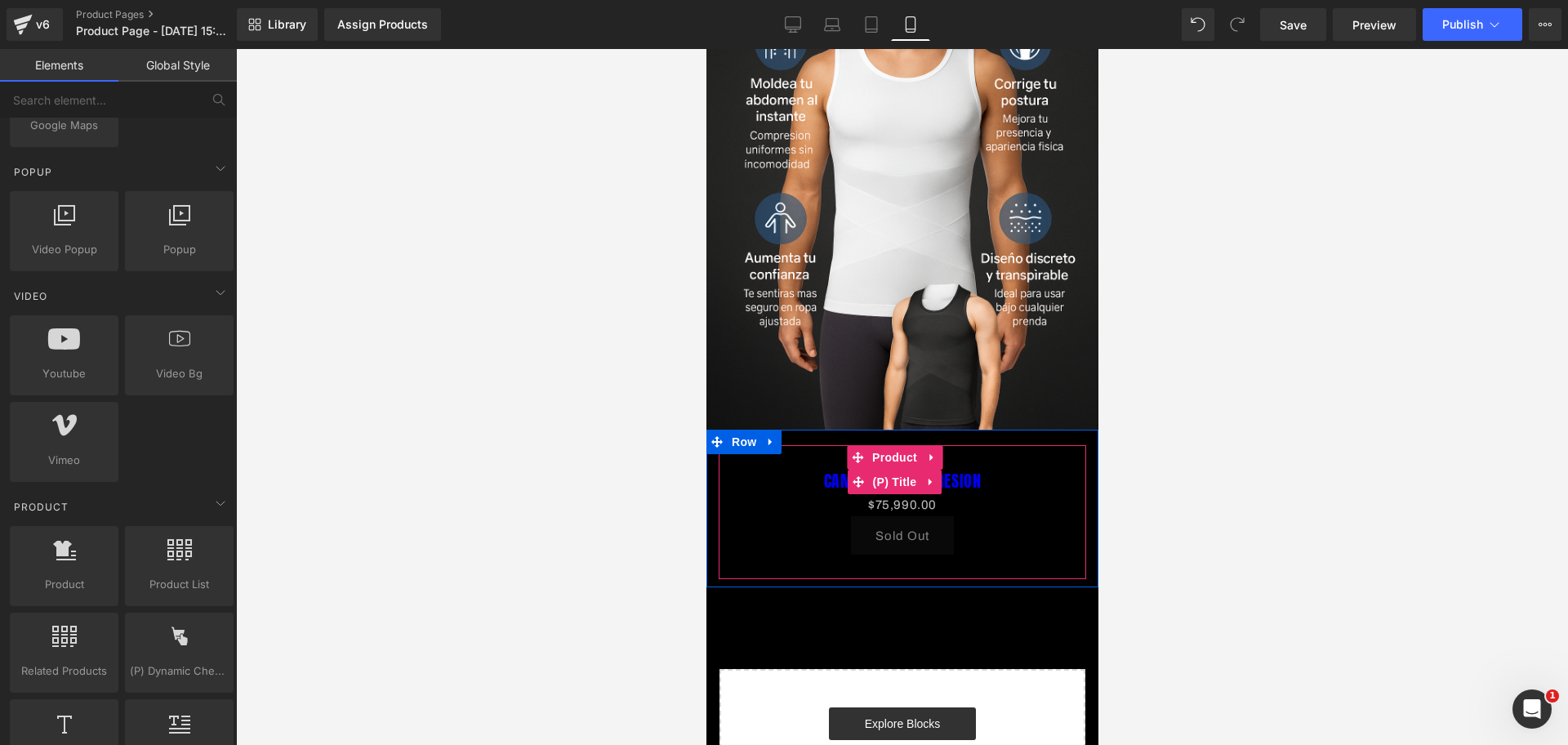
click at [981, 471] on link "CAMISA DE COMPRESION" at bounding box center [902, 481] width 158 height 20
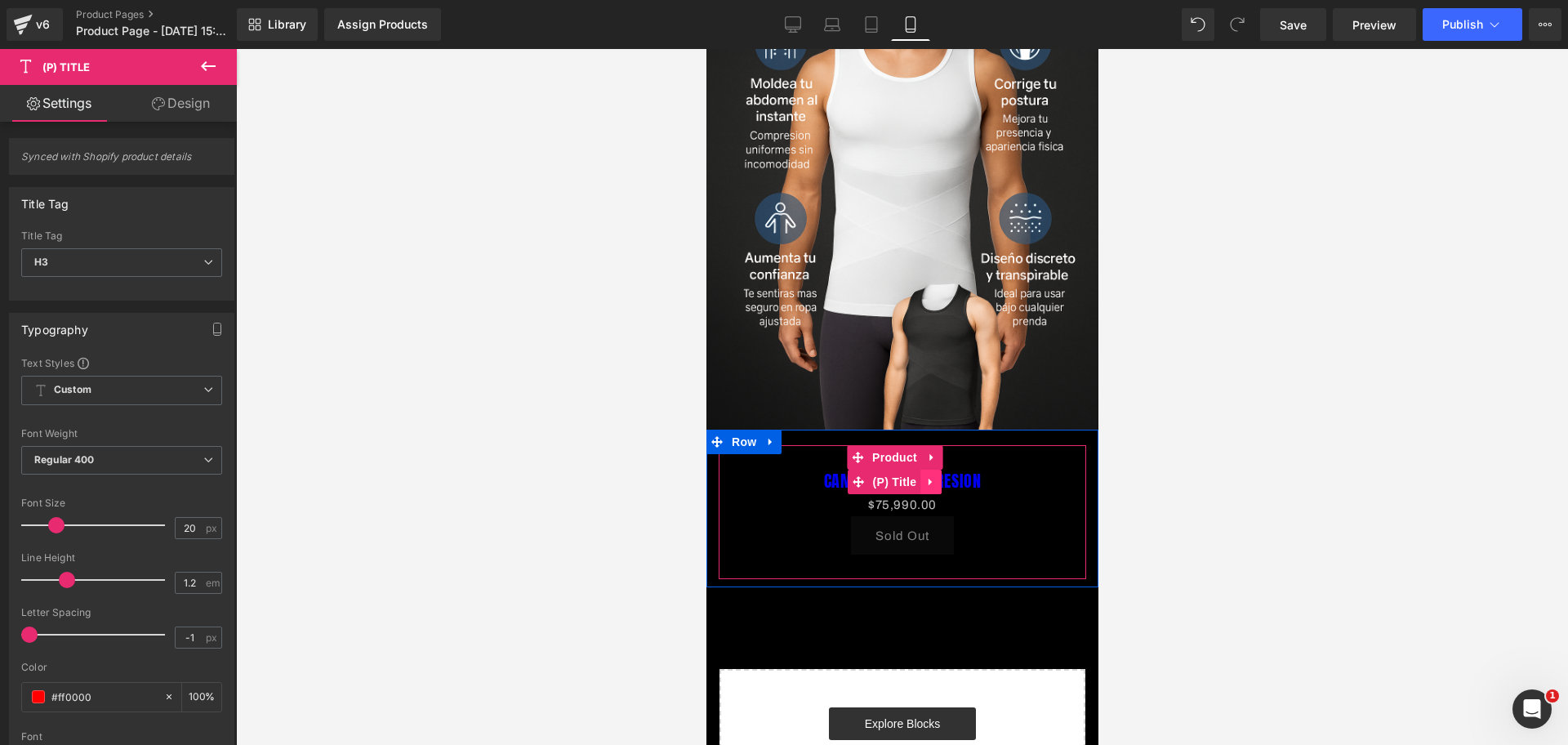
click at [929, 475] on icon at bounding box center [930, 481] width 12 height 12
click at [936, 475] on icon at bounding box center [941, 481] width 12 height 12
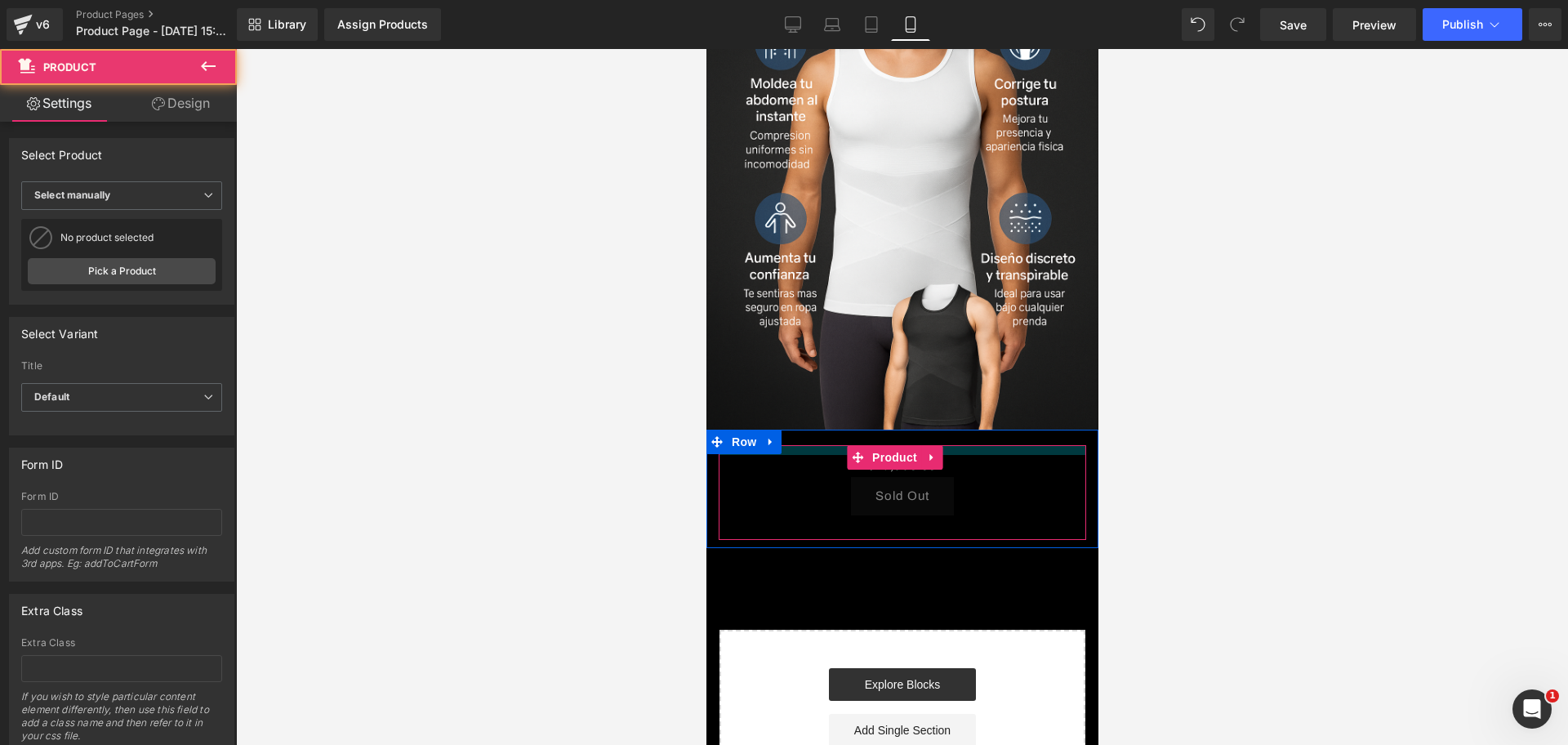
click at [959, 430] on div "$0 $75,990.00 (P) Price Sold Out (P) Cart Button Product Row" at bounding box center [902, 488] width 392 height 118
click at [1187, 336] on div at bounding box center [902, 397] width 1332 height 696
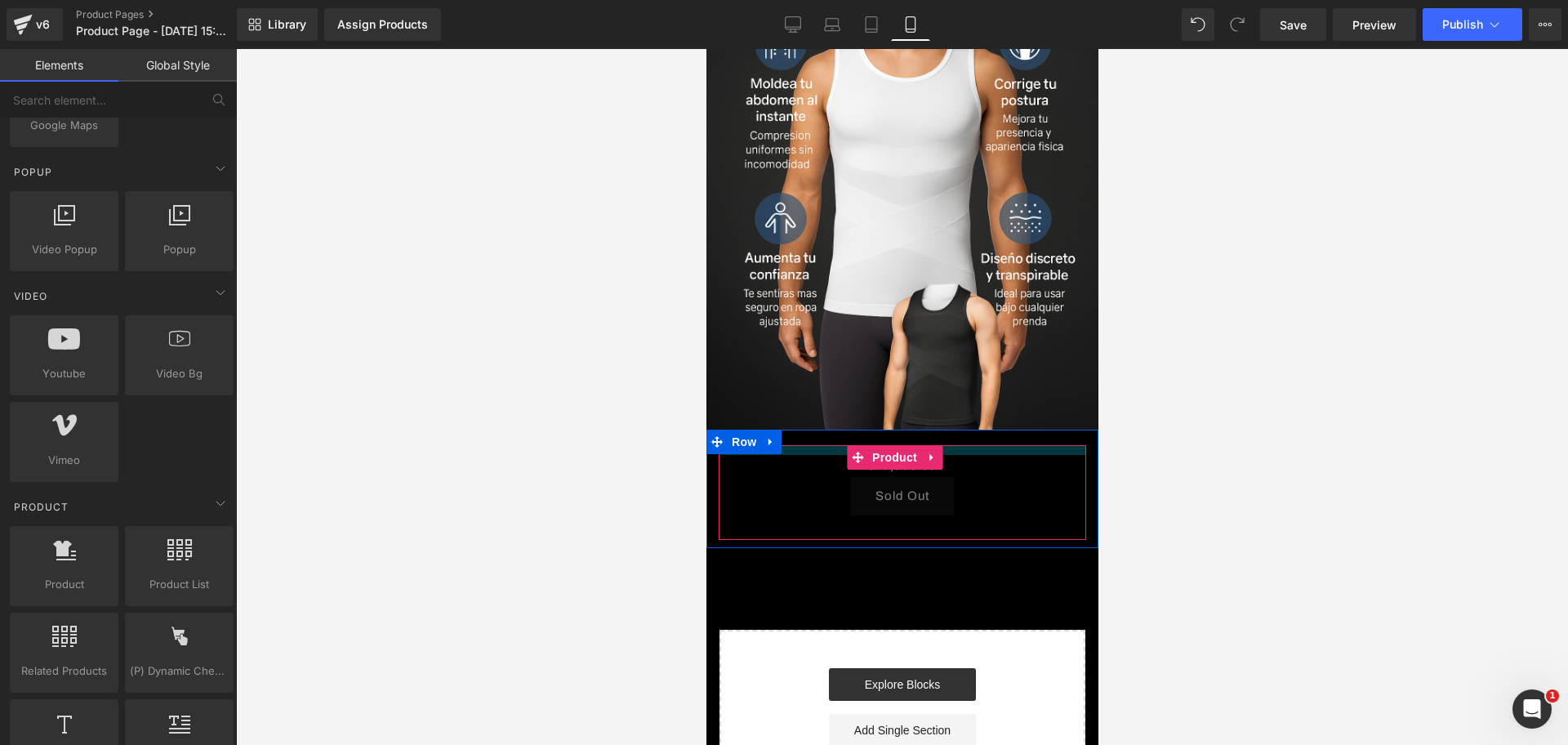
scroll to position [0, 0]
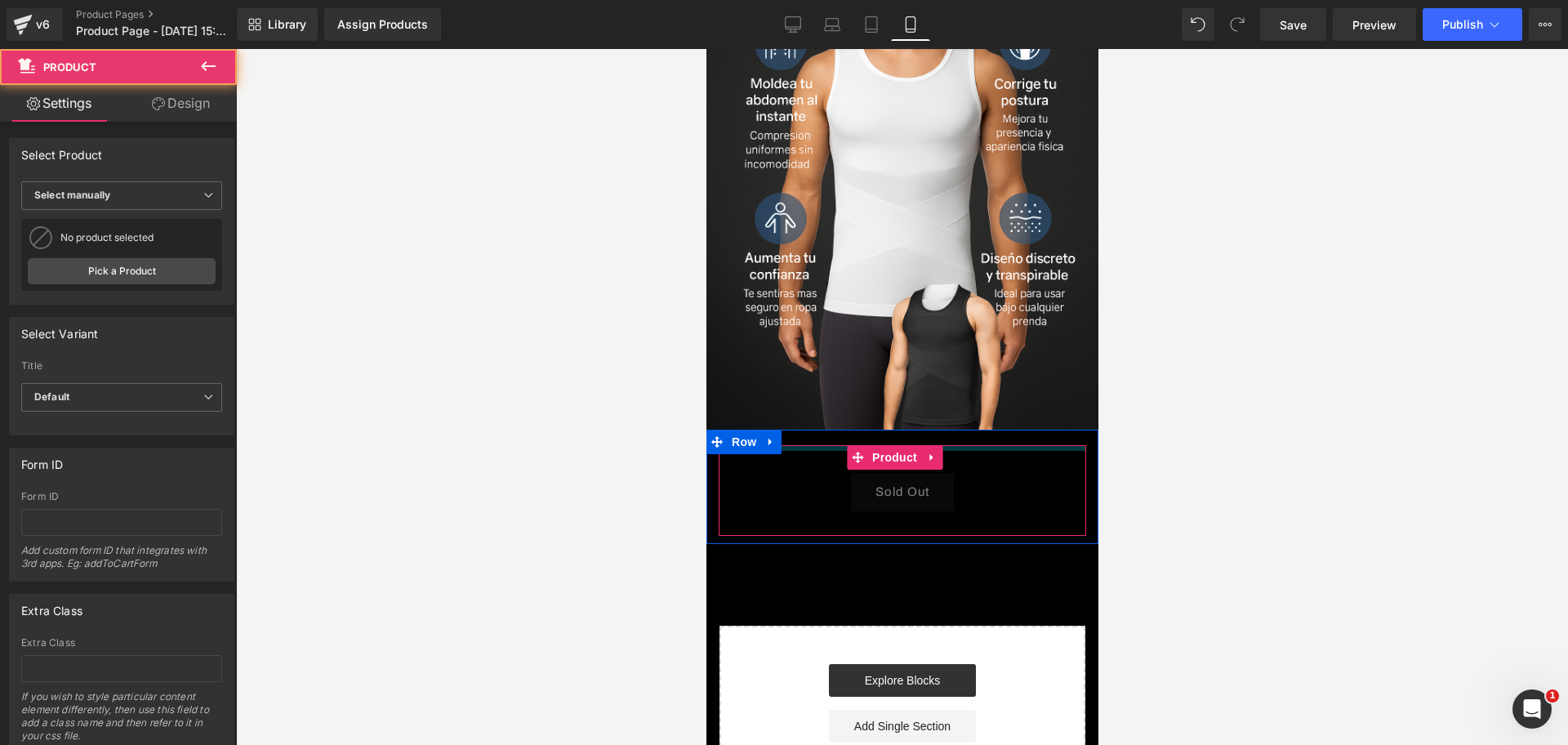
click at [957, 445] on div at bounding box center [902, 448] width 368 height 6
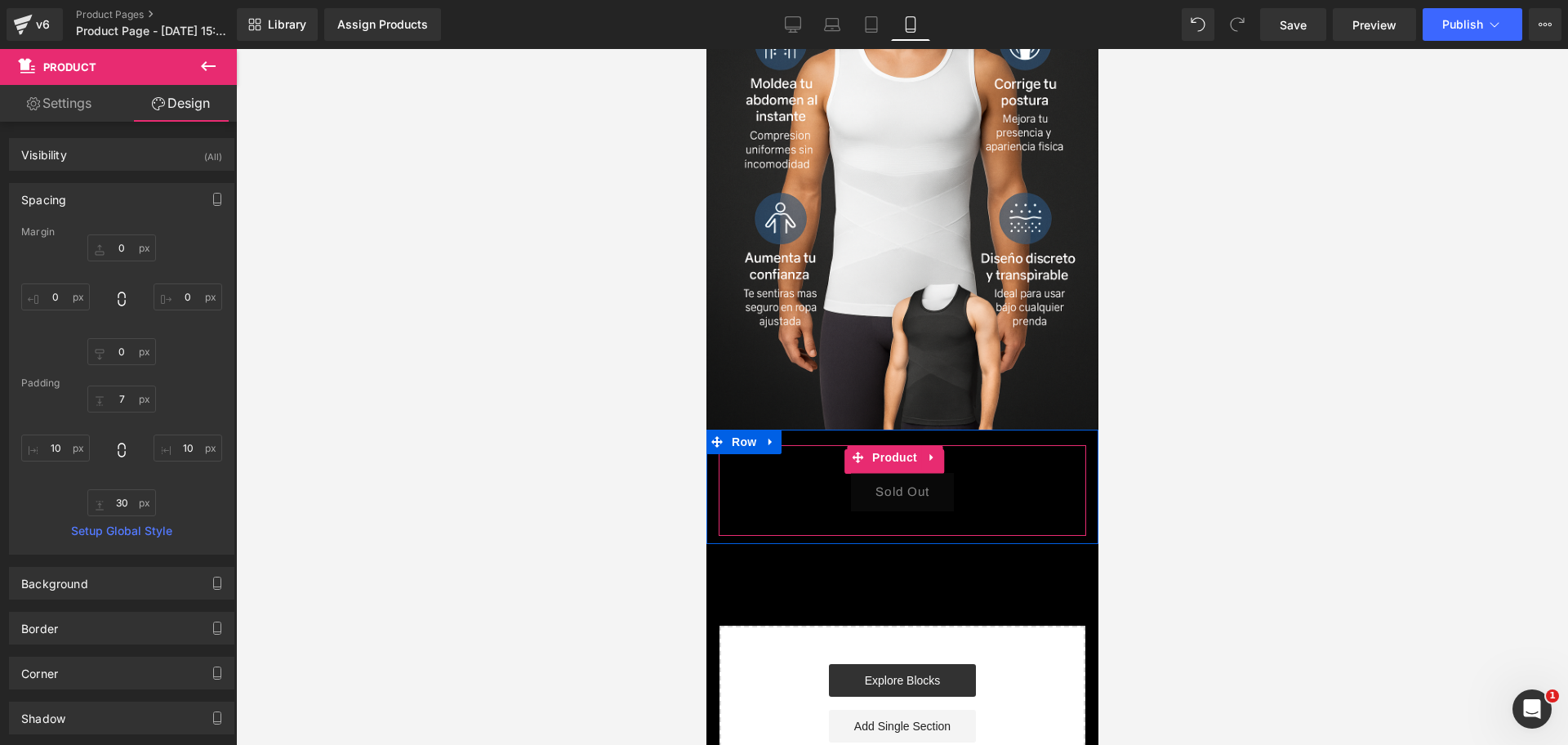
drag, startPoint x: 975, startPoint y: 313, endPoint x: 966, endPoint y: 311, distance: 9.2
click at [976, 451] on div "$0 $75,990.00" at bounding box center [902, 462] width 351 height 22
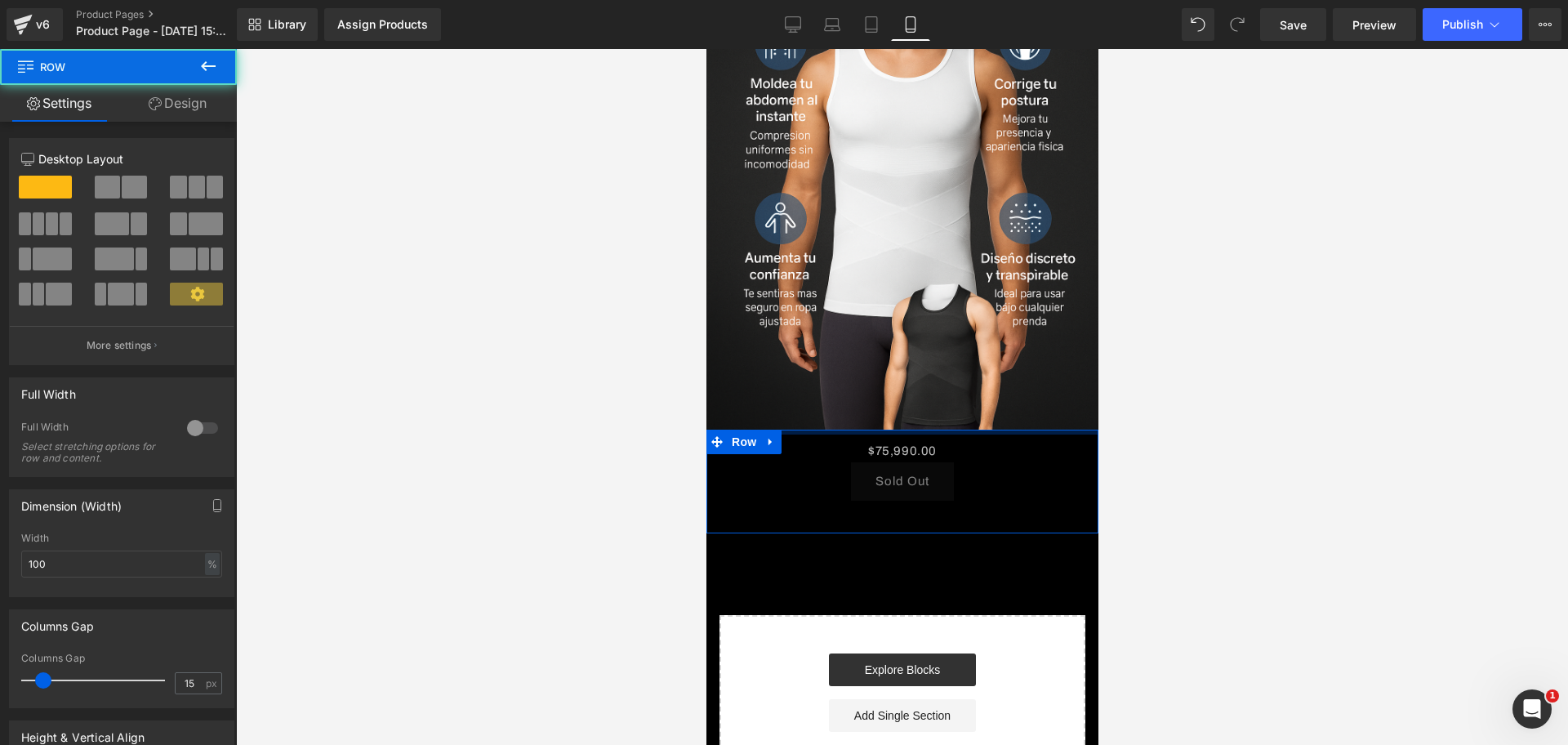
drag, startPoint x: 807, startPoint y: 305, endPoint x: 801, endPoint y: 295, distance: 11.7
click at [801, 430] on div at bounding box center [902, 432] width 392 height 5
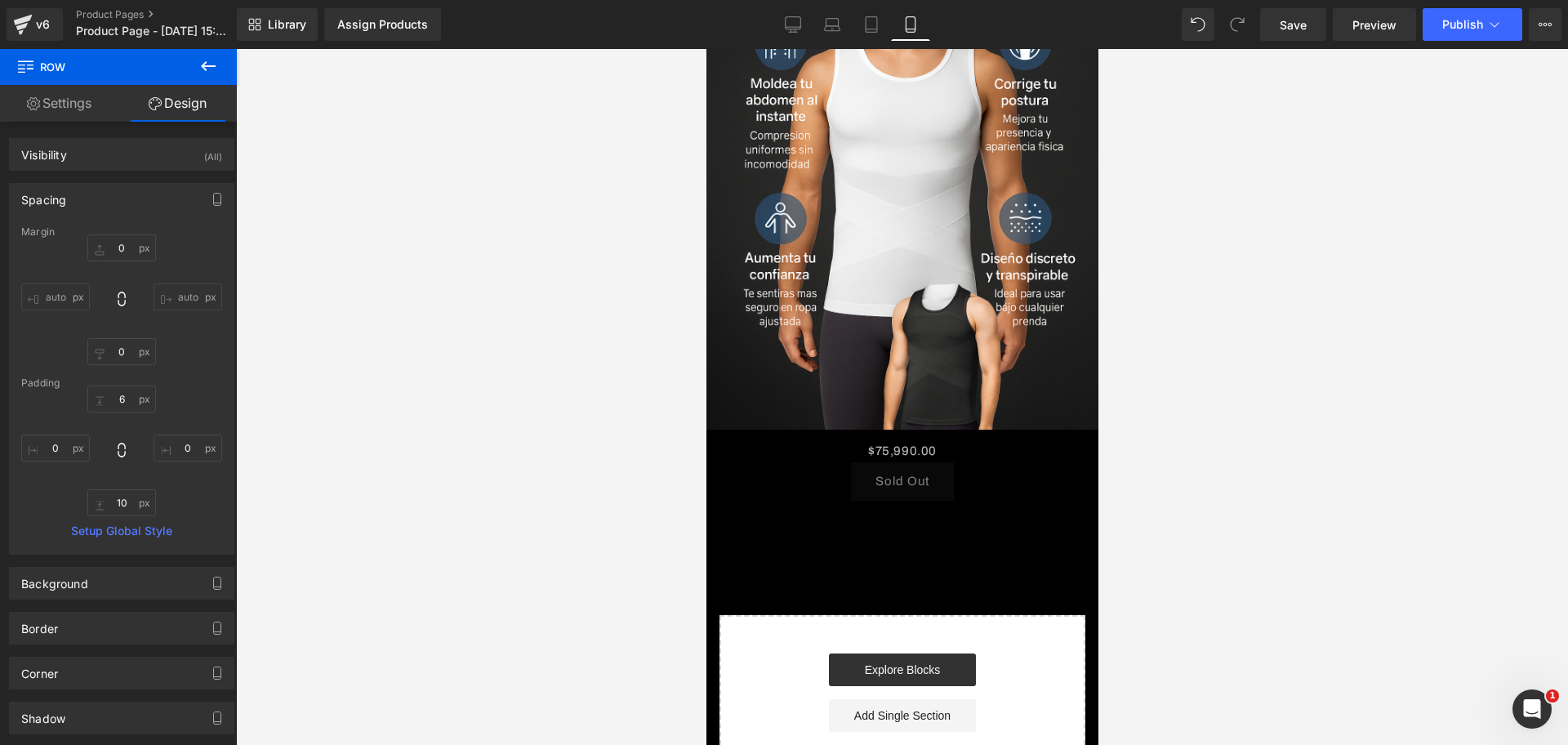
click at [864, 435] on div "$0 $75,990.00 (P) Price Sold Out (P) Cart Button Product" at bounding box center [902, 479] width 368 height 90
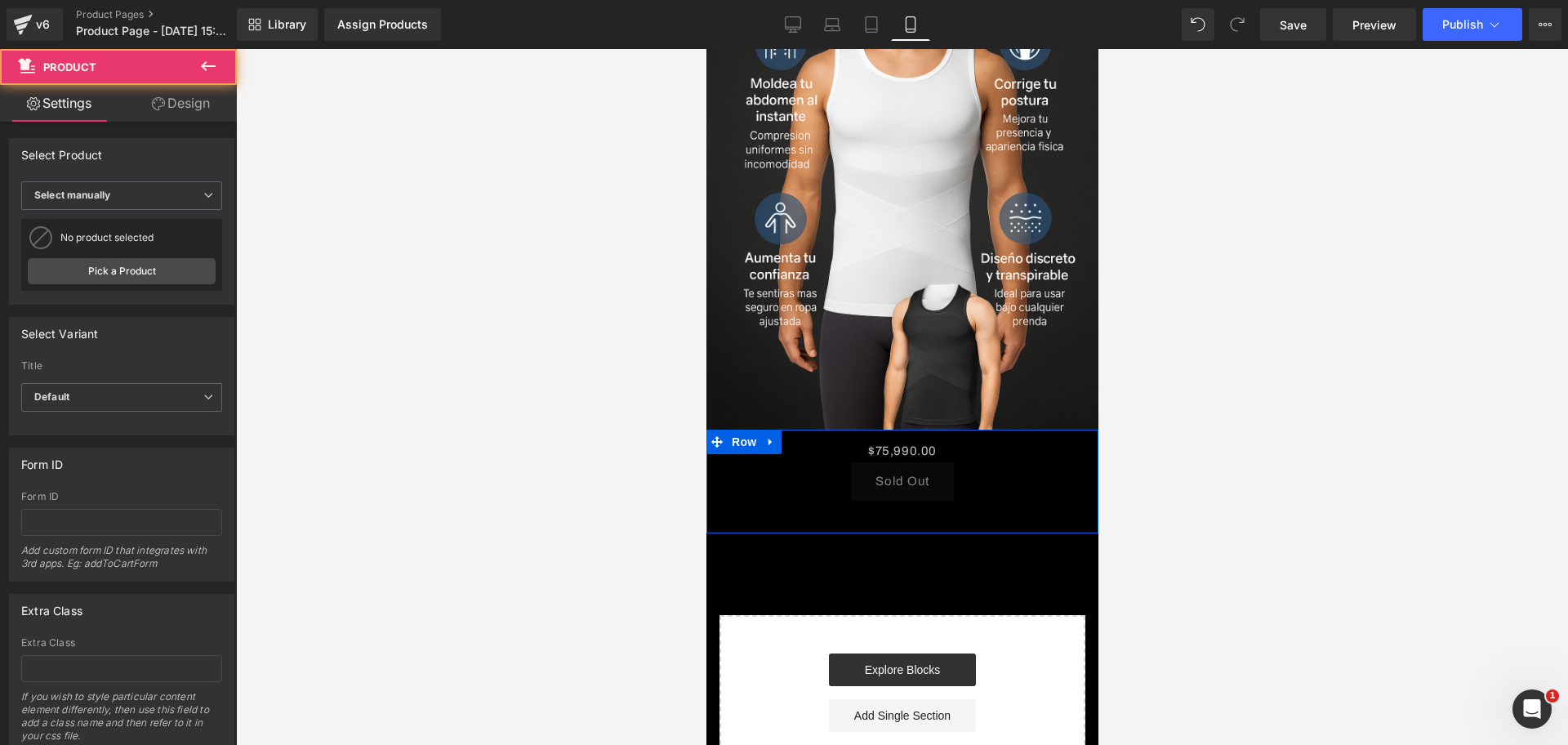
scroll to position [0, 282]
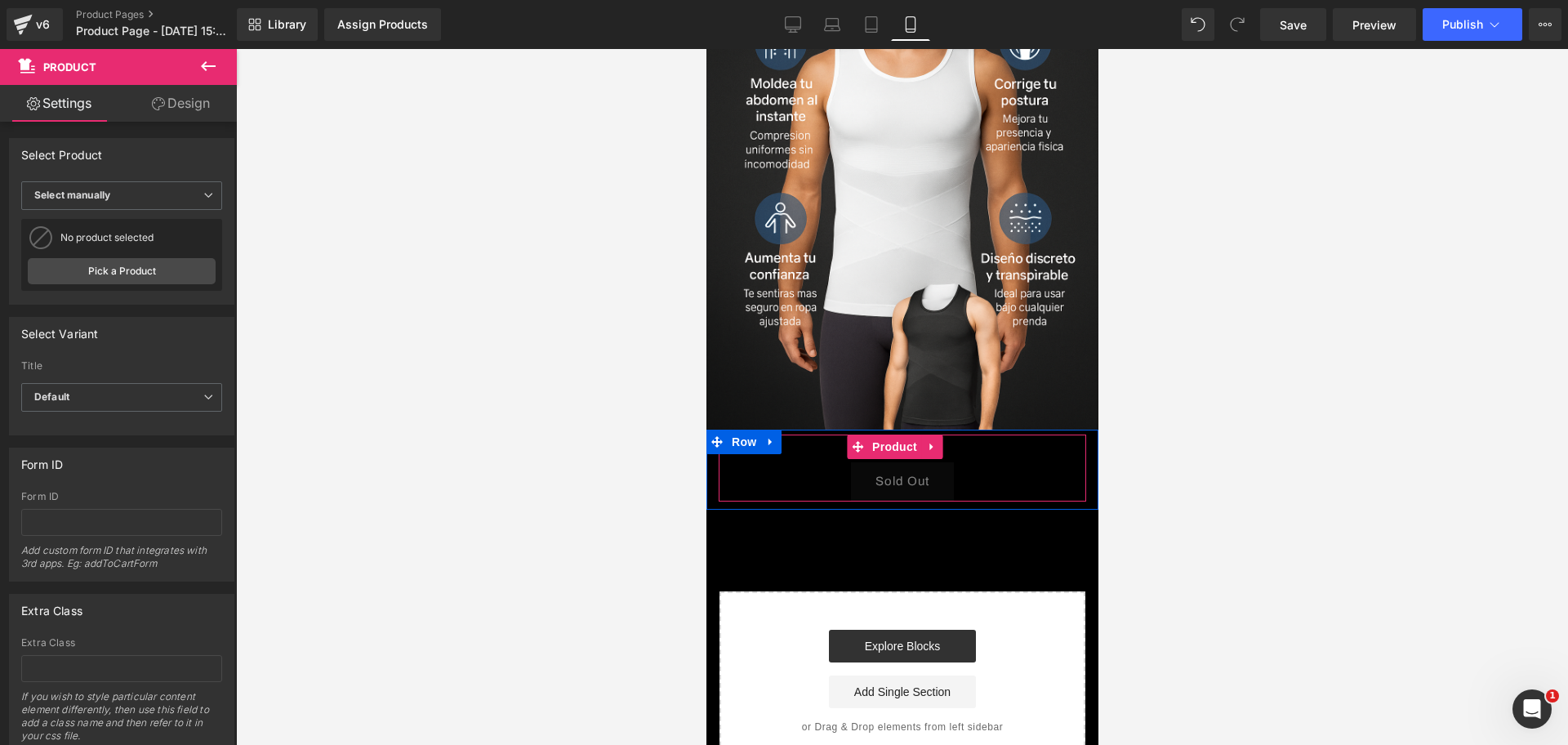
drag, startPoint x: 854, startPoint y: 374, endPoint x: 856, endPoint y: 350, distance: 24.1
click at [856, 435] on div "$0 $75,990.00 (P) Price Sold Out (P) Cart Button Product" at bounding box center [902, 468] width 368 height 67
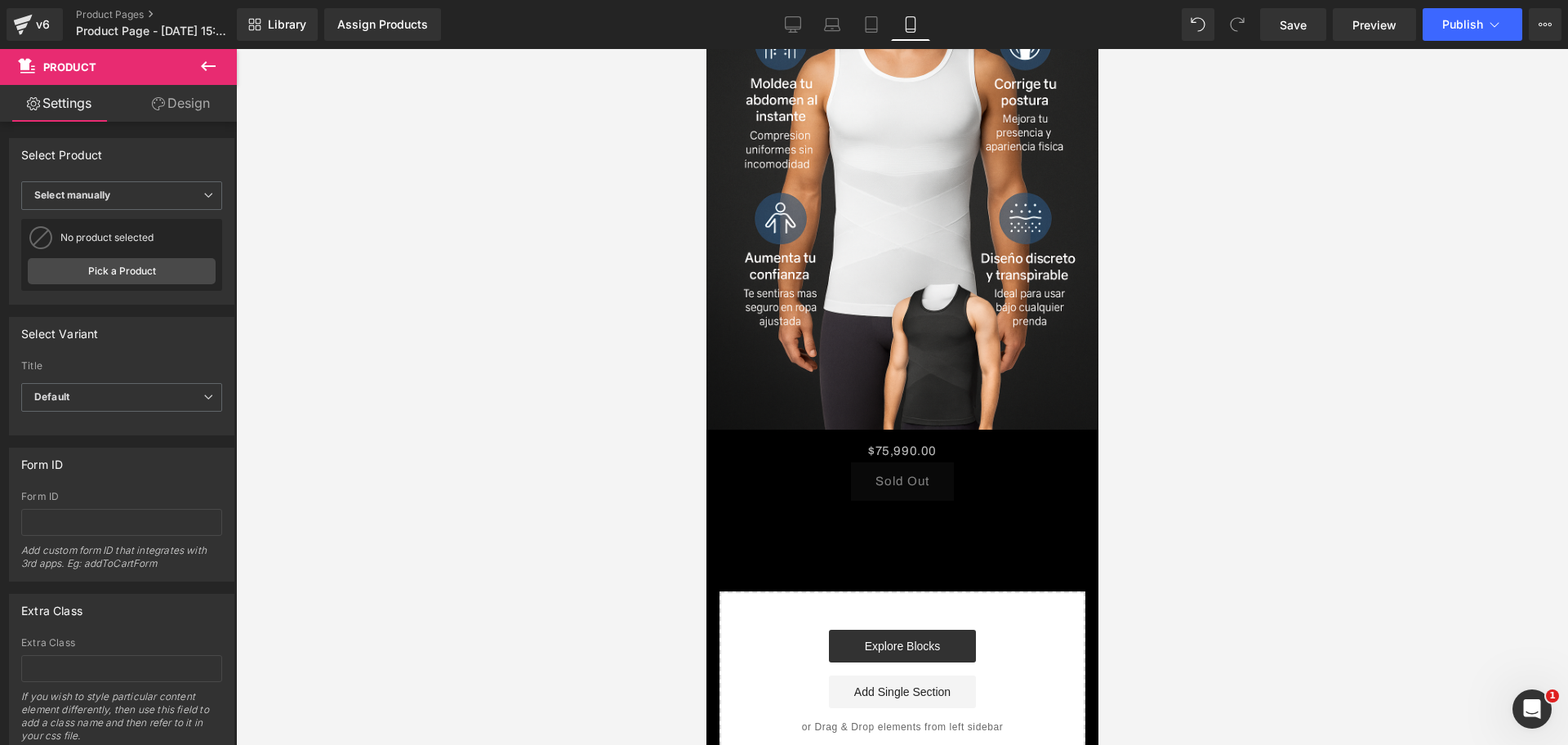
click at [1202, 342] on div at bounding box center [902, 397] width 1332 height 696
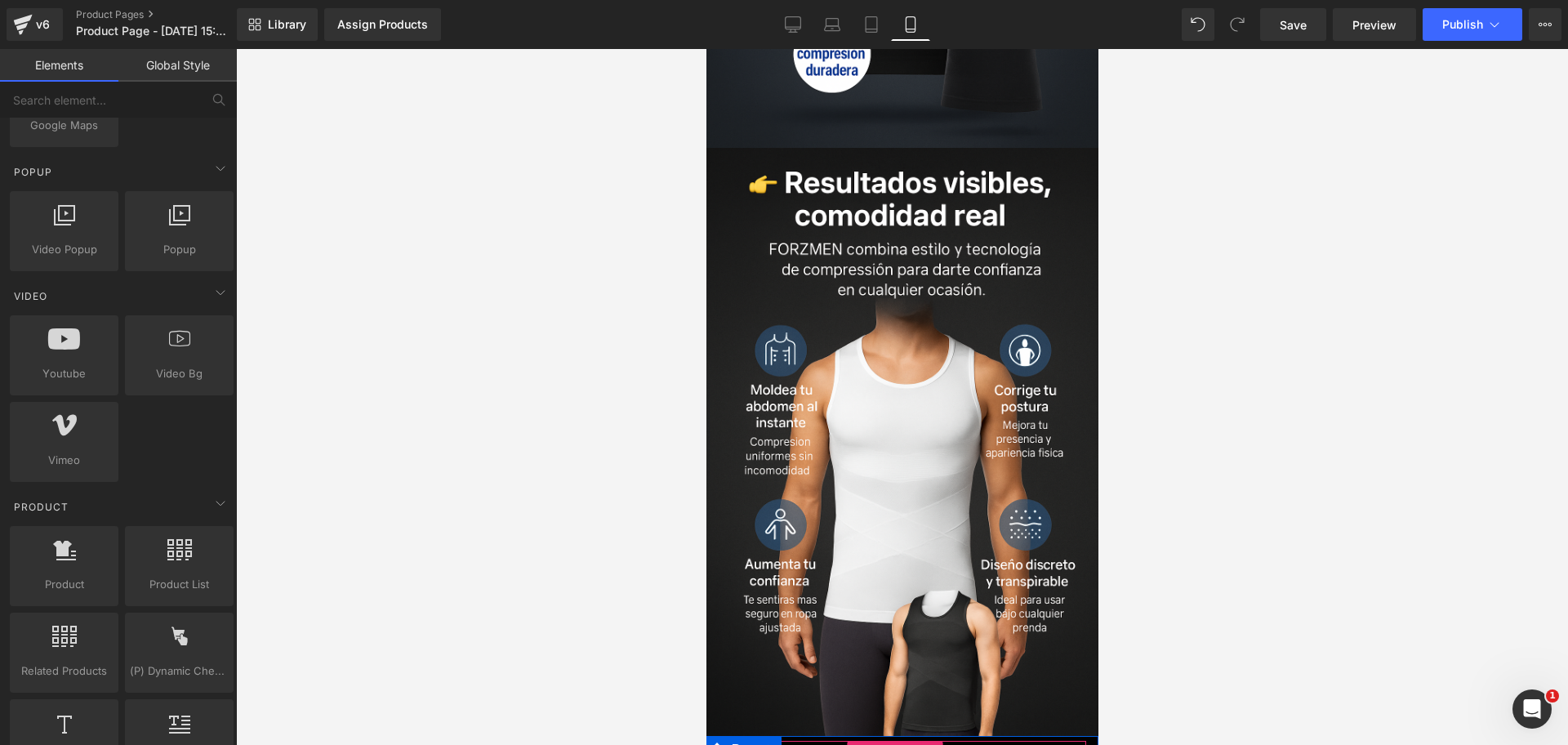
scroll to position [0, 0]
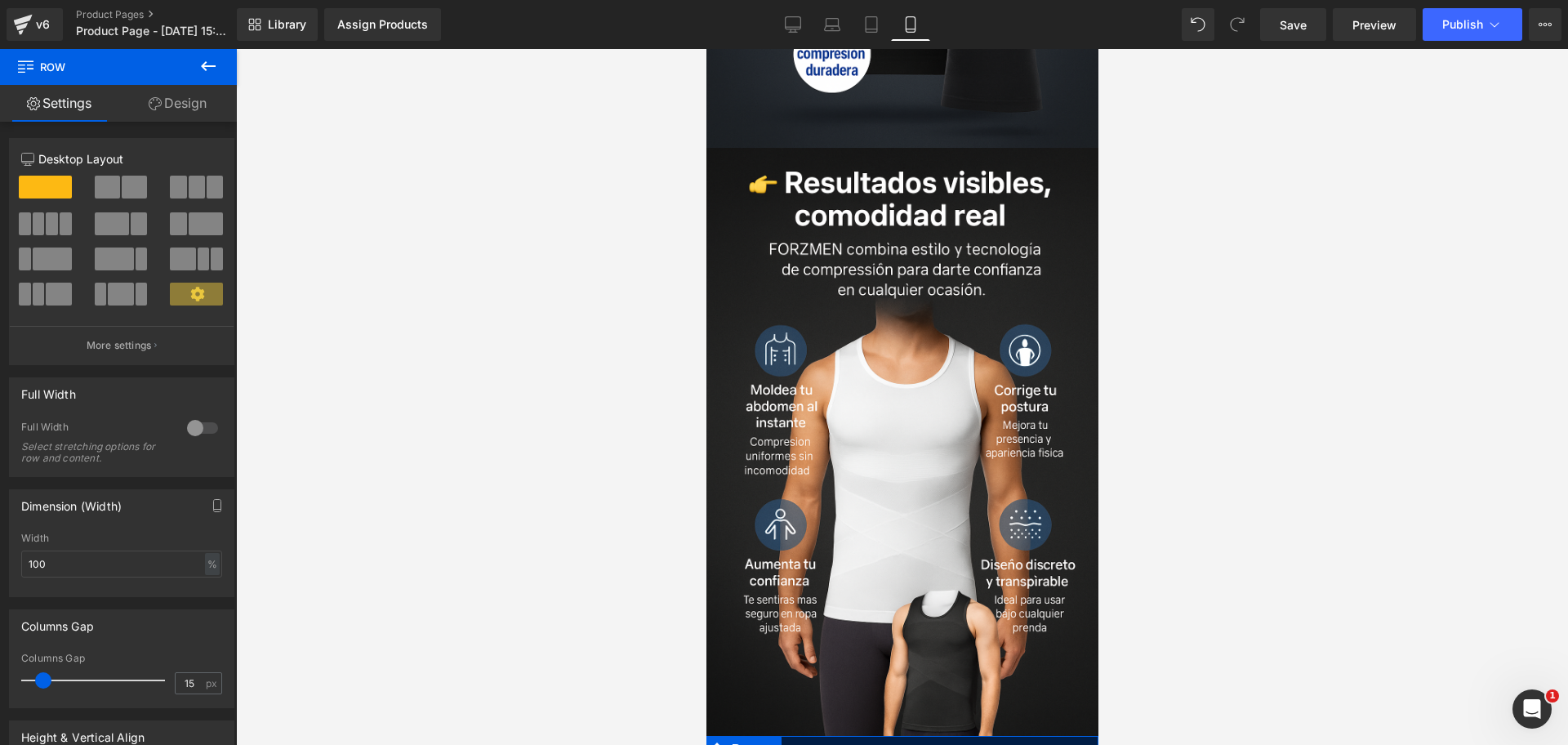
click at [967, 736] on div "39px" at bounding box center [902, 752] width 392 height 32
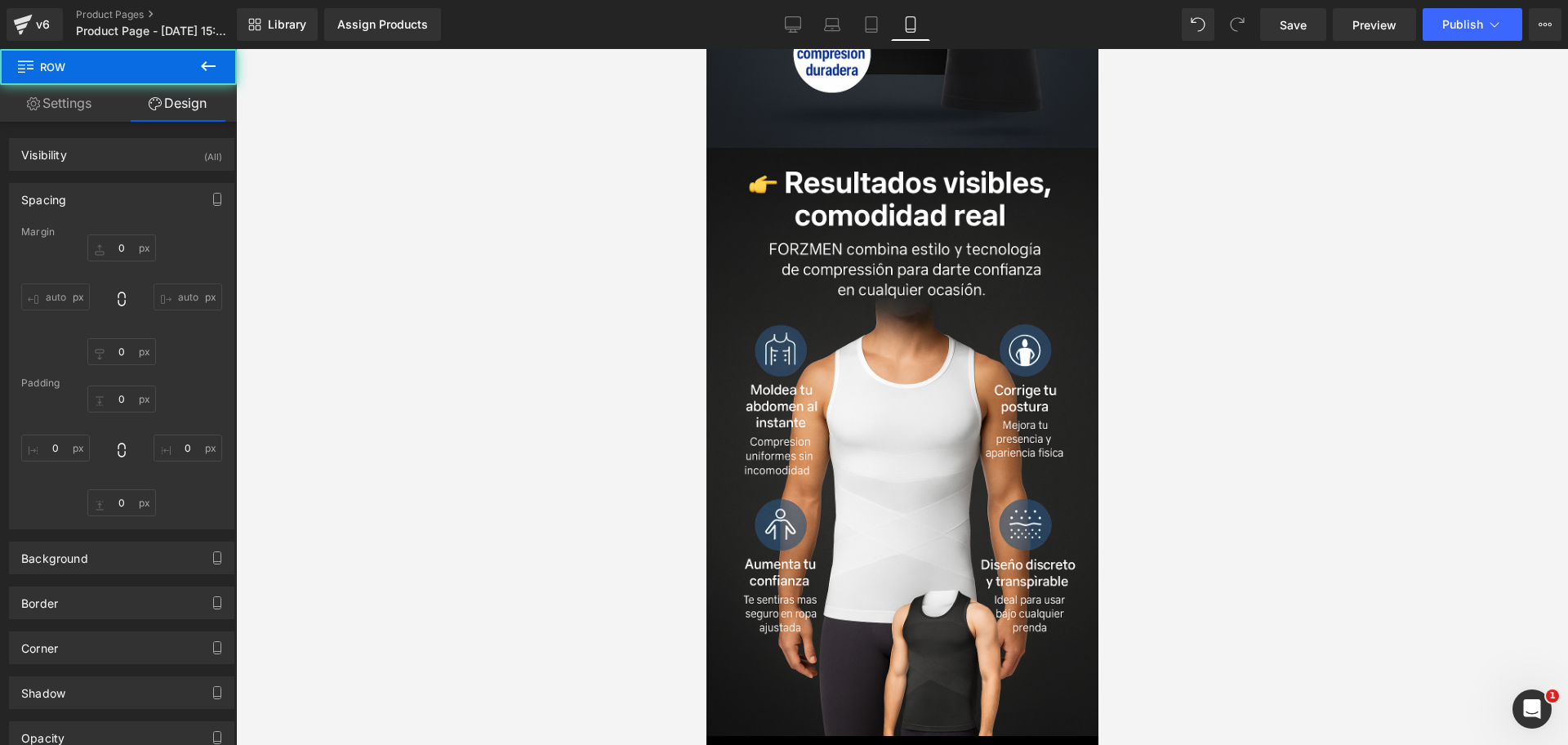
scroll to position [3289, 0]
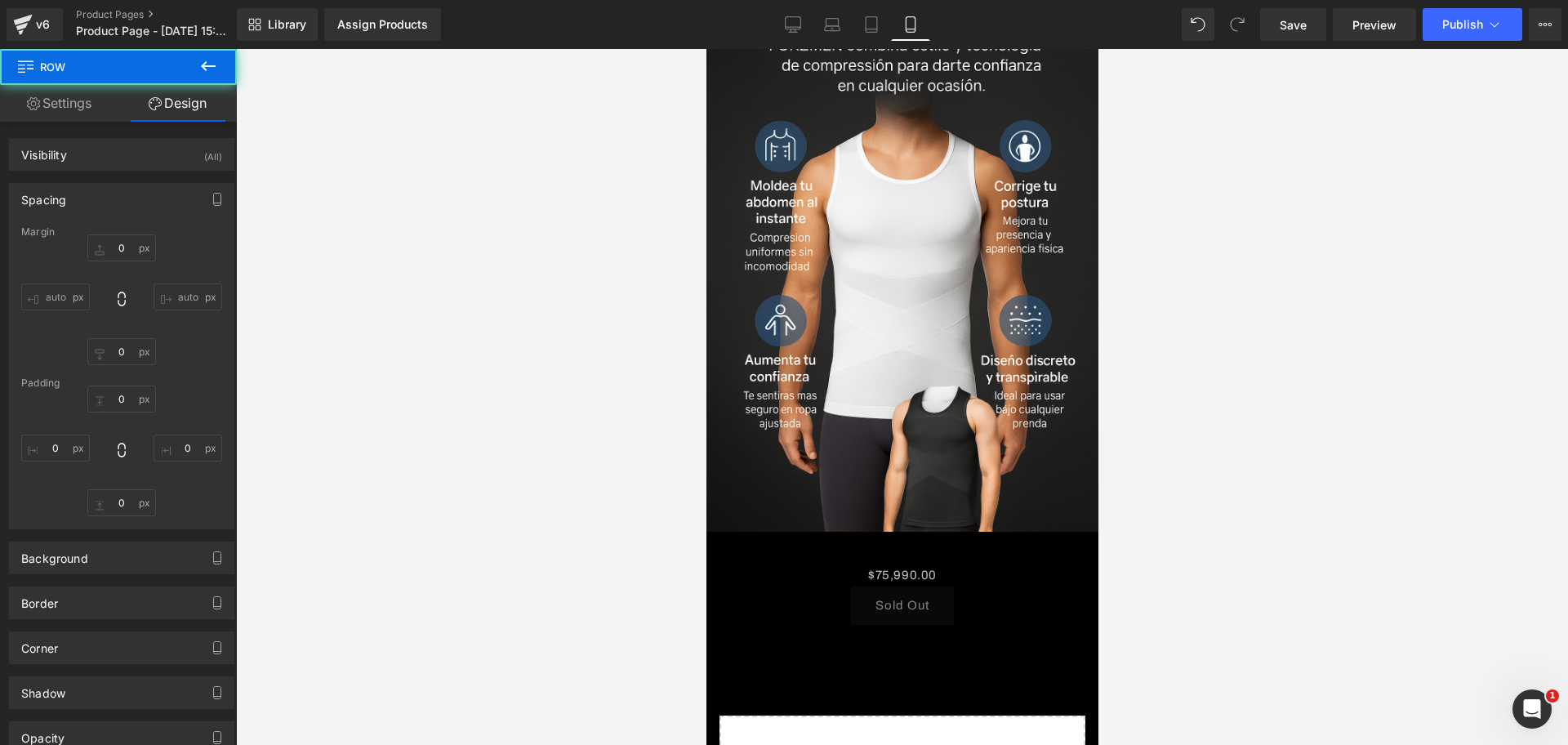
type input "0"
type input "39"
type input "0"
type input "10"
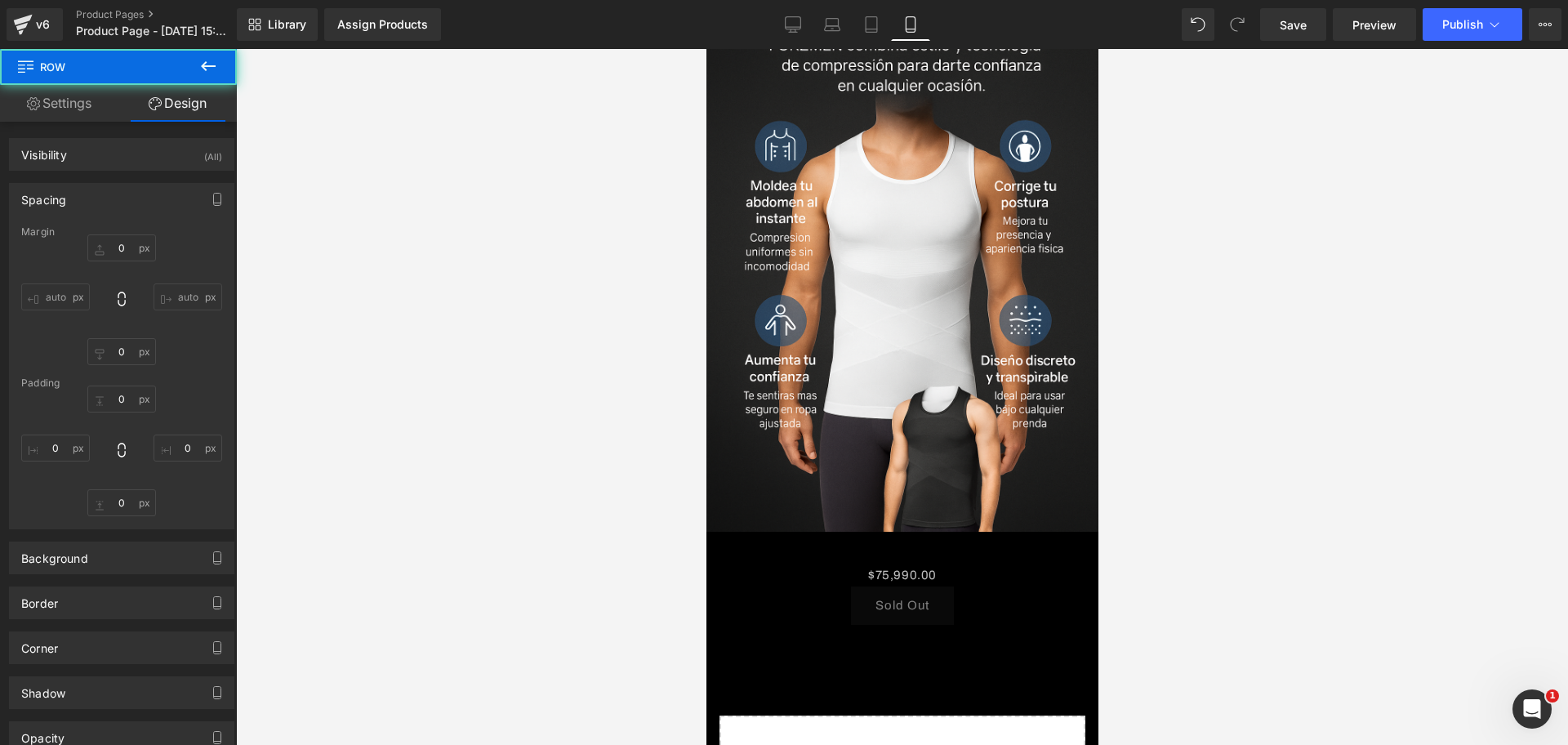
type input "0"
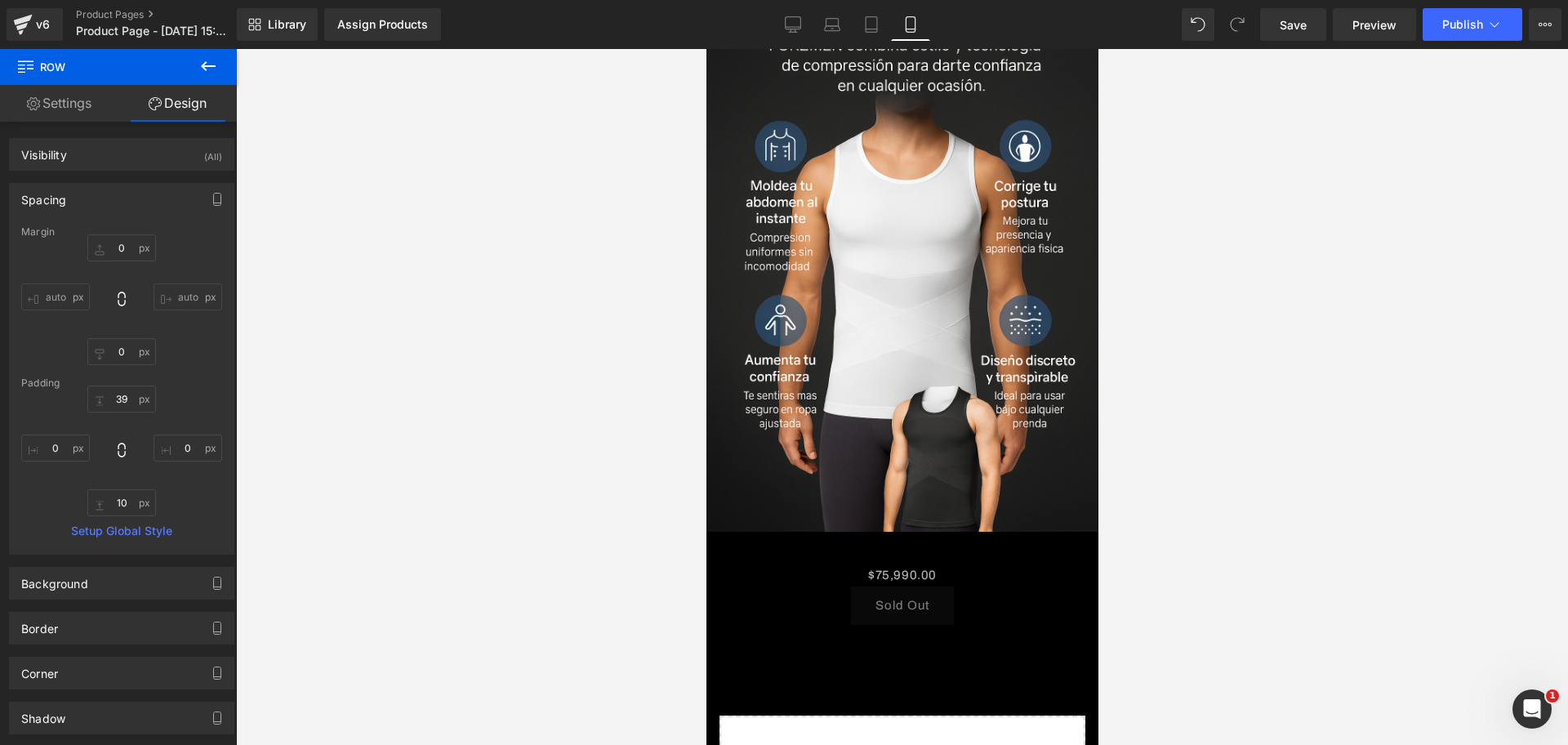
scroll to position [0, 282]
click at [913, 563] on div "$0 $75,990.00 (P) Price Sold Out (P) Cart Button Product" at bounding box center [902, 594] width 368 height 62
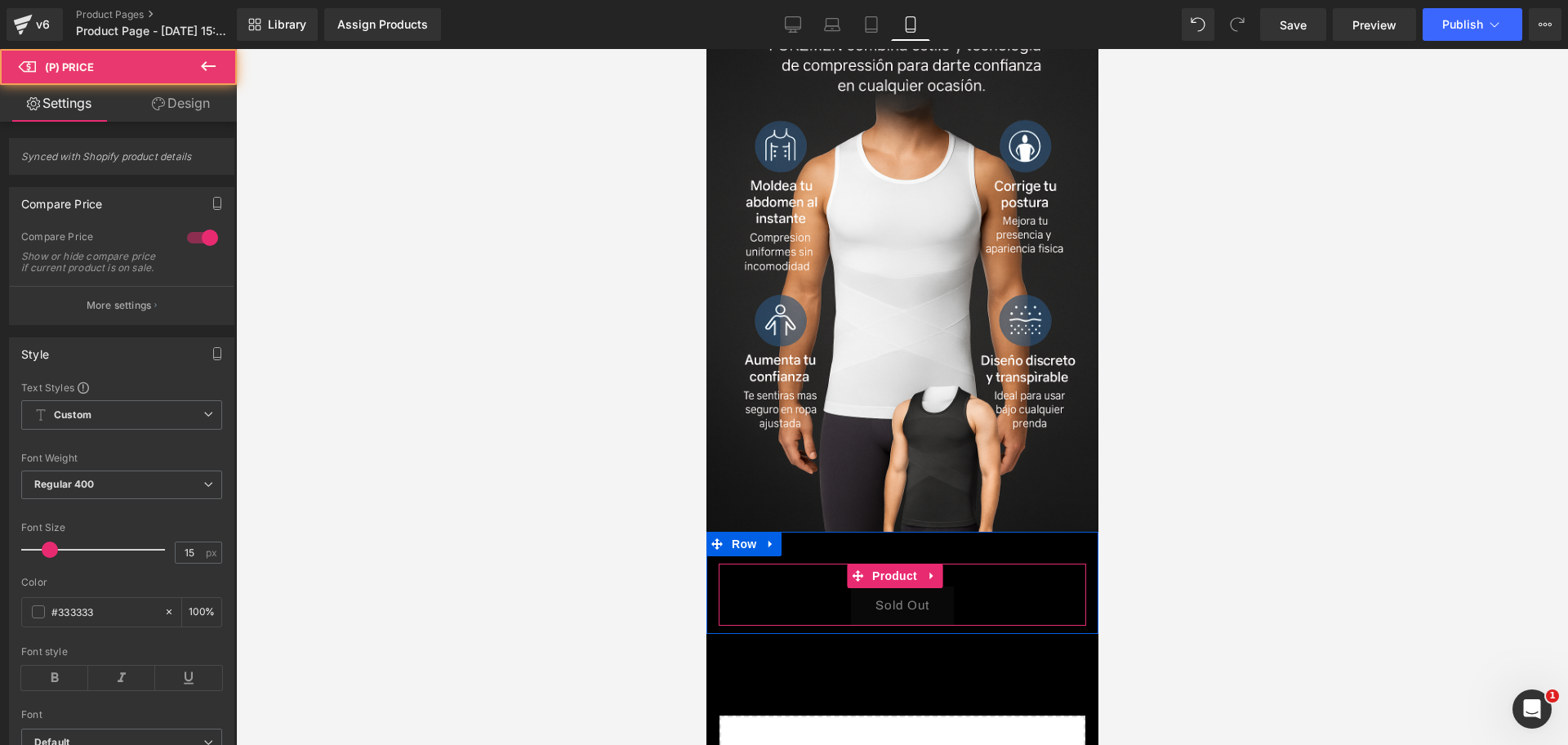
scroll to position [0, 563]
click at [943, 586] on button "Sold Out" at bounding box center [902, 605] width 103 height 39
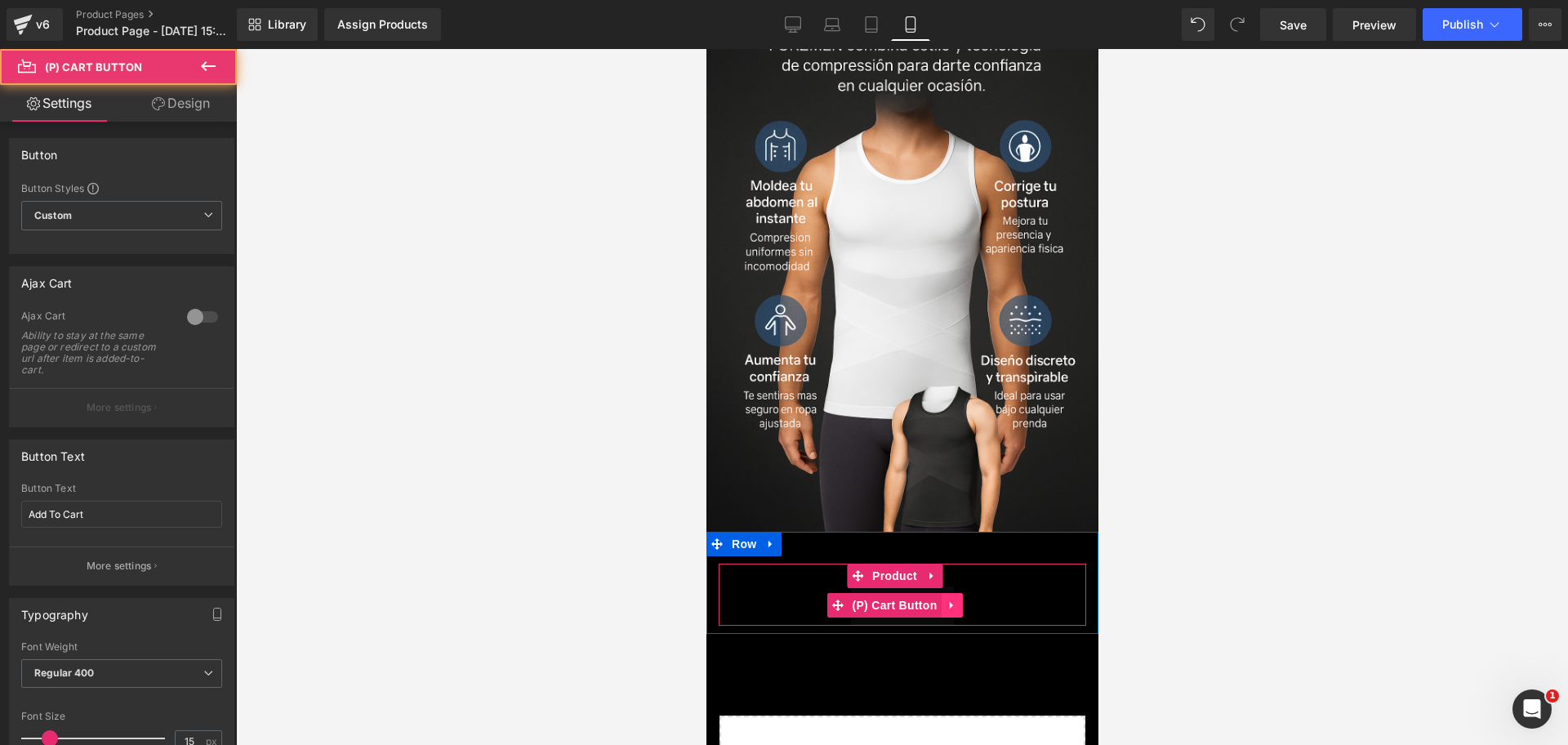
scroll to position [0, 846]
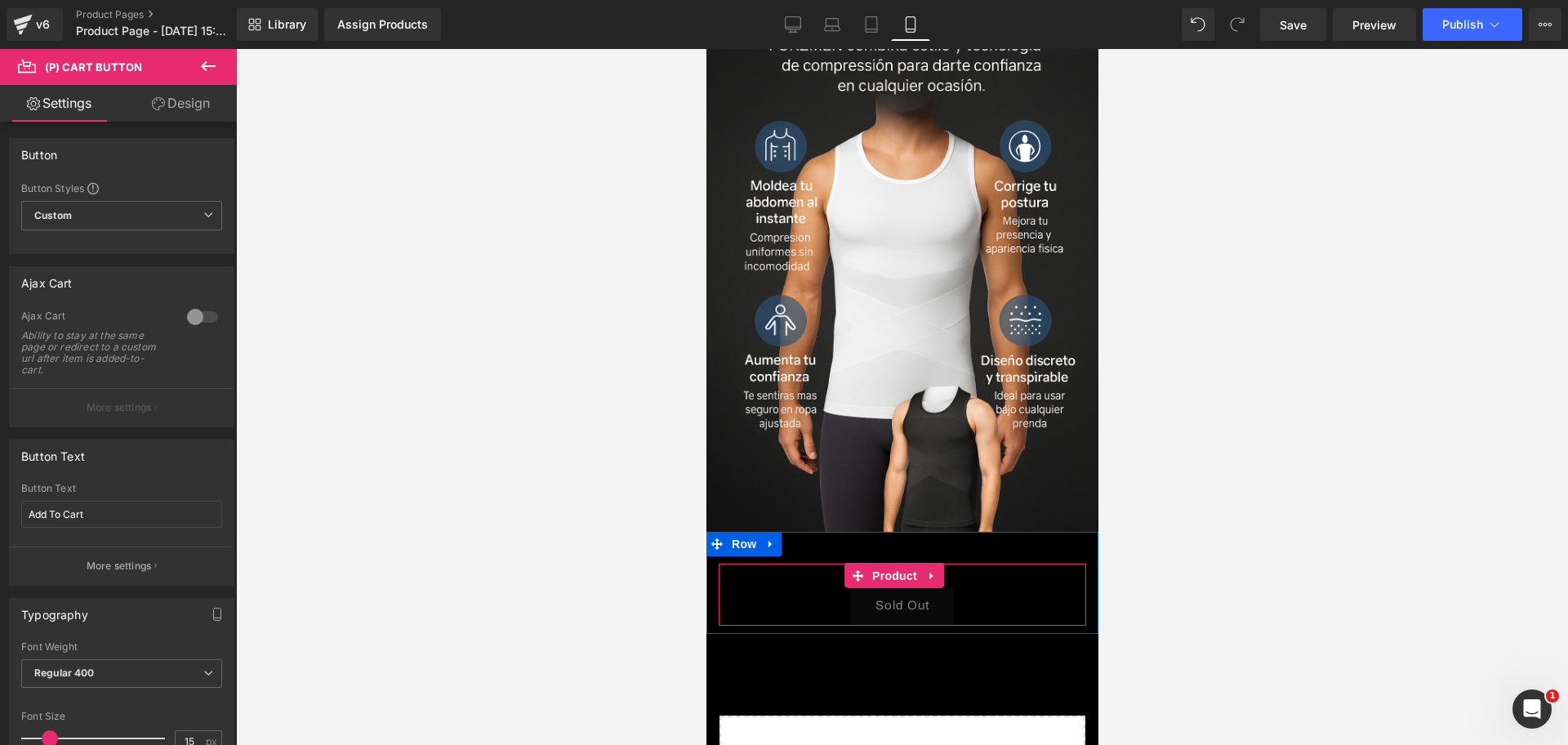
click at [973, 564] on div "$0 $75,990.00" at bounding box center [902, 575] width 351 height 22
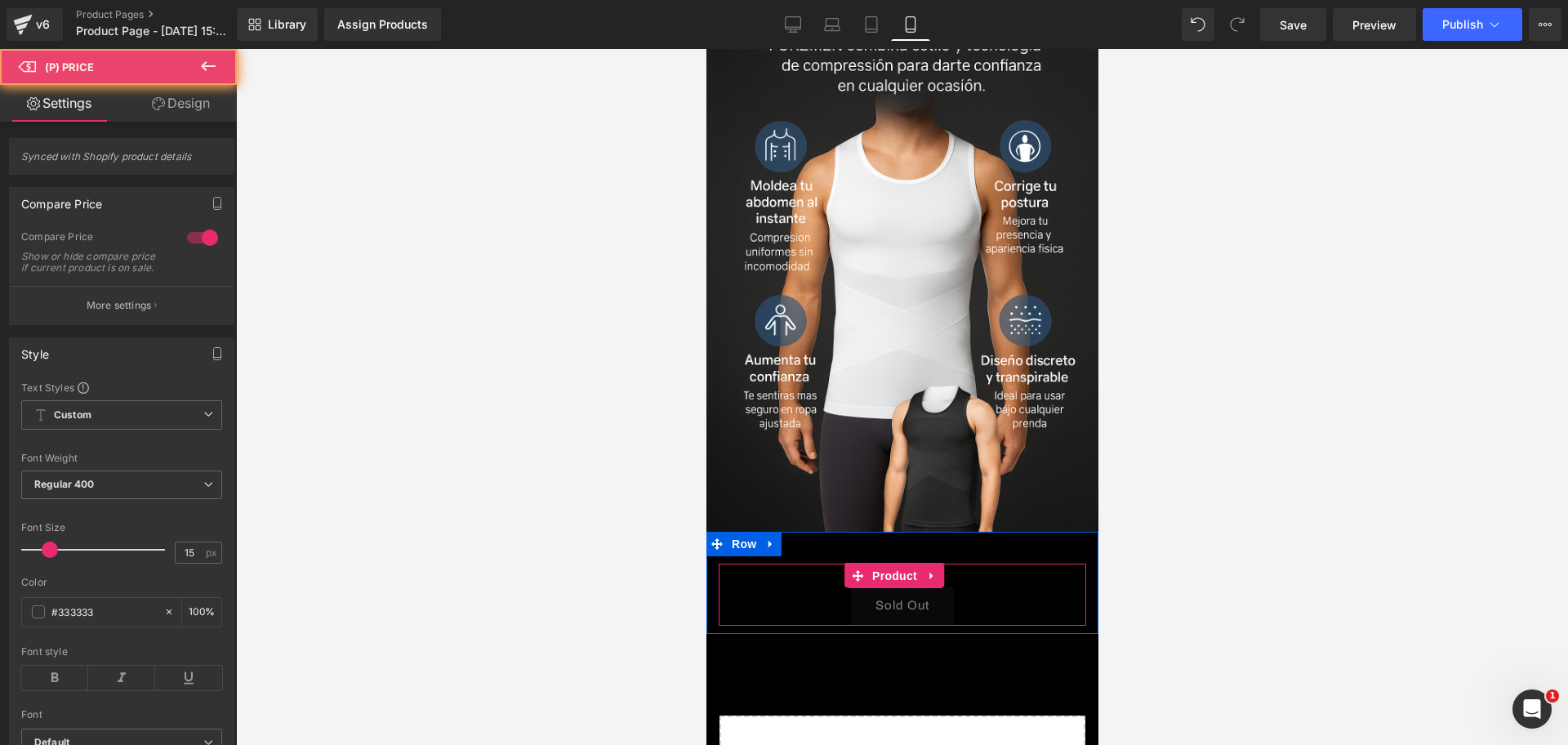
click at [966, 564] on div "$0 $75,990.00" at bounding box center [902, 575] width 351 height 22
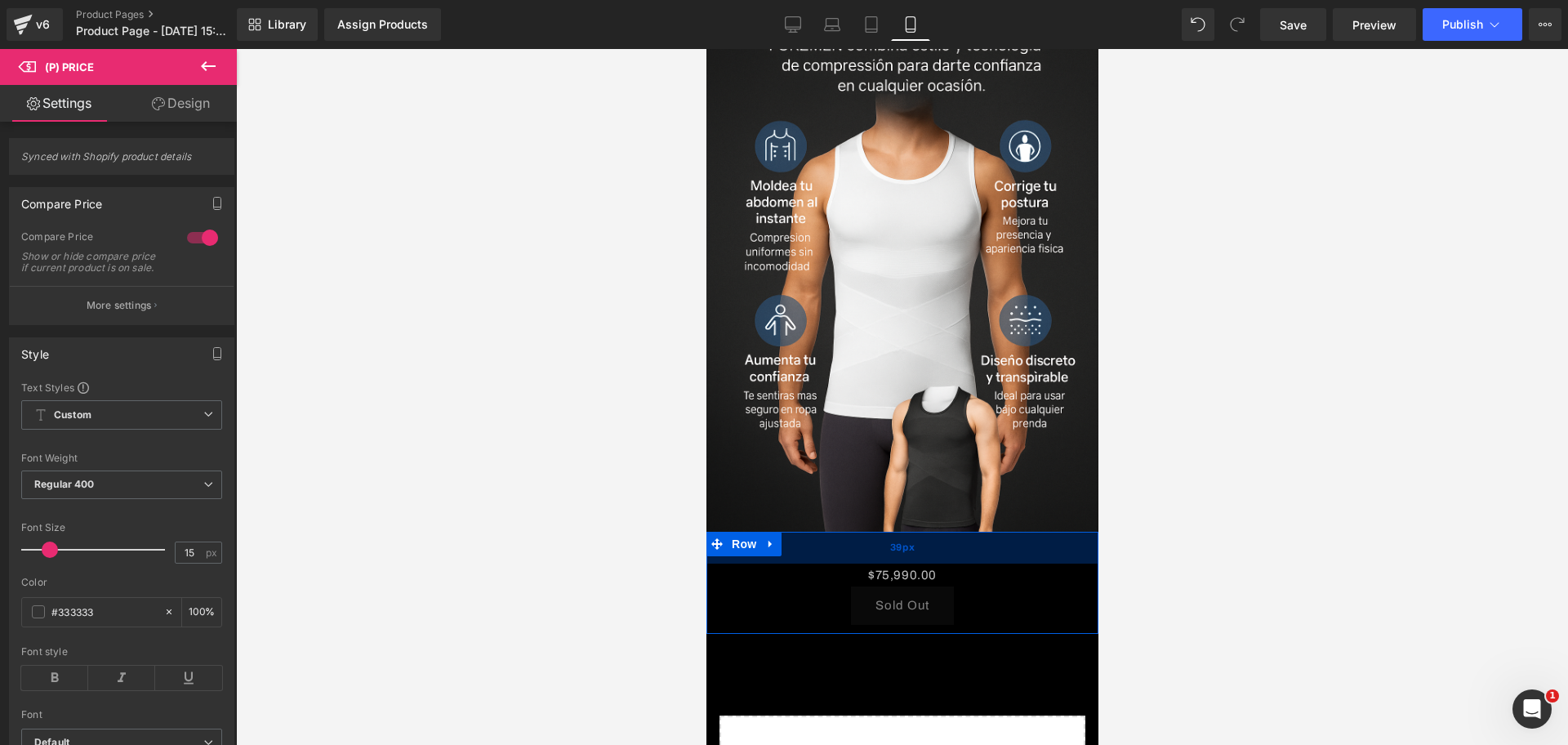
click at [963, 532] on div "39px" at bounding box center [902, 548] width 392 height 32
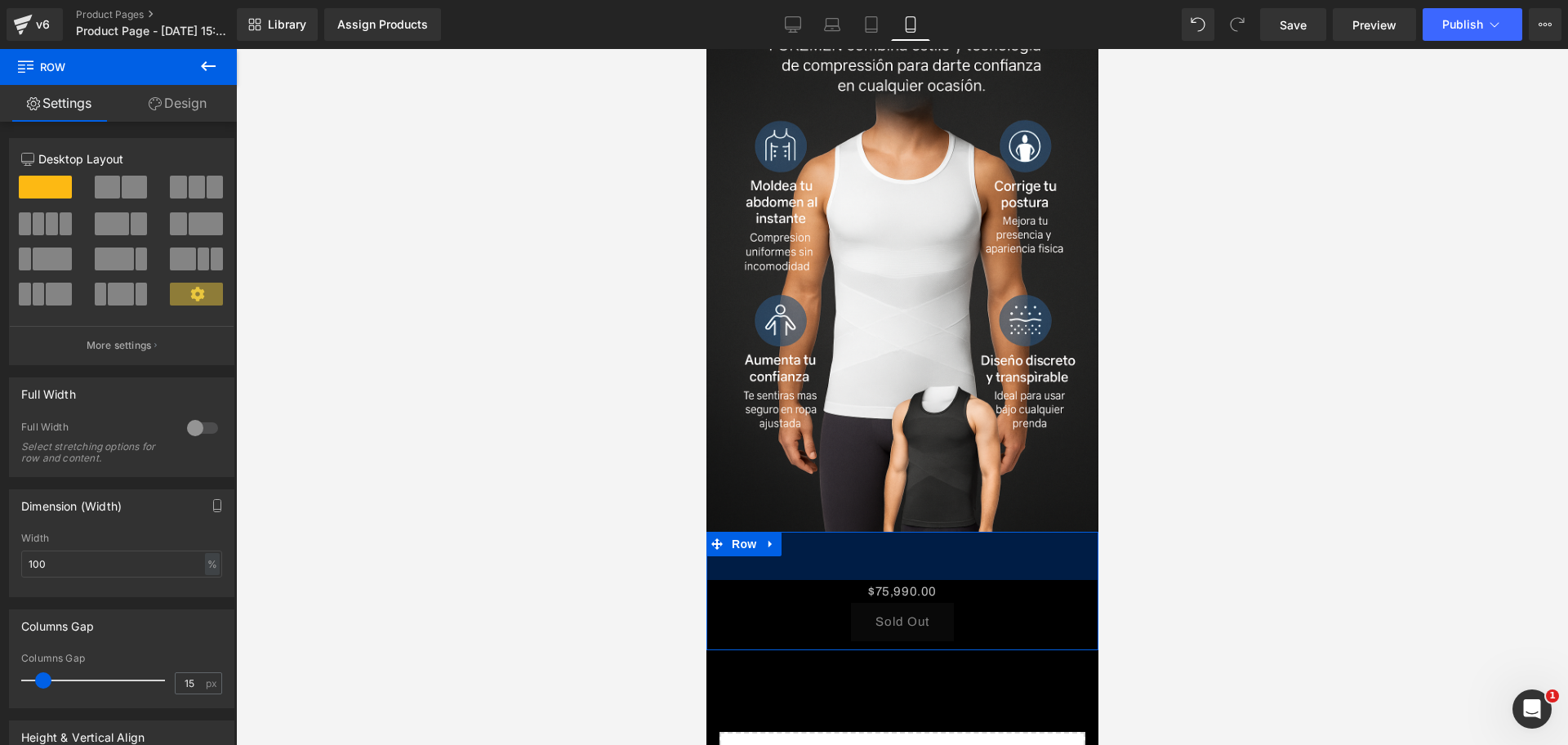
drag, startPoint x: 955, startPoint y: 423, endPoint x: 959, endPoint y: 438, distance: 15.5
click at [959, 532] on div "59px" at bounding box center [902, 556] width 392 height 49
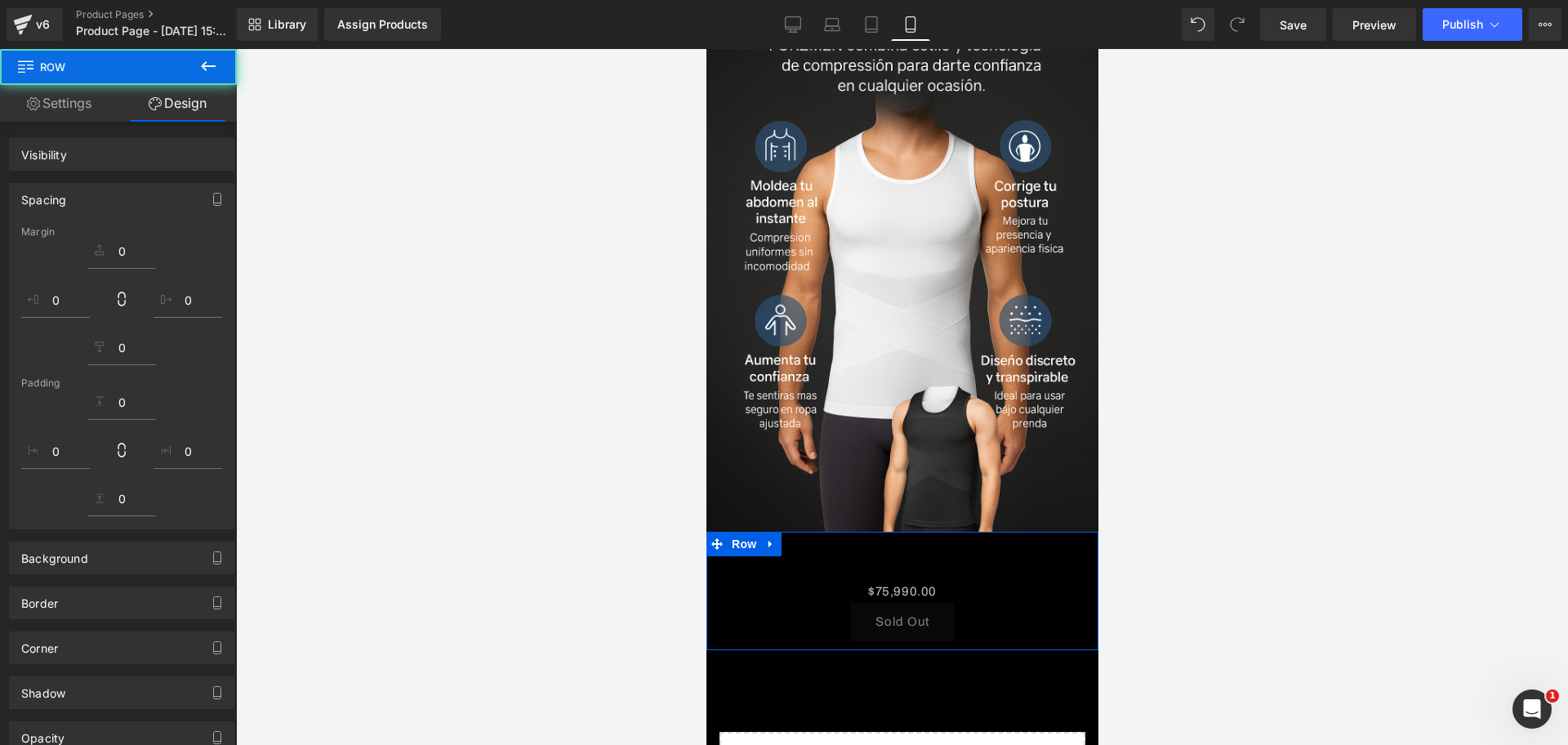
click at [943, 581] on div "$0 $75,990.00 (P) Price" at bounding box center [902, 592] width 351 height 22
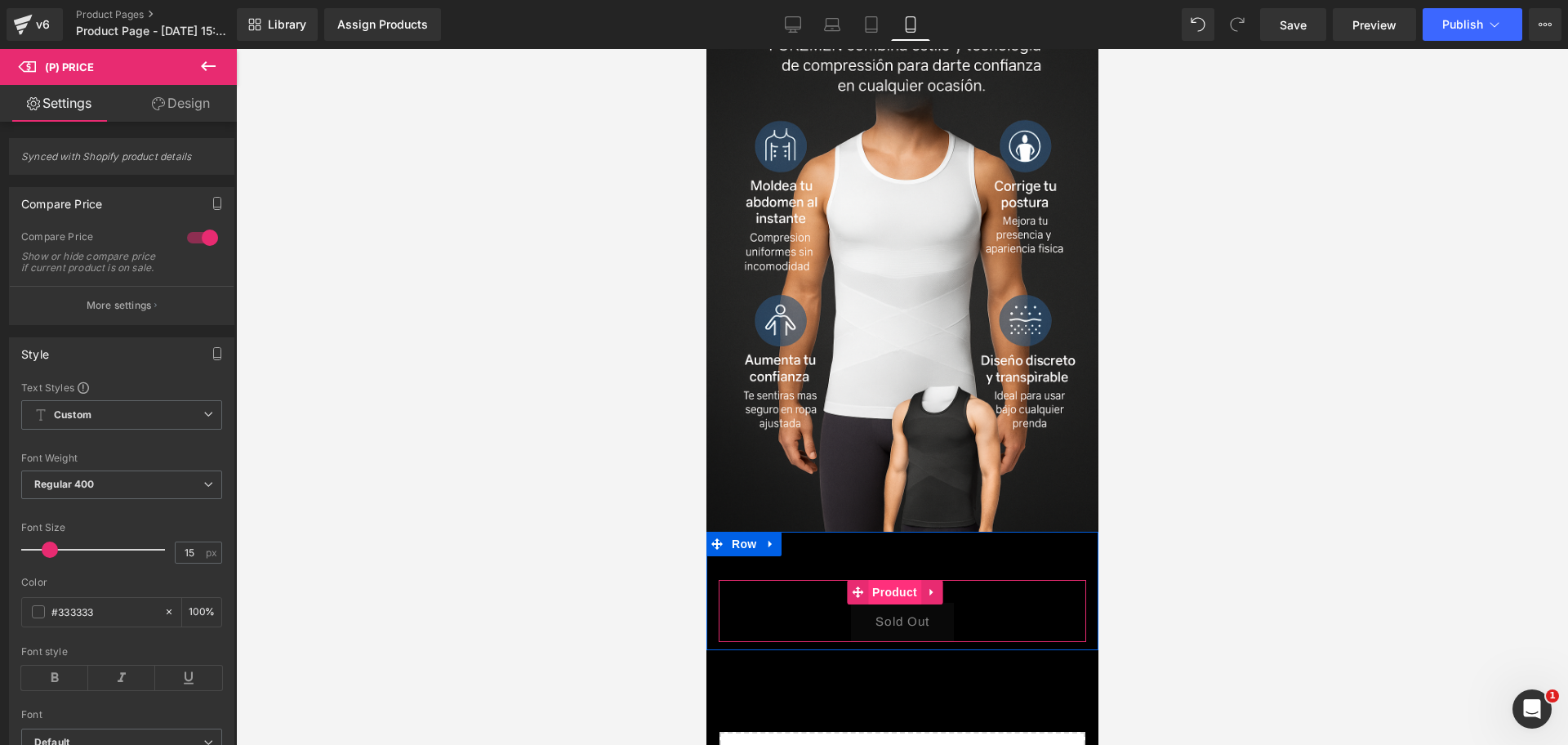
scroll to position [0, 563]
click at [906, 580] on span "Product" at bounding box center [895, 592] width 54 height 25
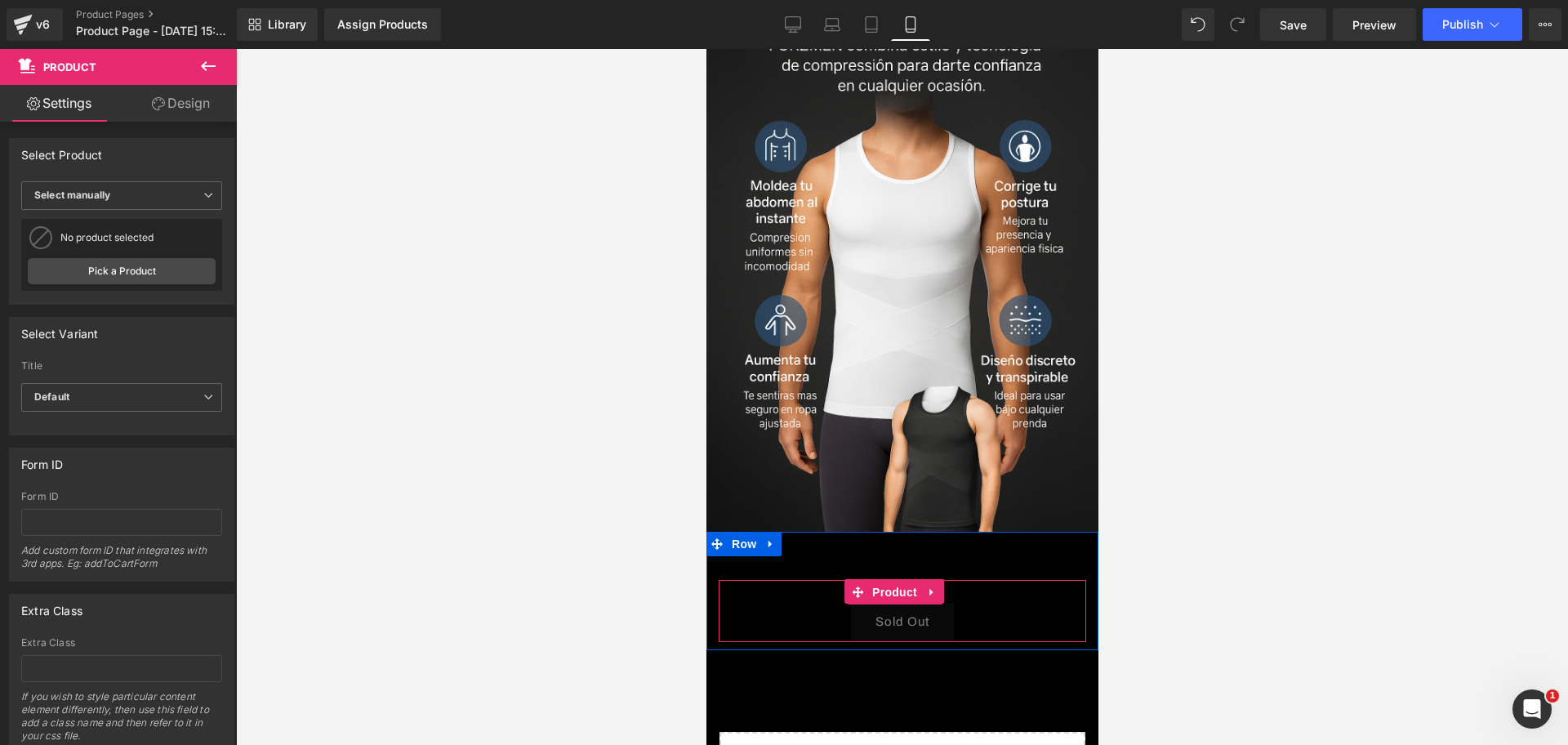
scroll to position [0, 846]
click at [1016, 603] on div "Sold Out" at bounding box center [902, 622] width 351 height 39
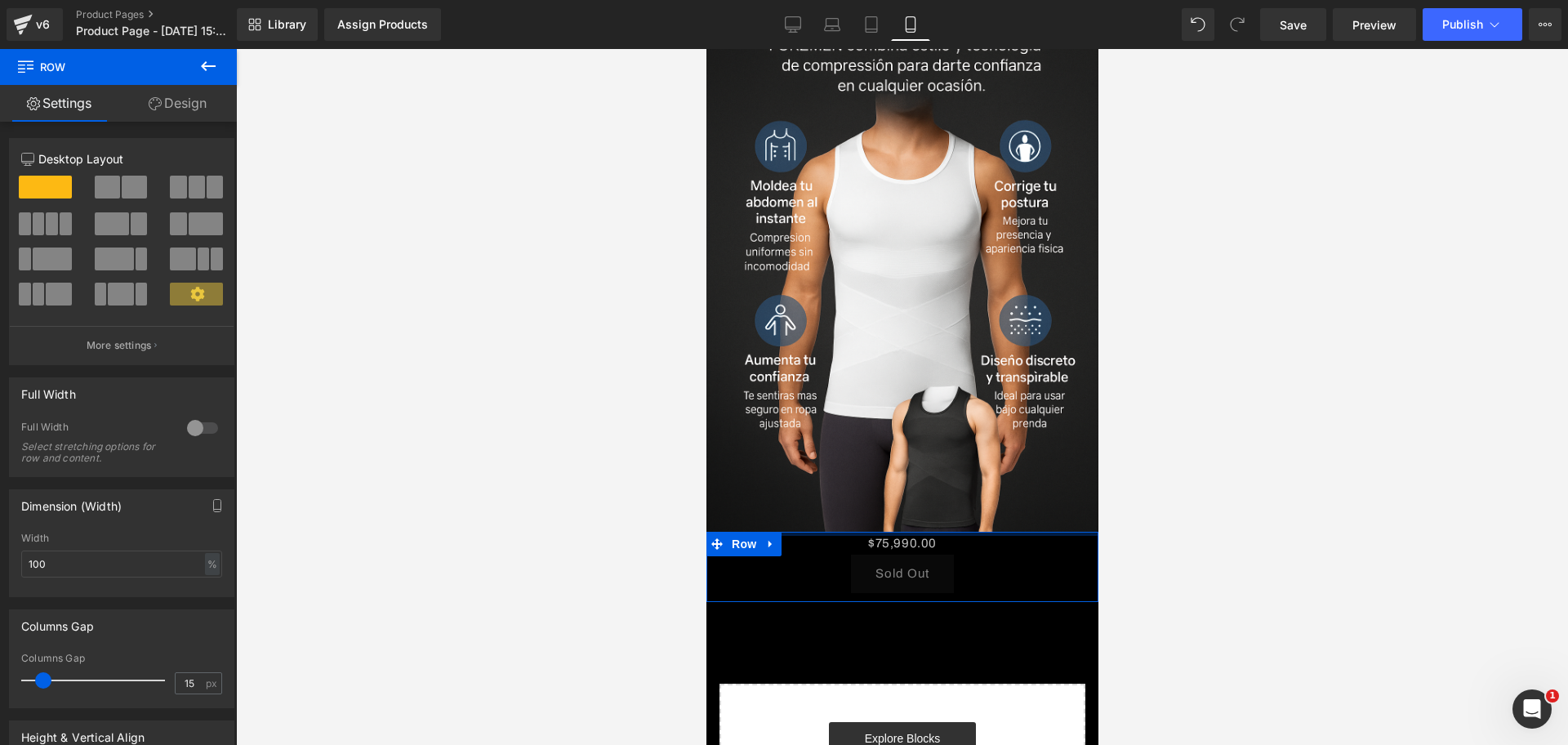
drag, startPoint x: 985, startPoint y: 412, endPoint x: 980, endPoint y: 435, distance: 23.5
click at [969, 555] on div "Sold Out" at bounding box center [902, 573] width 351 height 39
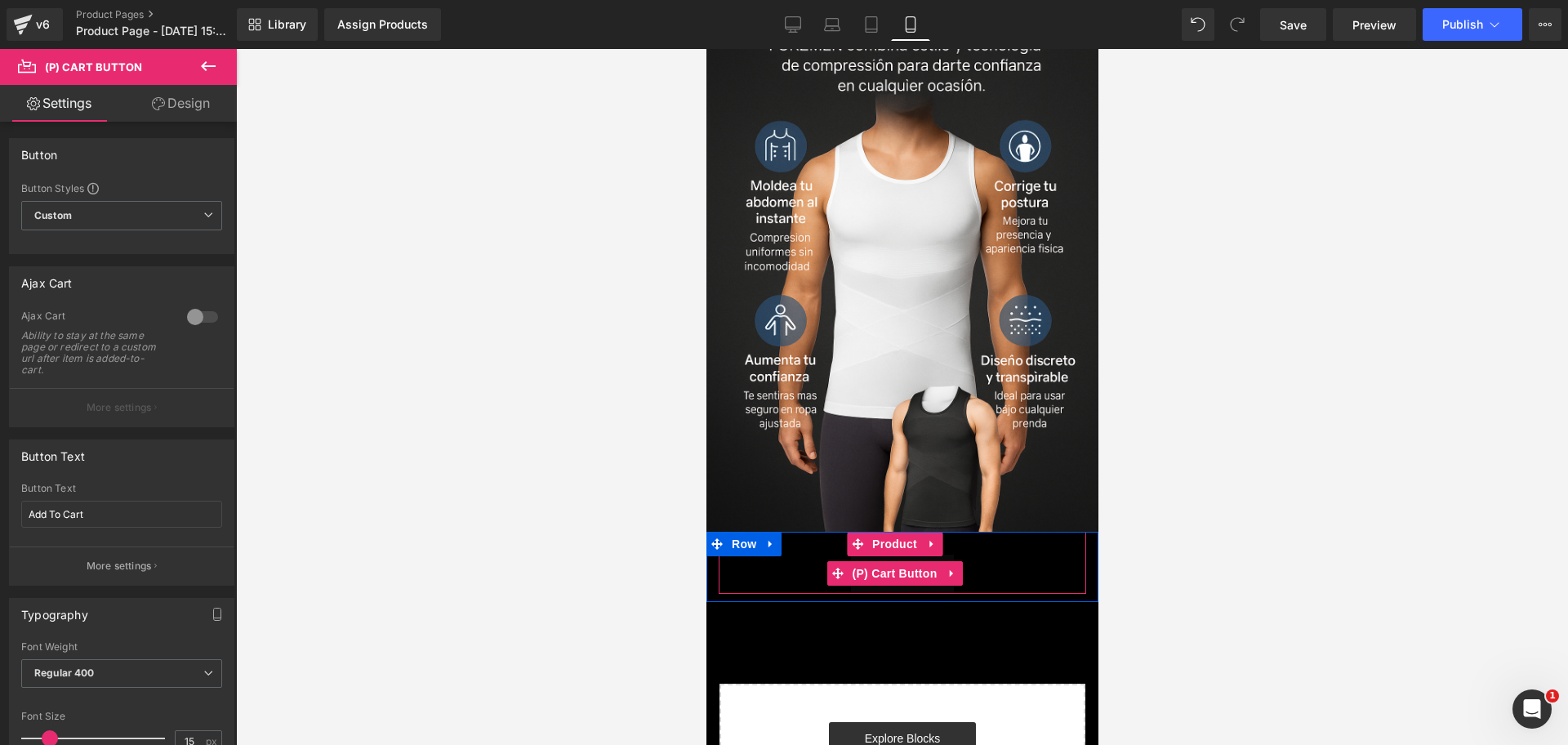
scroll to position [0, 282]
click at [1055, 555] on div "Sold Out" at bounding box center [902, 573] width 351 height 39
click at [854, 555] on button "Sold Out" at bounding box center [902, 573] width 103 height 39
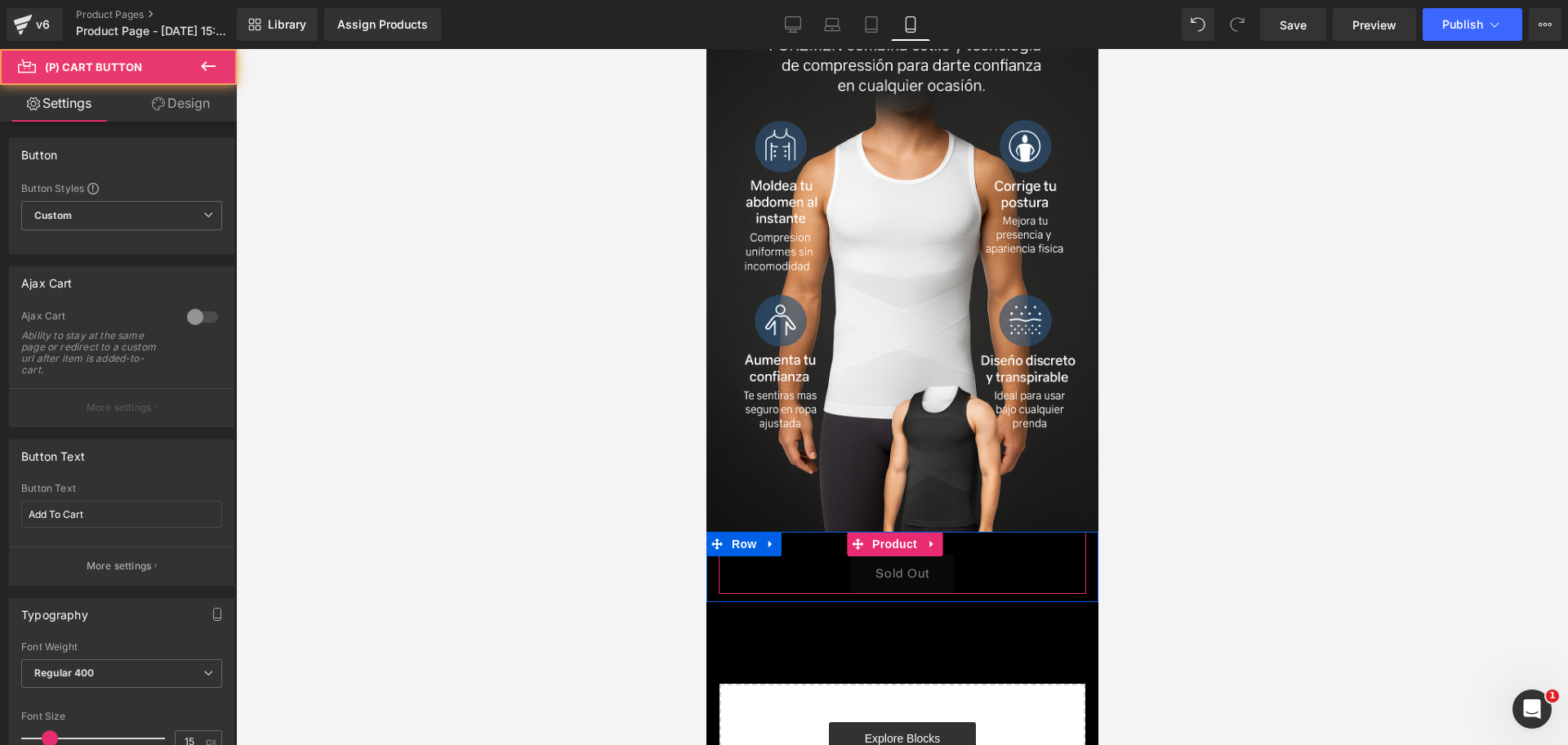
scroll to position [0, 846]
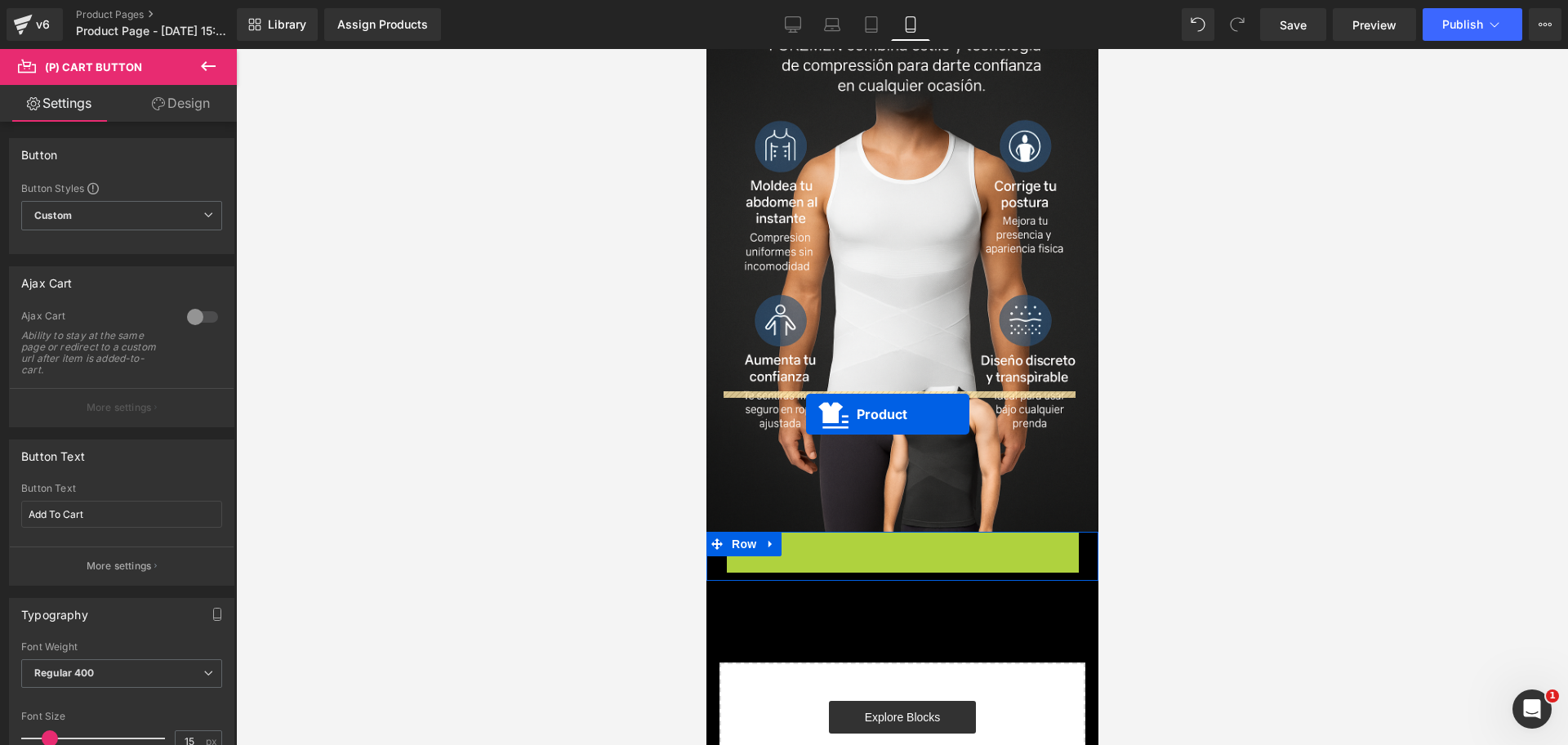
drag, startPoint x: 855, startPoint y: 406, endPoint x: 806, endPoint y: 415, distance: 49.8
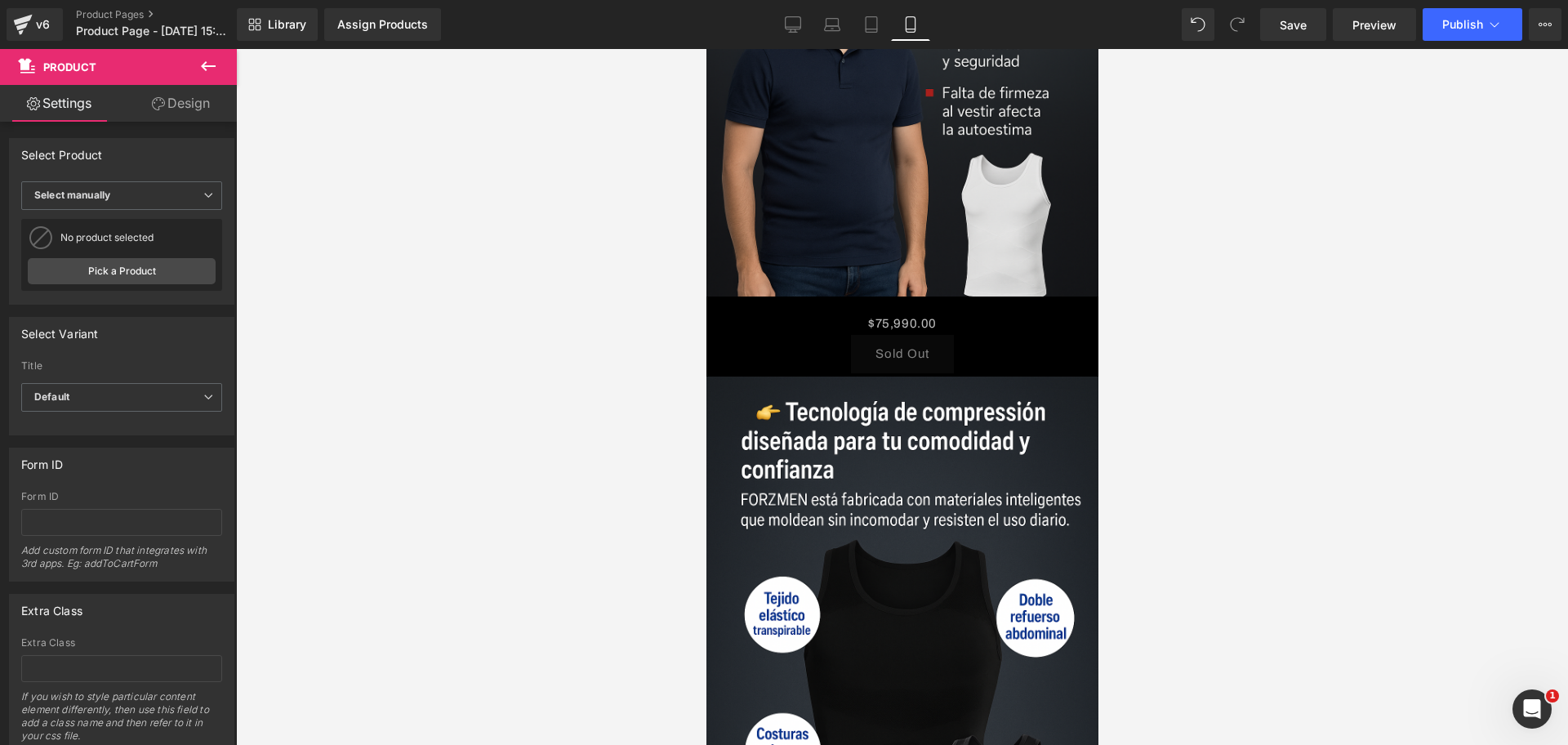
scroll to position [0, 0]
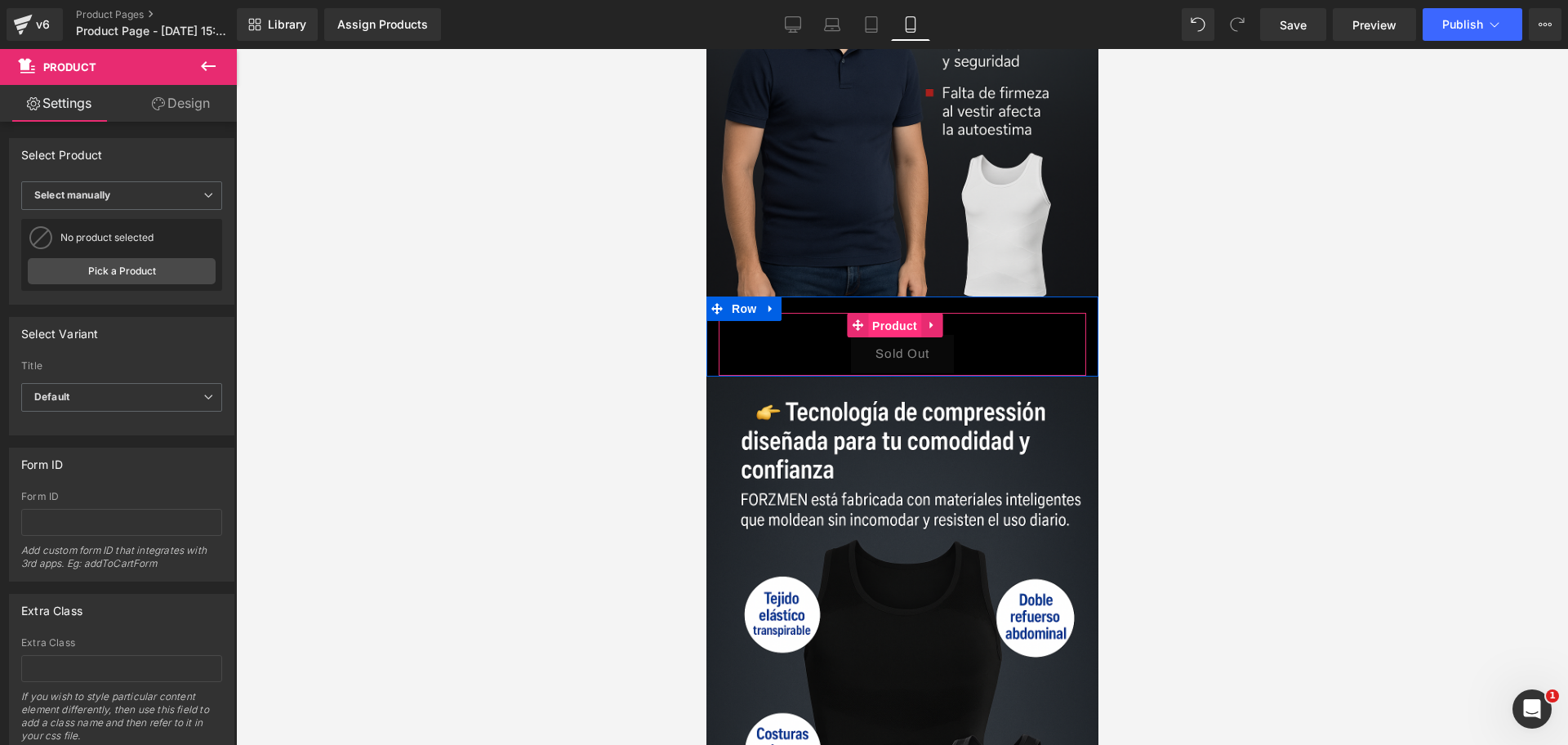
click at [904, 313] on span "Product" at bounding box center [895, 325] width 54 height 25
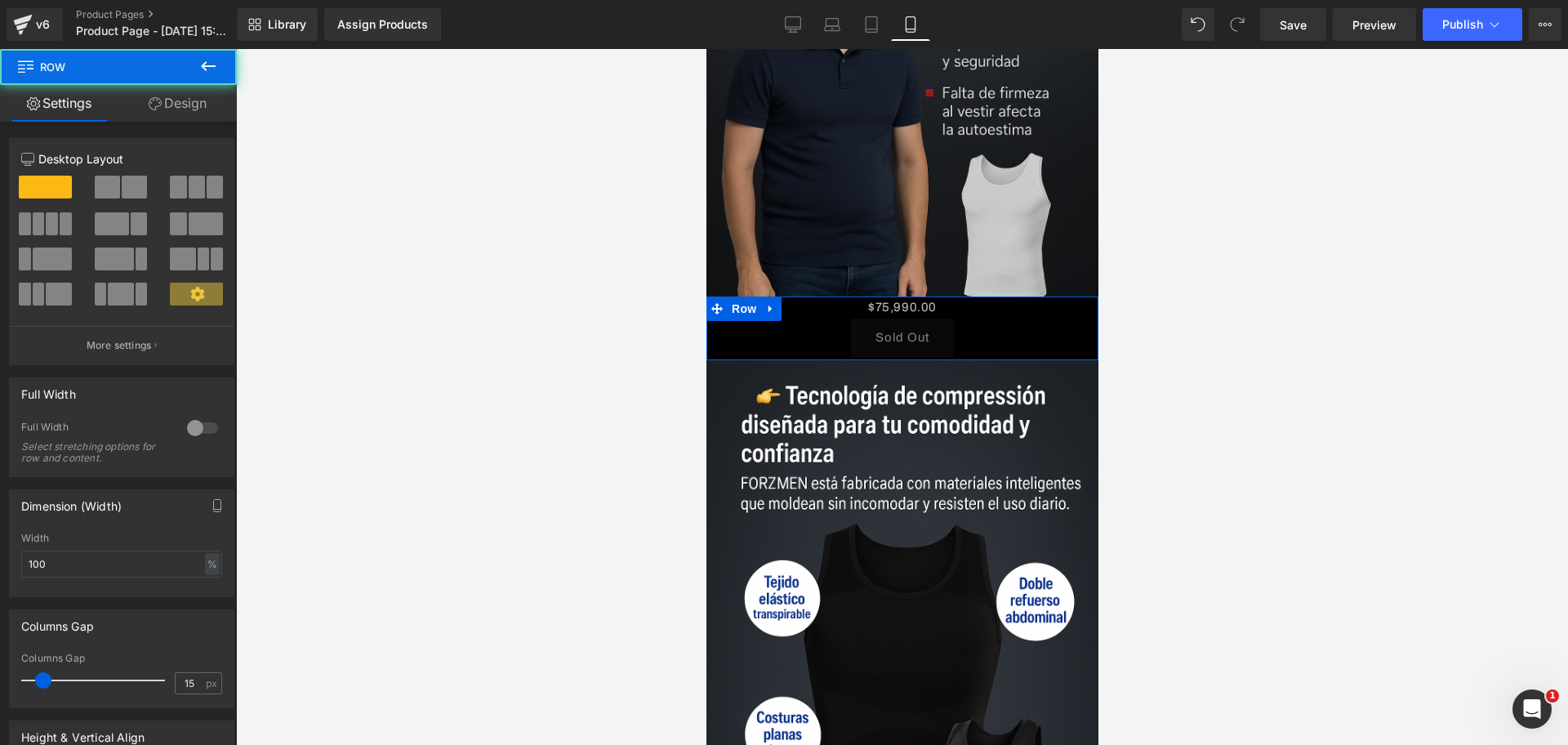
drag, startPoint x: 983, startPoint y: 211, endPoint x: 961, endPoint y: 195, distance: 27.2
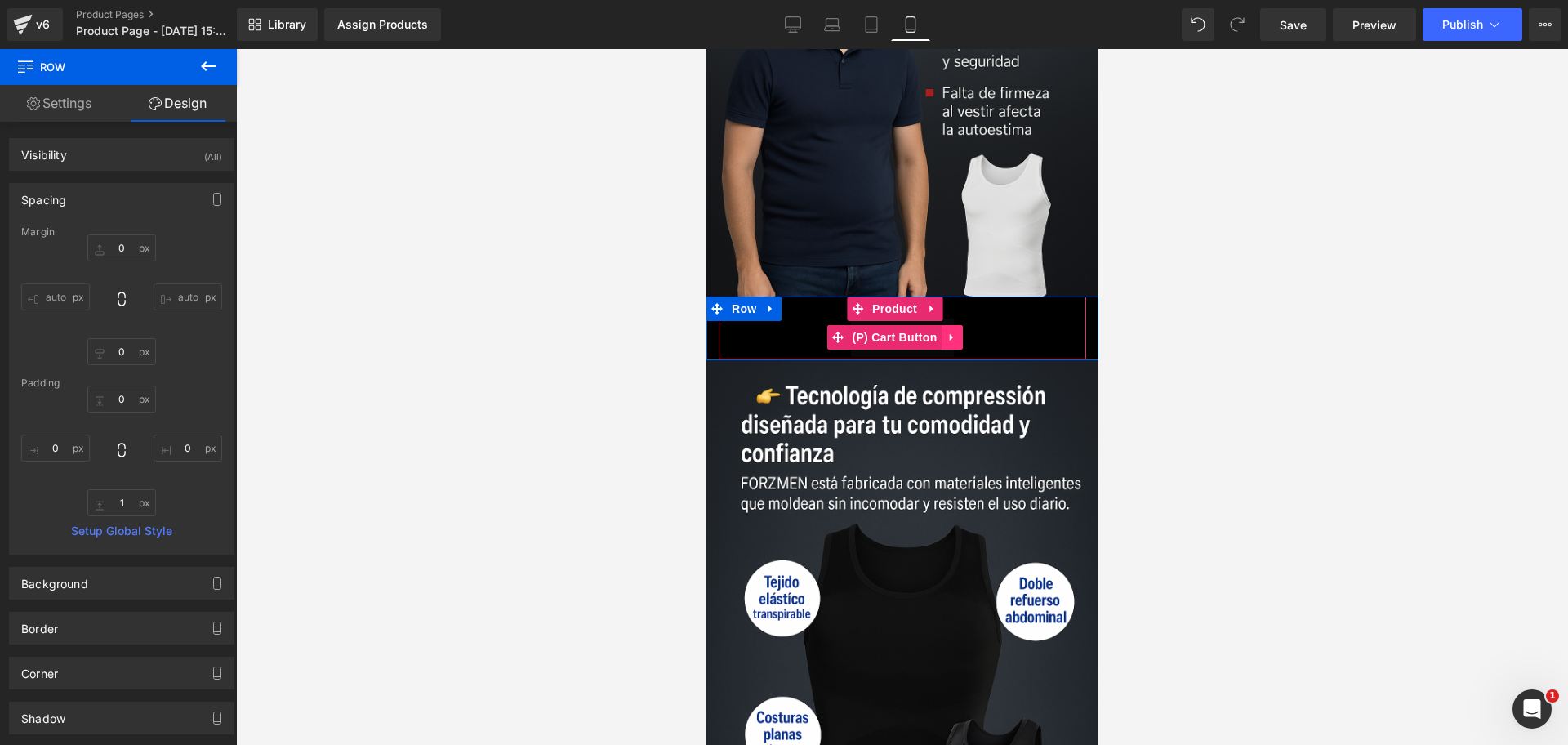
click at [953, 331] on icon at bounding box center [952, 337] width 12 height 12
click at [966, 331] on icon at bounding box center [963, 337] width 12 height 12
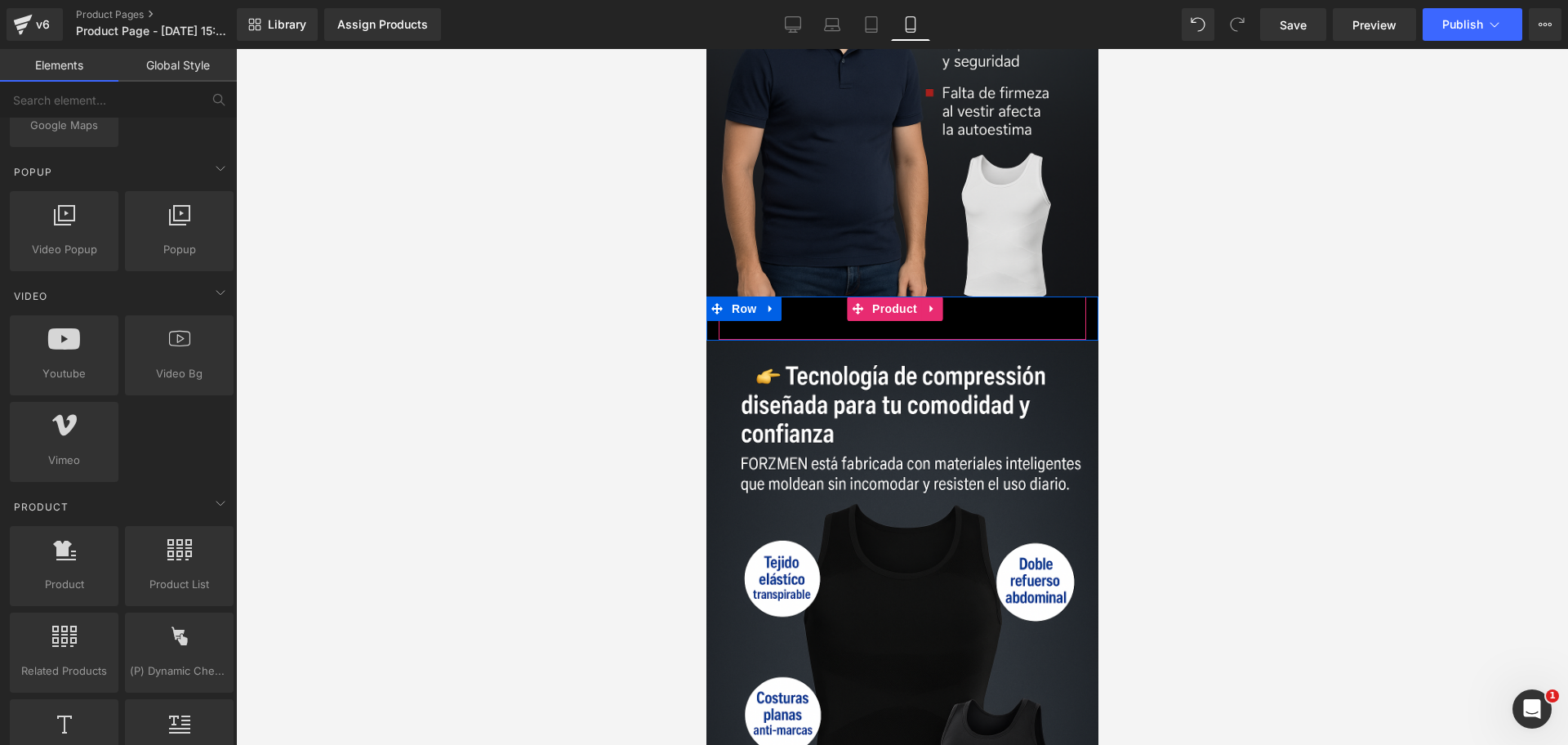
click at [948, 297] on div "$0 $75,990.00" at bounding box center [902, 308] width 351 height 22
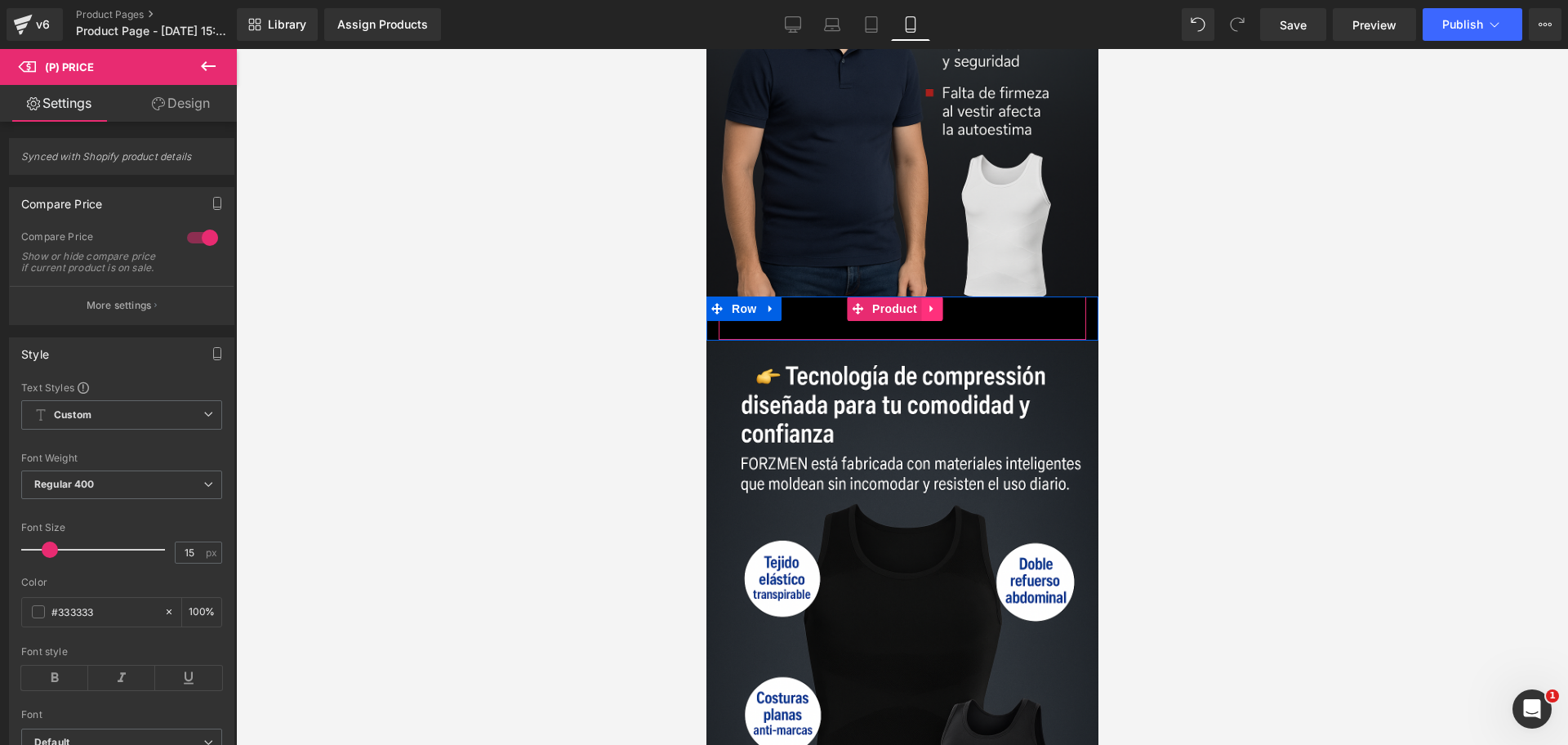
click at [941, 297] on link at bounding box center [930, 309] width 21 height 25
click at [955, 297] on div "$0 $75,990.00 (P) Price" at bounding box center [902, 316] width 351 height 41
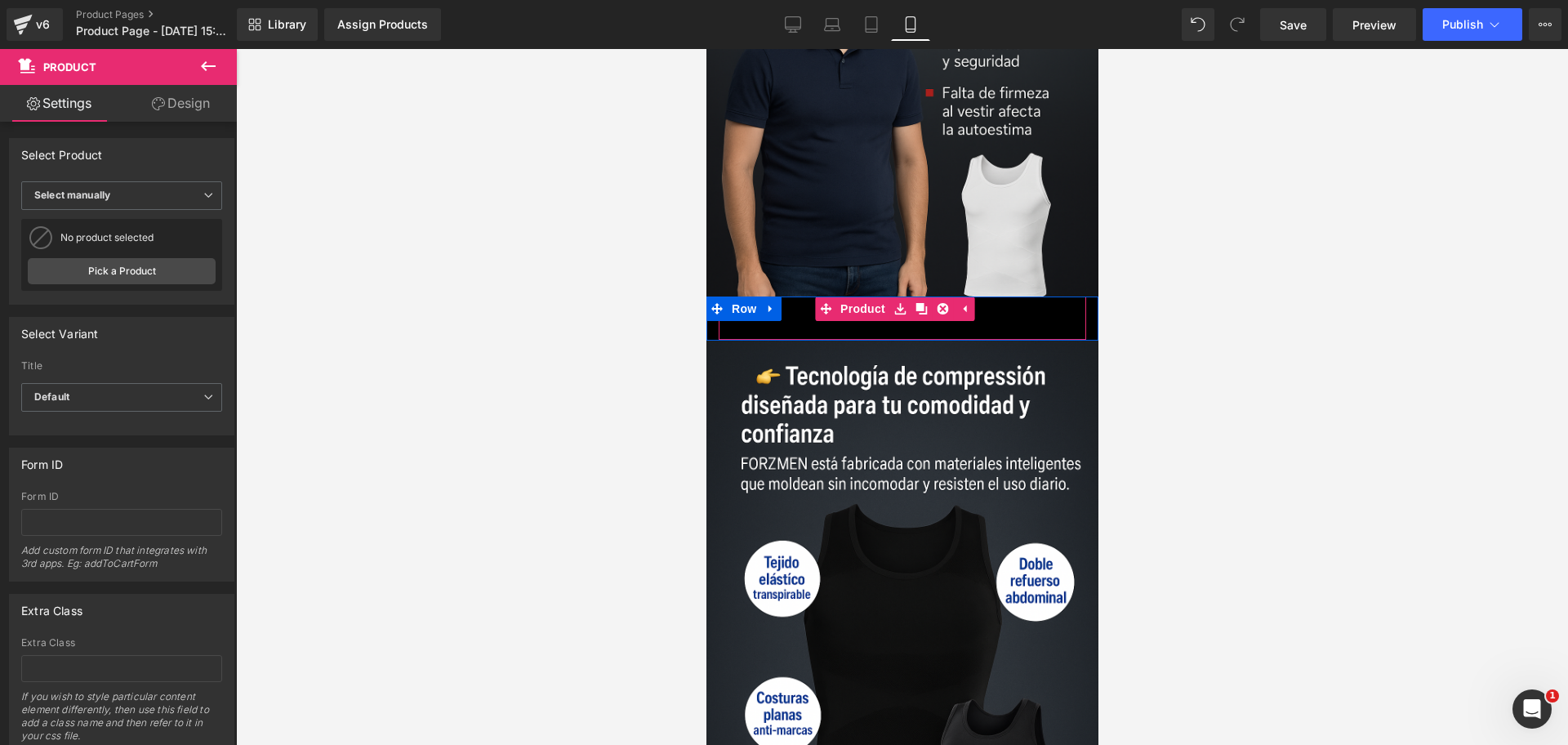
scroll to position [0, 0]
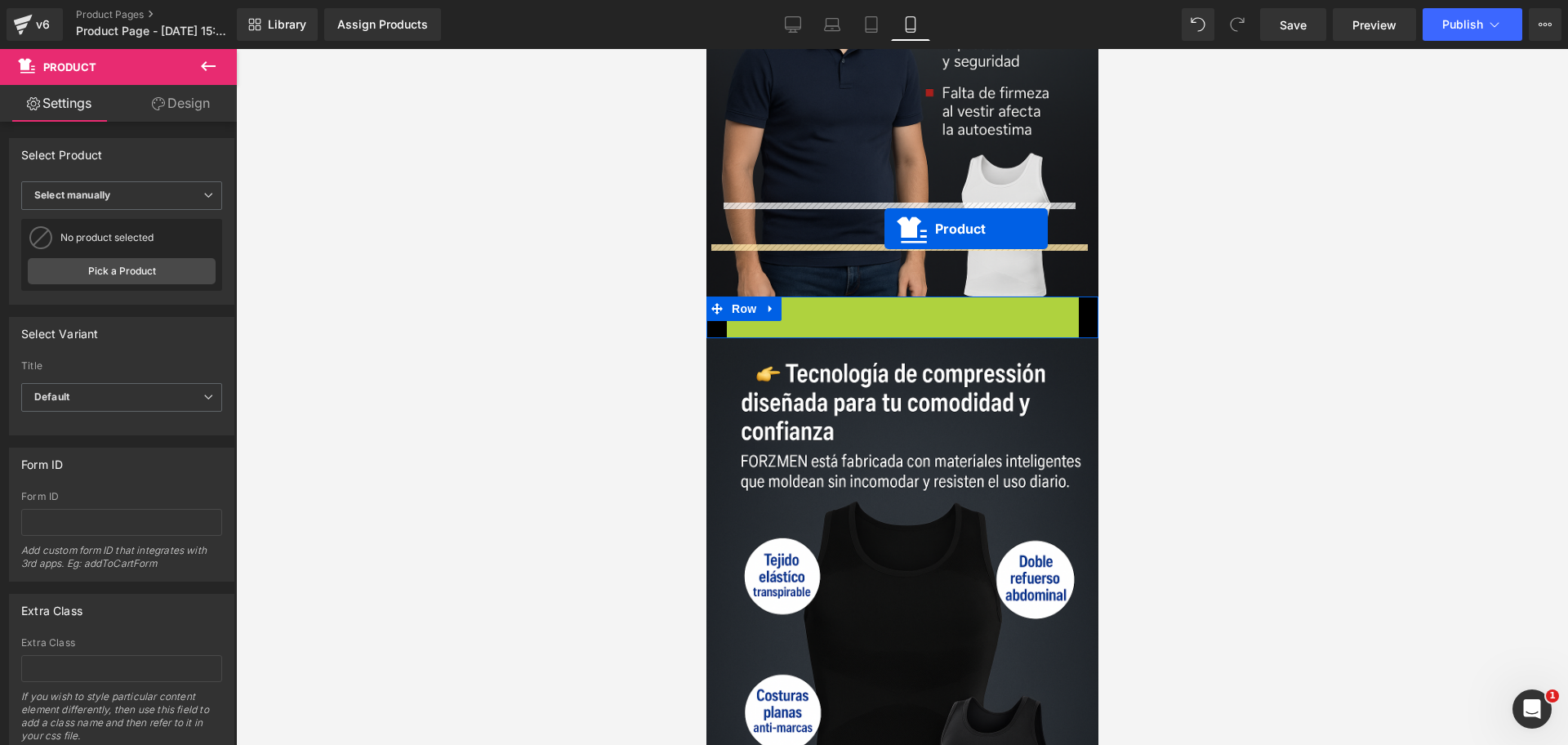
drag, startPoint x: 878, startPoint y: 206, endPoint x: 878, endPoint y: 225, distance: 19.0
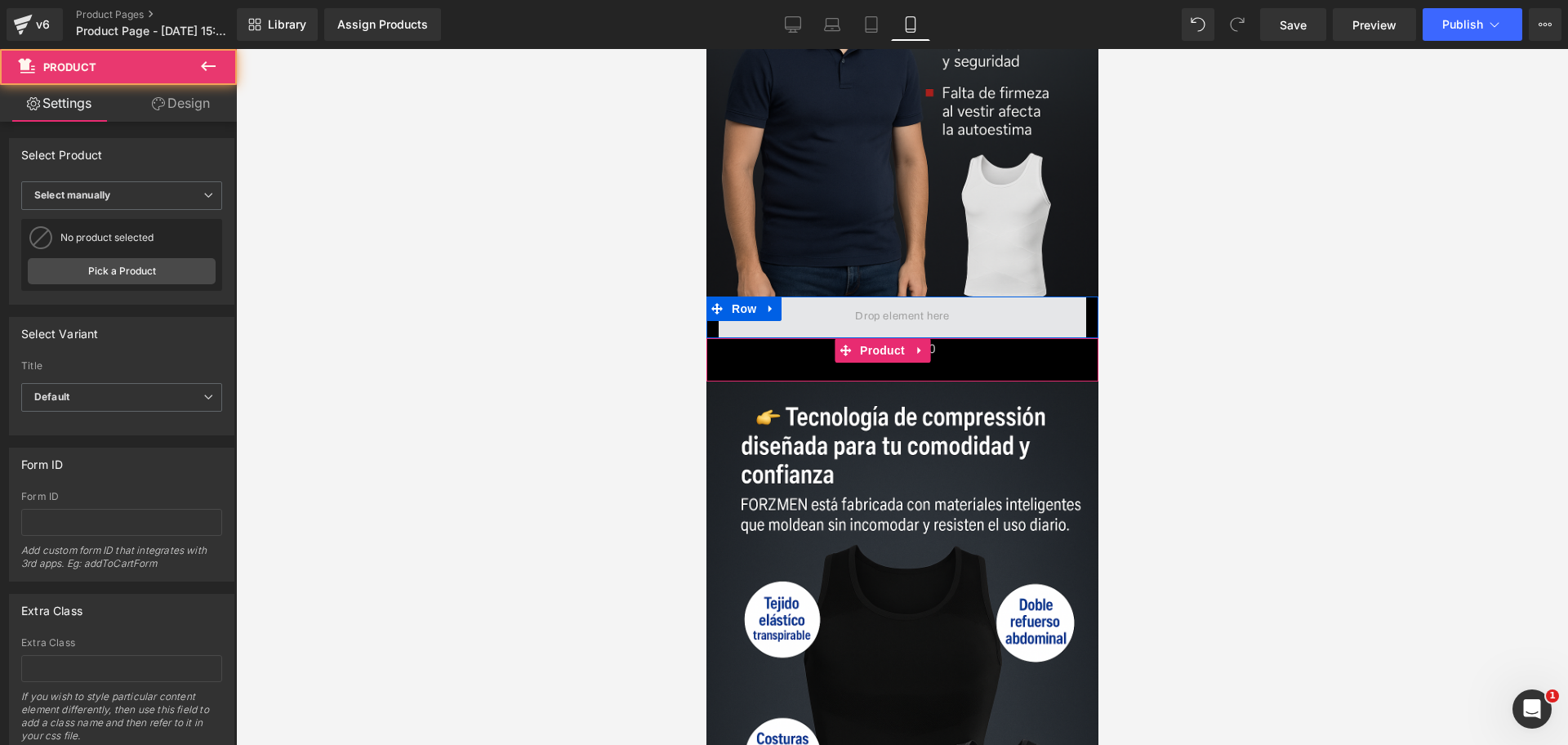
scroll to position [0, 282]
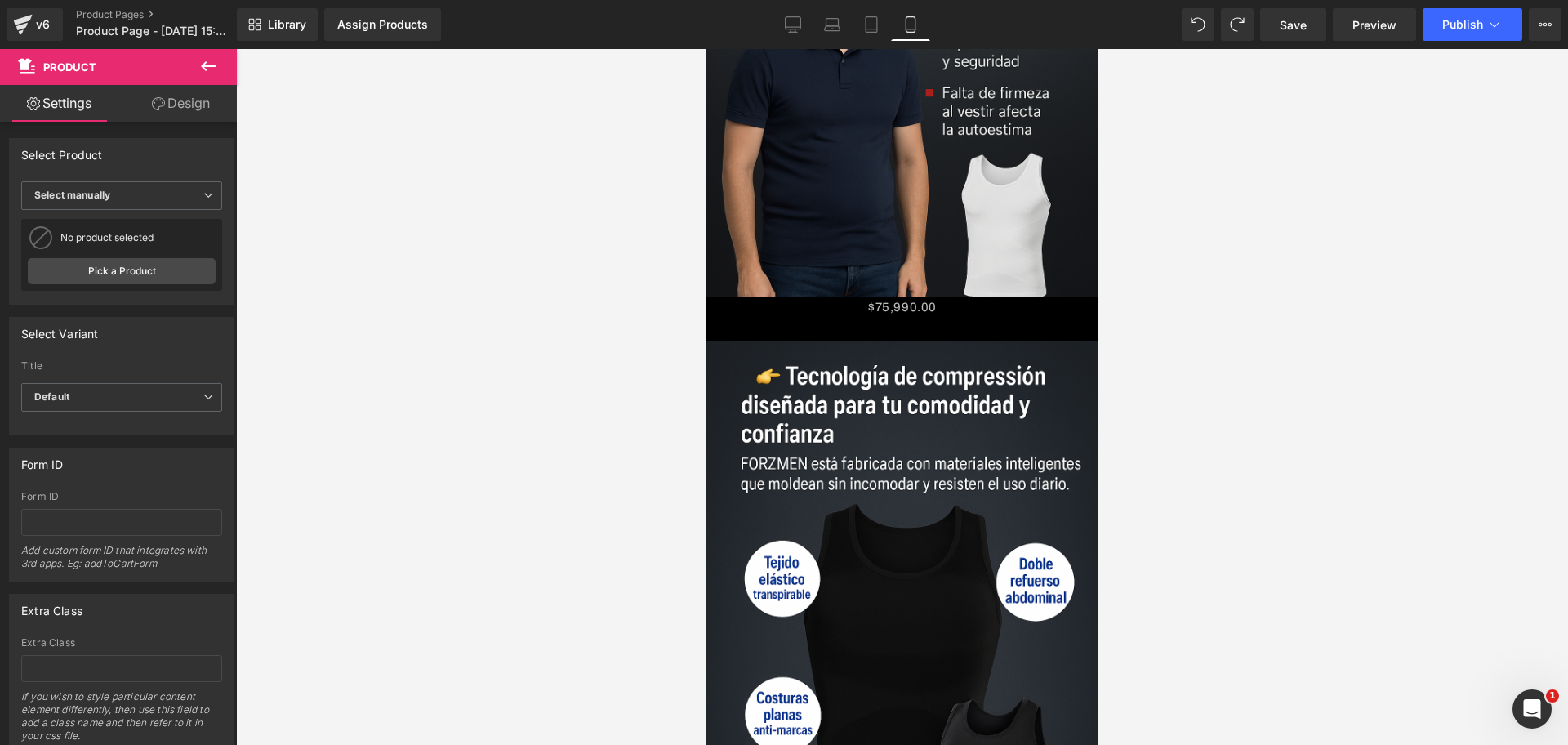
click at [1130, 291] on div at bounding box center [902, 397] width 1332 height 696
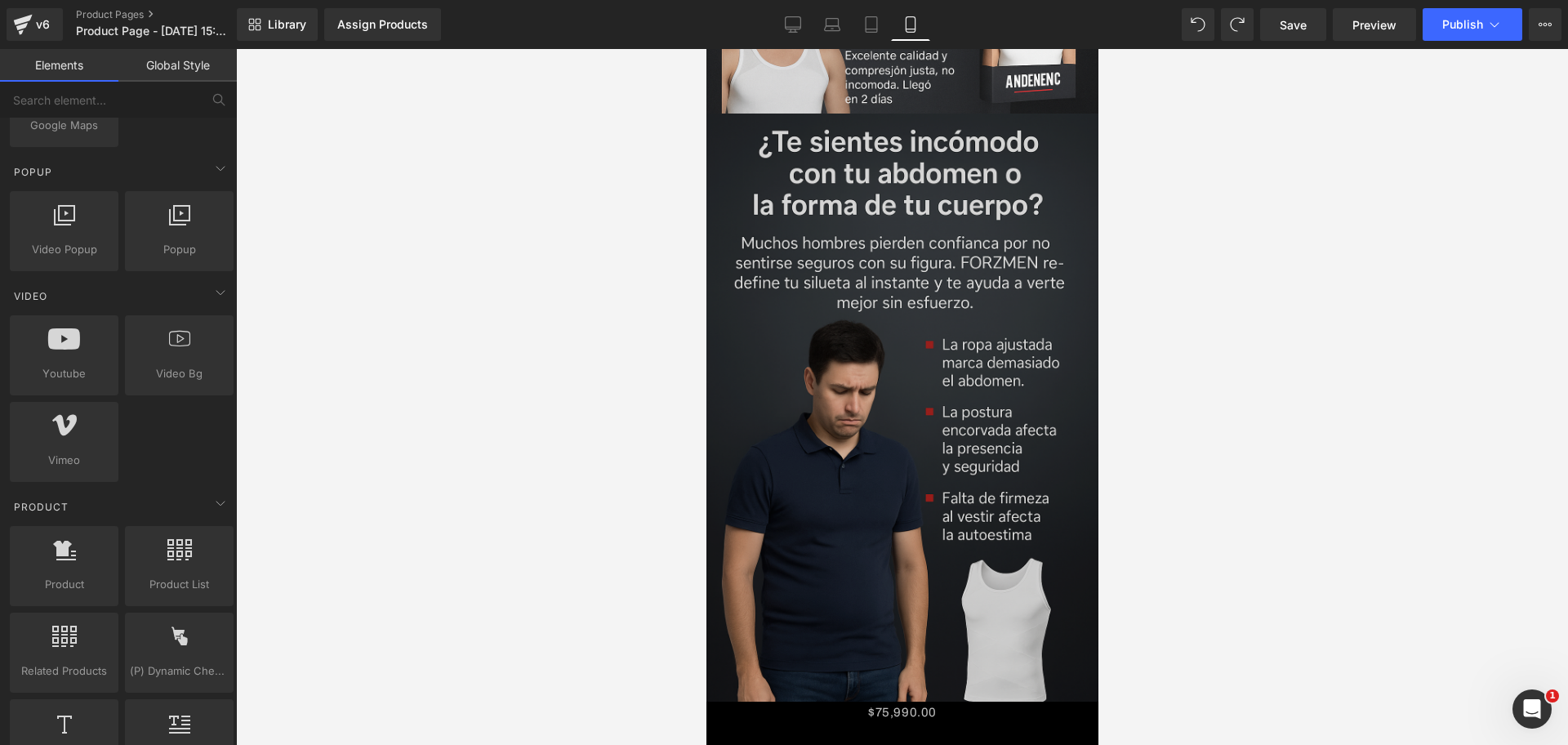
scroll to position [1859, 0]
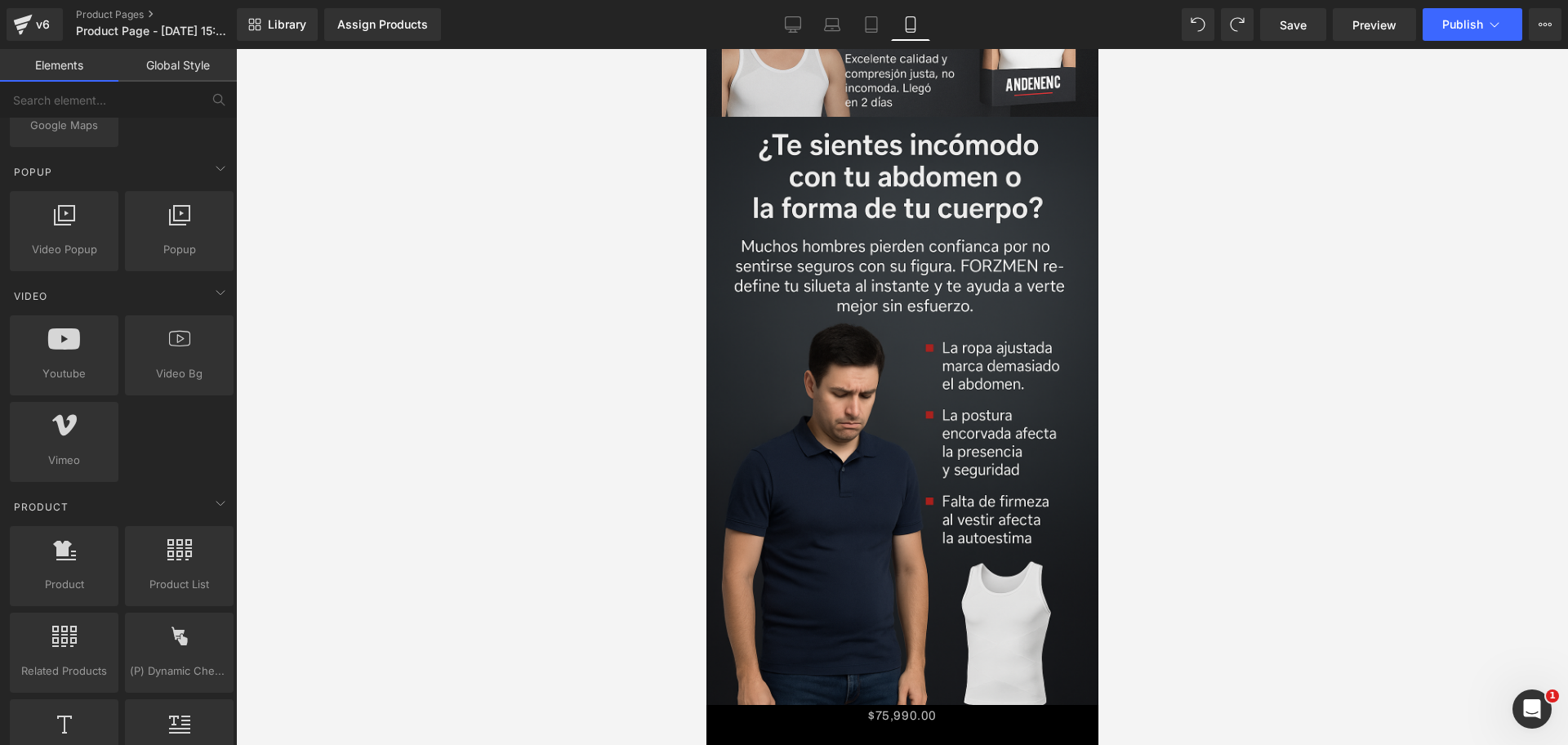
click at [925, 705] on div "$0 $75,990.00 (P) Price Product" at bounding box center [902, 727] width 368 height 44
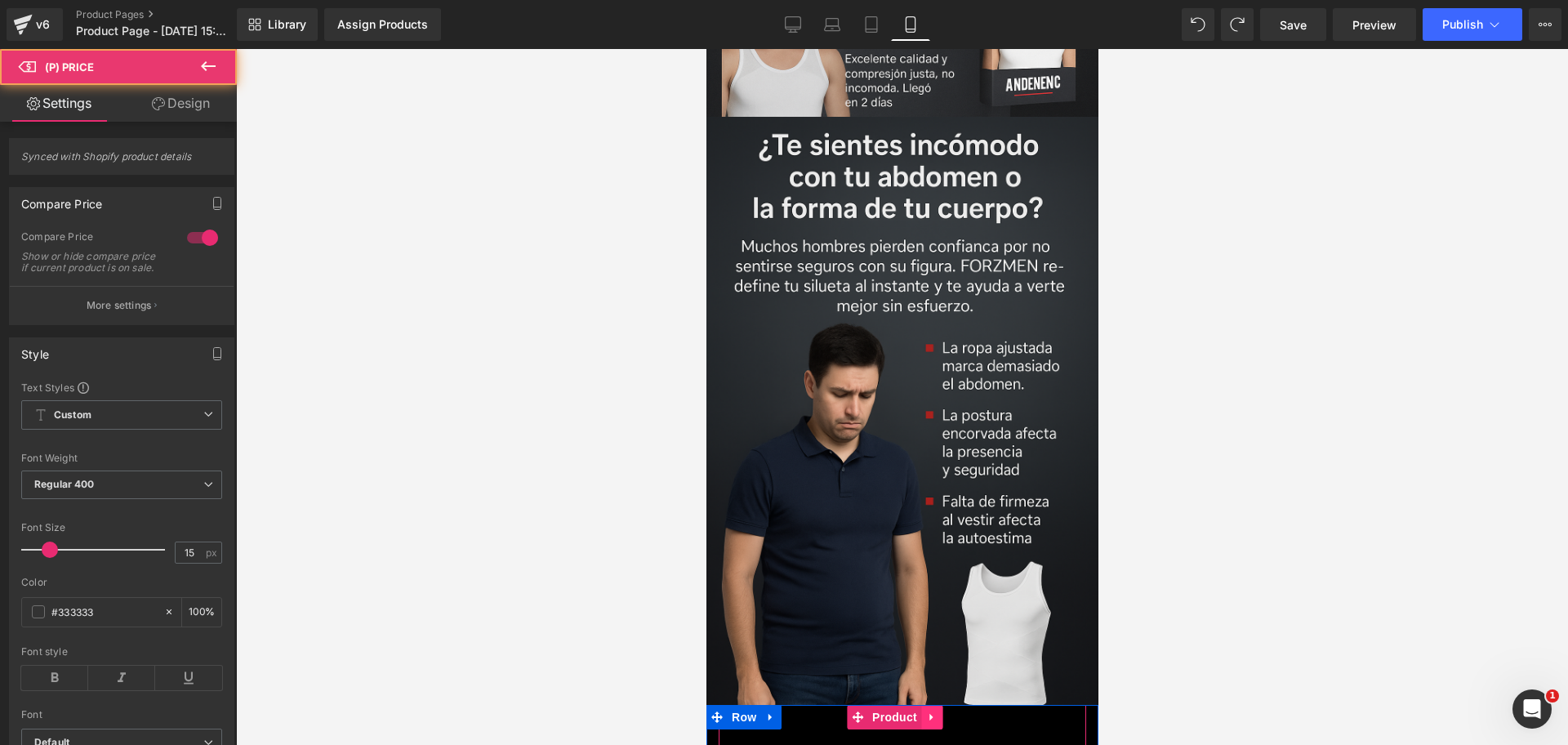
click at [930, 711] on icon at bounding box center [931, 717] width 12 height 12
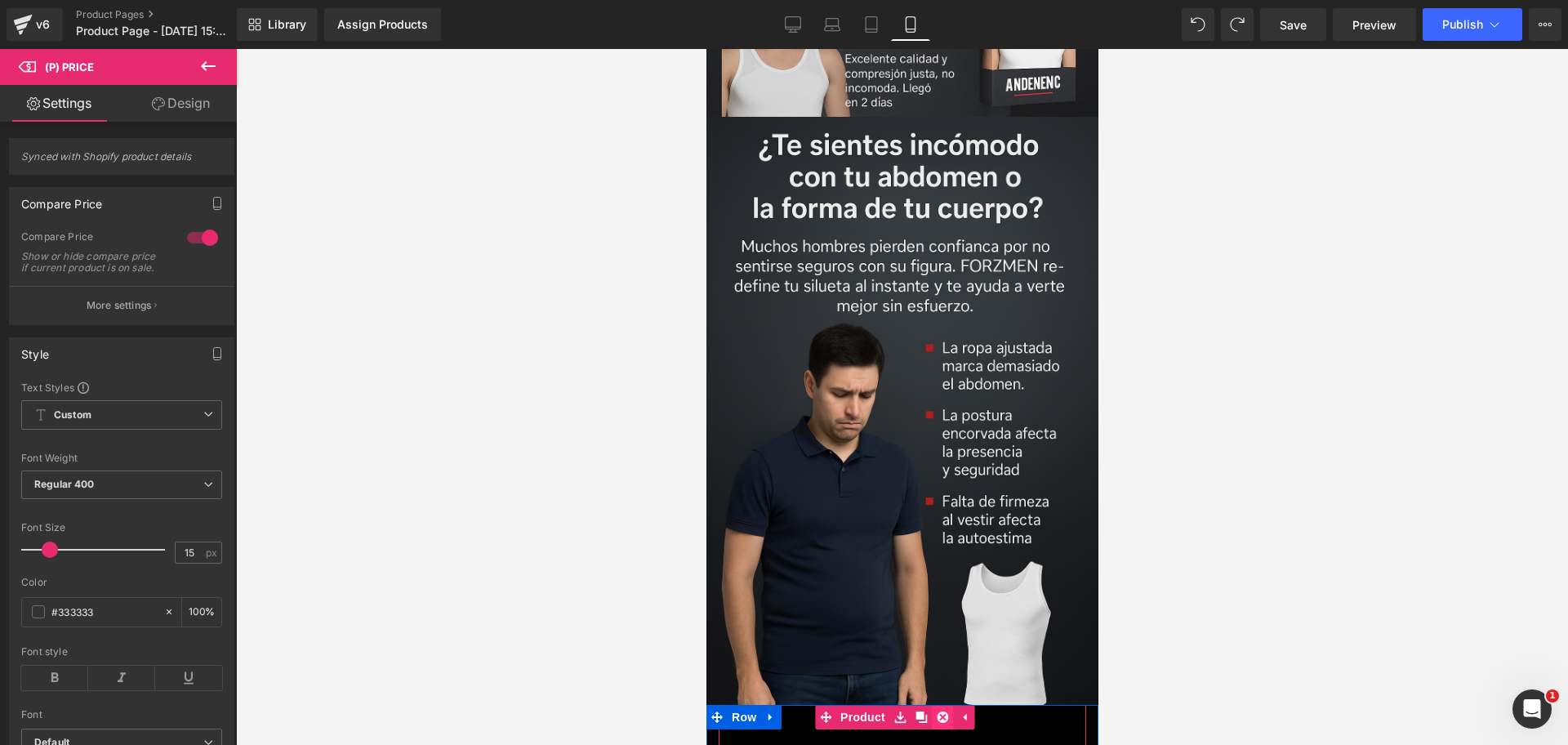
click at [947, 711] on icon at bounding box center [942, 717] width 12 height 12
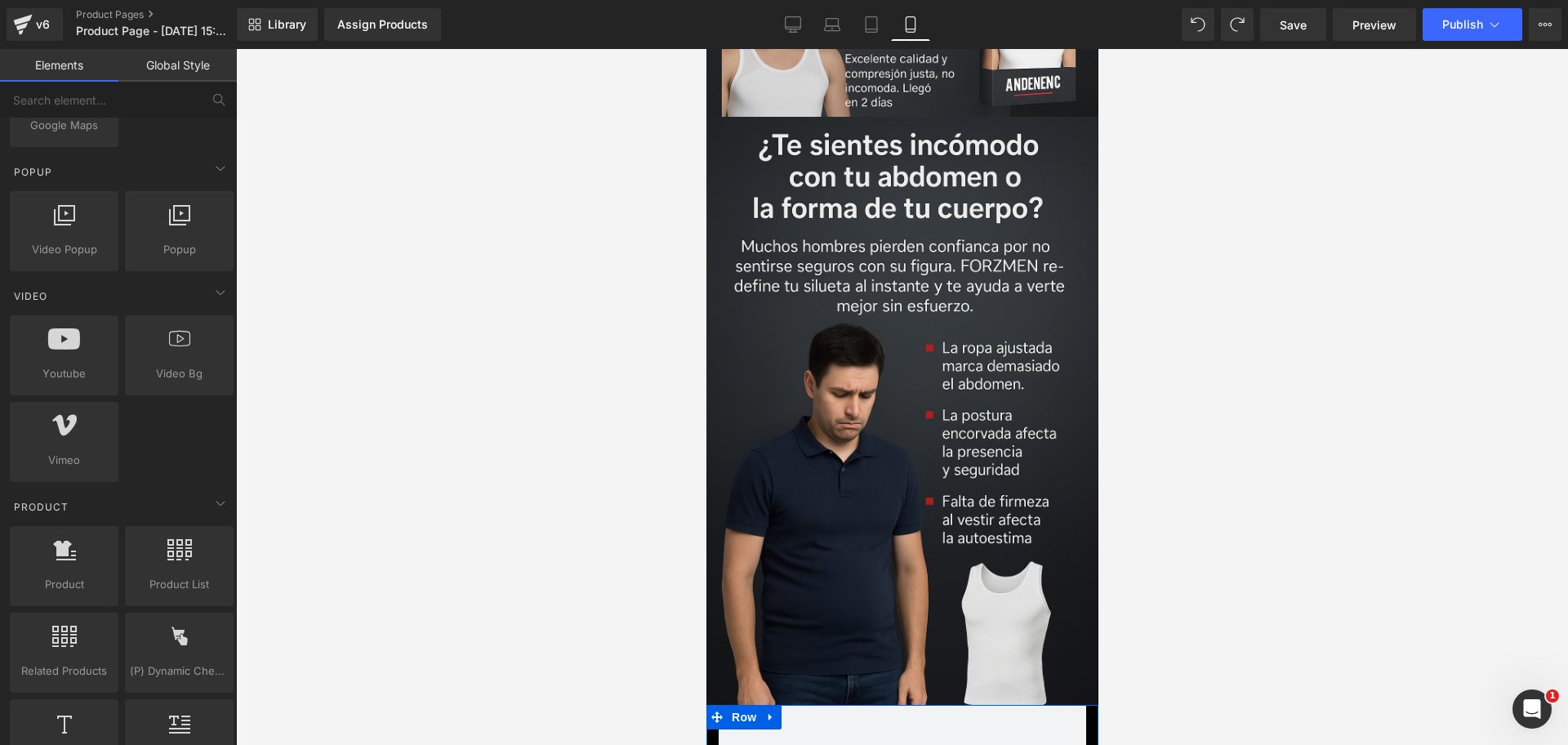
click at [947, 705] on span at bounding box center [902, 725] width 368 height 41
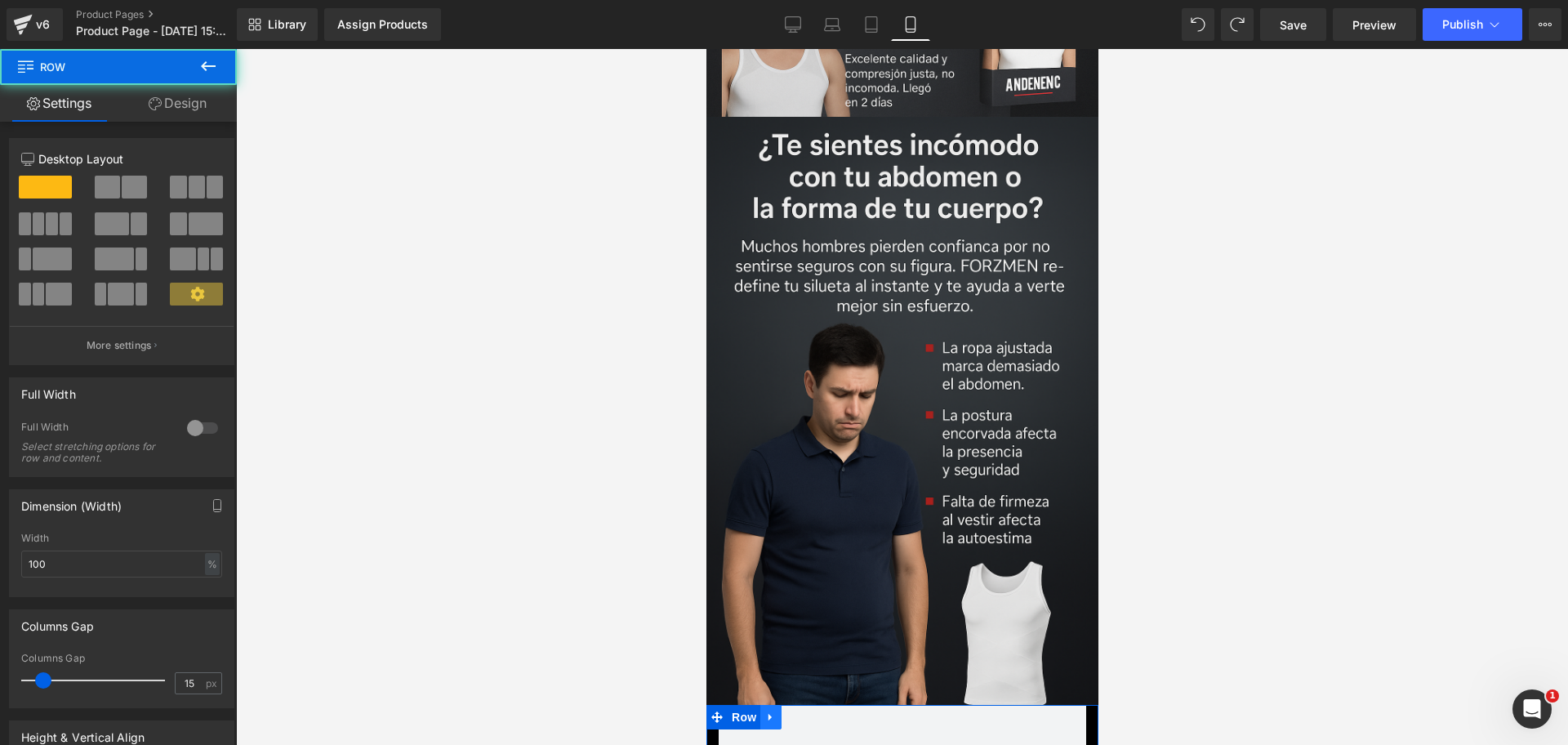
click at [769, 713] on icon at bounding box center [769, 716] width 3 height 7
click at [815, 711] on icon at bounding box center [813, 717] width 12 height 12
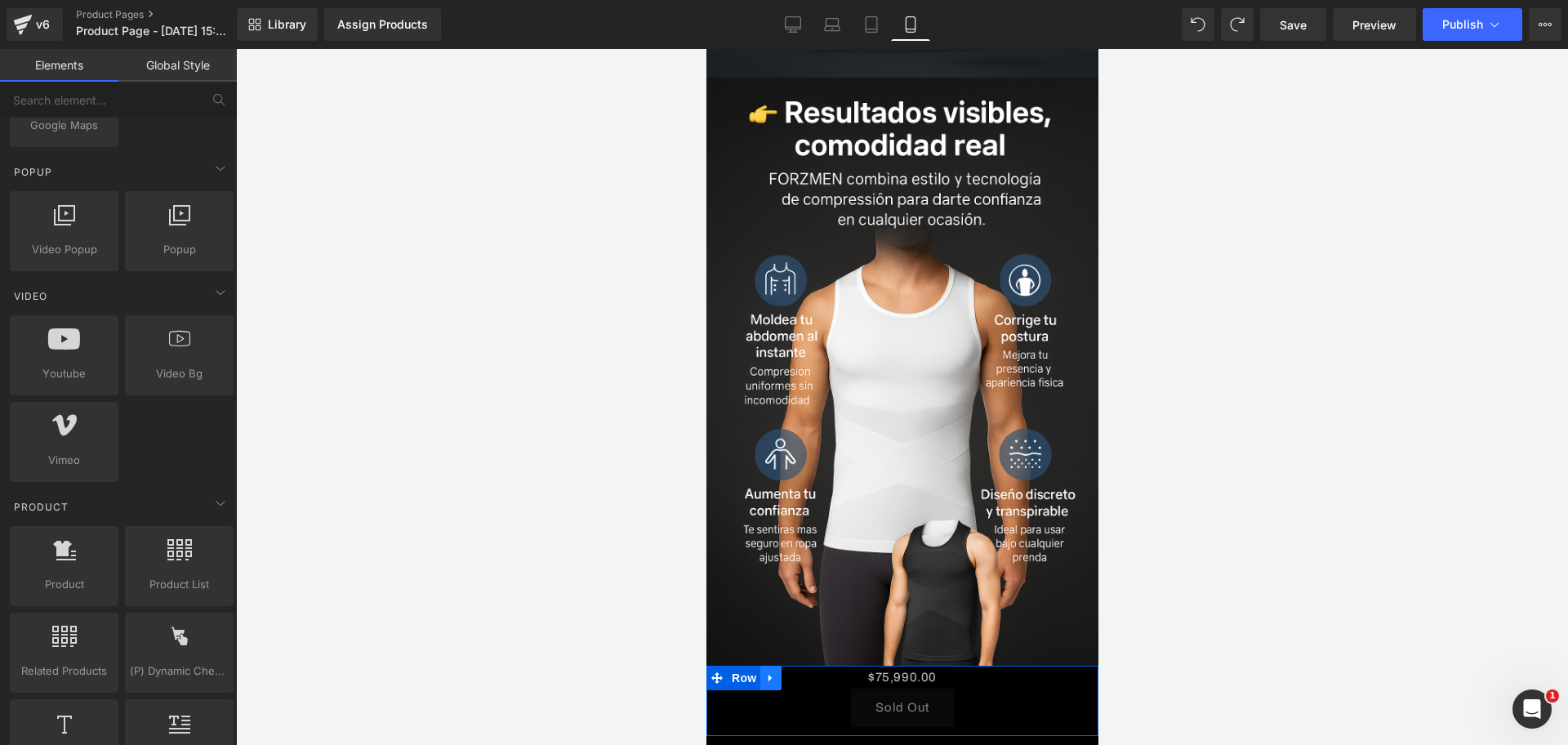
click at [768, 675] on icon at bounding box center [769, 678] width 3 height 7
click at [807, 672] on icon at bounding box center [813, 678] width 12 height 12
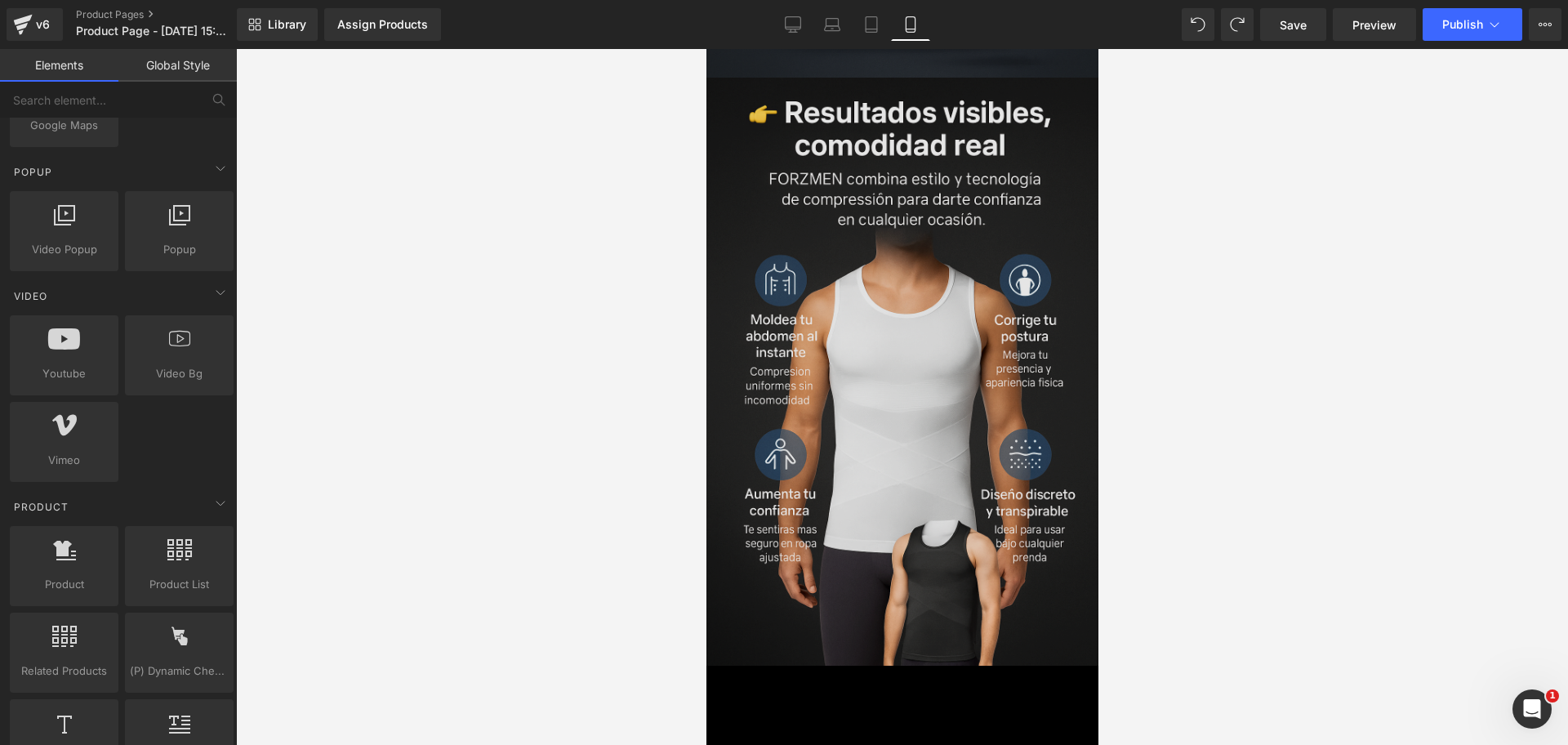
click at [887, 396] on img at bounding box center [902, 371] width 392 height 588
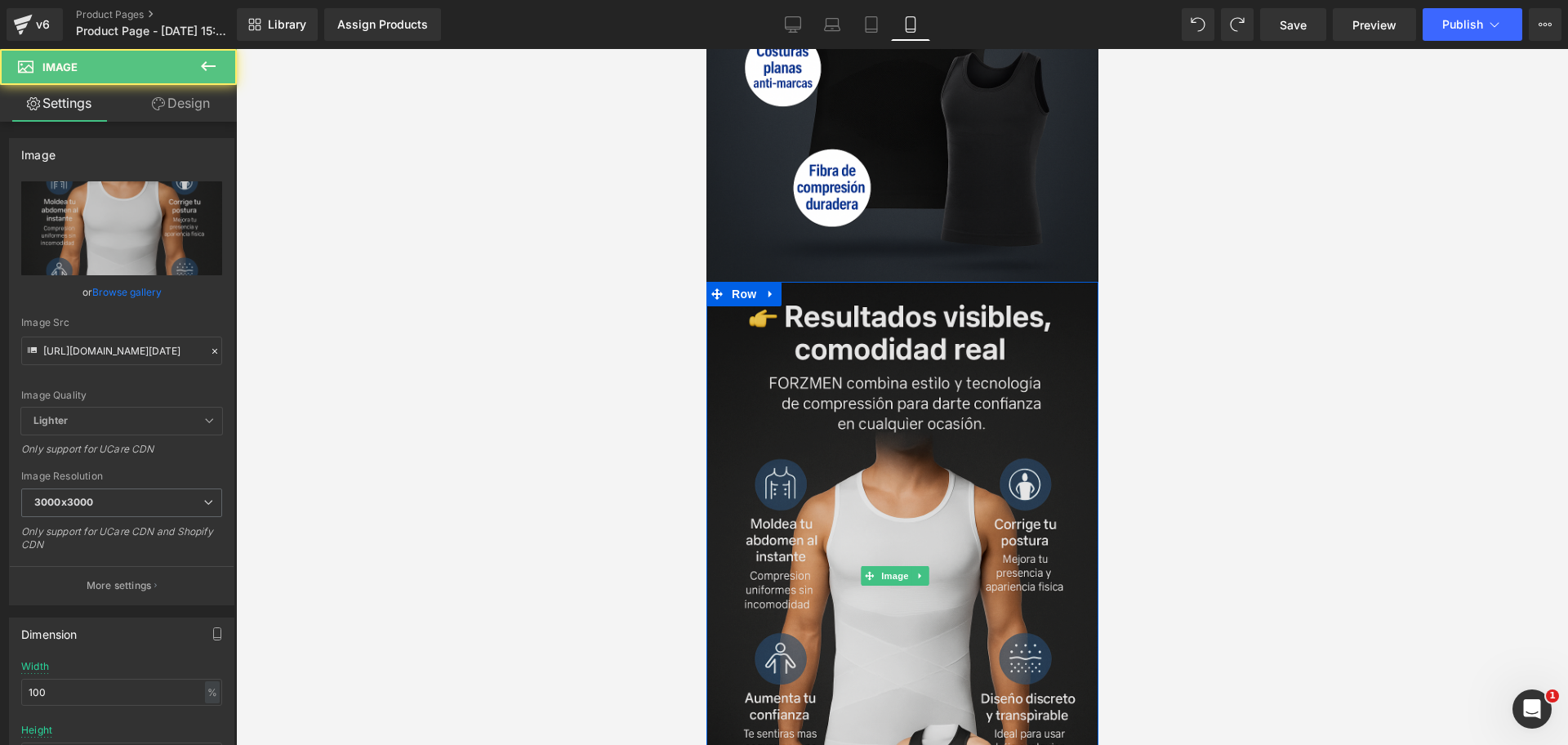
scroll to position [0, 282]
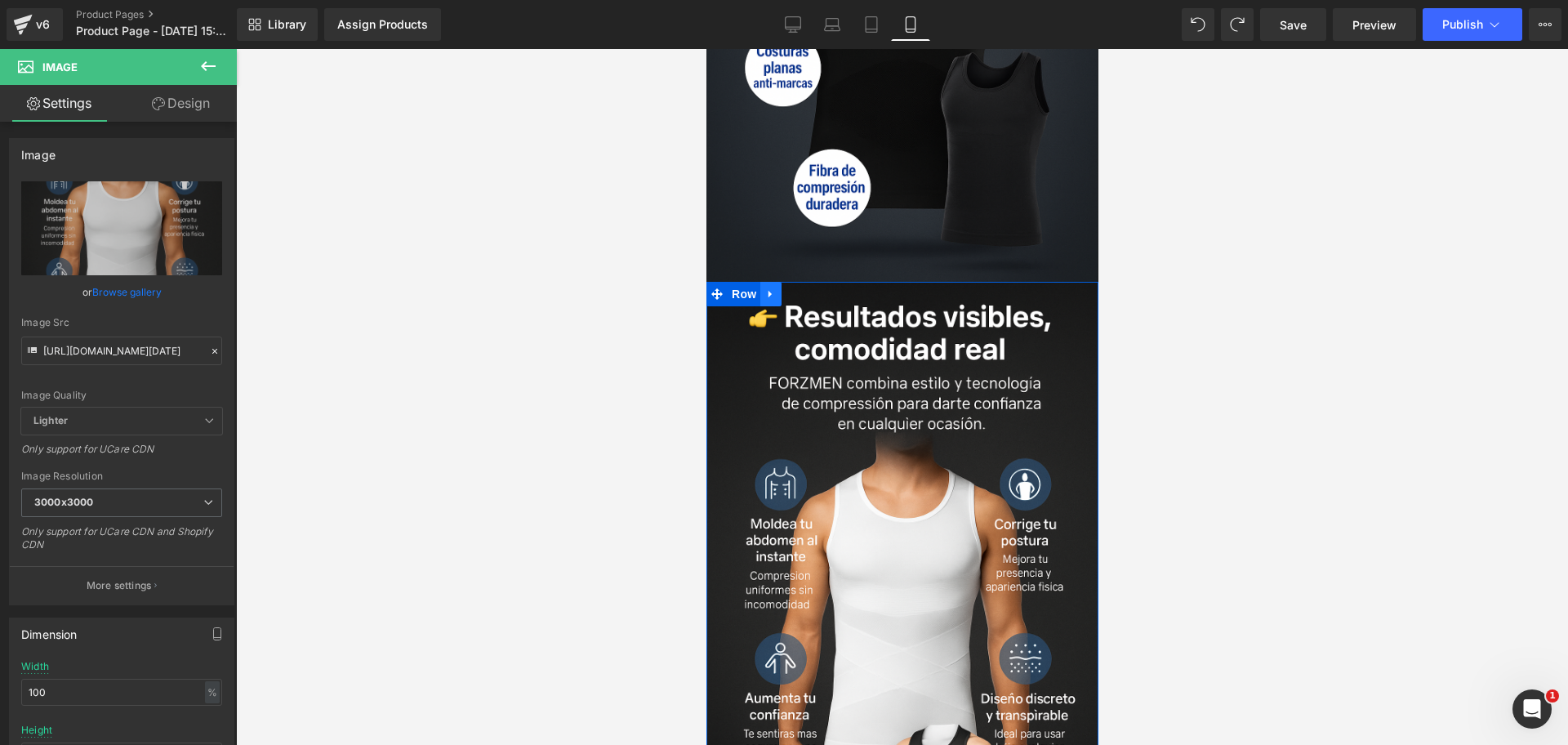
click at [775, 288] on icon at bounding box center [771, 294] width 12 height 12
click at [799, 282] on link at bounding box center [790, 294] width 21 height 25
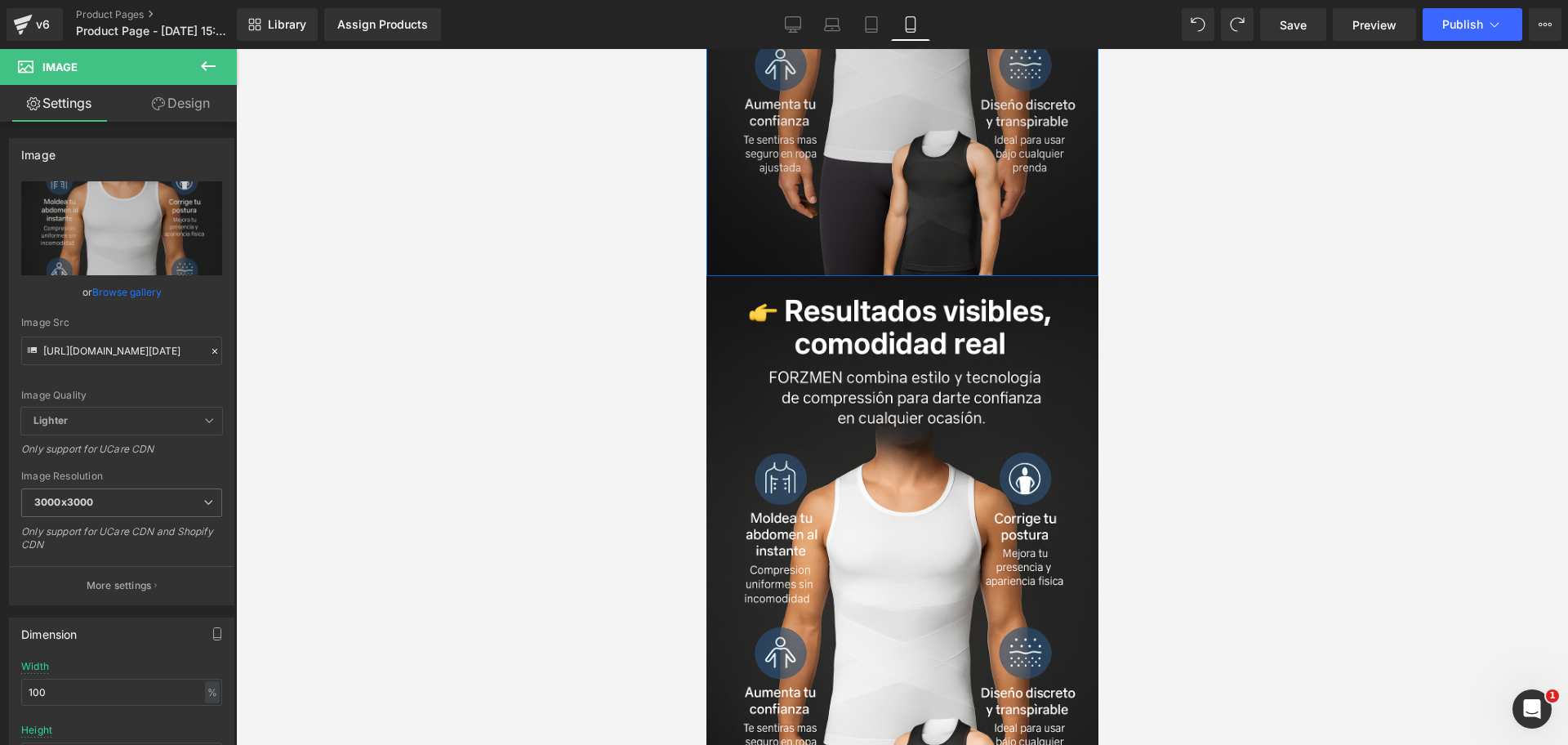
scroll to position [3487, 0]
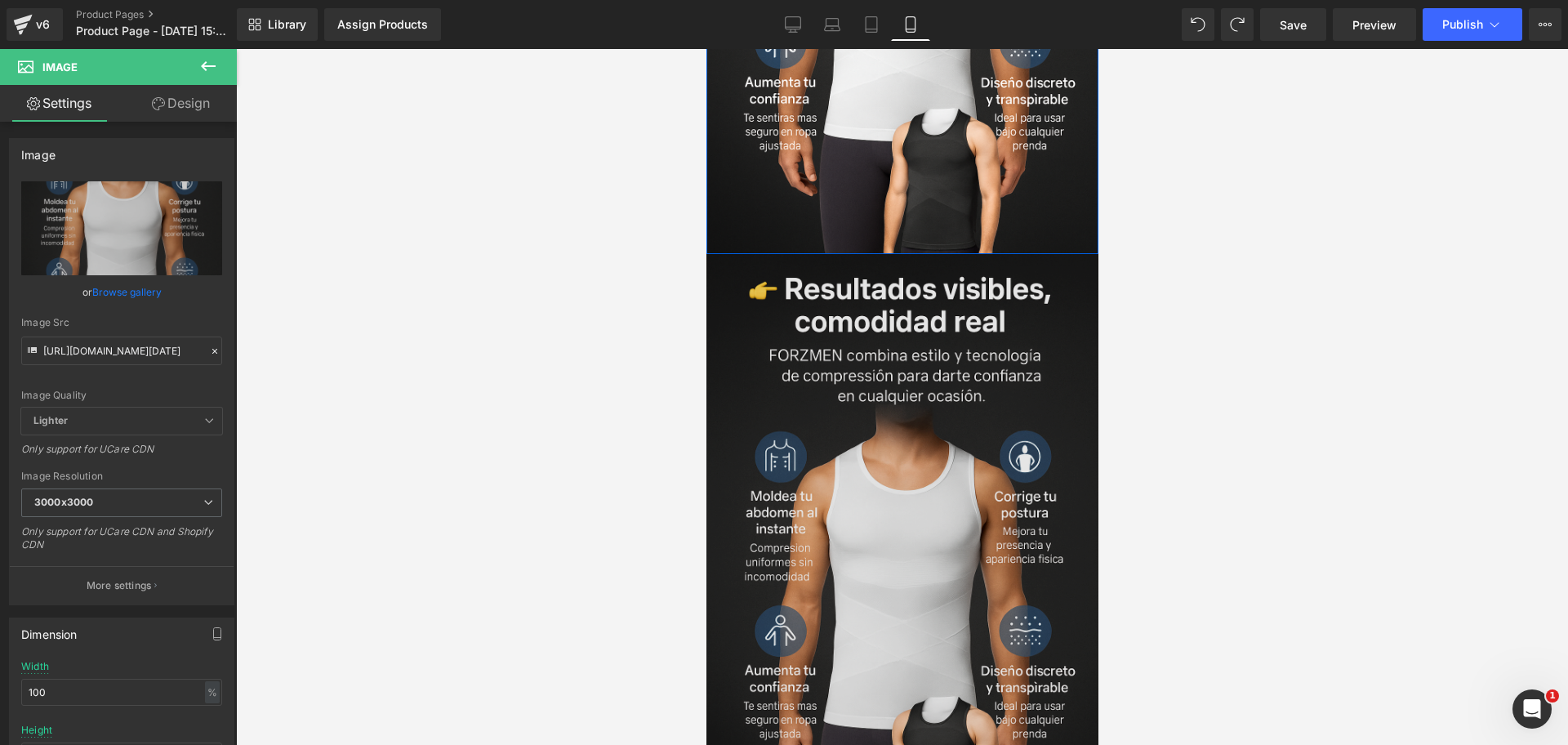
click at [829, 370] on img at bounding box center [902, 548] width 392 height 588
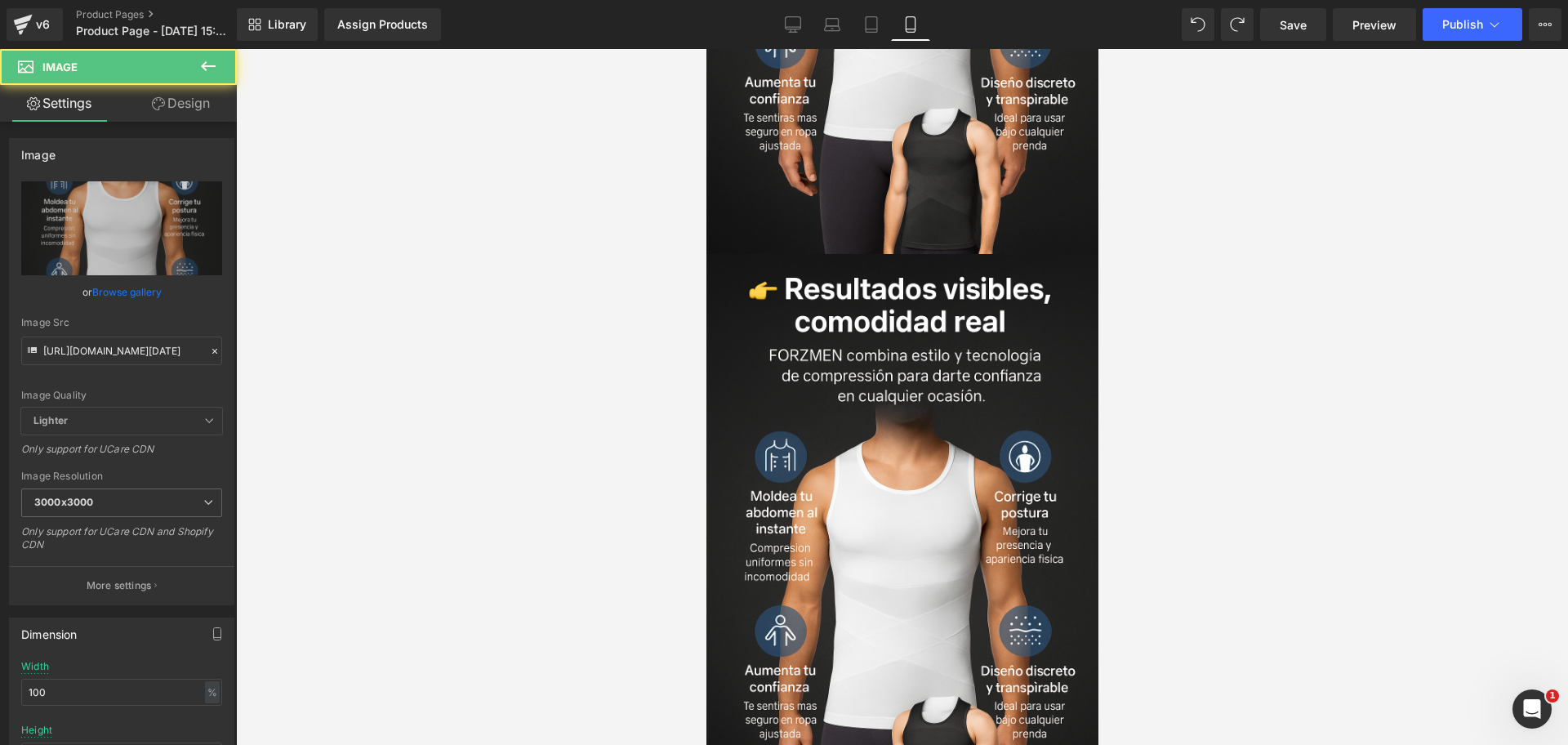
scroll to position [0, 0]
click at [149, 340] on input "[URL][DOMAIN_NAME][DATE]" at bounding box center [121, 350] width 201 height 29
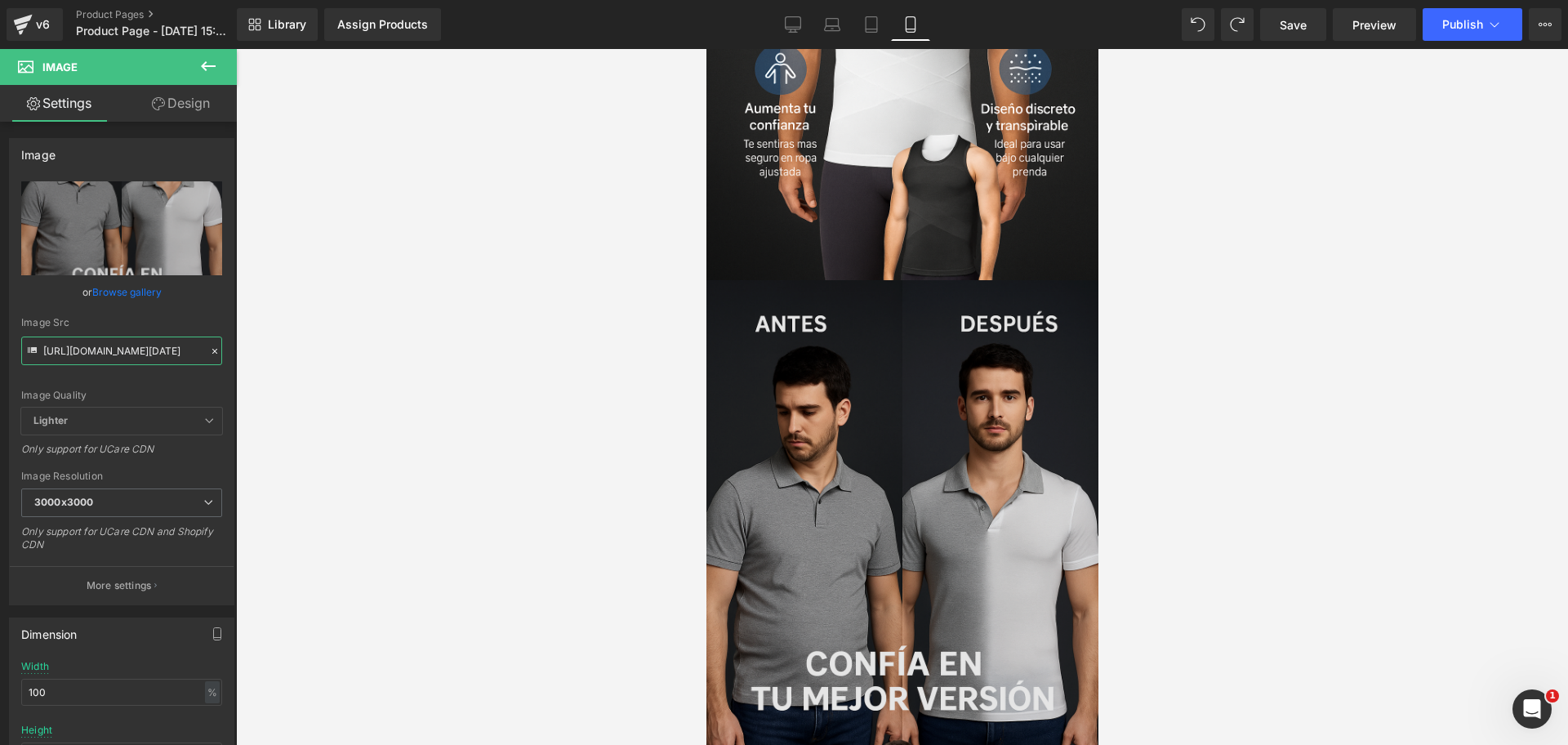
scroll to position [3487, 0]
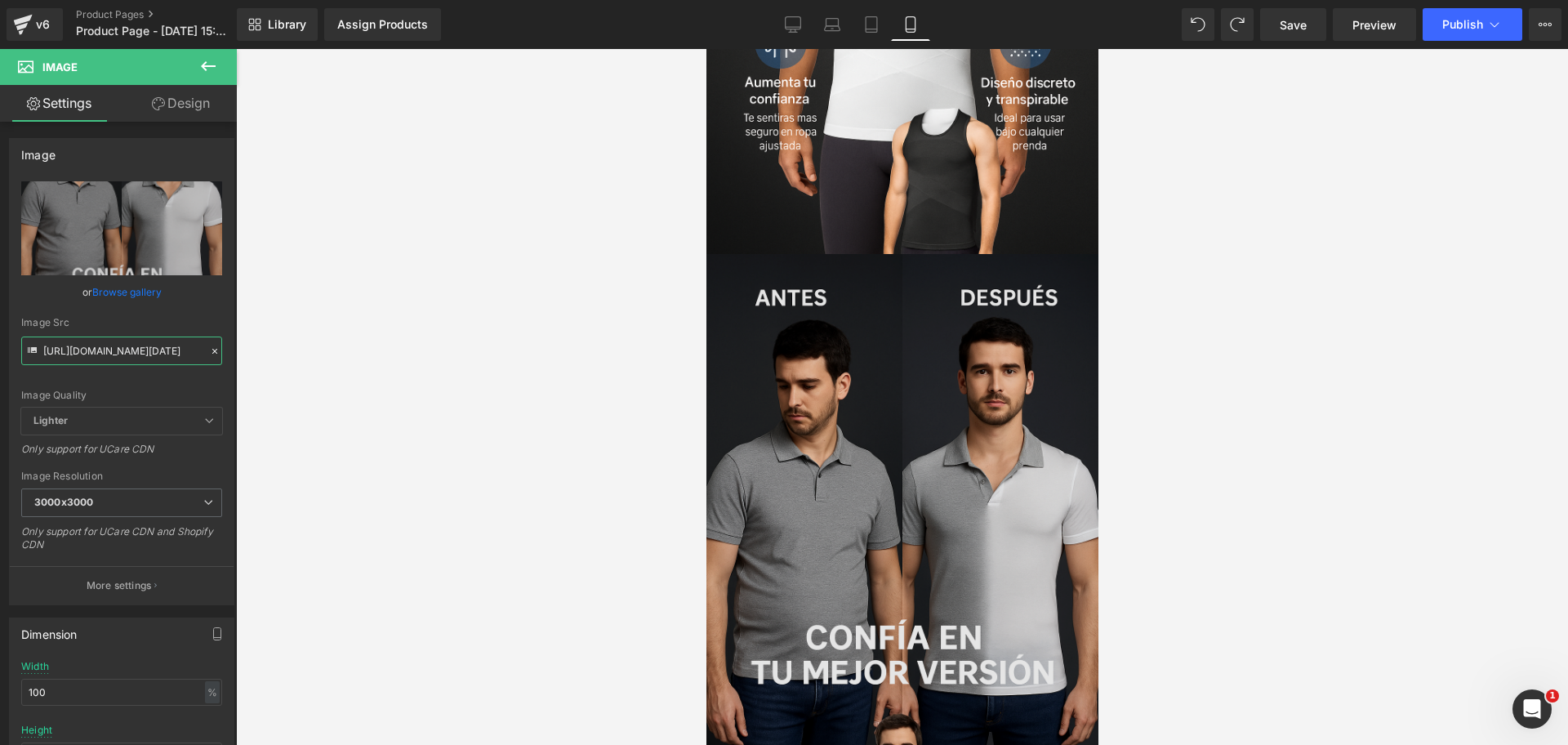
type input "[URL][DOMAIN_NAME][DATE]"
click at [890, 305] on img at bounding box center [902, 548] width 392 height 588
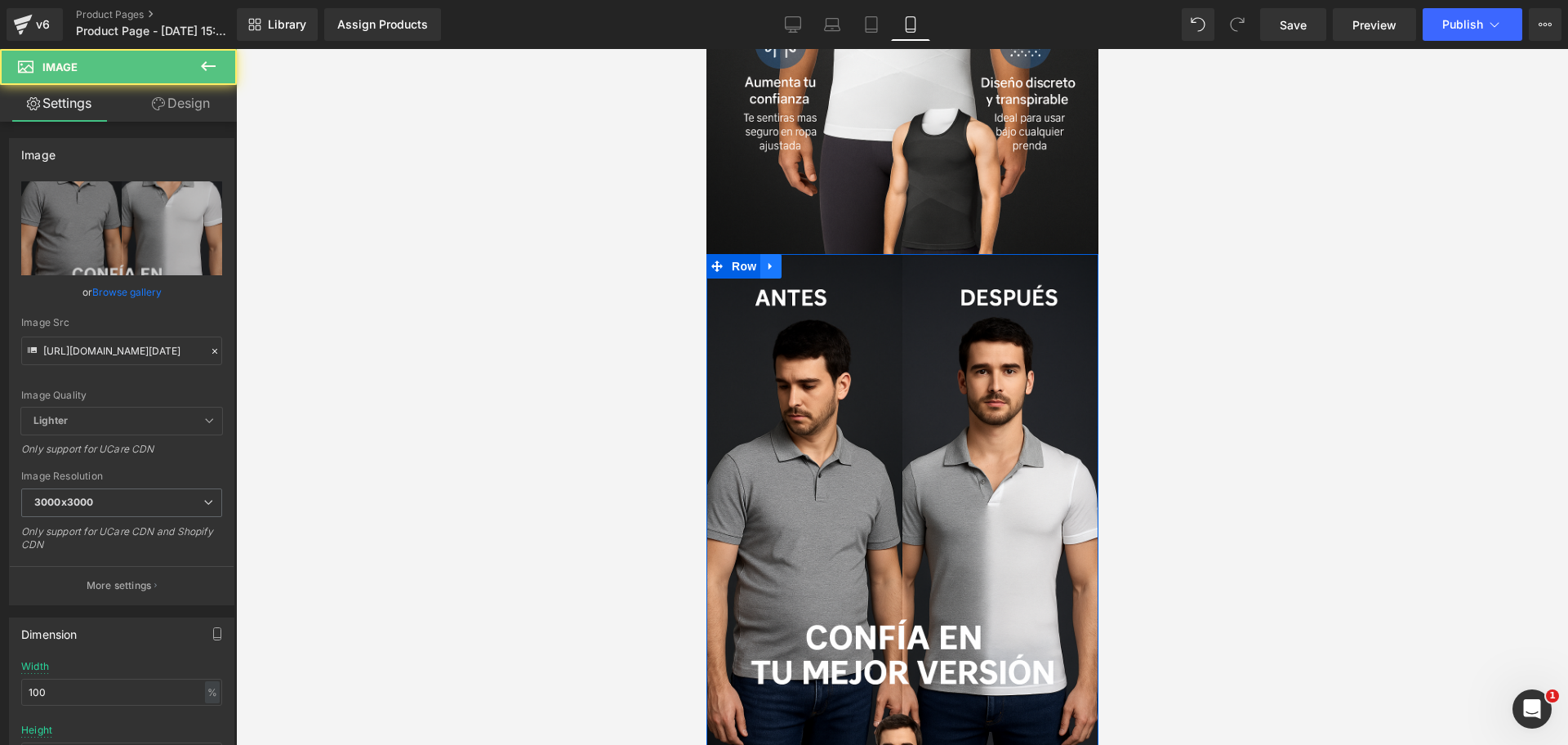
click at [767, 260] on icon at bounding box center [771, 266] width 12 height 12
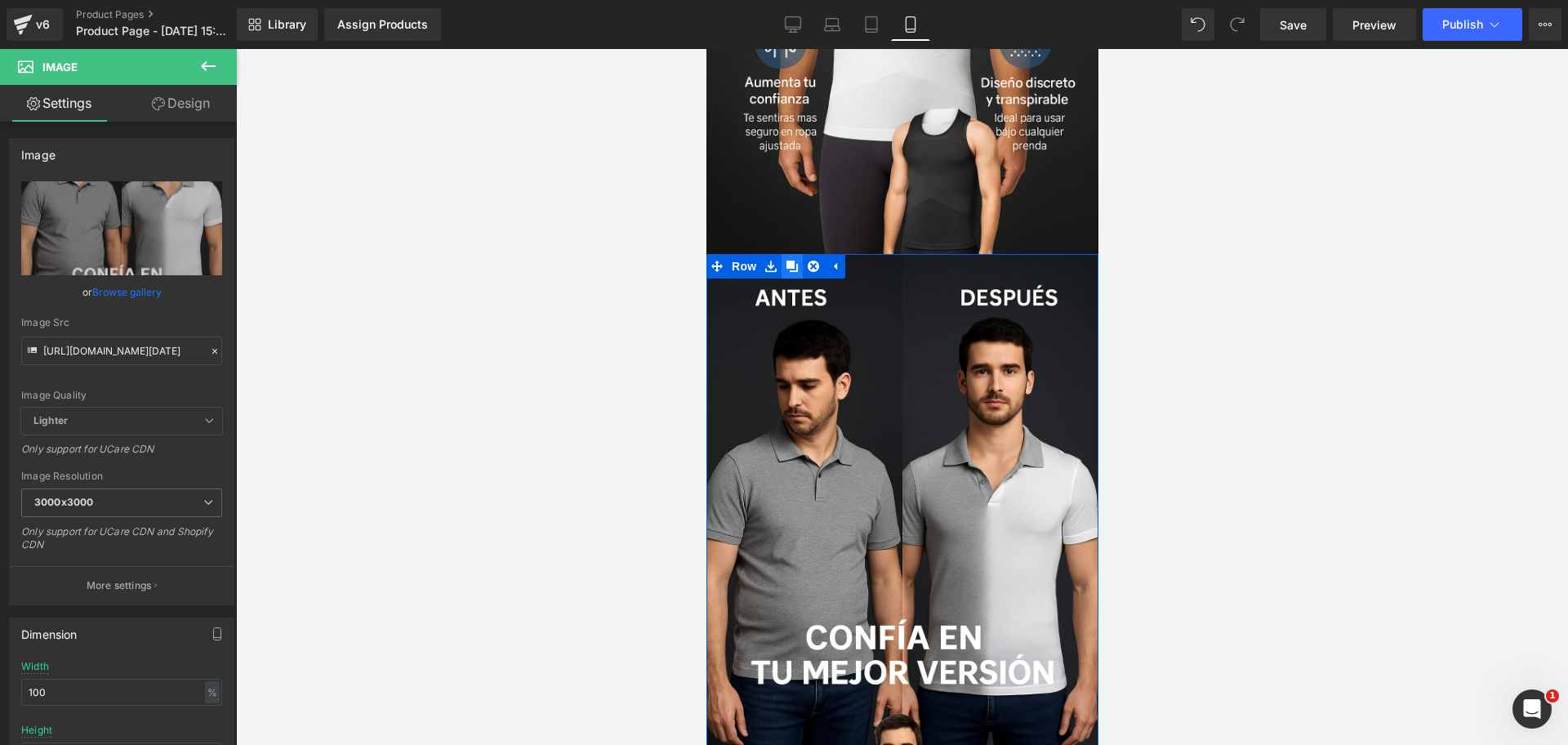
click at [793, 254] on link at bounding box center [790, 266] width 21 height 25
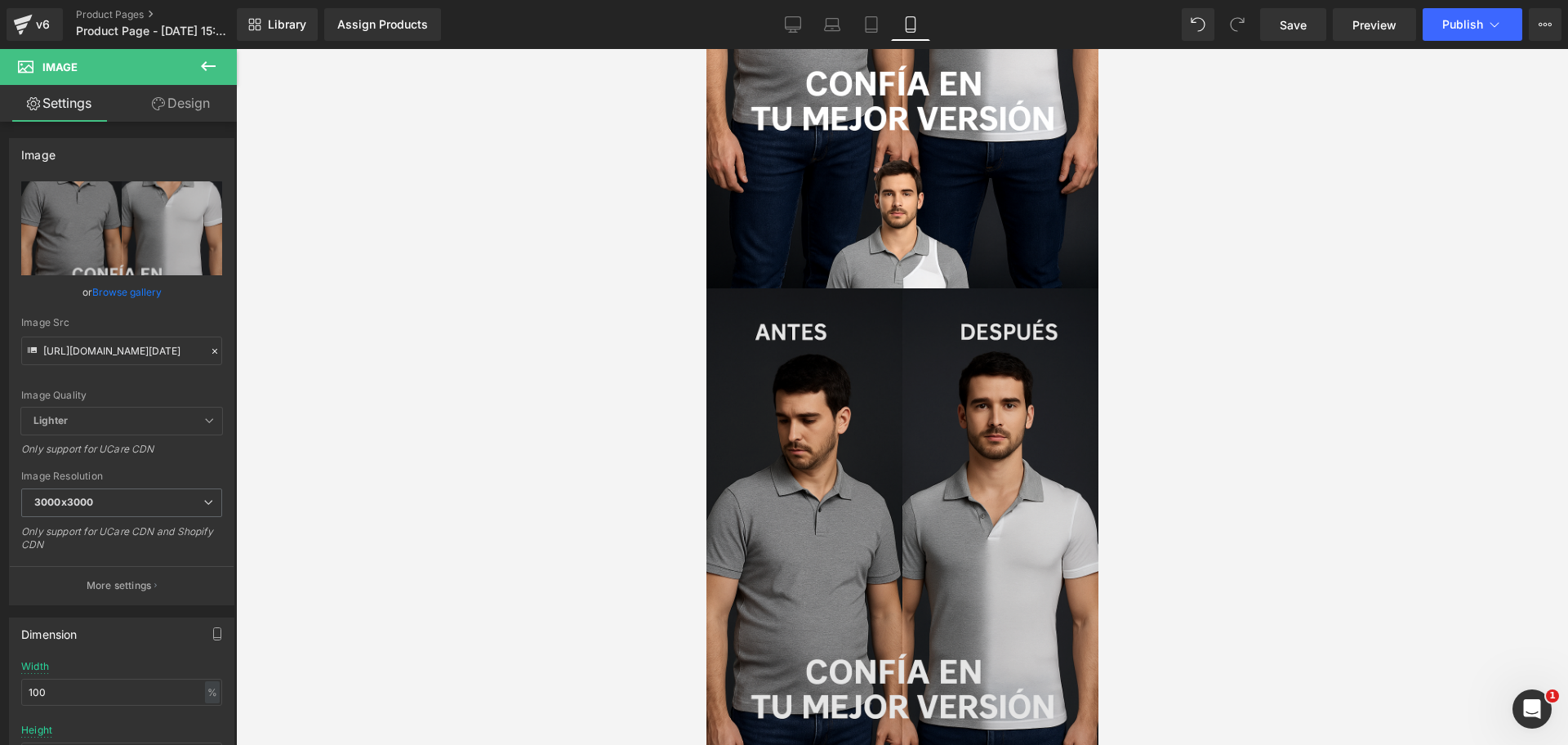
click at [897, 370] on img at bounding box center [902, 582] width 392 height 588
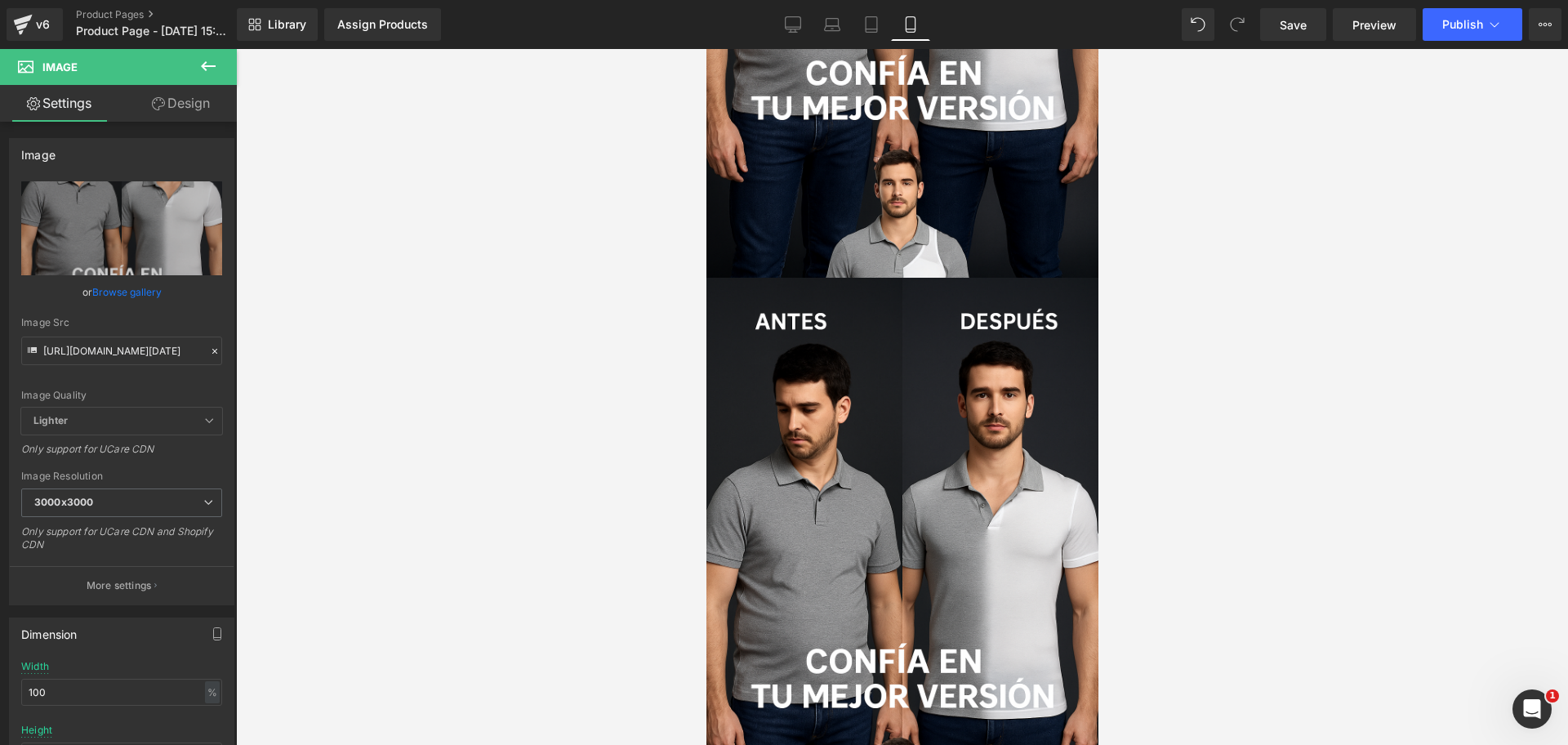
scroll to position [0, 846]
click at [1271, 35] on link "Save" at bounding box center [1293, 24] width 66 height 33
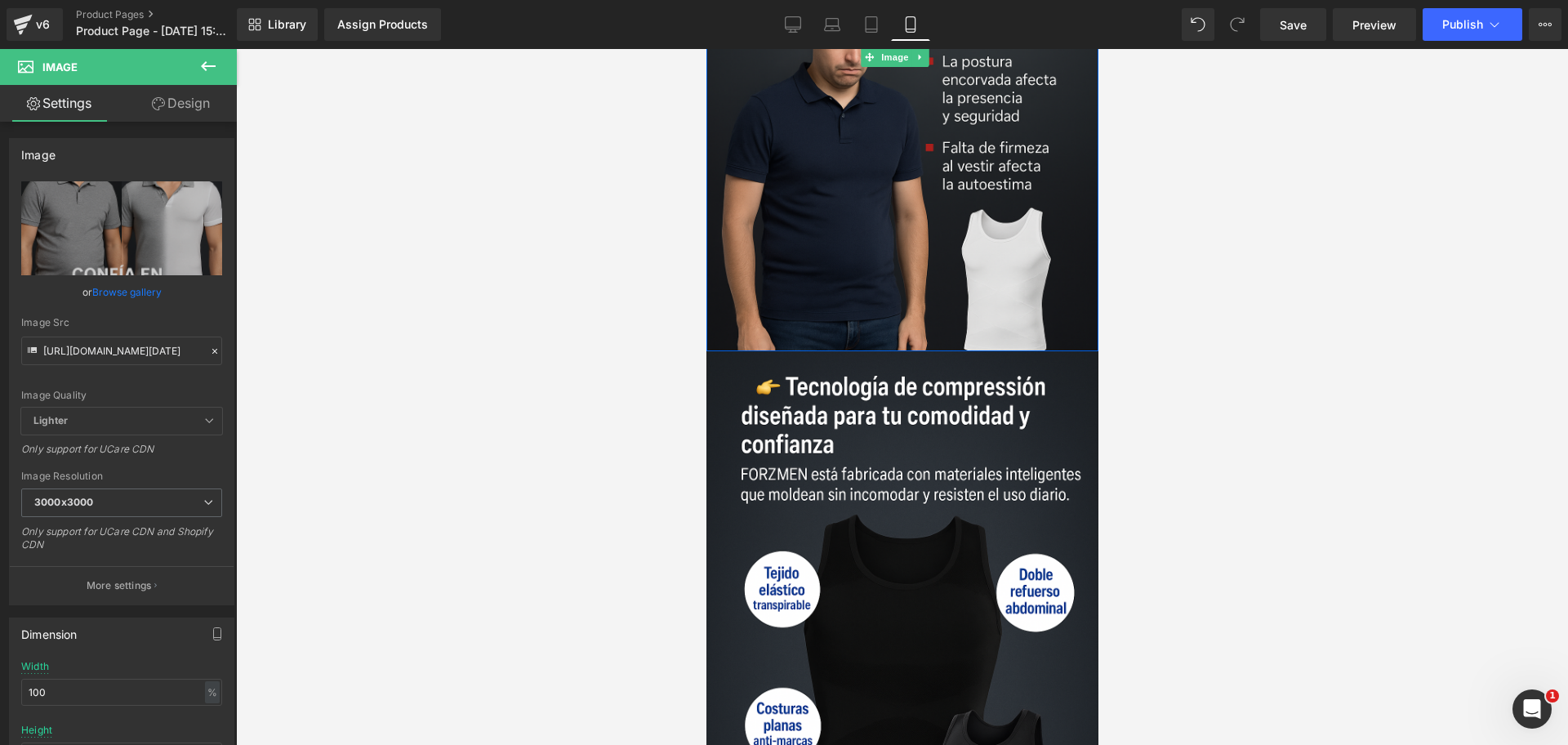
scroll to position [0, 282]
click at [1305, 30] on span "Save" at bounding box center [1293, 24] width 27 height 17
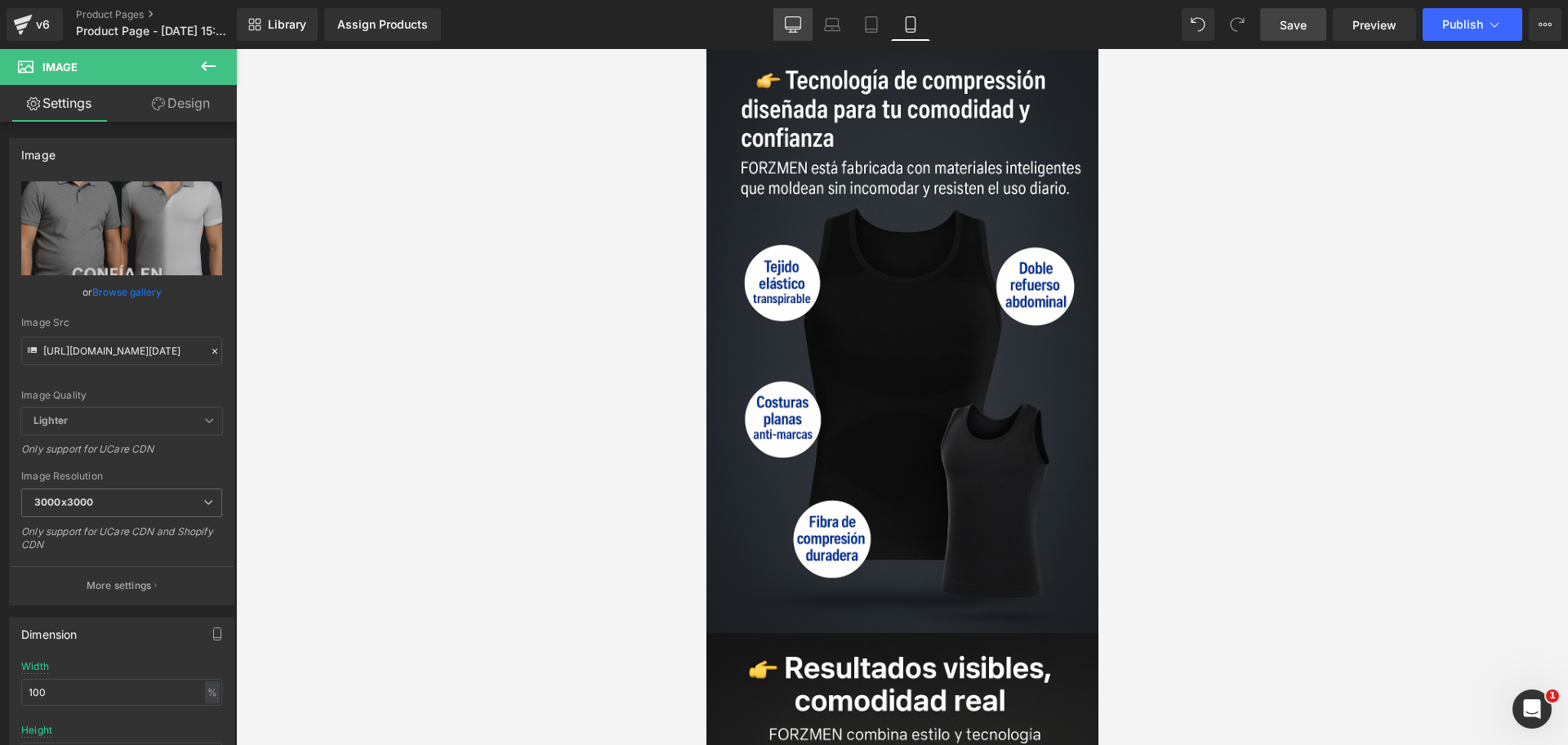
scroll to position [0, 846]
